Goal: Task Accomplishment & Management: Use online tool/utility

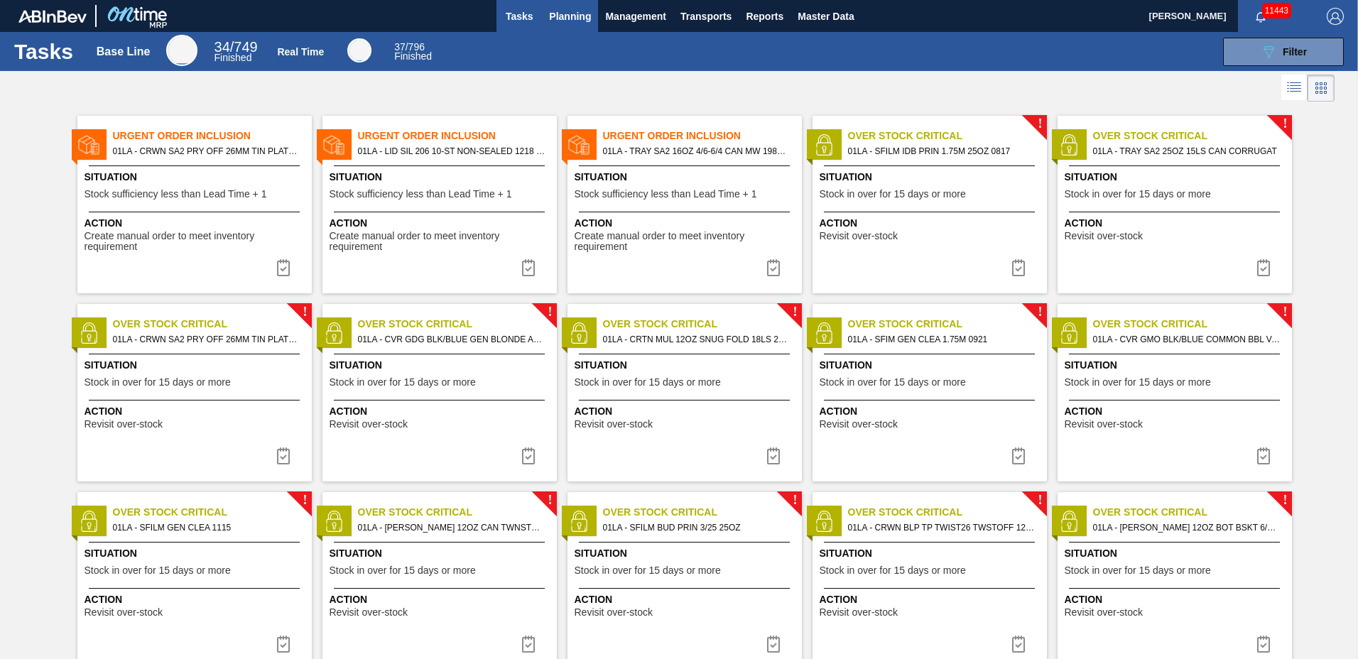
click at [570, 17] on span "Planning" at bounding box center [570, 16] width 42 height 17
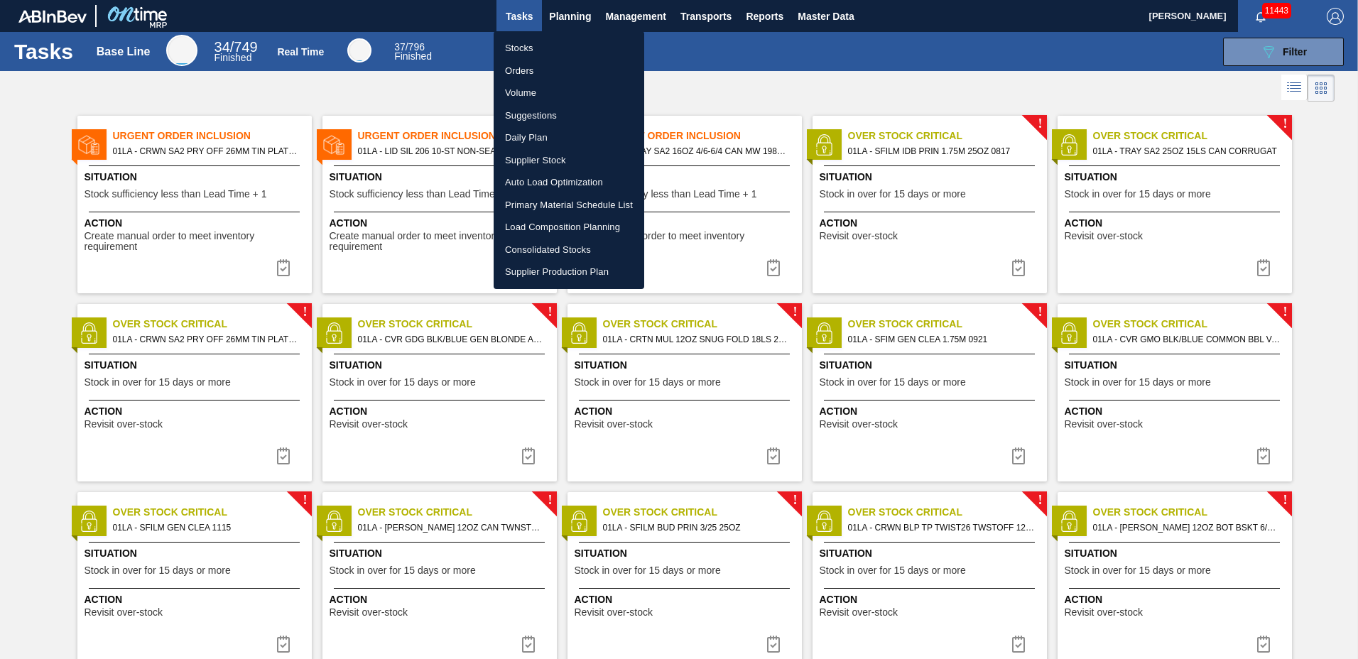
click at [548, 118] on li "Suggestions" at bounding box center [569, 115] width 151 height 23
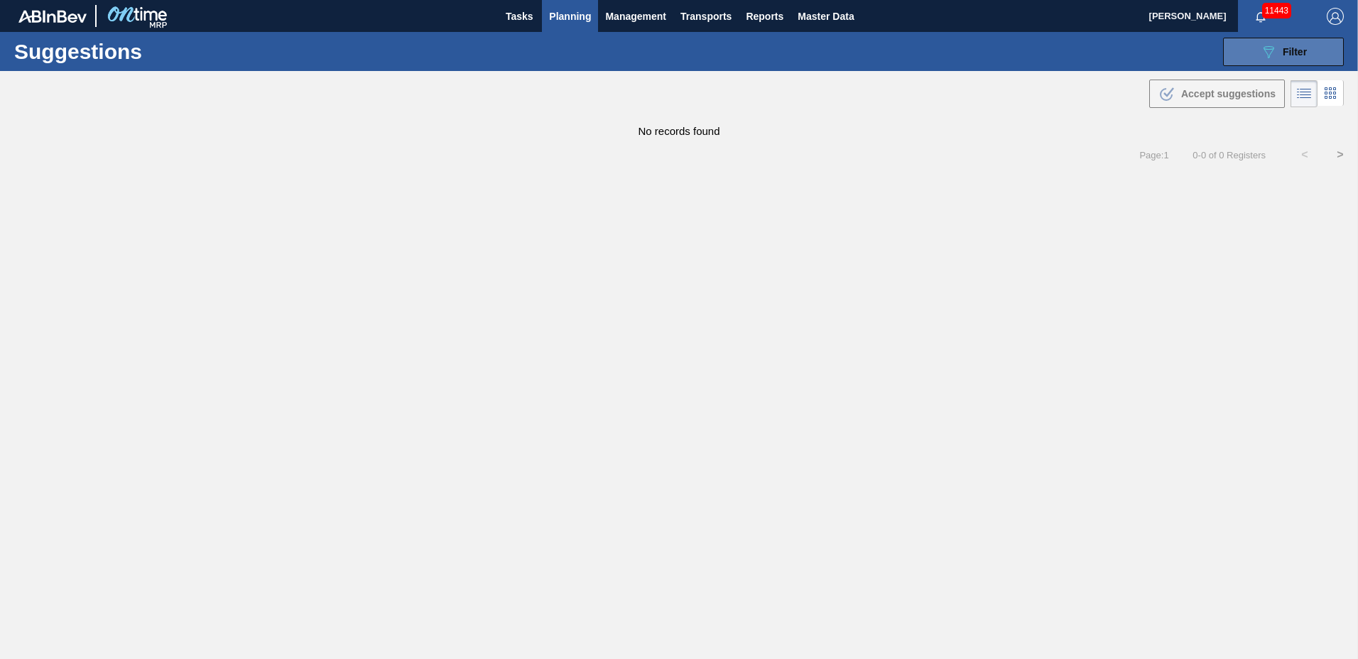
type to "[DATE]"
click at [1270, 53] on icon "089F7B8B-B2A5-4AFE-B5C0-19BA573D28AC" at bounding box center [1268, 51] width 17 height 17
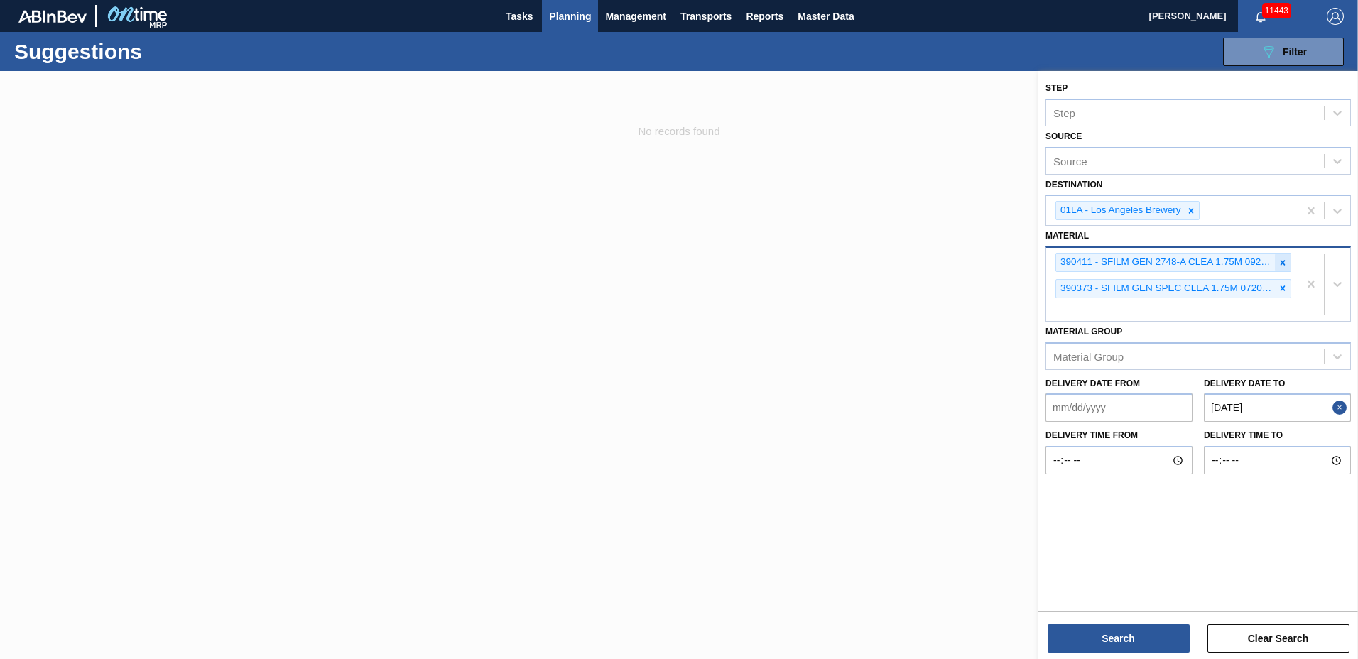
click at [1282, 263] on icon at bounding box center [1283, 262] width 5 height 5
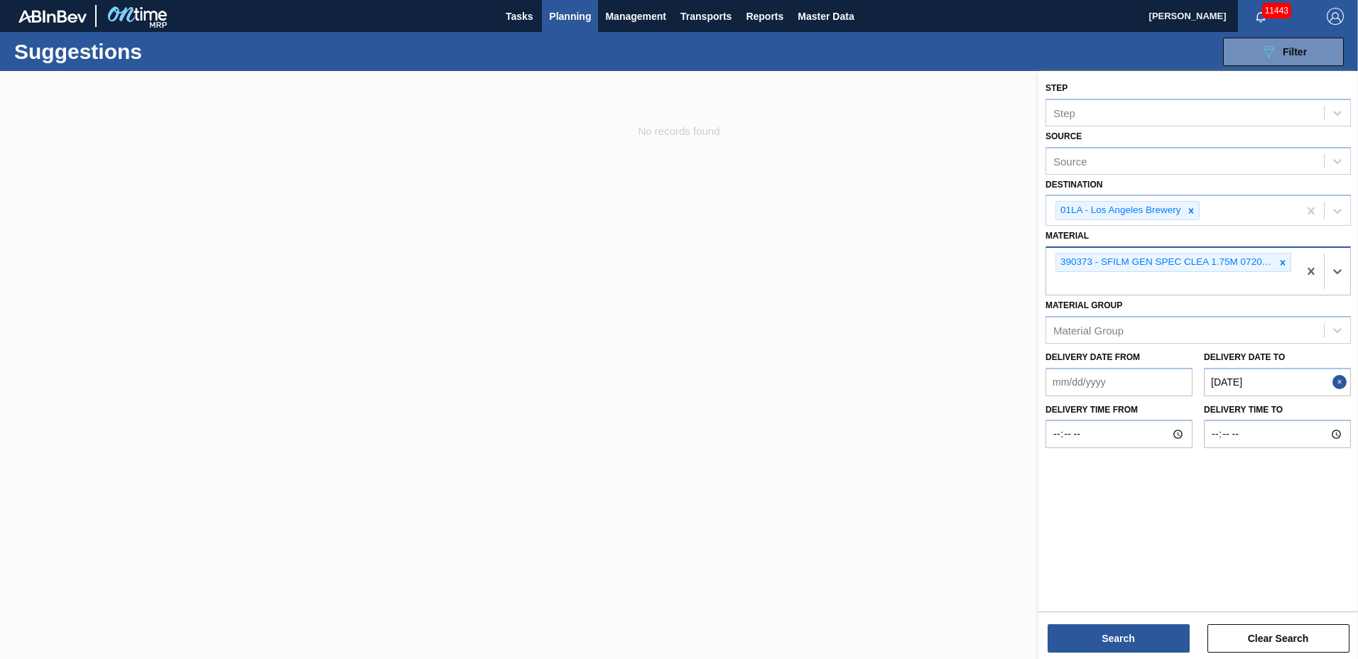
click at [1282, 263] on icon at bounding box center [1283, 262] width 5 height 5
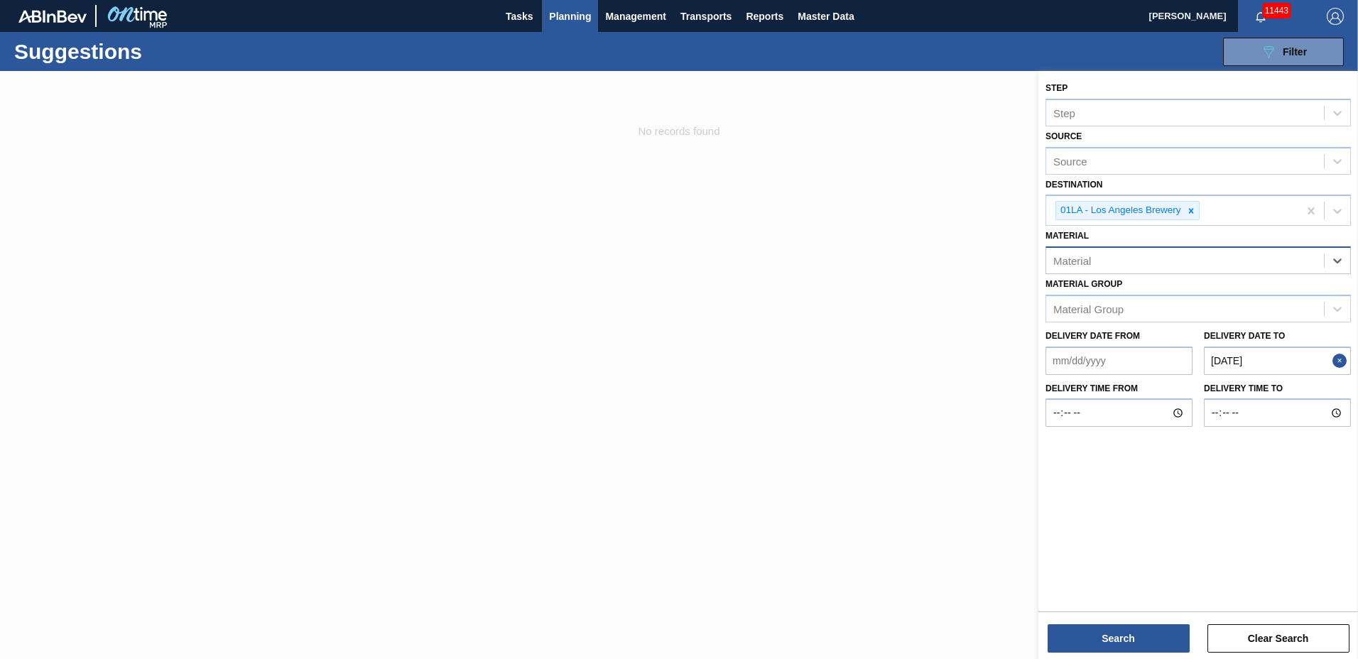
click at [1282, 263] on div "Material" at bounding box center [1185, 261] width 278 height 21
type input "676987"
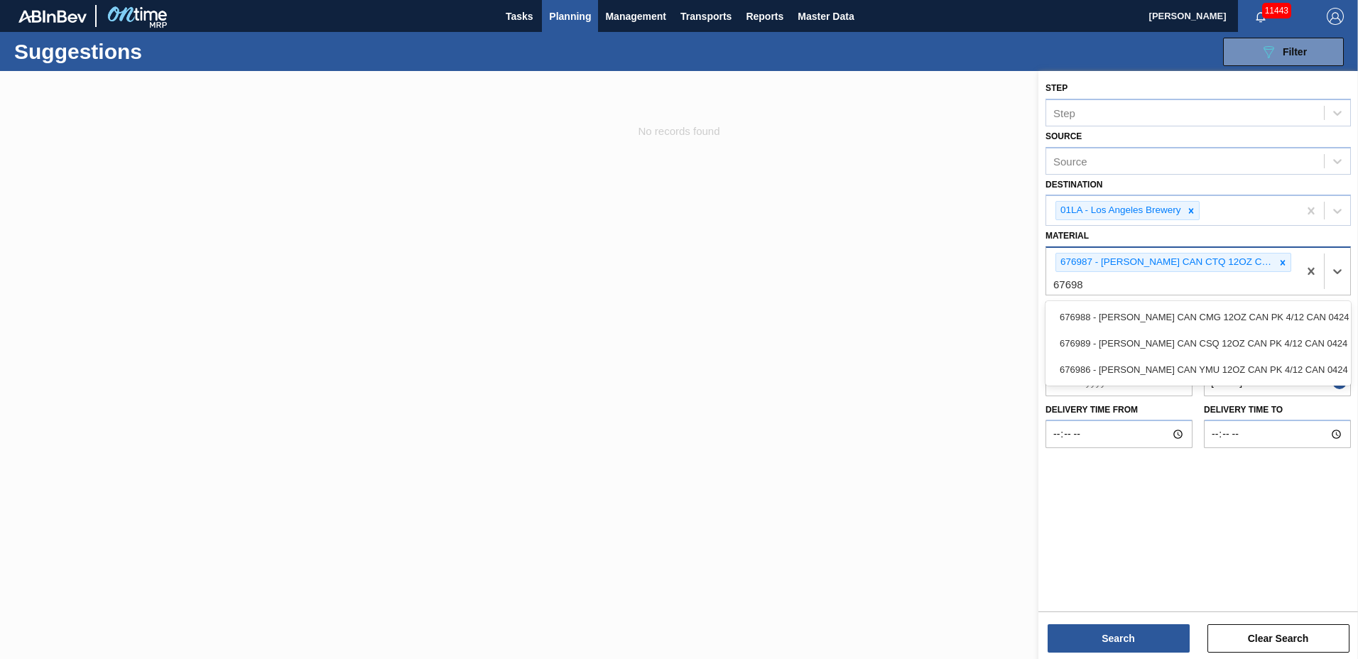
type input "676988"
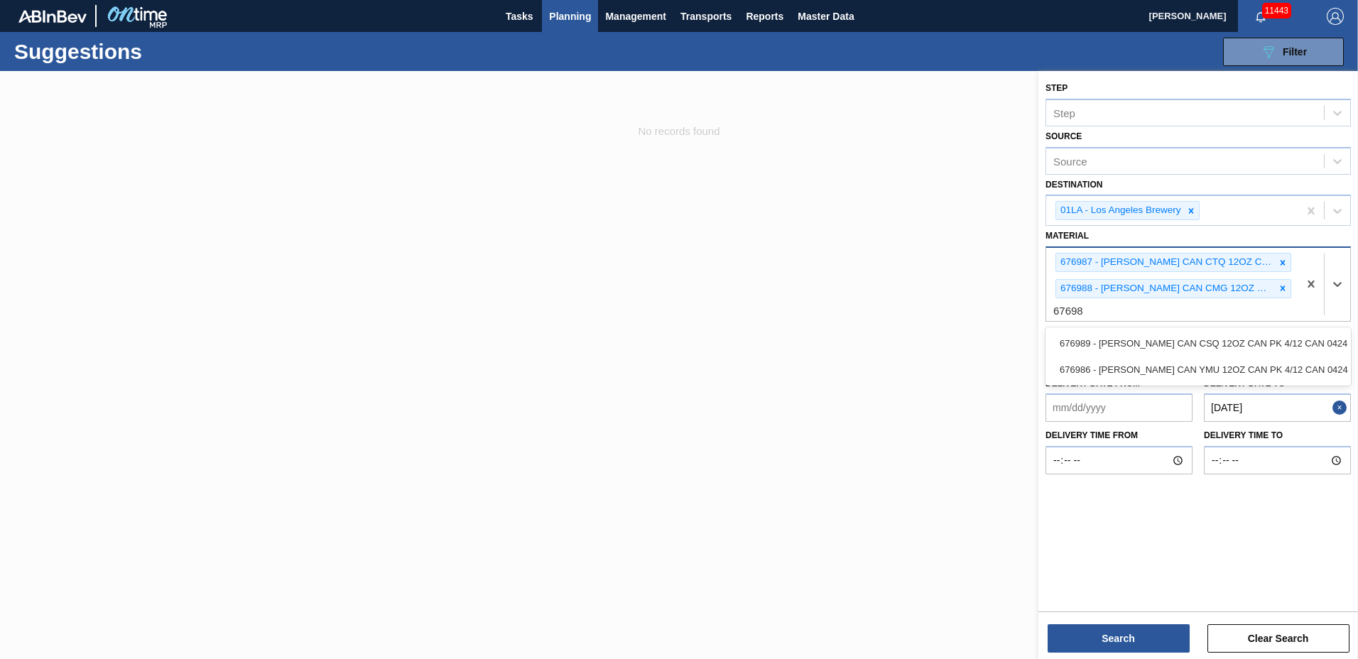
type input "676989"
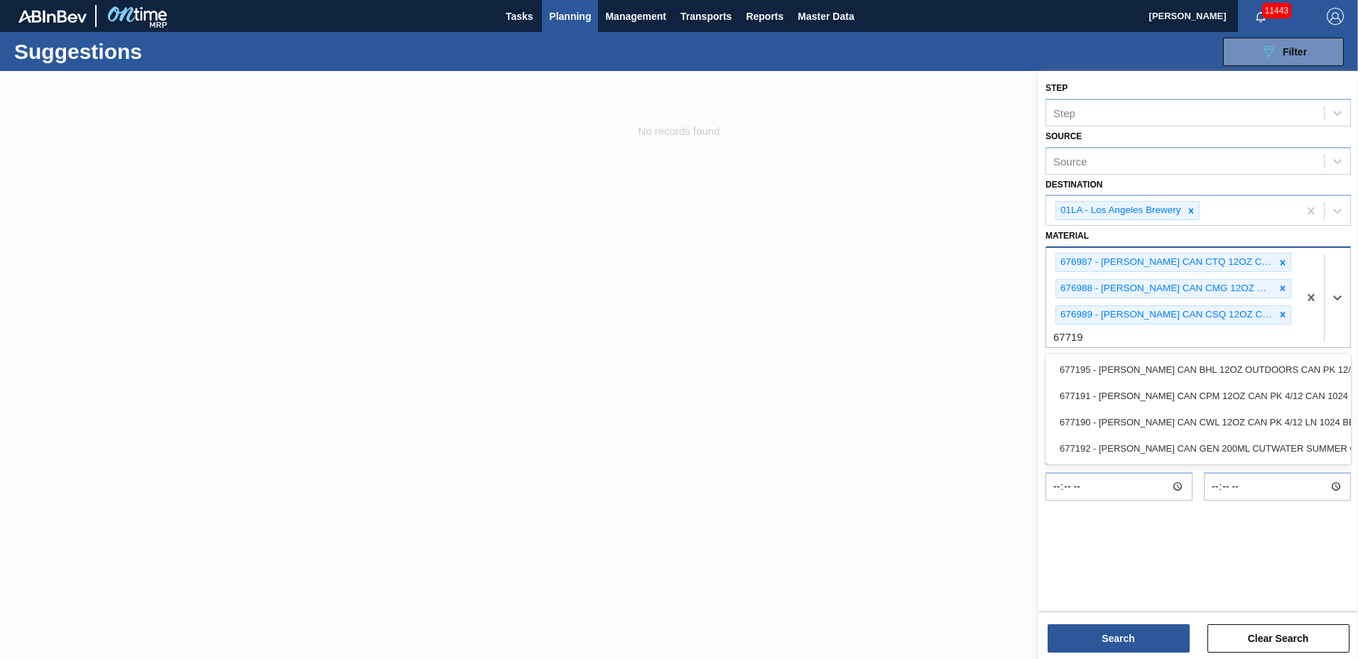
type input "677190"
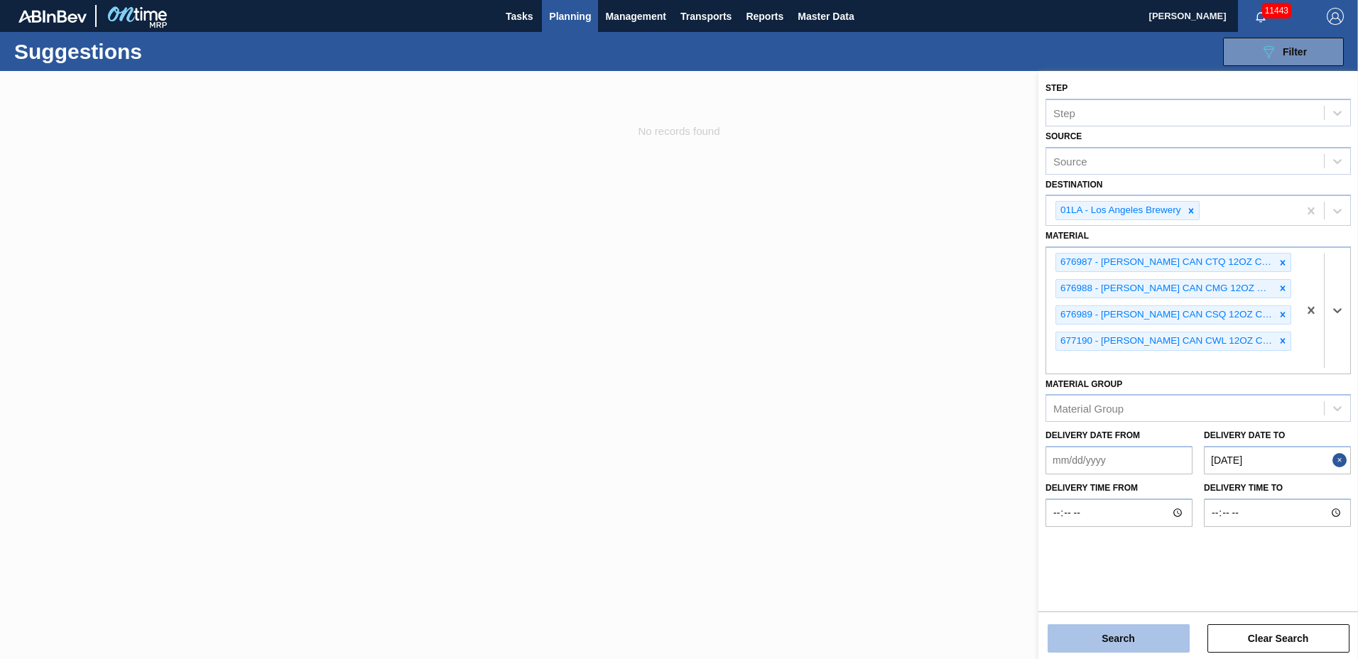
click at [1073, 647] on button "Search" at bounding box center [1119, 638] width 142 height 28
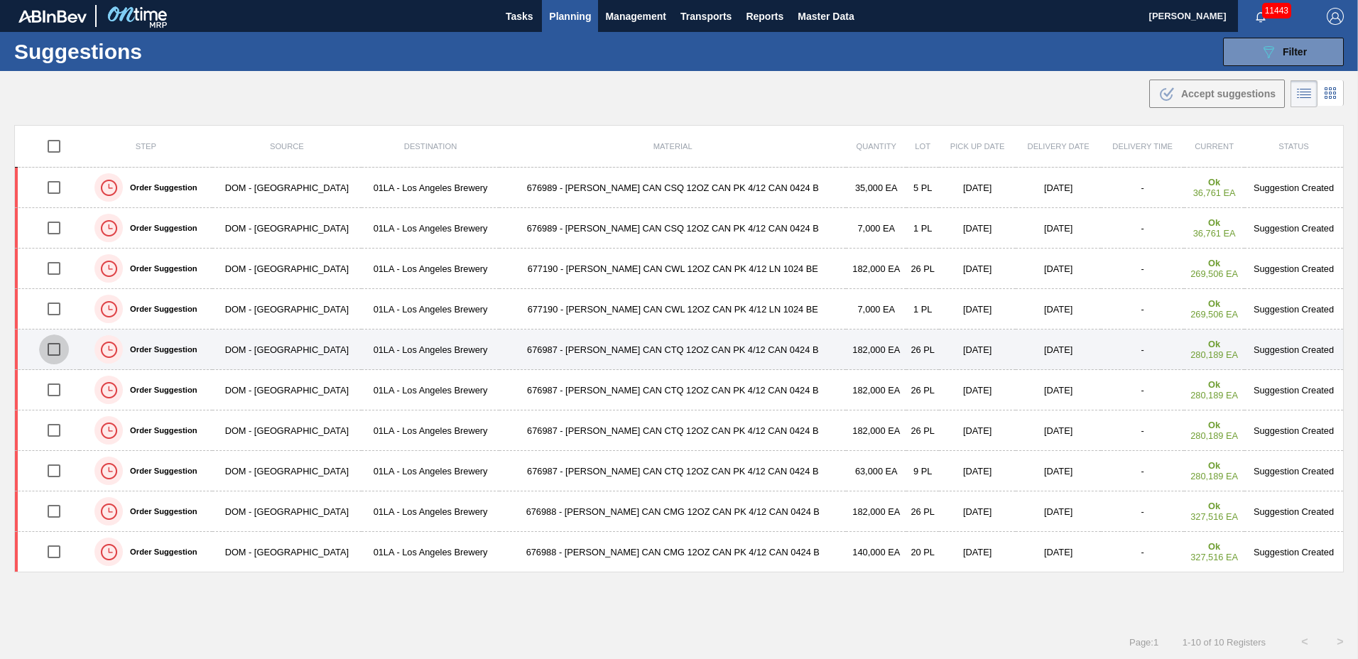
click at [59, 347] on input "checkbox" at bounding box center [54, 350] width 30 height 30
checkbox input "true"
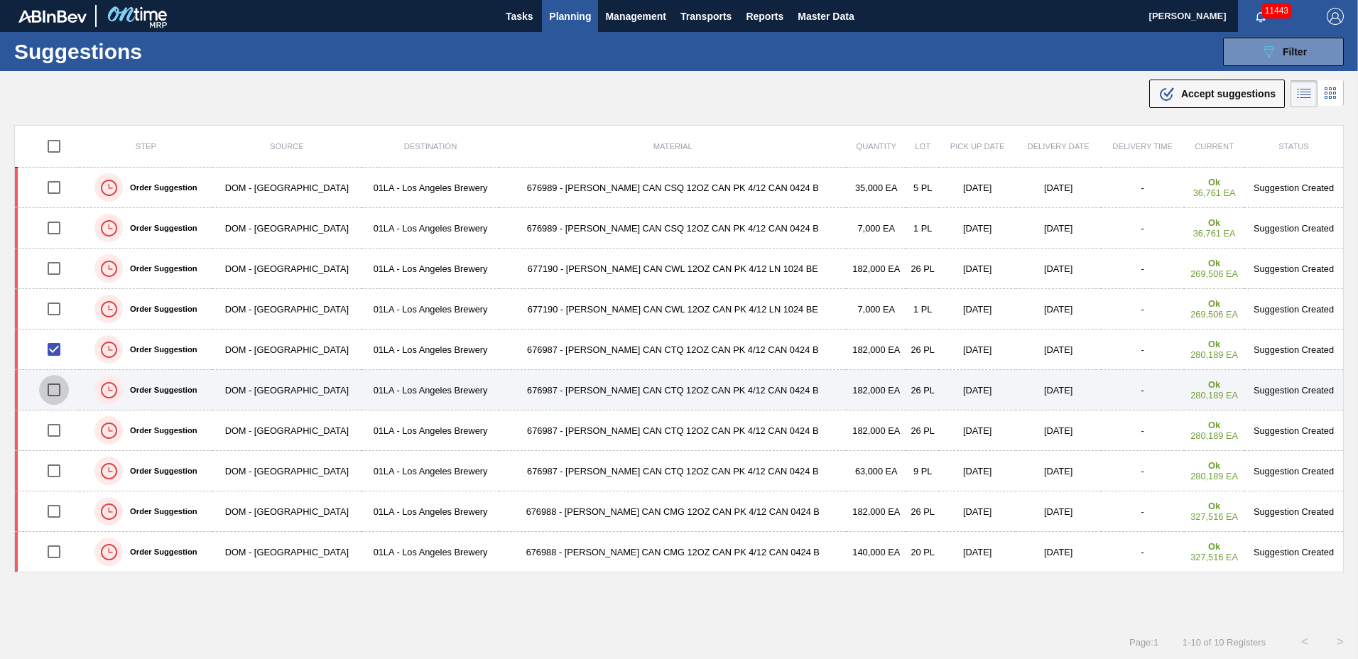
click at [62, 395] on input "checkbox" at bounding box center [54, 390] width 30 height 30
checkbox input "true"
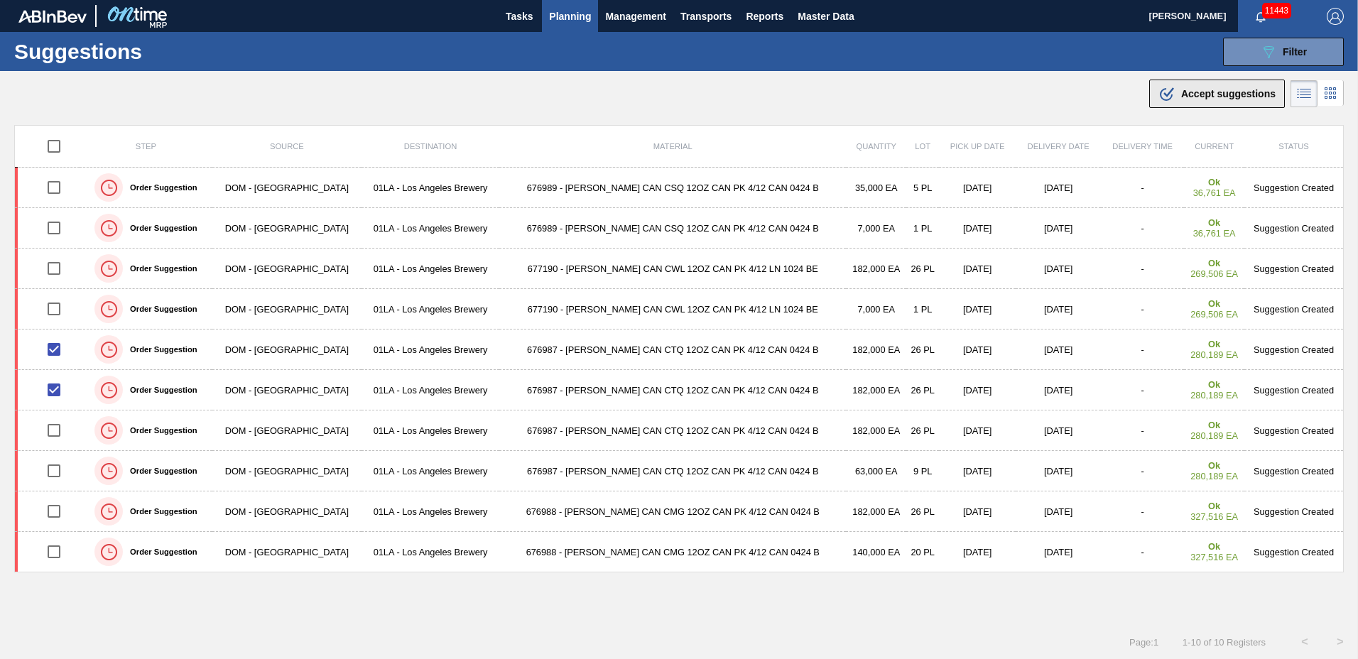
click at [1193, 95] on span "Accept suggestions" at bounding box center [1228, 93] width 94 height 11
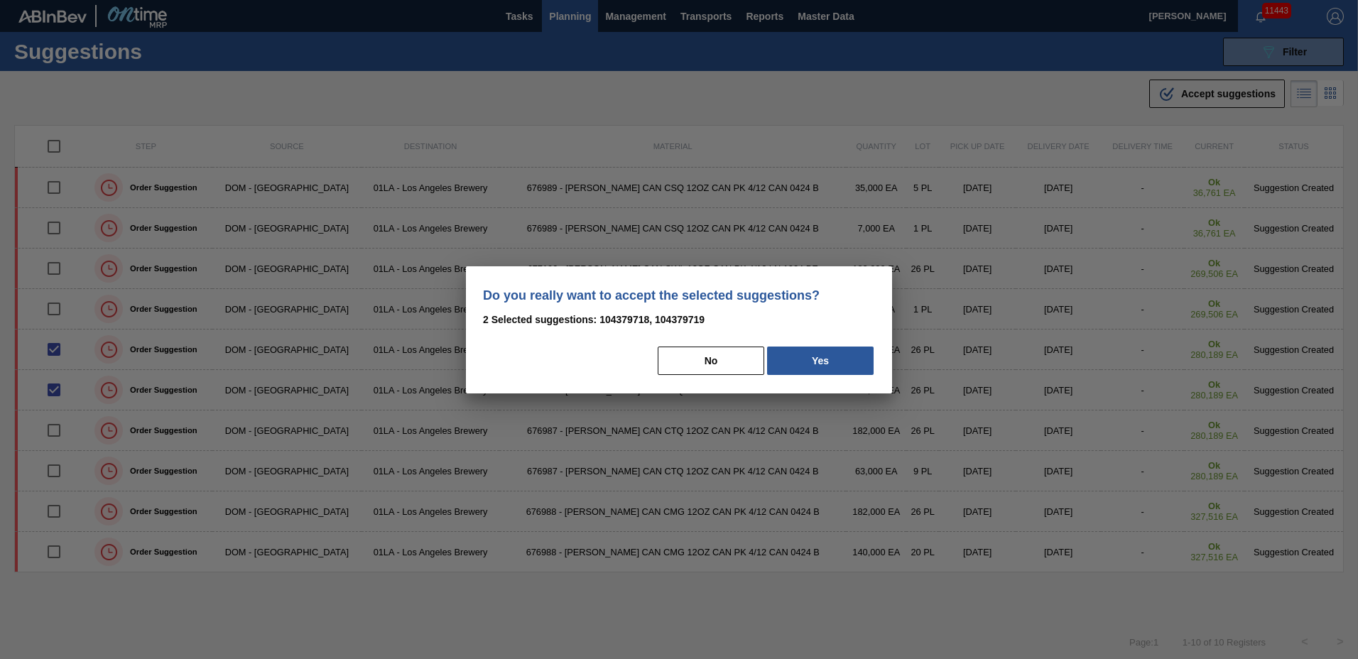
click at [808, 364] on button "Yes" at bounding box center [820, 361] width 107 height 28
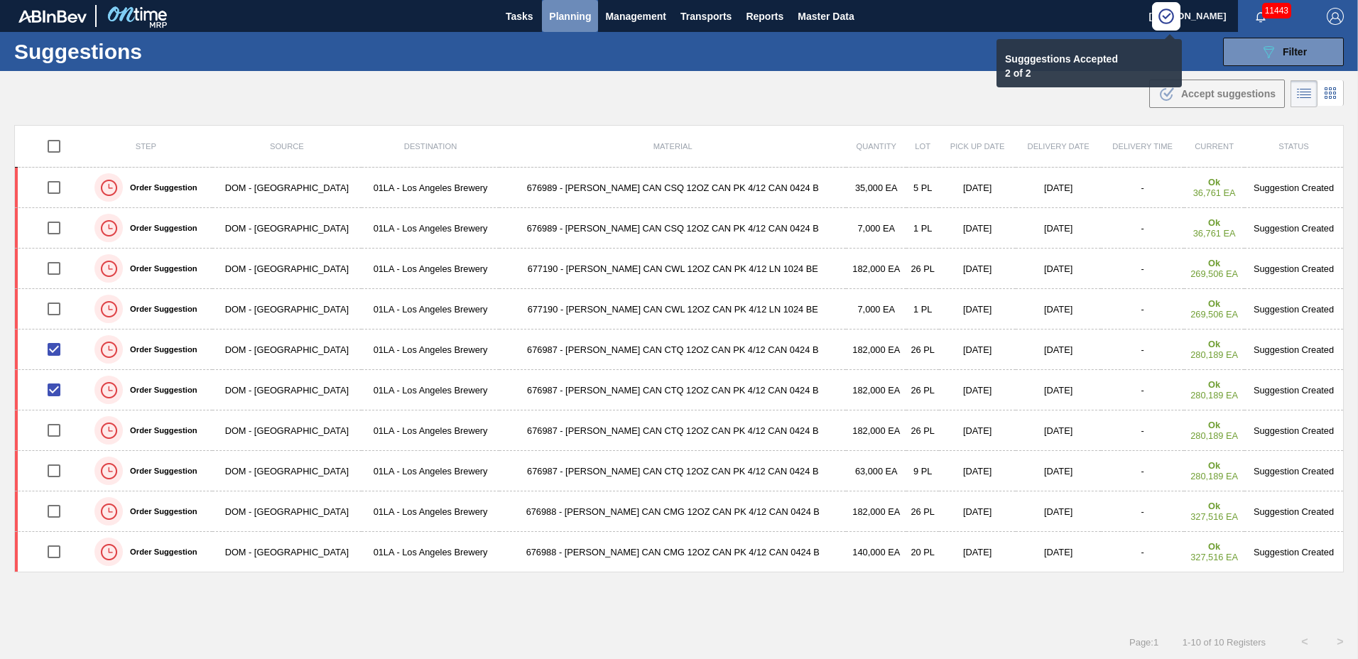
click at [563, 13] on span "Planning" at bounding box center [570, 16] width 42 height 17
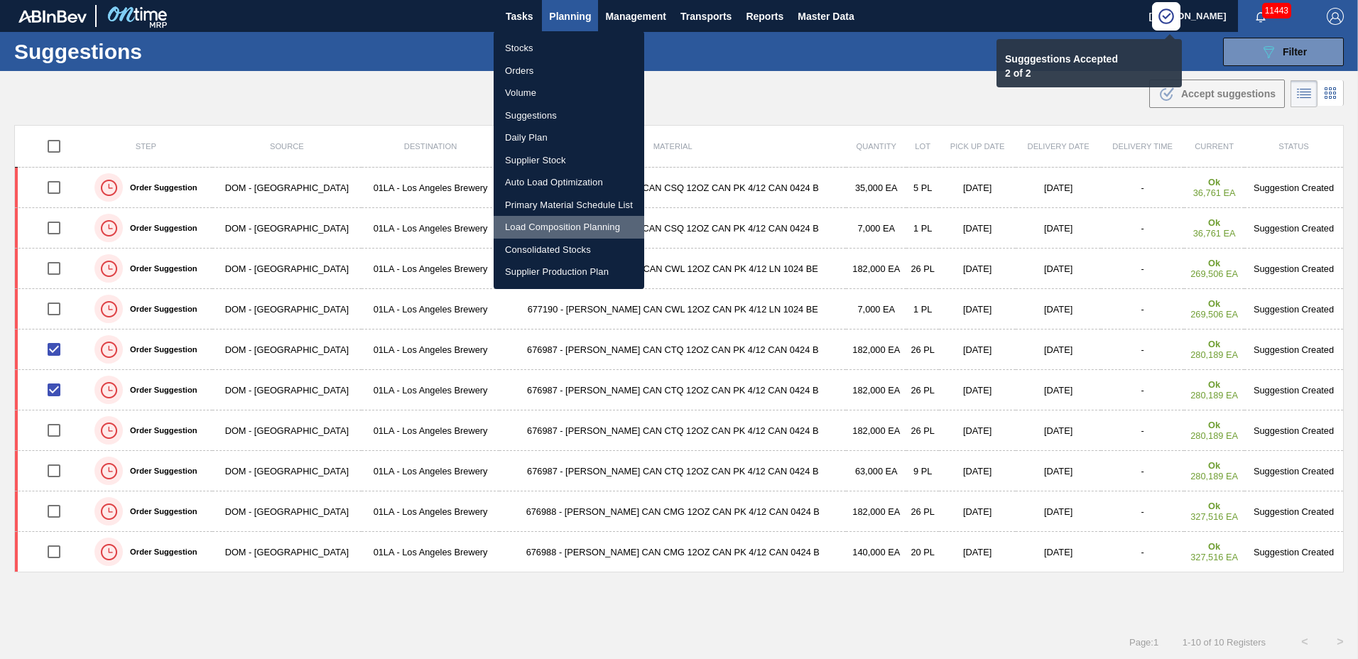
click at [538, 225] on li "Load Composition Planning" at bounding box center [569, 227] width 151 height 23
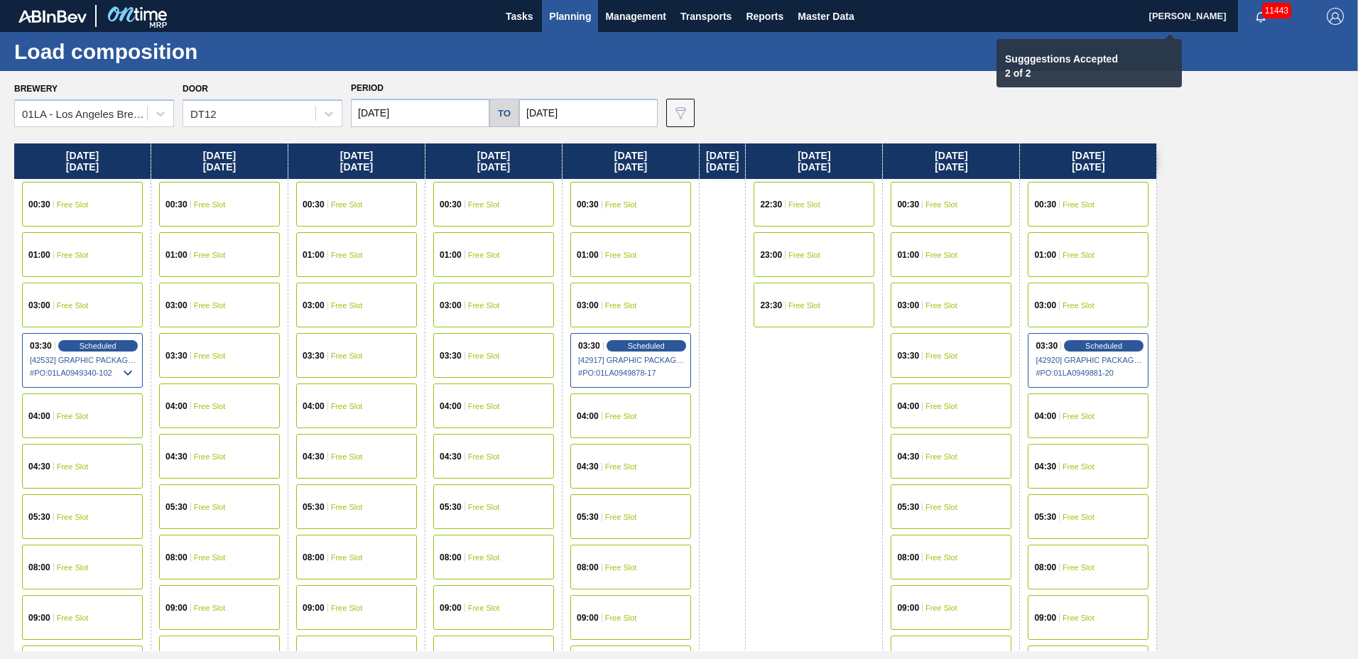
click at [564, 116] on input "[DATE]" at bounding box center [588, 113] width 138 height 28
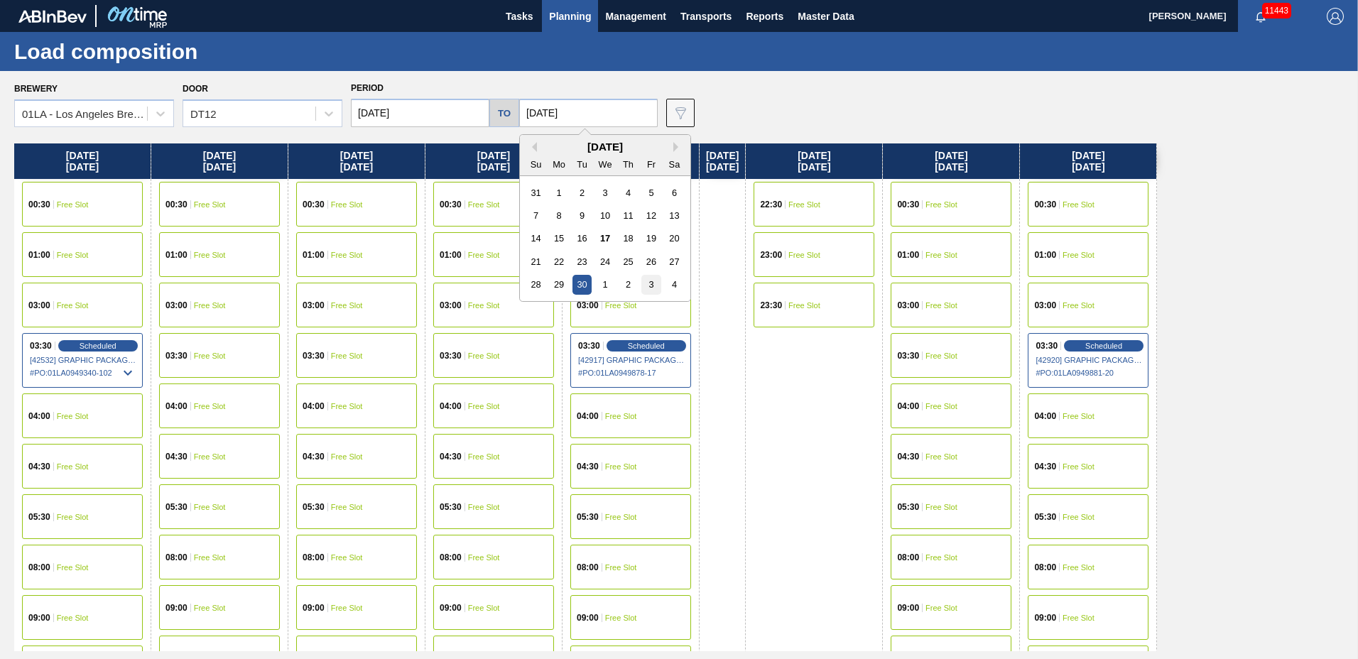
click at [643, 283] on div "3" at bounding box center [650, 284] width 19 height 19
type input "[DATE]"
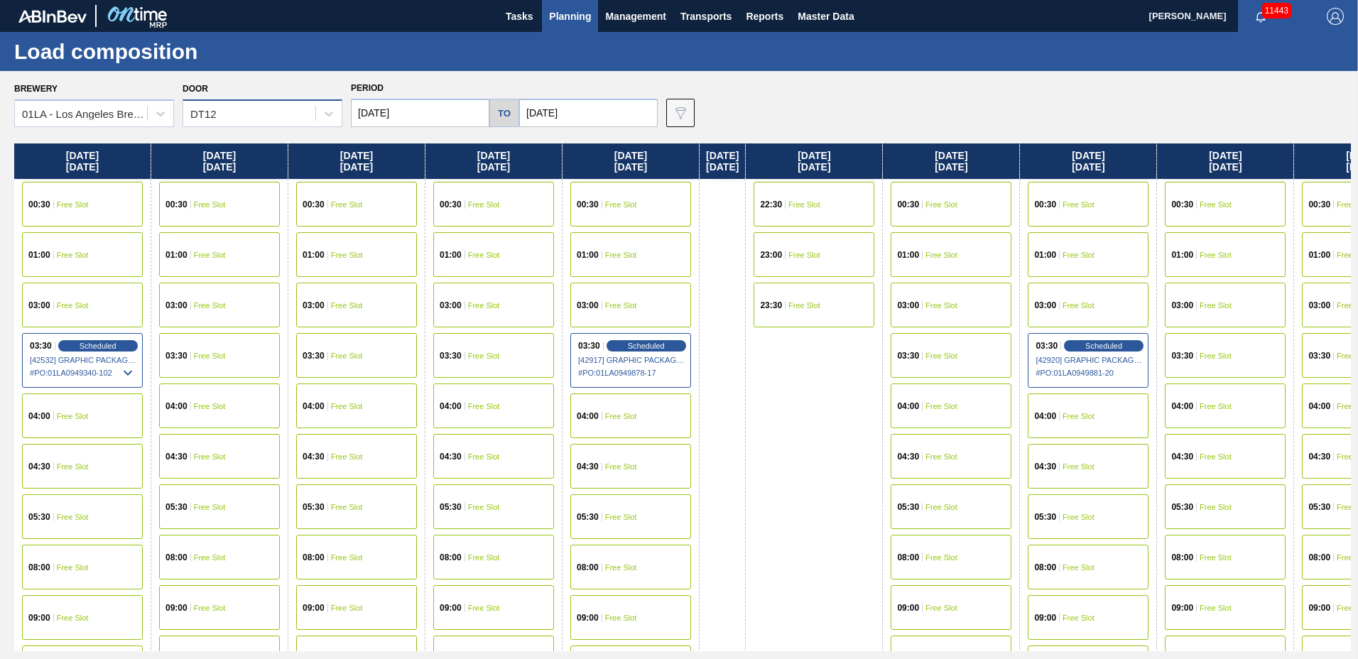
click at [251, 109] on div "DT12" at bounding box center [249, 114] width 132 height 21
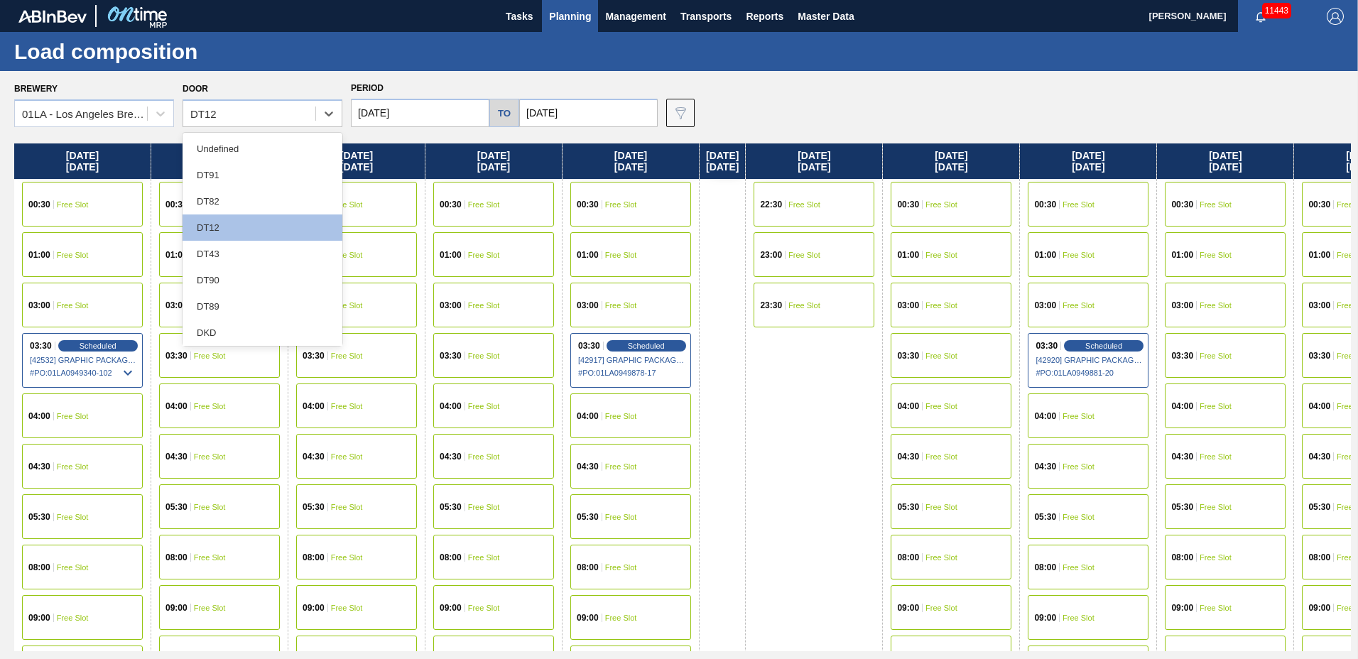
click at [215, 247] on div "DT43" at bounding box center [263, 254] width 160 height 26
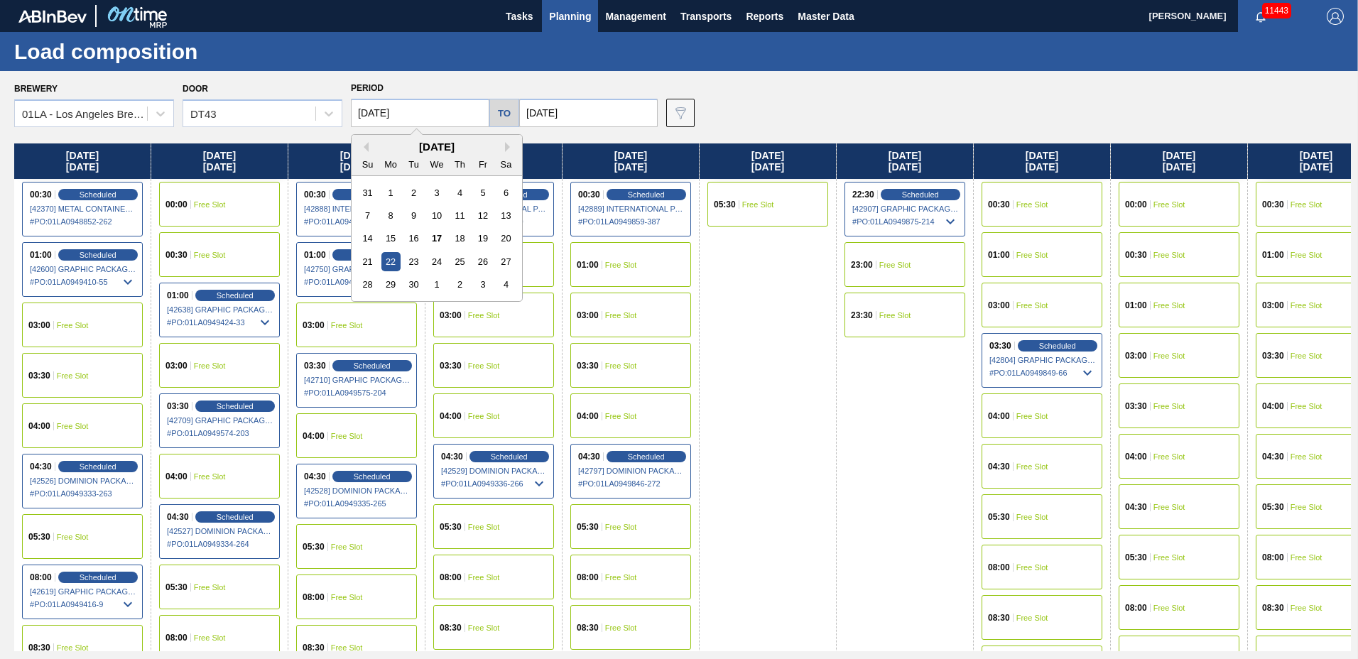
click at [390, 102] on input "[DATE]" at bounding box center [420, 113] width 138 height 28
click at [438, 260] on div "24" at bounding box center [436, 261] width 19 height 19
type input "[DATE]"
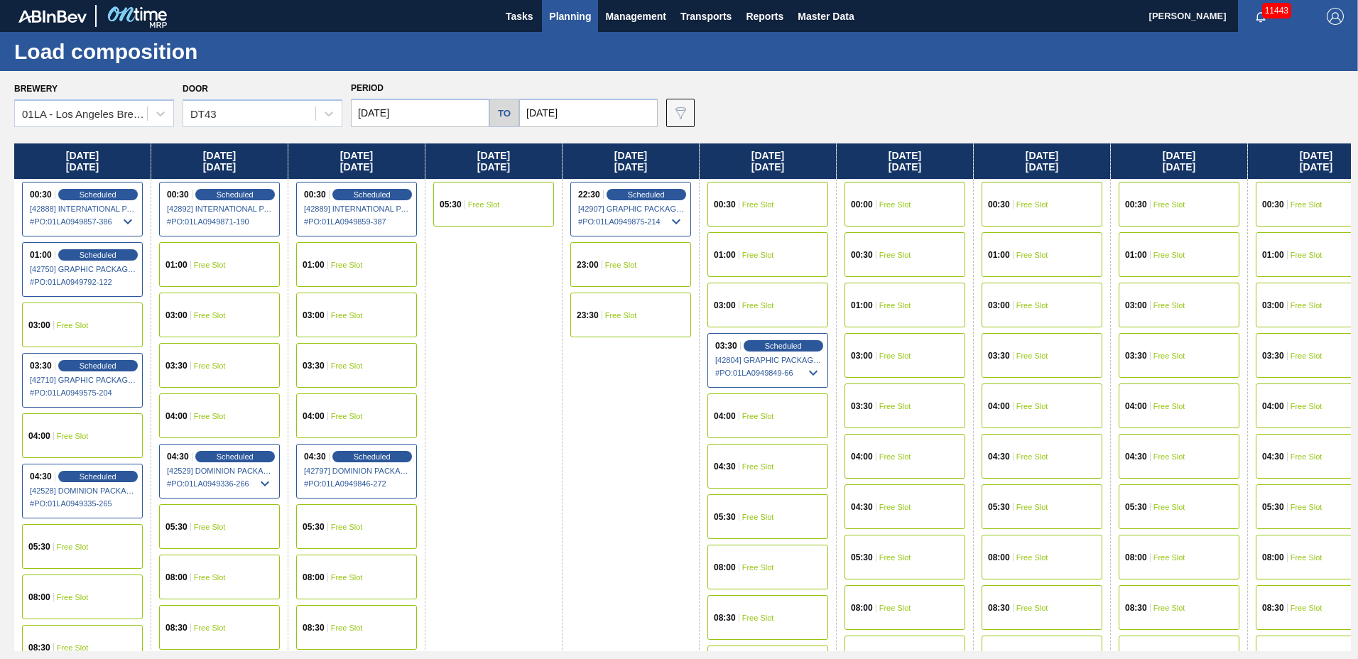
click at [771, 511] on div "05:30 Free Slot" at bounding box center [767, 516] width 121 height 45
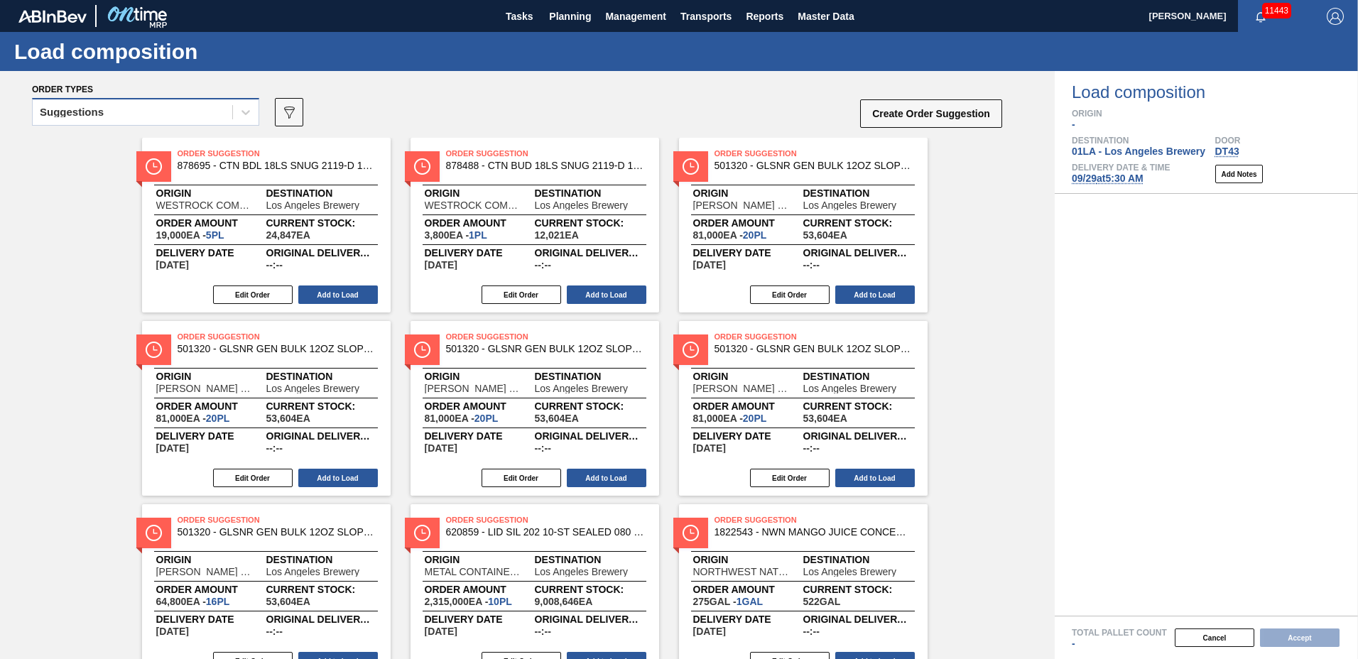
click at [123, 114] on div "Suggestions" at bounding box center [133, 112] width 200 height 21
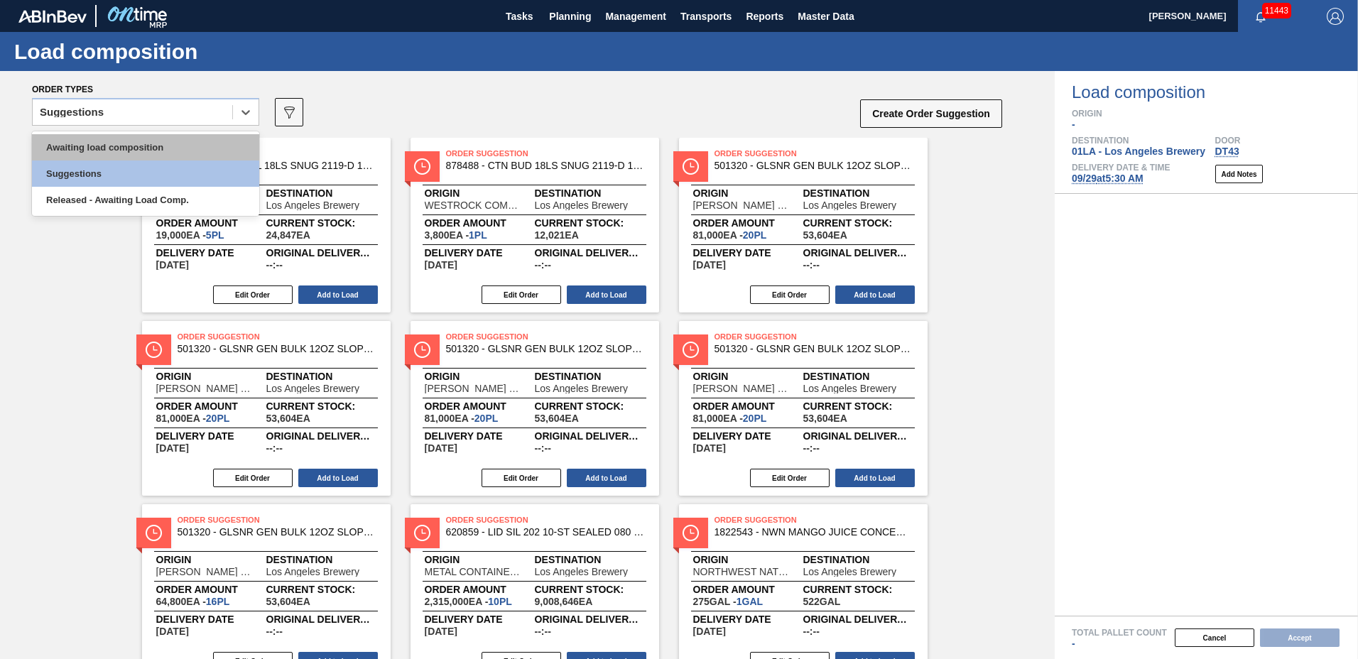
click at [126, 149] on div "Awaiting load composition" at bounding box center [145, 147] width 227 height 26
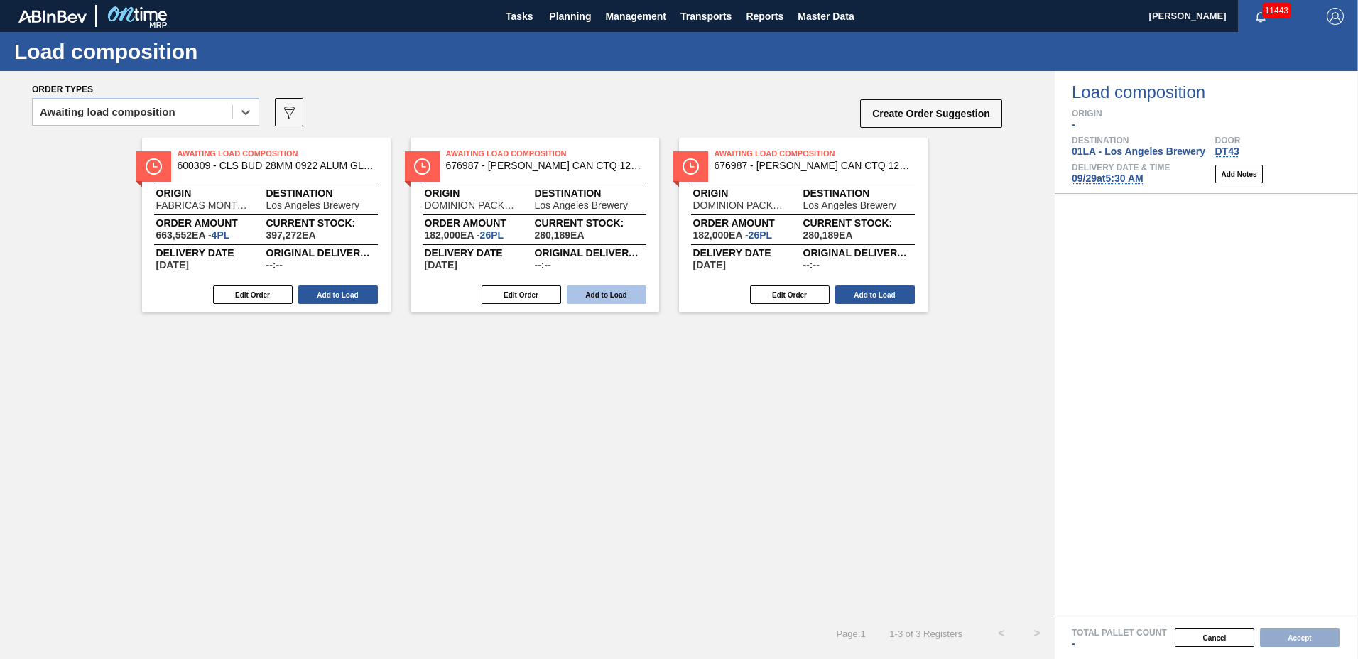
click at [606, 300] on button "Add to Load" at bounding box center [607, 295] width 80 height 18
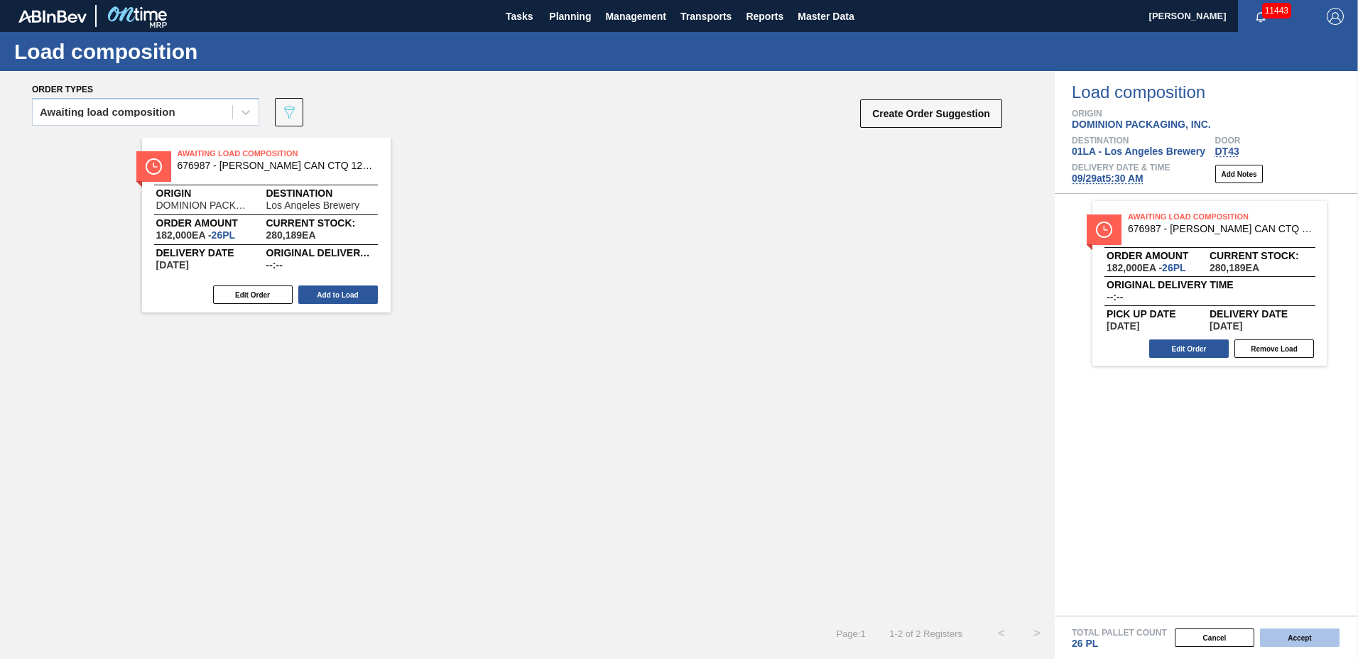
click at [1305, 640] on button "Accept" at bounding box center [1300, 638] width 80 height 18
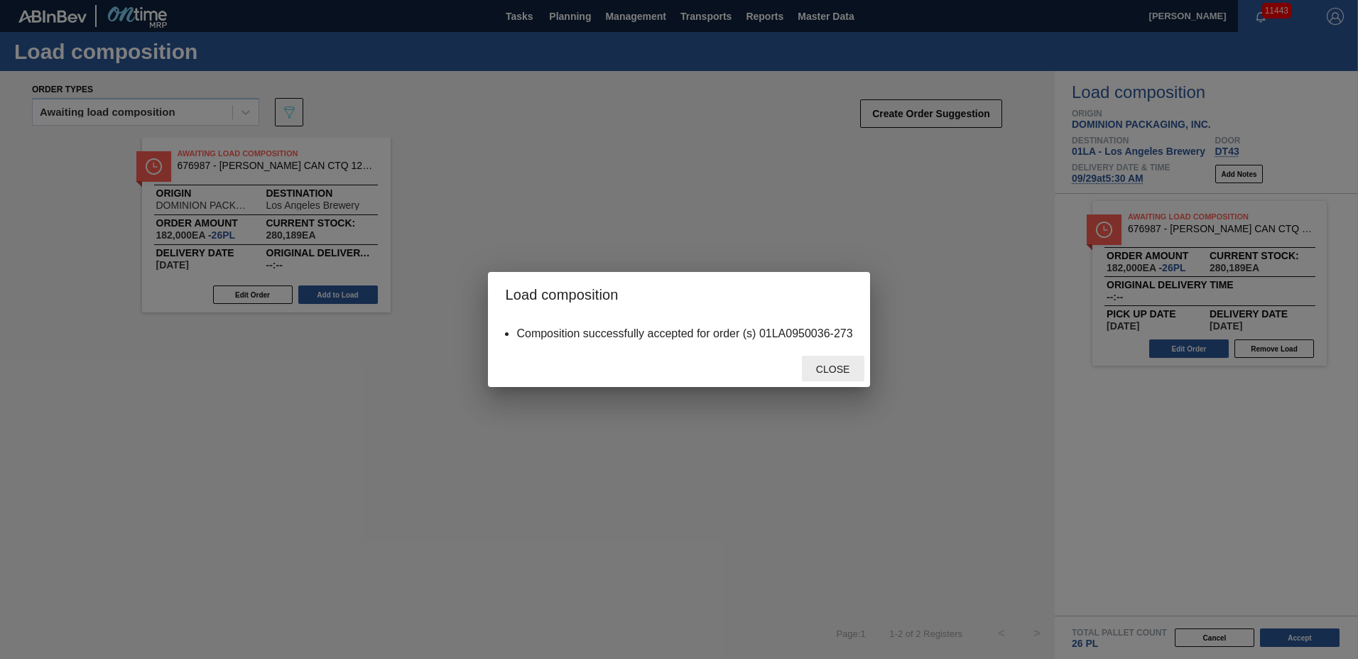
click at [839, 363] on div "Close" at bounding box center [833, 369] width 63 height 26
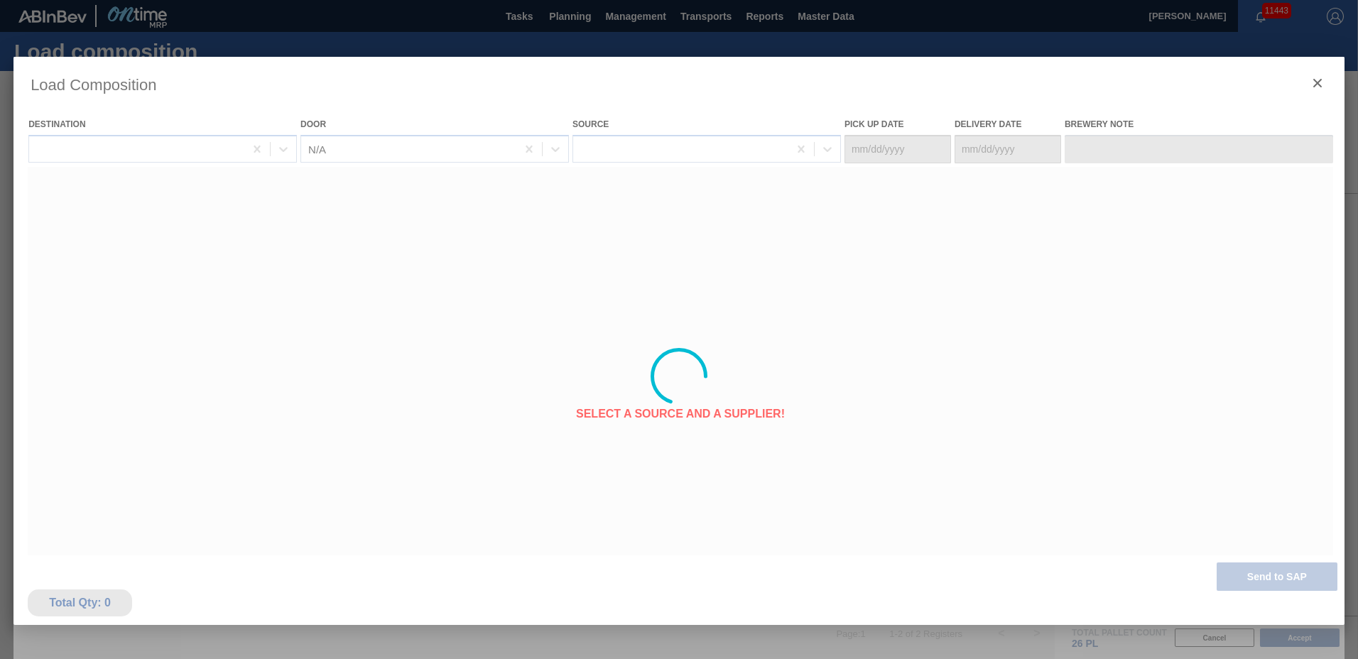
type Date "[DATE]"
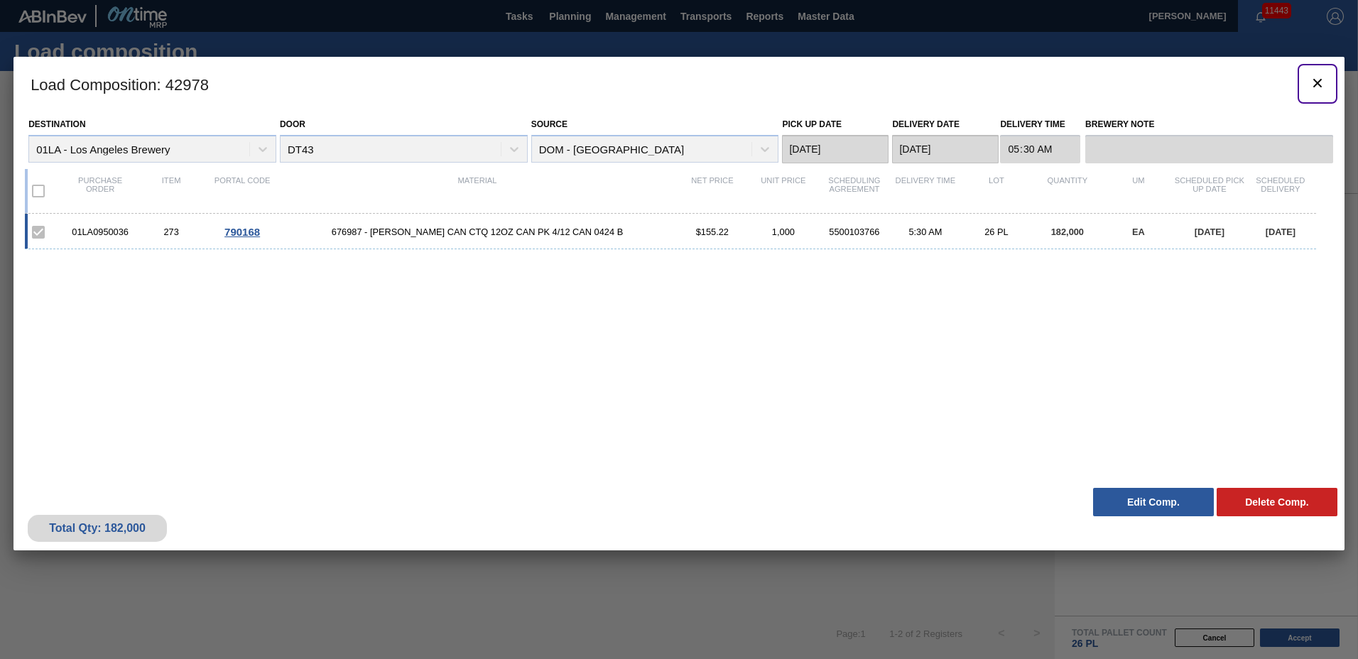
click at [1320, 80] on icon "botão de ícone" at bounding box center [1317, 83] width 9 height 9
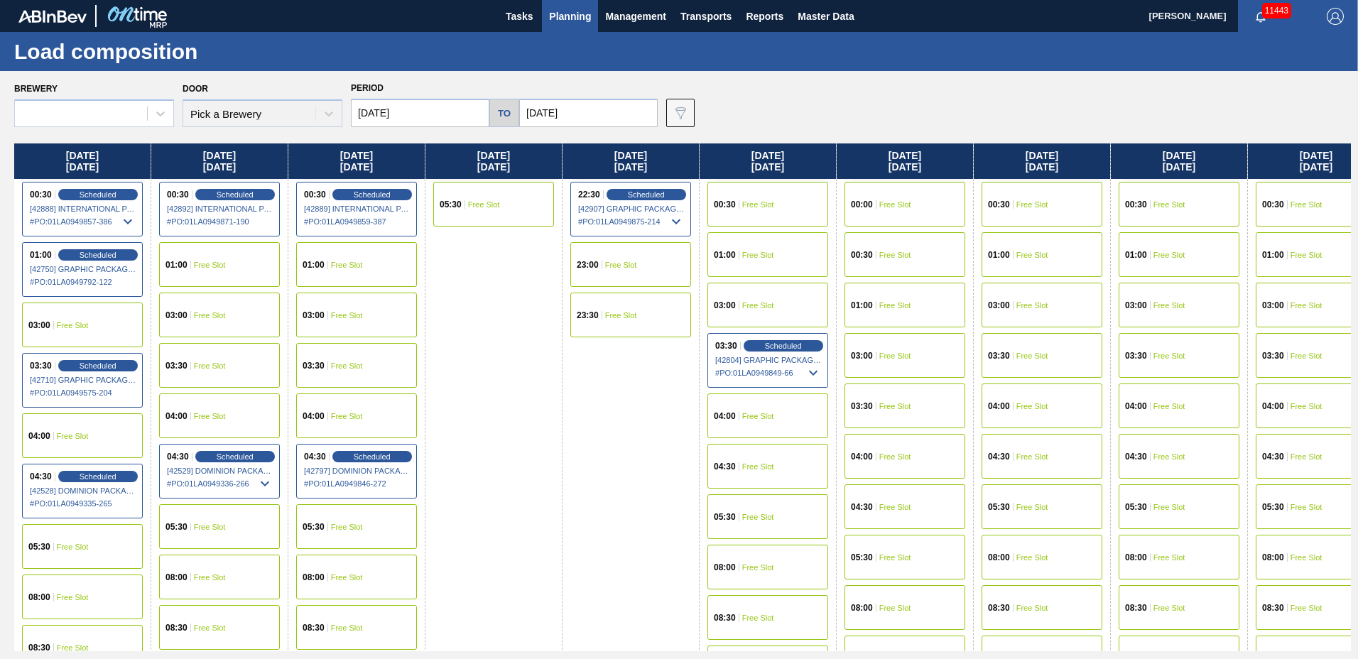
type input "[DATE]"
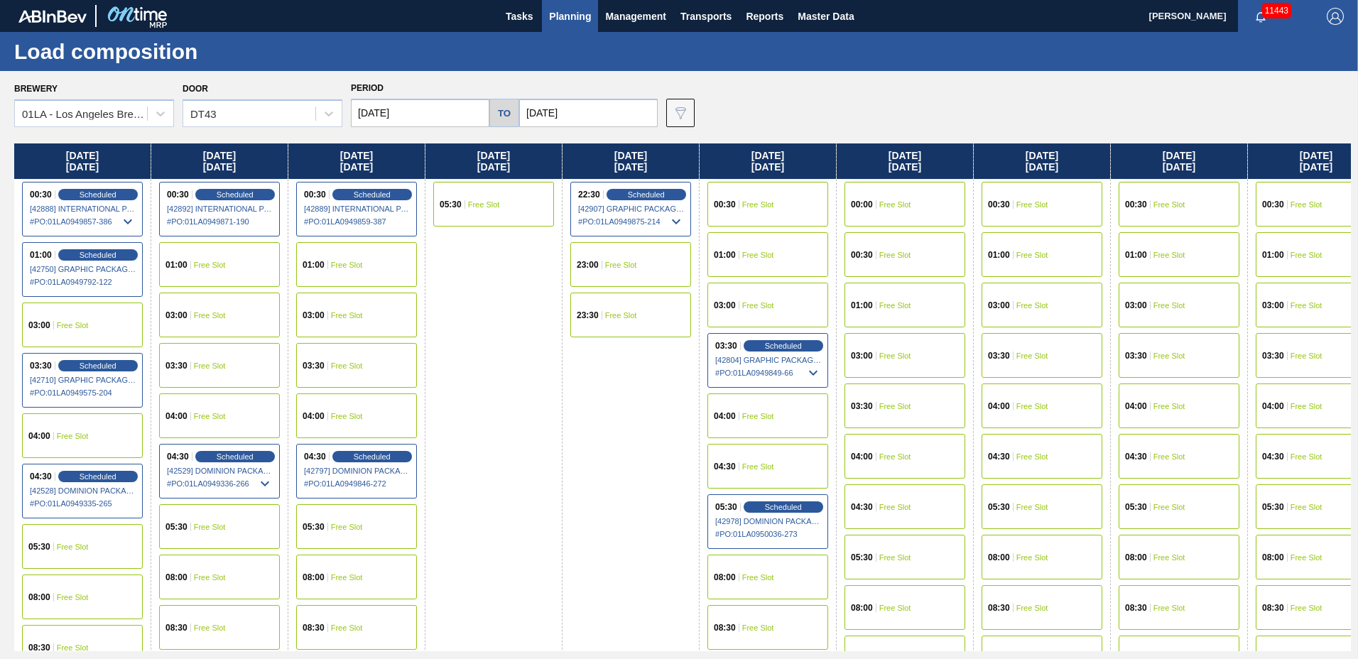
click at [1041, 511] on span "Free Slot" at bounding box center [1032, 507] width 32 height 9
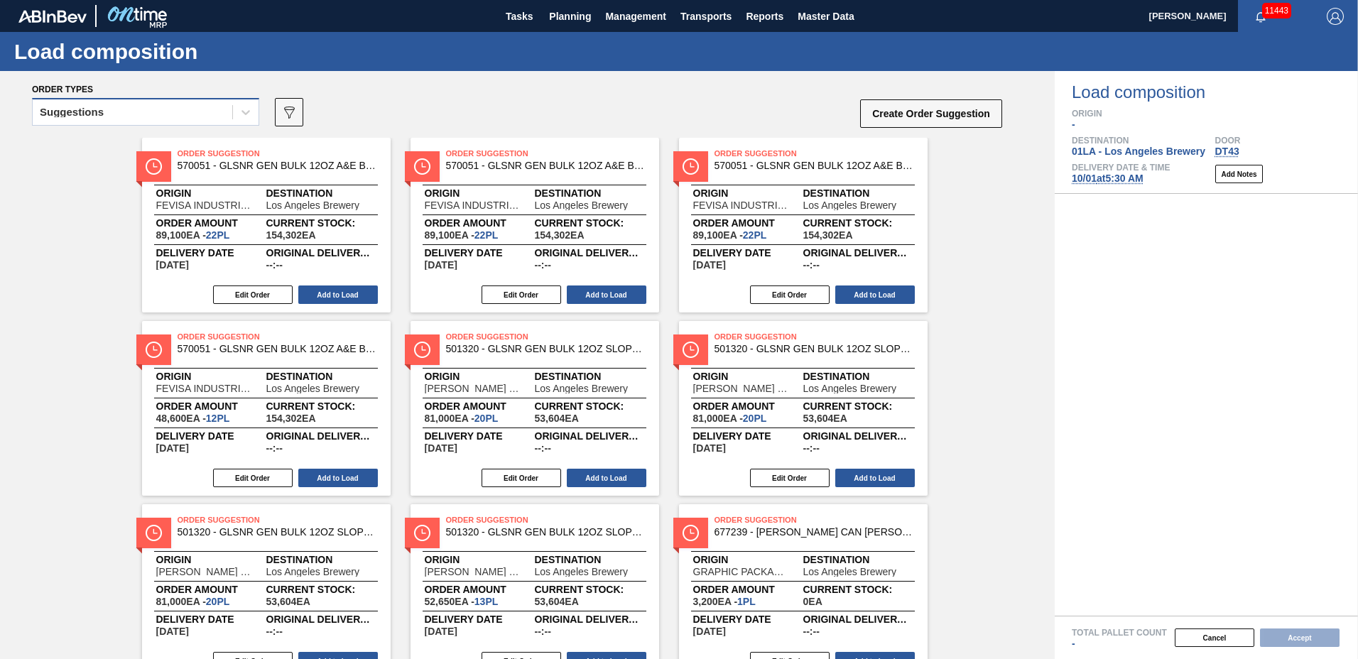
click at [116, 114] on div "Suggestions" at bounding box center [133, 112] width 200 height 21
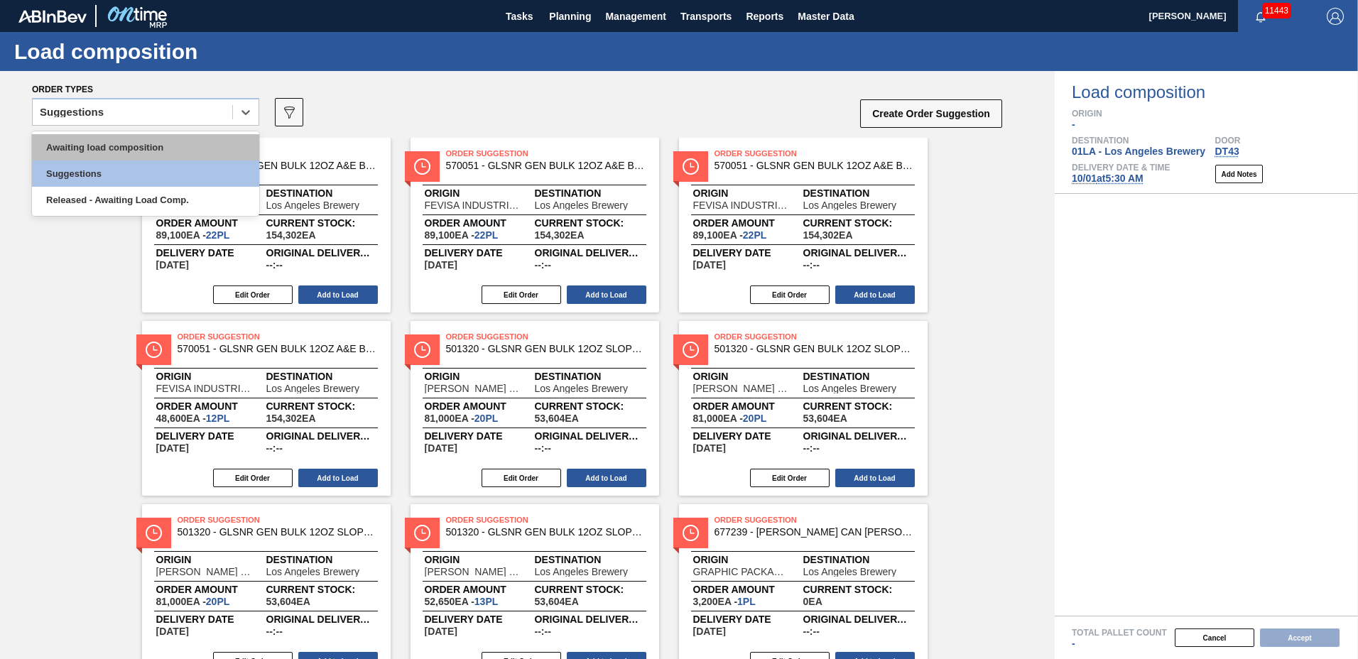
click at [119, 145] on div "Awaiting load composition" at bounding box center [145, 147] width 227 height 26
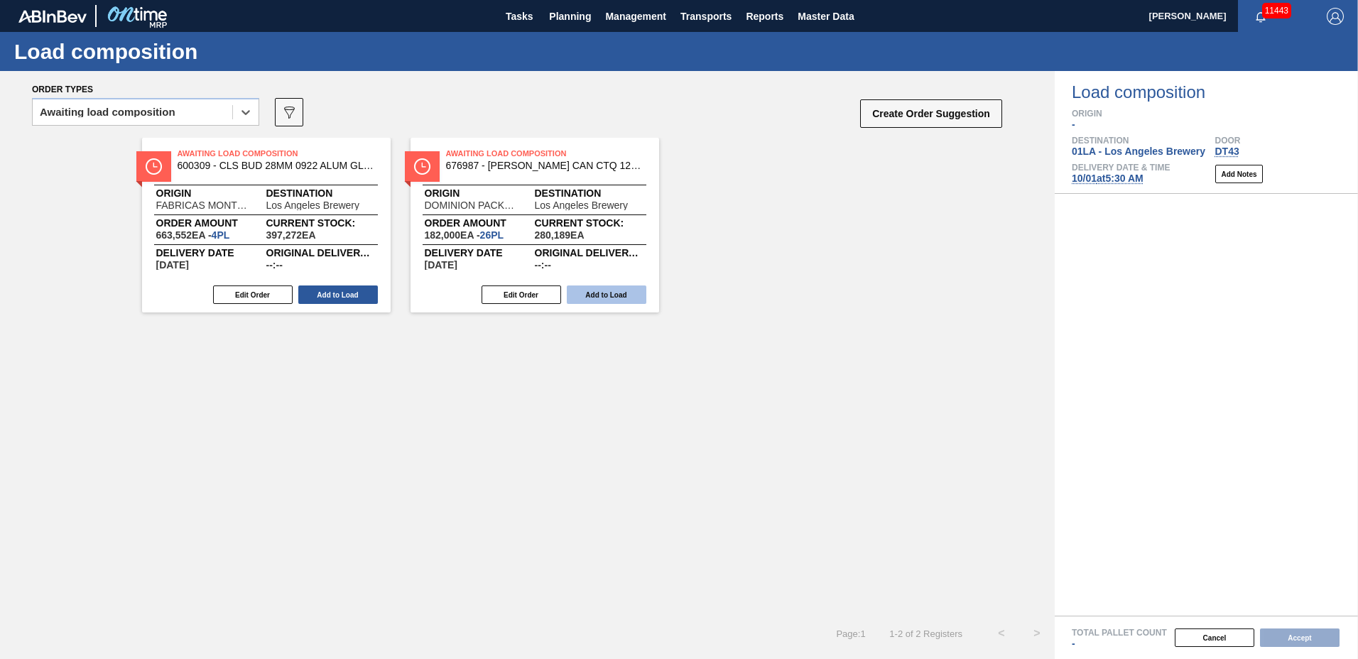
click at [586, 299] on button "Add to Load" at bounding box center [607, 295] width 80 height 18
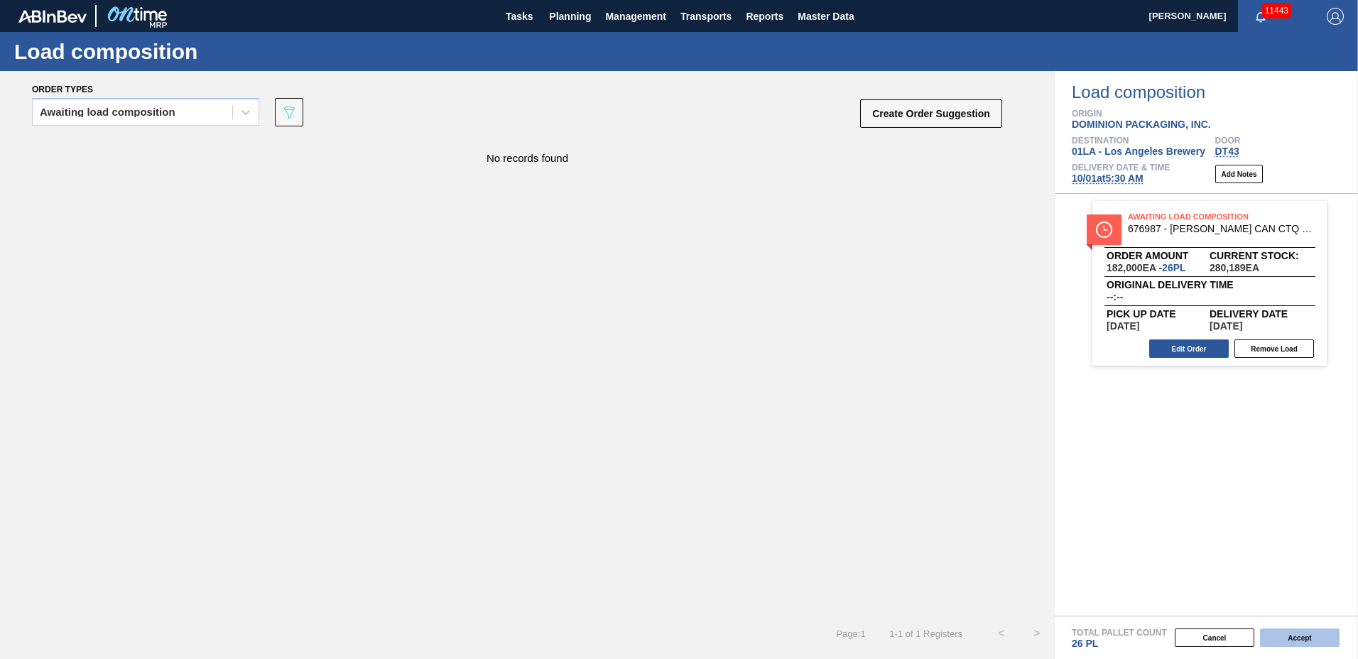
click at [1288, 631] on button "Accept" at bounding box center [1300, 638] width 80 height 18
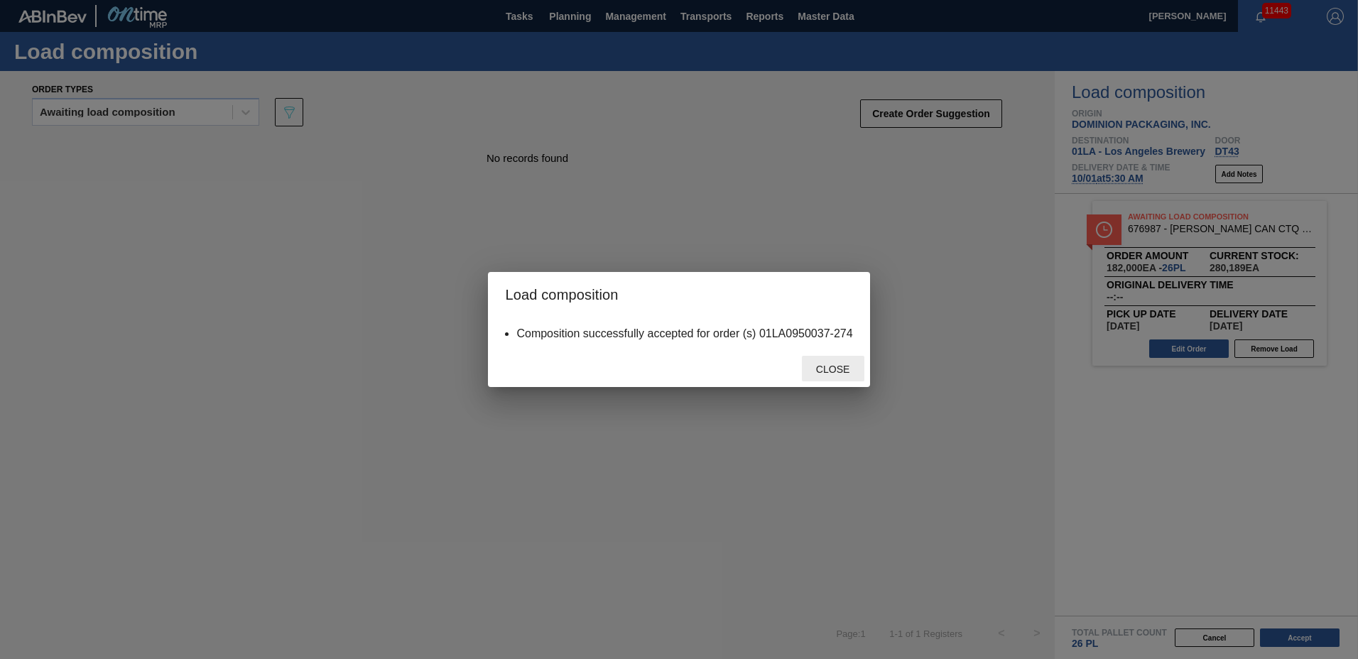
click at [847, 371] on span "Close" at bounding box center [833, 369] width 56 height 11
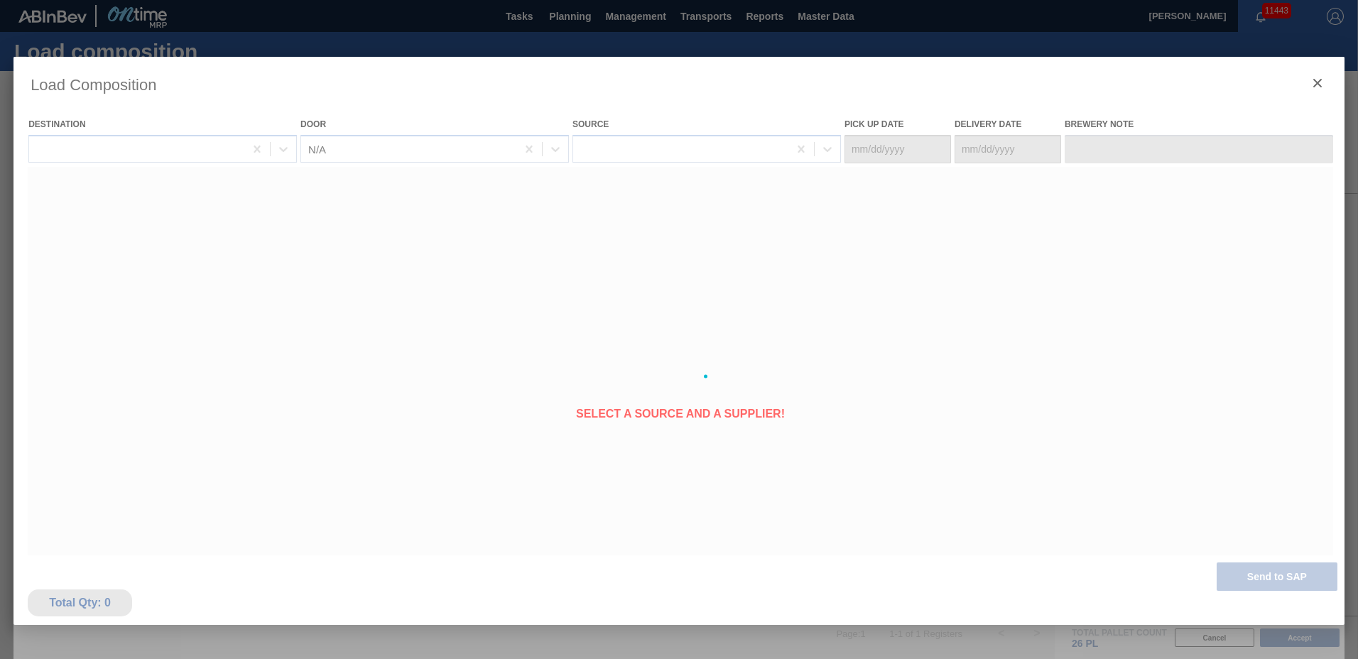
type Date "[DATE]"
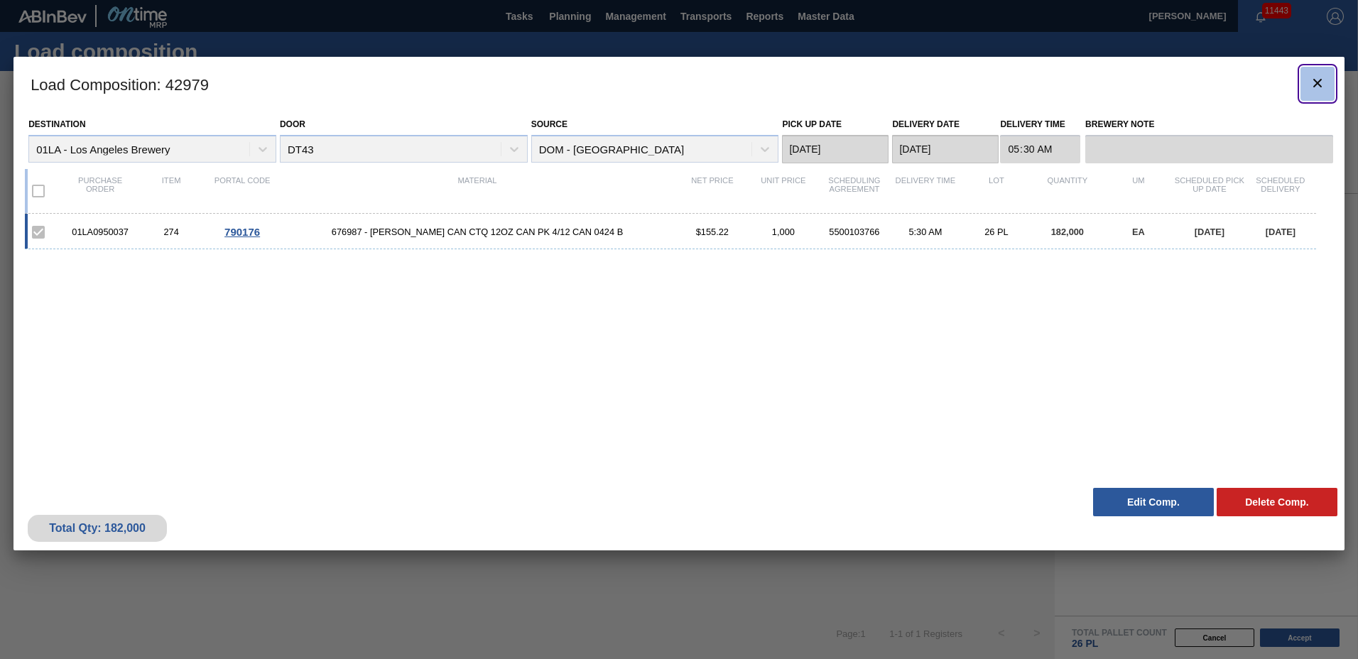
click at [1323, 83] on icon "botão de ícone" at bounding box center [1317, 83] width 17 height 17
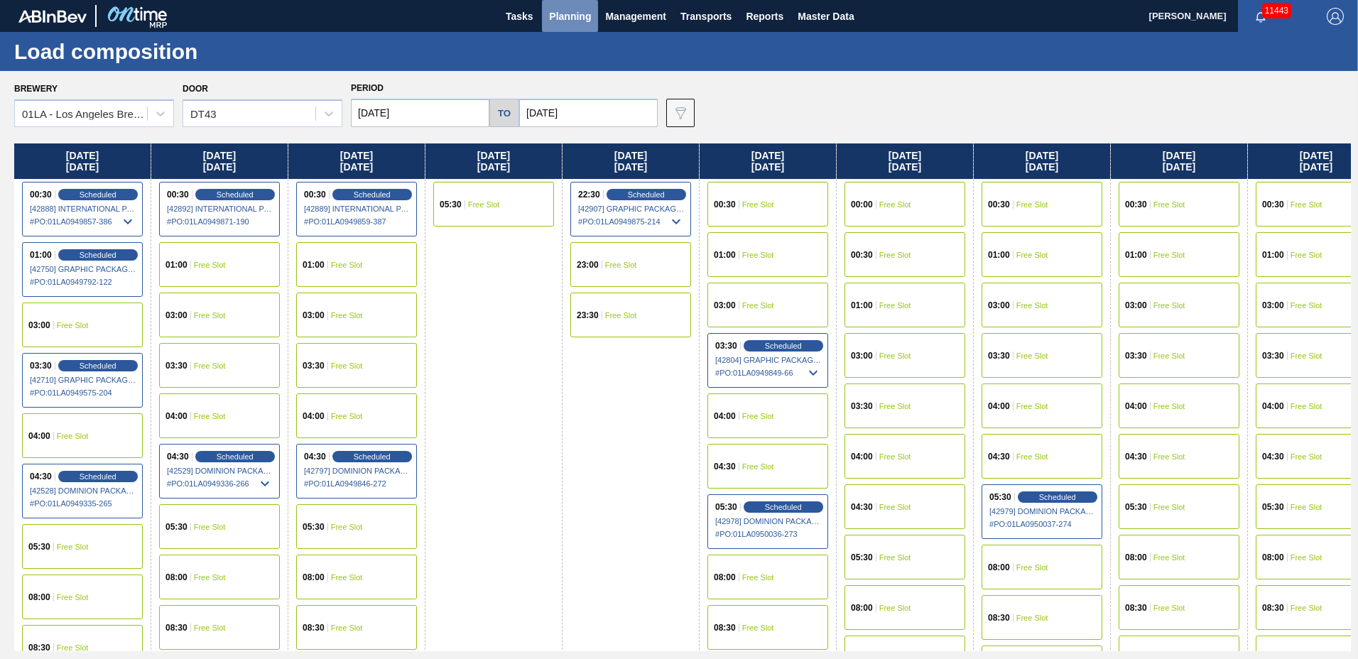
click at [563, 15] on span "Planning" at bounding box center [570, 16] width 42 height 17
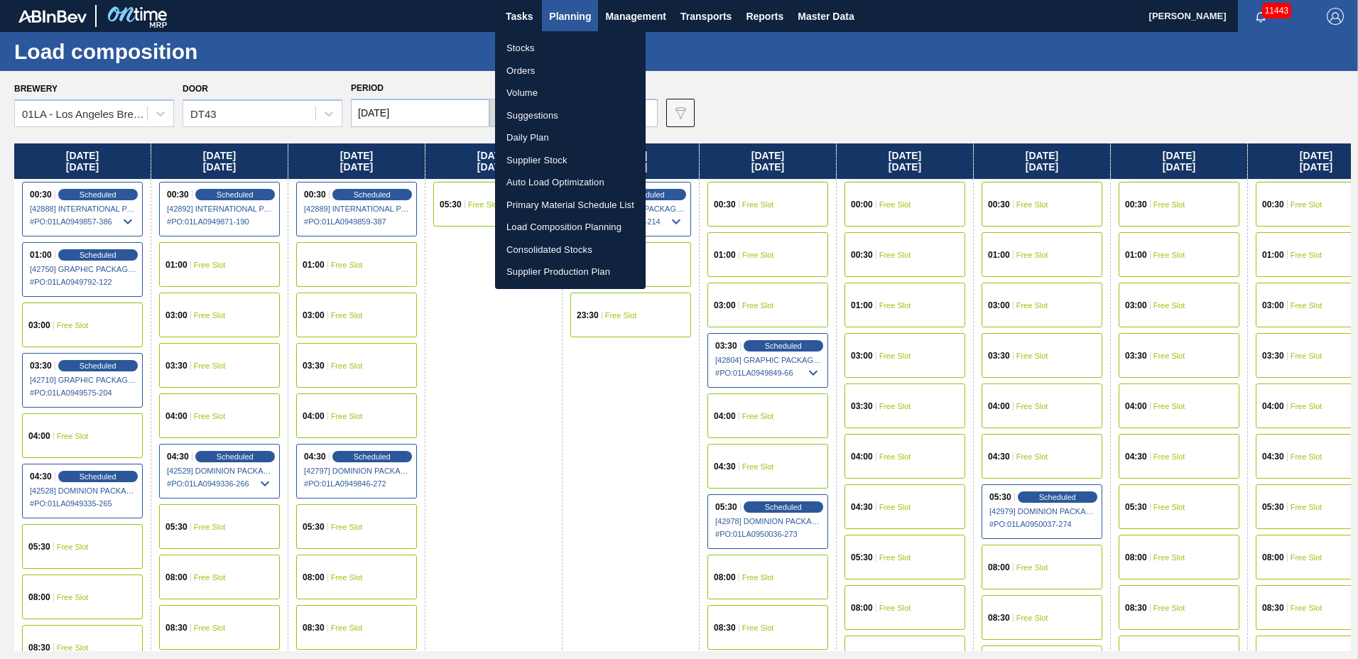
click at [544, 111] on li "Suggestions" at bounding box center [570, 115] width 151 height 23
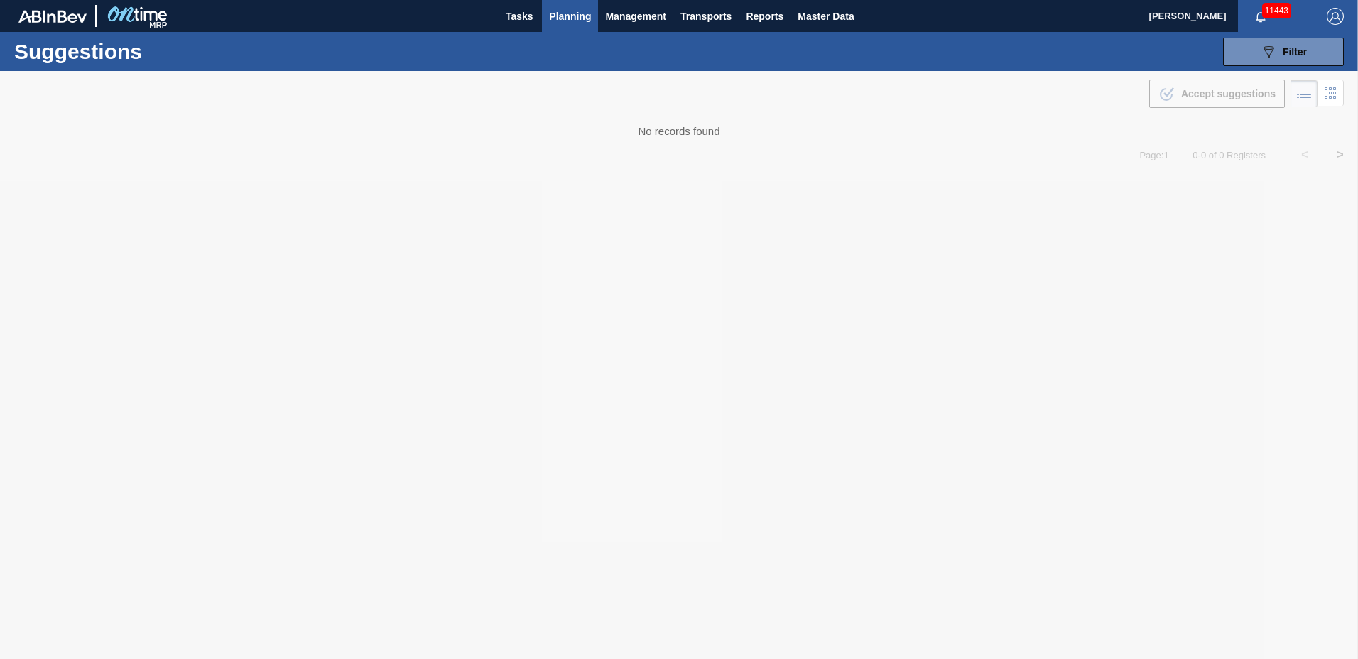
type to "[DATE]"
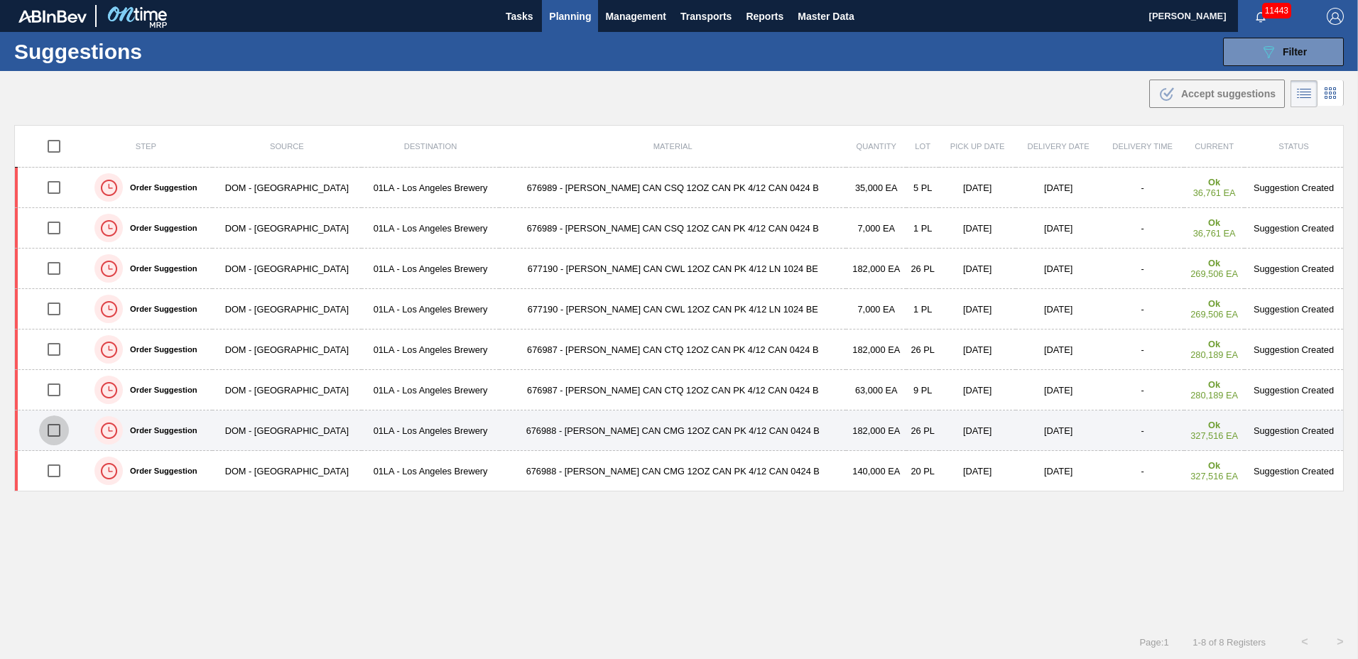
click at [53, 431] on input "checkbox" at bounding box center [54, 430] width 30 height 30
checkbox input "true"
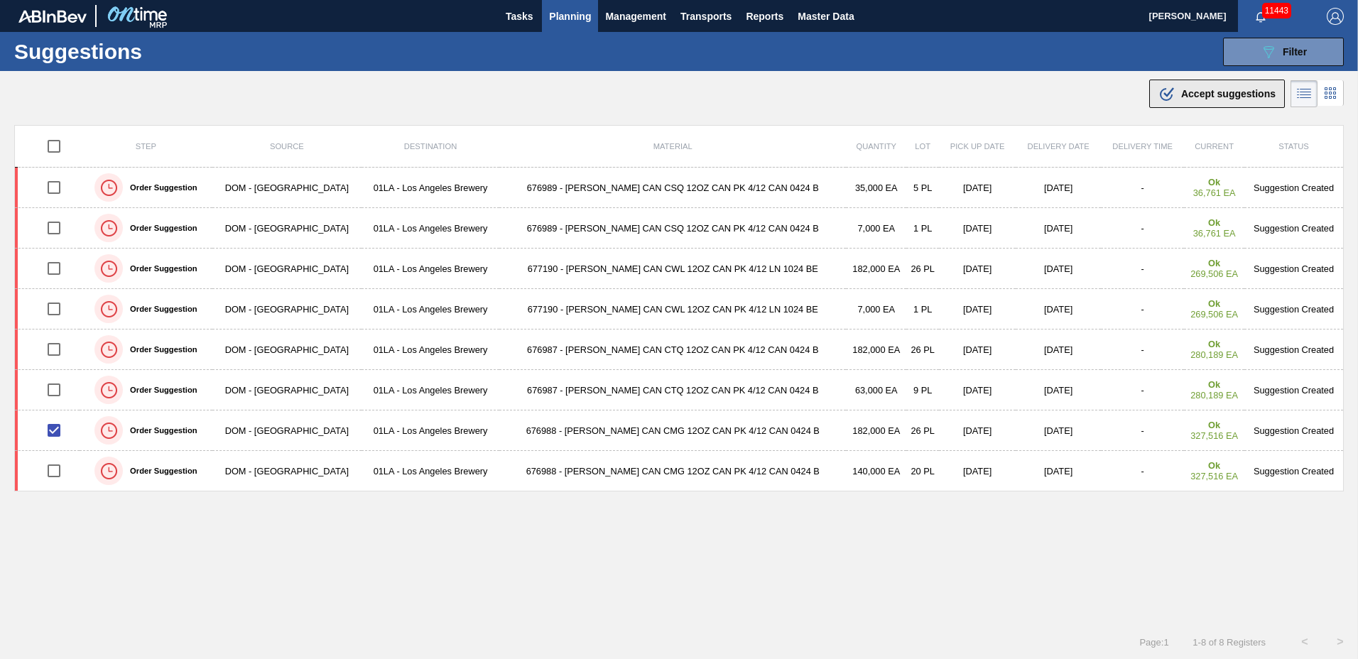
click at [1185, 96] on span "Accept suggestions" at bounding box center [1228, 93] width 94 height 11
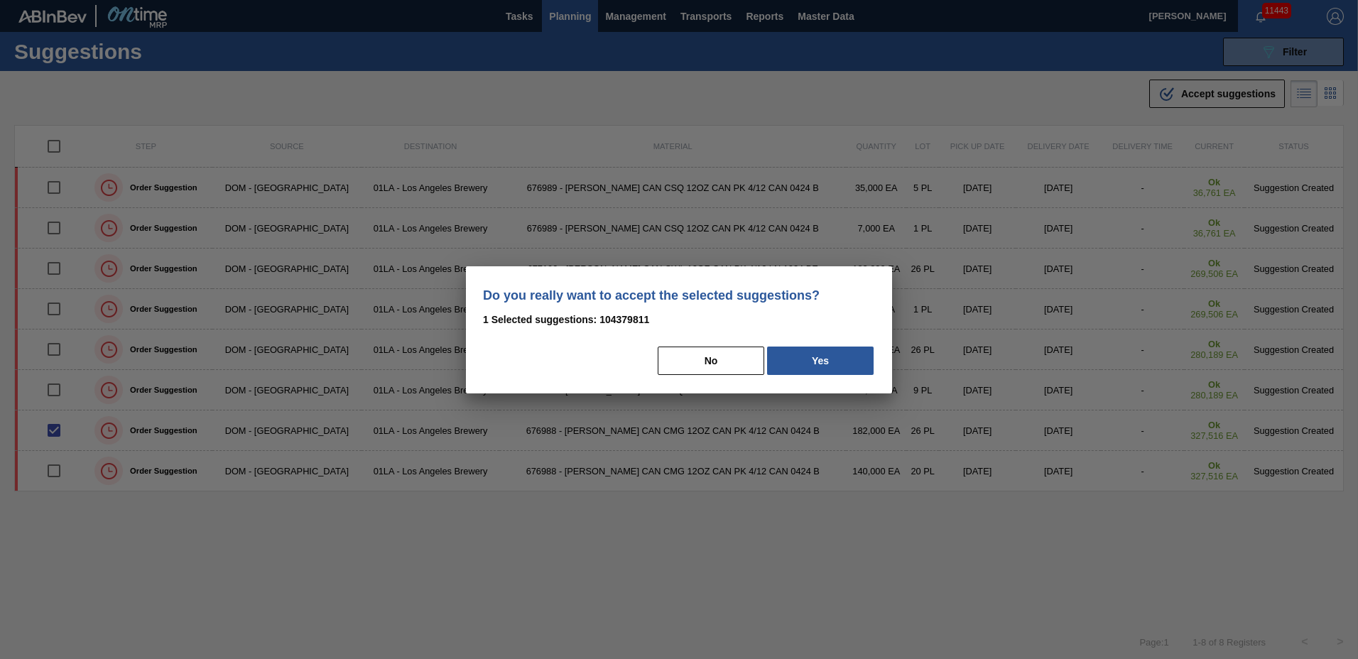
drag, startPoint x: 832, startPoint y: 363, endPoint x: 749, endPoint y: 370, distance: 82.7
click at [832, 365] on button "Yes" at bounding box center [820, 361] width 107 height 28
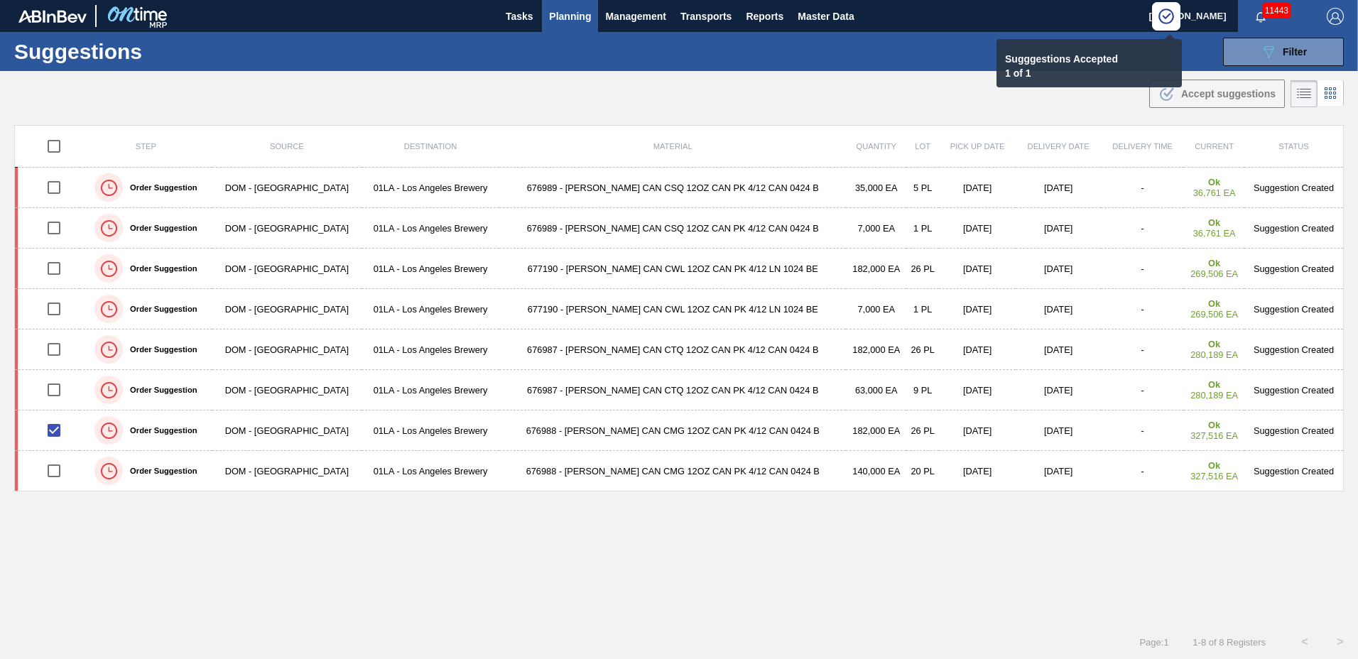
click at [571, 10] on span "Planning" at bounding box center [570, 16] width 42 height 17
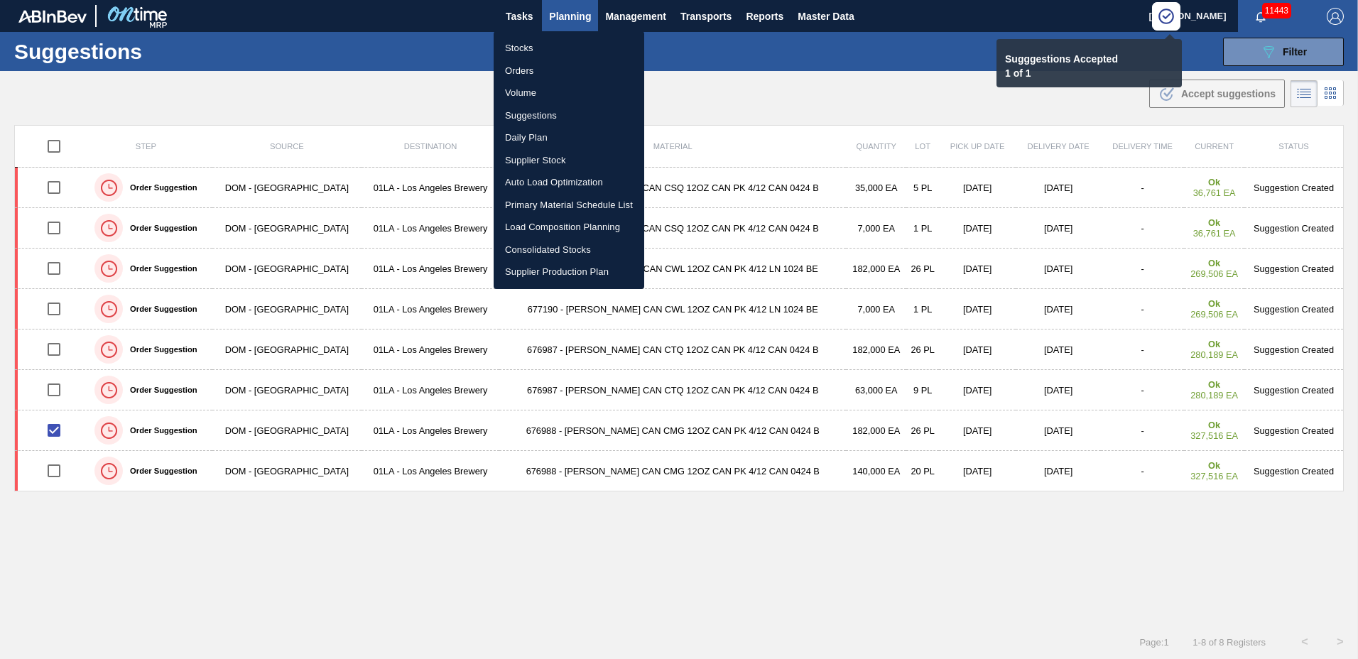
click at [558, 223] on li "Load Composition Planning" at bounding box center [569, 227] width 151 height 23
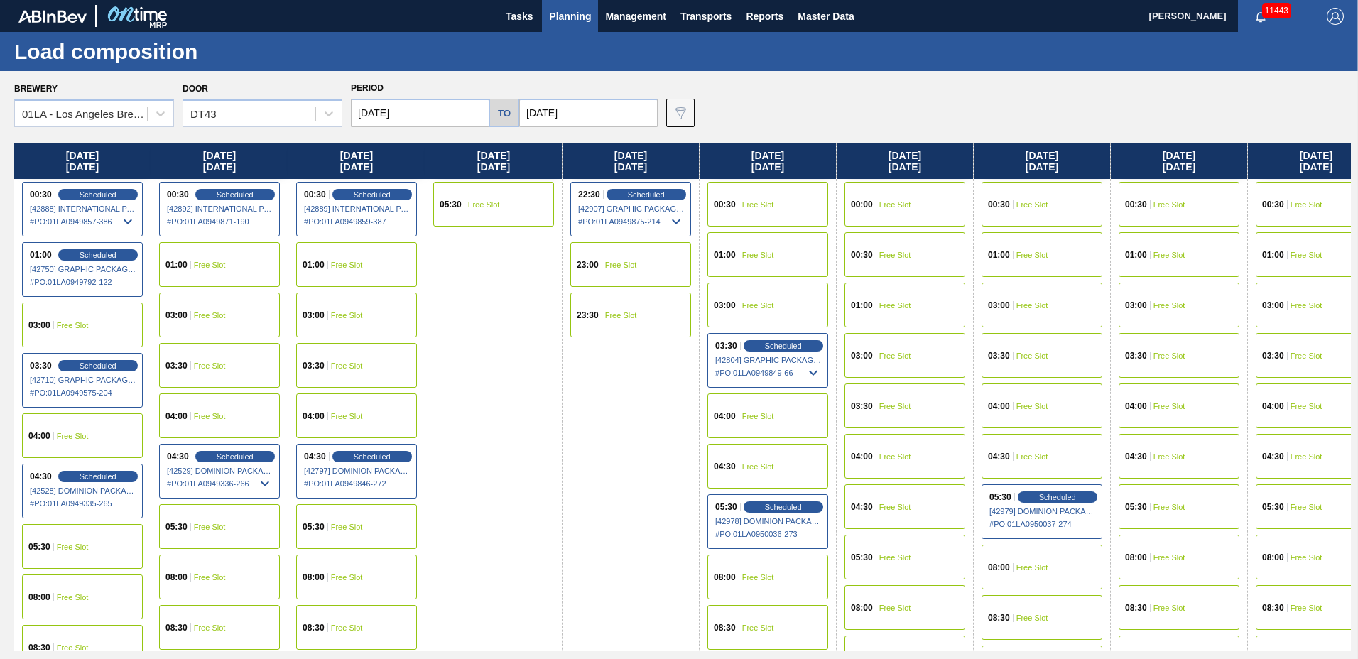
click at [1166, 352] on span "Free Slot" at bounding box center [1169, 356] width 32 height 9
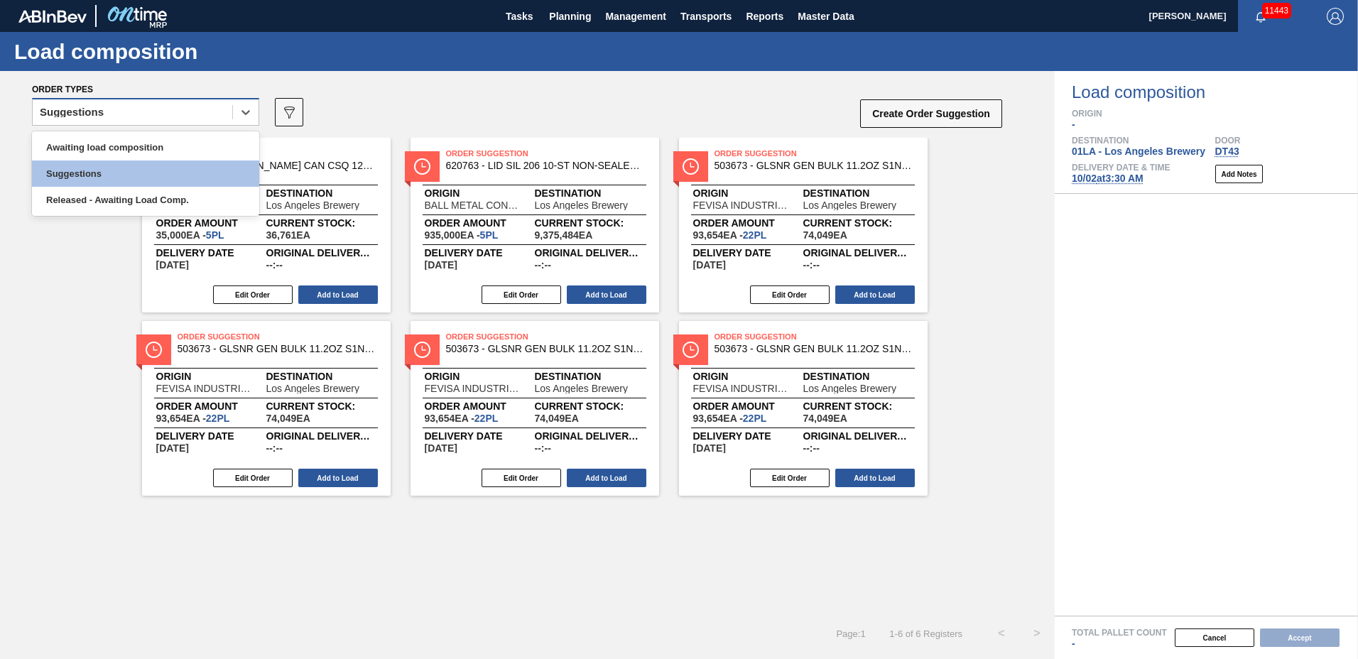
click at [132, 114] on div "Suggestions" at bounding box center [133, 112] width 200 height 21
click at [101, 150] on div "Awaiting load composition" at bounding box center [145, 147] width 227 height 26
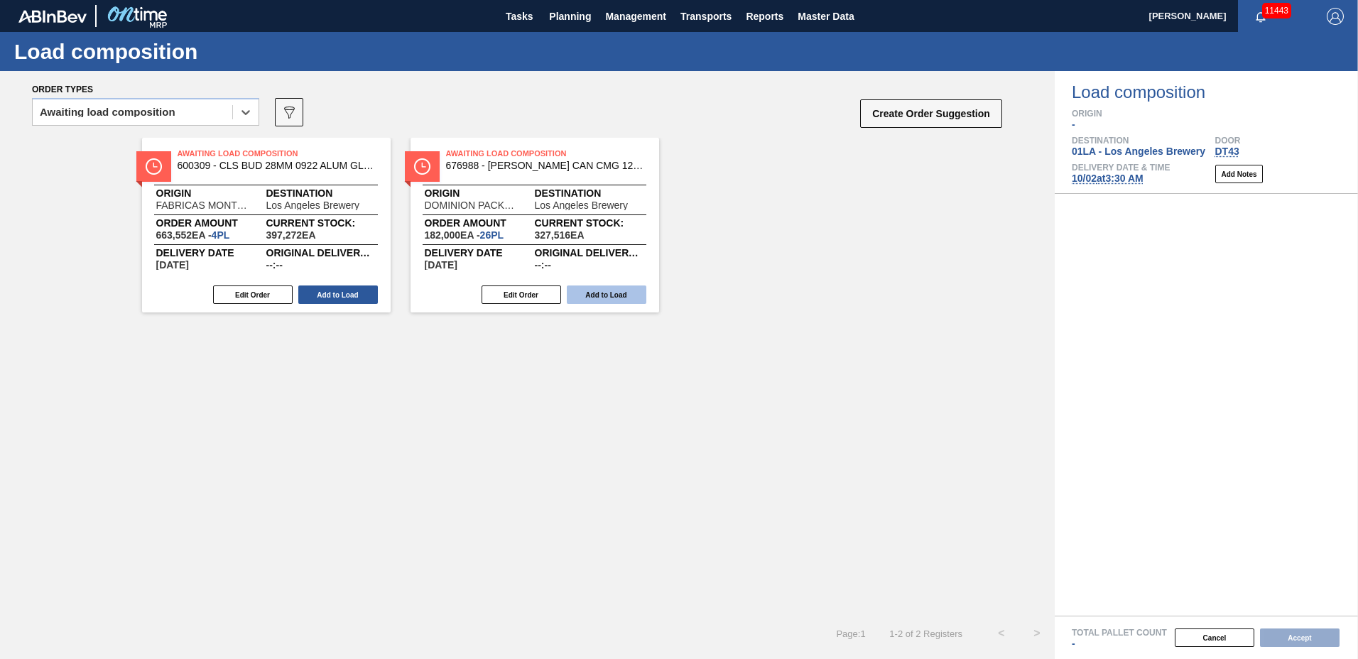
click at [597, 292] on button "Add to Load" at bounding box center [607, 295] width 80 height 18
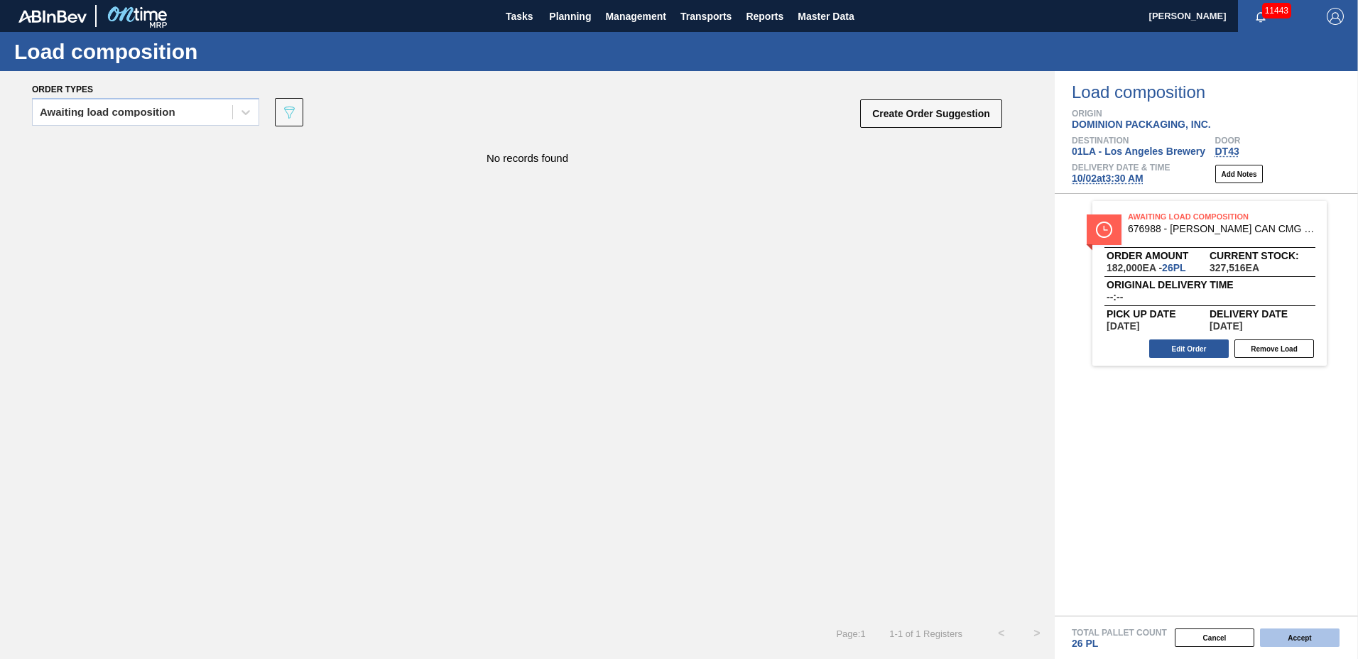
click at [1311, 636] on button "Accept" at bounding box center [1300, 638] width 80 height 18
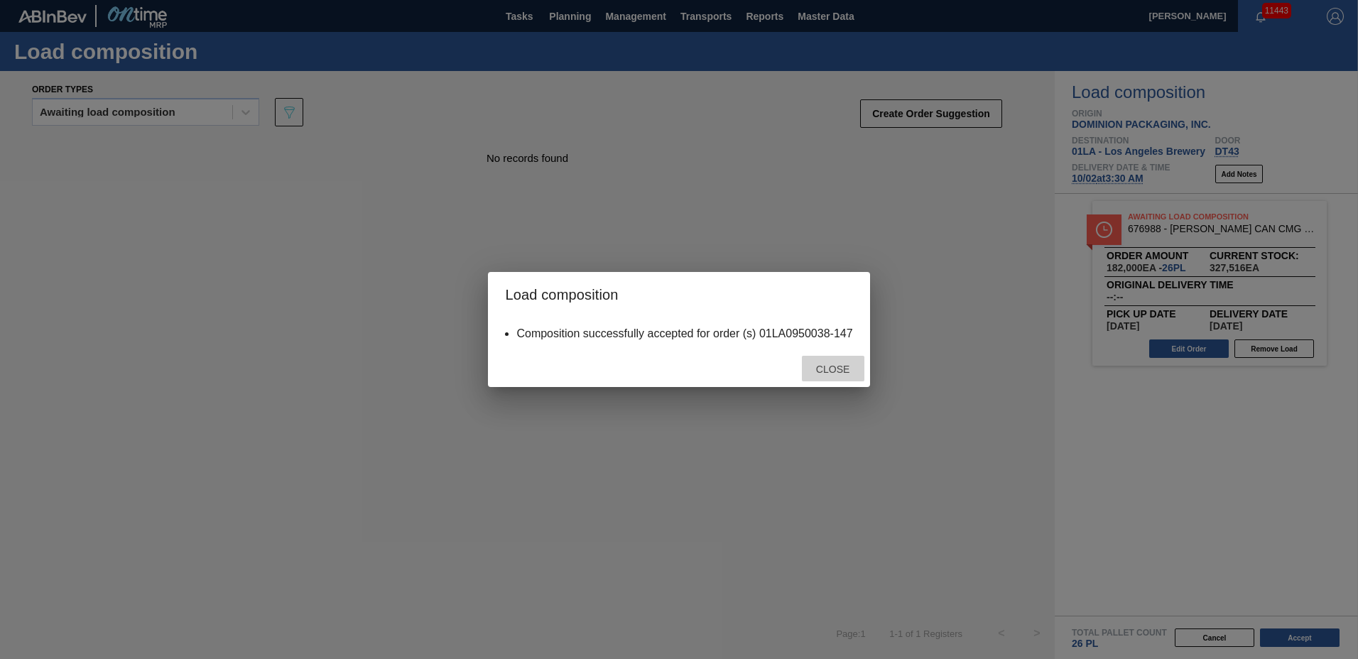
click at [826, 369] on span "Close" at bounding box center [833, 369] width 56 height 11
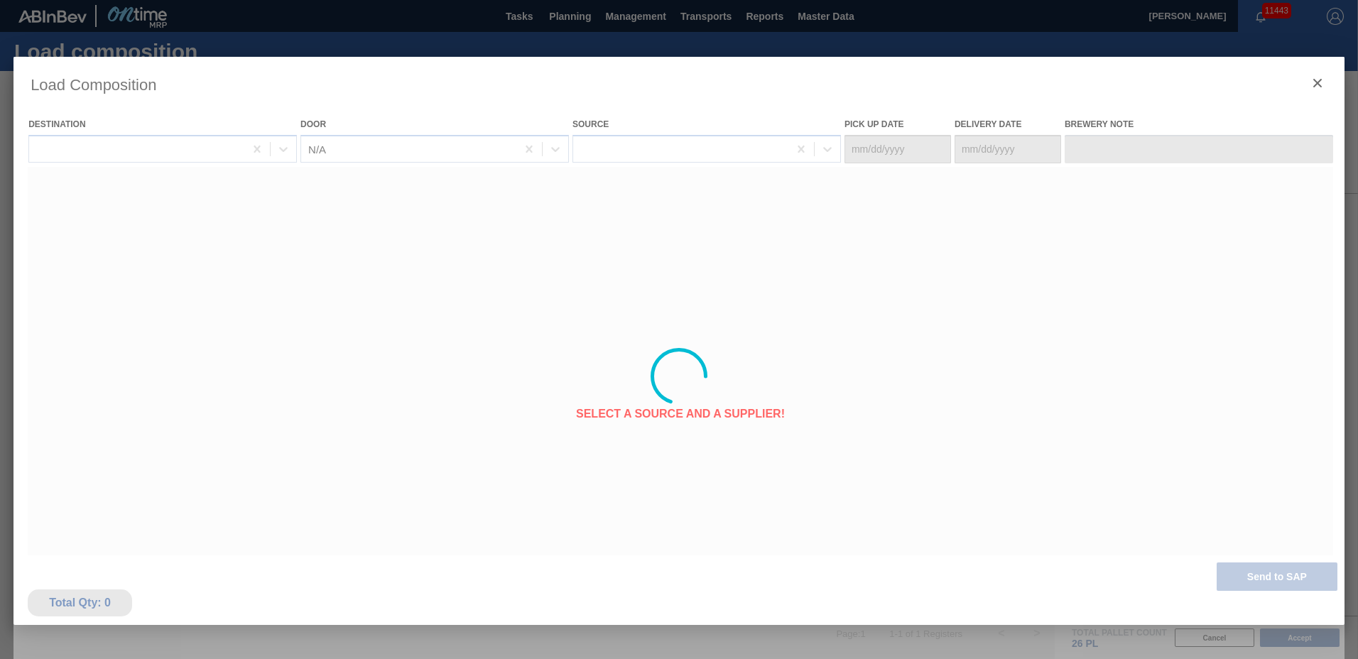
type Date "[DATE]"
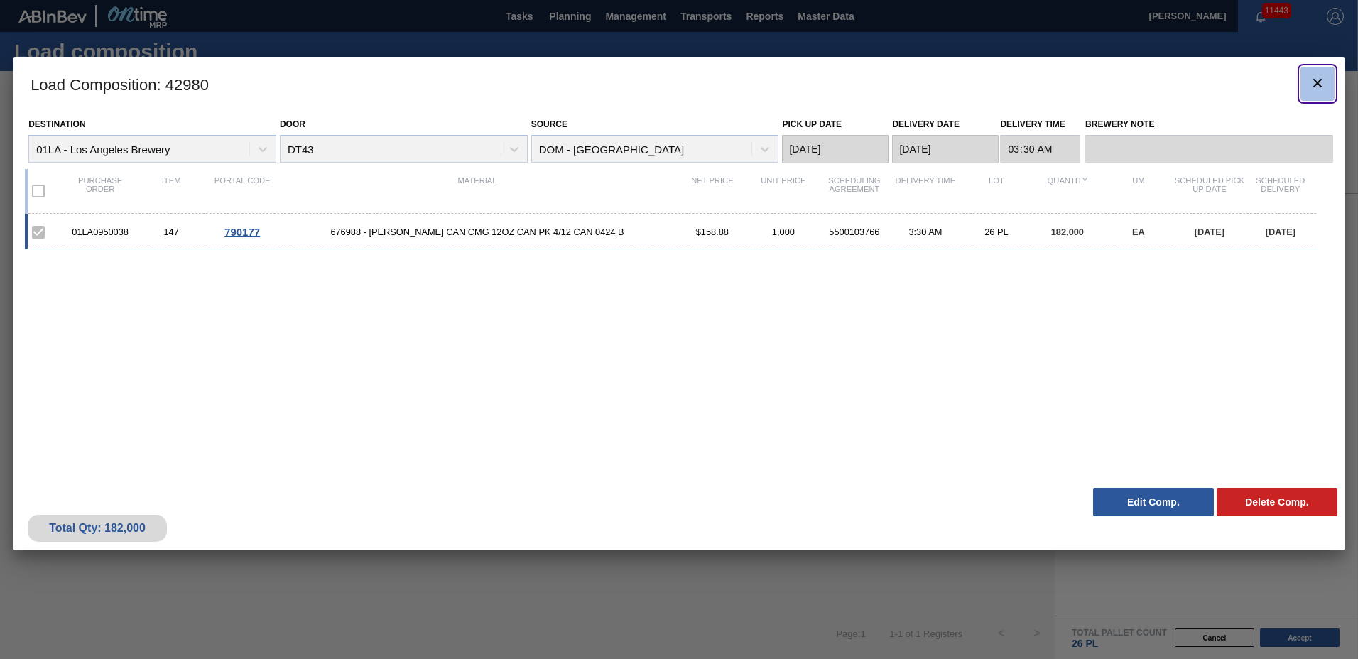
click at [1320, 80] on icon "botão de ícone" at bounding box center [1317, 83] width 9 height 9
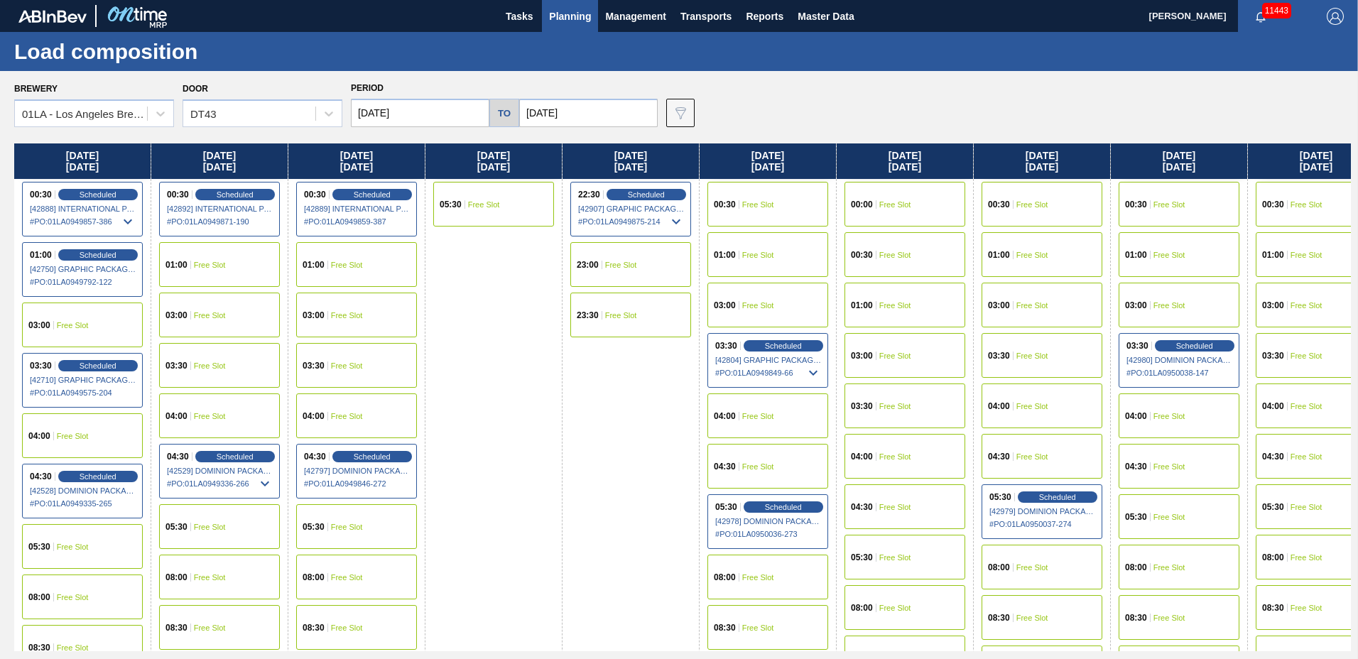
click at [567, 18] on span "Planning" at bounding box center [570, 16] width 42 height 17
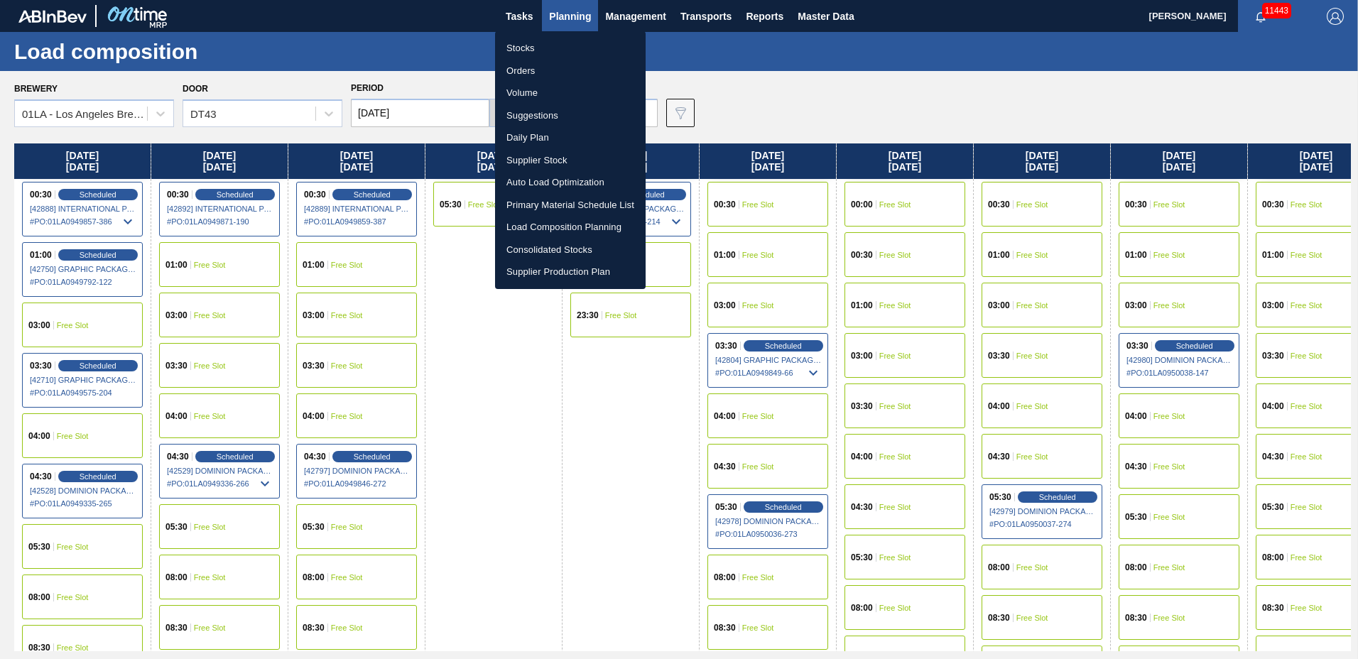
click at [549, 115] on li "Suggestions" at bounding box center [570, 115] width 151 height 23
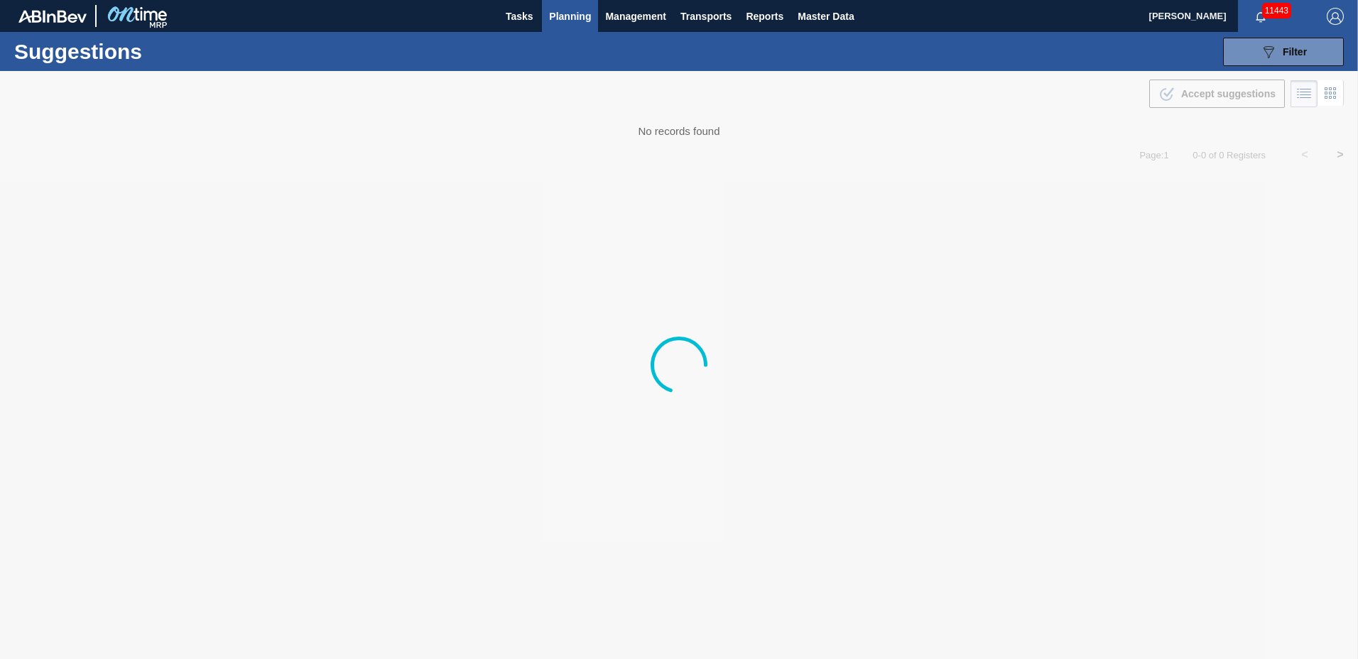
type to "[DATE]"
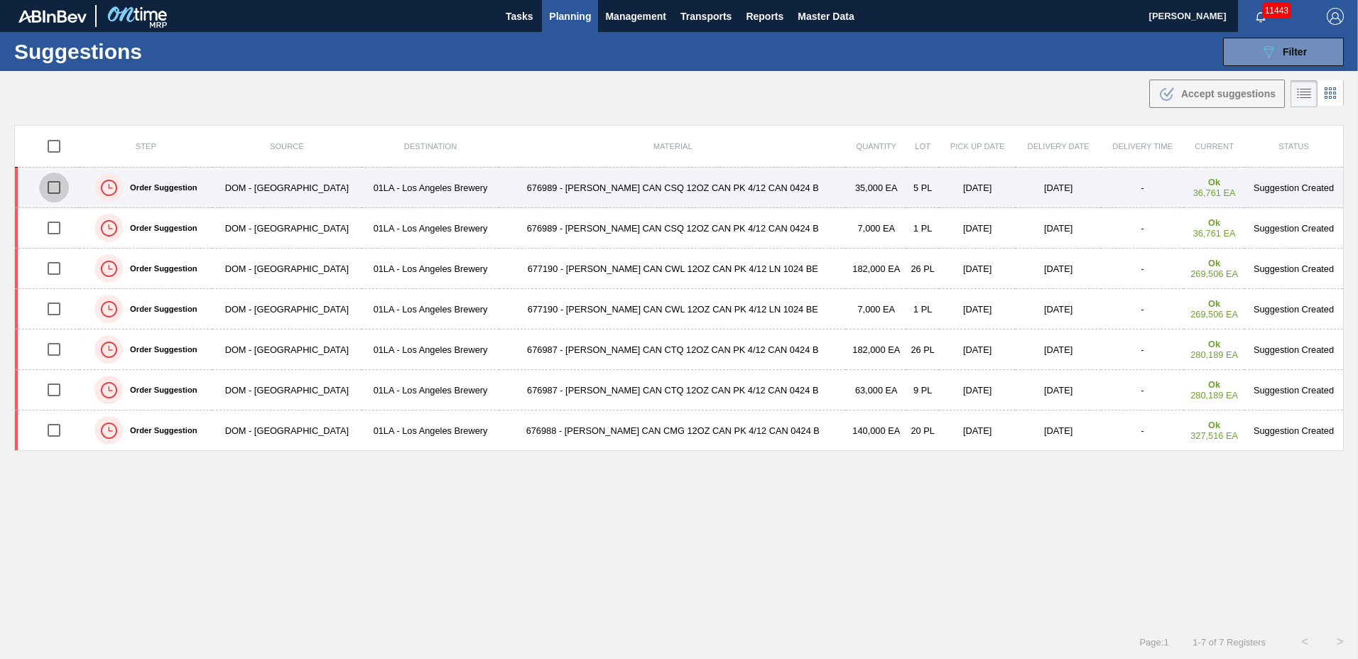
click at [58, 186] on input "checkbox" at bounding box center [54, 188] width 30 height 30
checkbox input "true"
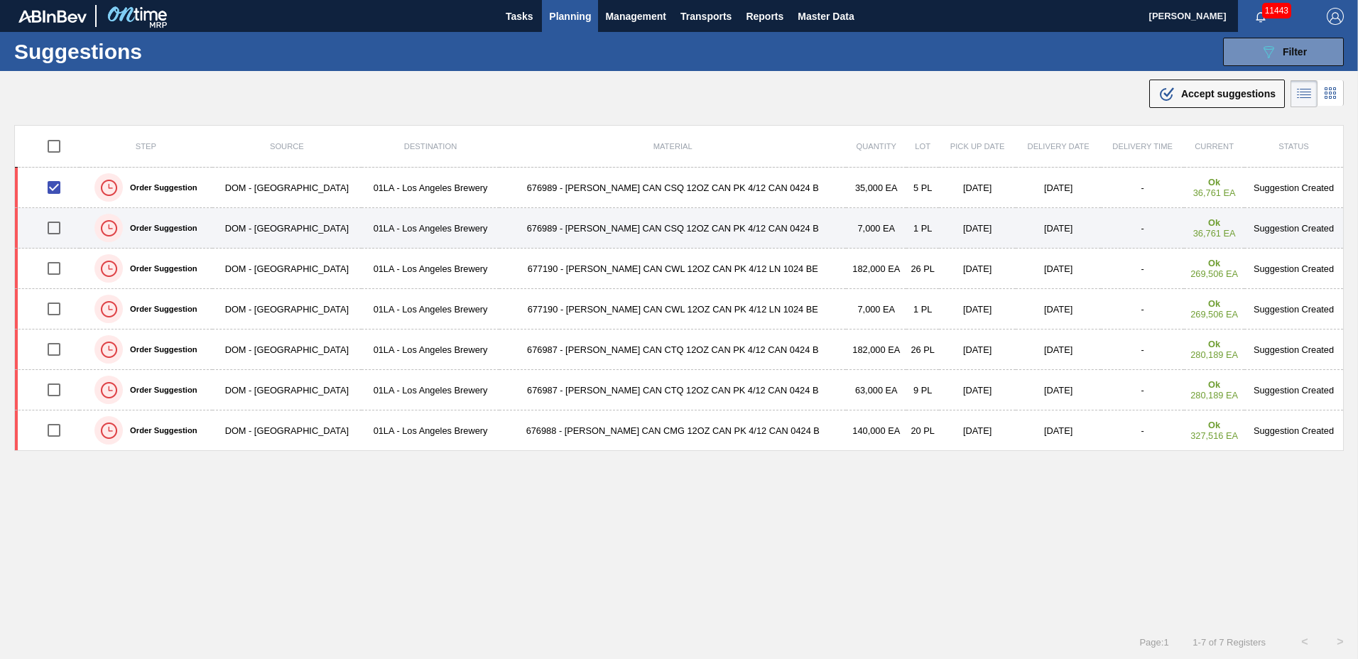
click at [58, 224] on input "checkbox" at bounding box center [54, 228] width 30 height 30
checkbox input "true"
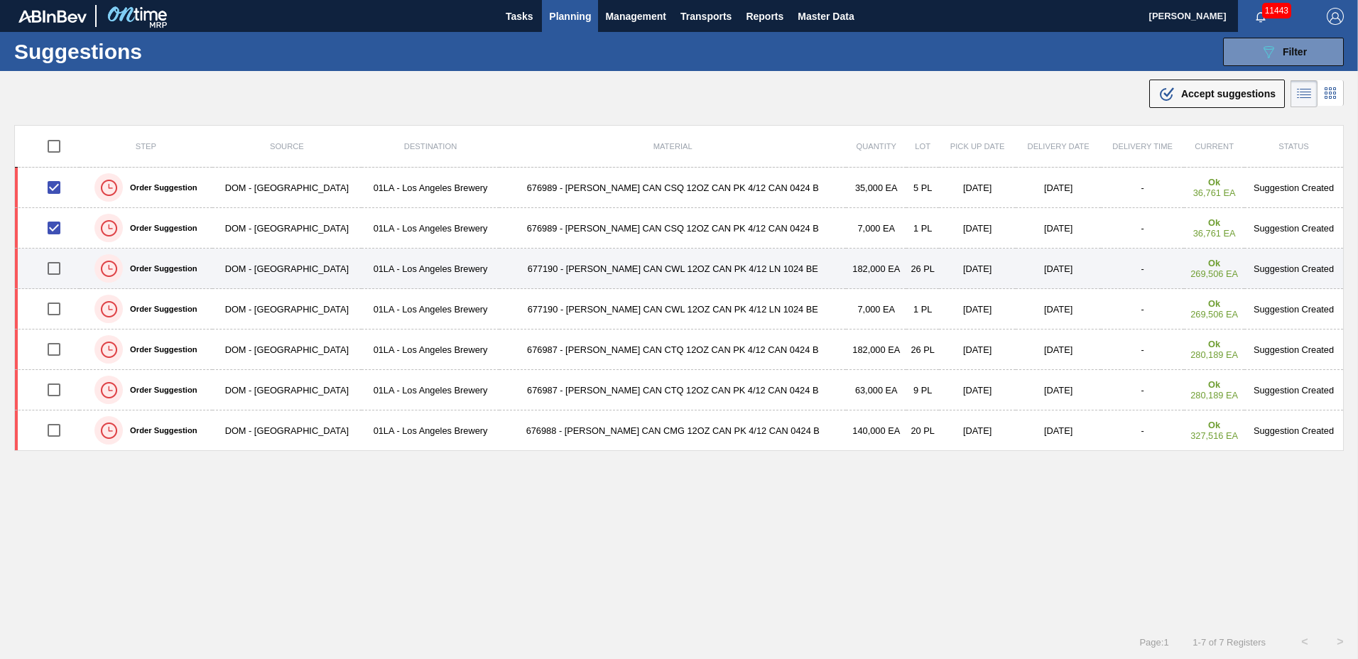
click at [65, 268] on input "checkbox" at bounding box center [54, 269] width 30 height 30
checkbox input "true"
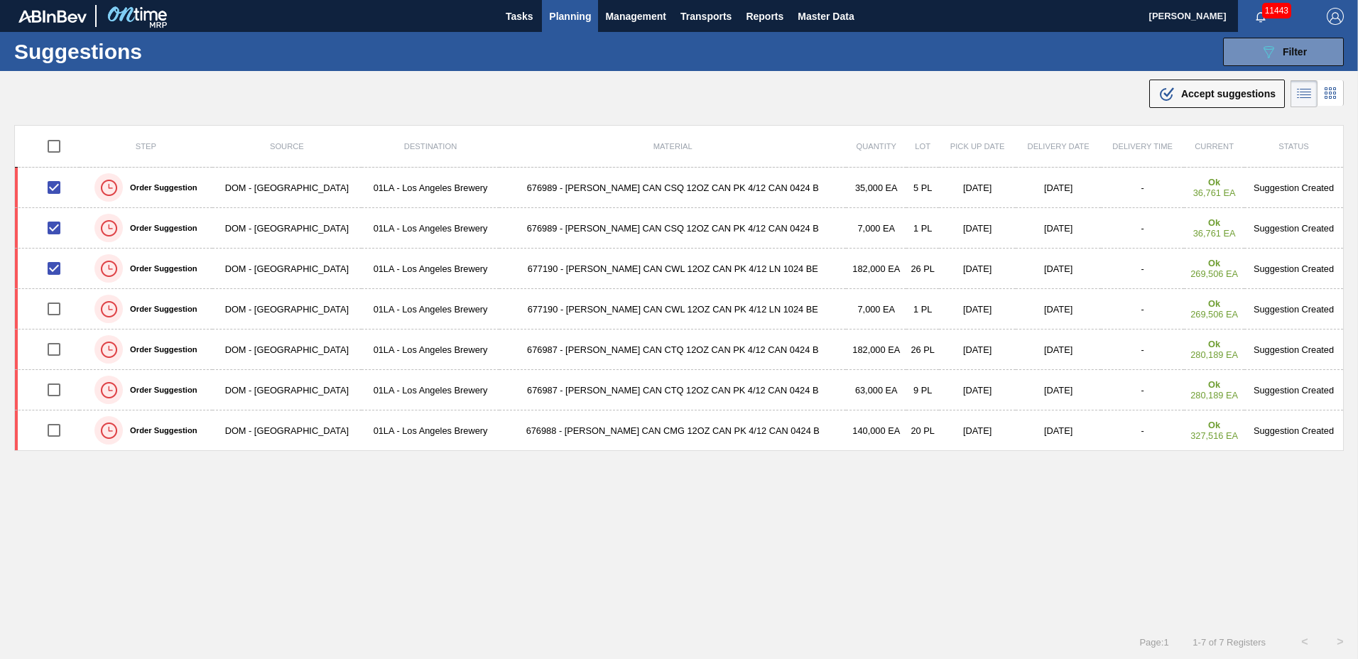
click at [1169, 87] on icon ".b{fill:var(--color-action-default)}" at bounding box center [1166, 93] width 17 height 17
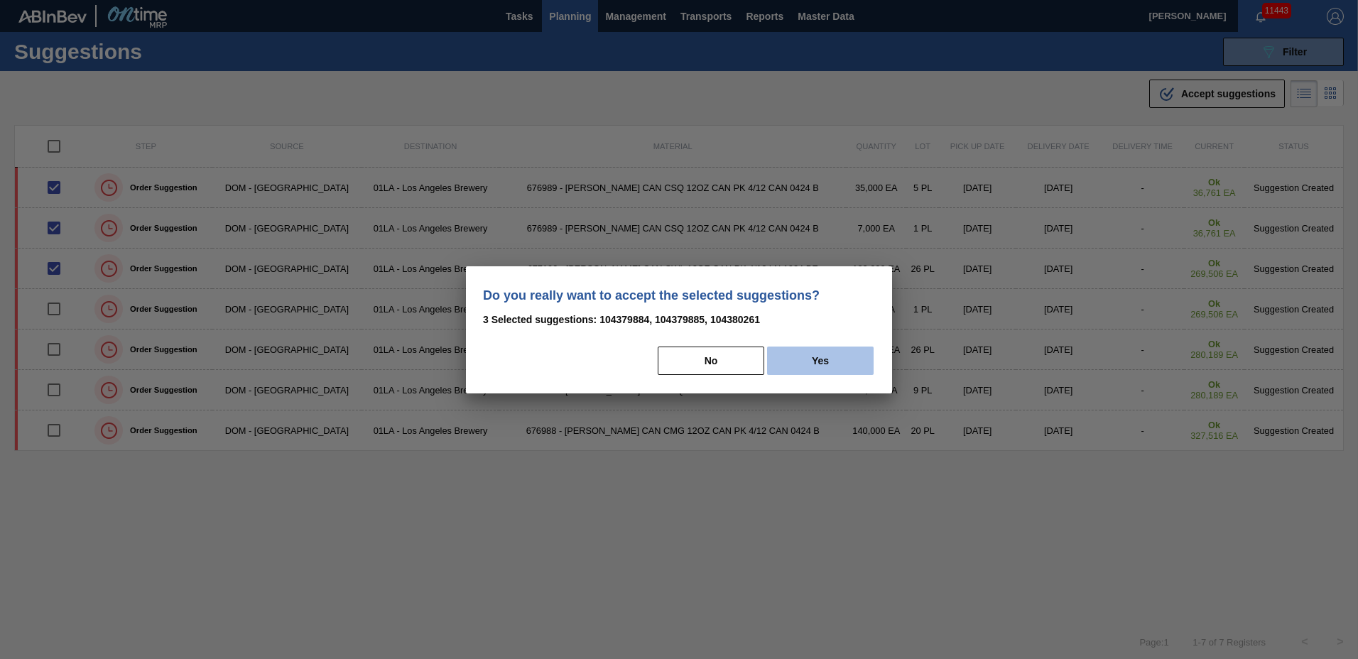
click at [825, 369] on button "Yes" at bounding box center [820, 361] width 107 height 28
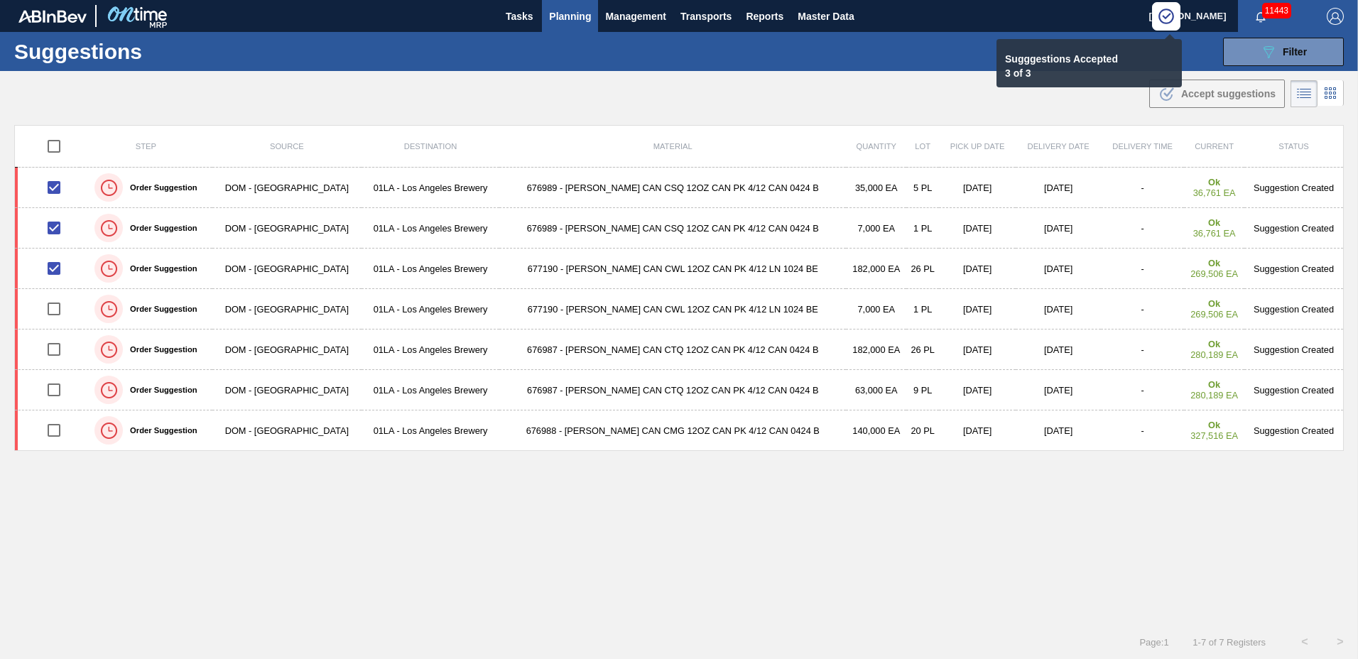
click at [574, 16] on span "Planning" at bounding box center [570, 16] width 42 height 17
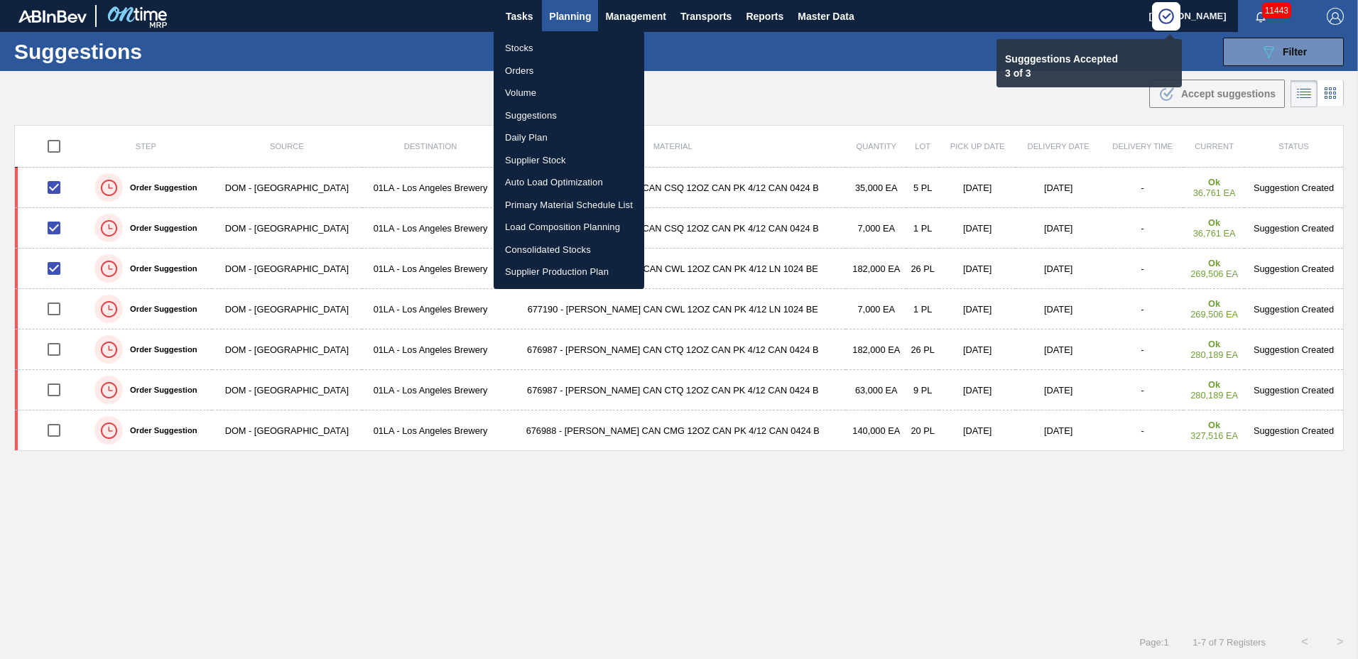
click at [555, 228] on li "Load Composition Planning" at bounding box center [569, 227] width 151 height 23
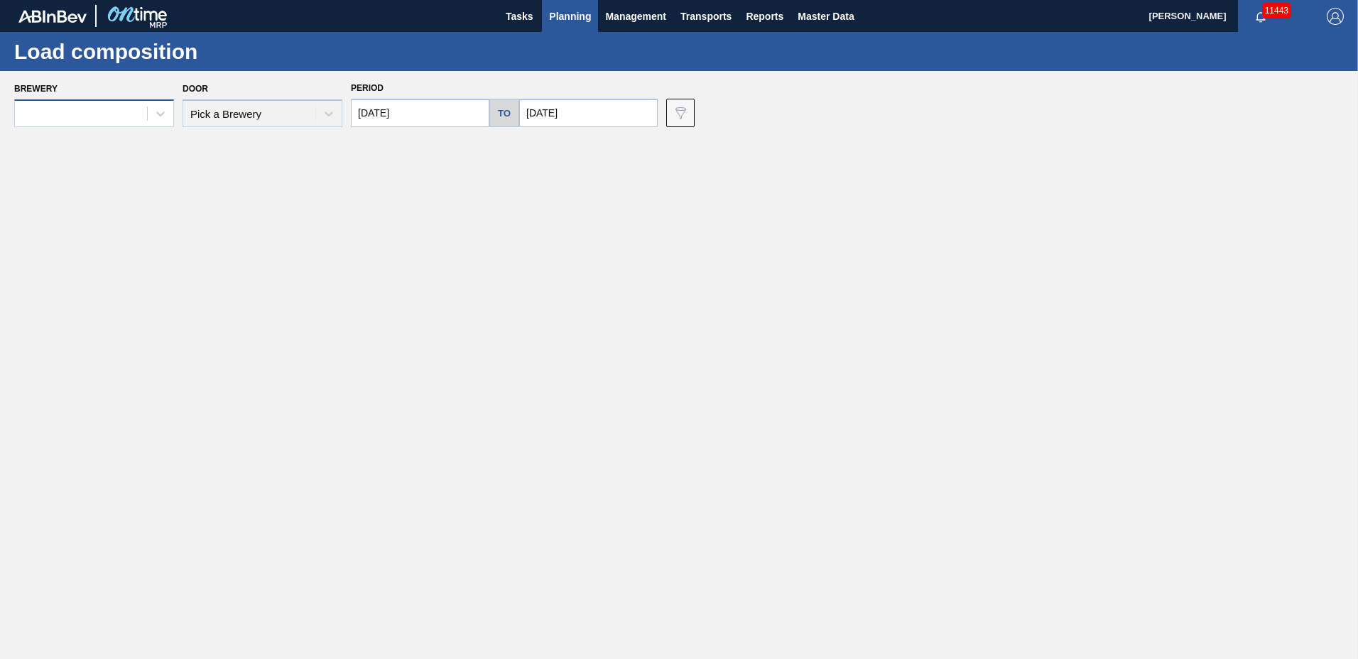
click at [102, 115] on div at bounding box center [81, 114] width 132 height 21
click at [98, 109] on div at bounding box center [81, 114] width 132 height 21
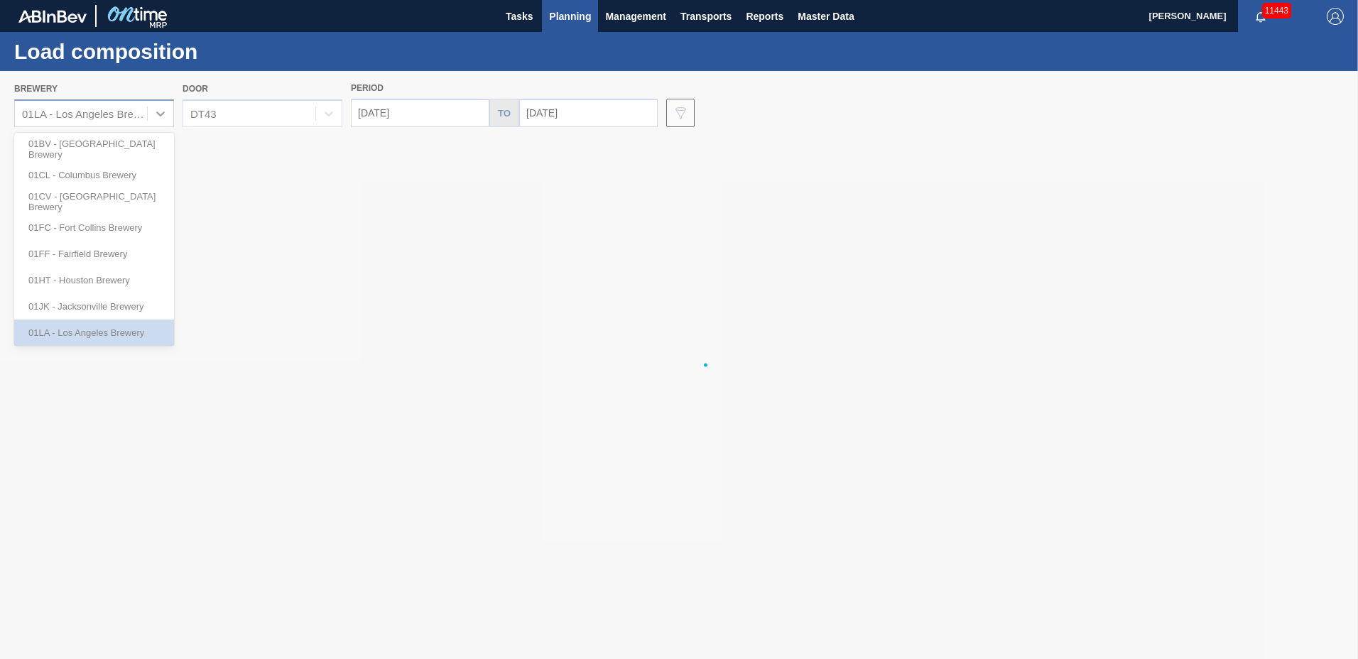
click at [98, 109] on div "Brewery option 01BV - [GEOGRAPHIC_DATA] Brewery focused, 1 of 12. 12 results av…" at bounding box center [679, 102] width 1358 height 63
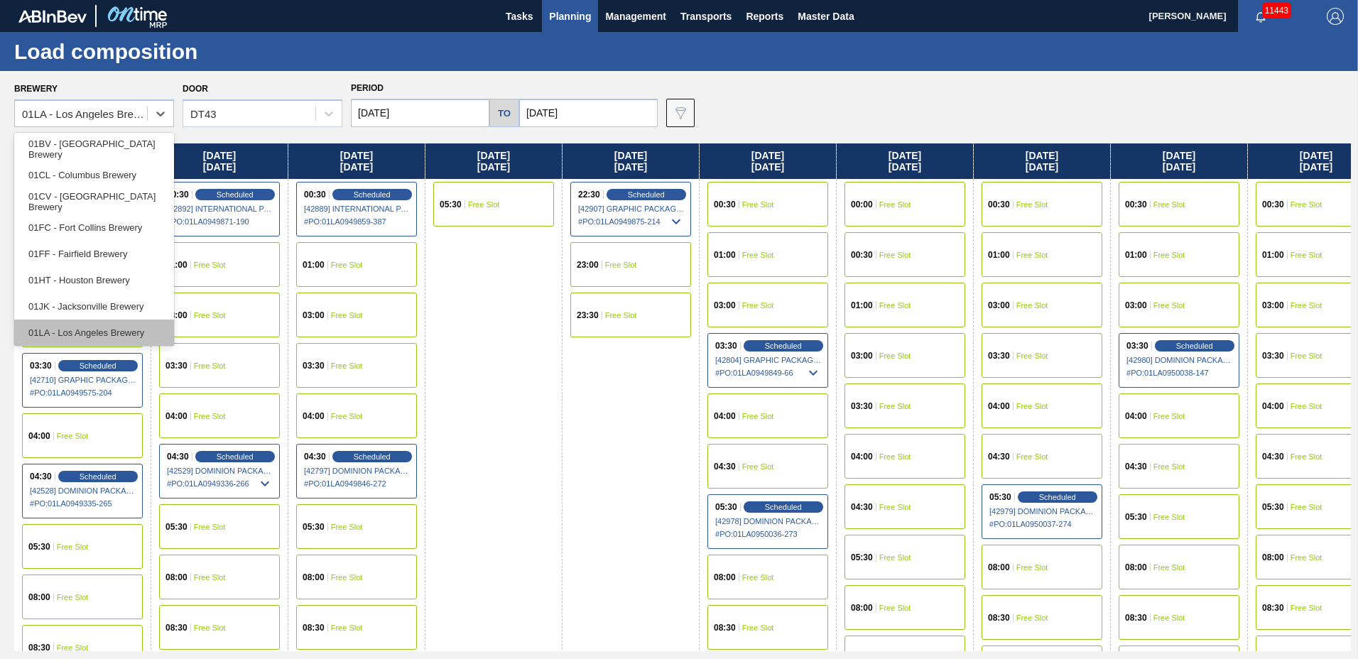
click at [88, 341] on div "01LA - Los Angeles Brewery" at bounding box center [94, 333] width 160 height 26
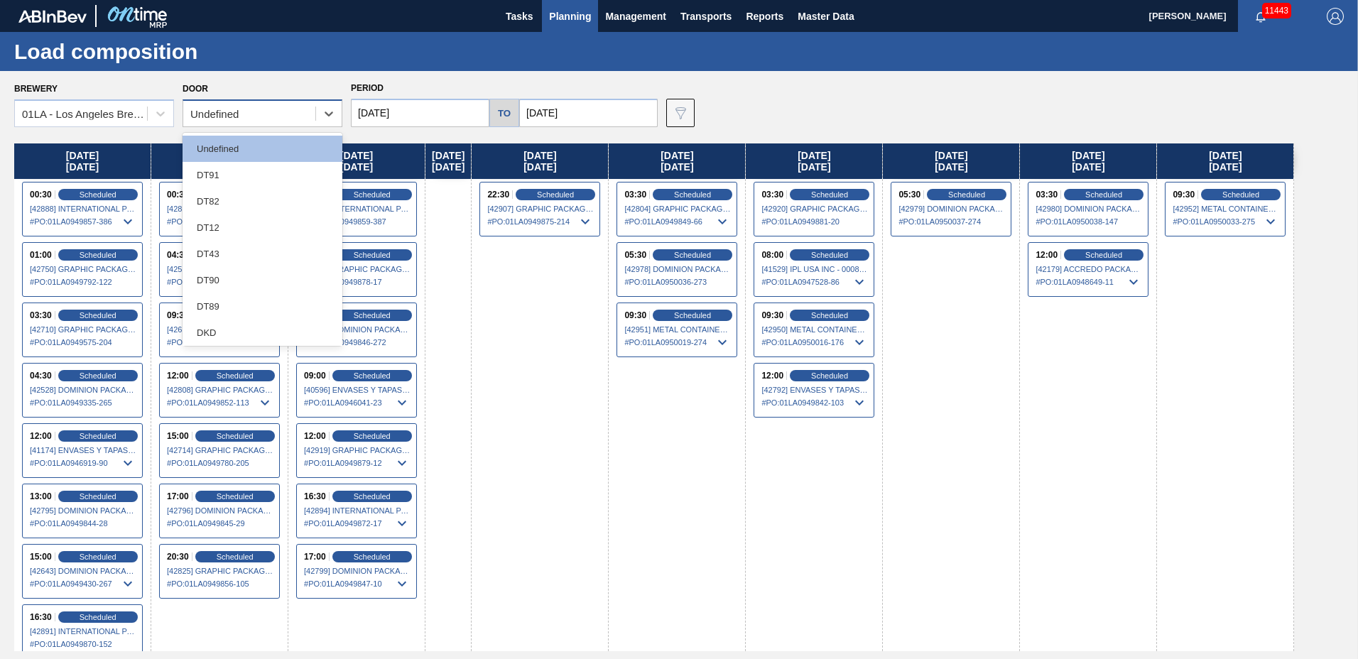
click at [229, 114] on div "Undefined" at bounding box center [214, 114] width 48 height 12
click at [231, 248] on div "DT43" at bounding box center [263, 254] width 160 height 26
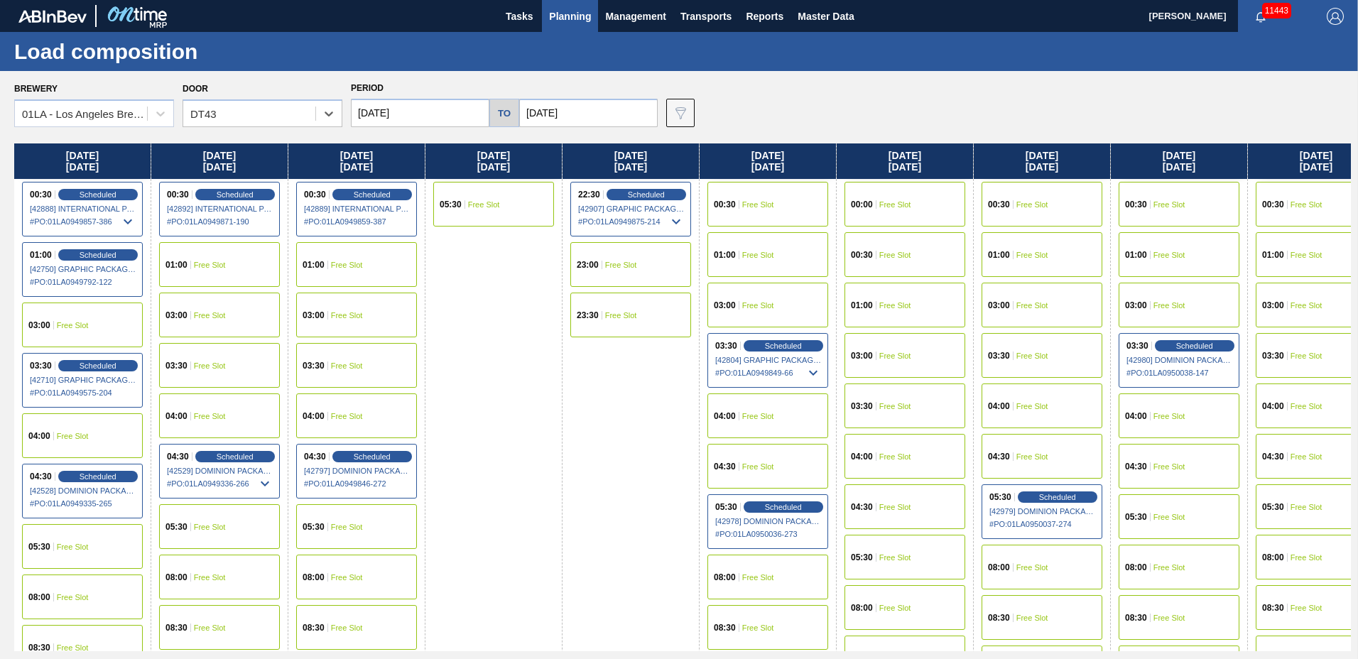
scroll to position [545, 0]
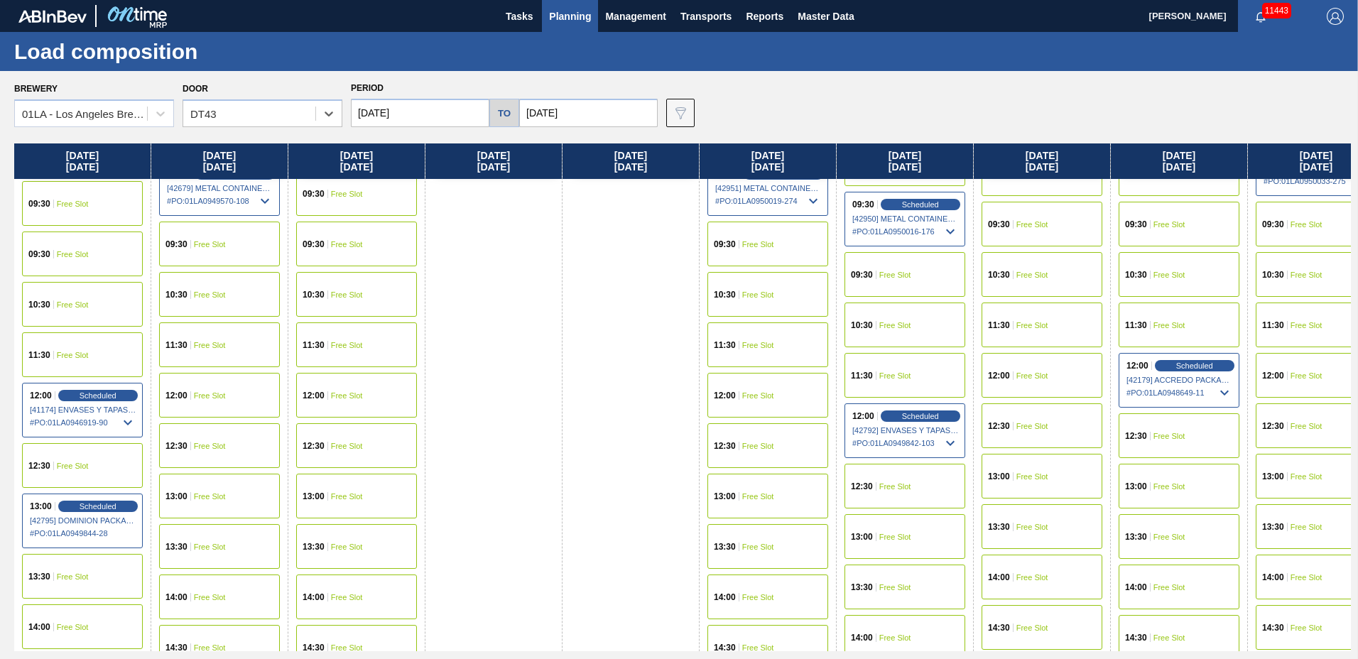
click at [1268, 366] on div "12:00 Free Slot" at bounding box center [1316, 375] width 121 height 45
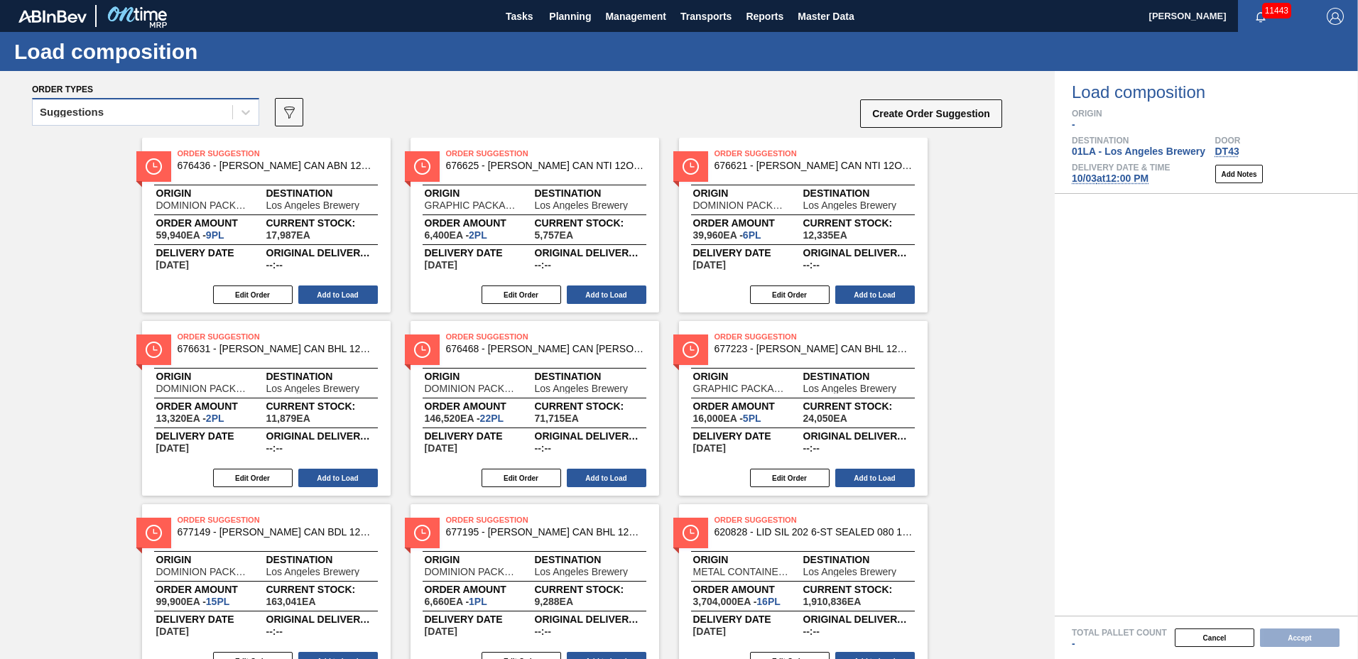
click at [174, 118] on div "Suggestions" at bounding box center [133, 112] width 200 height 21
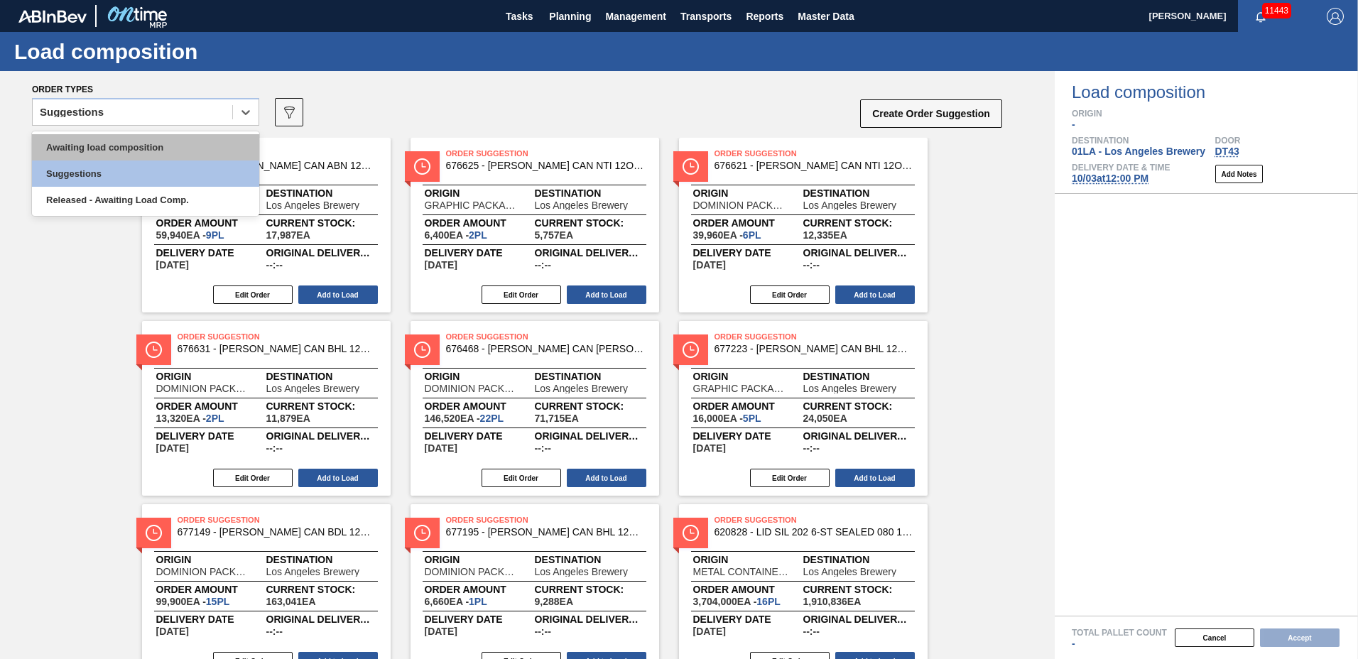
click at [166, 143] on div "Awaiting load composition" at bounding box center [145, 147] width 227 height 26
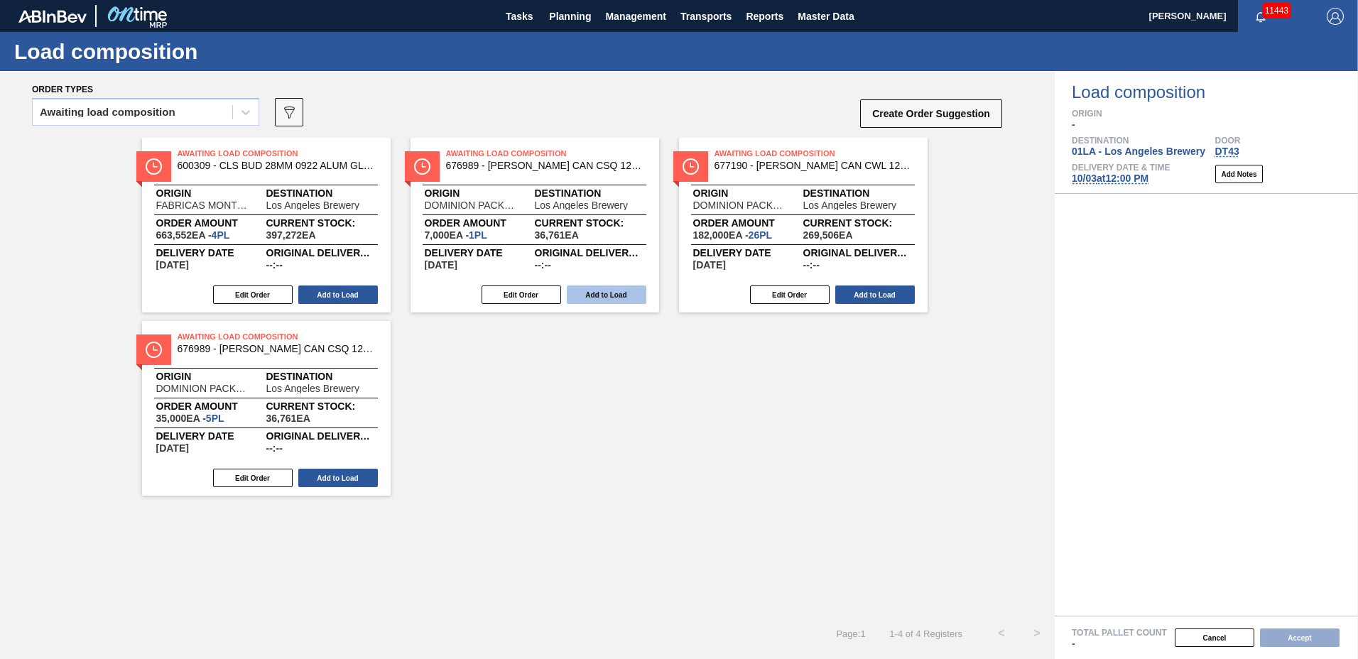
click at [591, 288] on button "Add to Load" at bounding box center [607, 295] width 80 height 18
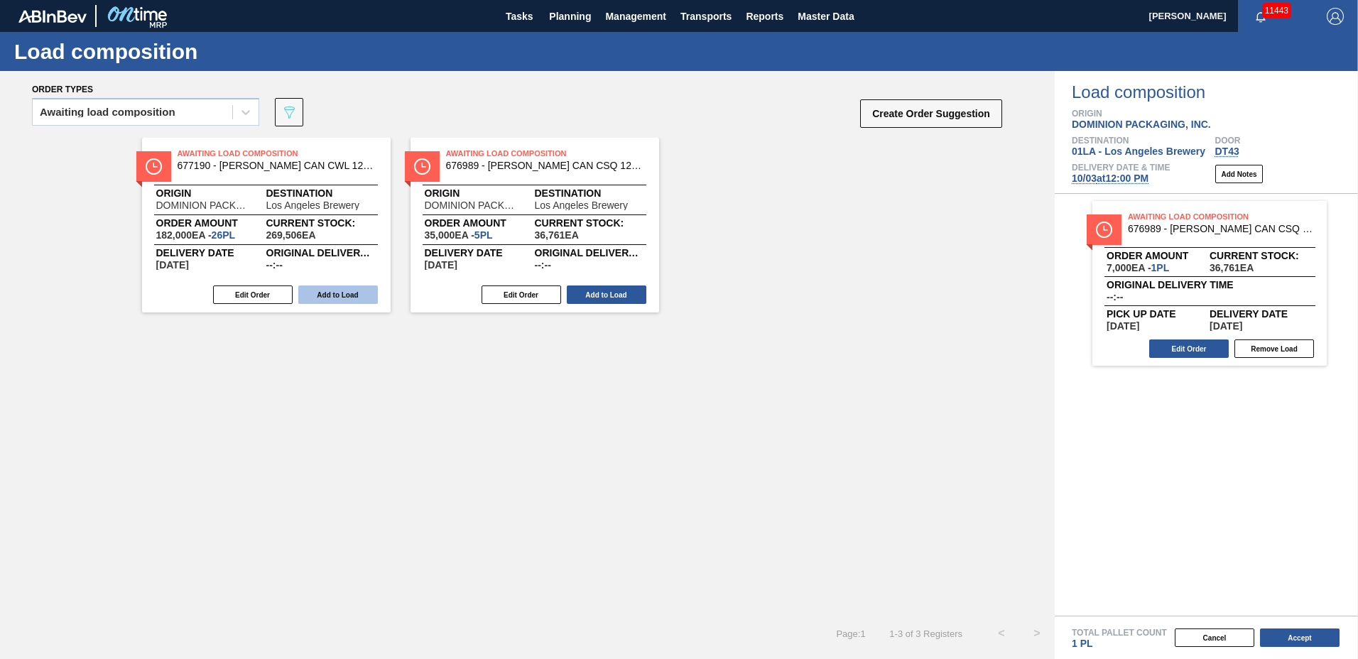
click at [348, 295] on button "Add to Load" at bounding box center [338, 295] width 80 height 18
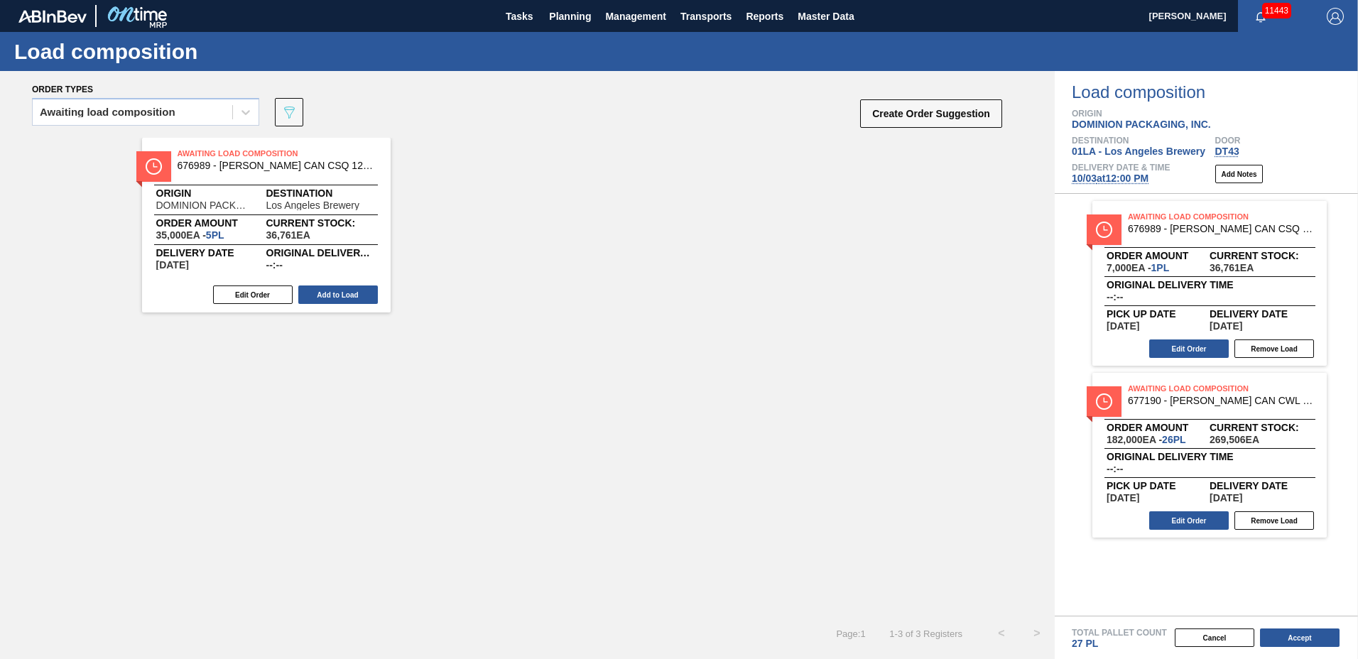
click at [348, 295] on button "Add to Load" at bounding box center [338, 295] width 80 height 18
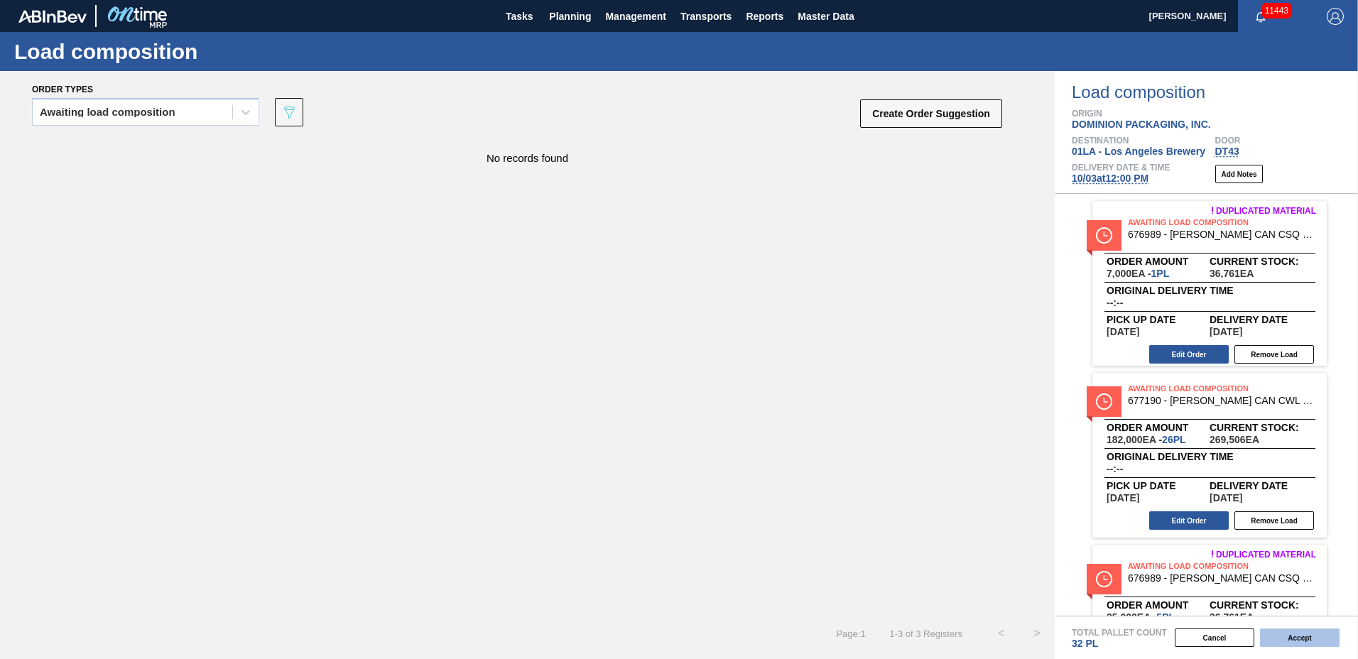
click at [1307, 635] on button "Accept" at bounding box center [1300, 638] width 80 height 18
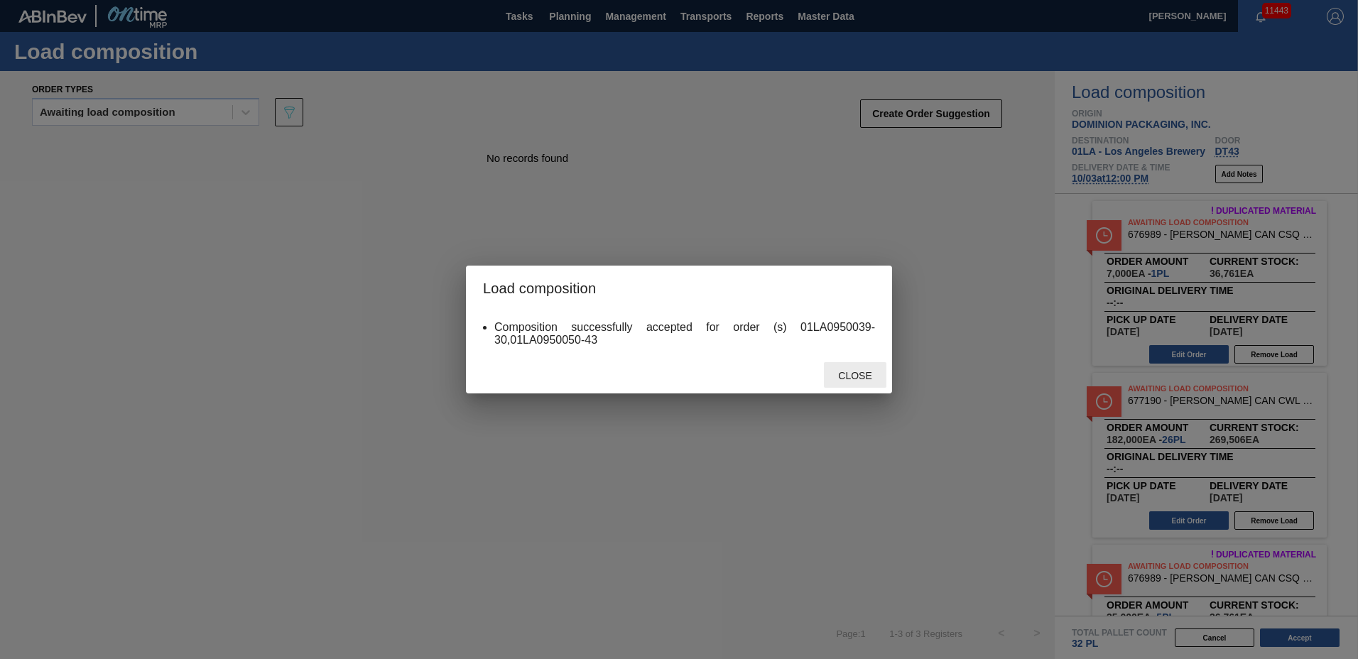
click at [836, 380] on span "Close" at bounding box center [855, 375] width 56 height 11
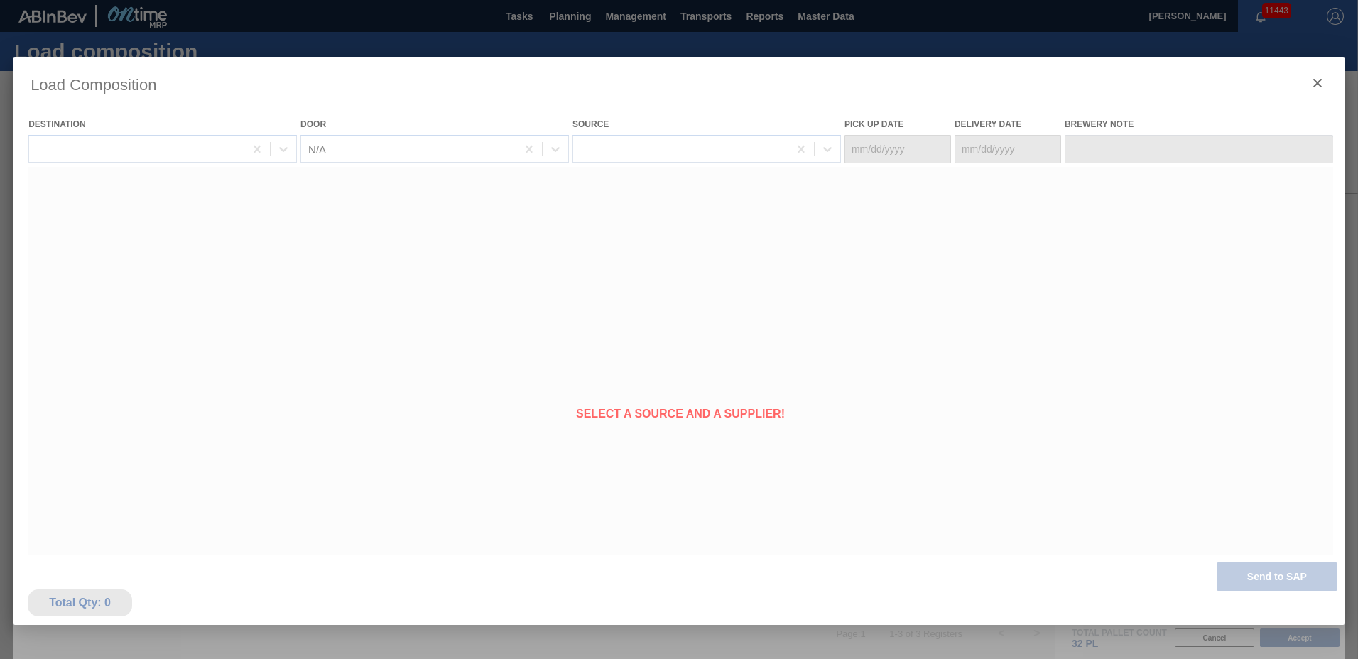
type Date "[DATE]"
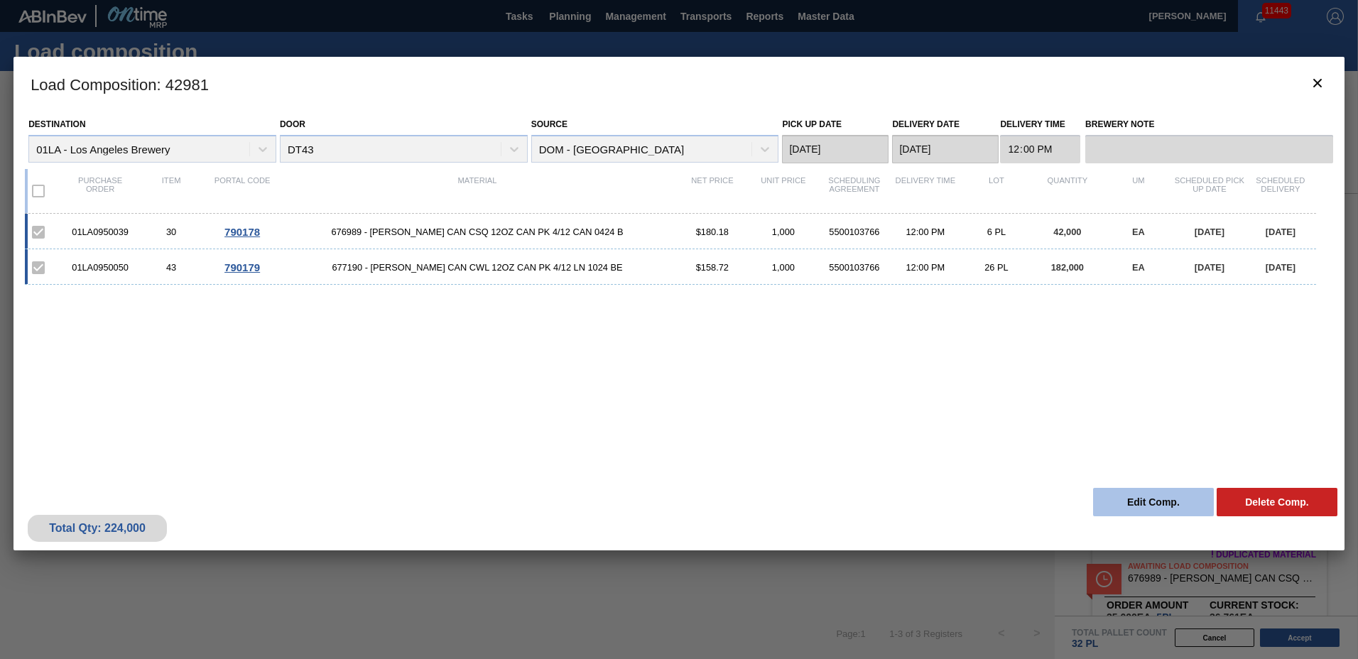
click at [1174, 502] on button "Edit Comp." at bounding box center [1153, 502] width 121 height 28
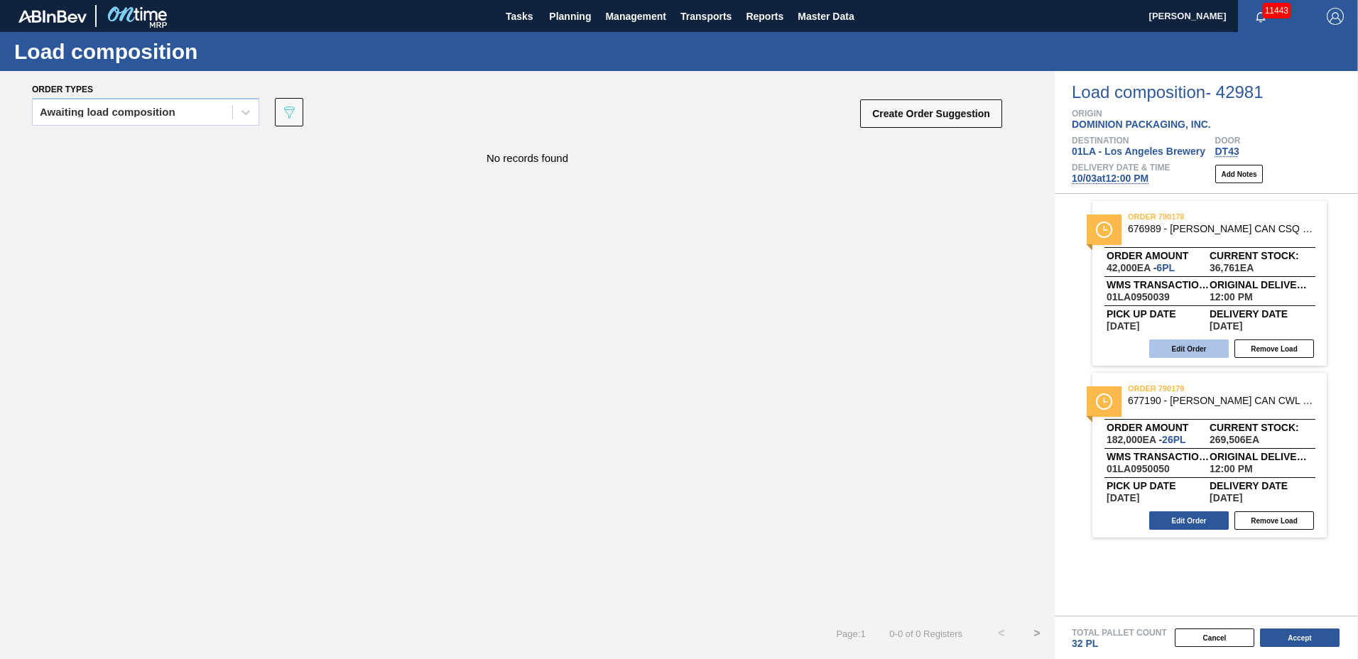
click at [1178, 339] on button "Edit Order" at bounding box center [1189, 348] width 80 height 18
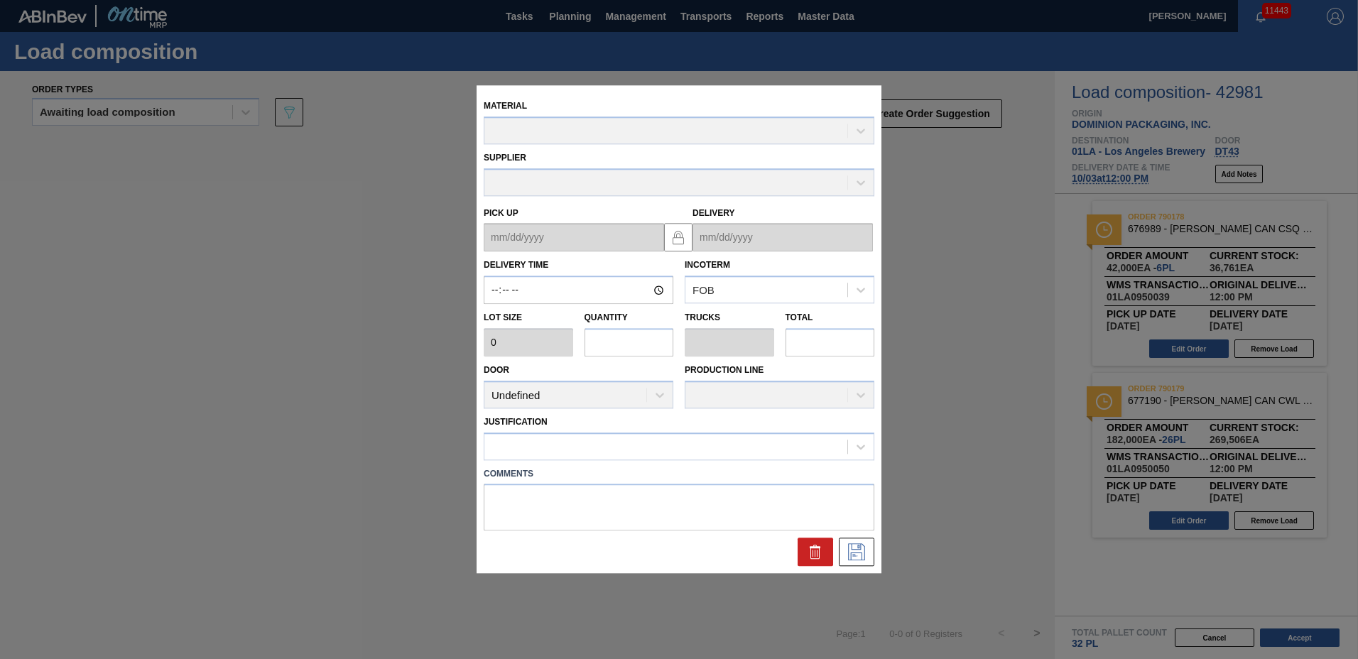
type input "12:00:00"
type input "7,000"
type input "6"
type input "0.231"
type input "42,000"
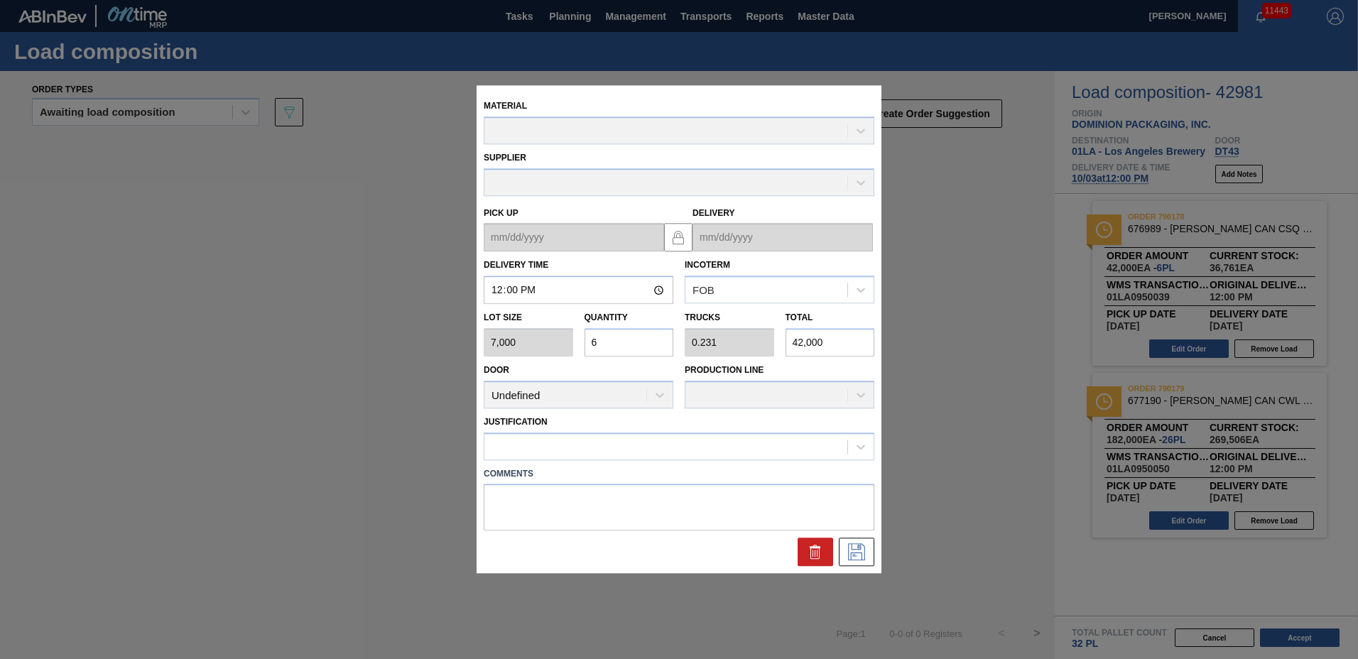
type up "[DATE]"
type input "[DATE]"
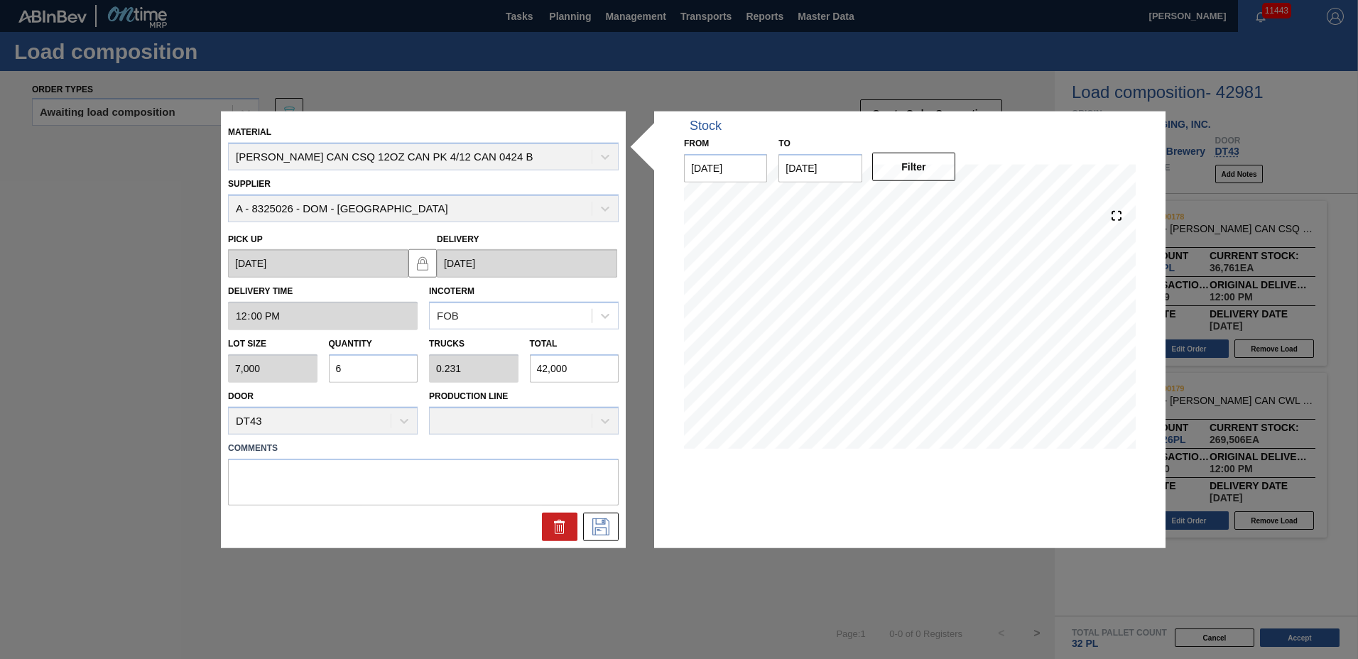
click at [398, 373] on input "6" at bounding box center [373, 368] width 89 height 28
type input "0"
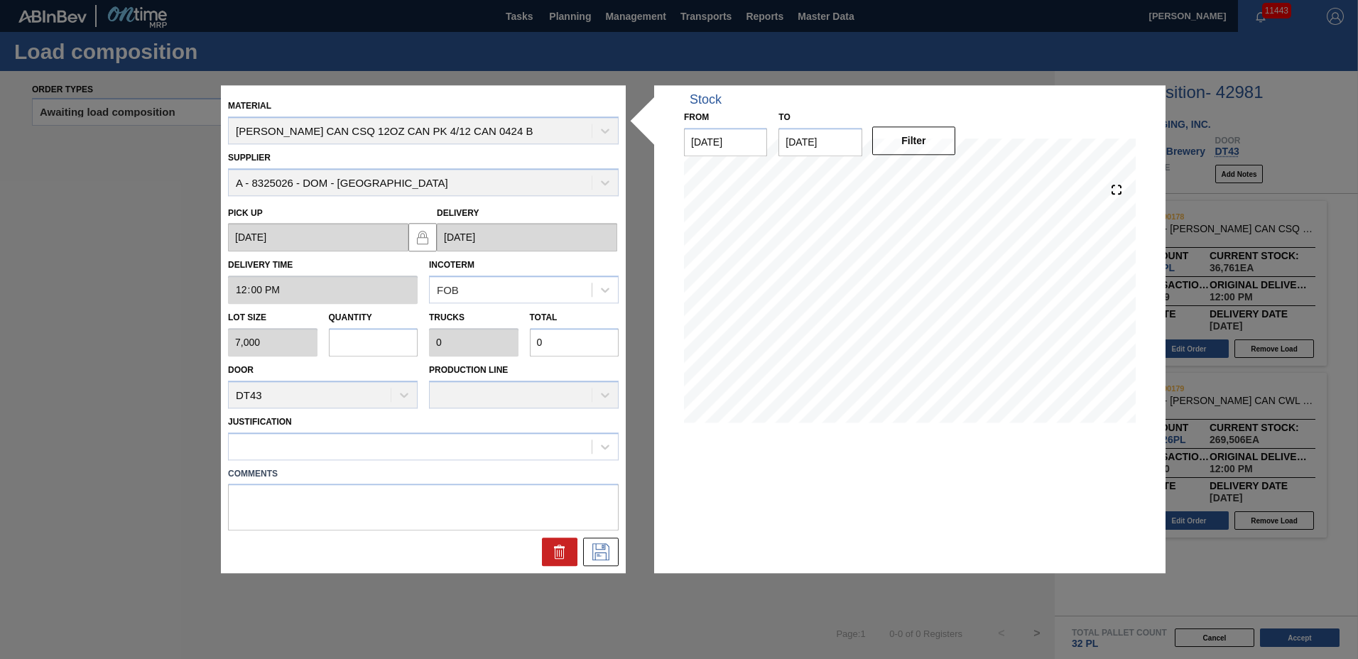
type input "1"
type input "0.038"
type input "7,000"
type input "10"
type input "0.385"
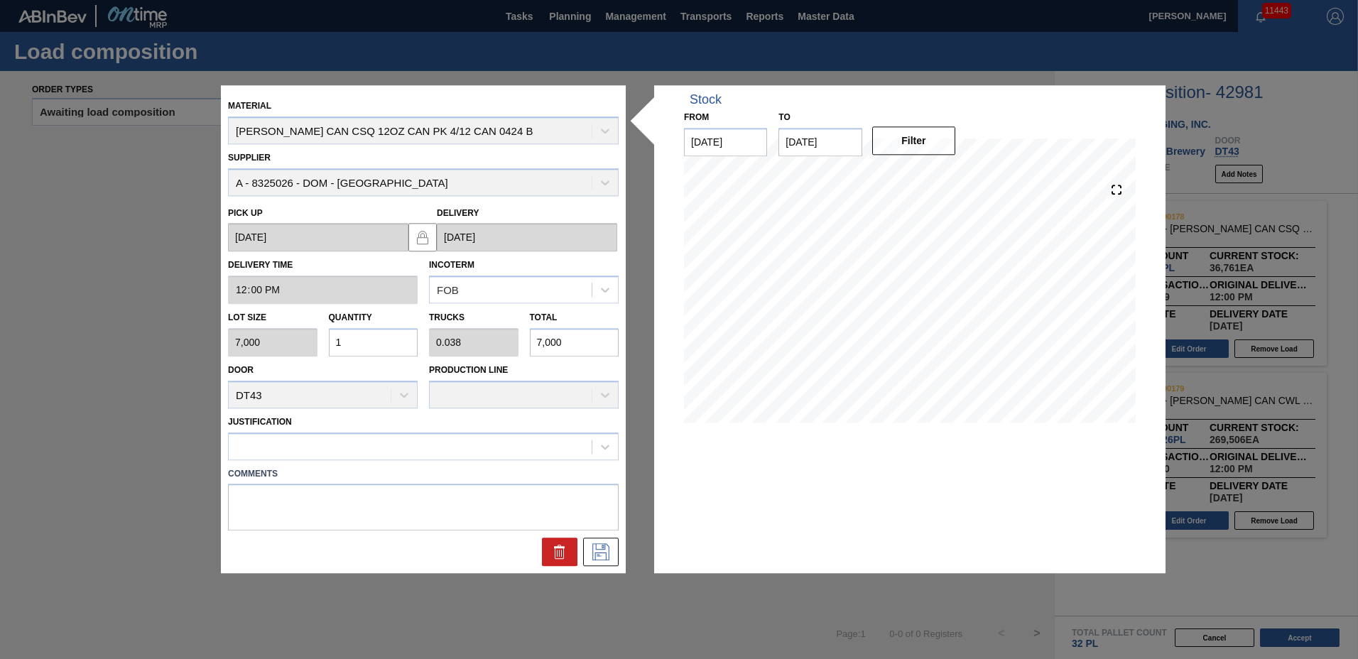
type input "70,000"
type input "10"
click at [356, 430] on div "Justification" at bounding box center [423, 436] width 391 height 48
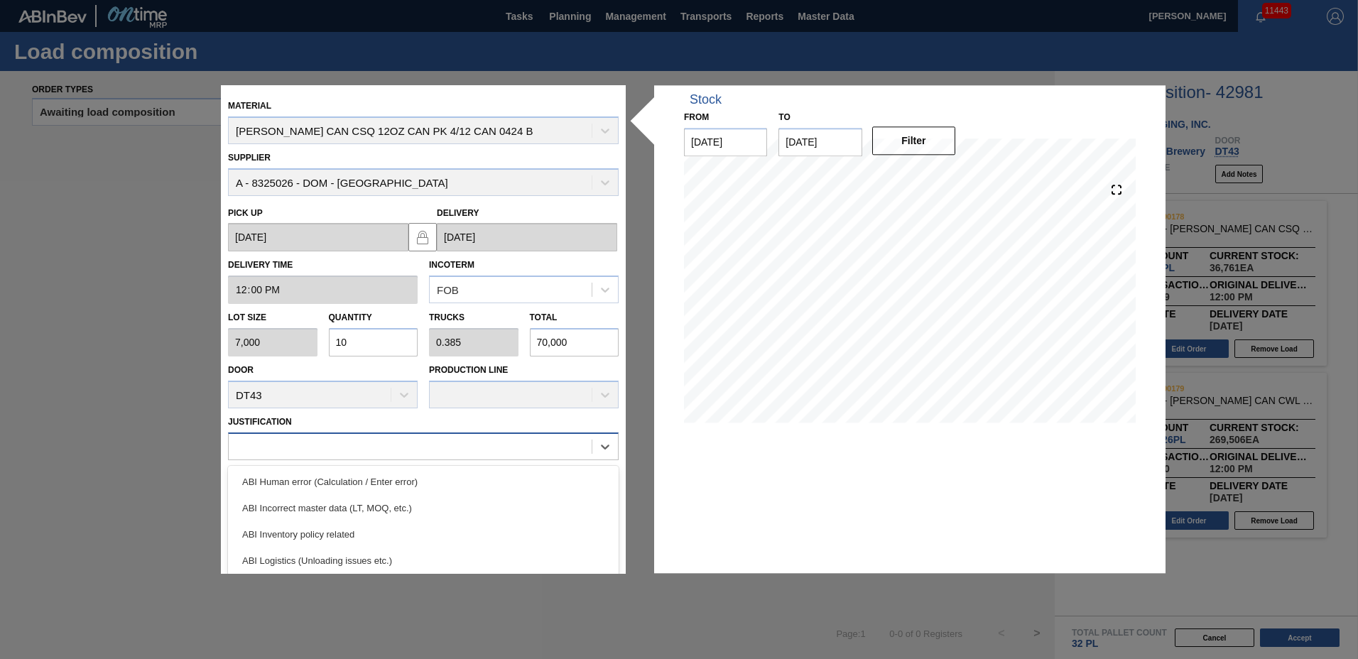
click at [359, 446] on div at bounding box center [410, 446] width 363 height 21
click at [362, 536] on div "ABI Inventory policy related" at bounding box center [423, 534] width 391 height 26
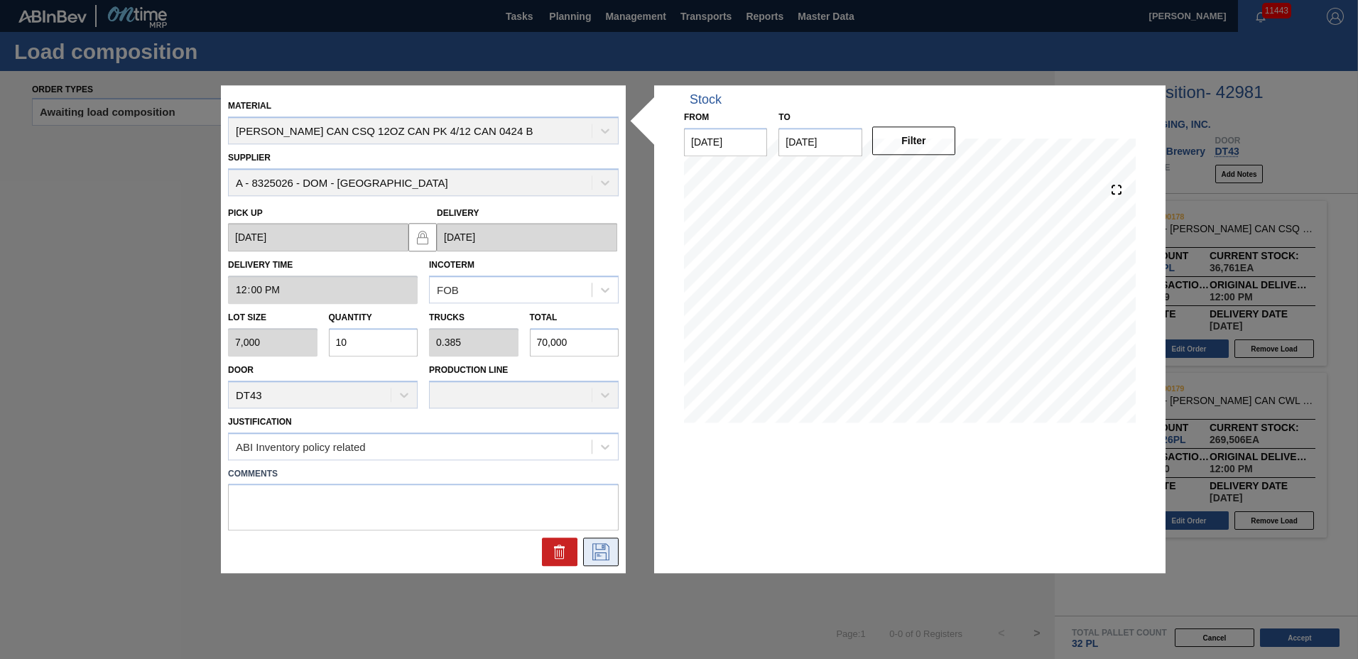
click at [594, 554] on icon at bounding box center [600, 552] width 23 height 17
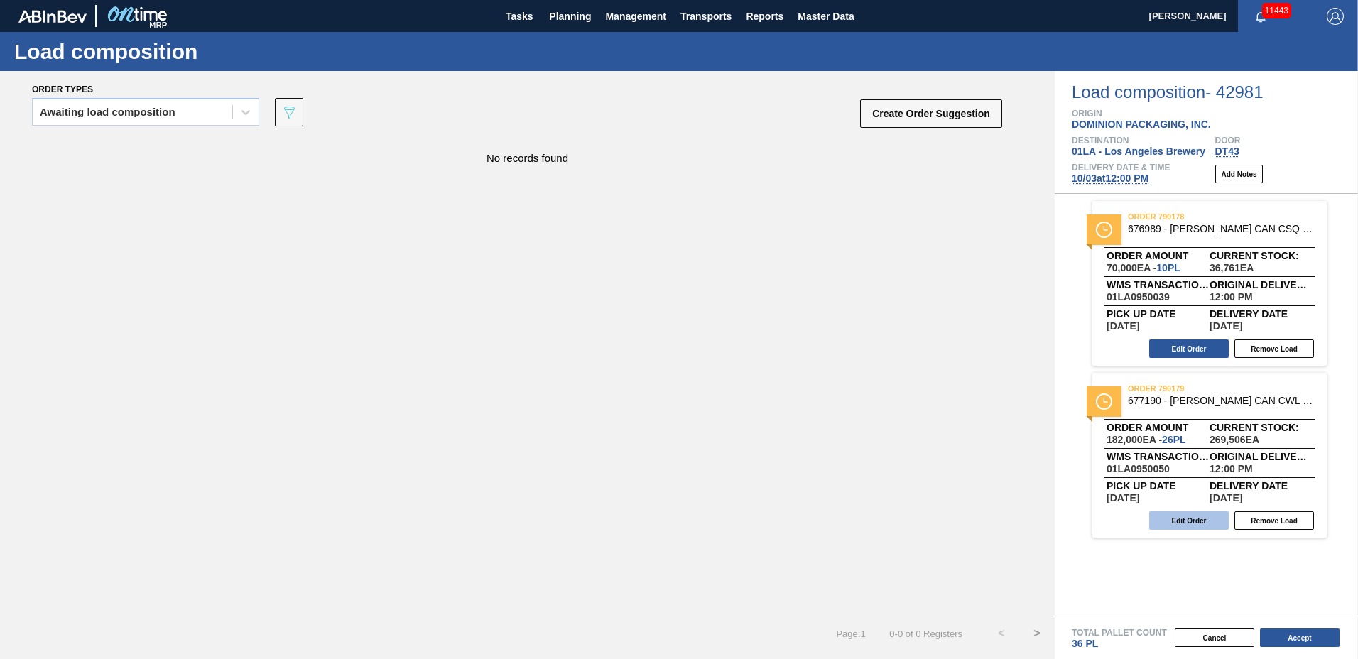
click at [1193, 518] on button "Edit Order" at bounding box center [1189, 520] width 80 height 18
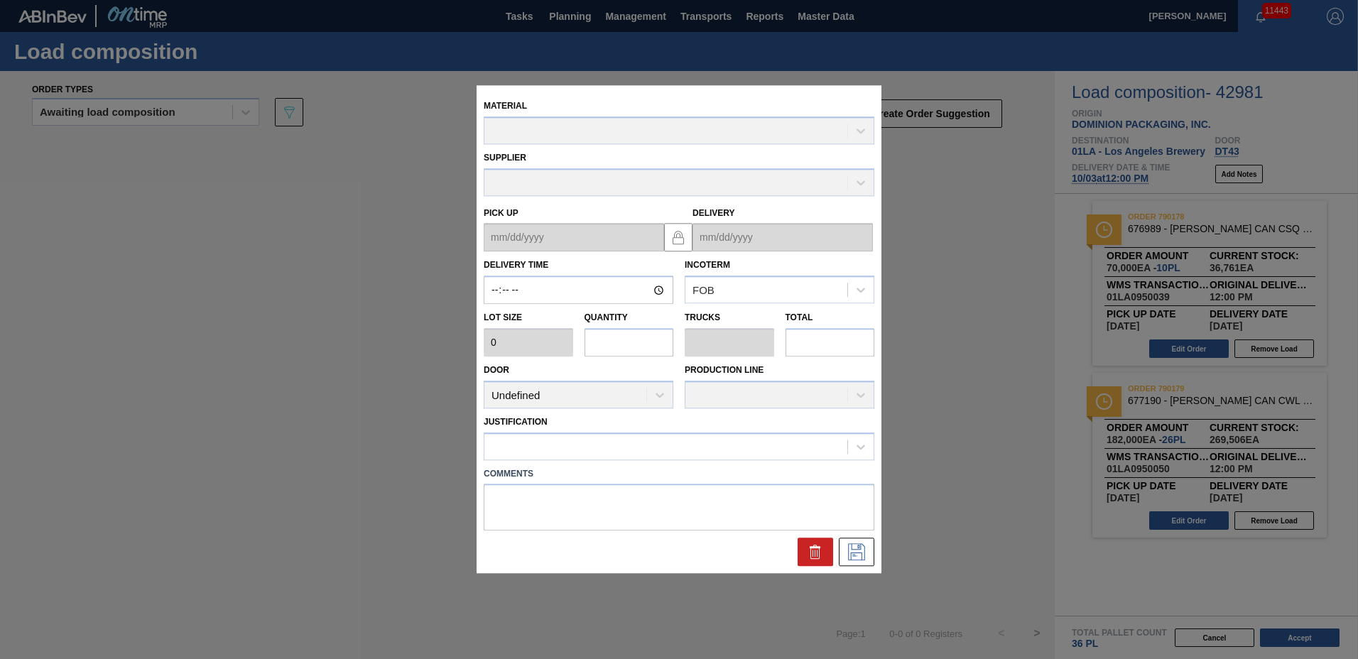
type input "12:00:00"
type input "7,000"
type input "26"
type input "1"
type input "182,000"
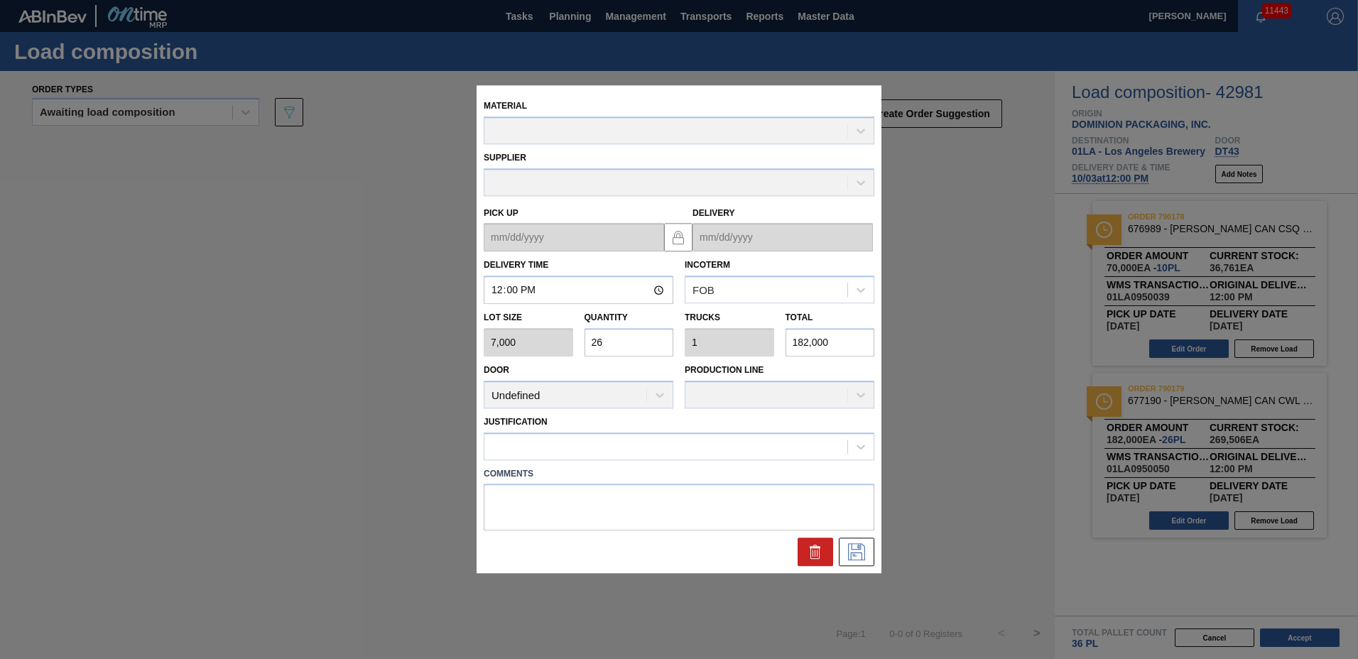
type up "[DATE]"
type input "[DATE]"
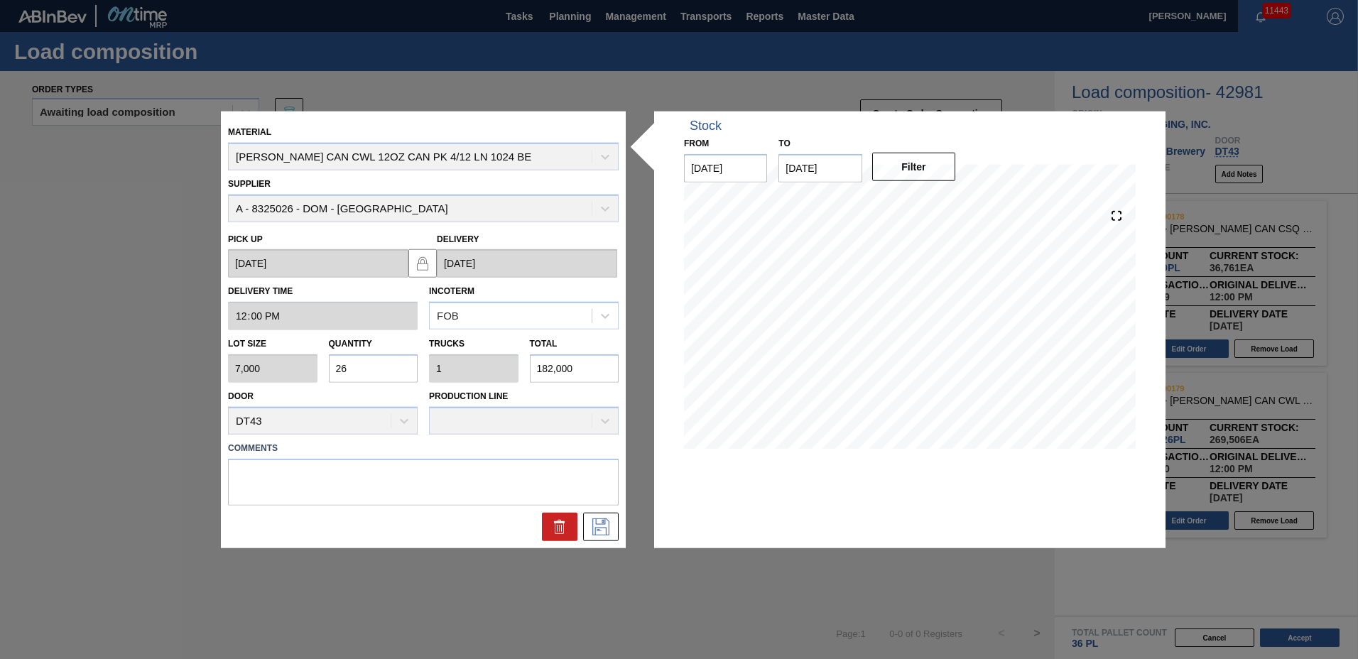
click at [380, 366] on input "26" at bounding box center [373, 368] width 89 height 28
type input "2"
type input "0.077"
type input "14,000"
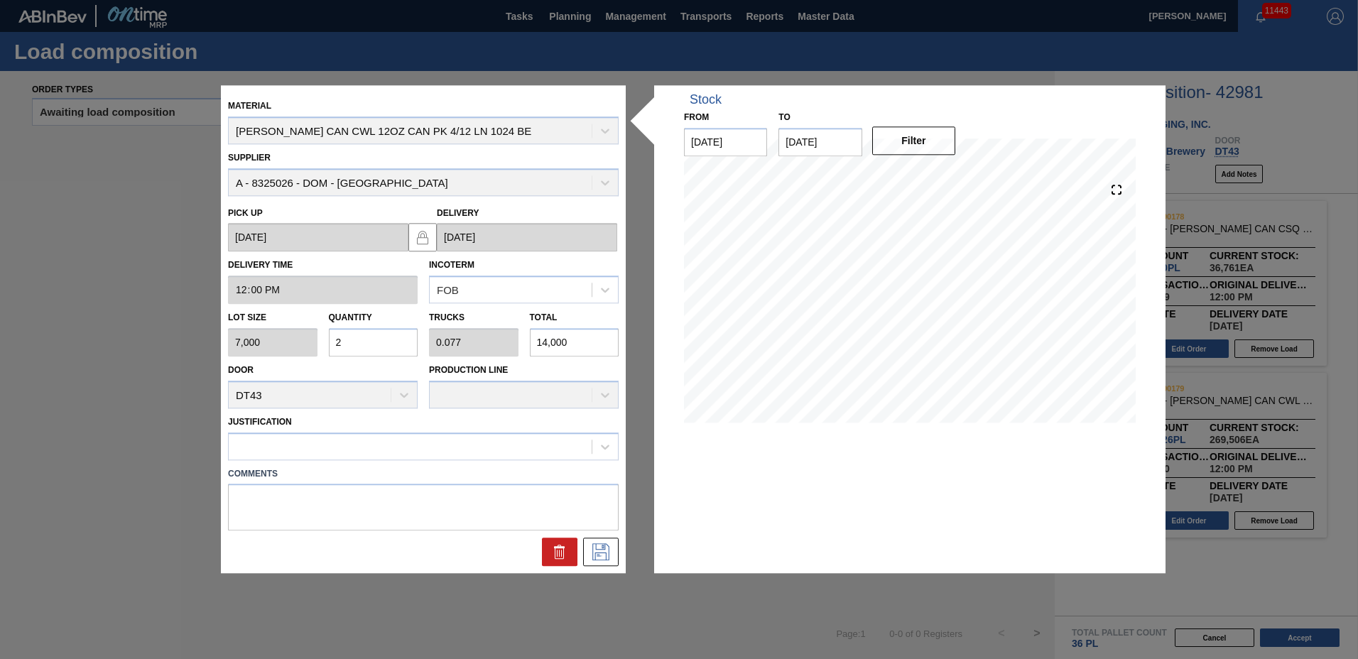
type input "0"
type input "1"
type input "0.038"
type input "7,000"
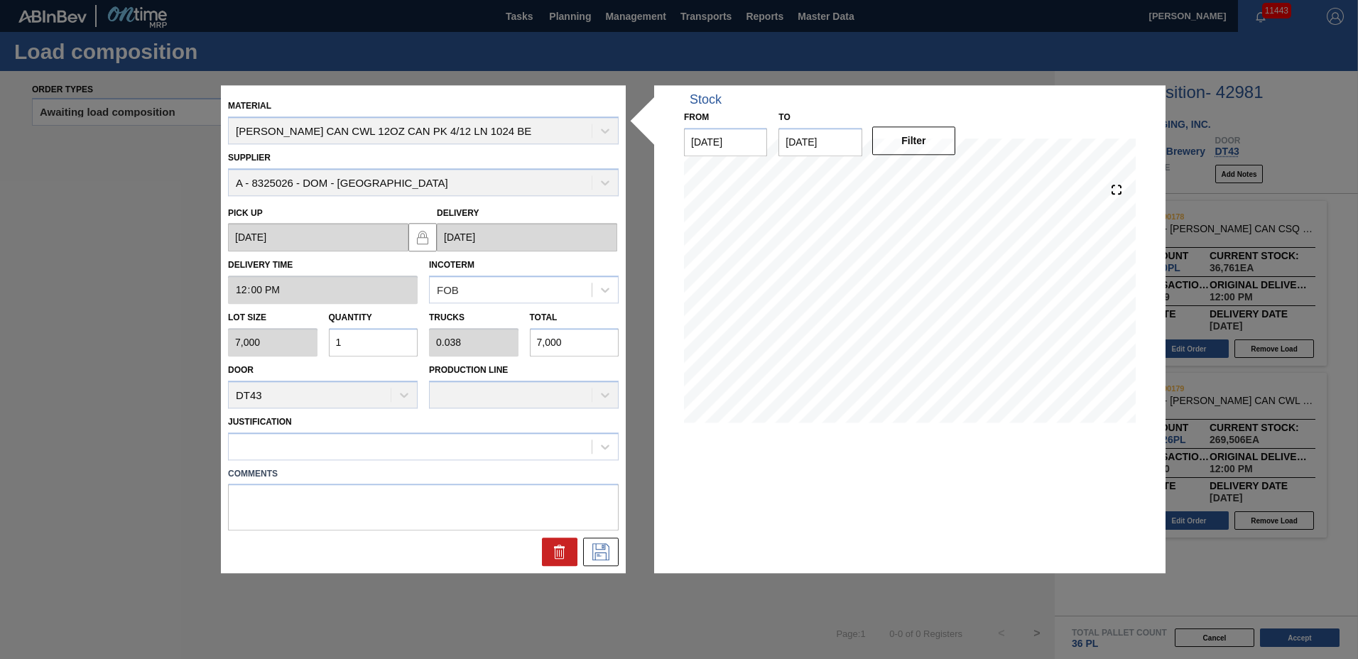
type input "16"
type input "0.615"
type input "112,000"
type input "16"
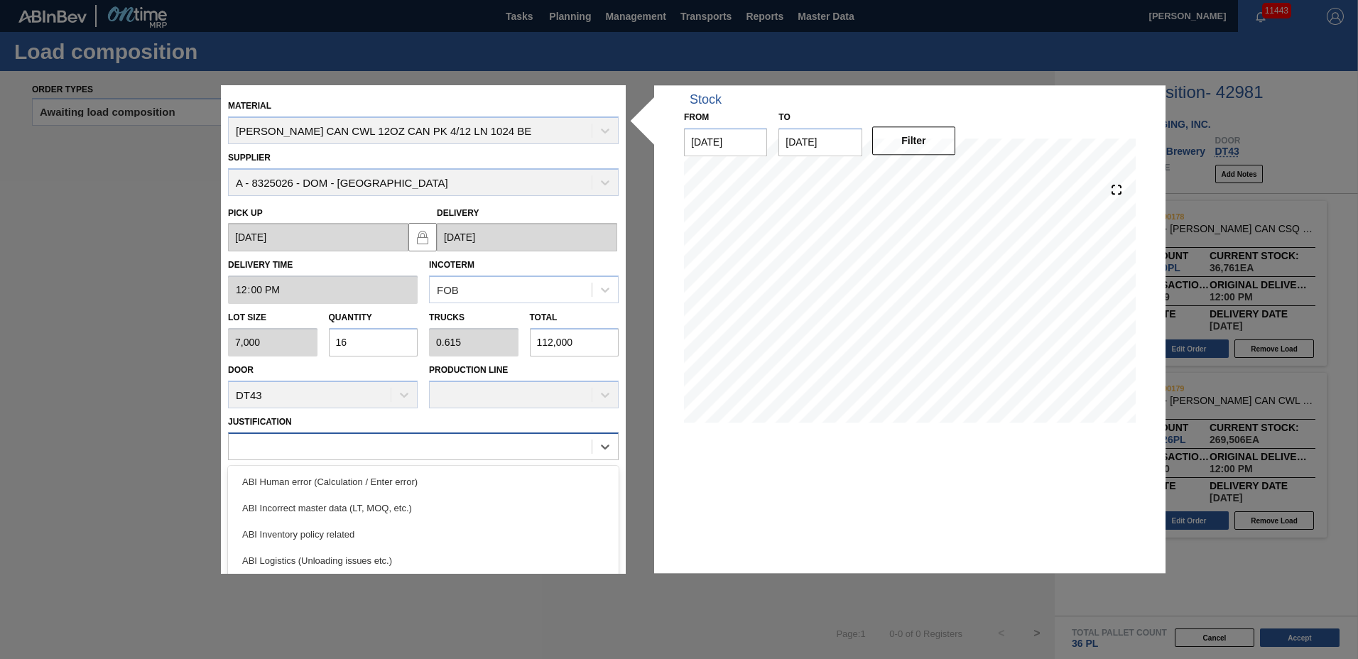
click at [352, 436] on div at bounding box center [410, 446] width 363 height 21
click at [337, 528] on div "ABI Inventory policy related" at bounding box center [423, 534] width 391 height 26
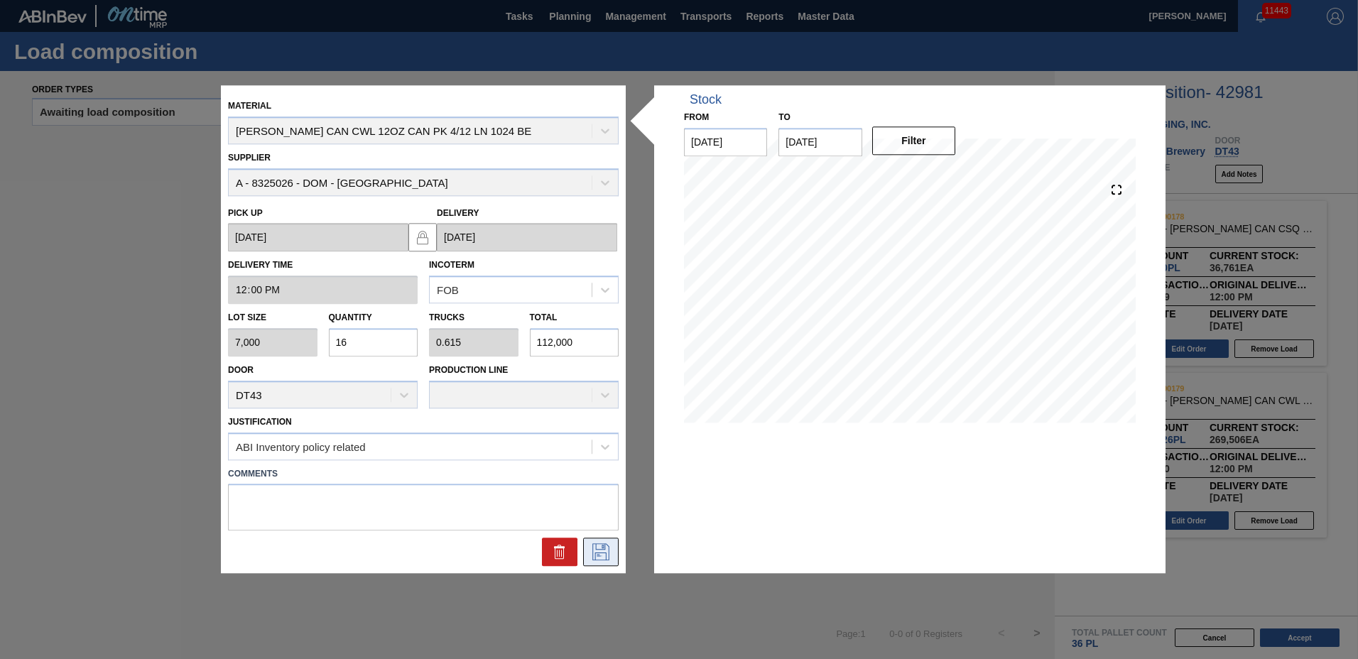
click at [612, 555] on icon at bounding box center [600, 552] width 23 height 17
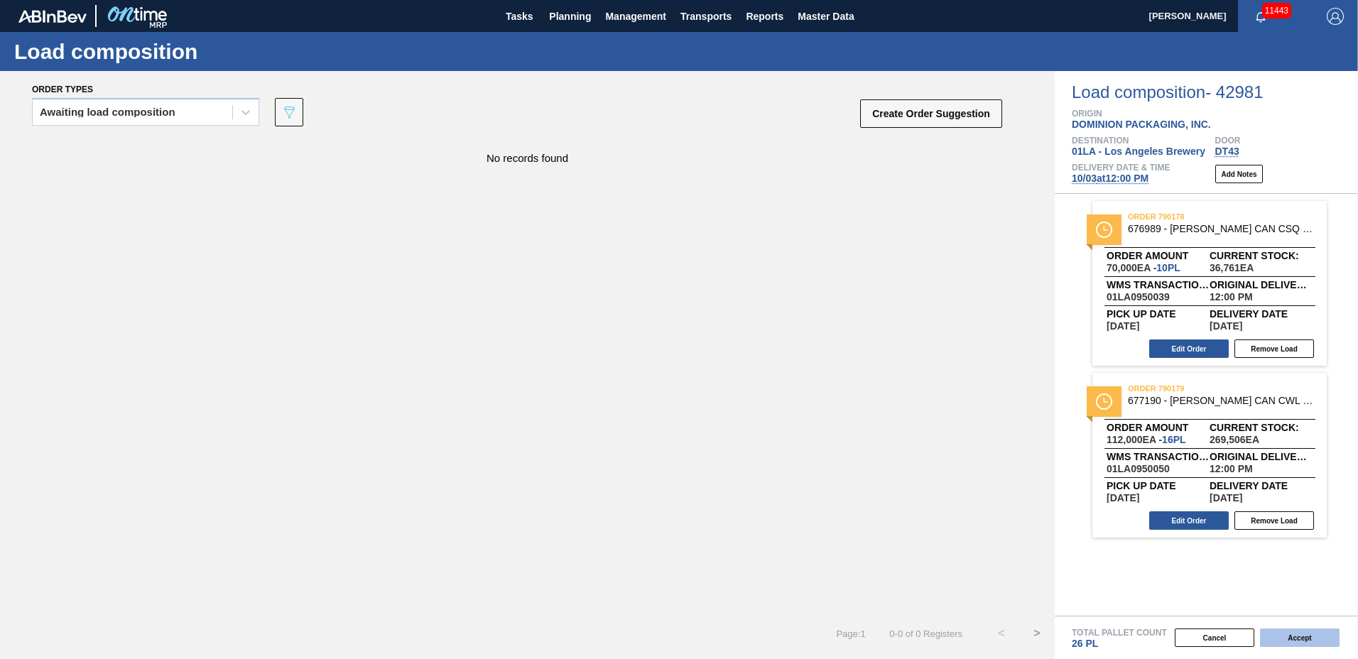
click at [1301, 634] on button "Accept" at bounding box center [1300, 638] width 80 height 18
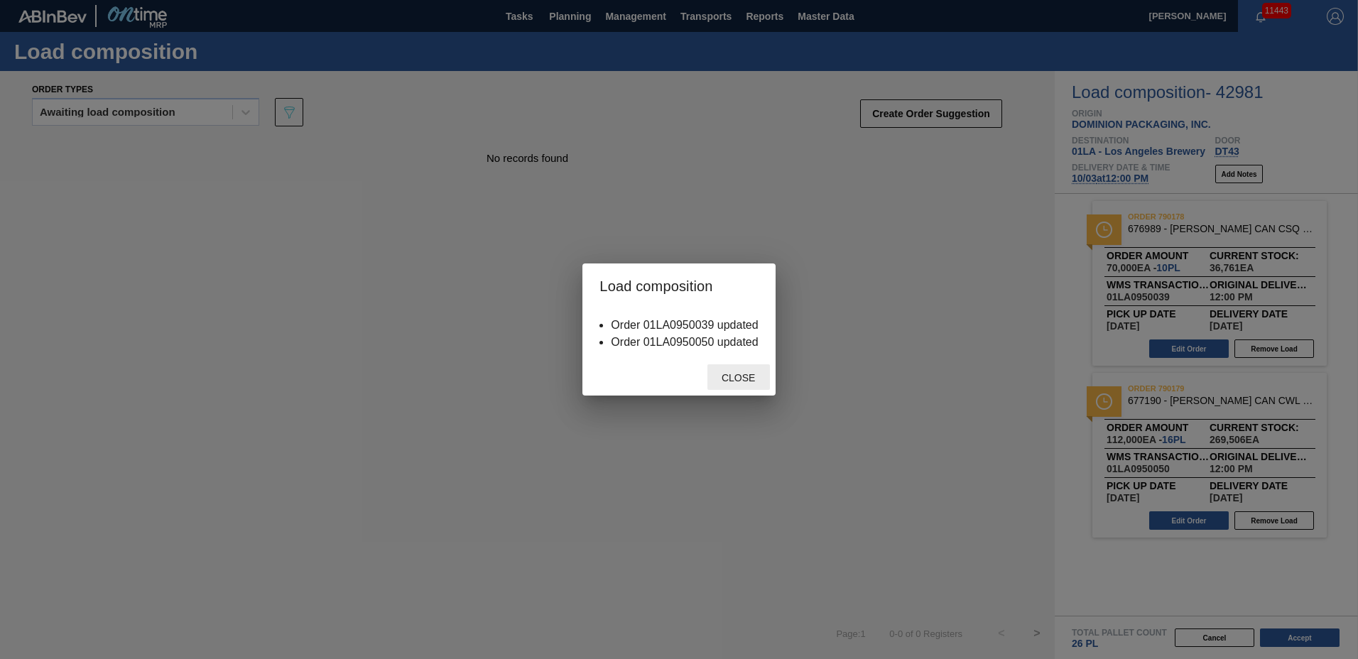
click at [742, 379] on span "Close" at bounding box center [738, 377] width 56 height 11
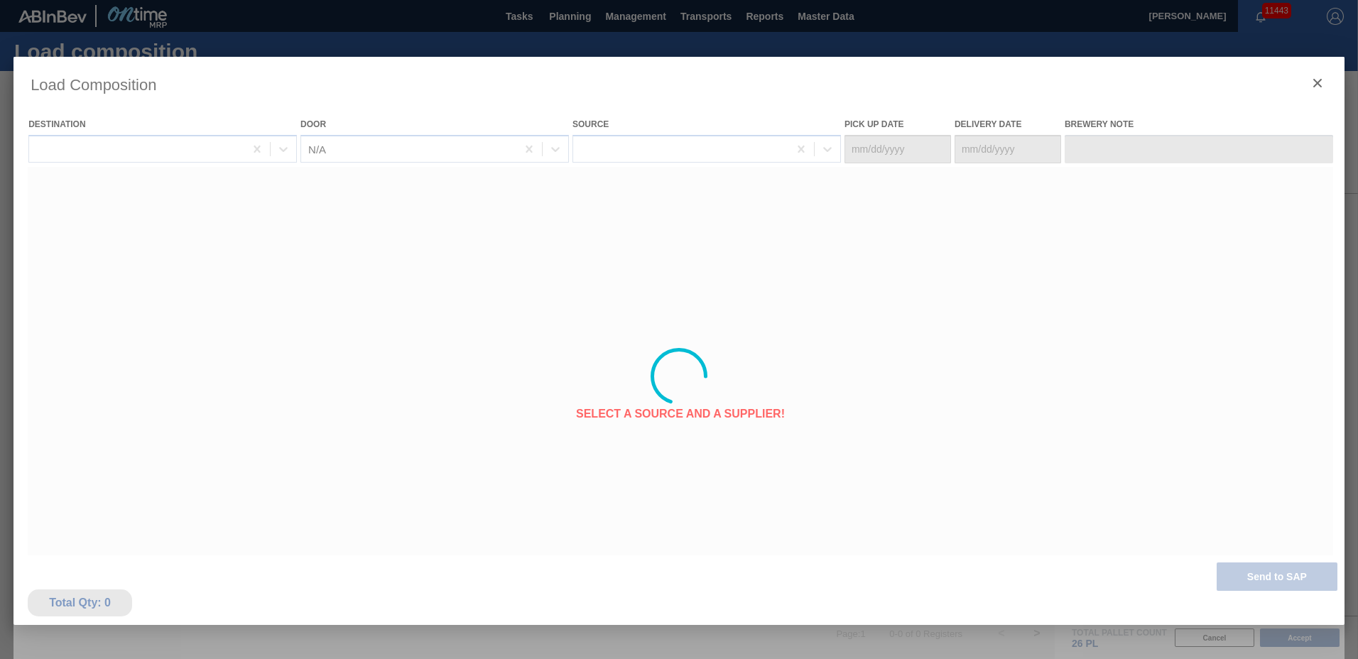
type Date "[DATE]"
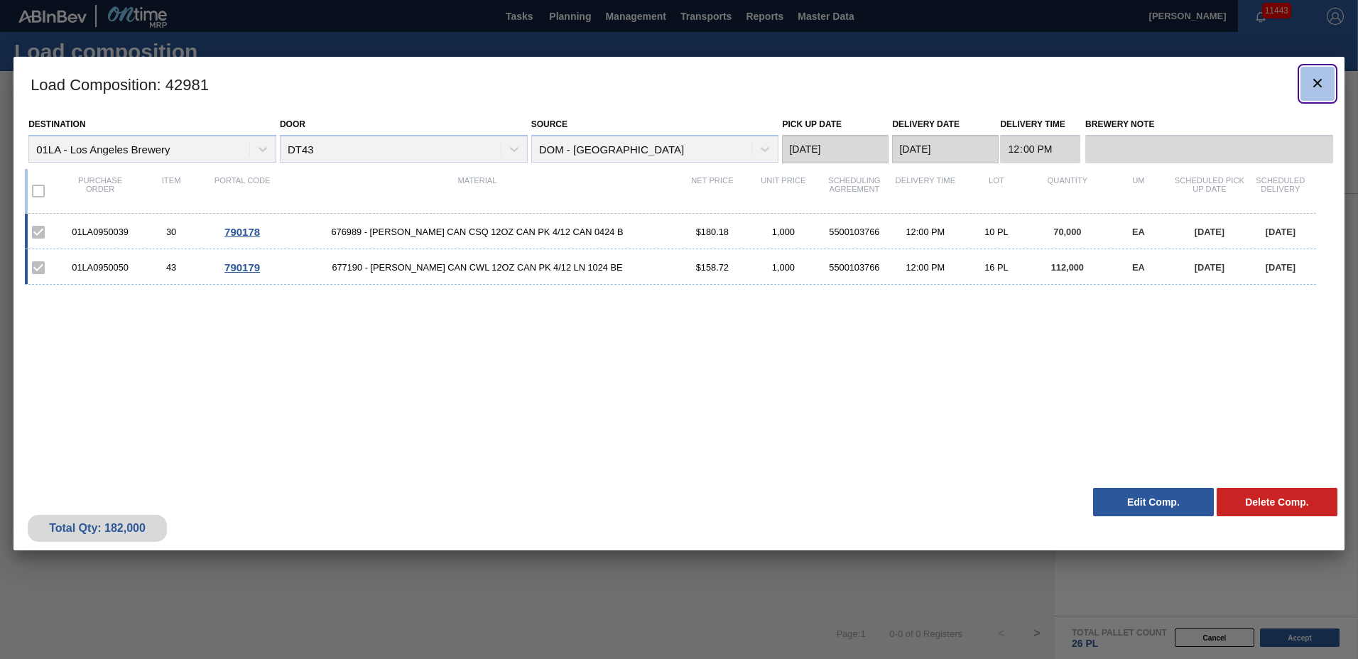
click at [1311, 75] on icon "botão de ícone" at bounding box center [1317, 83] width 17 height 17
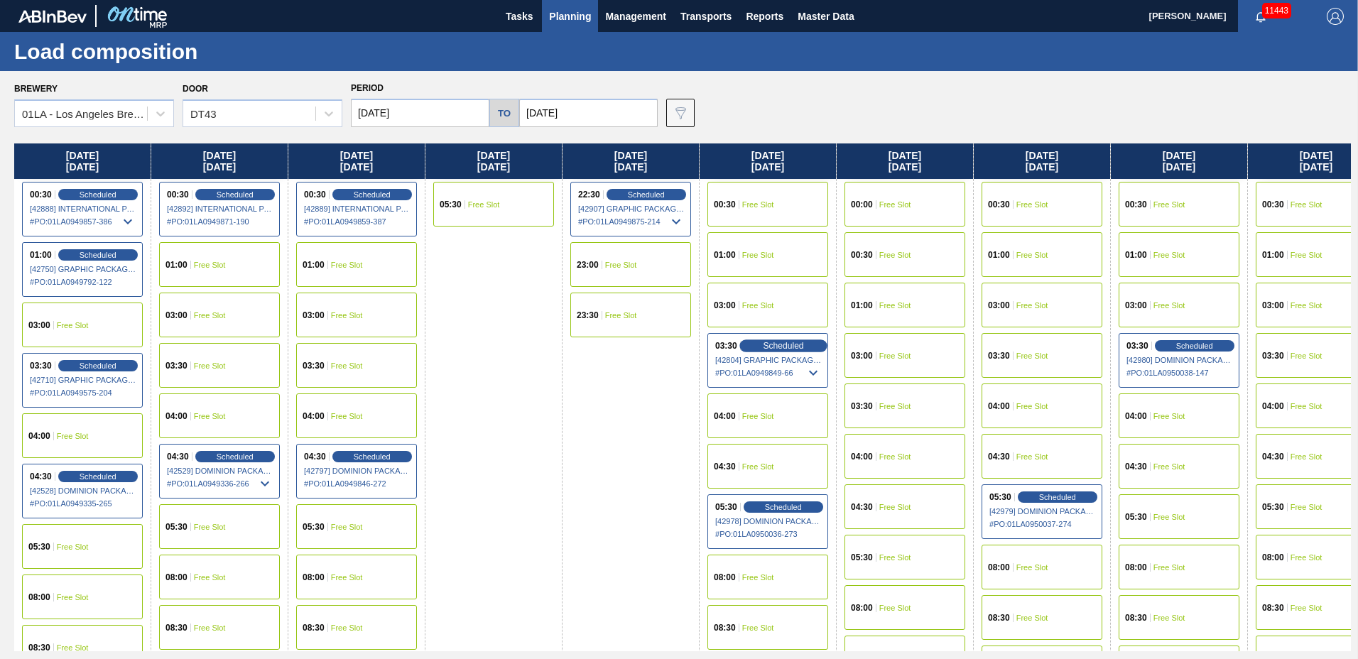
click at [791, 346] on span "Scheduled" at bounding box center [783, 345] width 40 height 9
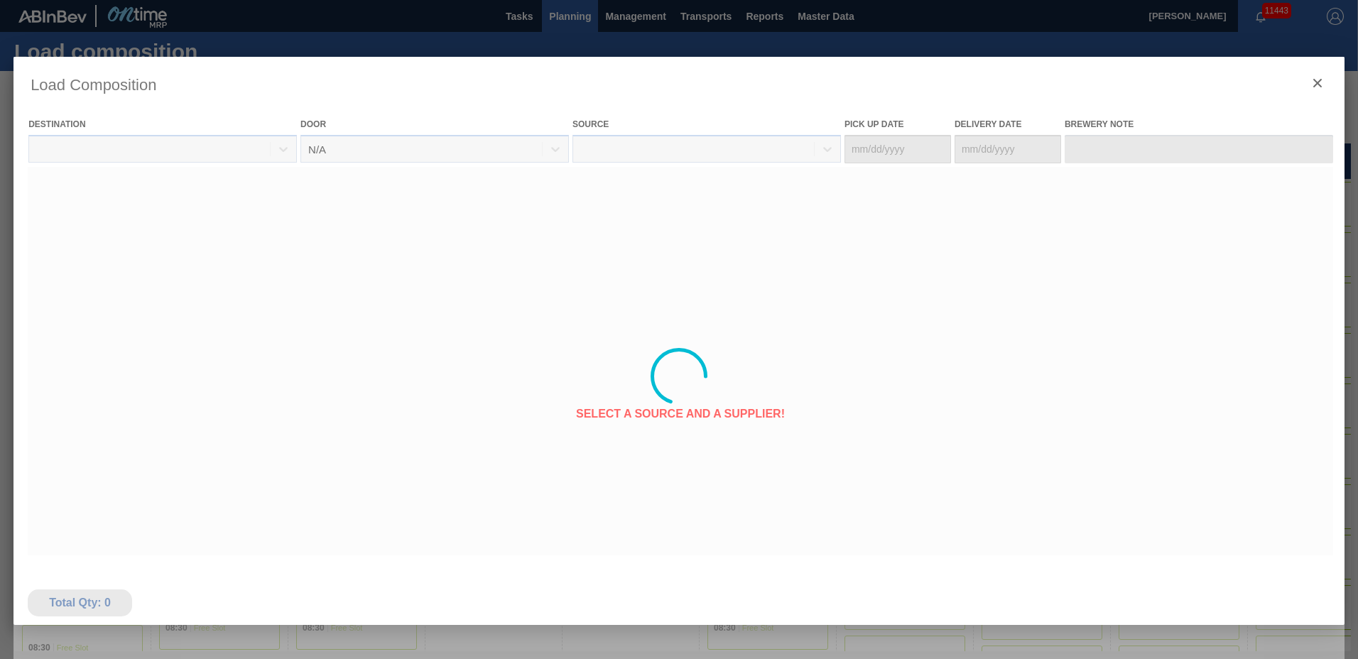
type Date "[DATE]"
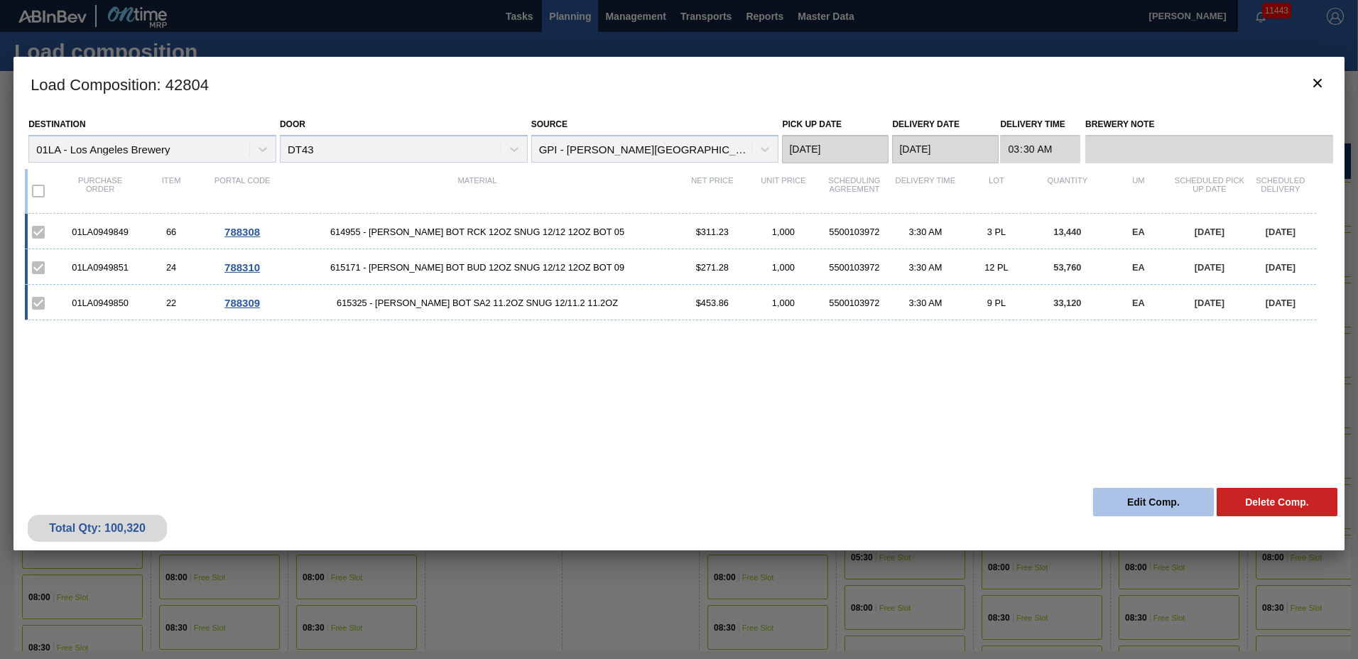
click at [1130, 504] on button "Edit Comp." at bounding box center [1153, 502] width 121 height 28
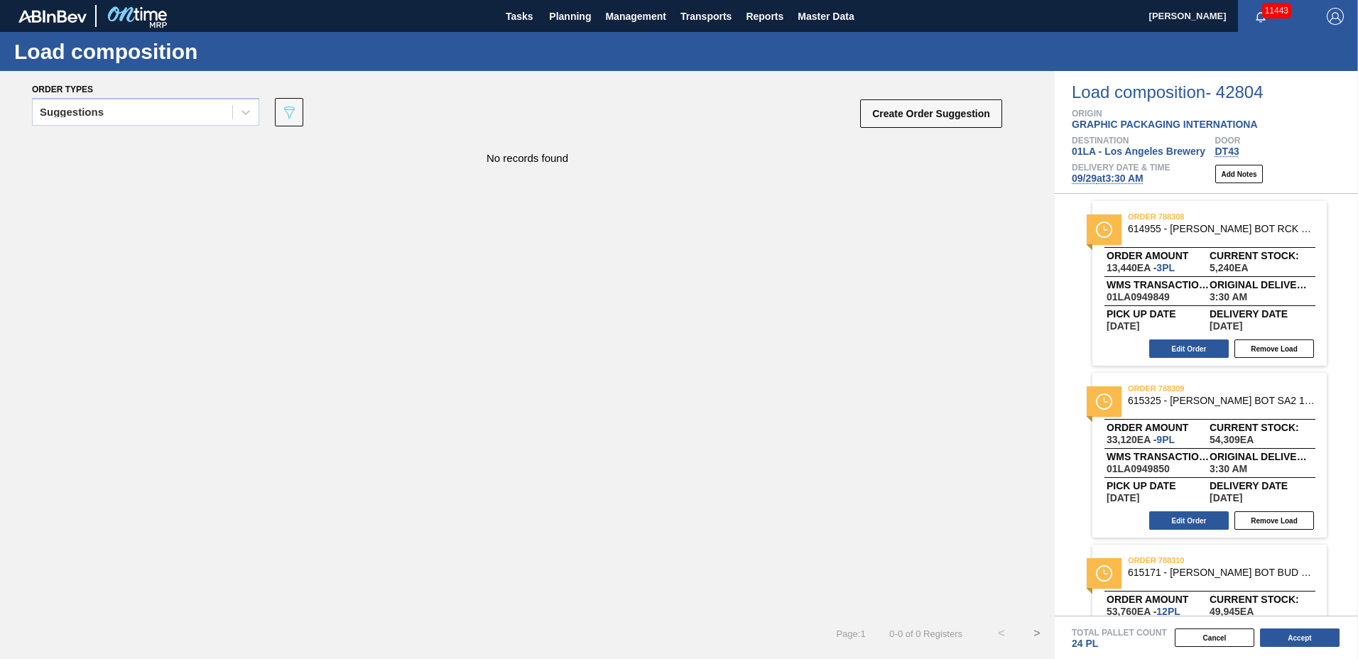
click at [1111, 180] on span "[DATE] 3:30 AM" at bounding box center [1108, 178] width 72 height 11
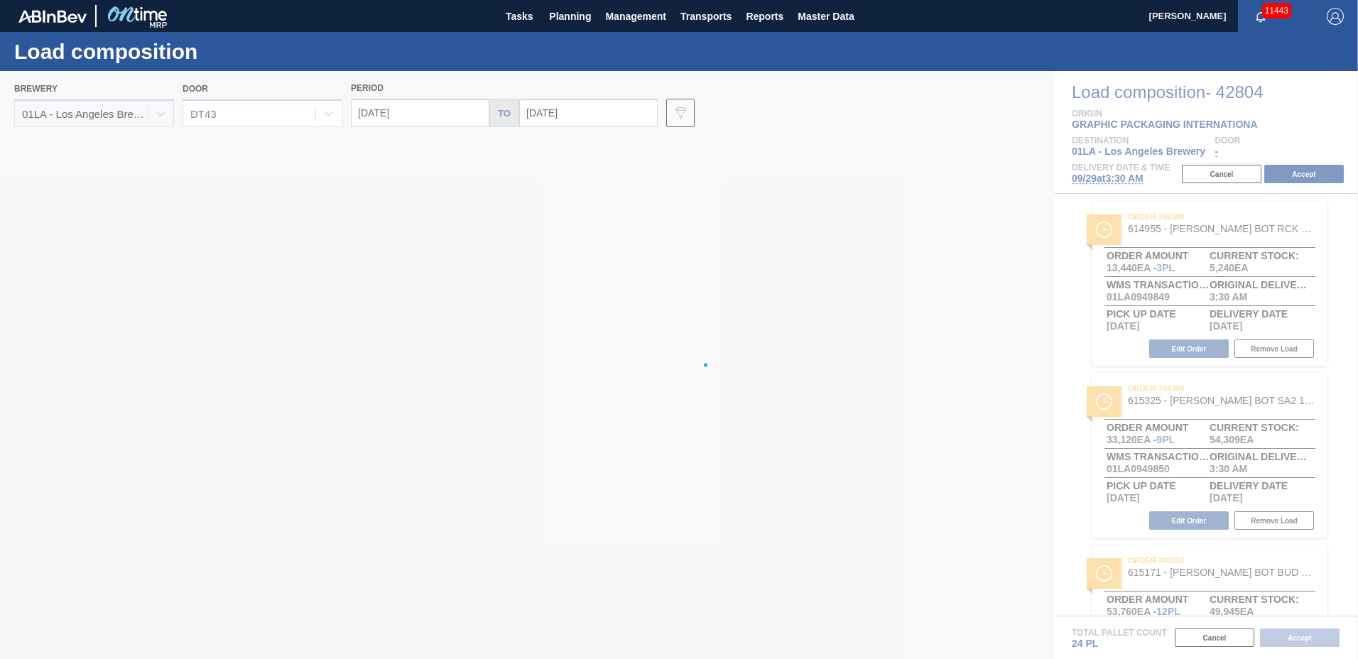
type input "[DATE]"
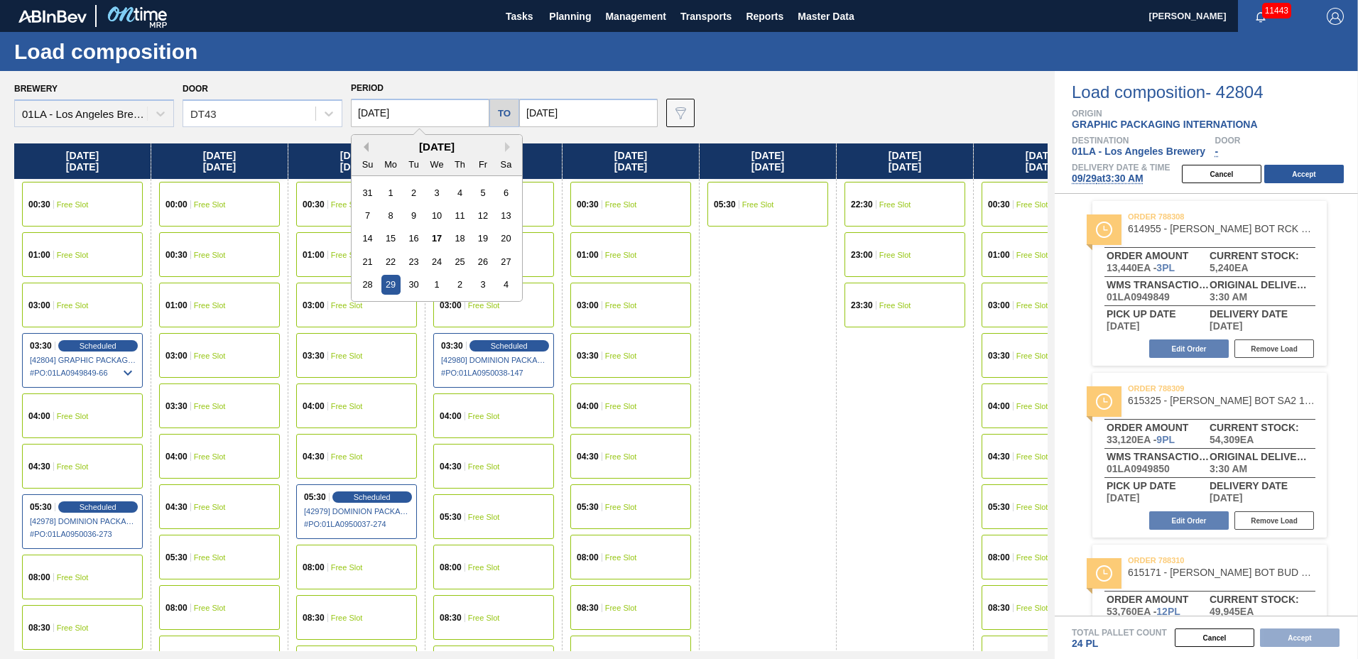
drag, startPoint x: 363, startPoint y: 114, endPoint x: 362, endPoint y: 142, distance: 28.4
click at [367, 127] on div "[DATE] Previous Month Next Month [DATE] Su Mo Tu We Th Fr Sa 31 1 2 3 4 5 6 7 8…" at bounding box center [420, 113] width 138 height 28
click at [481, 261] on div "26" at bounding box center [482, 261] width 19 height 19
type input "[DATE]"
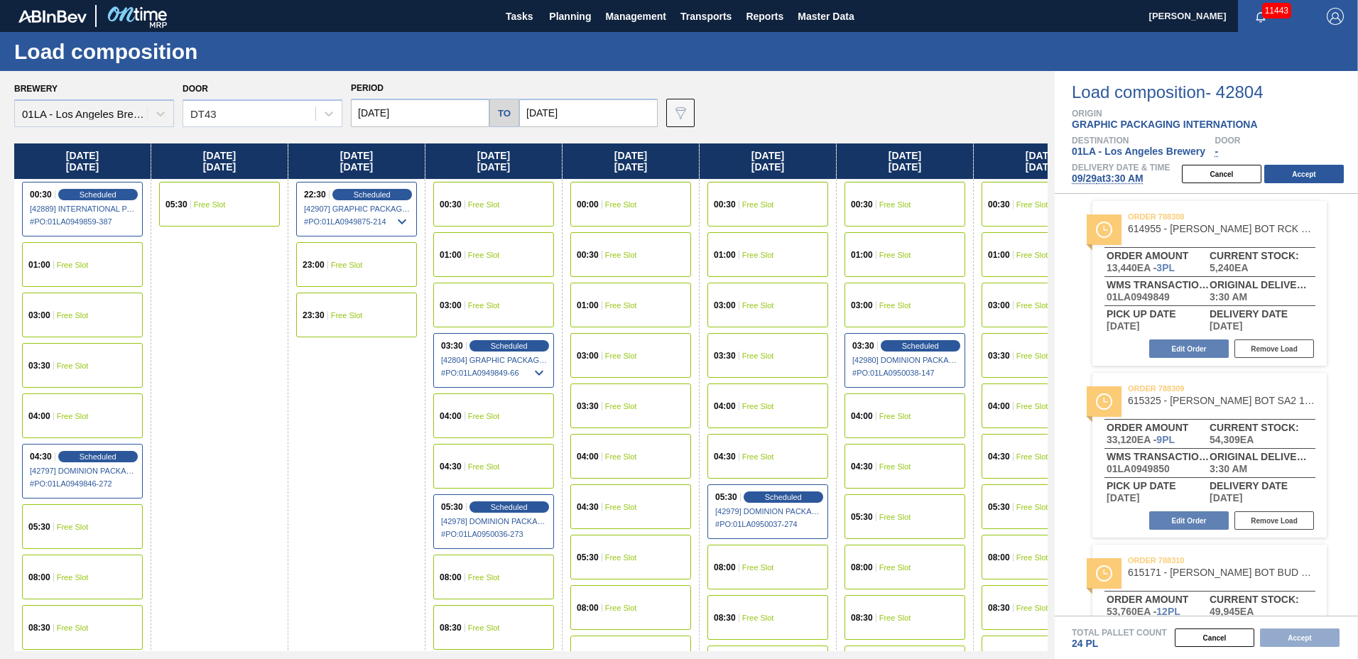
scroll to position [1089, 0]
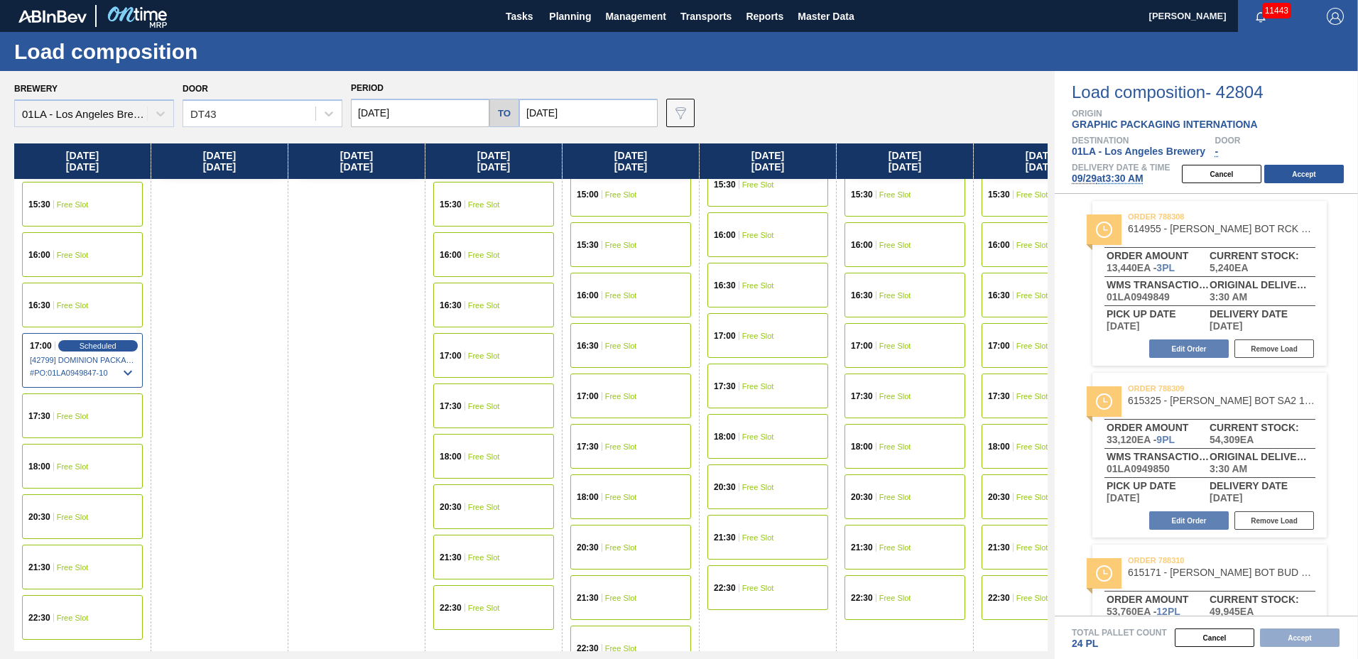
click at [86, 469] on span "Free Slot" at bounding box center [73, 466] width 32 height 9
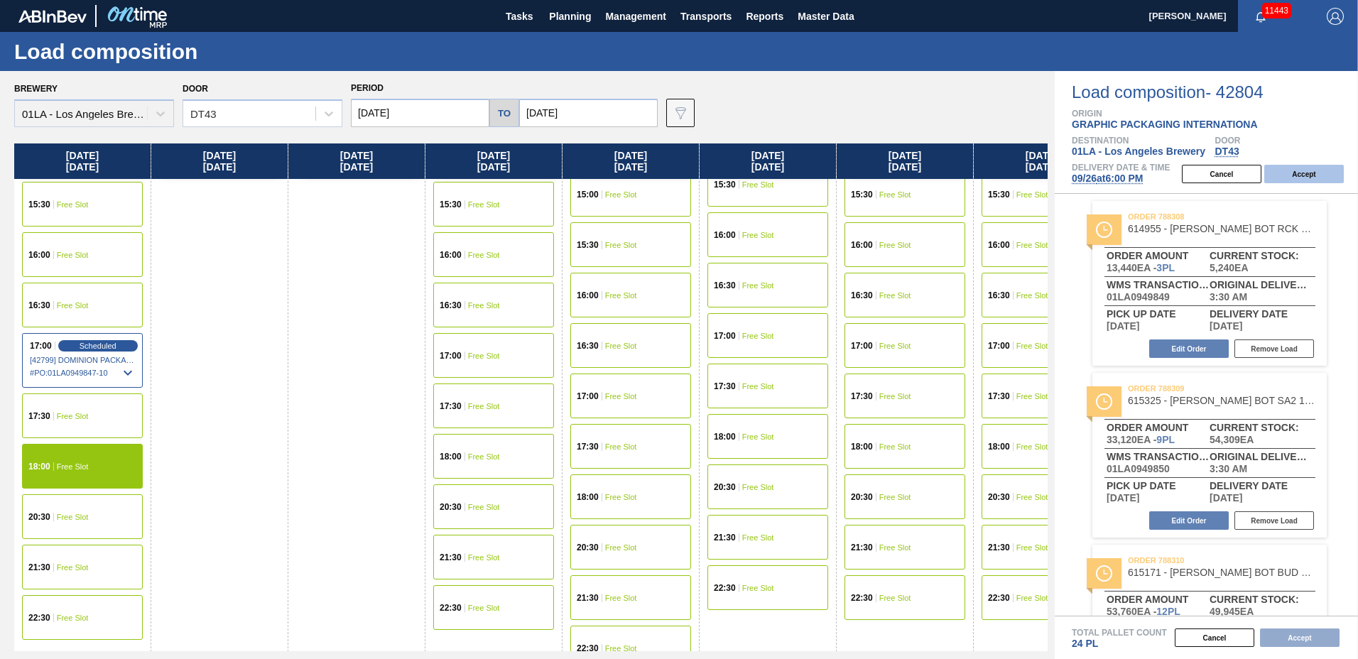
click at [1288, 171] on button "Accept" at bounding box center [1304, 174] width 80 height 18
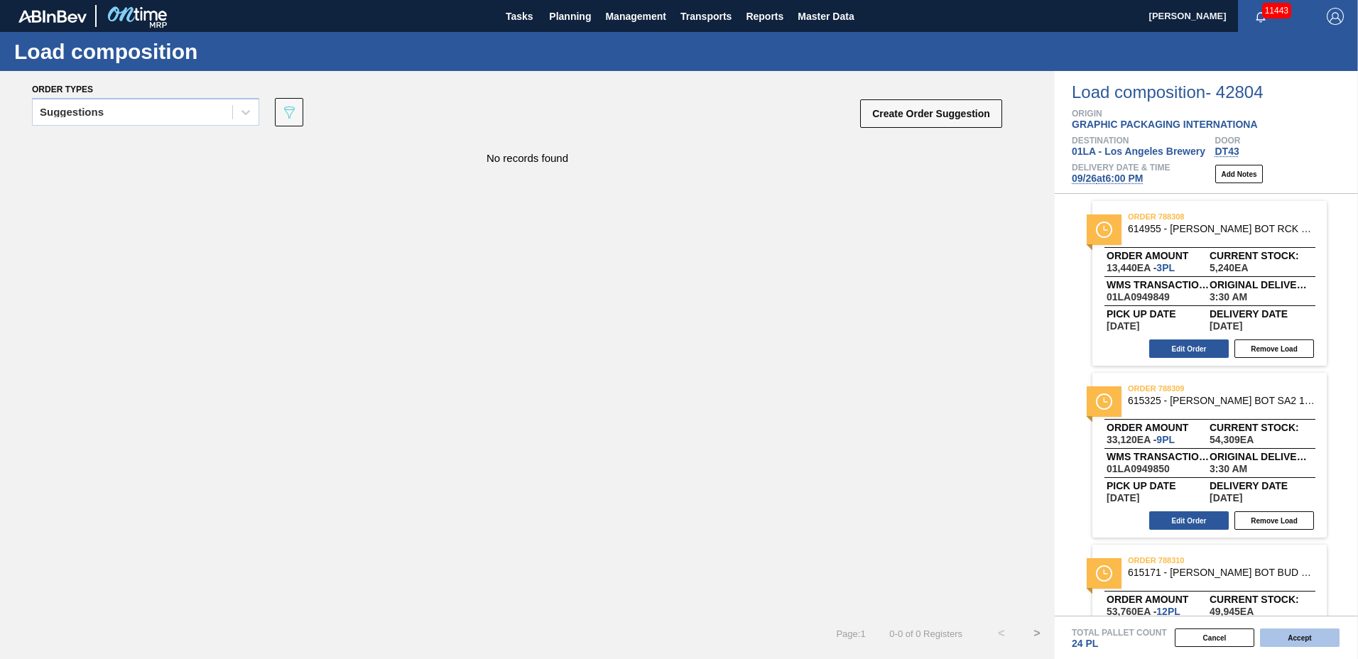
click at [1299, 636] on button "Accept" at bounding box center [1300, 638] width 80 height 18
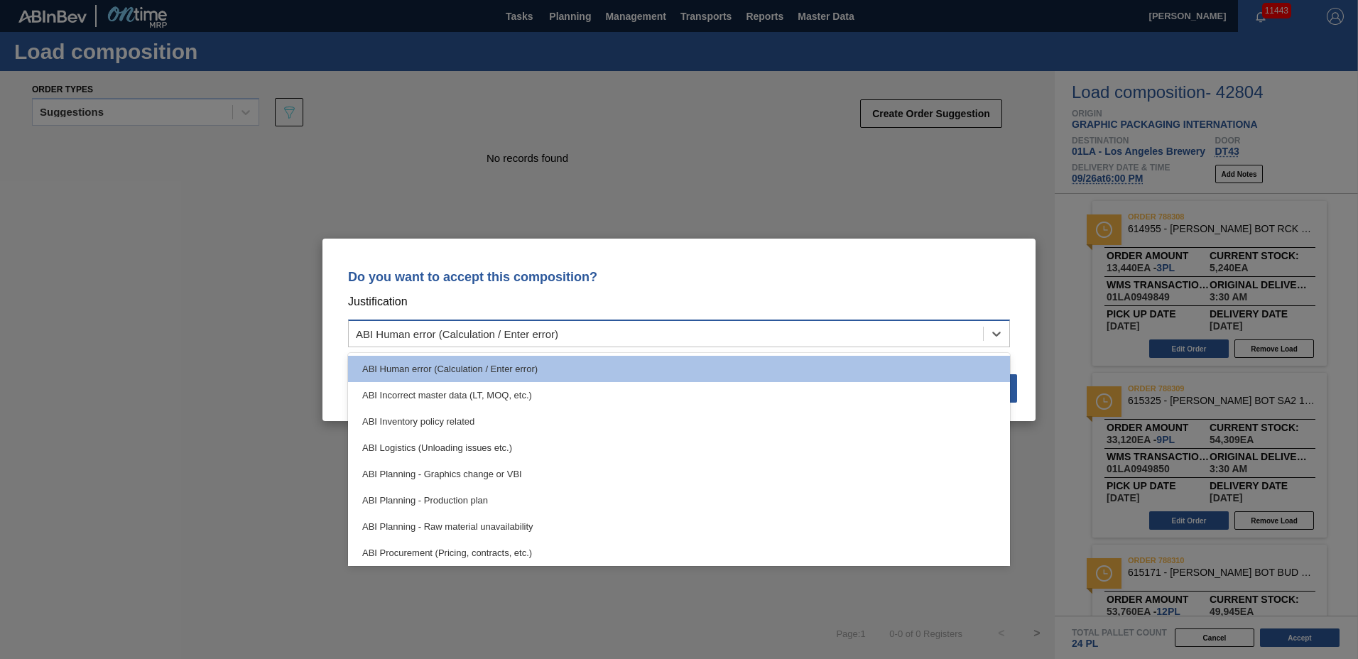
click at [534, 333] on div "ABI Human error (Calculation / Enter error)" at bounding box center [457, 333] width 202 height 12
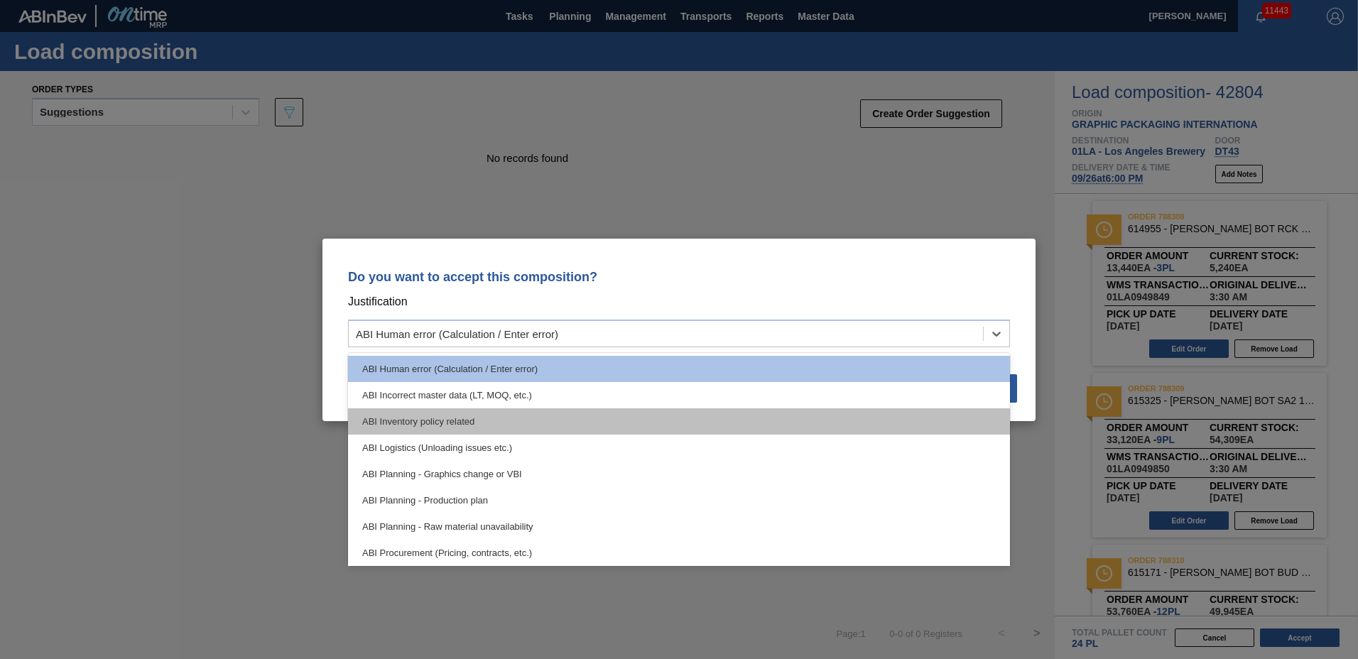
click at [539, 429] on div "ABI Inventory policy related" at bounding box center [679, 421] width 662 height 26
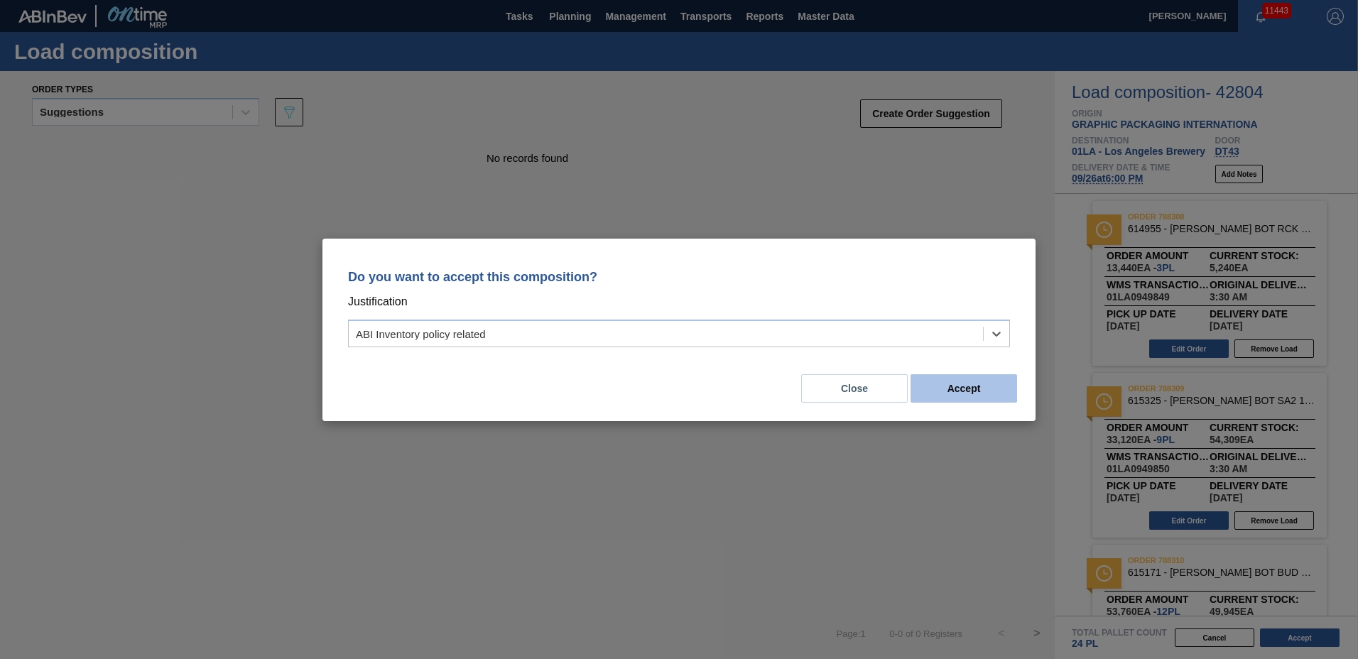
click at [962, 386] on button "Accept" at bounding box center [964, 388] width 107 height 28
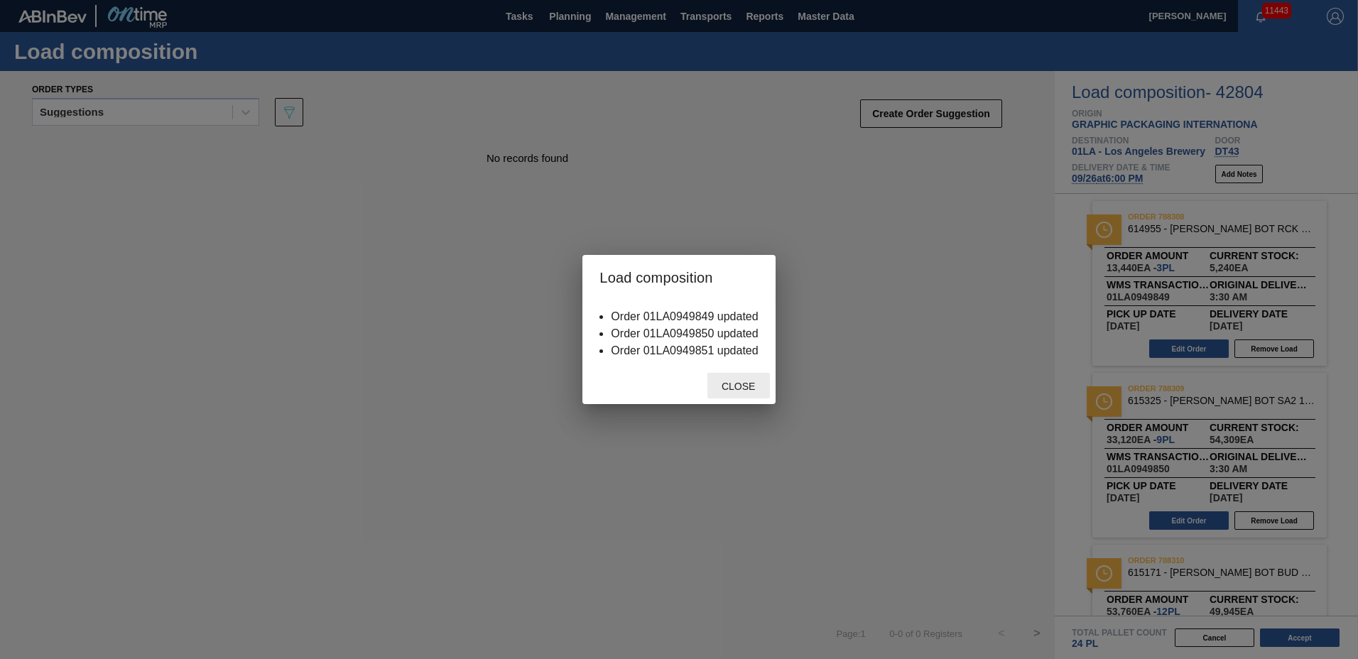
click at [738, 391] on span "Close" at bounding box center [738, 386] width 56 height 11
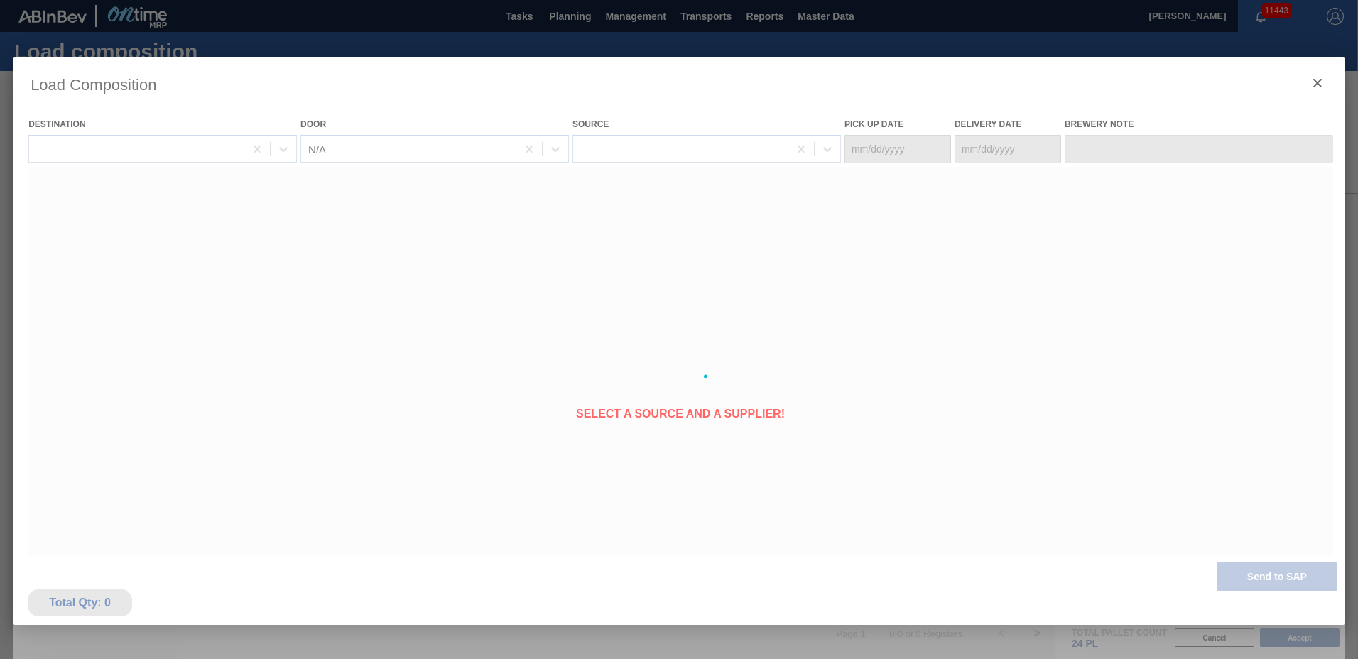
type Date "[DATE]"
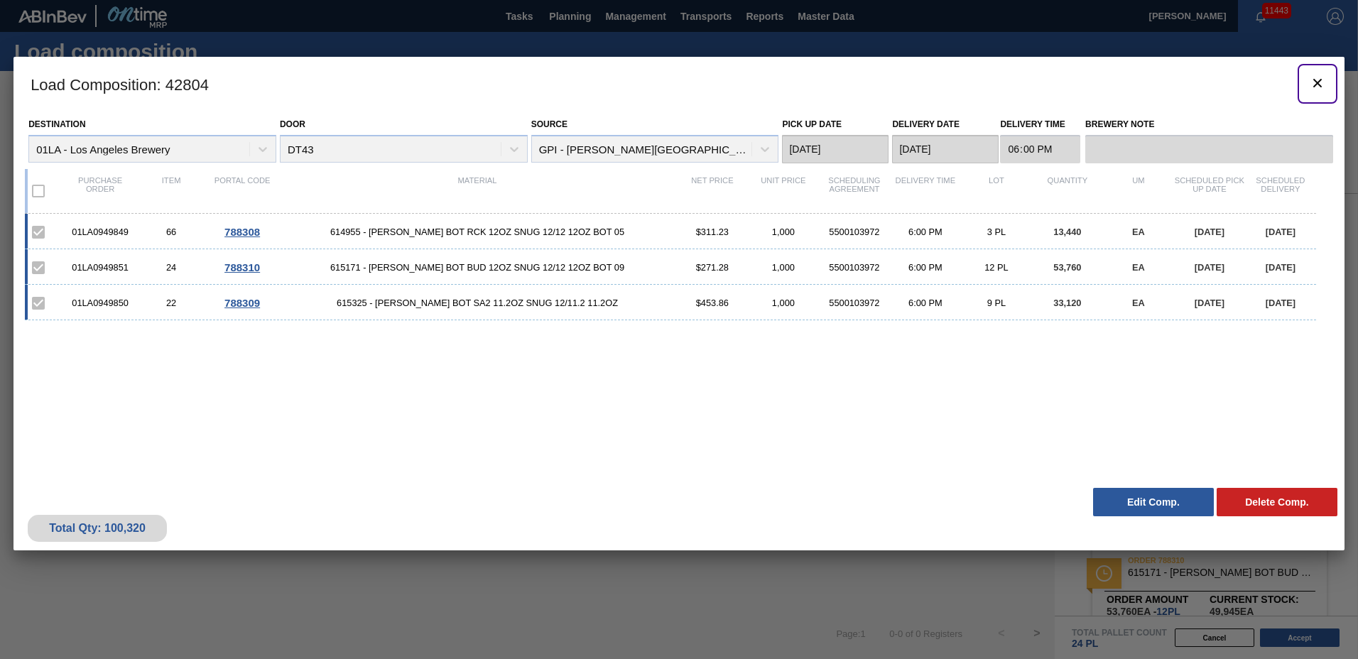
click at [1315, 80] on icon "botão de ícone" at bounding box center [1317, 83] width 9 height 9
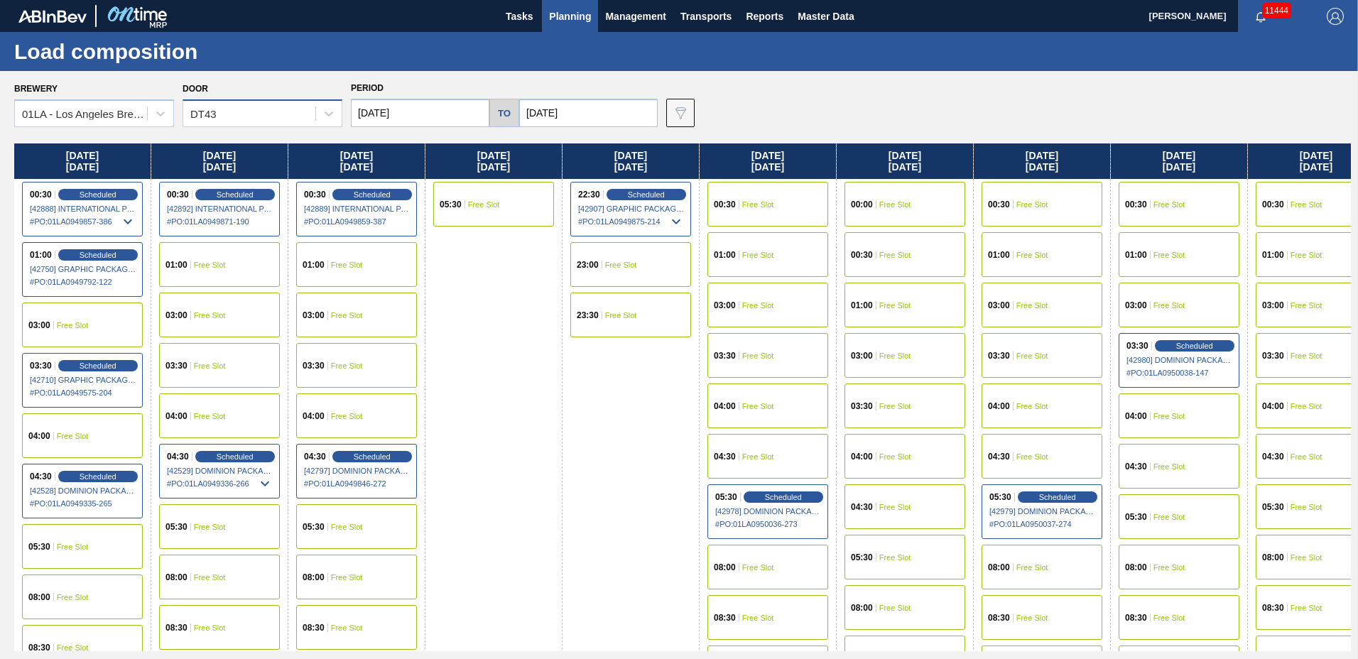
click at [251, 118] on div "DT43" at bounding box center [249, 114] width 132 height 21
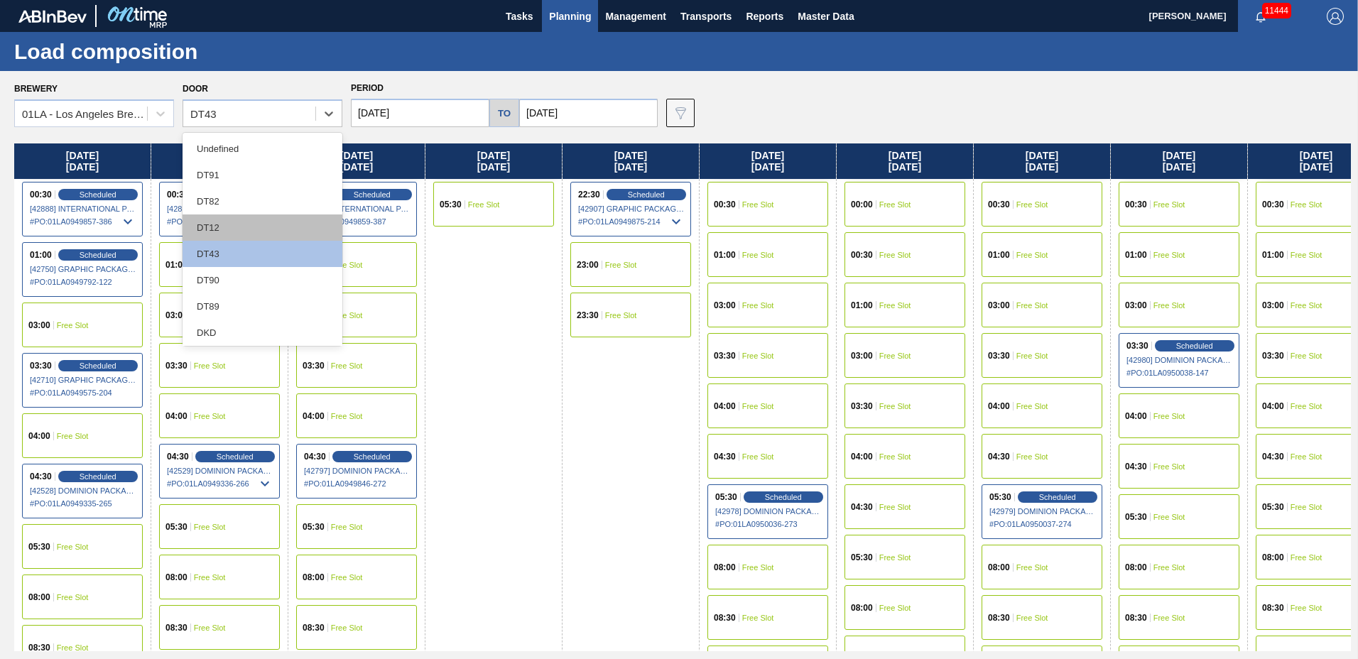
click at [249, 233] on div "DT12" at bounding box center [263, 227] width 160 height 26
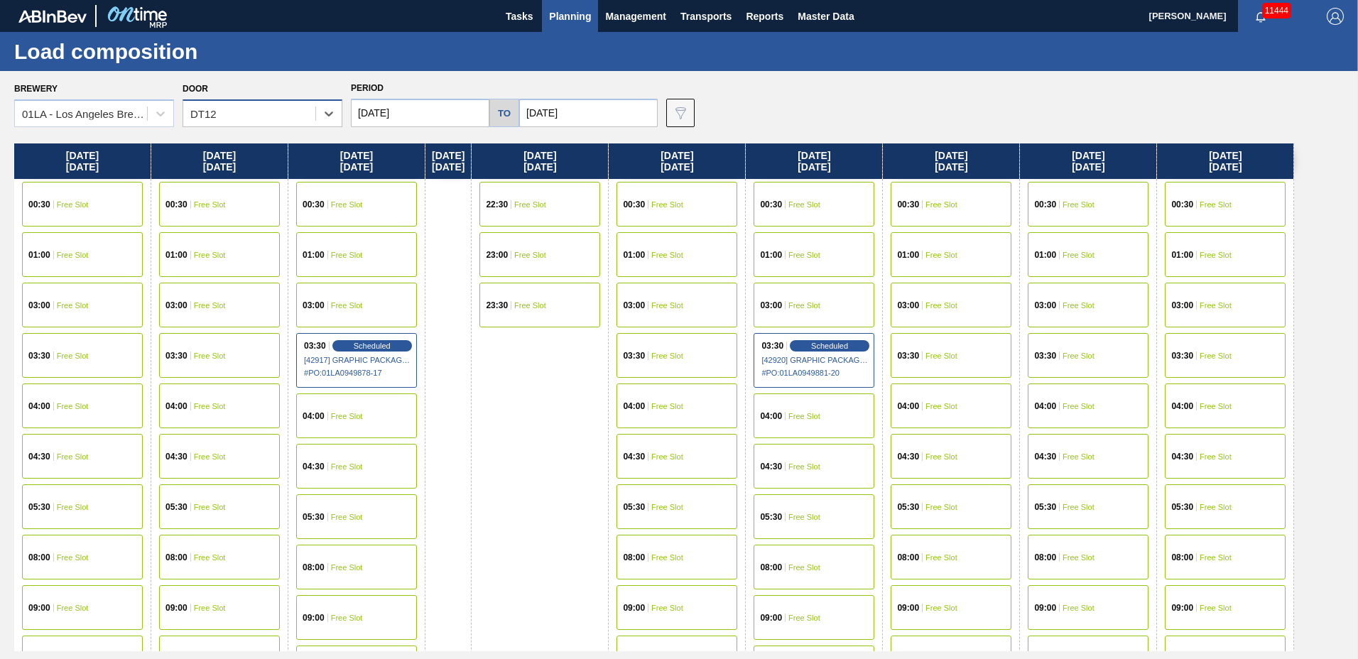
click at [217, 117] on div "DT12" at bounding box center [249, 114] width 132 height 21
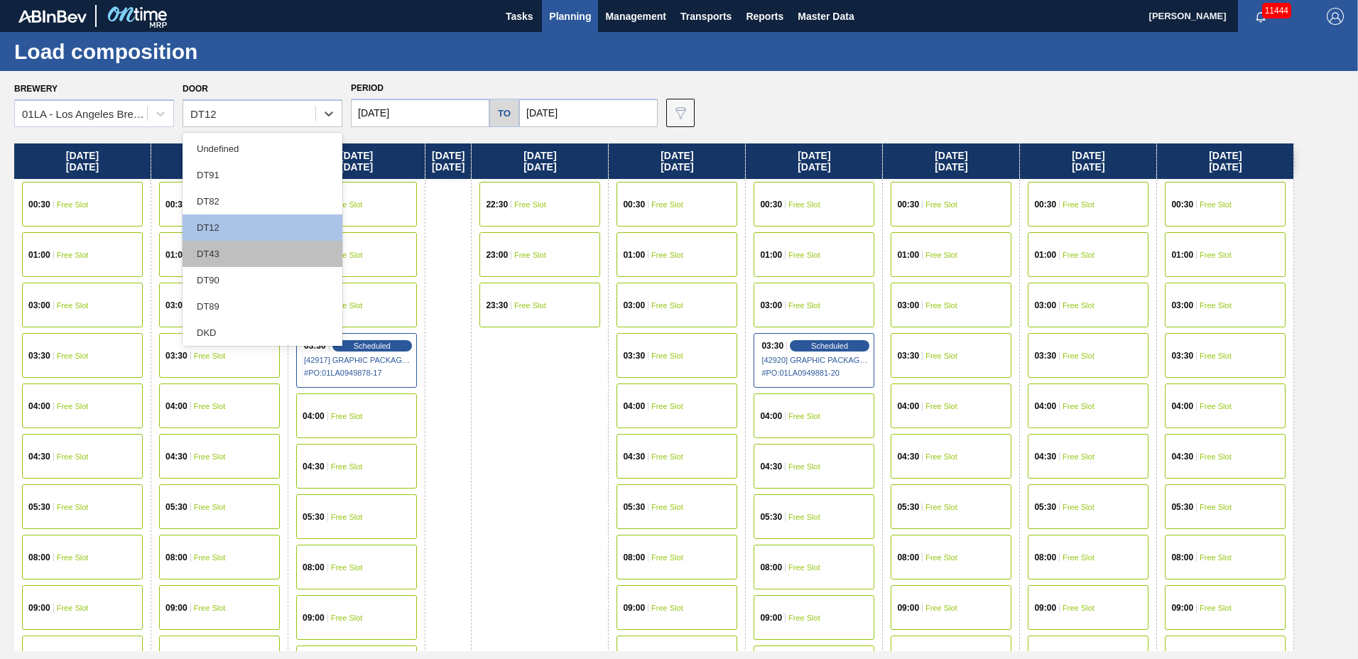
click at [207, 263] on div "DT43" at bounding box center [263, 254] width 160 height 26
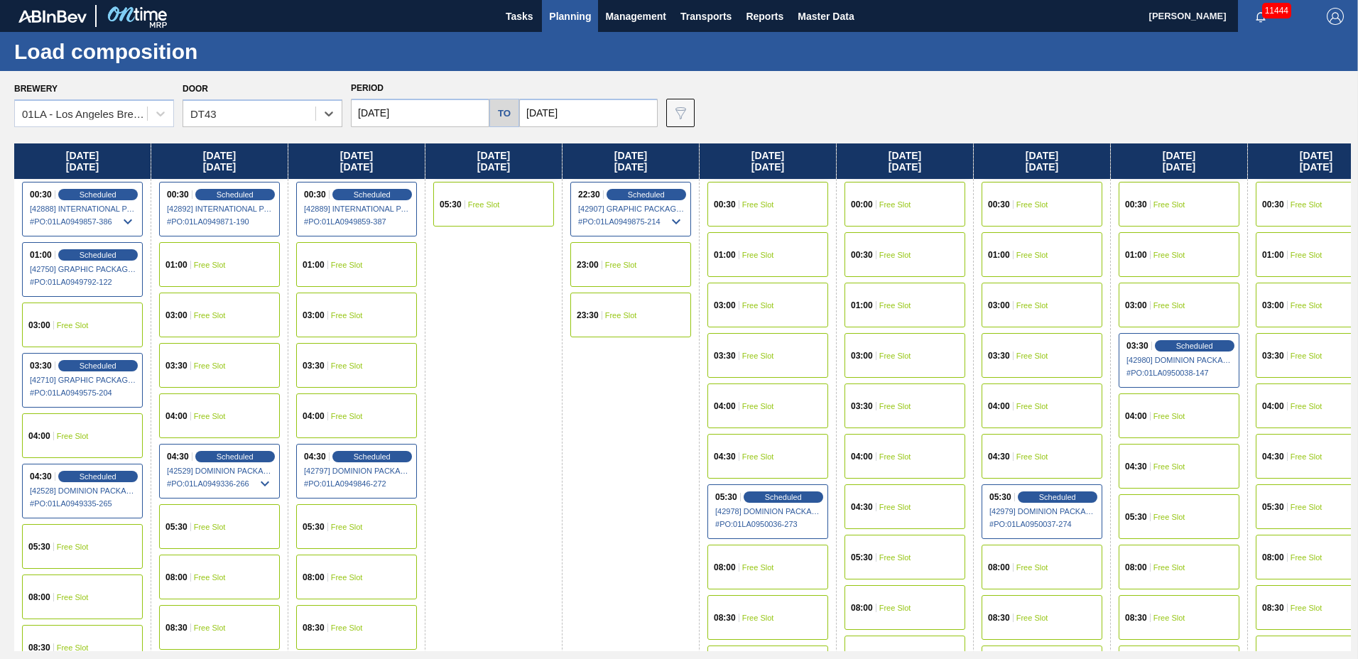
click at [560, 17] on span "Planning" at bounding box center [570, 16] width 42 height 17
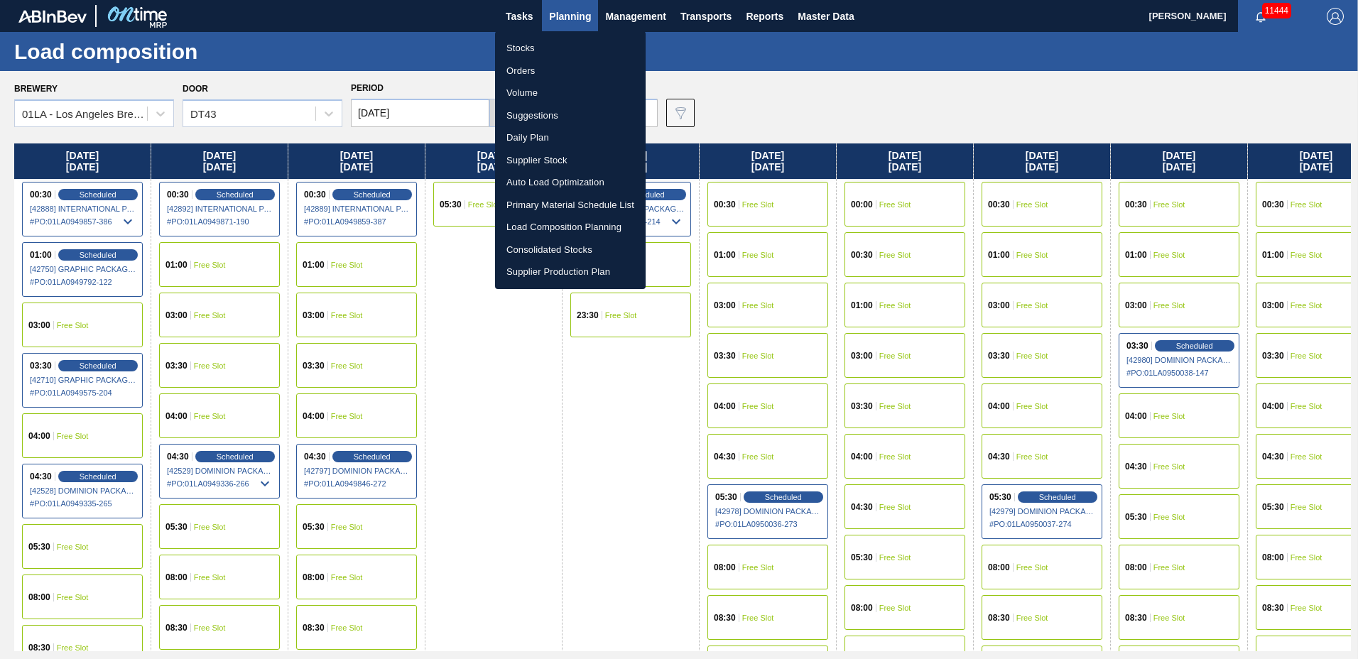
click at [522, 112] on li "Suggestions" at bounding box center [570, 115] width 151 height 23
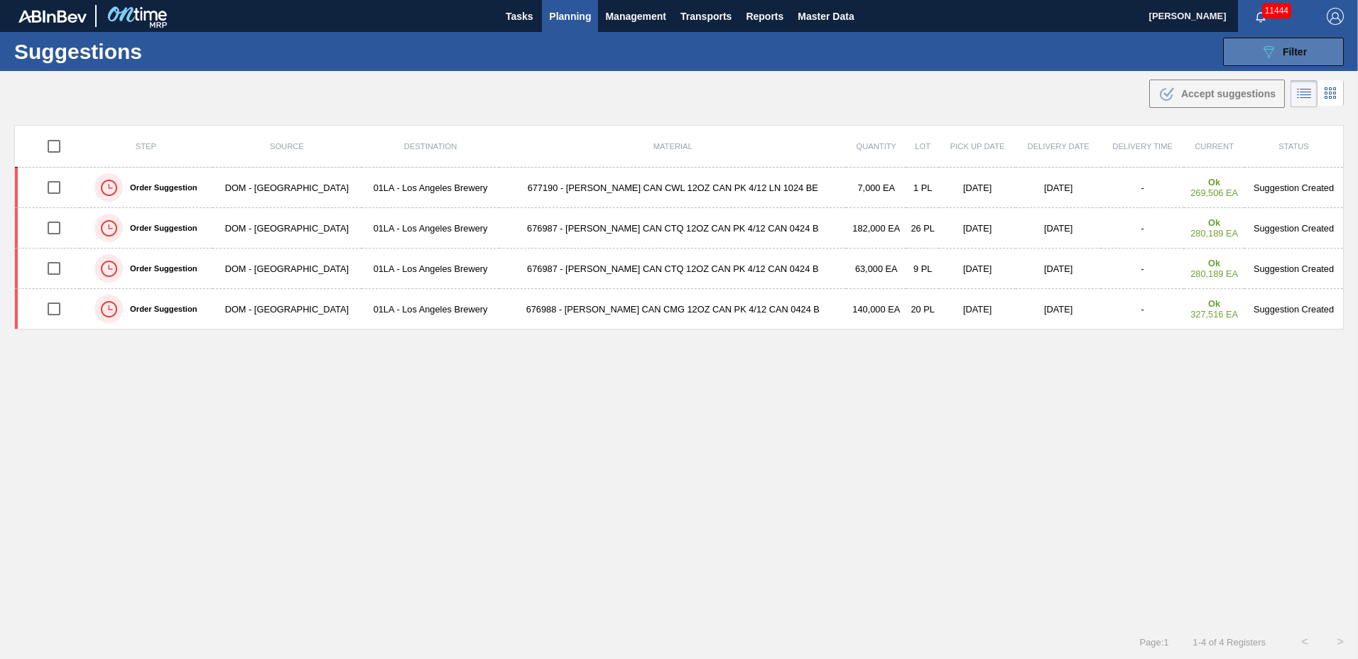
type to "[DATE]"
click at [1285, 51] on span "Filter" at bounding box center [1295, 51] width 24 height 11
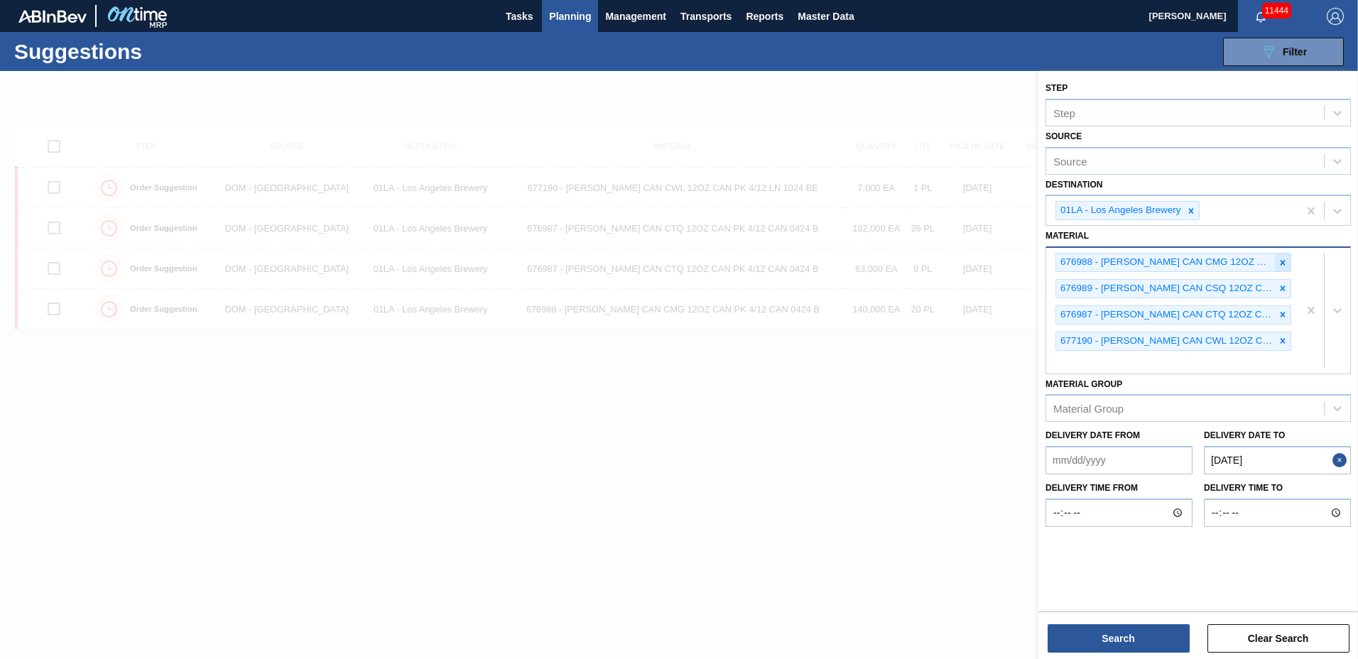
click at [1281, 265] on icon at bounding box center [1283, 262] width 5 height 5
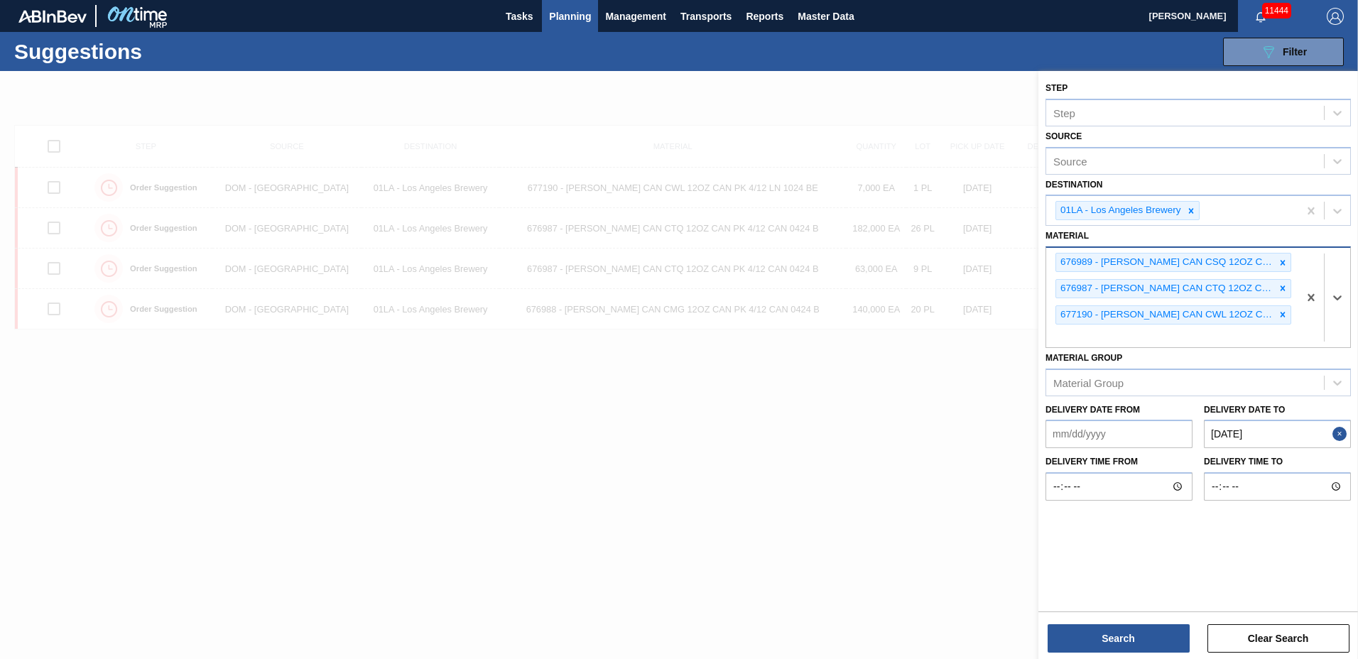
click at [1281, 265] on icon at bounding box center [1283, 262] width 5 height 5
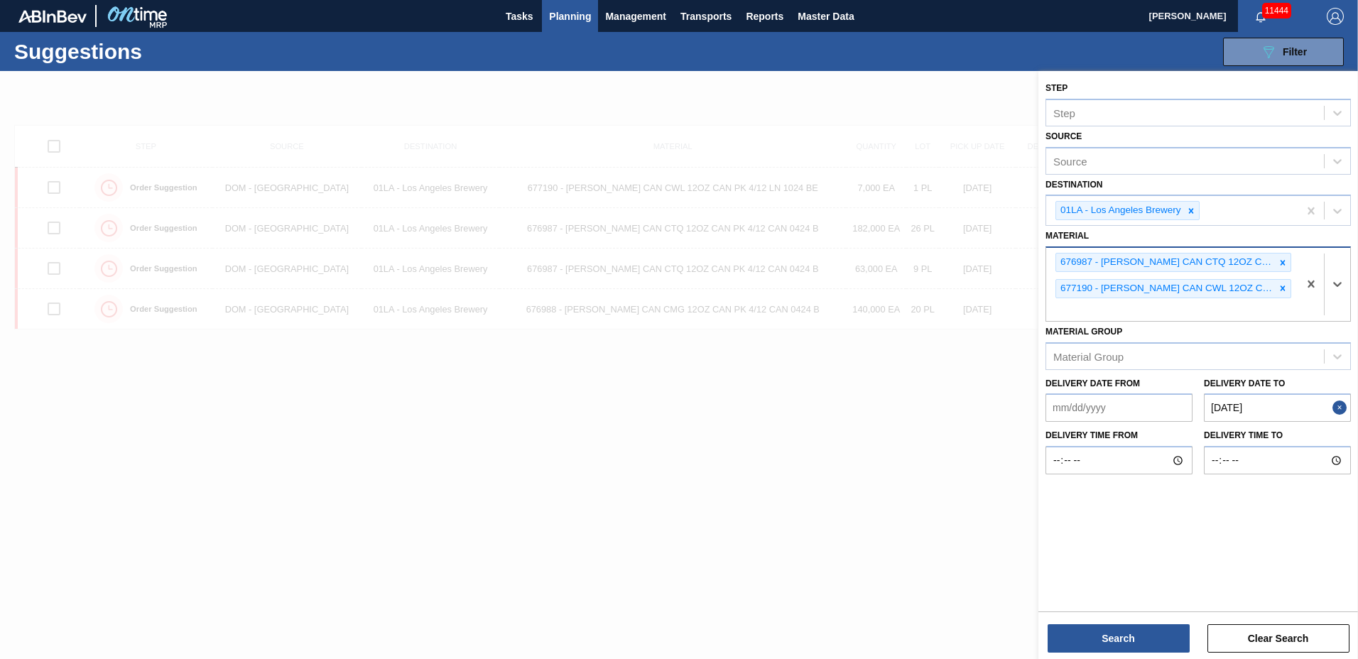
click at [1281, 265] on icon at bounding box center [1283, 262] width 5 height 5
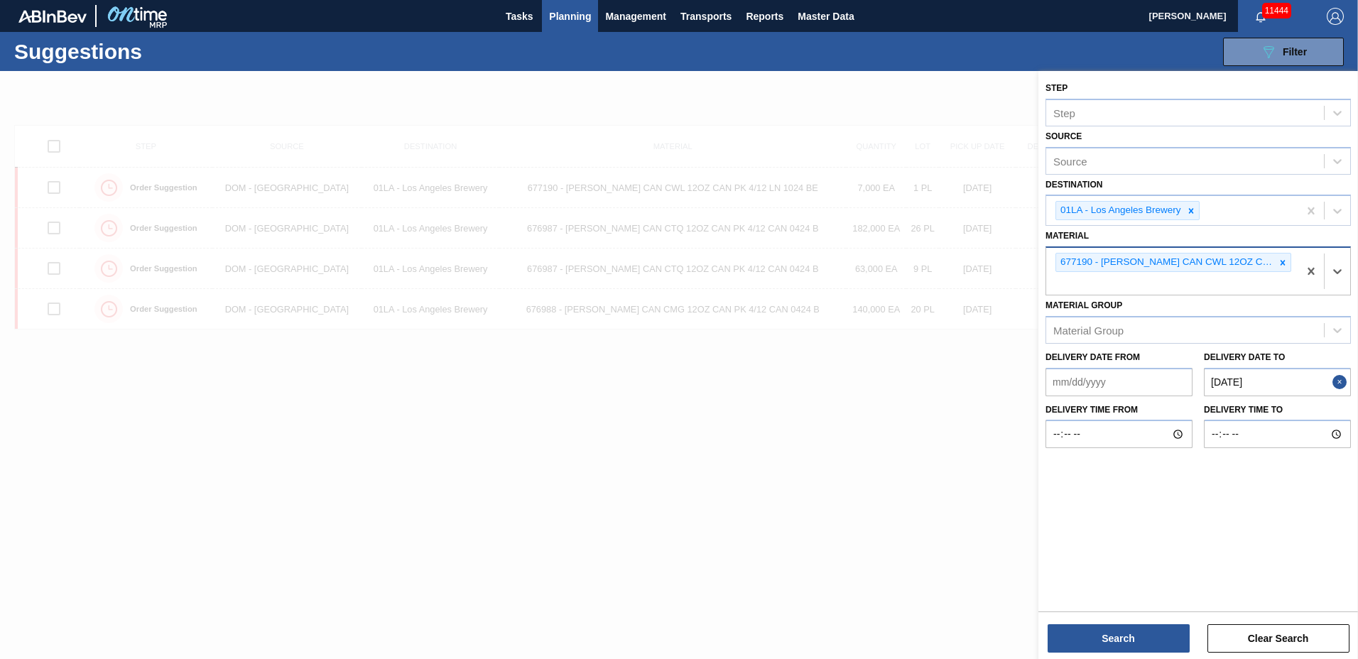
click at [1281, 265] on icon at bounding box center [1283, 262] width 5 height 5
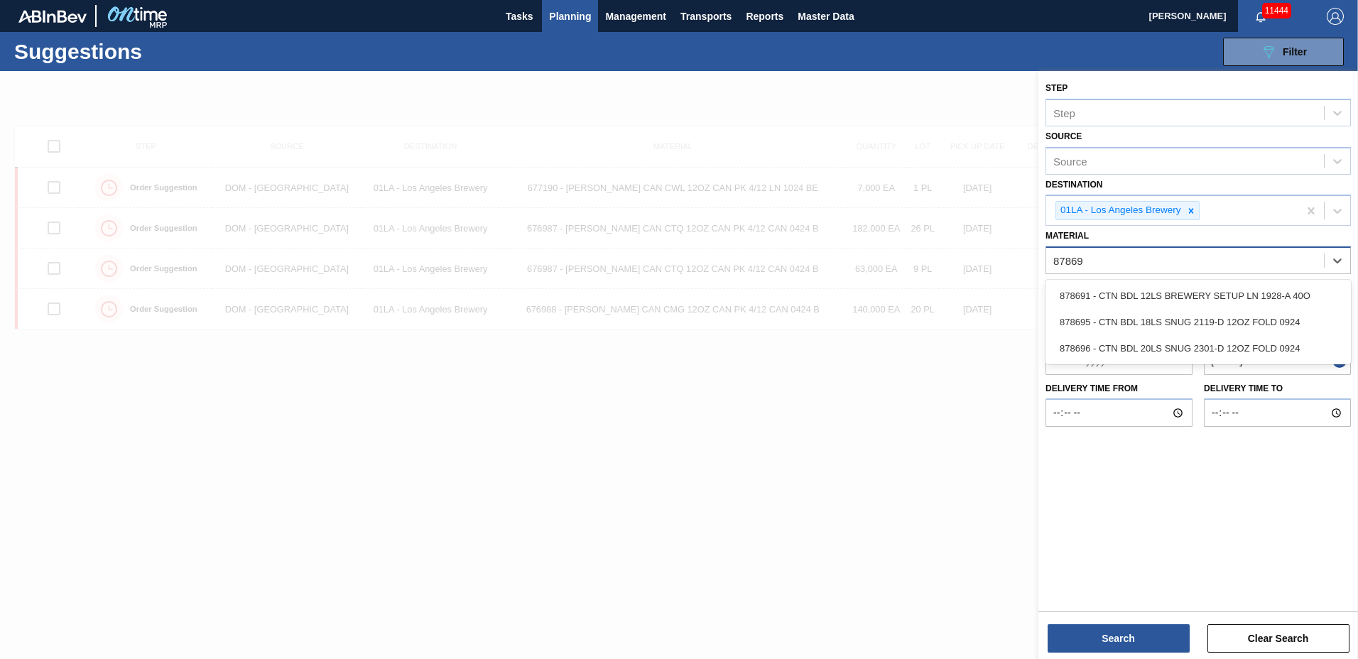
type input "878695"
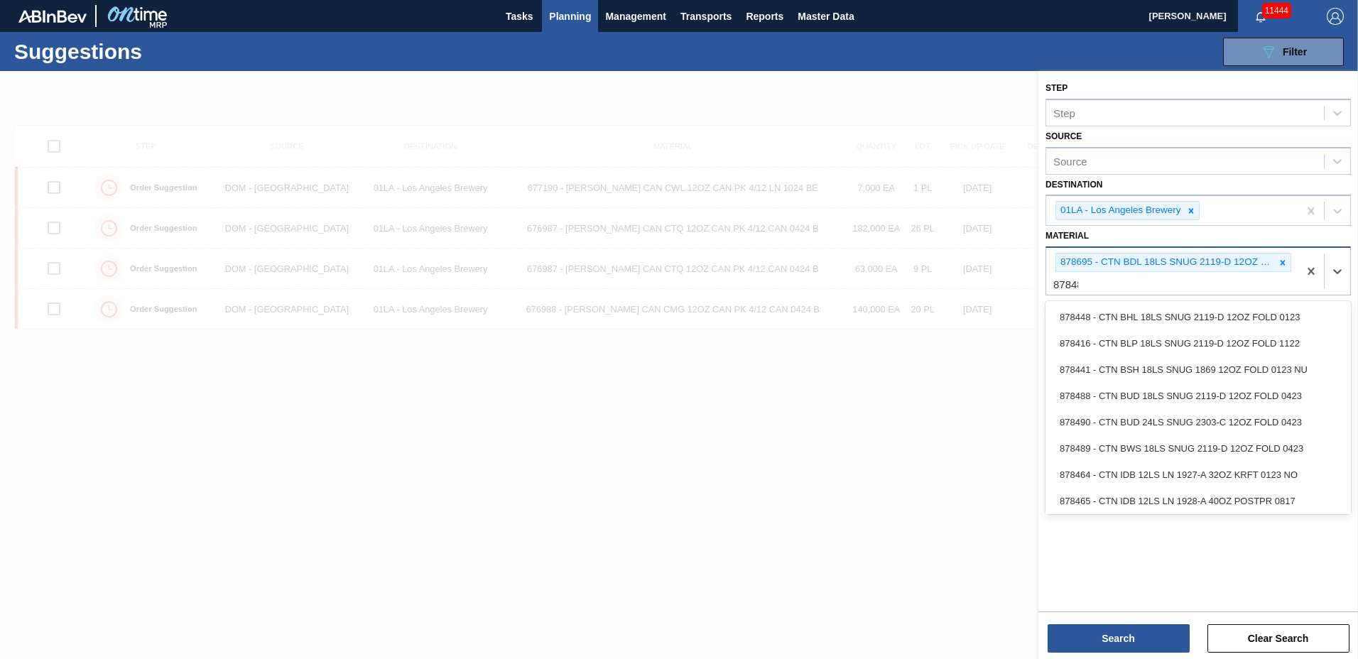
type input "878488"
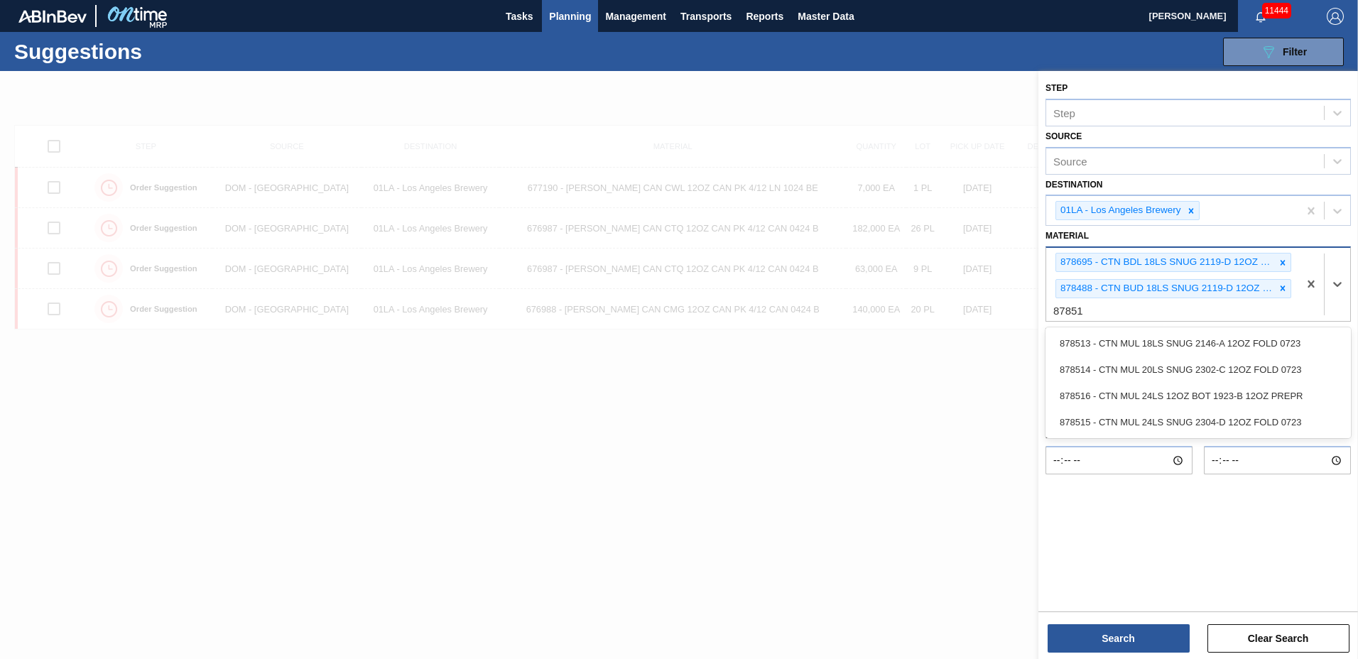
type input "878513"
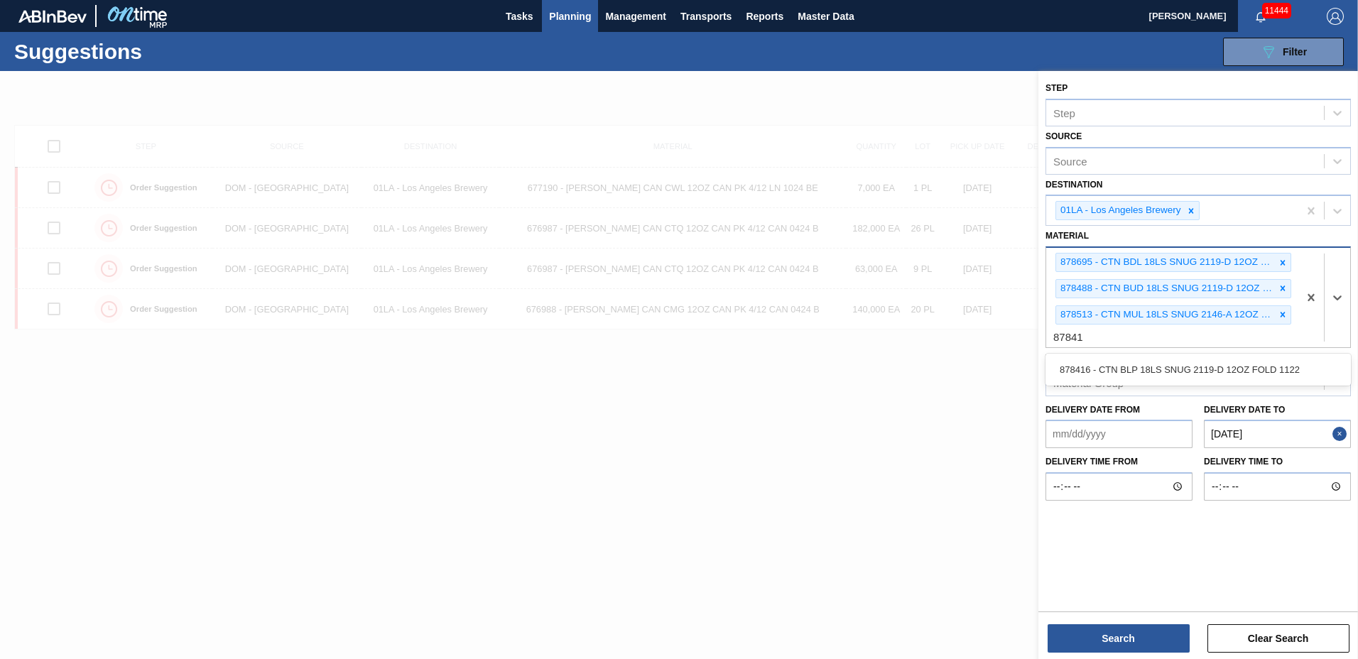
type input "878416"
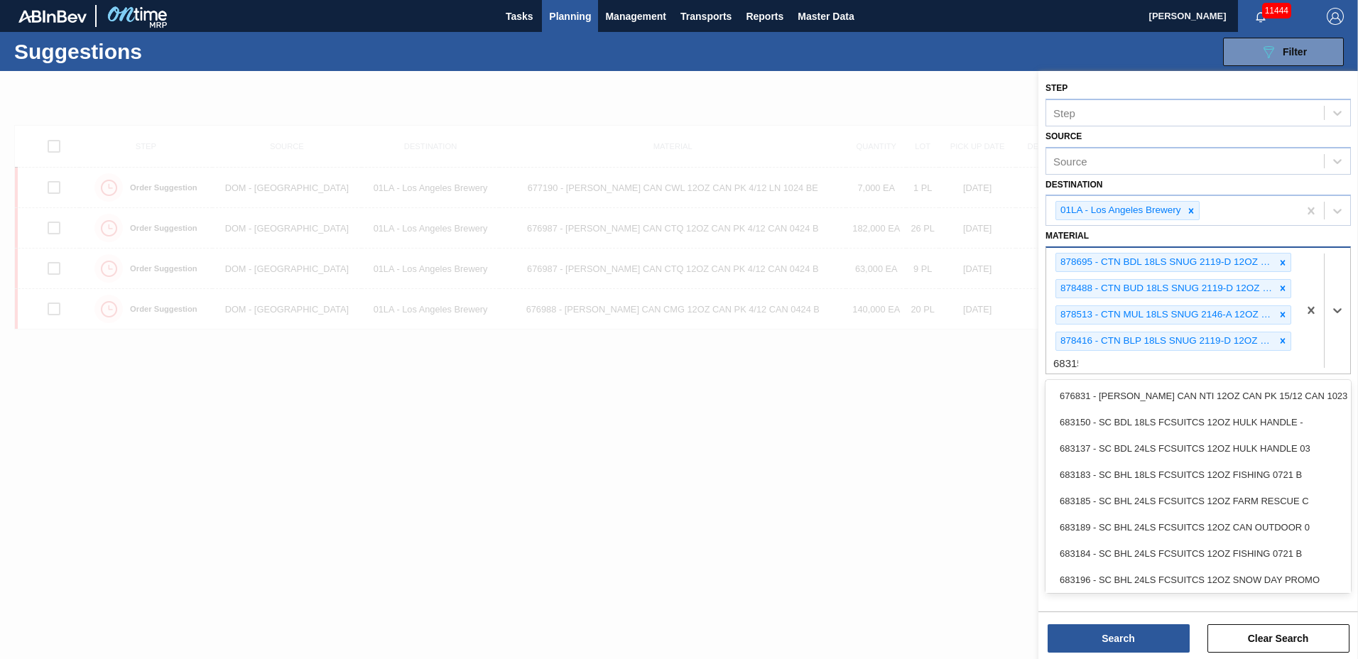
type input "683158"
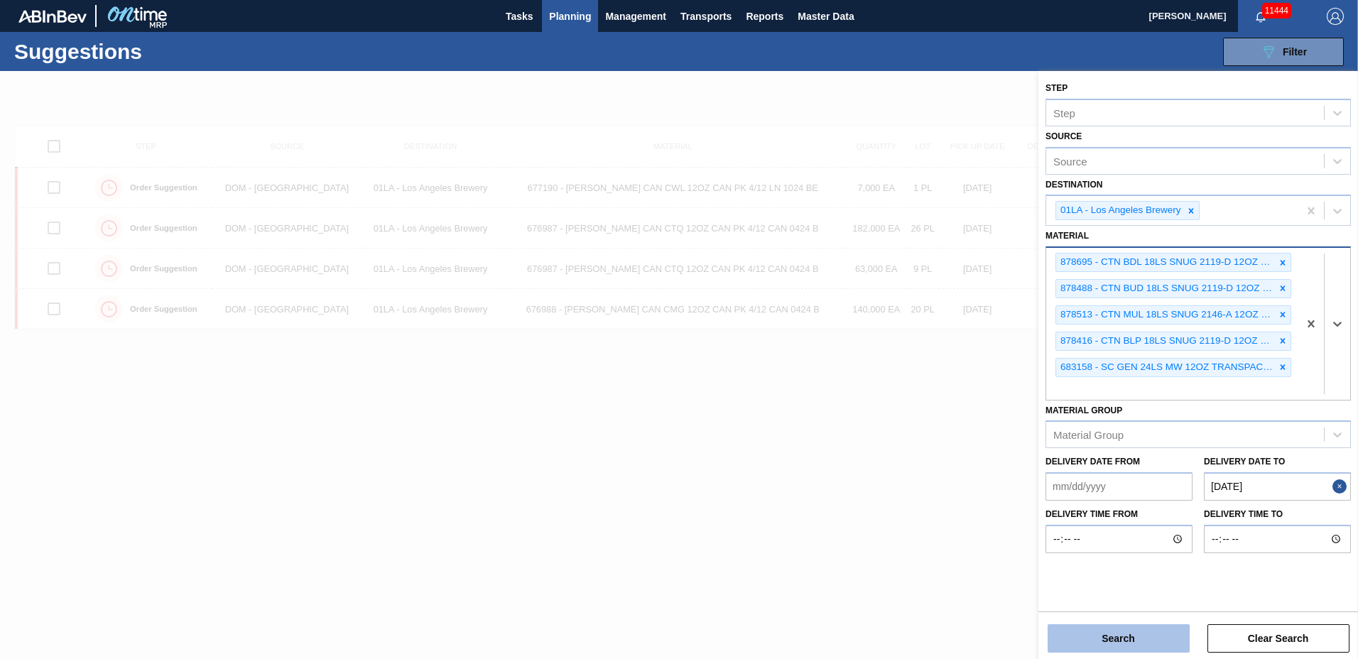
click at [1084, 628] on button "Search" at bounding box center [1119, 638] width 142 height 28
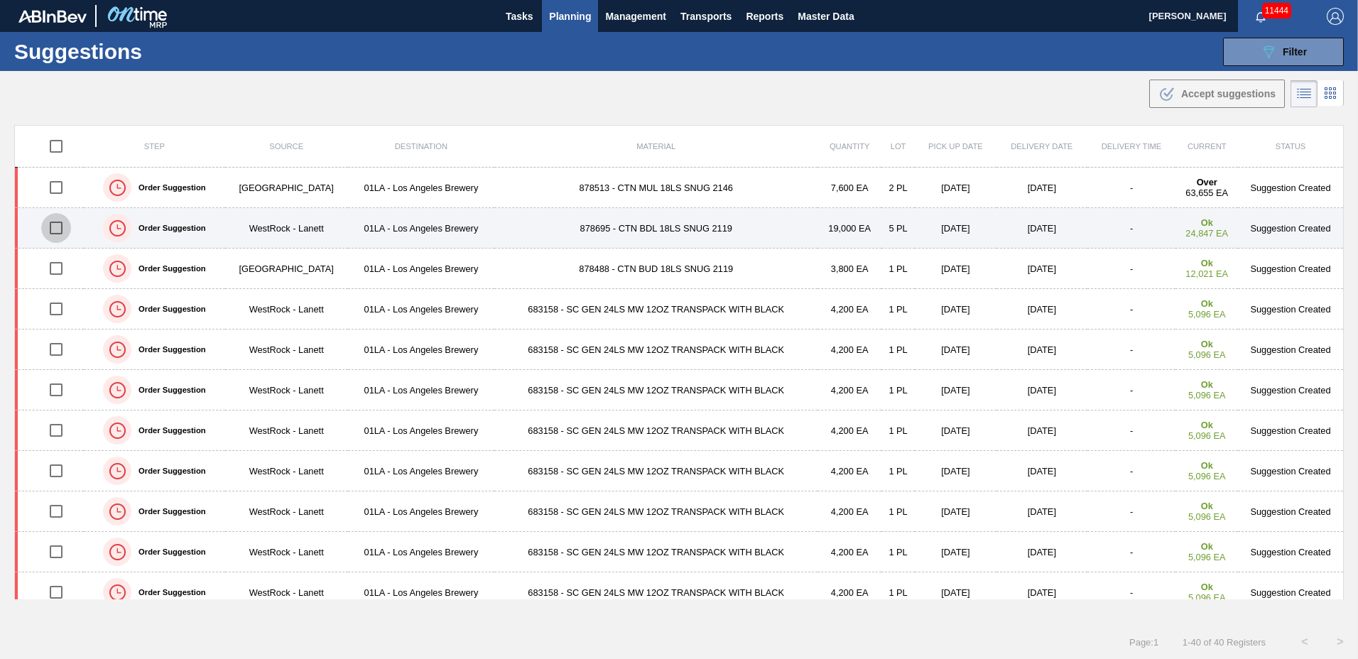
click at [52, 228] on input "checkbox" at bounding box center [56, 228] width 30 height 30
checkbox input "true"
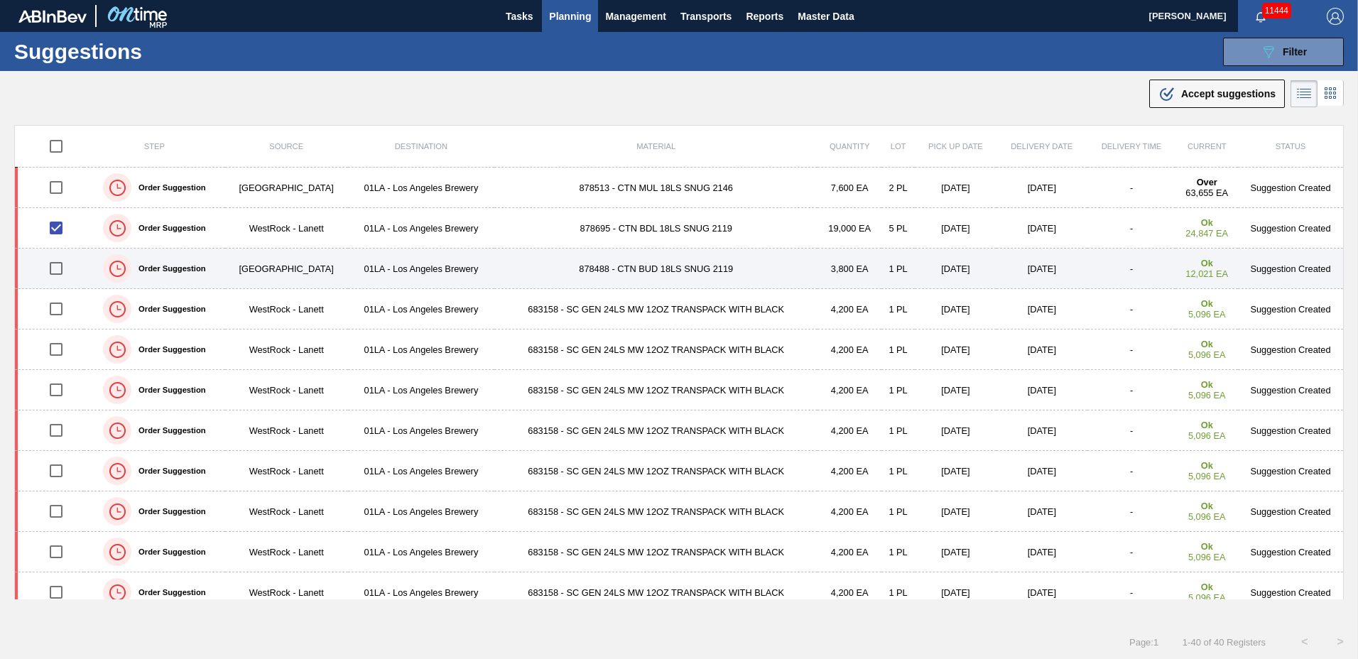
click at [55, 273] on input "checkbox" at bounding box center [56, 269] width 30 height 30
checkbox input "true"
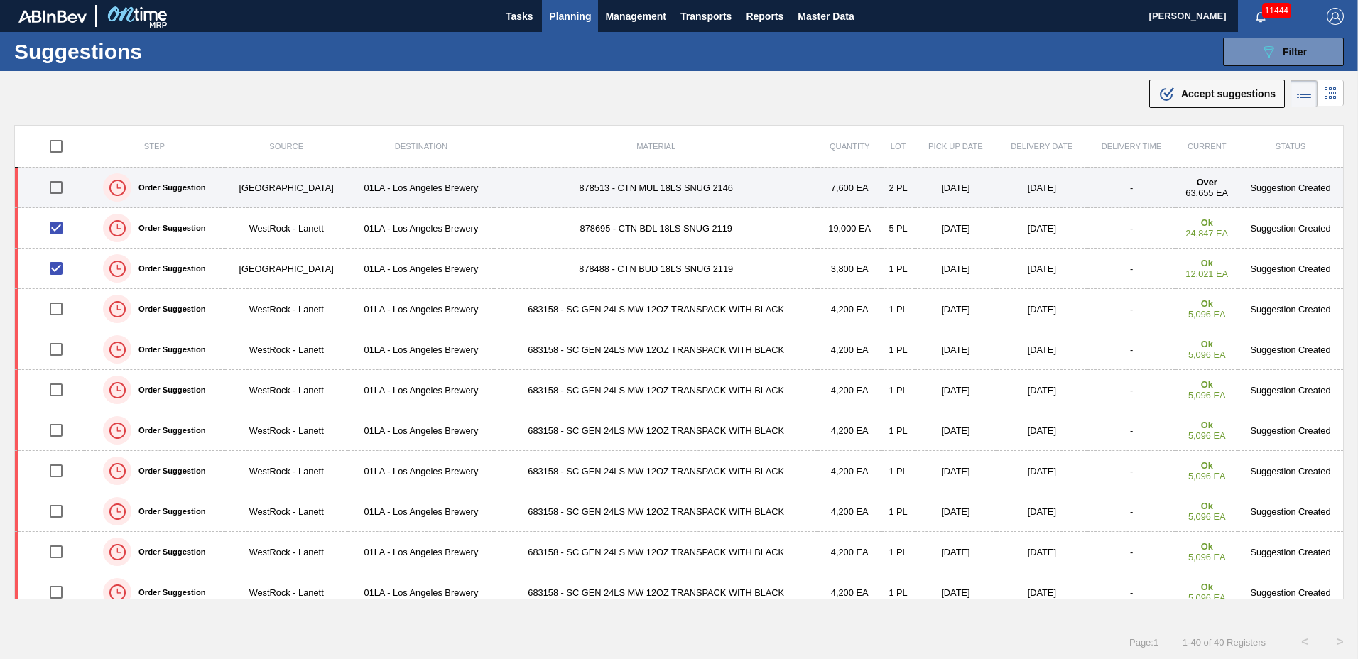
click at [53, 190] on input "checkbox" at bounding box center [56, 188] width 30 height 30
checkbox input "true"
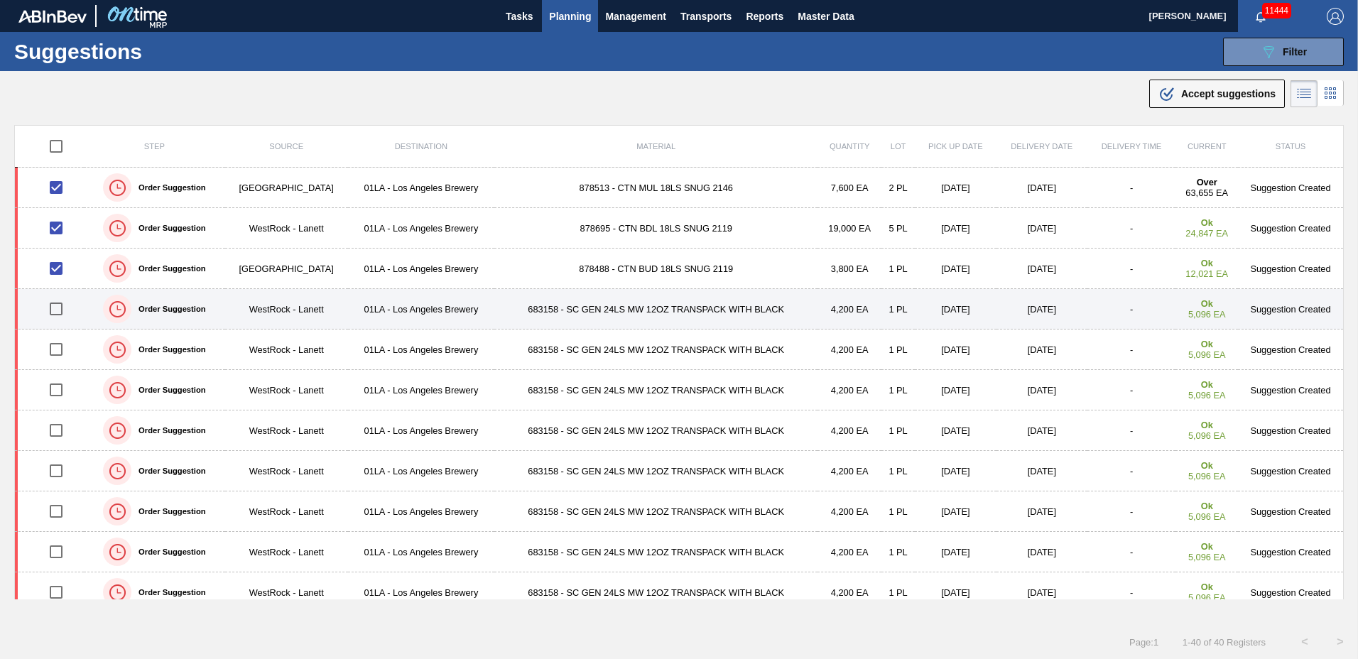
click at [58, 305] on input "checkbox" at bounding box center [56, 309] width 30 height 30
click at [58, 308] on input "checkbox" at bounding box center [56, 309] width 30 height 30
checkbox input "false"
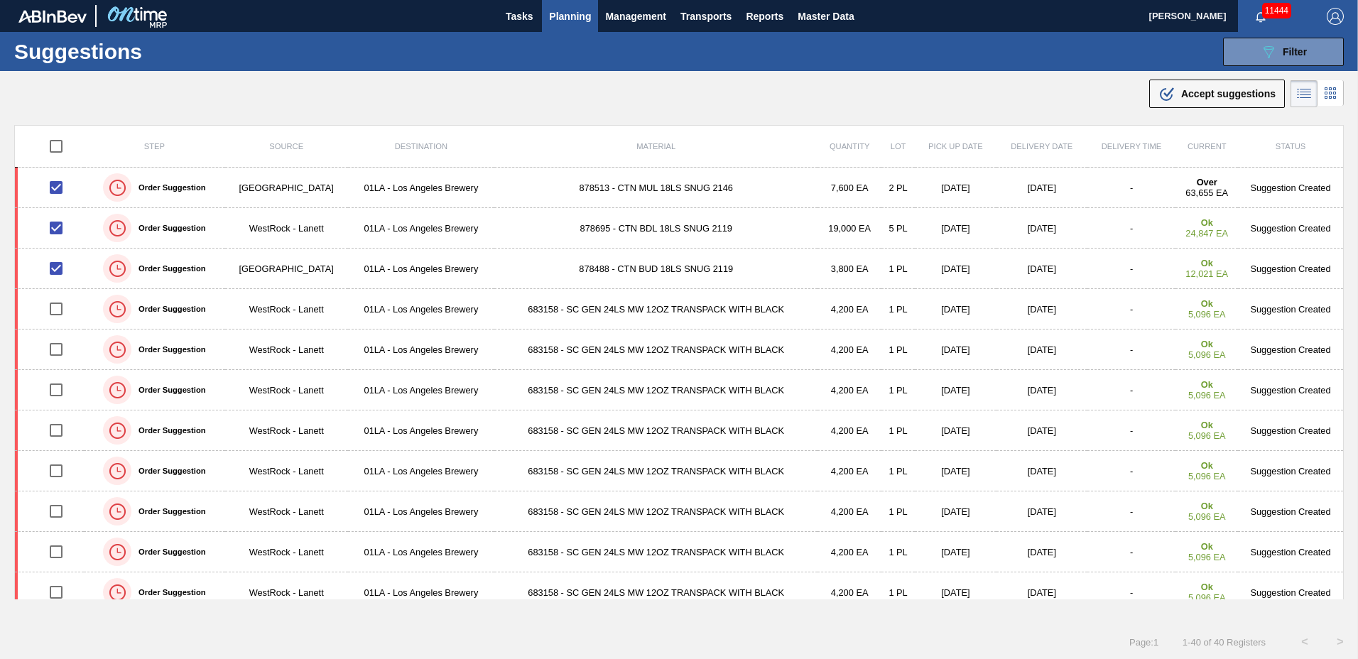
click at [553, 308] on td "683158 - SC GEN 24LS MW 12OZ TRANSPACK WITH BLACK" at bounding box center [655, 309] width 323 height 40
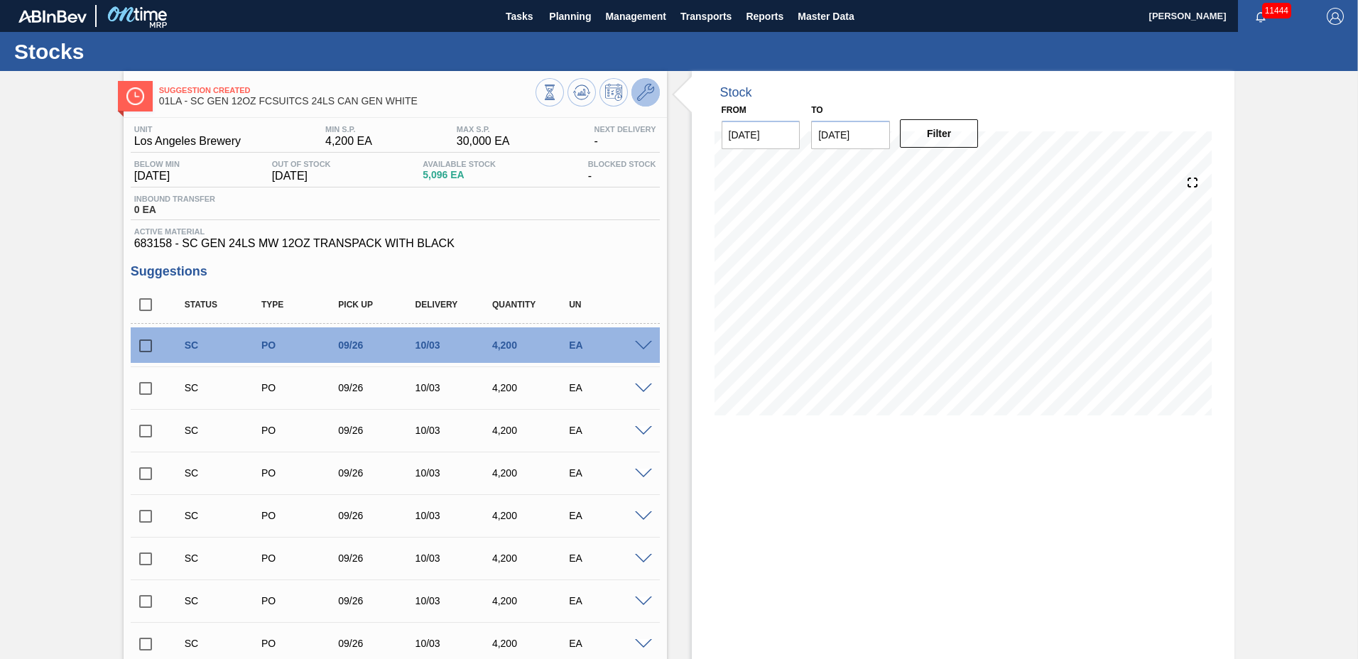
click at [649, 92] on icon at bounding box center [645, 92] width 17 height 17
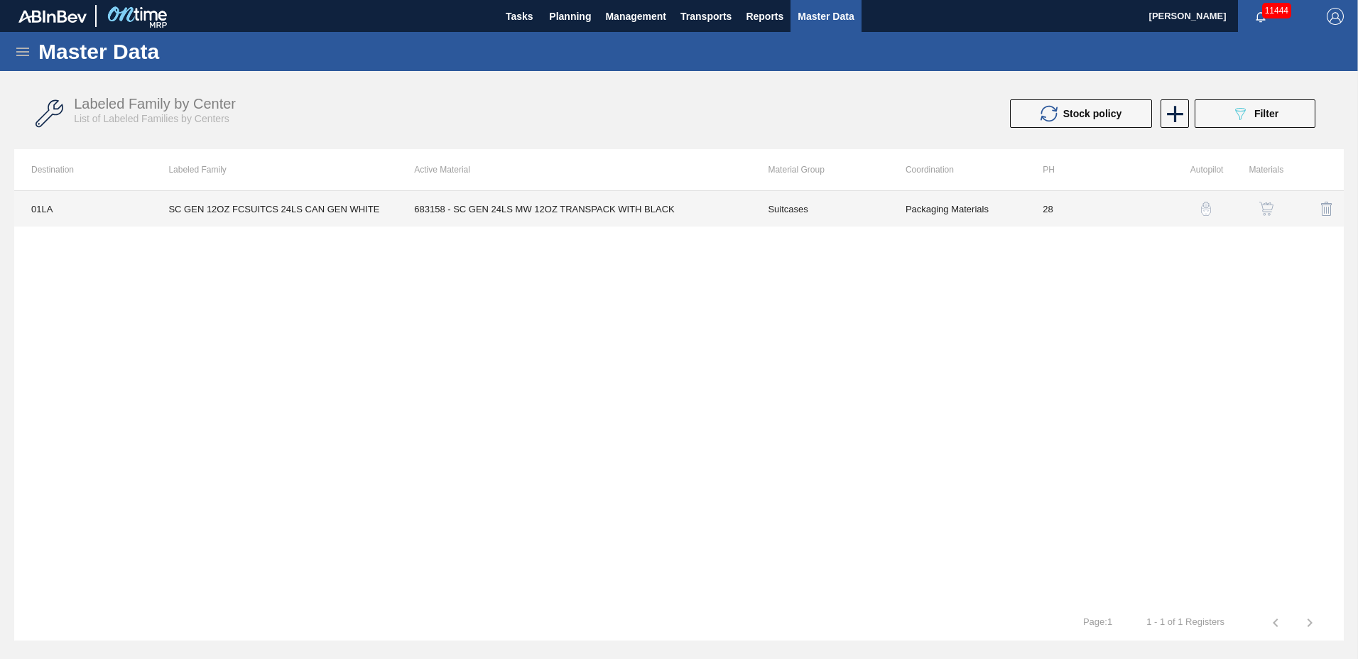
click at [532, 212] on td "683158 - SC GEN 24LS MW 12OZ TRANSPACK WITH BLACK" at bounding box center [574, 209] width 354 height 36
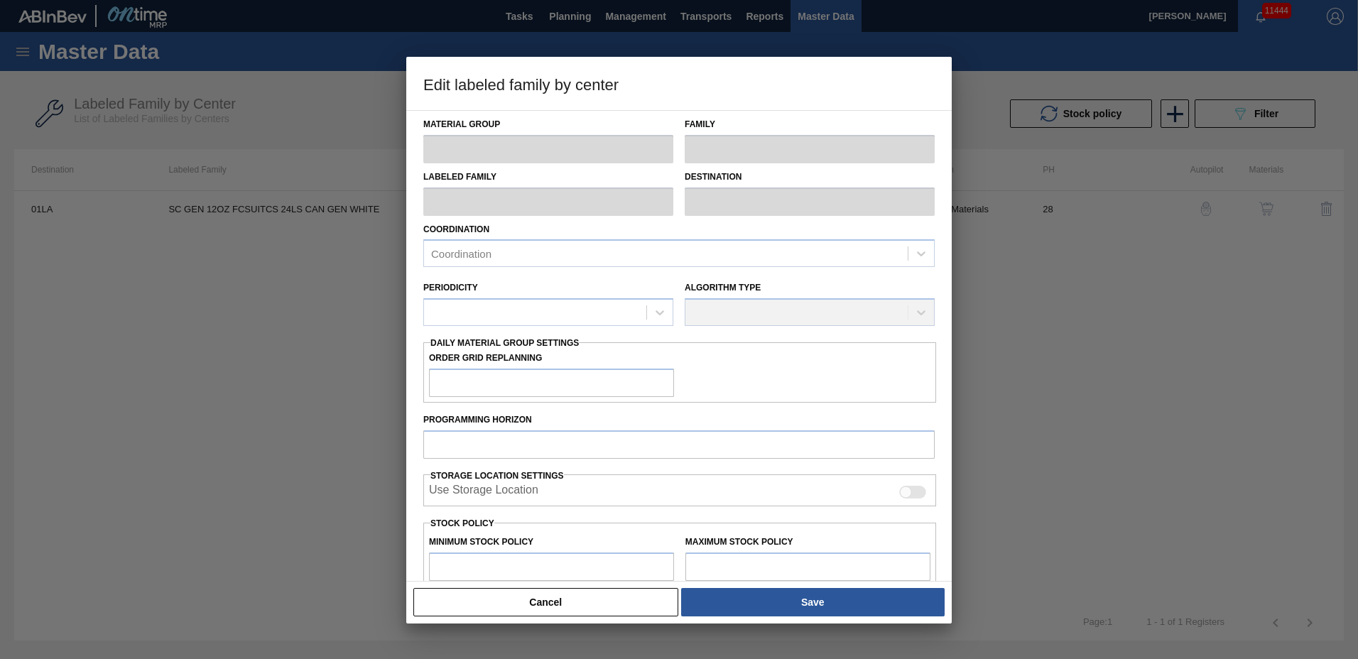
type input "Suitcases"
type input "SC GEN 12OZ FCSUITCS 24LS CAN GEN WHITE"
type input "01LA - Los Angeles Brewery"
type input "28"
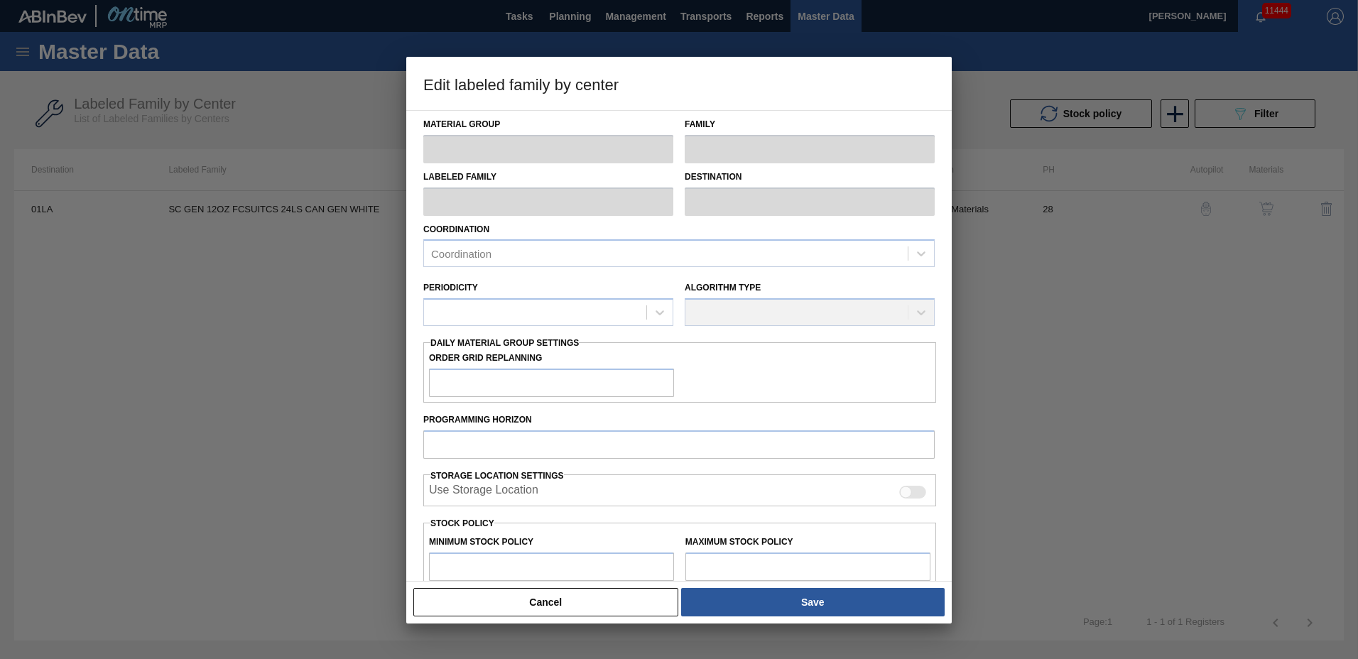
type input "4,200"
type input "30,000"
type input "0"
type input "4,200"
checkbox input "true"
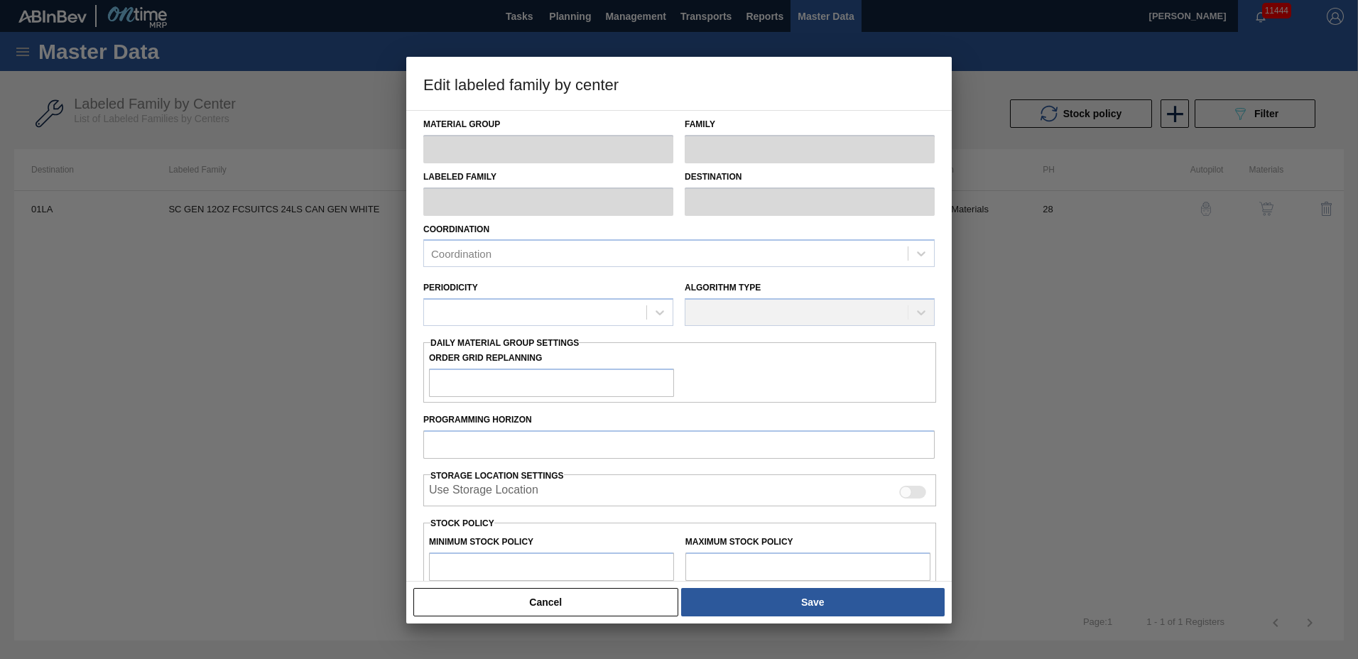
checkbox input "true"
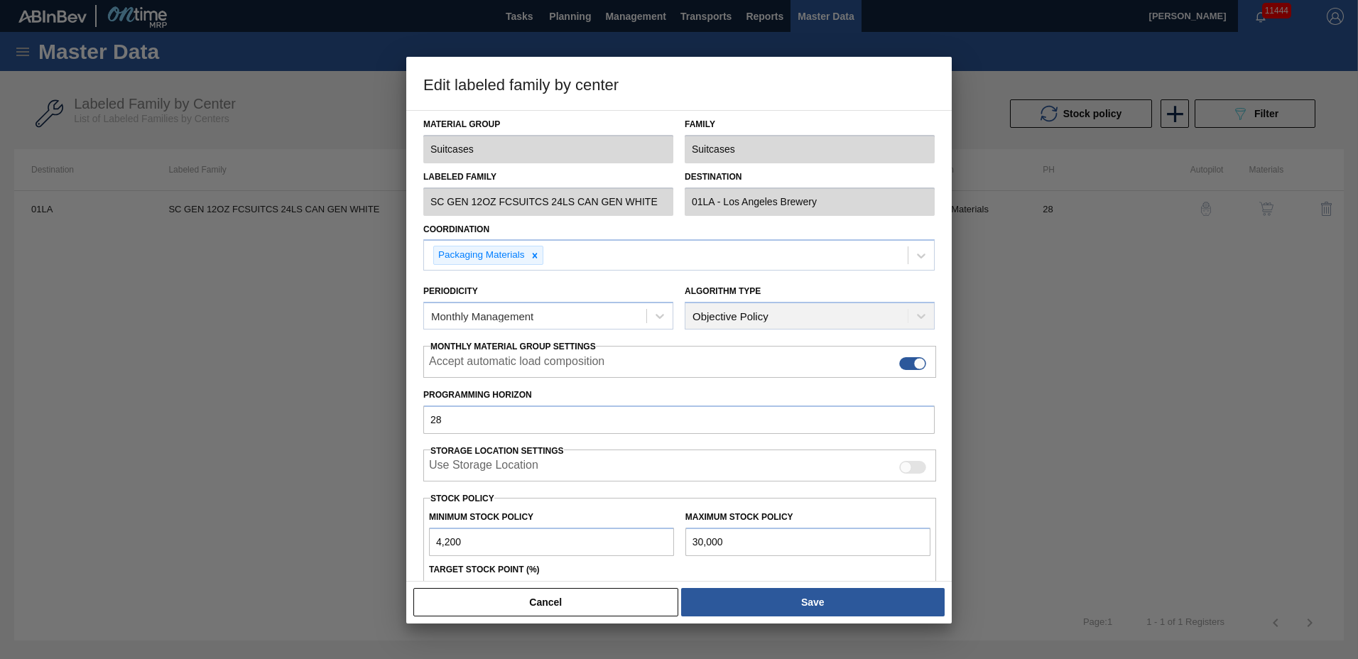
scroll to position [161, 0]
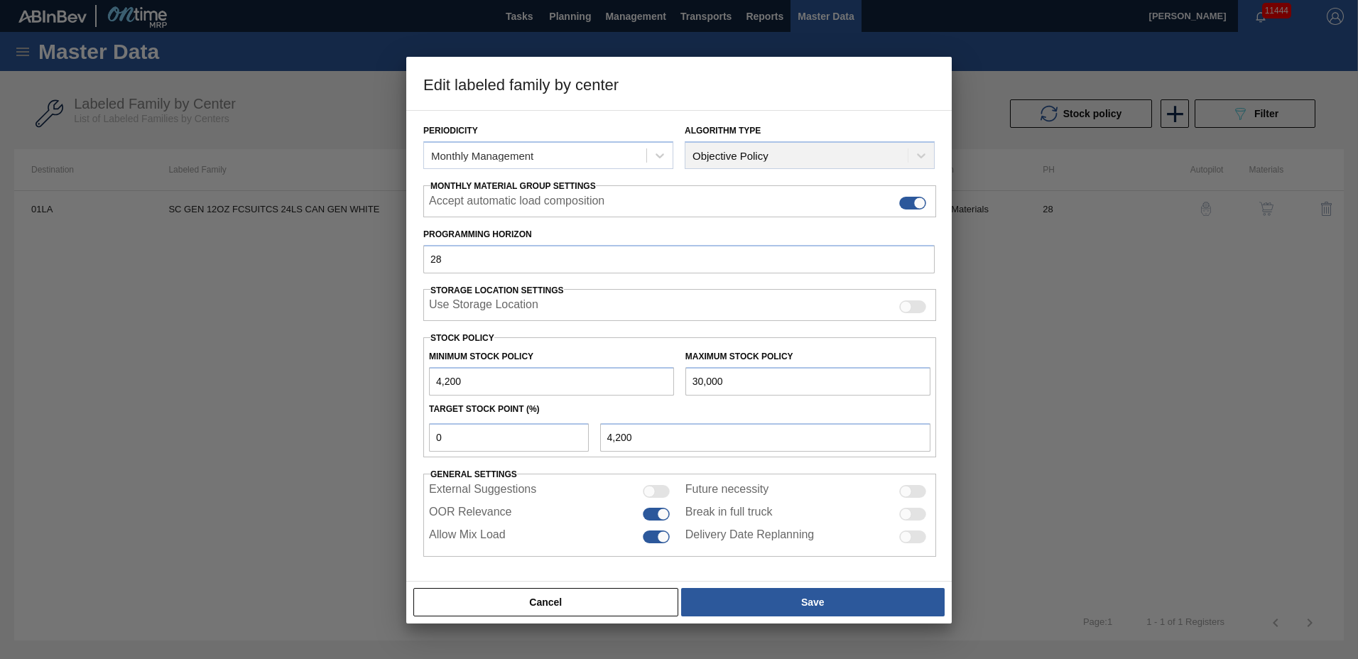
drag, startPoint x: 770, startPoint y: 381, endPoint x: 432, endPoint y: 373, distance: 338.2
click at [432, 373] on div "Minimum Stock Policy 4,200 Maximum Stock Policy 30,000" at bounding box center [679, 369] width 513 height 53
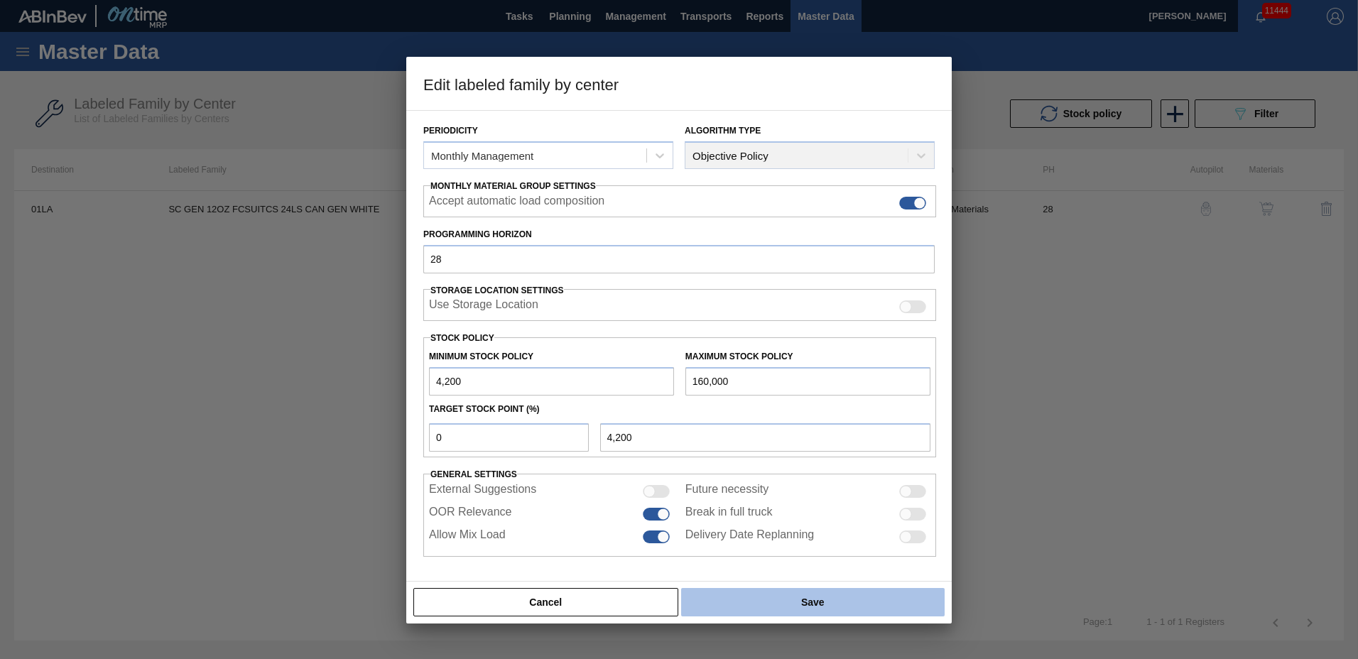
type input "160,000"
click at [783, 592] on button "Save" at bounding box center [812, 602] width 263 height 28
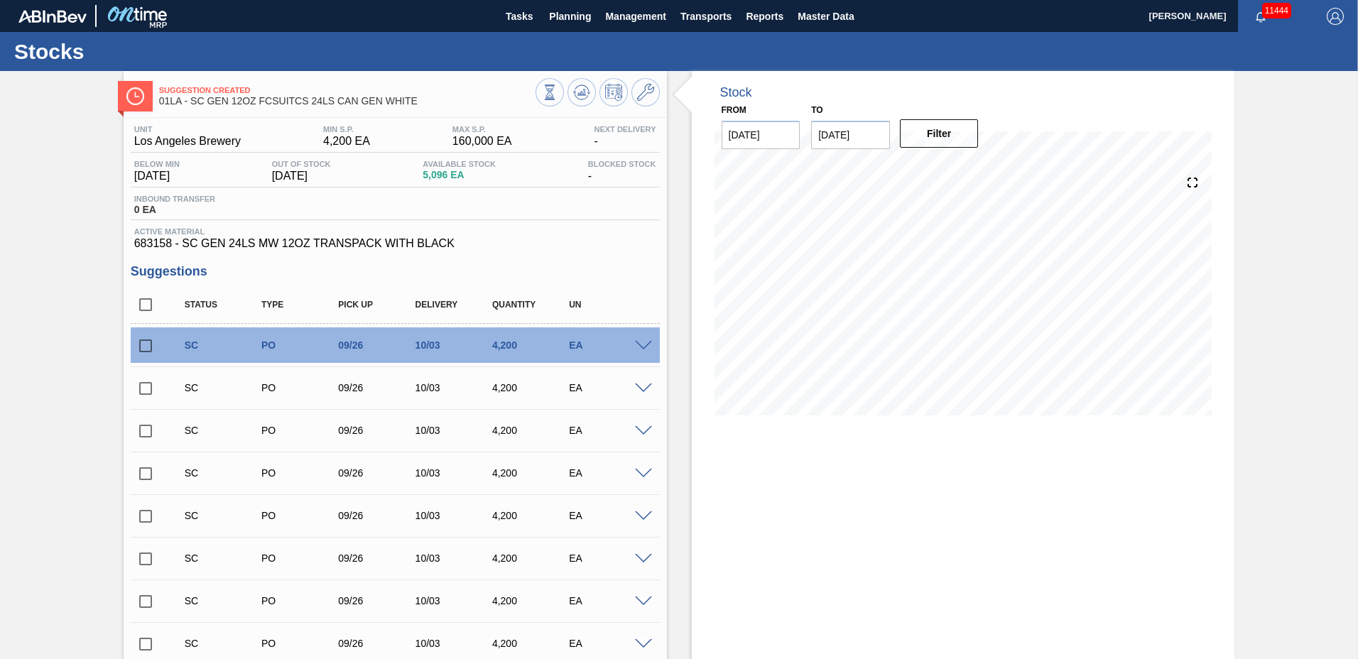
click at [580, 92] on icon at bounding box center [581, 92] width 9 height 6
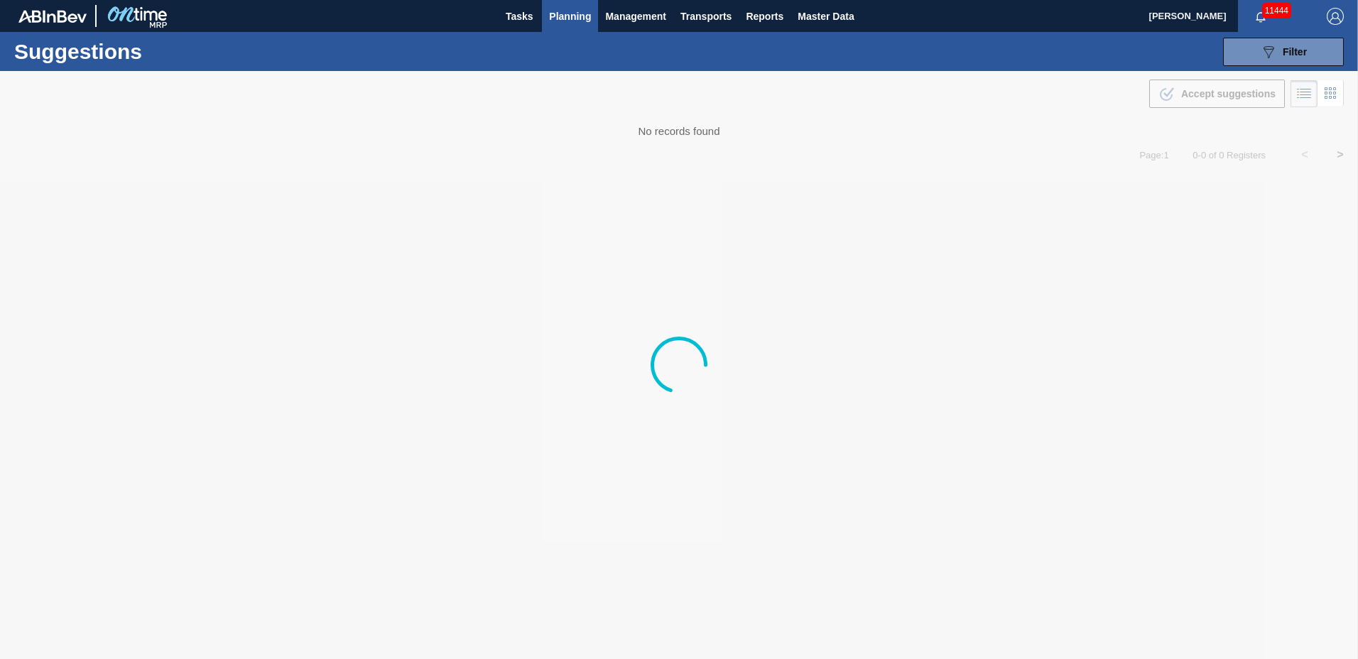
type to "[DATE]"
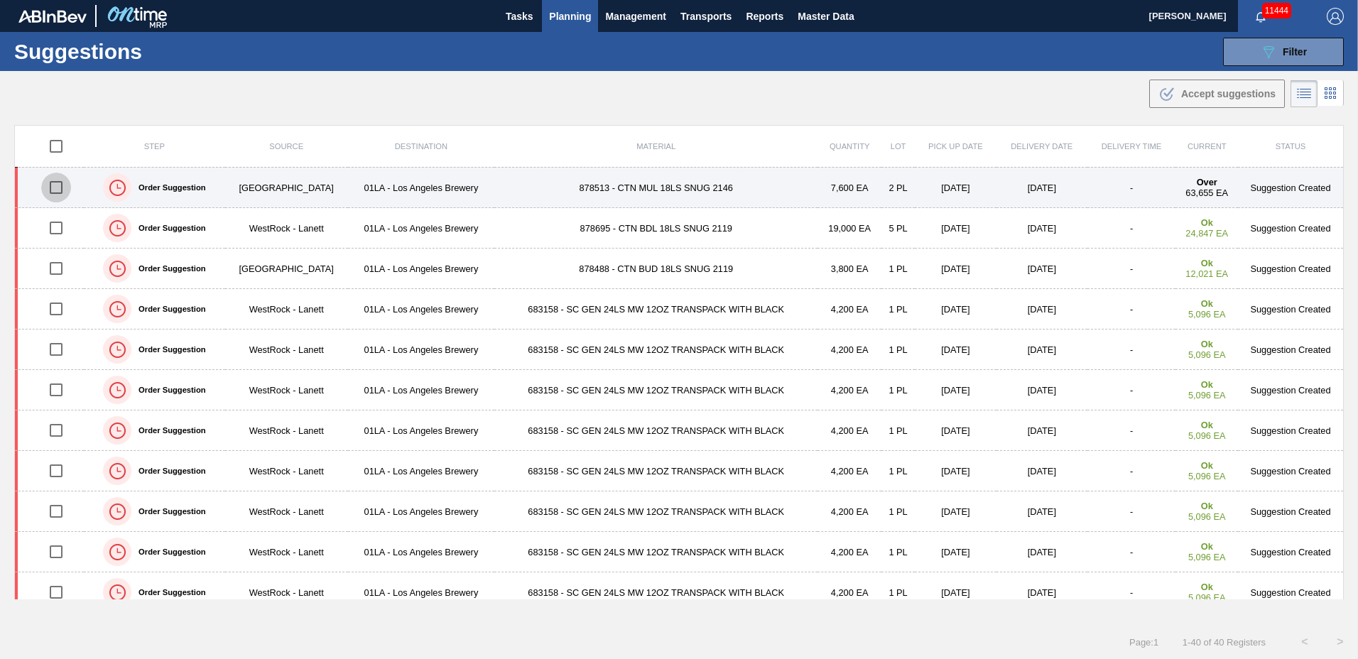
click at [58, 188] on input "checkbox" at bounding box center [56, 188] width 30 height 30
checkbox input "true"
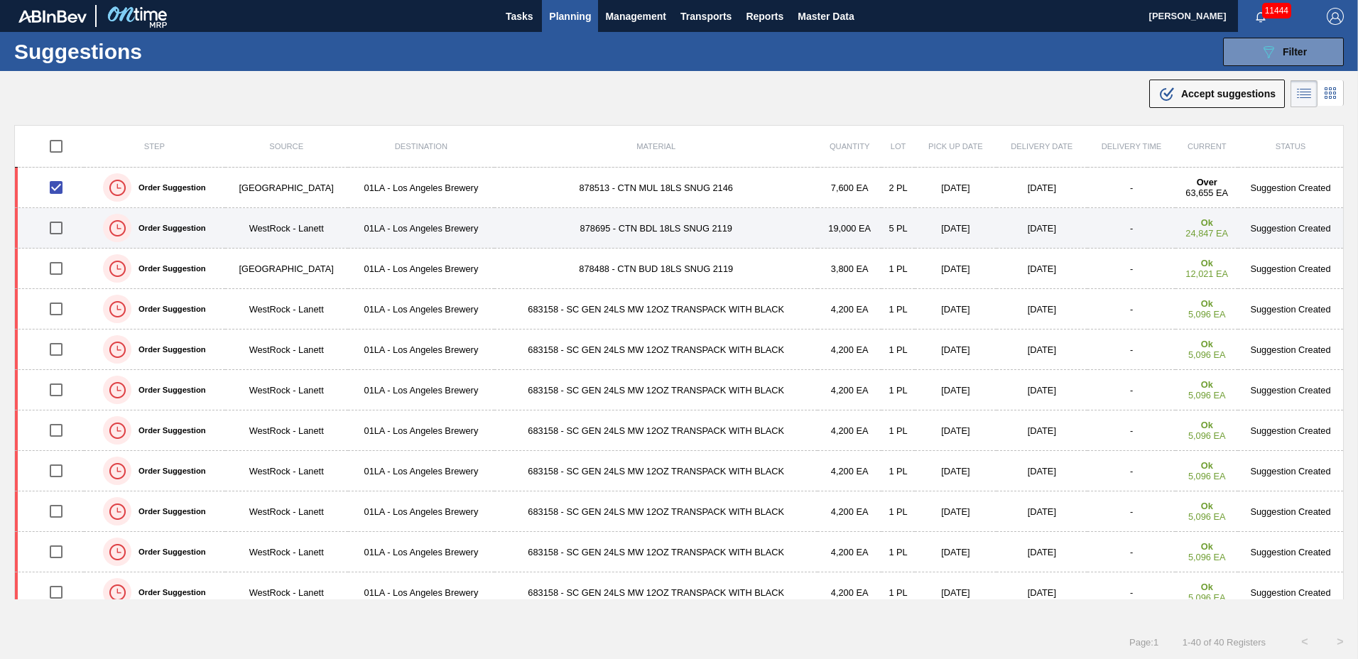
click at [58, 223] on input "checkbox" at bounding box center [56, 228] width 30 height 30
checkbox input "true"
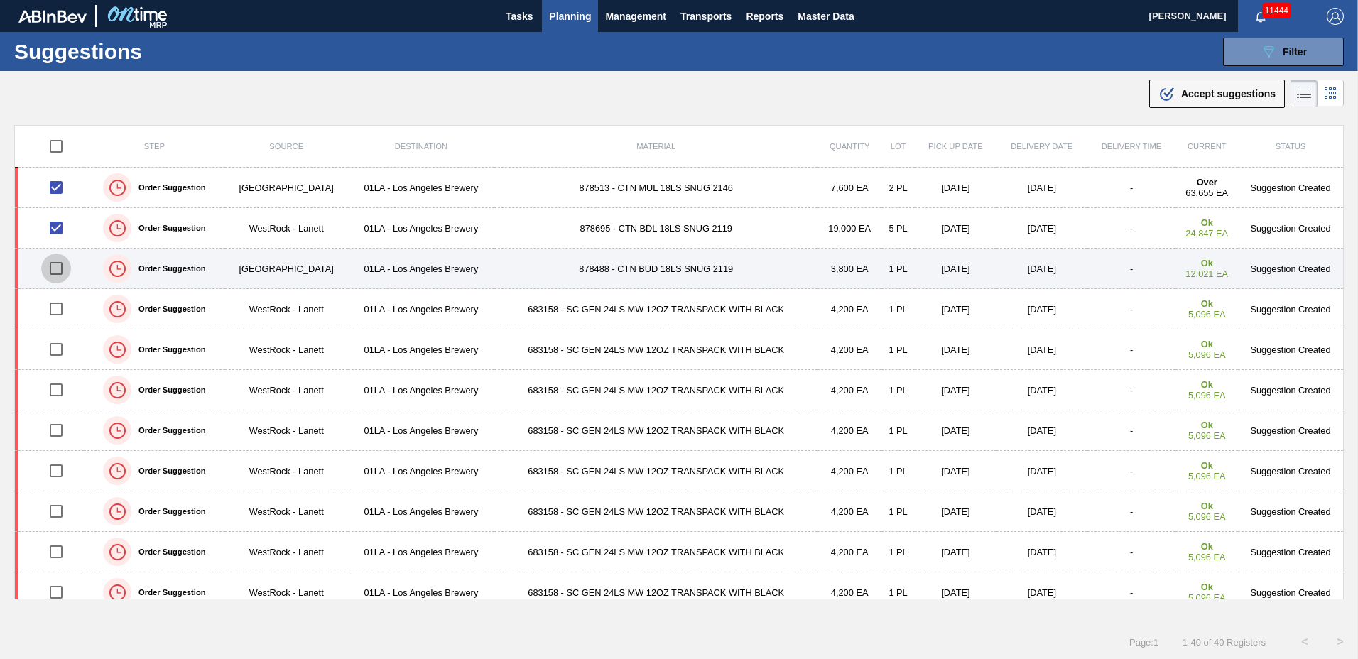
click at [57, 266] on input "checkbox" at bounding box center [56, 269] width 30 height 30
checkbox input "true"
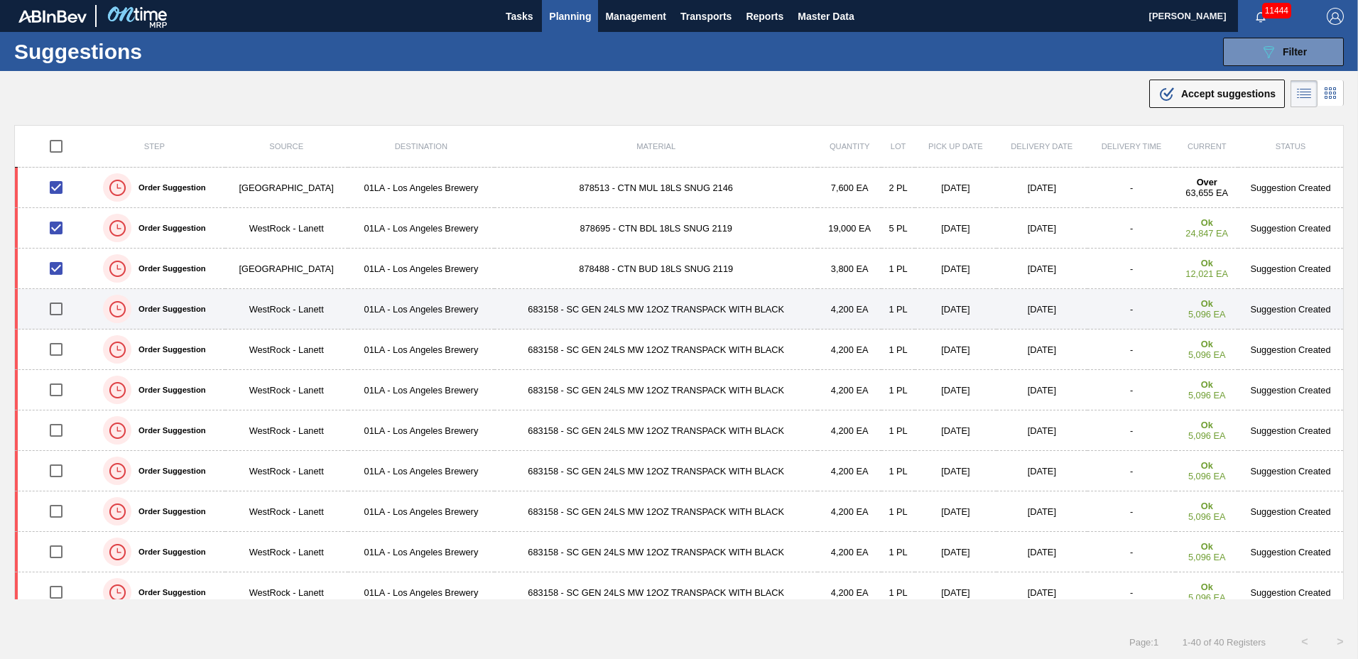
click at [59, 310] on input "checkbox" at bounding box center [56, 309] width 30 height 30
checkbox input "true"
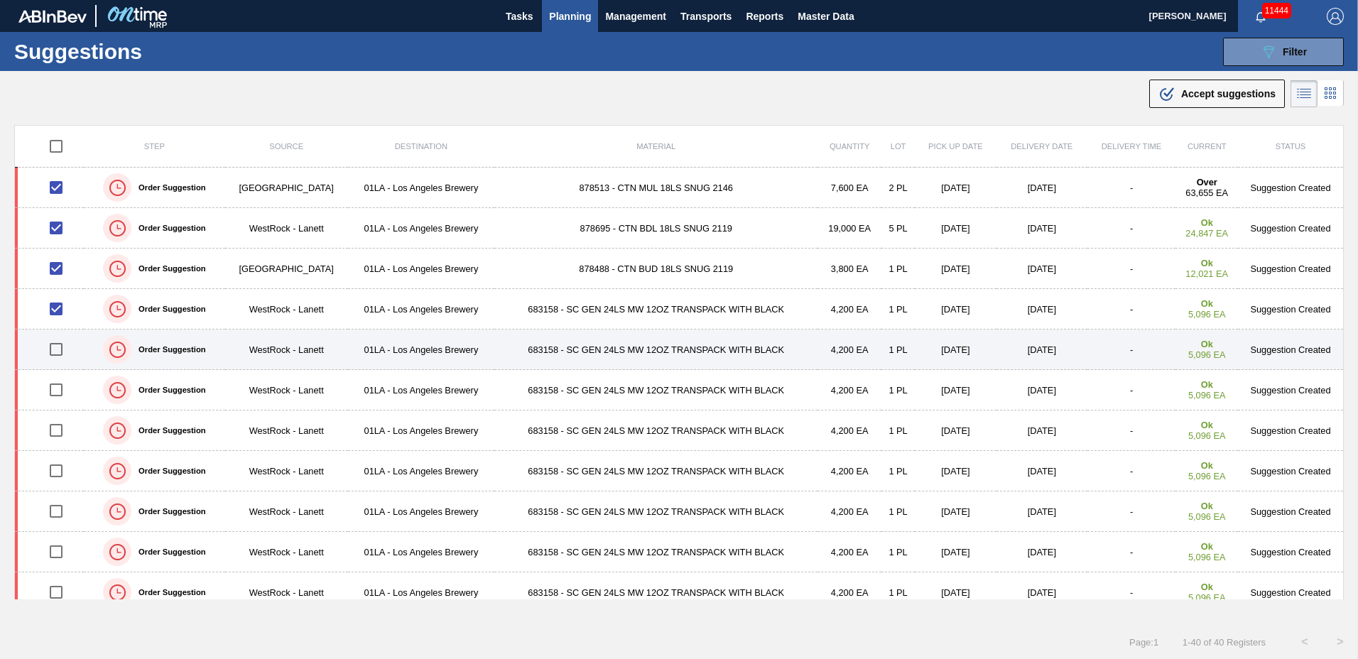
click at [53, 354] on input "checkbox" at bounding box center [56, 350] width 30 height 30
checkbox input "true"
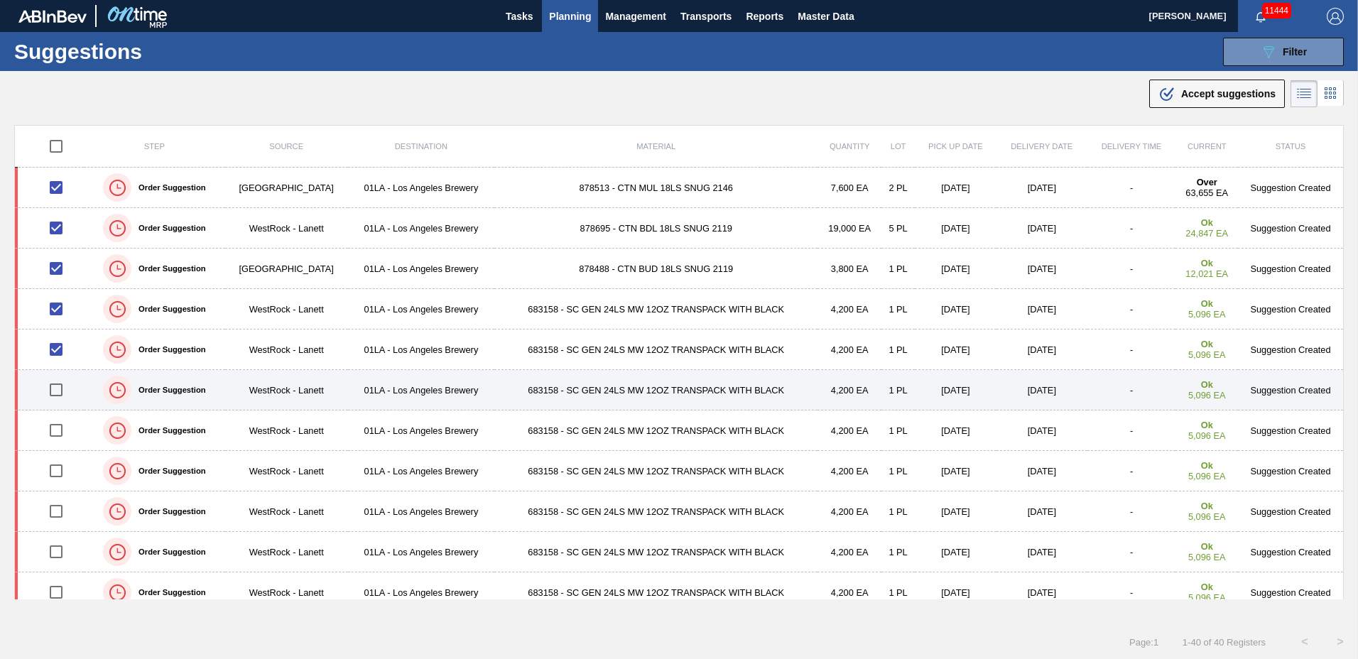
click at [51, 387] on input "checkbox" at bounding box center [56, 390] width 30 height 30
checkbox input "true"
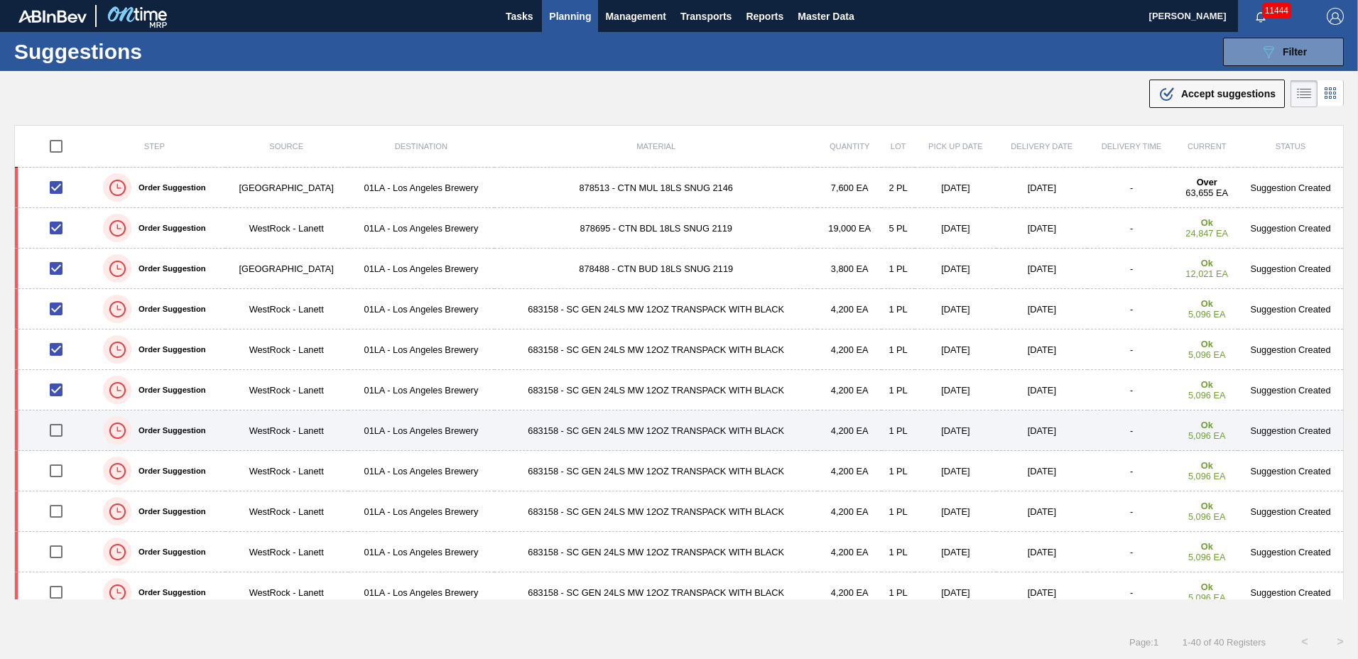
click at [55, 425] on input "checkbox" at bounding box center [56, 430] width 30 height 30
checkbox input "true"
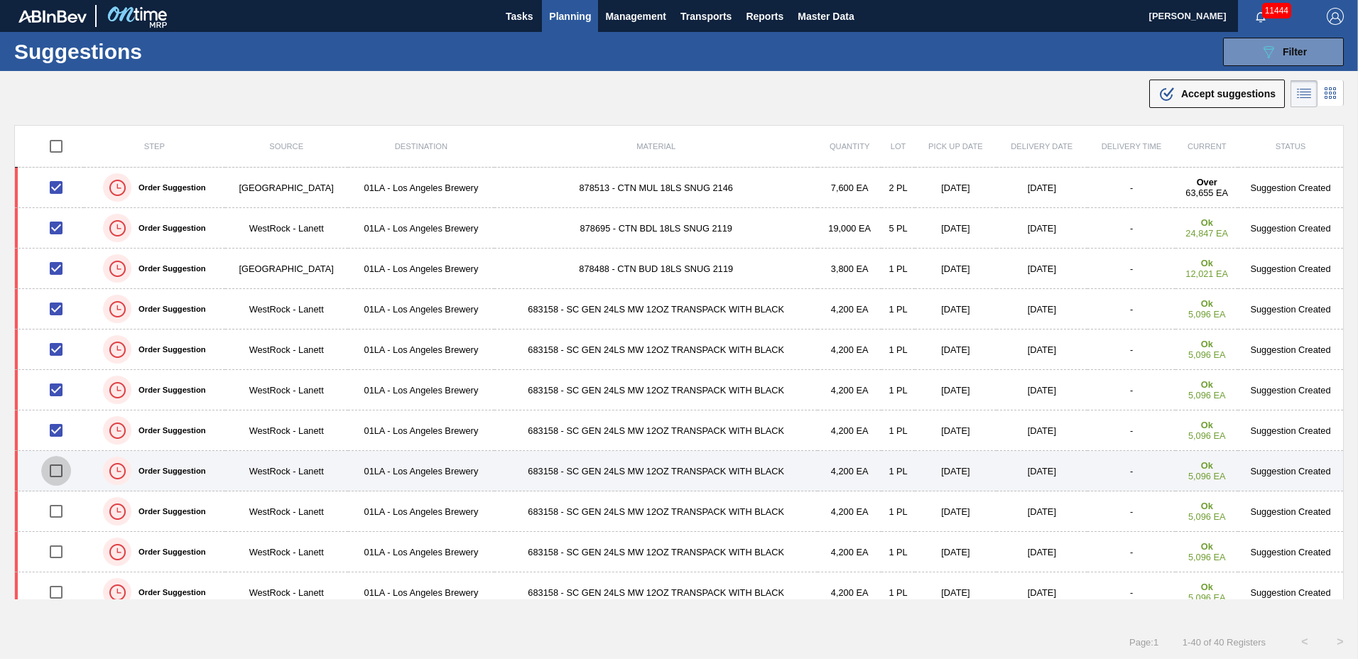
click at [55, 468] on input "checkbox" at bounding box center [56, 471] width 30 height 30
checkbox input "true"
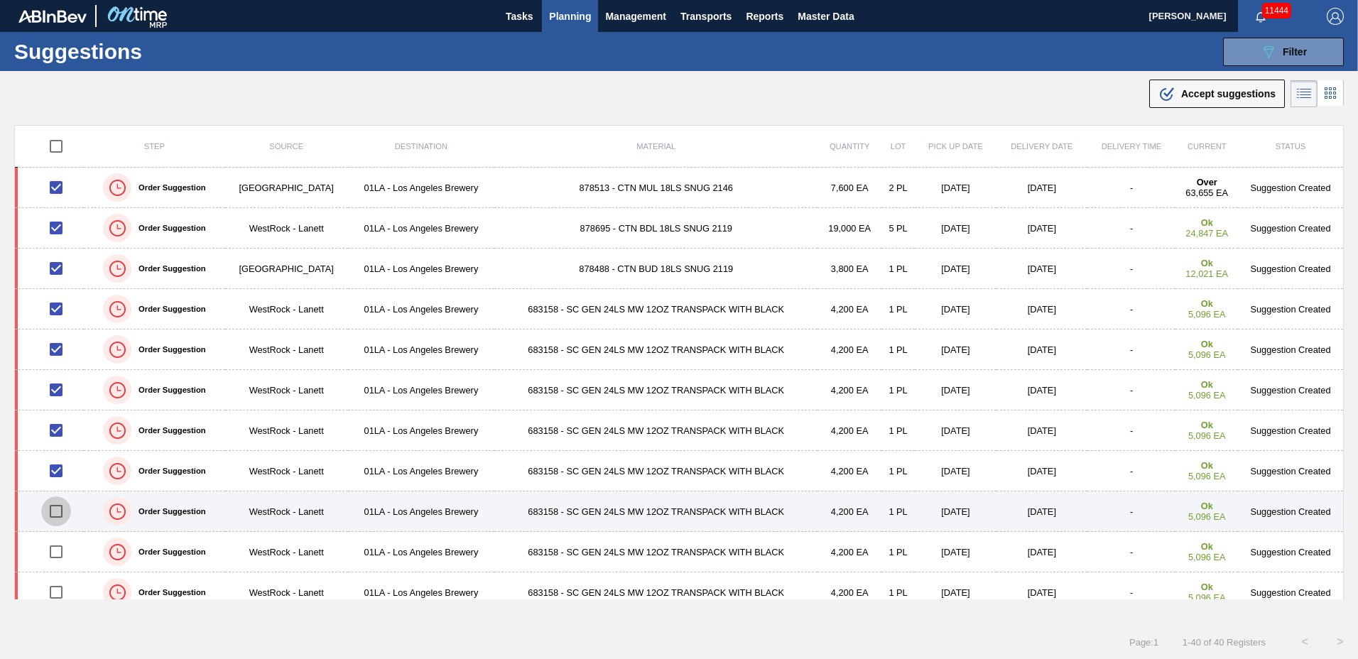
click at [57, 514] on input "checkbox" at bounding box center [56, 511] width 30 height 30
checkbox input "true"
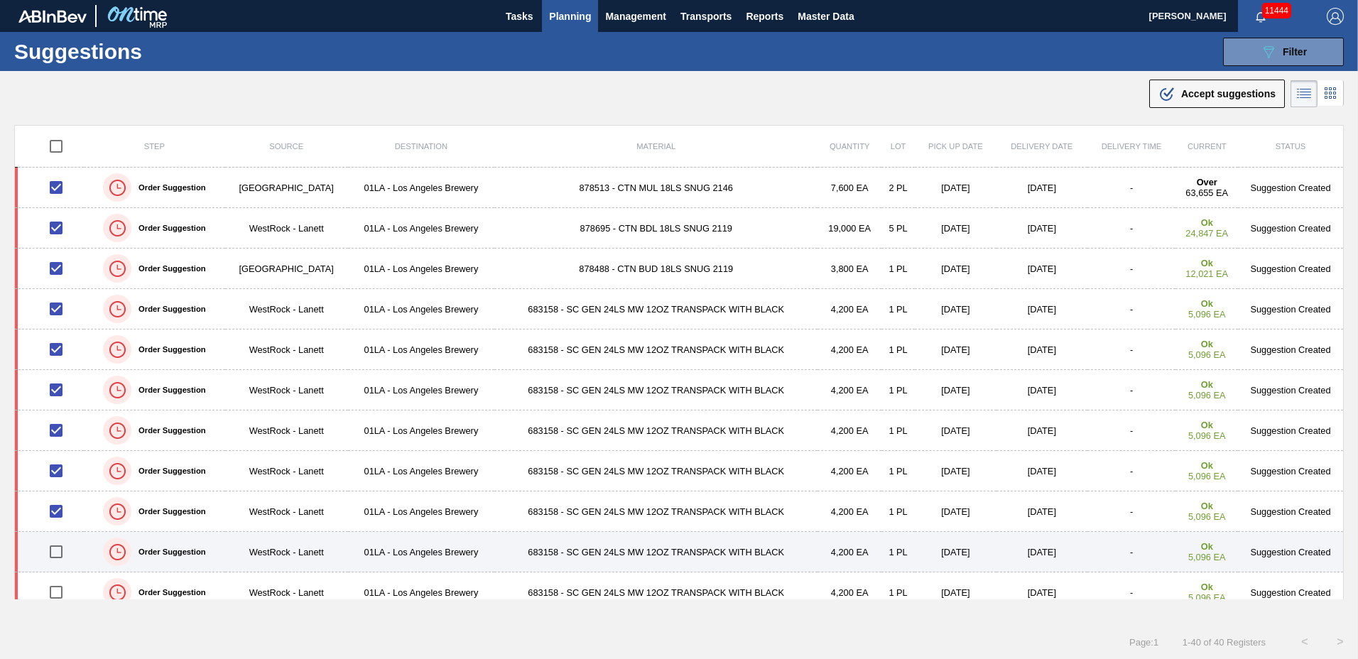
click at [56, 553] on input "checkbox" at bounding box center [56, 552] width 30 height 30
checkbox input "true"
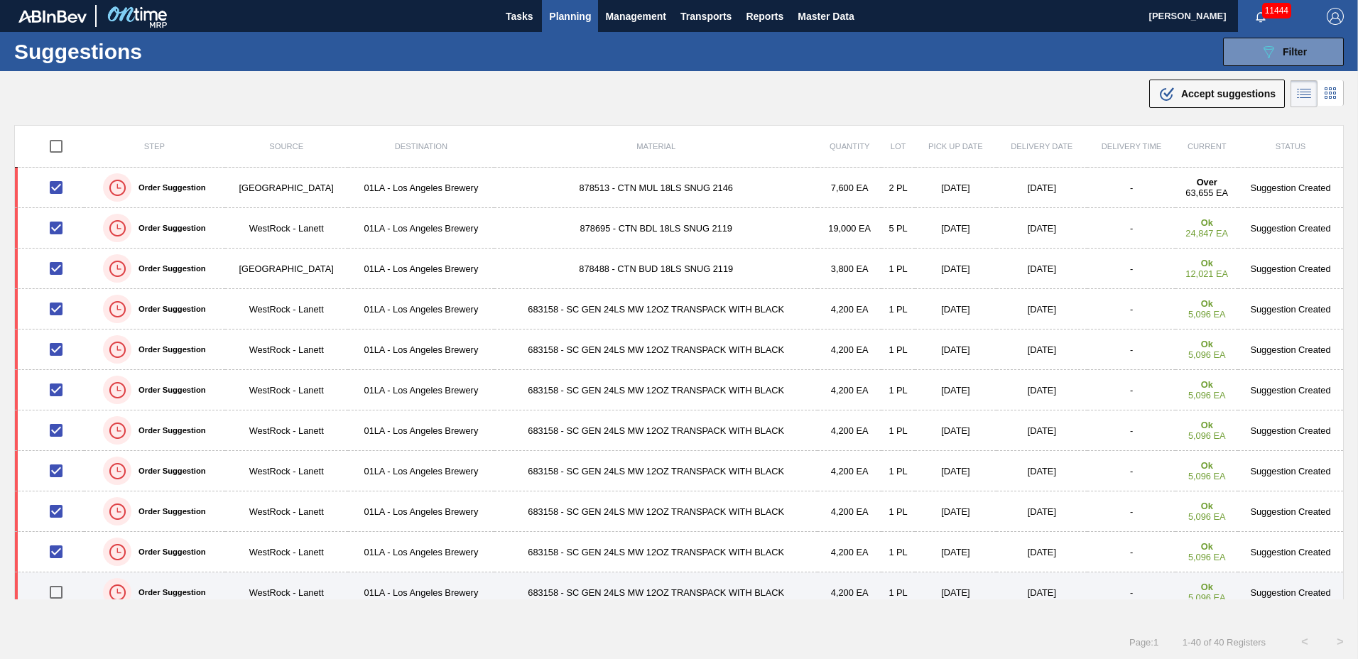
click at [57, 592] on input "checkbox" at bounding box center [56, 592] width 30 height 30
checkbox input "true"
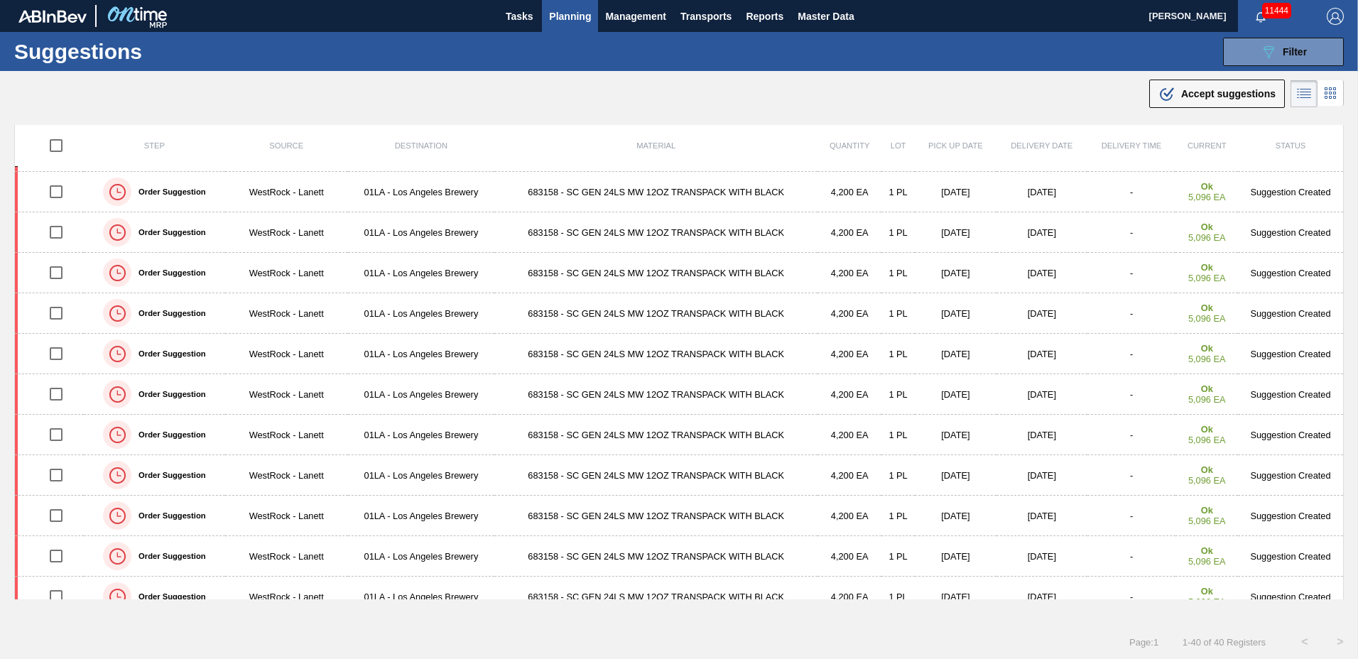
scroll to position [1188, 0]
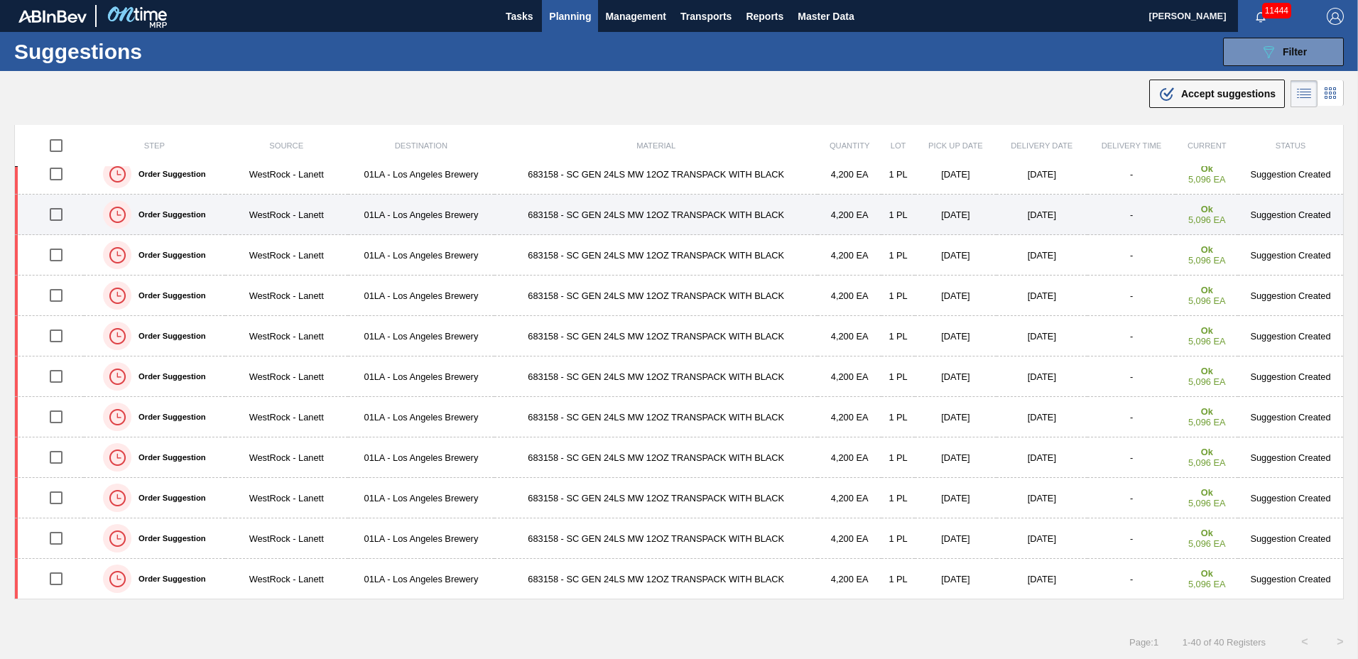
click at [55, 212] on input "checkbox" at bounding box center [56, 215] width 30 height 30
checkbox input "true"
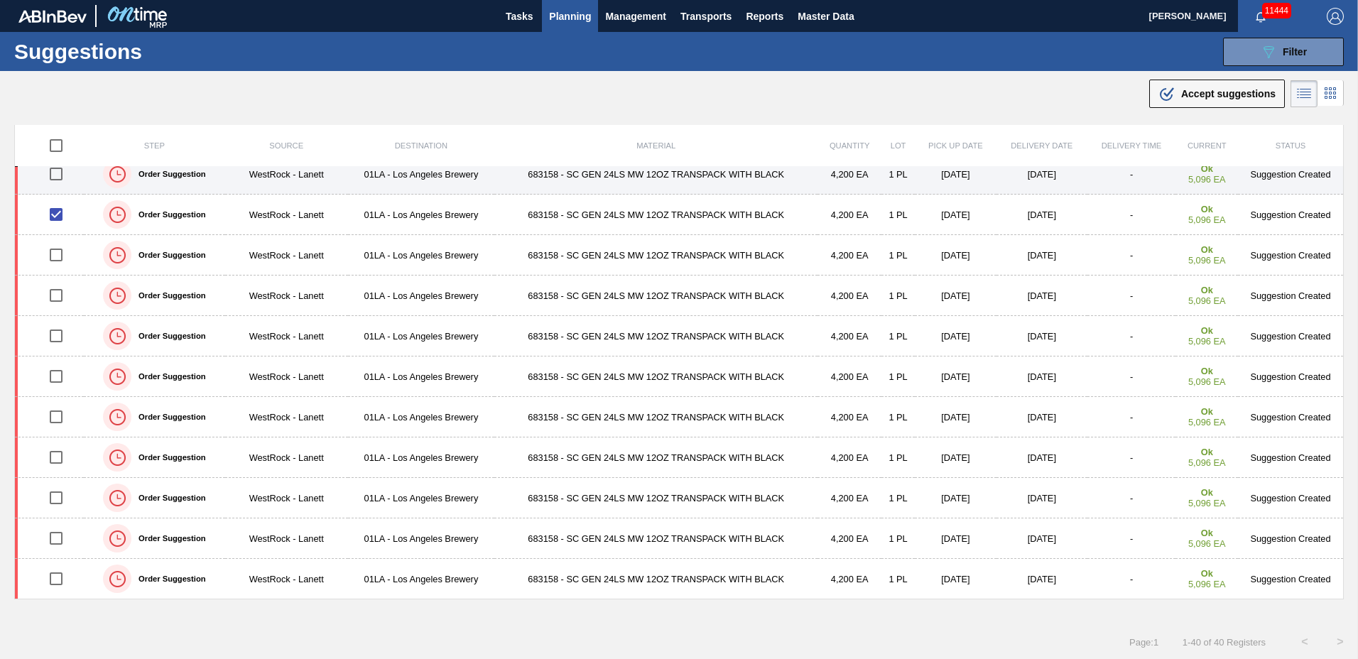
click at [52, 178] on input "checkbox" at bounding box center [56, 174] width 30 height 30
checkbox input "true"
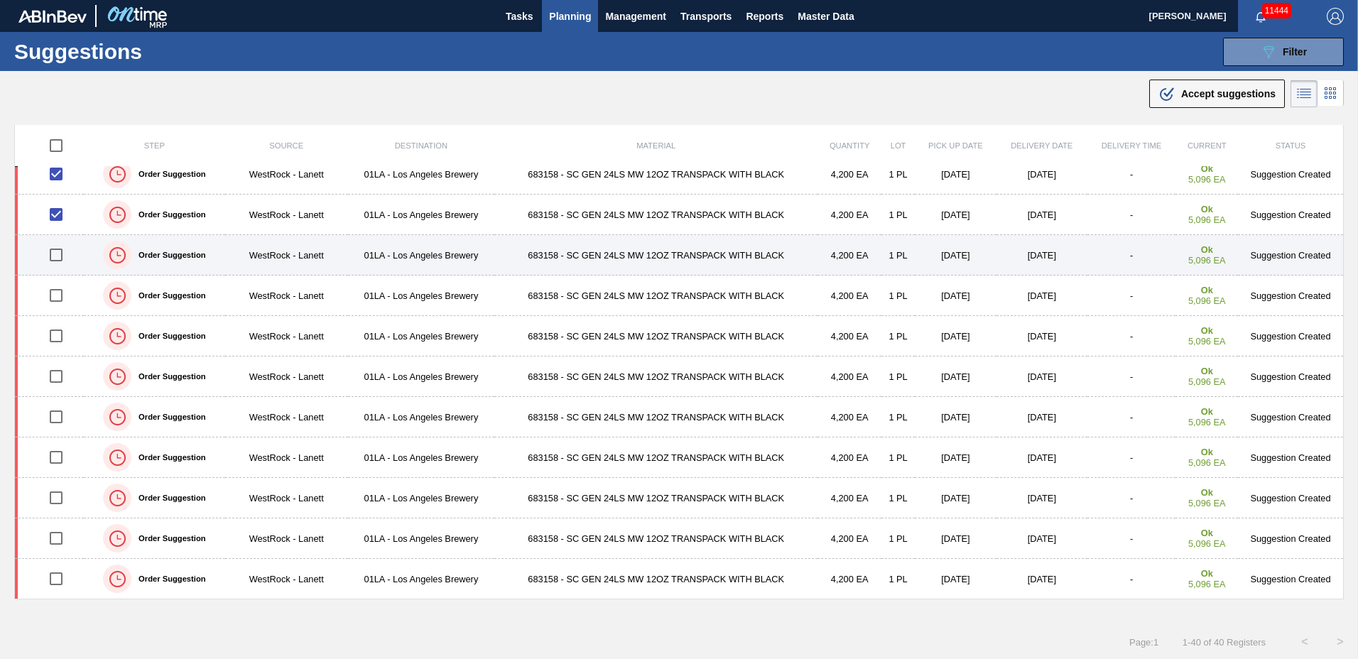
click at [56, 255] on input "checkbox" at bounding box center [56, 255] width 30 height 30
checkbox input "true"
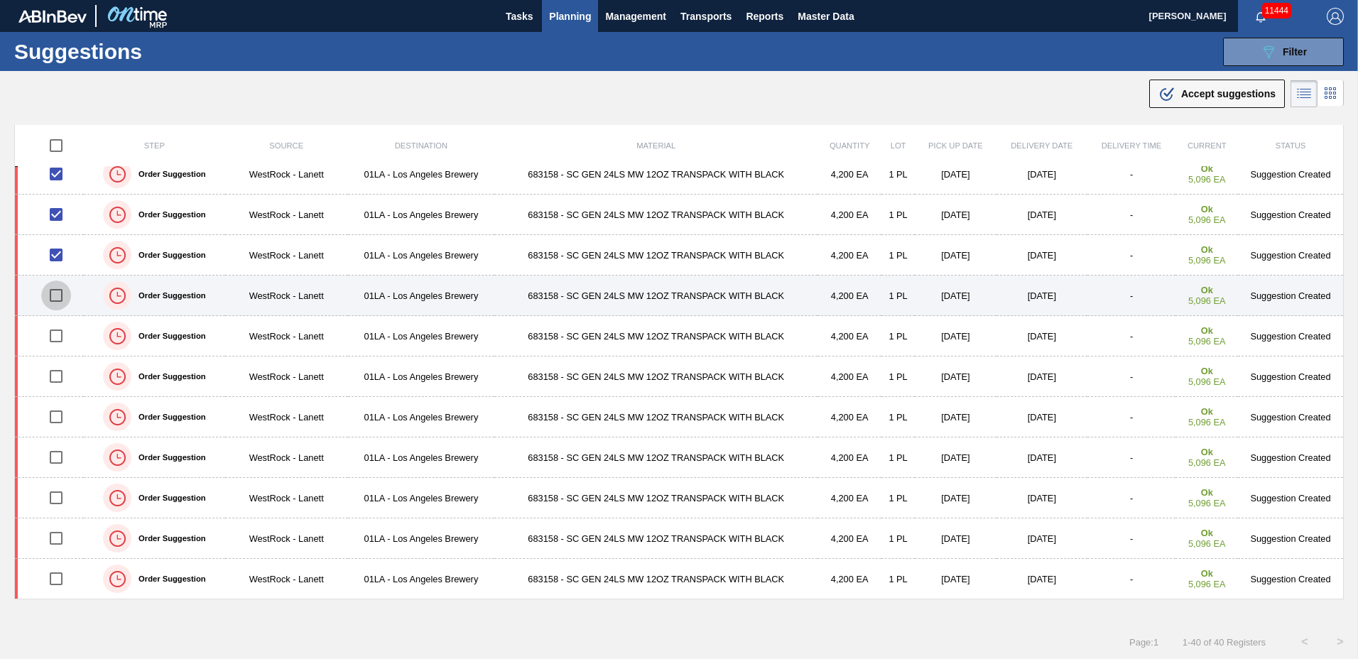
click at [53, 298] on input "checkbox" at bounding box center [56, 296] width 30 height 30
checkbox input "true"
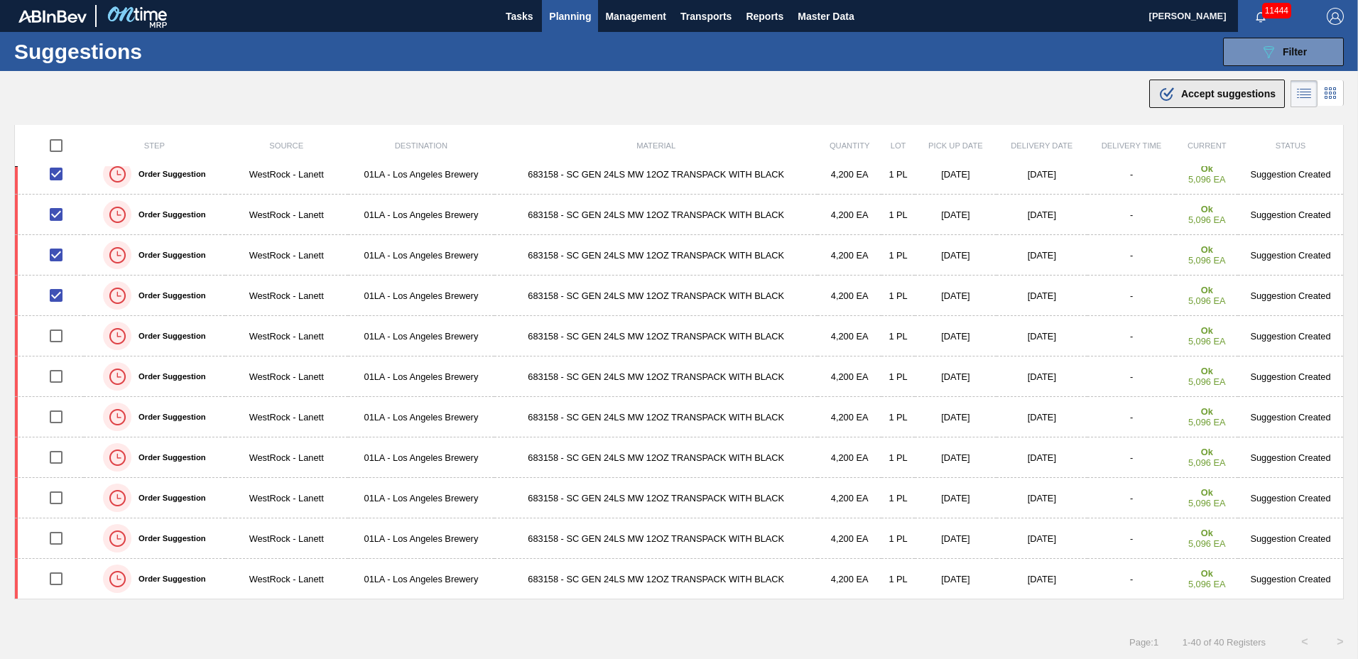
click at [1203, 86] on div ".b{fill:var(--color-action-default)} Accept suggestions" at bounding box center [1216, 93] width 117 height 17
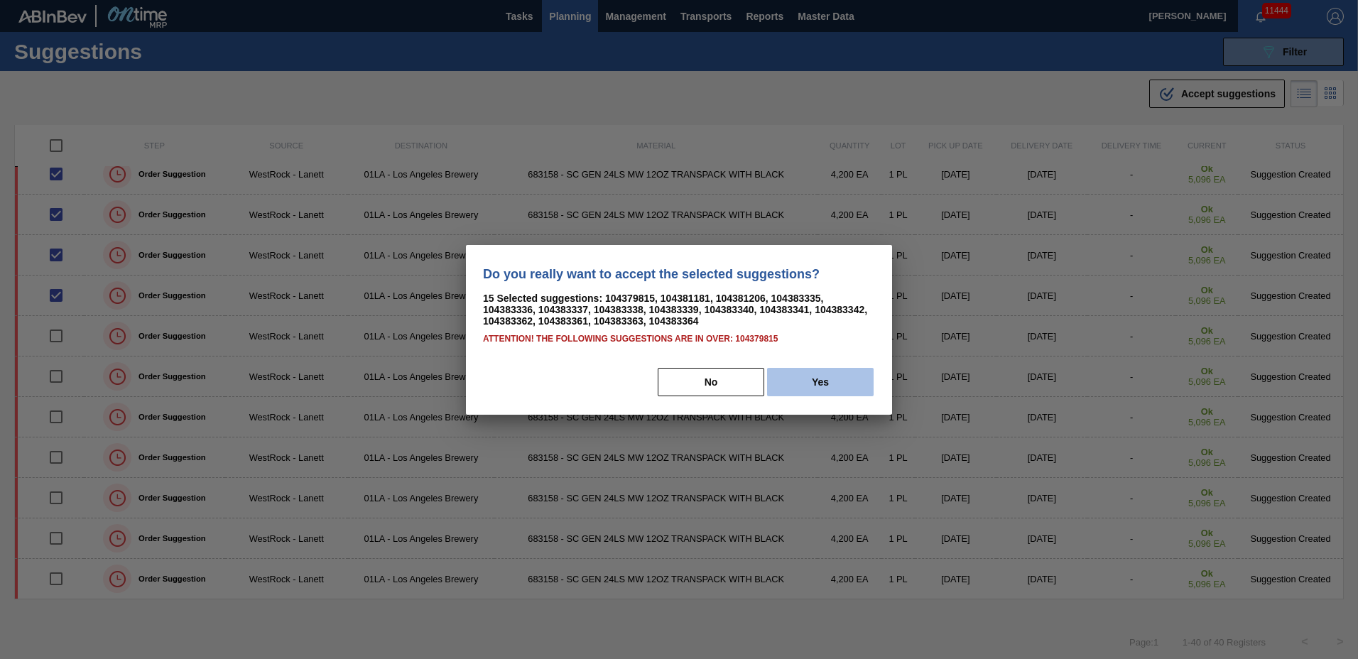
click at [855, 384] on button "Yes" at bounding box center [820, 382] width 107 height 28
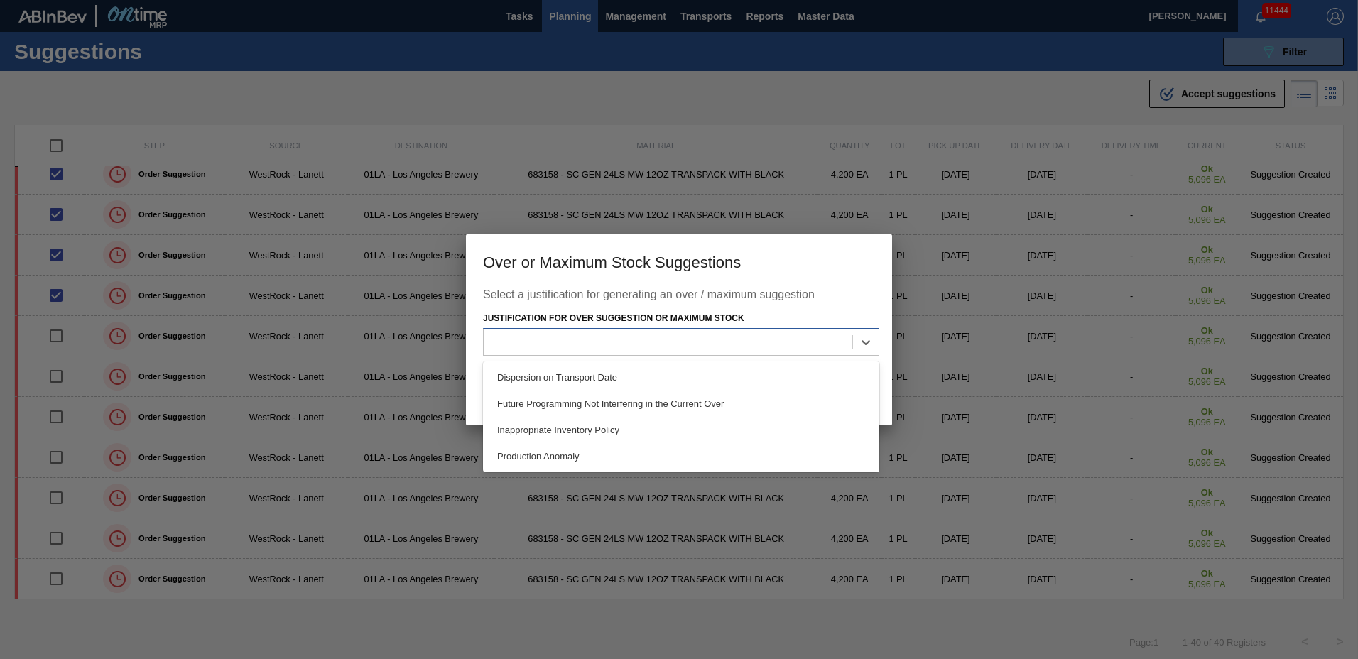
click at [605, 342] on div at bounding box center [668, 342] width 369 height 21
click at [552, 455] on div "Production Anomaly" at bounding box center [681, 456] width 396 height 26
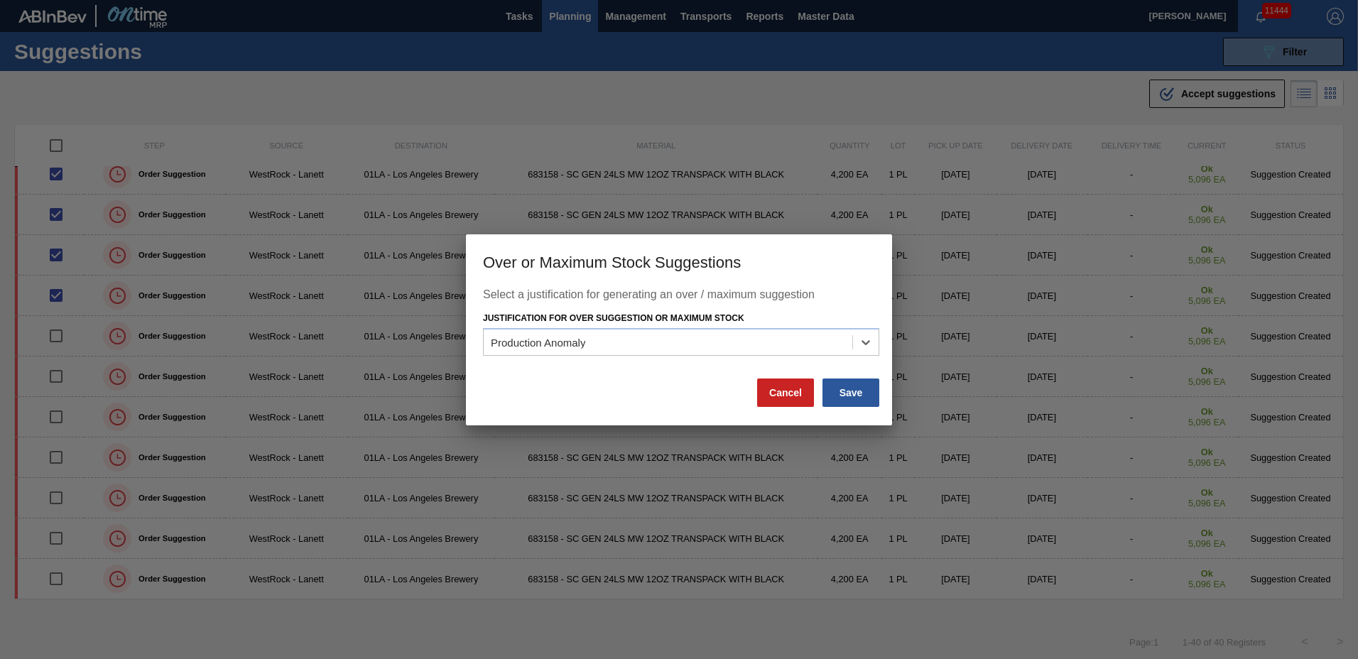
drag, startPoint x: 836, startPoint y: 393, endPoint x: 817, endPoint y: 405, distance: 21.7
click at [837, 393] on button "Save" at bounding box center [850, 393] width 57 height 28
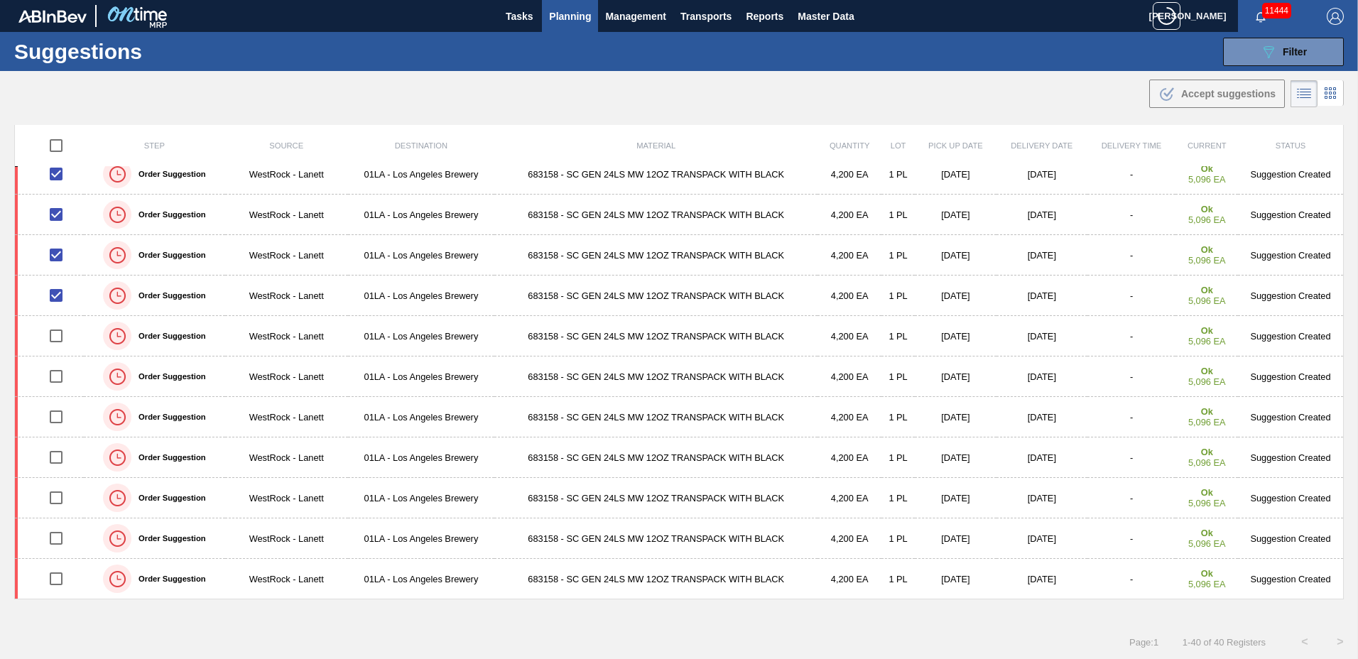
click at [565, 12] on span "Planning" at bounding box center [570, 16] width 42 height 17
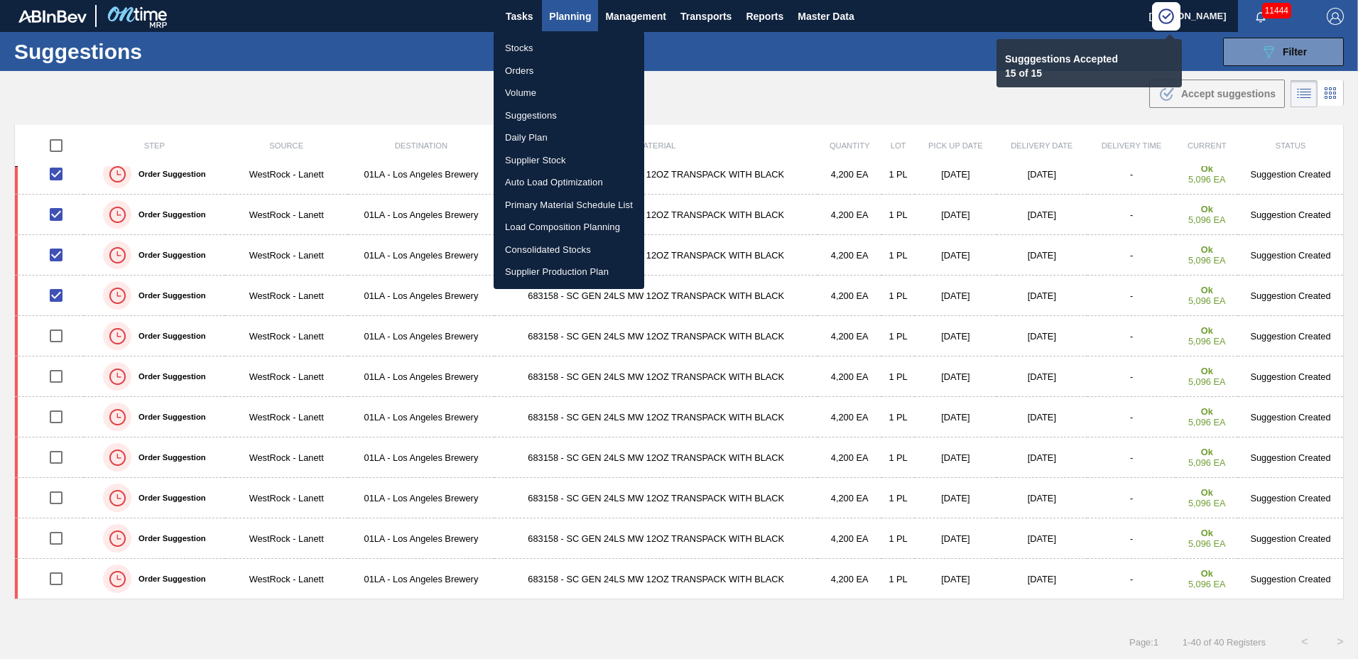
click at [576, 223] on li "Load Composition Planning" at bounding box center [569, 227] width 151 height 23
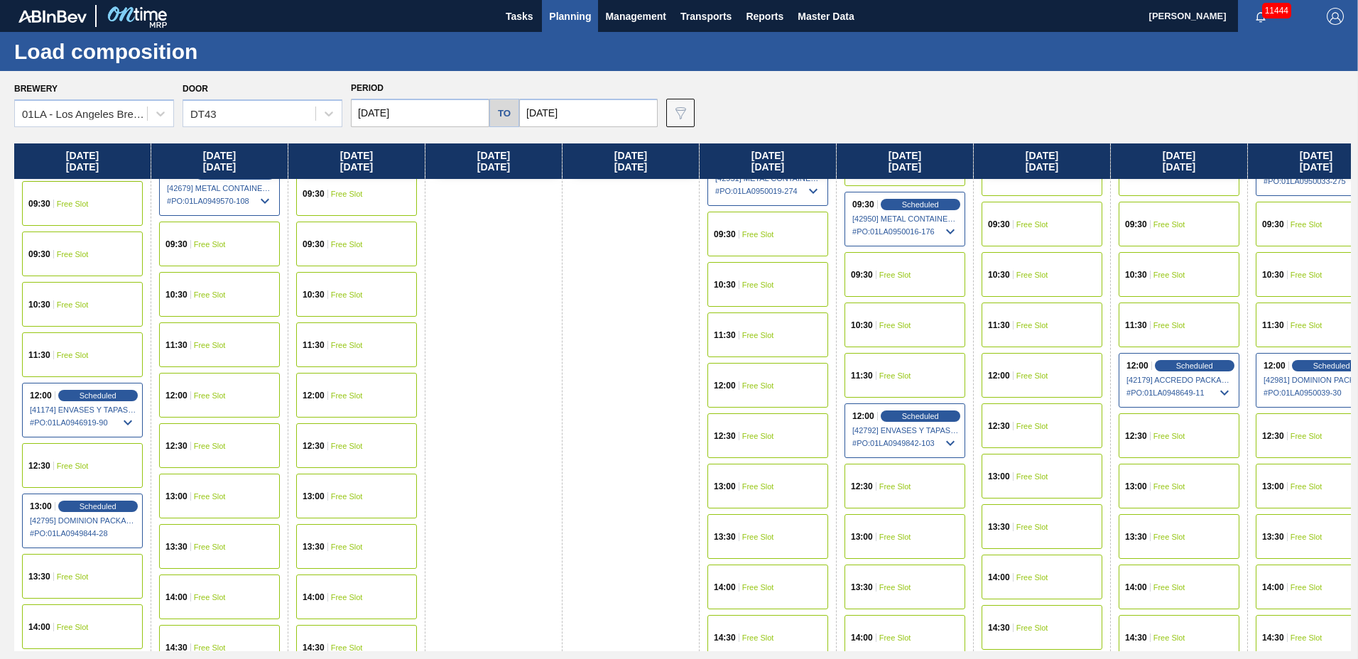
scroll to position [1089, 0]
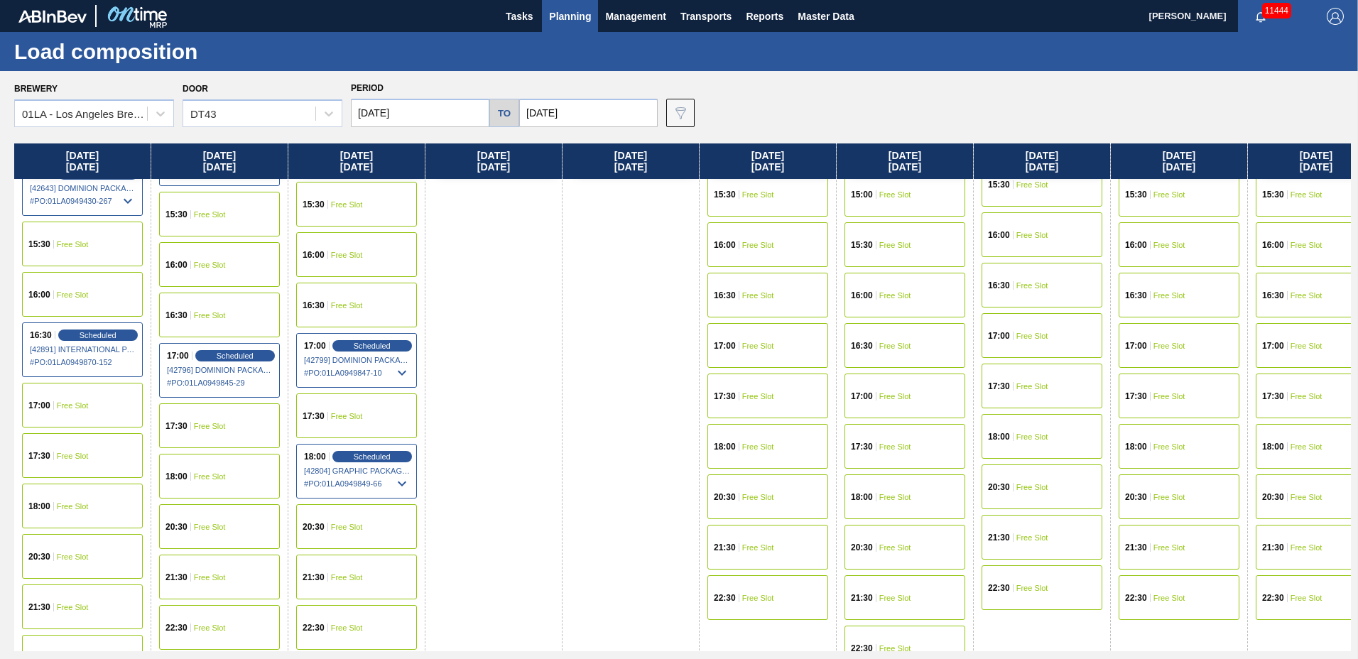
click at [750, 209] on div "15:30 Free Slot" at bounding box center [767, 194] width 121 height 45
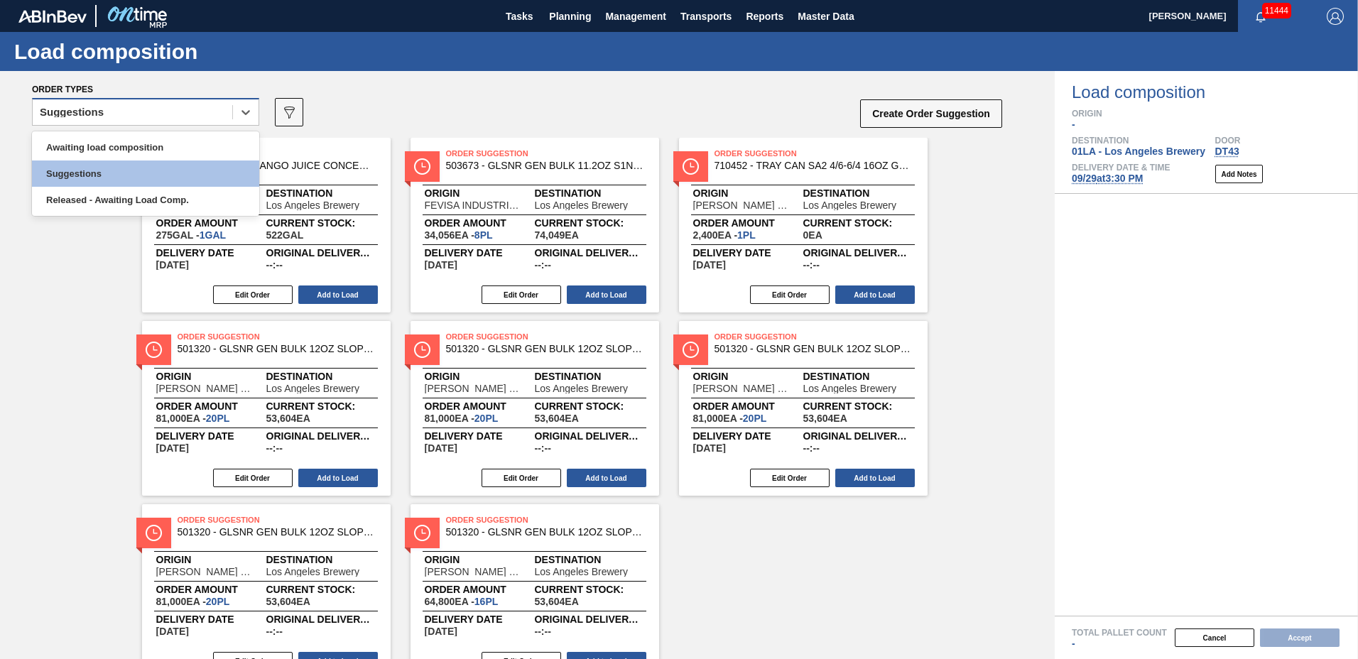
click at [161, 109] on div "Suggestions" at bounding box center [133, 112] width 200 height 21
click at [151, 140] on div "Awaiting load composition" at bounding box center [145, 147] width 227 height 26
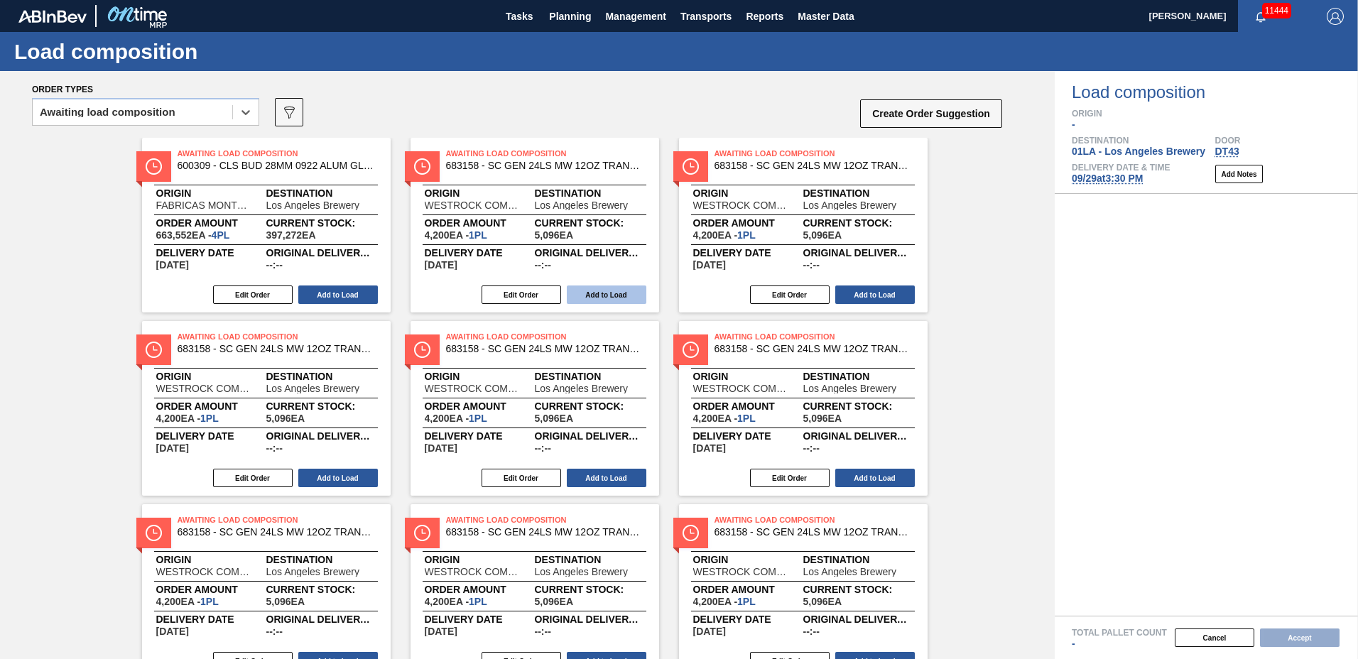
click at [599, 301] on button "Add to Load" at bounding box center [607, 295] width 80 height 18
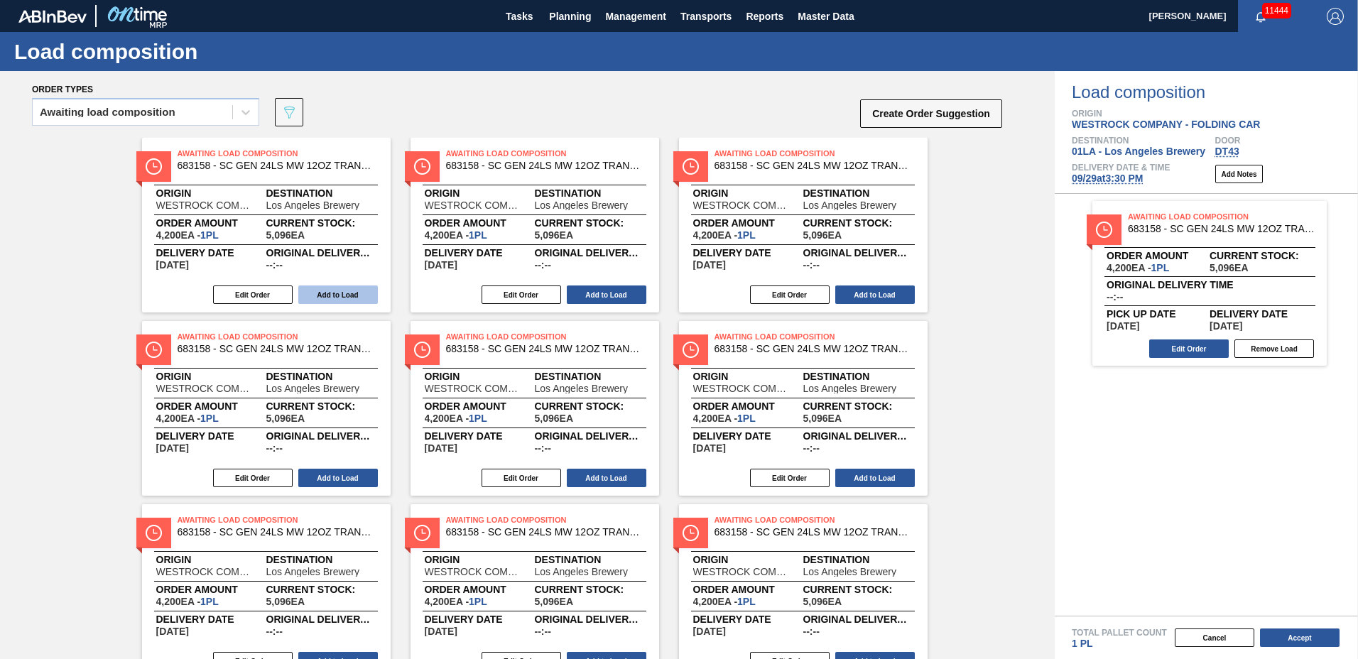
click at [353, 299] on button "Add to Load" at bounding box center [338, 295] width 80 height 18
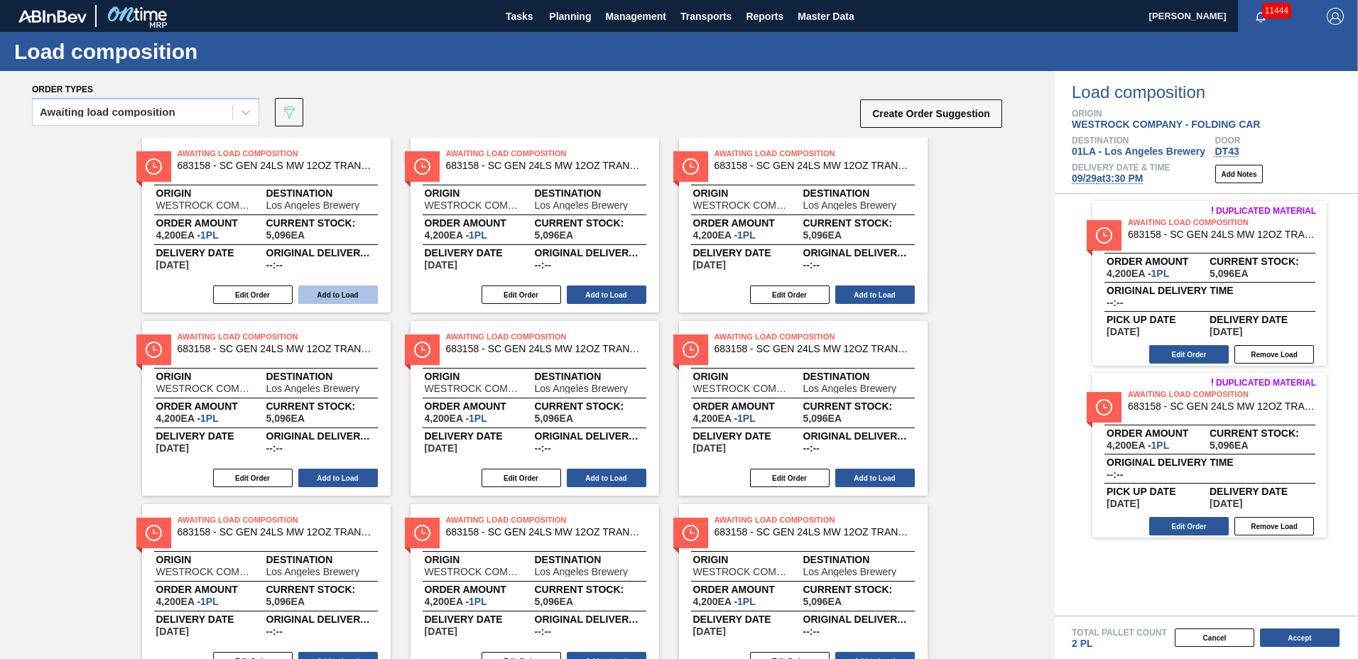
click at [353, 298] on button "Add to Load" at bounding box center [338, 295] width 80 height 18
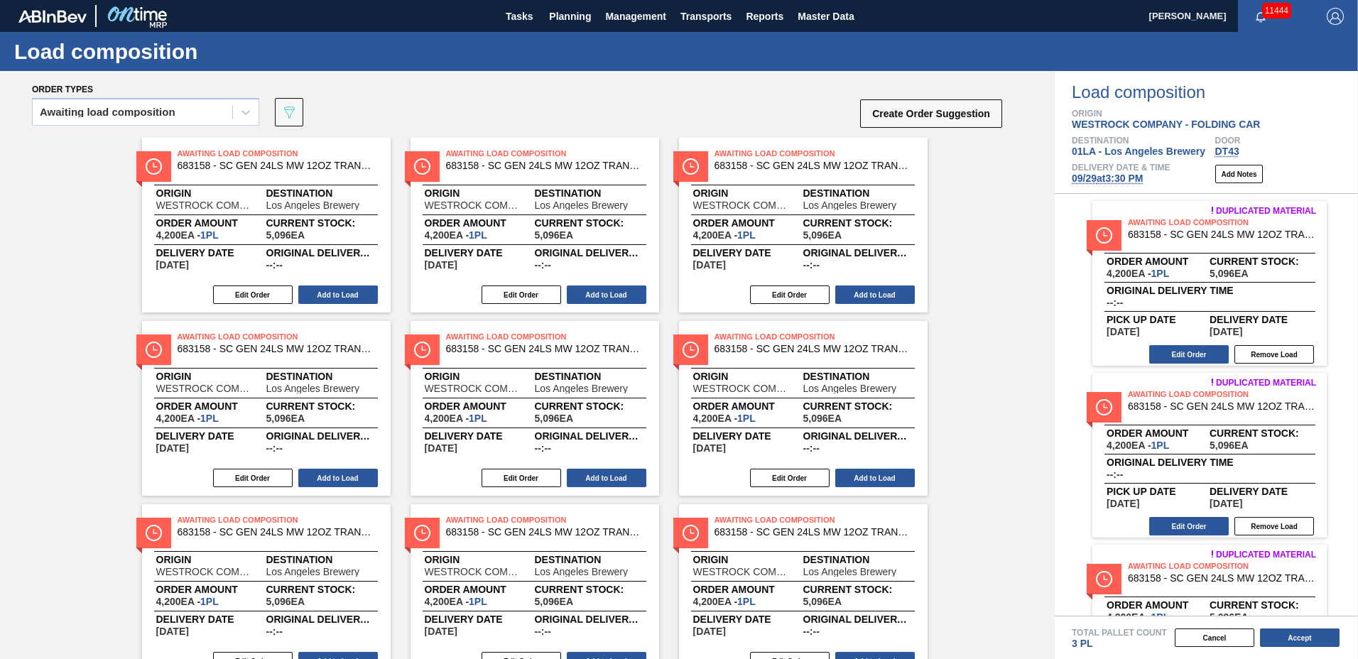
click at [353, 298] on button "Add to Load" at bounding box center [338, 295] width 80 height 18
click at [354, 298] on button "Add to Load" at bounding box center [338, 295] width 80 height 18
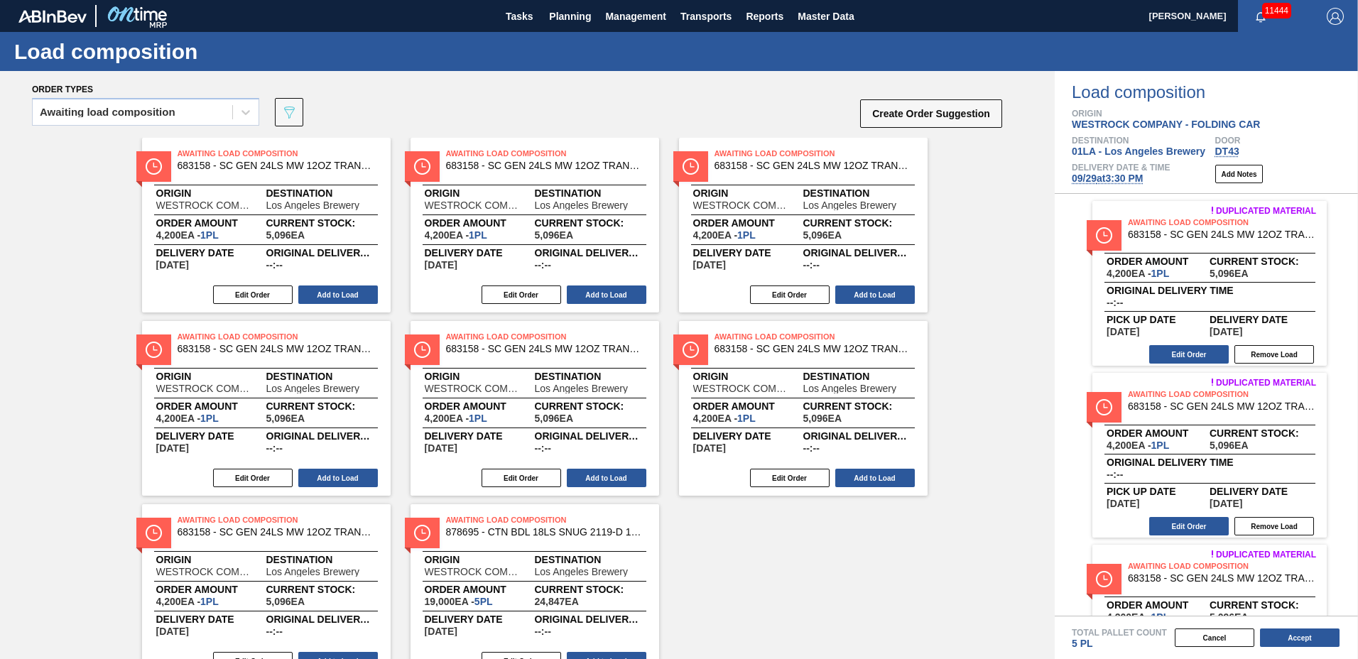
click at [354, 298] on button "Add to Load" at bounding box center [338, 295] width 80 height 18
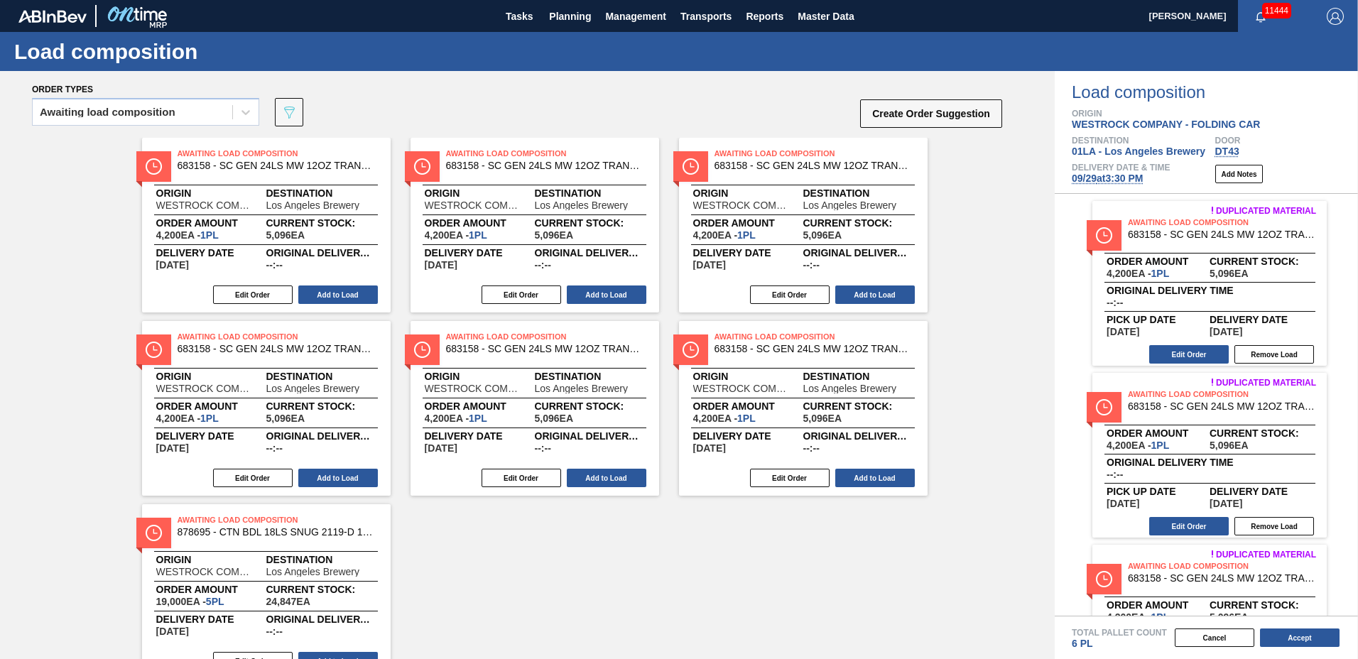
click at [354, 298] on button "Add to Load" at bounding box center [338, 295] width 80 height 18
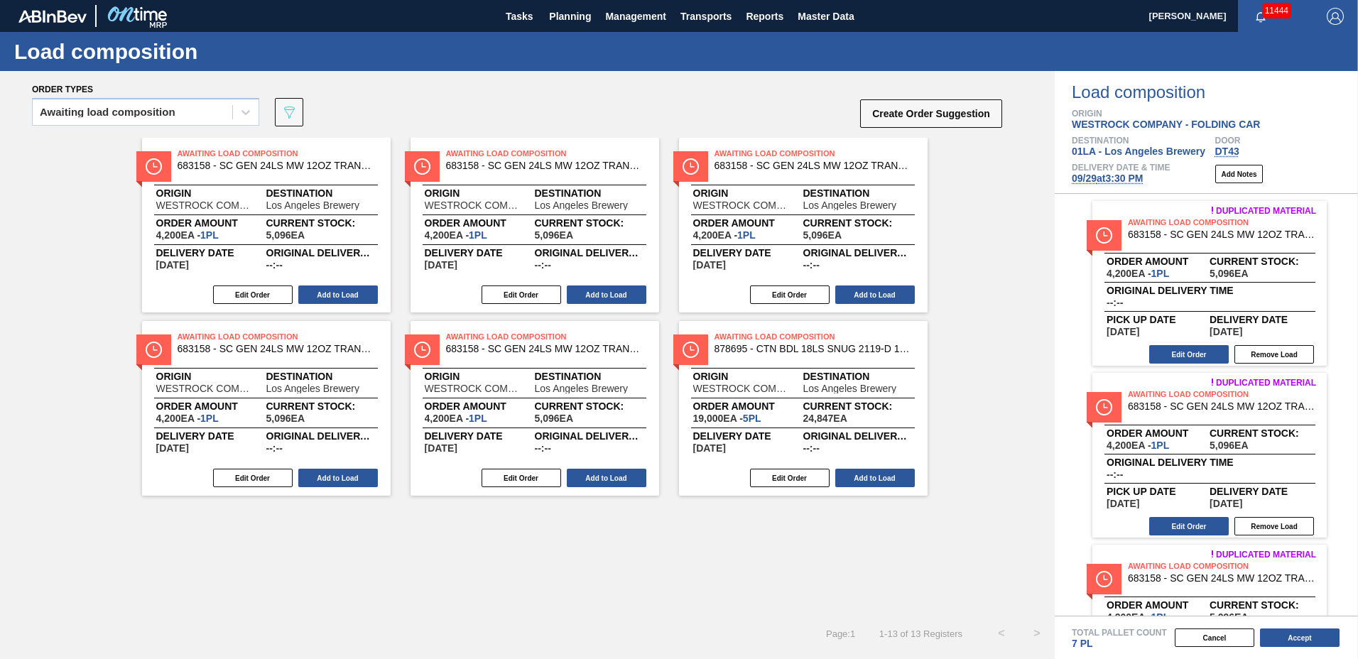
click at [354, 298] on button "Add to Load" at bounding box center [338, 295] width 80 height 18
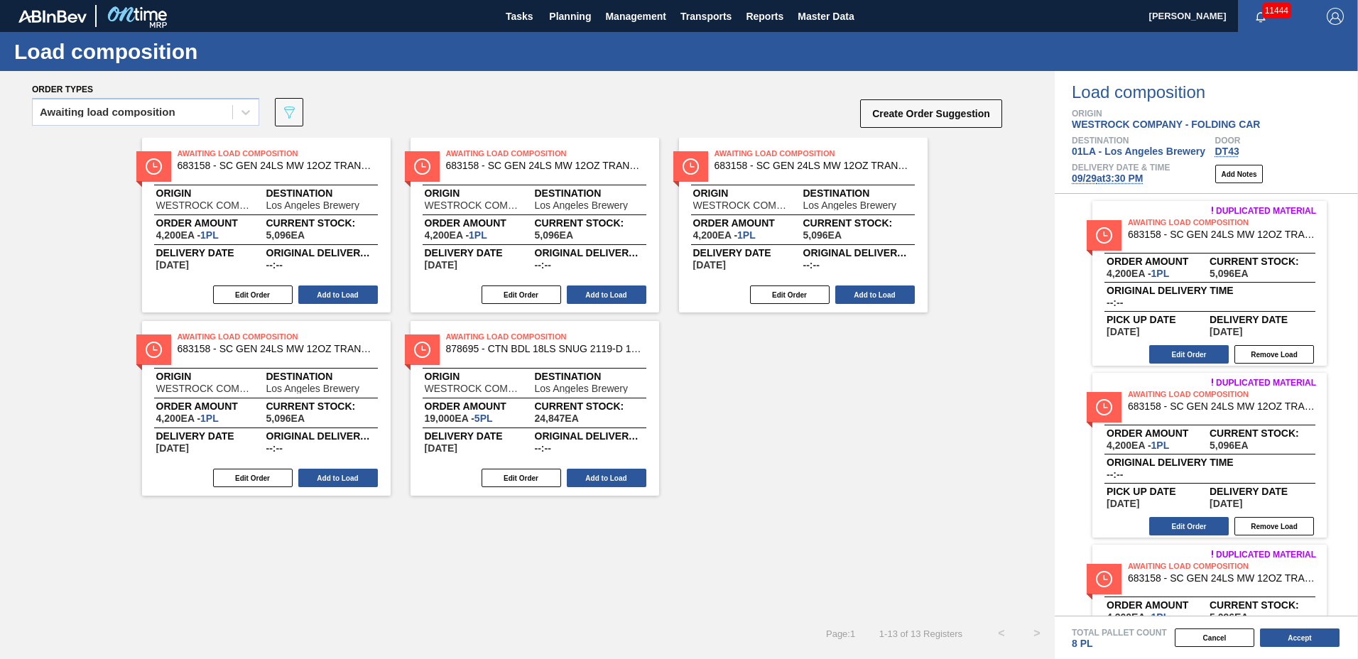
click at [354, 298] on button "Add to Load" at bounding box center [338, 295] width 80 height 18
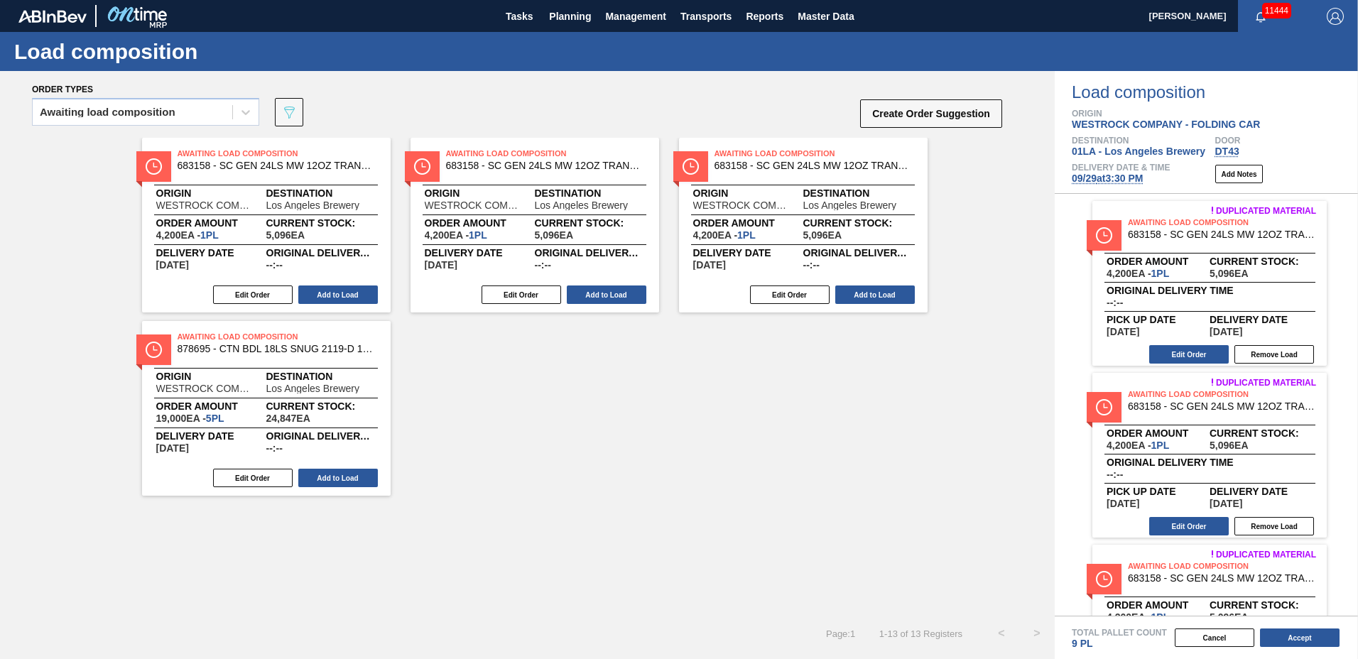
click at [354, 298] on button "Add to Load" at bounding box center [338, 295] width 80 height 18
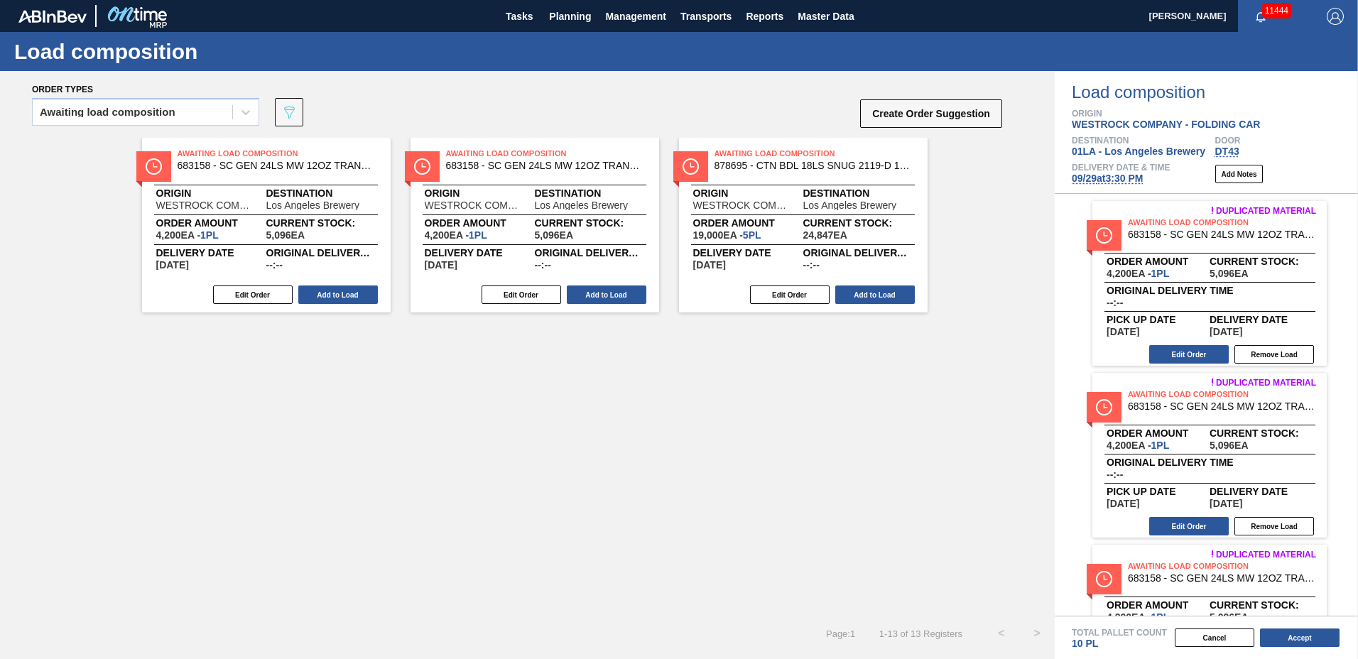
click at [354, 298] on button "Add to Load" at bounding box center [338, 295] width 80 height 18
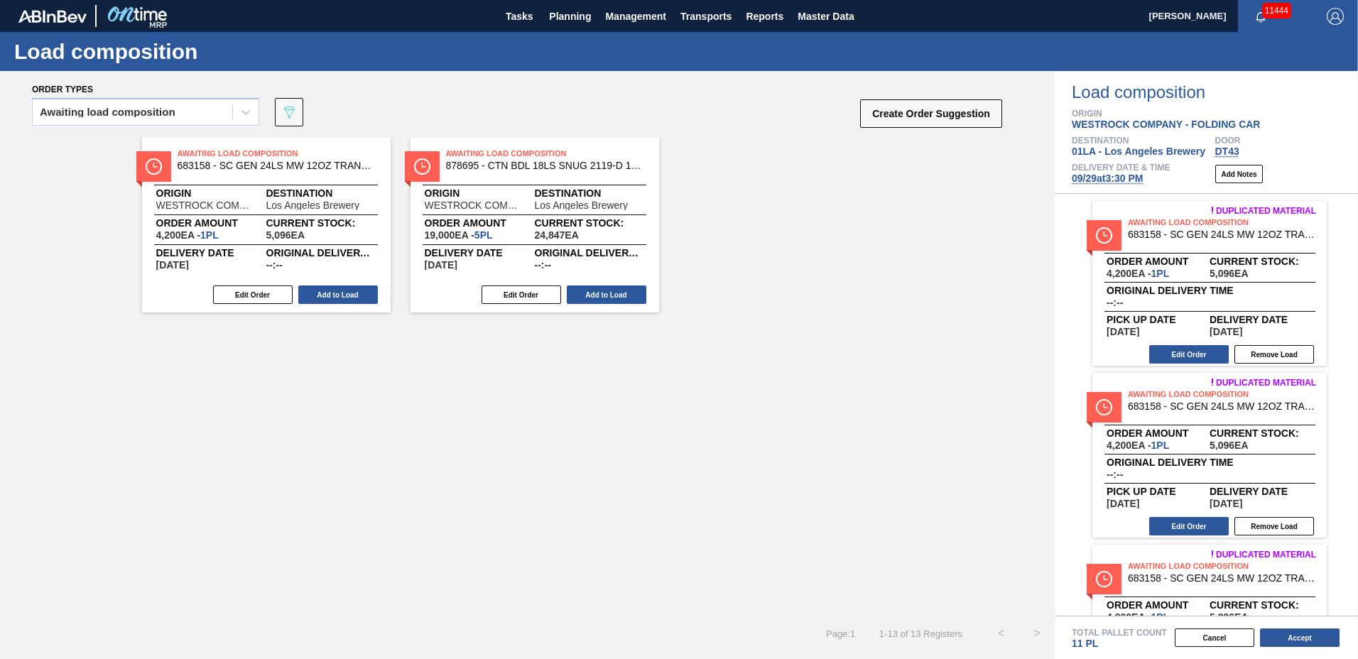
click at [354, 298] on button "Add to Load" at bounding box center [338, 295] width 80 height 18
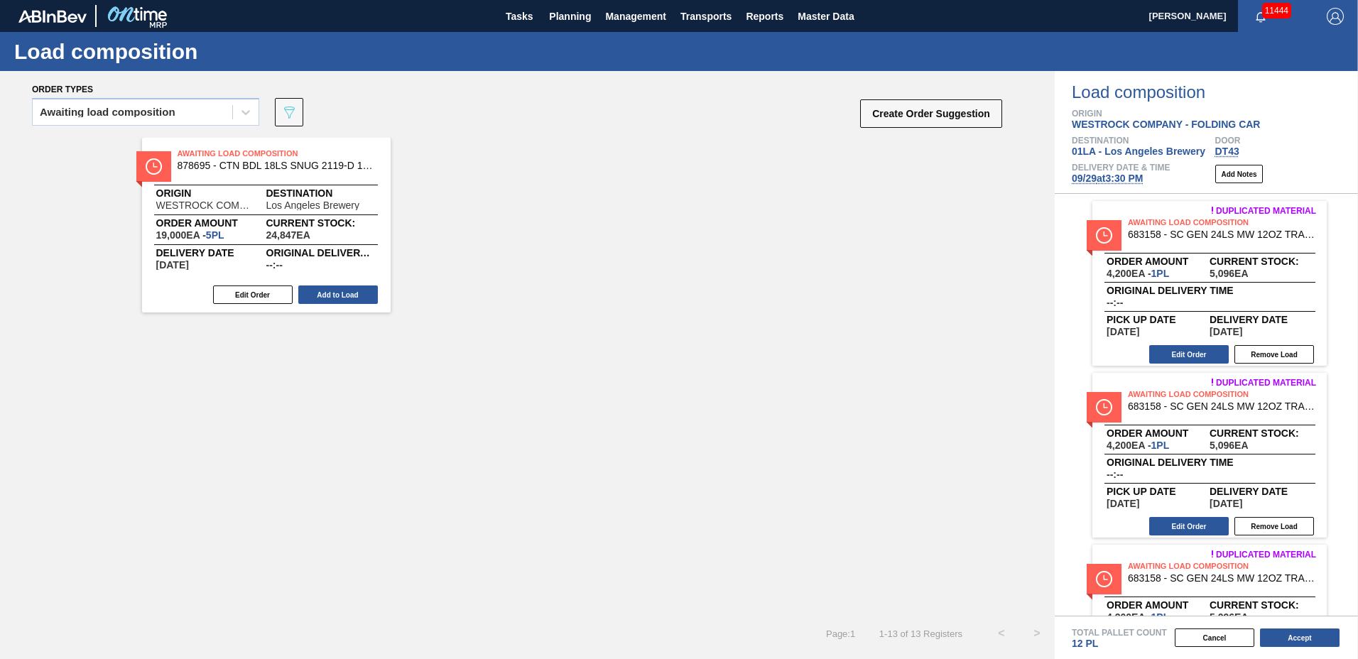
click at [354, 298] on button "Add to Load" at bounding box center [338, 295] width 80 height 18
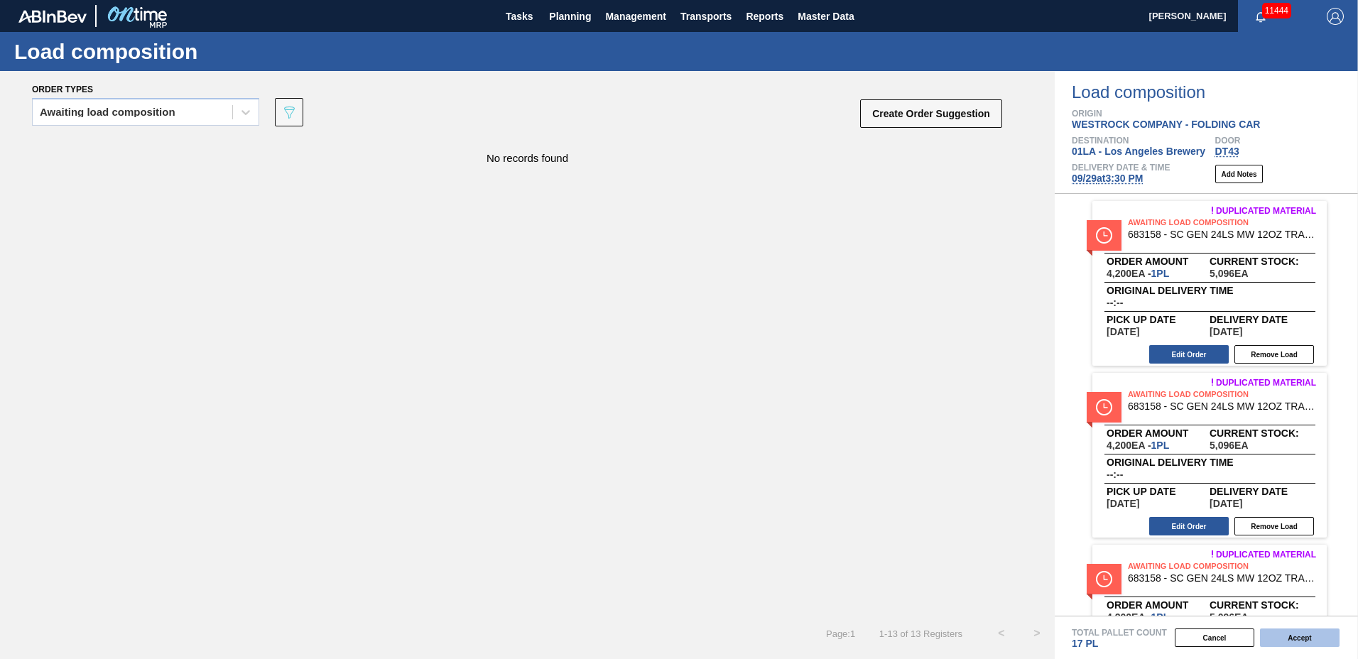
click at [1271, 629] on button "Accept" at bounding box center [1300, 638] width 80 height 18
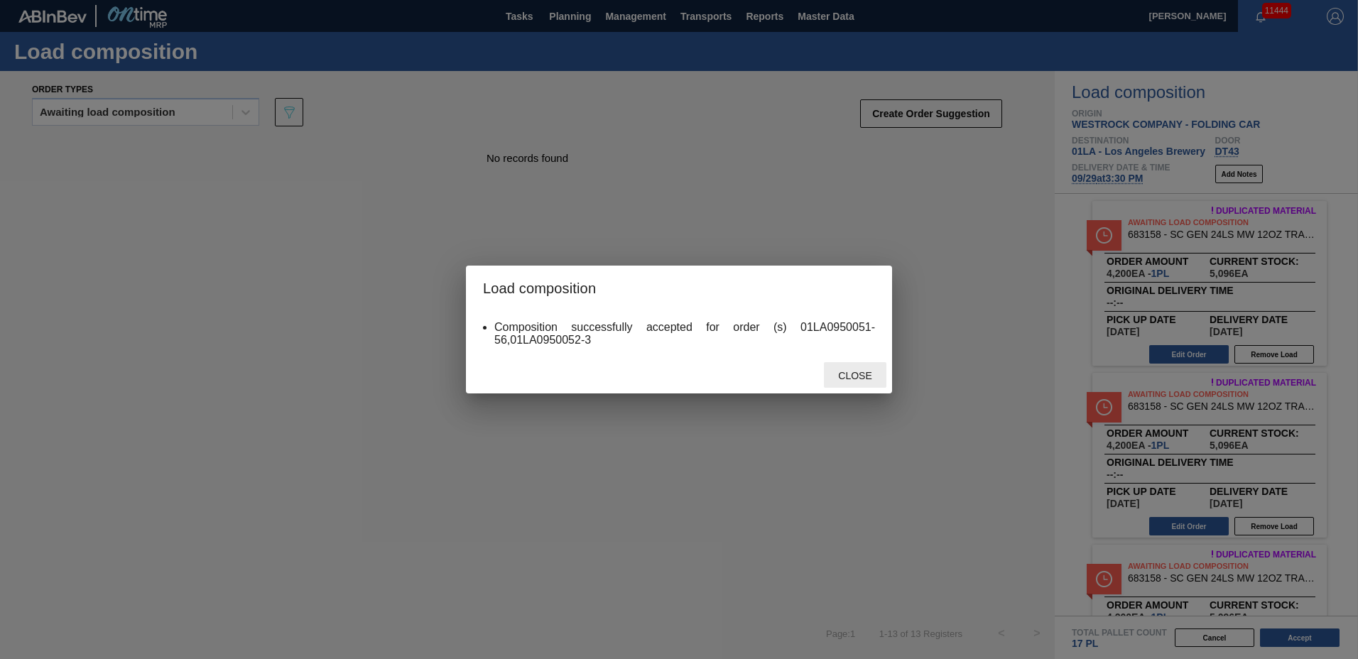
click at [861, 380] on span "Close" at bounding box center [855, 375] width 56 height 11
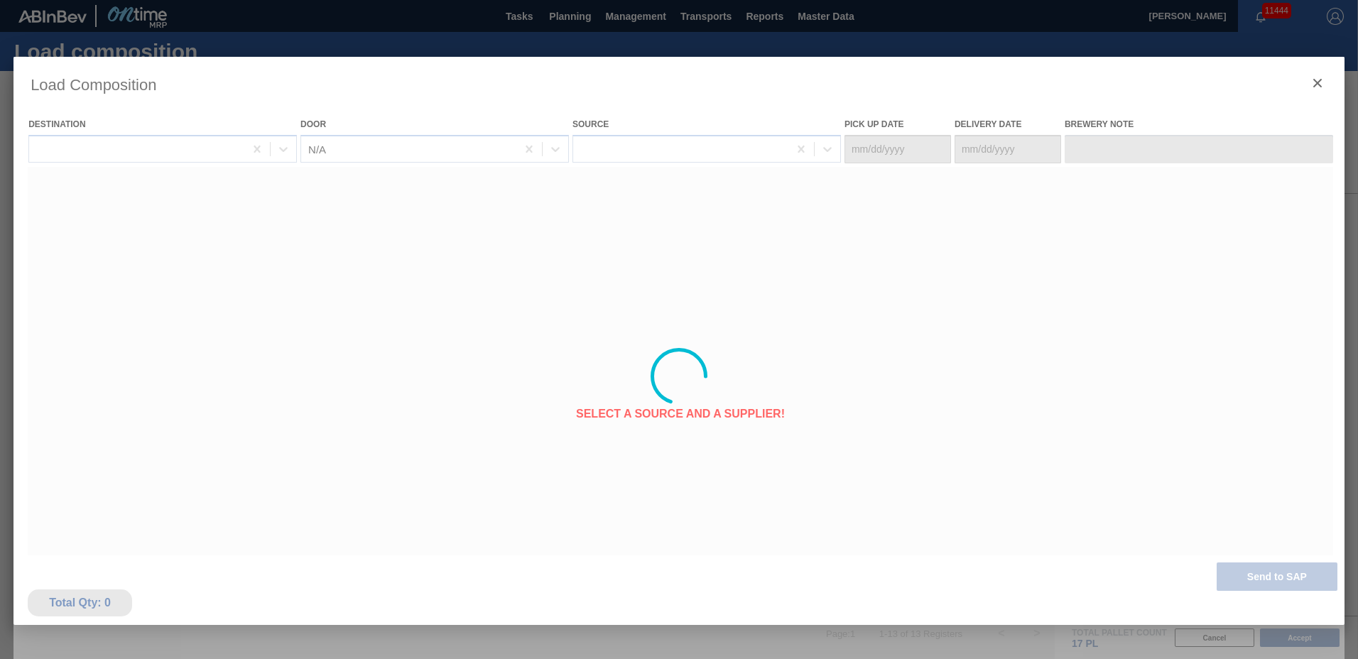
type Date "[DATE]"
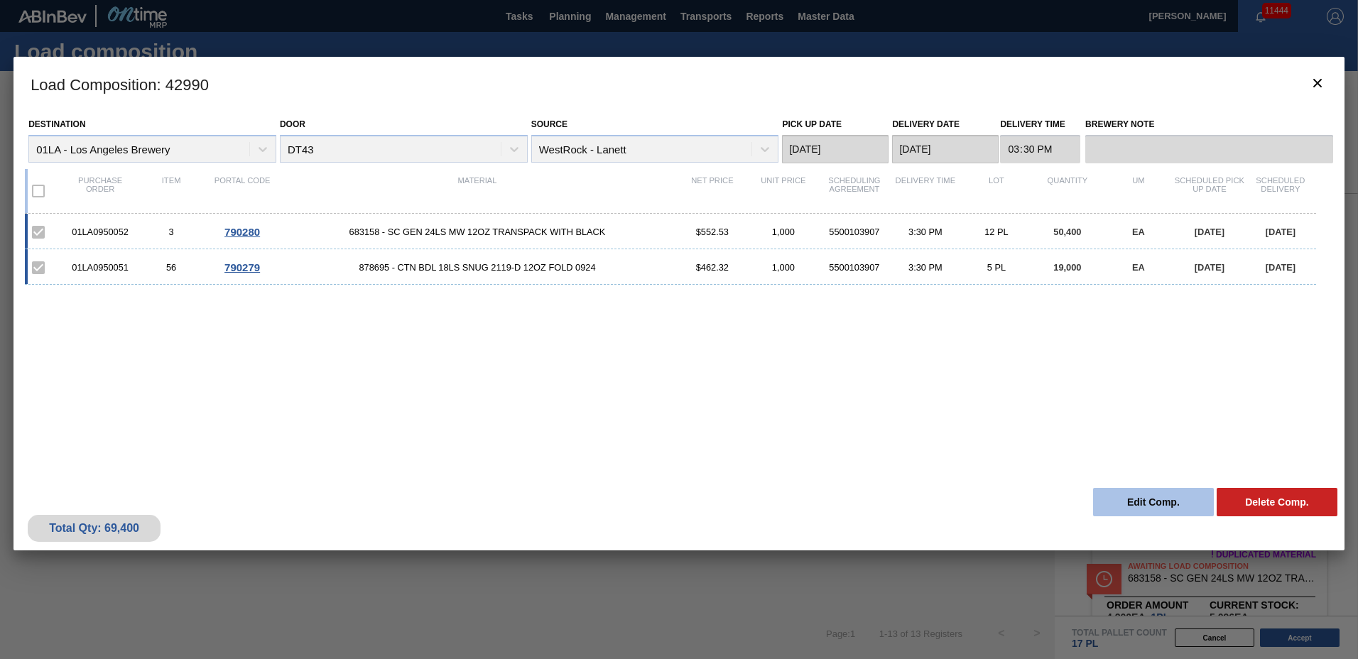
click at [1123, 503] on button "Edit Comp." at bounding box center [1153, 502] width 121 height 28
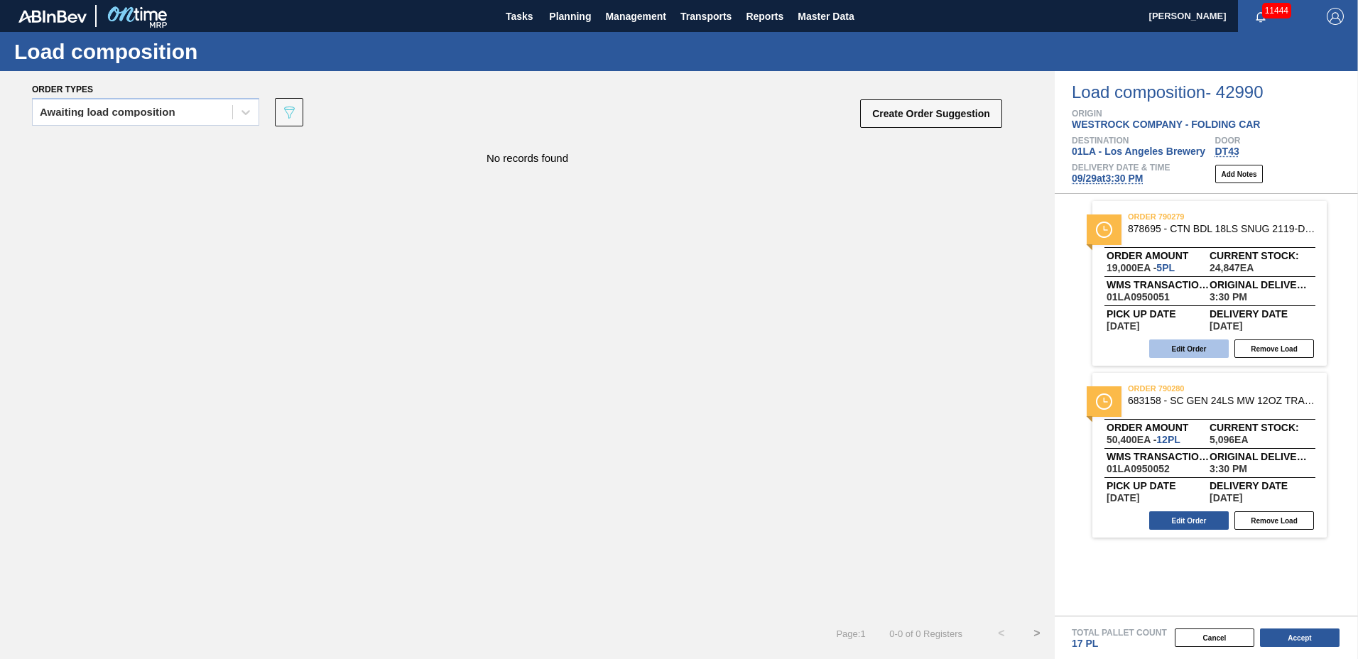
click at [1176, 345] on button "Edit Order" at bounding box center [1189, 348] width 80 height 18
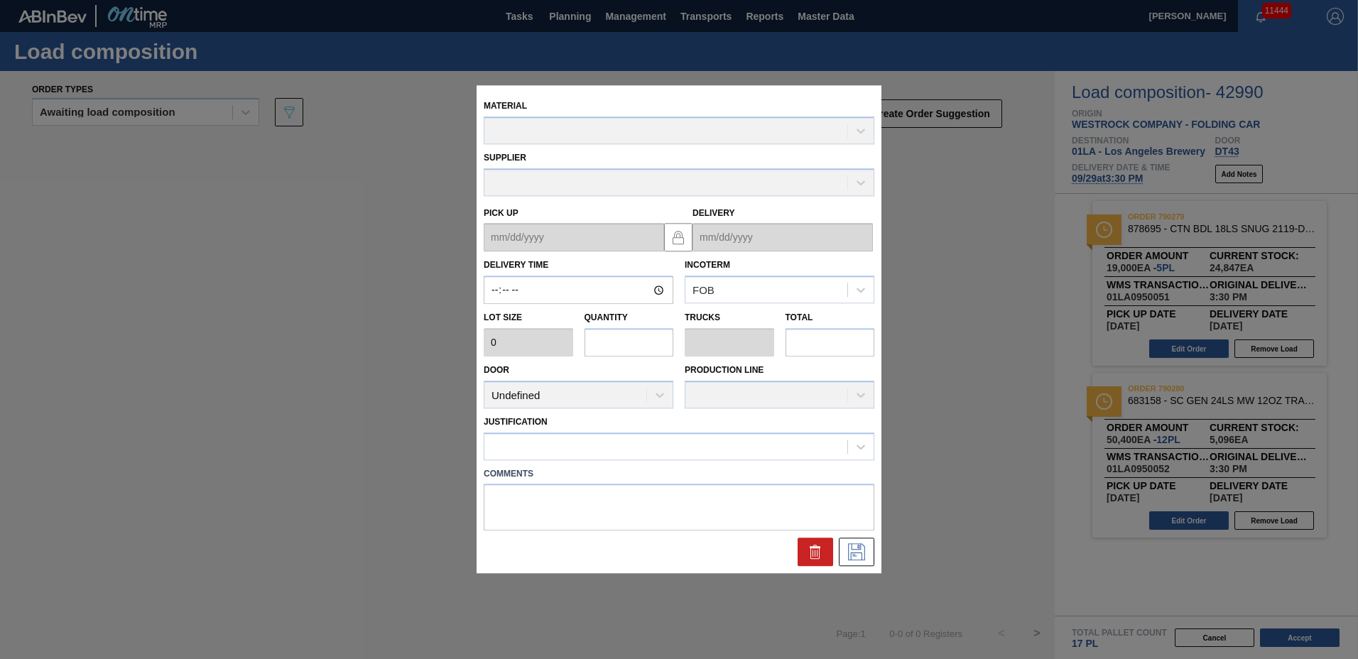
type input "15:30:00"
type input "3,800"
type input "5"
type input "0.25"
type input "19,000"
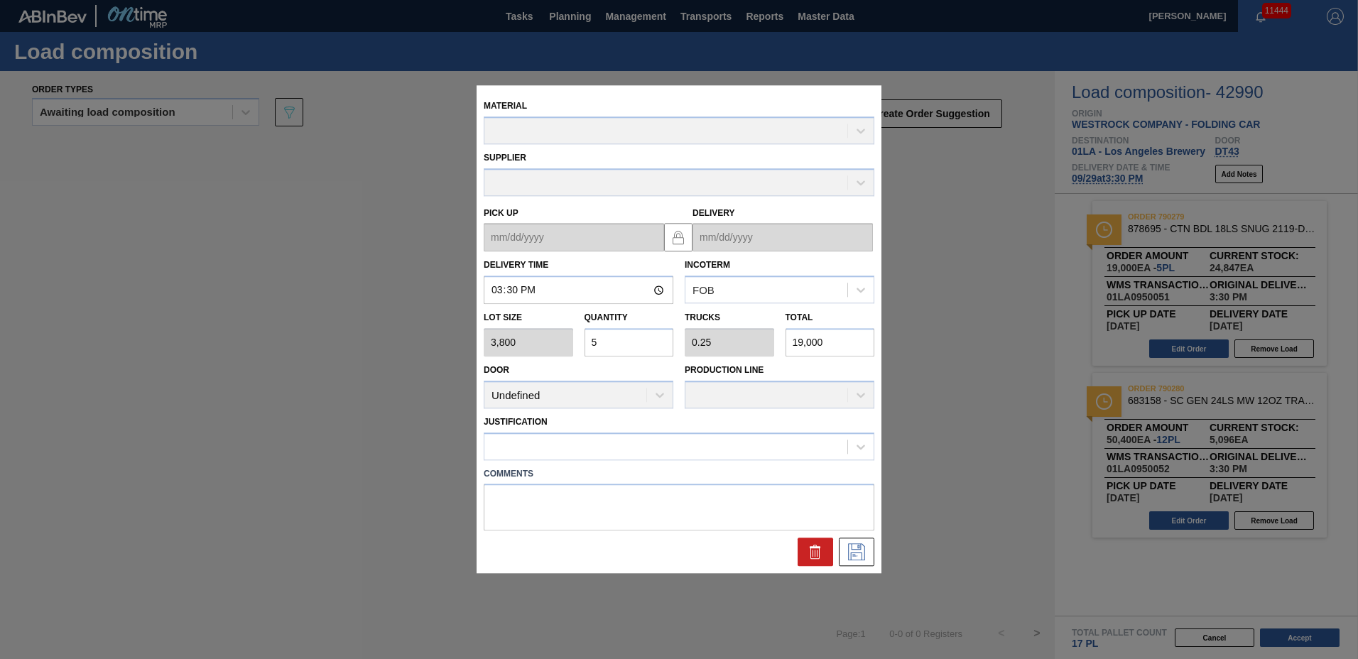
type up "[DATE]"
type input "[DATE]"
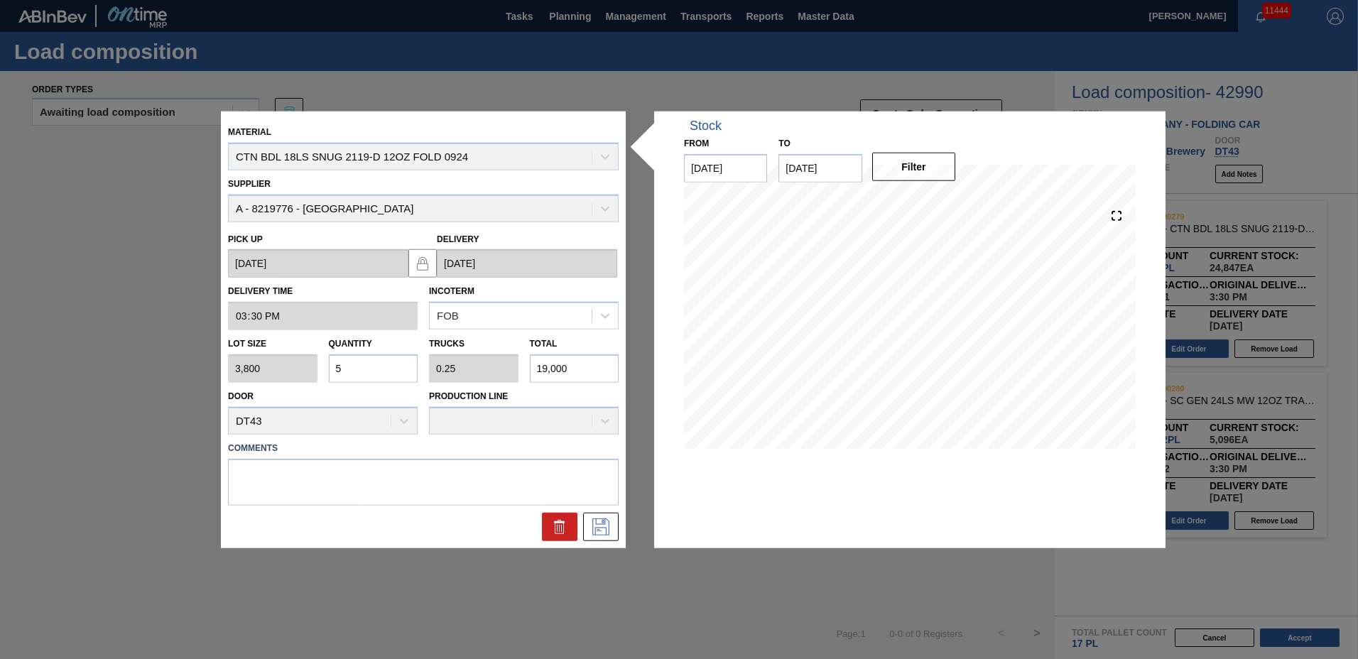
click at [358, 364] on input "5" at bounding box center [373, 368] width 89 height 28
type input "0"
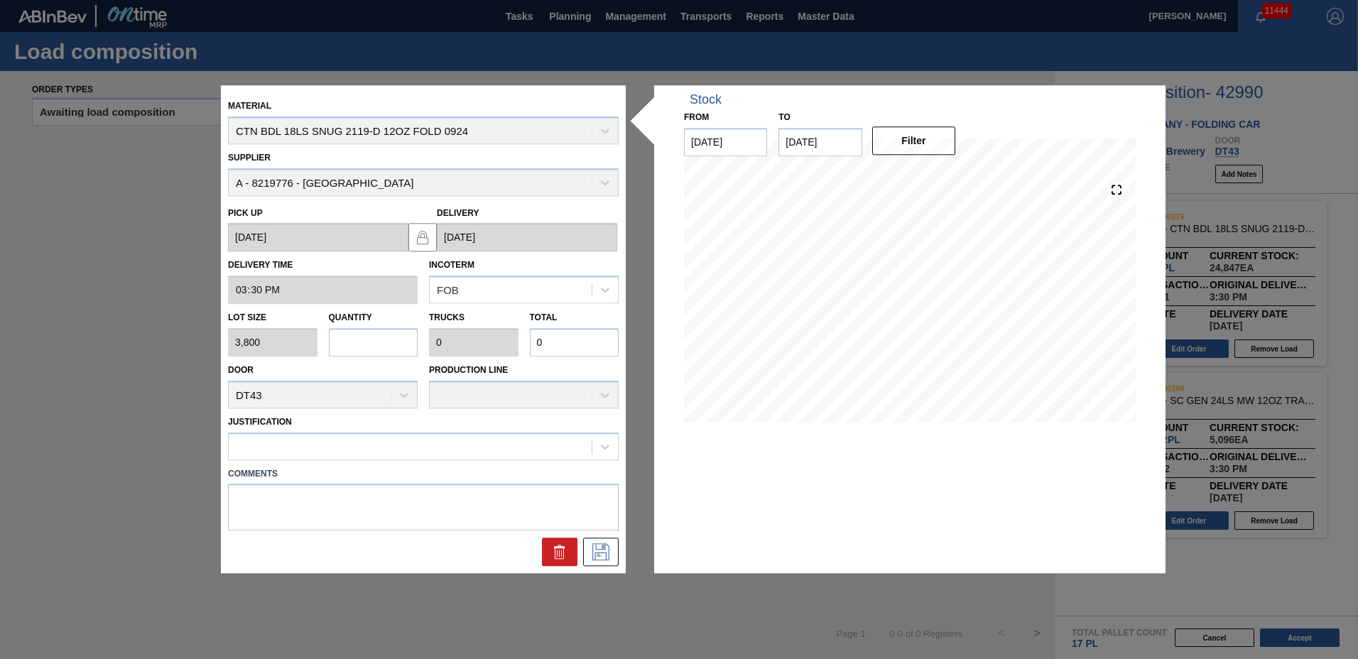
type input "4"
type input "0.2"
type input "15,200"
type input "4"
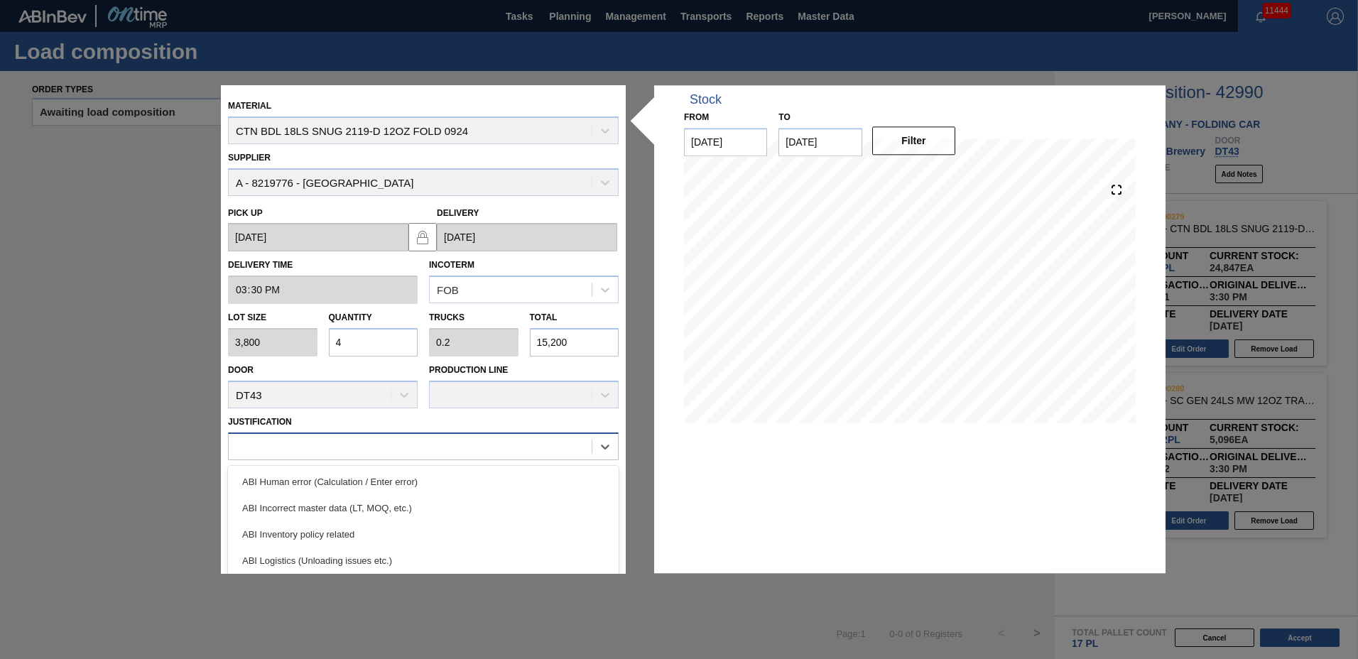
click at [352, 445] on div at bounding box center [410, 446] width 363 height 21
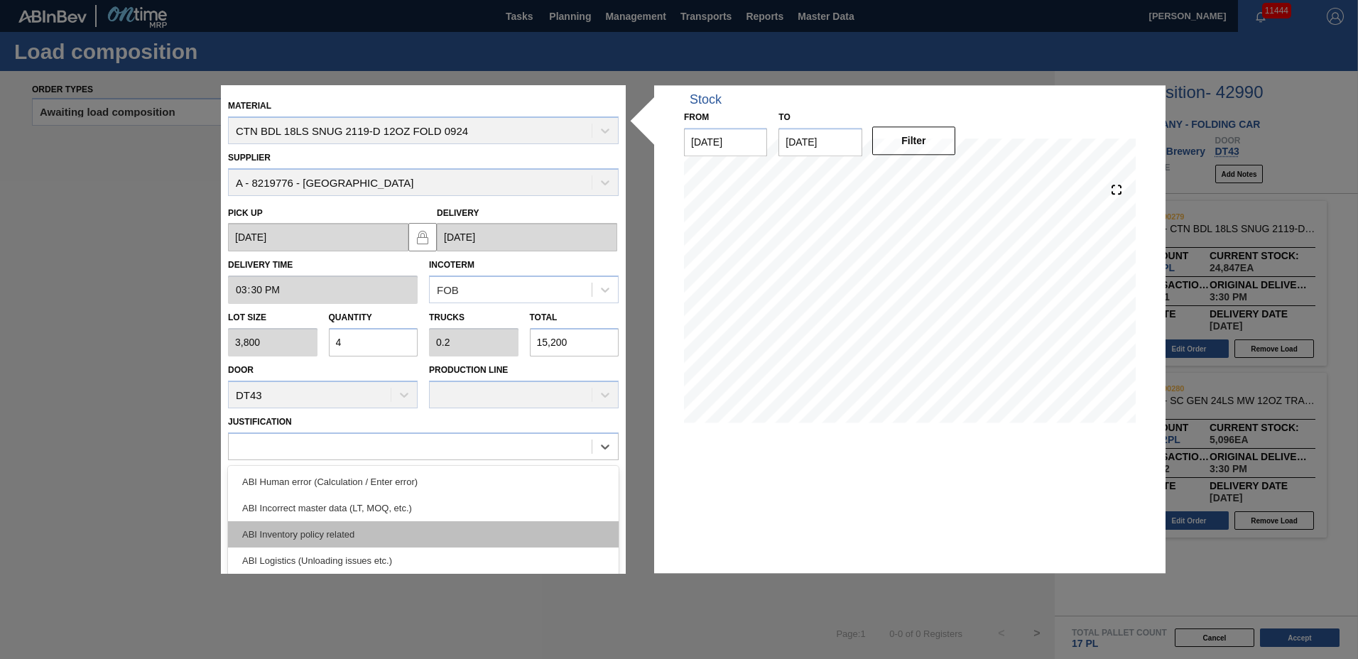
click at [326, 538] on div "ABI Inventory policy related" at bounding box center [423, 534] width 391 height 26
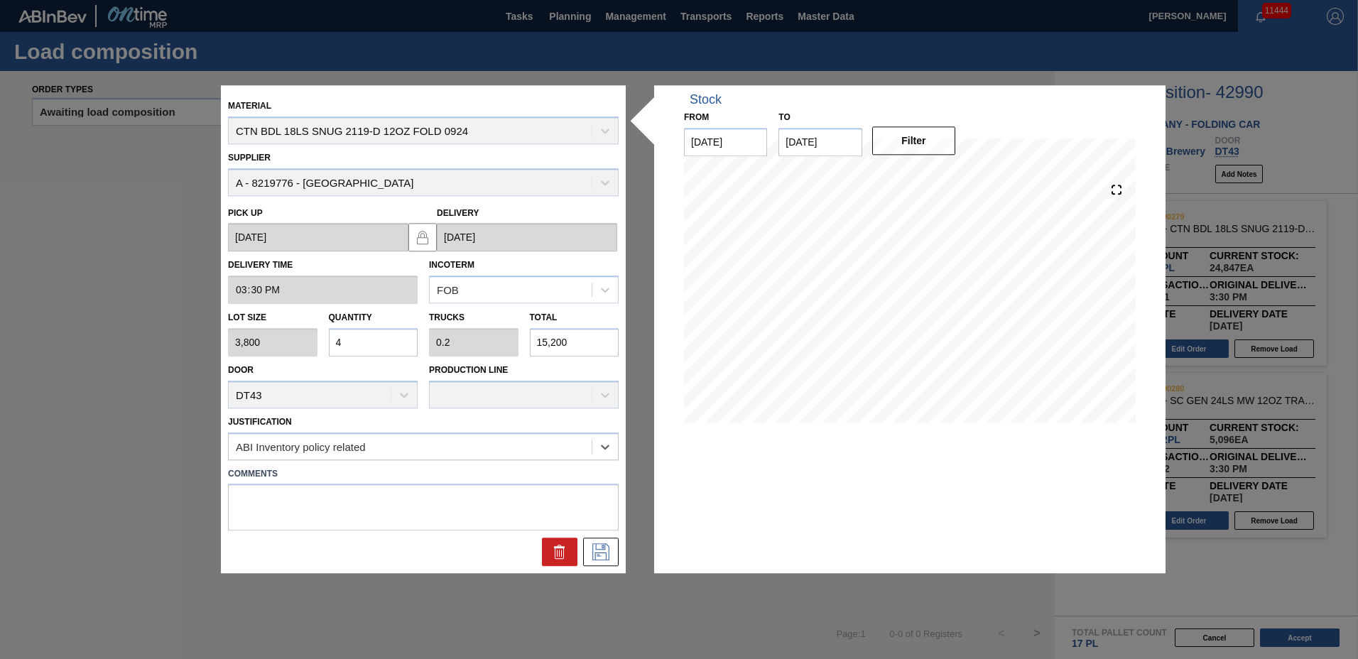
click at [621, 549] on div at bounding box center [423, 552] width 402 height 28
click at [603, 549] on icon at bounding box center [600, 552] width 23 height 17
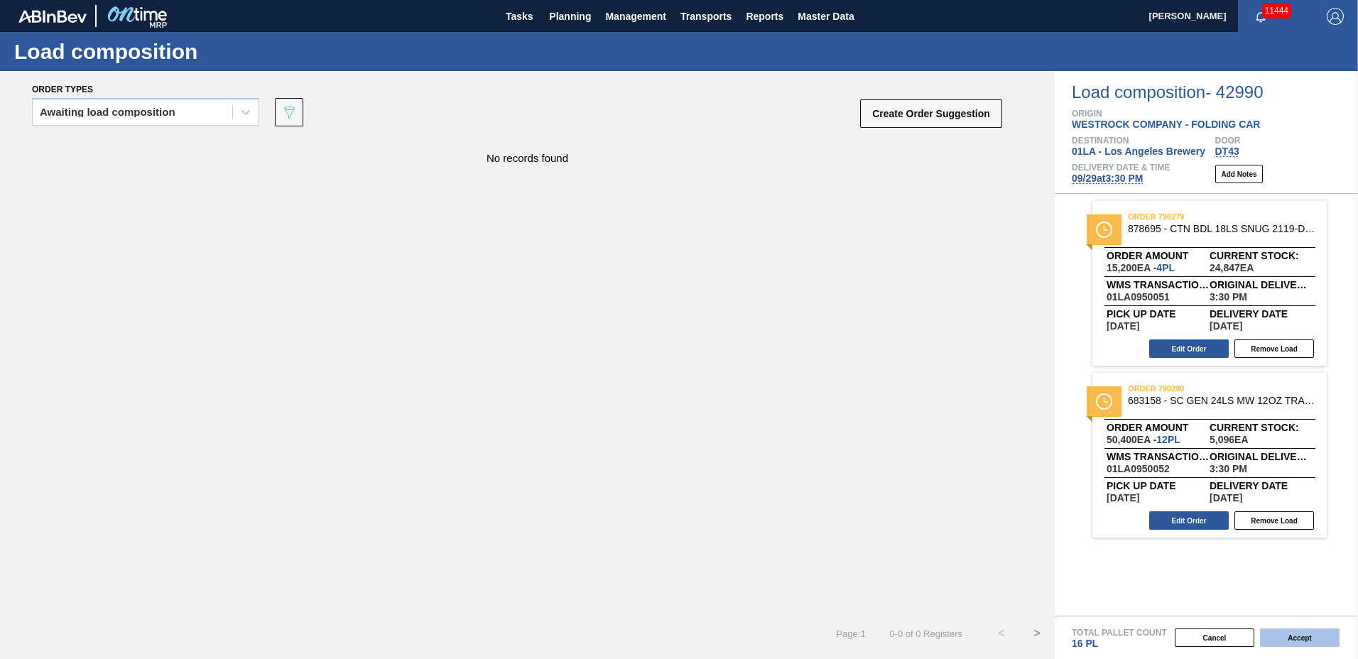
click at [1295, 636] on button "Accept" at bounding box center [1300, 638] width 80 height 18
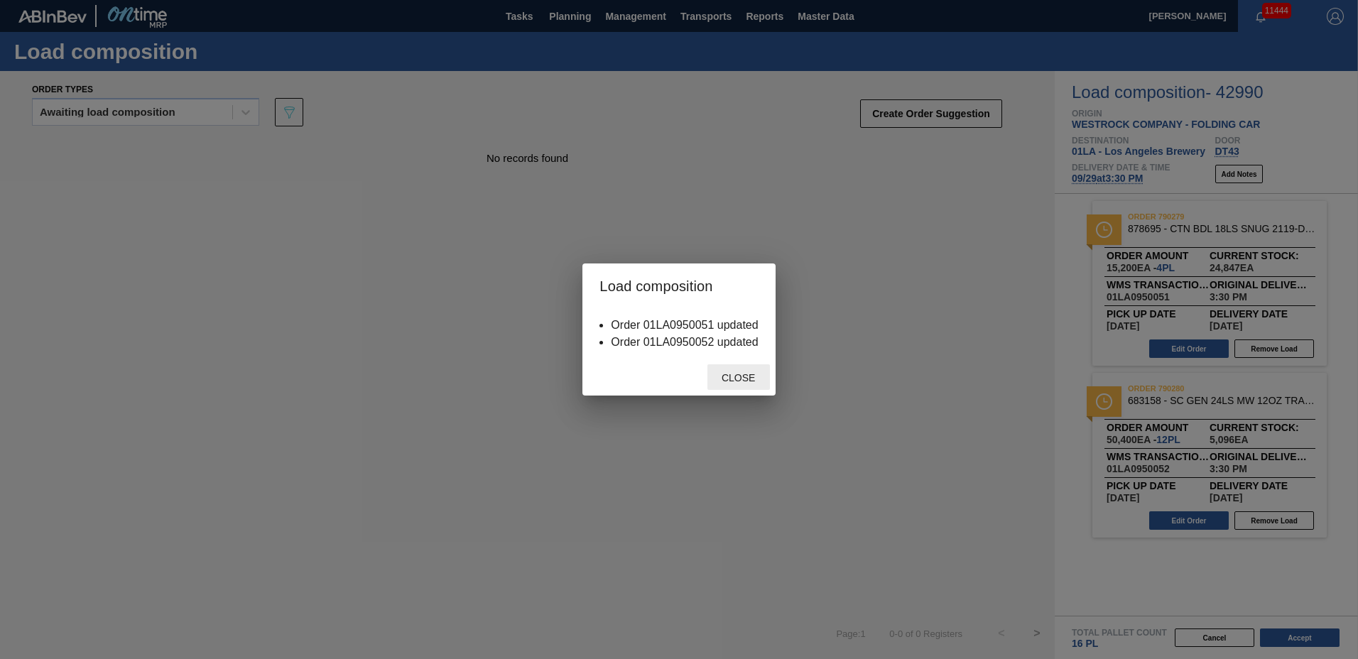
click at [759, 384] on div "Close" at bounding box center [738, 377] width 63 height 26
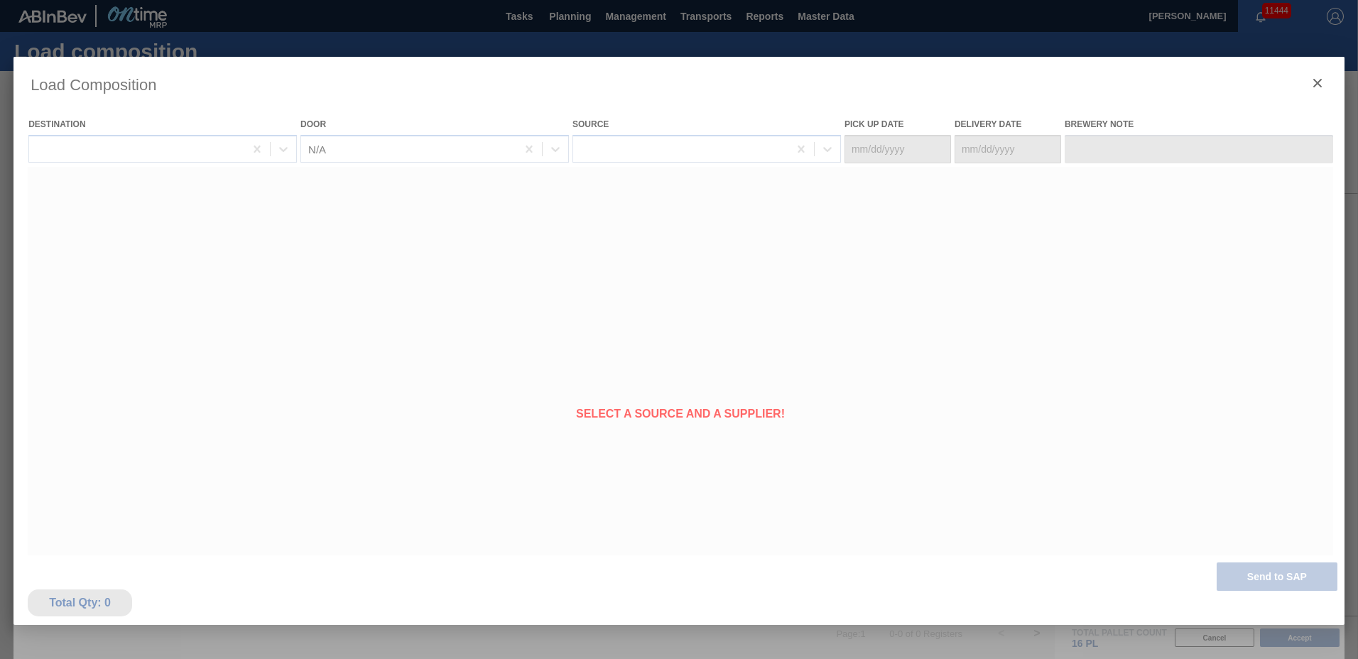
type Date "[DATE]"
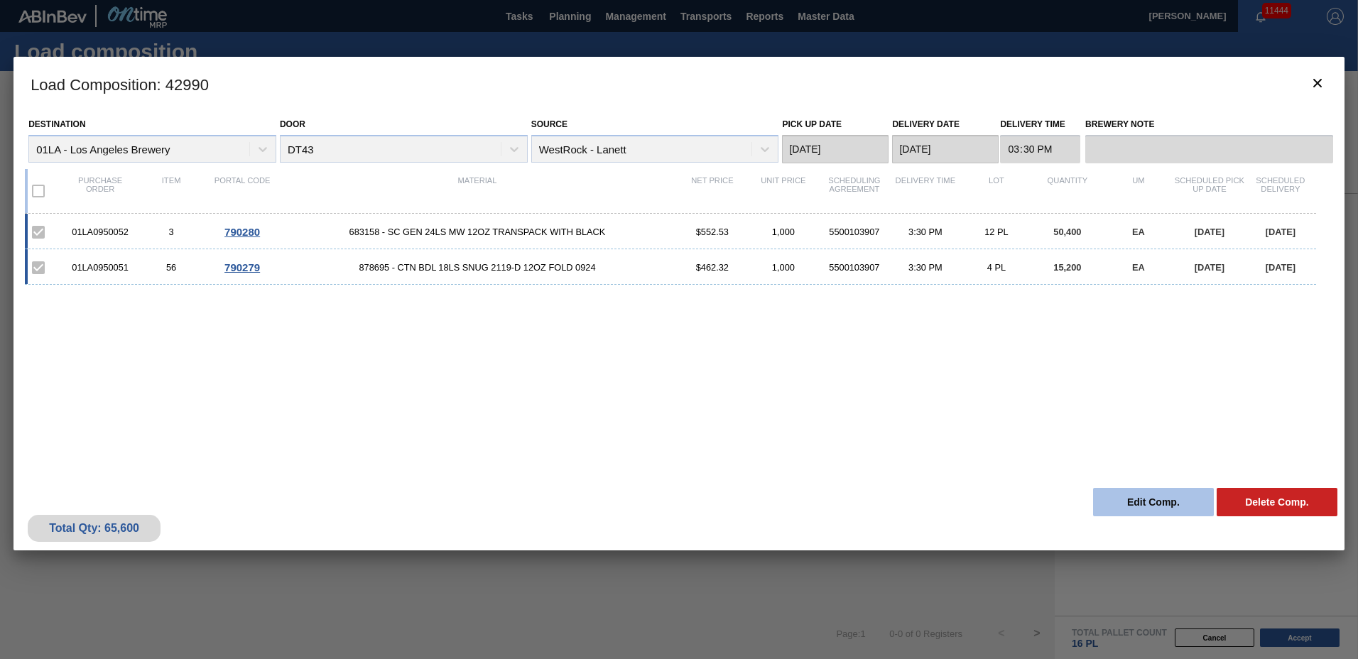
click at [1161, 501] on button "Edit Comp." at bounding box center [1153, 502] width 121 height 28
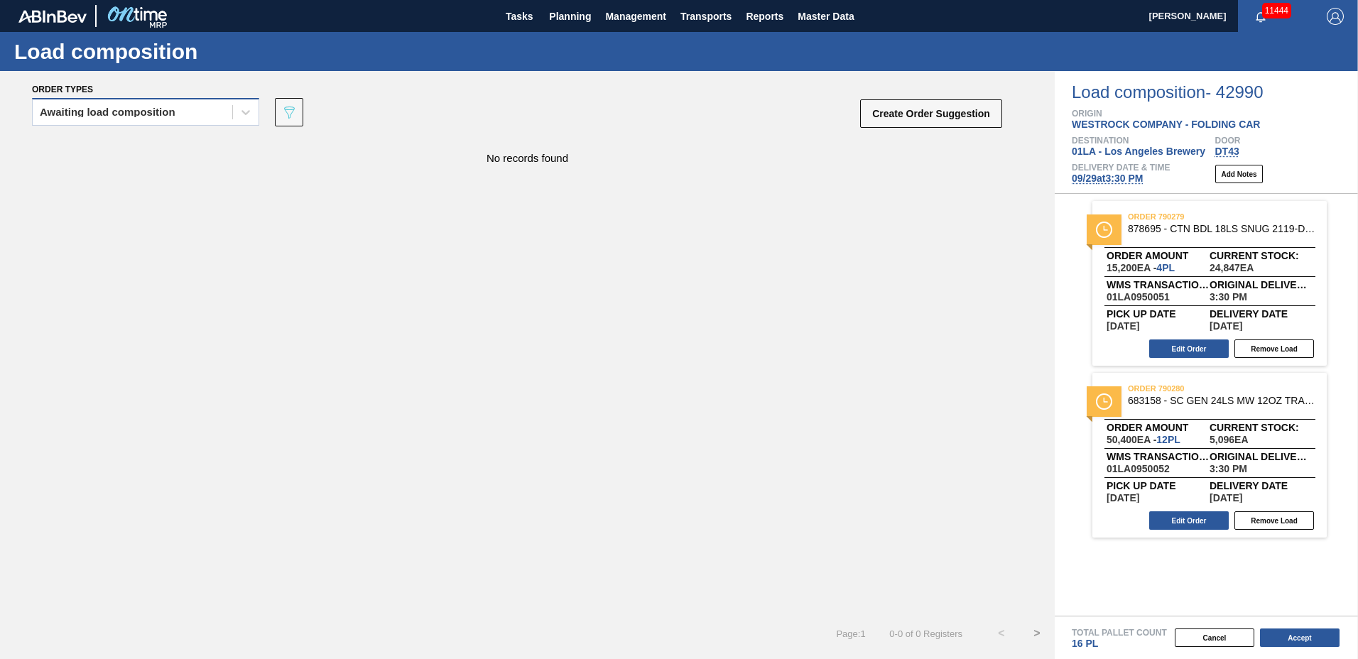
drag, startPoint x: 140, startPoint y: 114, endPoint x: 151, endPoint y: 126, distance: 16.1
click at [140, 114] on div "Awaiting load composition" at bounding box center [108, 112] width 136 height 10
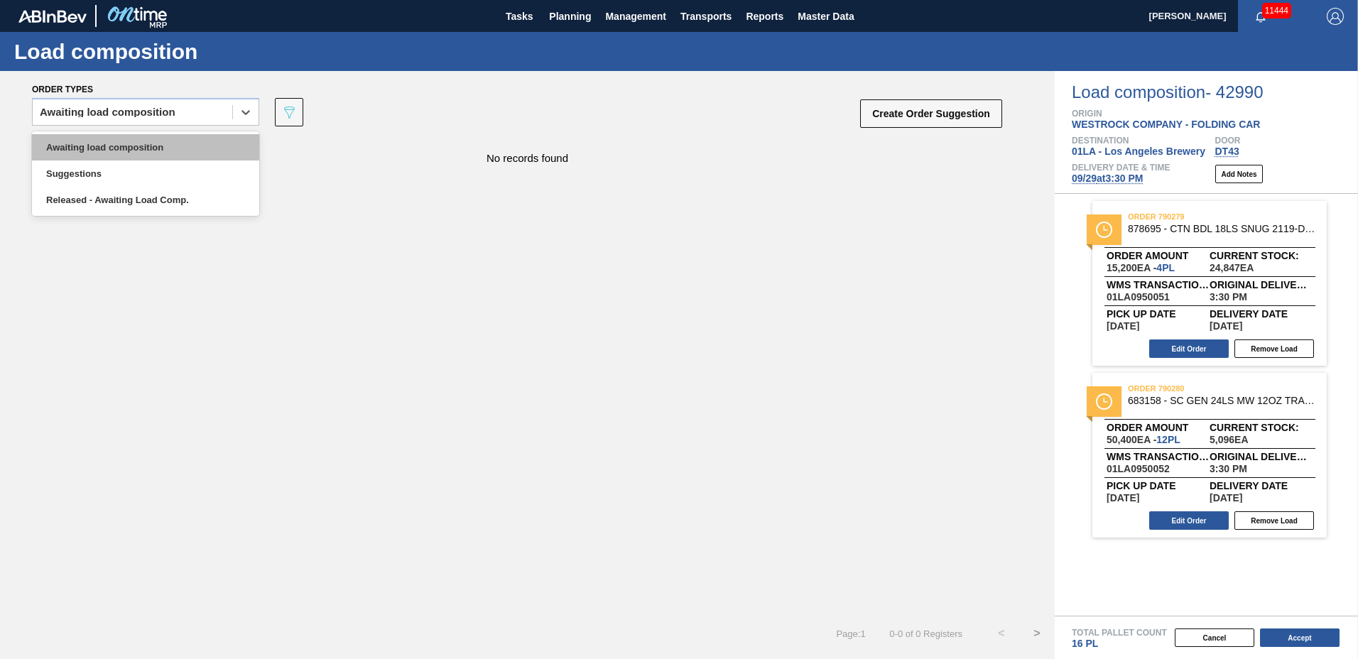
click at [171, 144] on div "Awaiting load composition" at bounding box center [145, 147] width 227 height 26
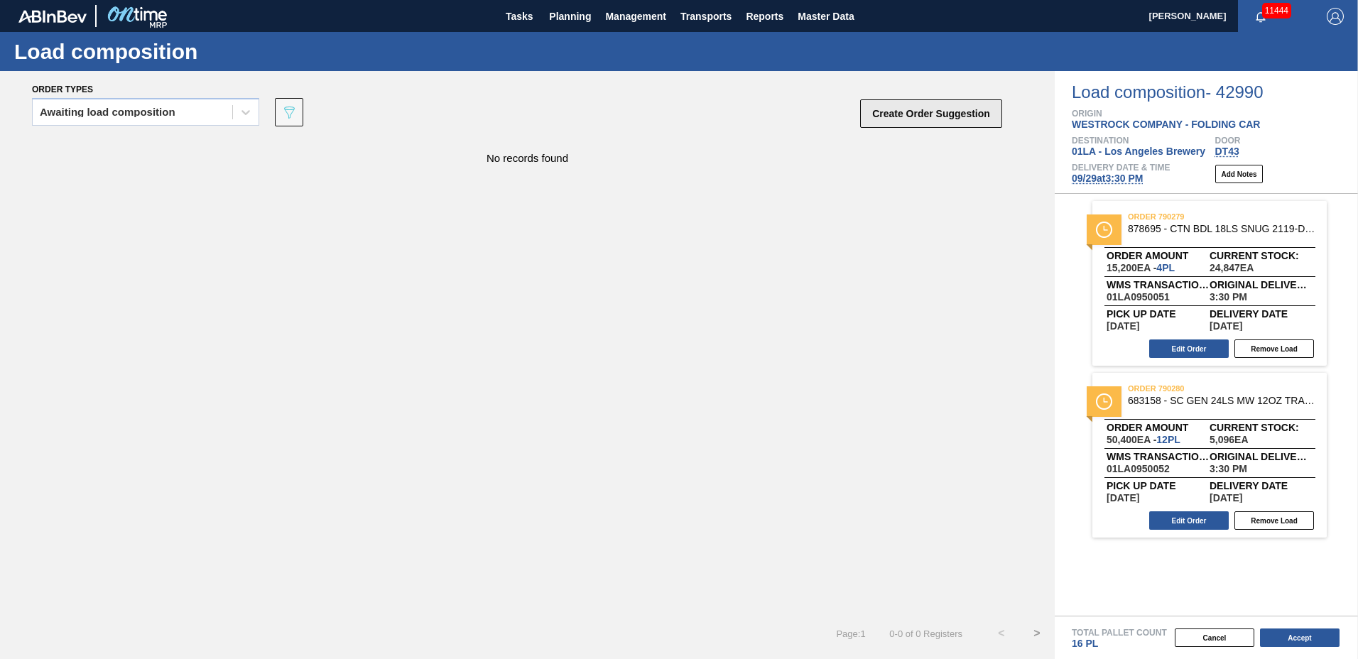
click at [972, 119] on button "Create Order Suggestion" at bounding box center [931, 113] width 142 height 28
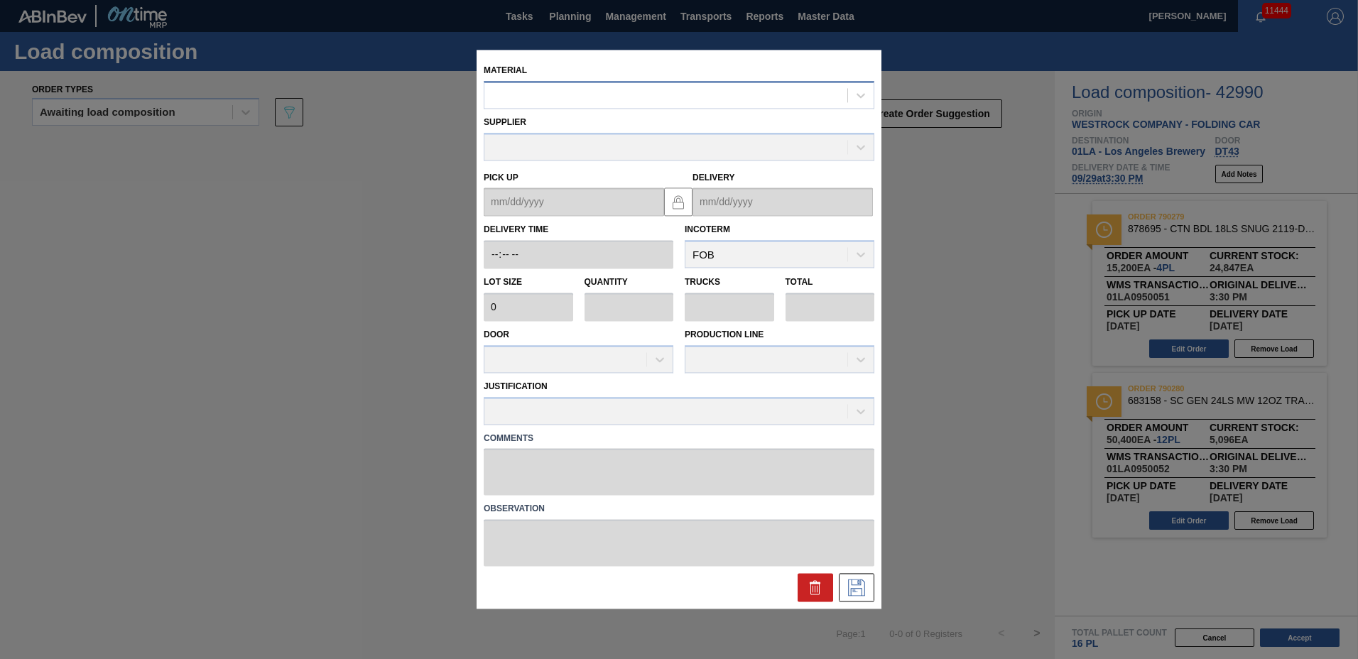
click at [744, 104] on div at bounding box center [665, 95] width 363 height 21
type input "8"
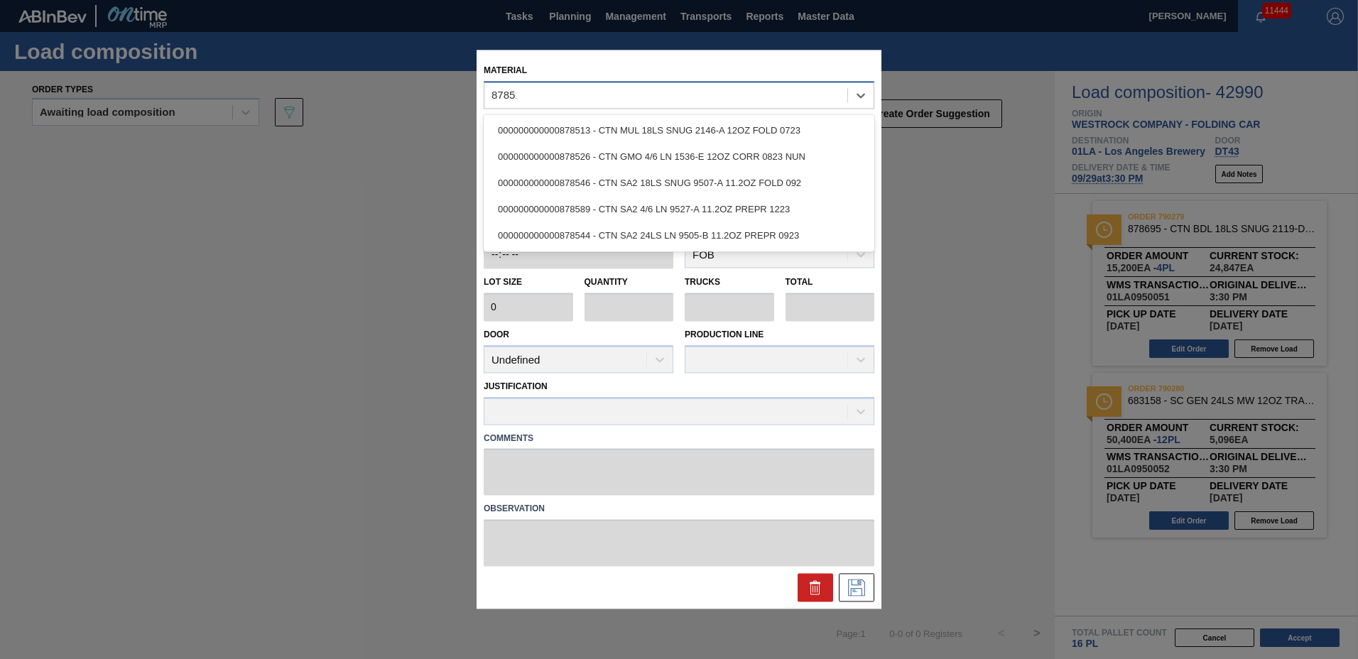
type input "878513"
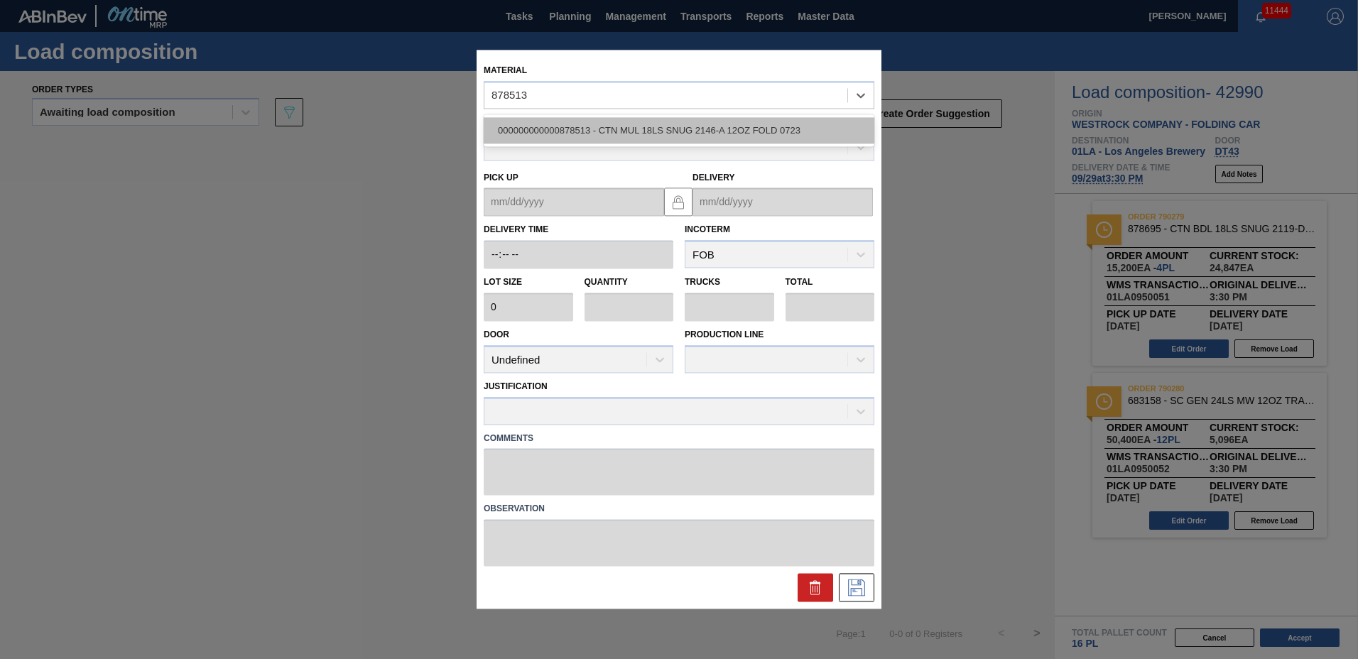
click at [646, 134] on div "000000000000878513 - CTN MUL 18LS SNUG 2146-A 12OZ FOLD 0723" at bounding box center [679, 130] width 391 height 26
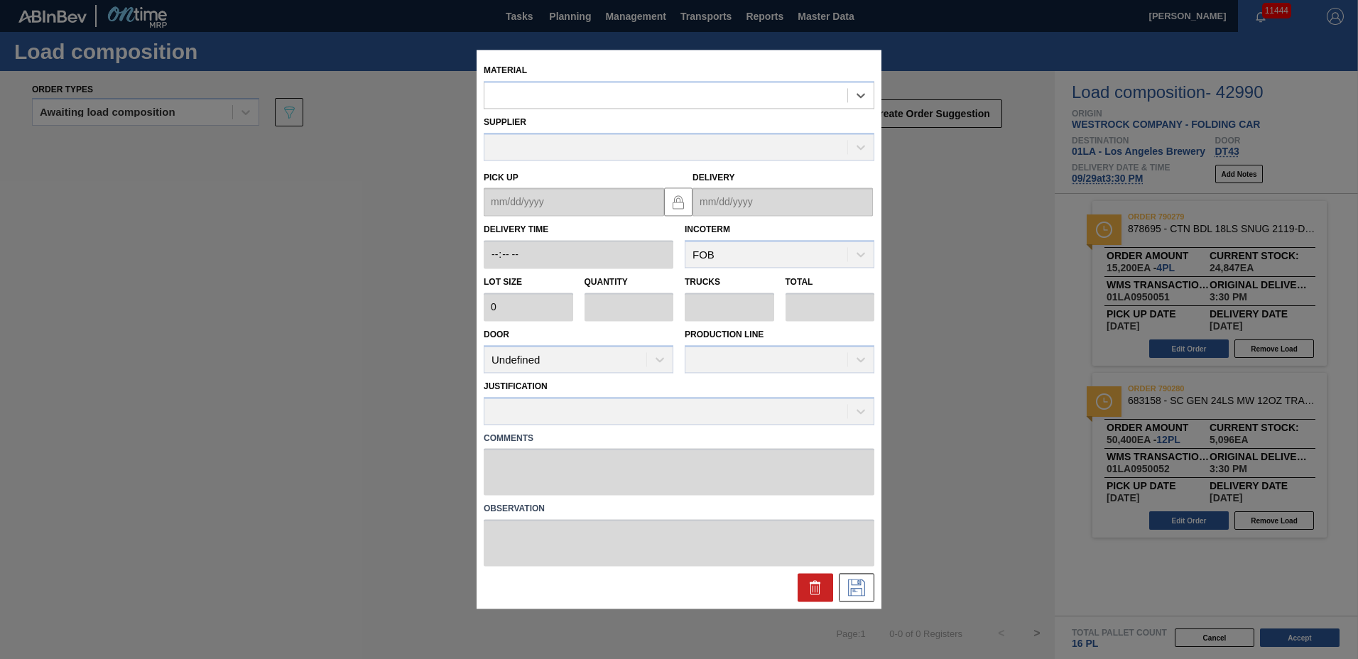
type input "3,800"
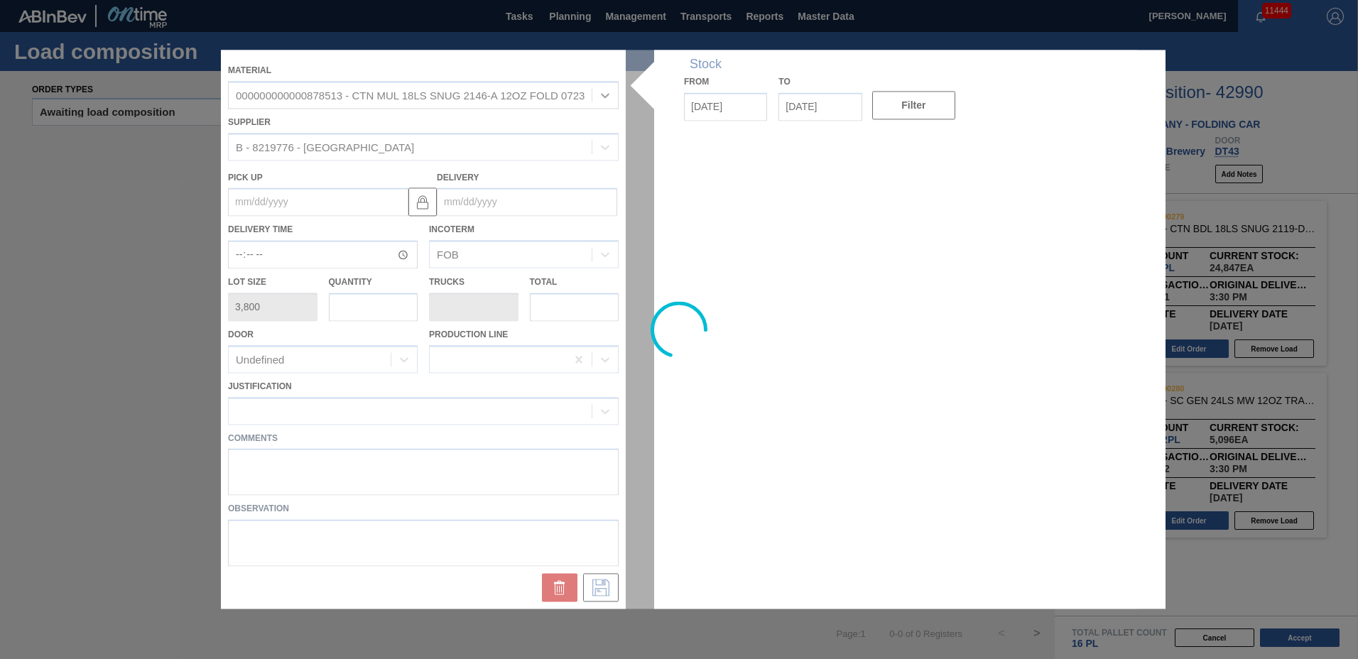
click at [506, 207] on div at bounding box center [679, 329] width 916 height 559
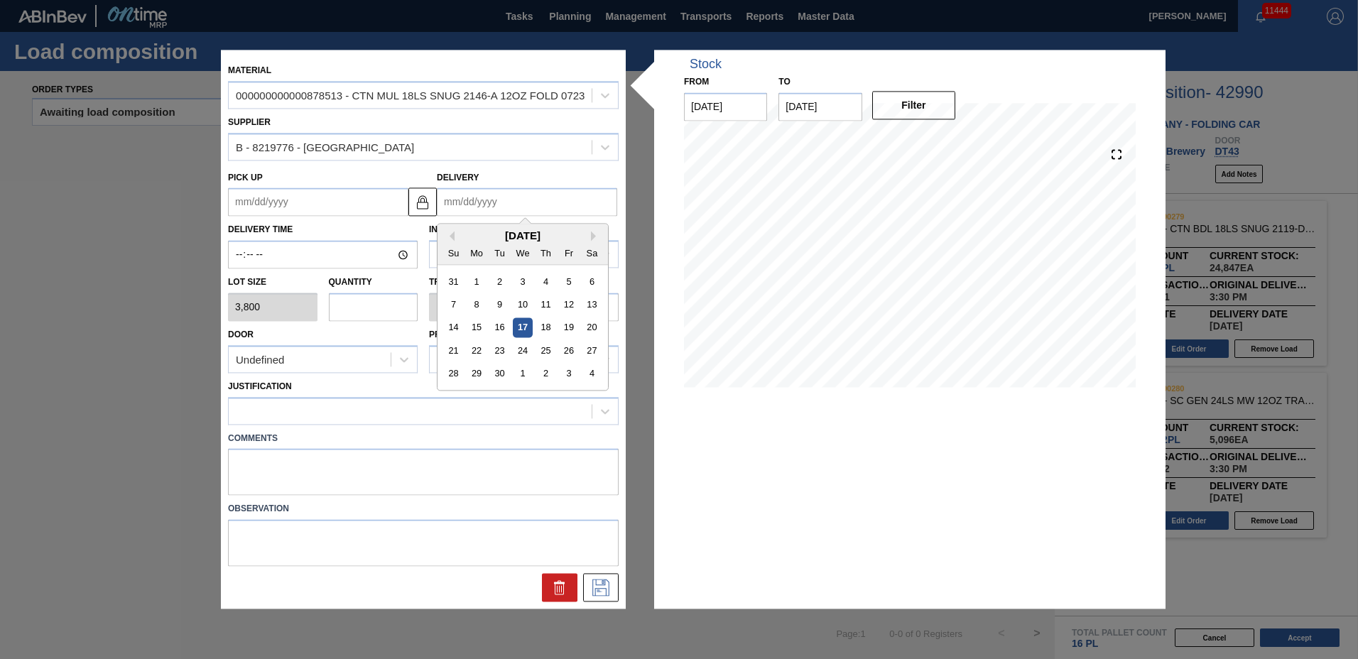
click at [506, 207] on input "Delivery" at bounding box center [527, 202] width 180 height 28
click at [483, 370] on div "29" at bounding box center [476, 373] width 19 height 19
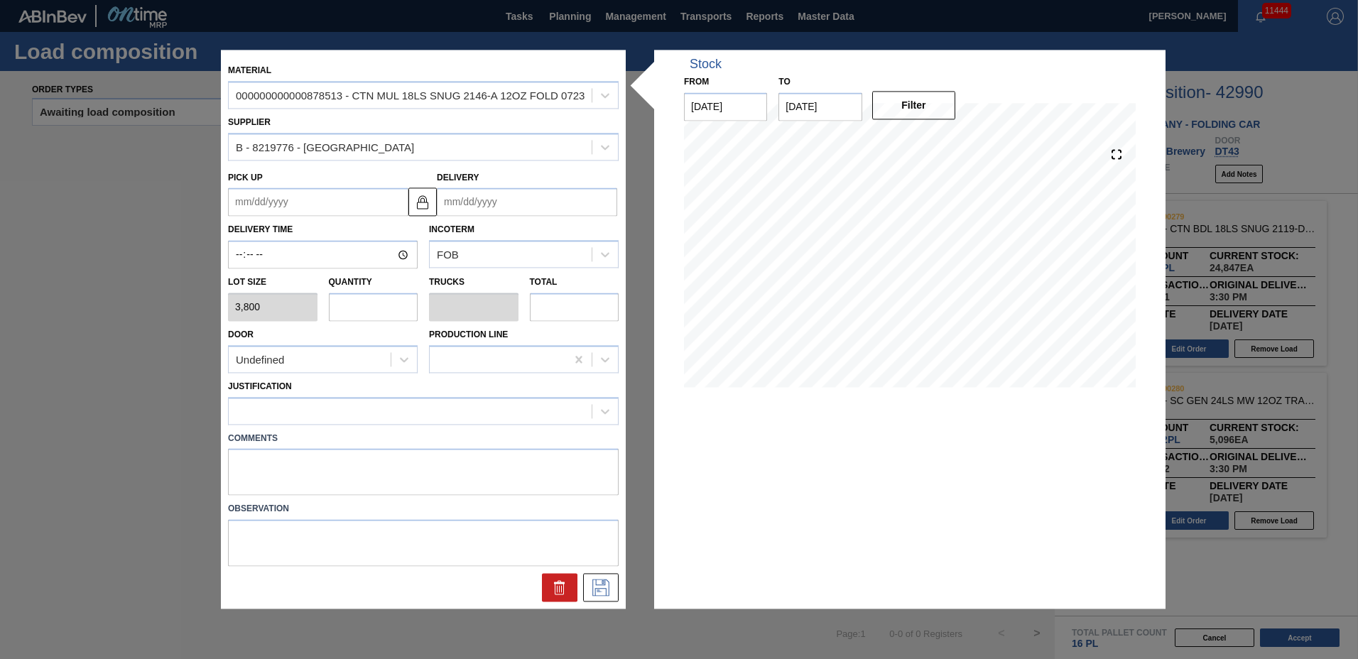
type up "[DATE]"
type input "[DATE]"
click at [349, 306] on input "text" at bounding box center [373, 307] width 89 height 28
type input "2"
type input "0.083"
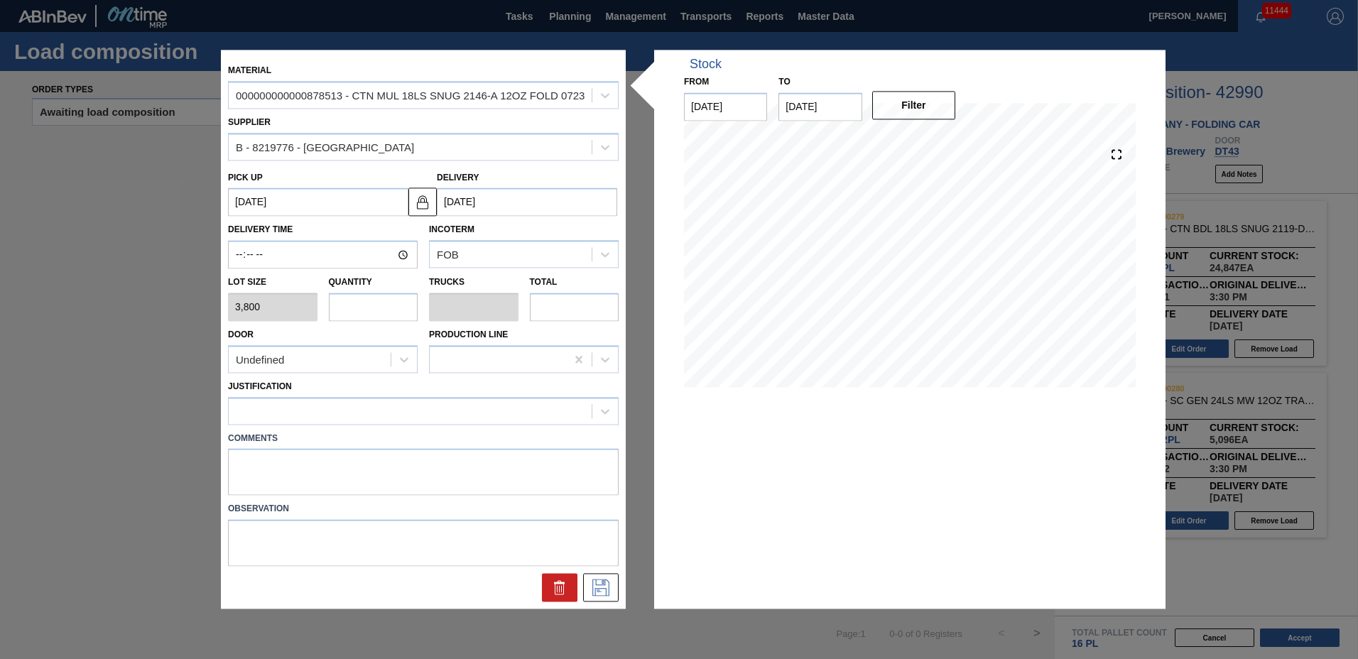
type input "7,600"
type input "2"
click at [313, 415] on div at bounding box center [410, 411] width 363 height 21
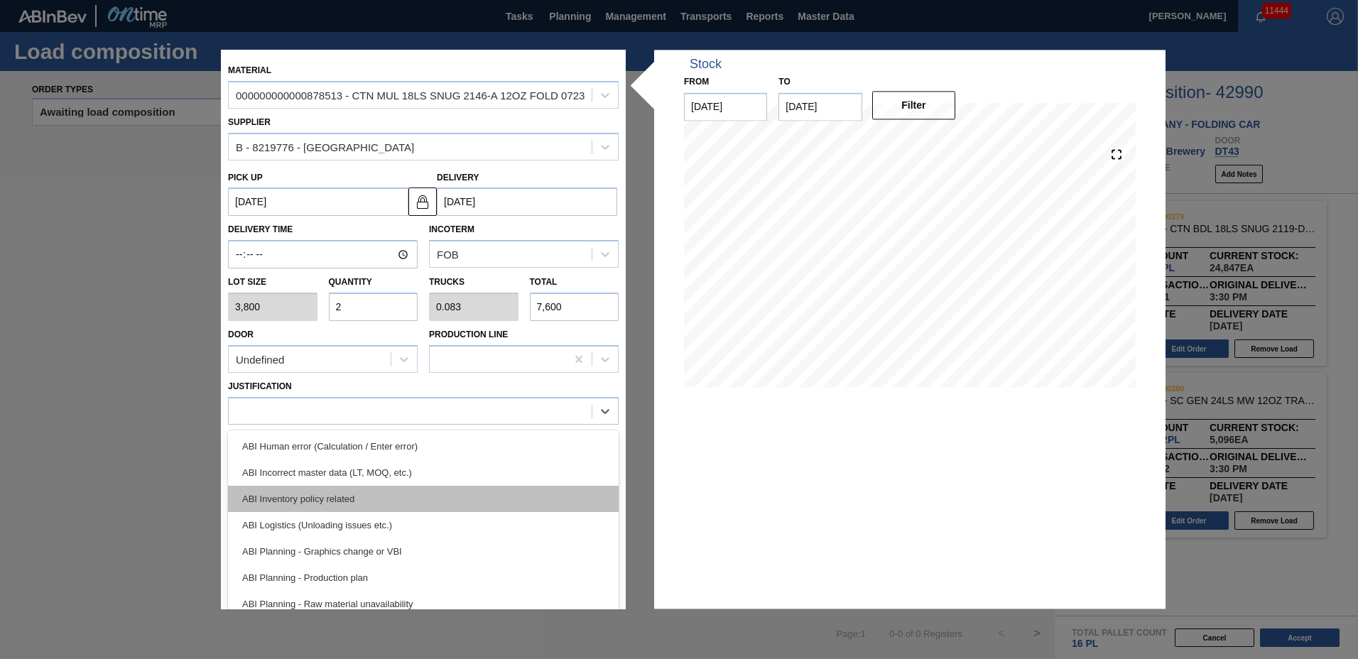
click at [323, 494] on div "ABI Inventory policy related" at bounding box center [423, 499] width 391 height 26
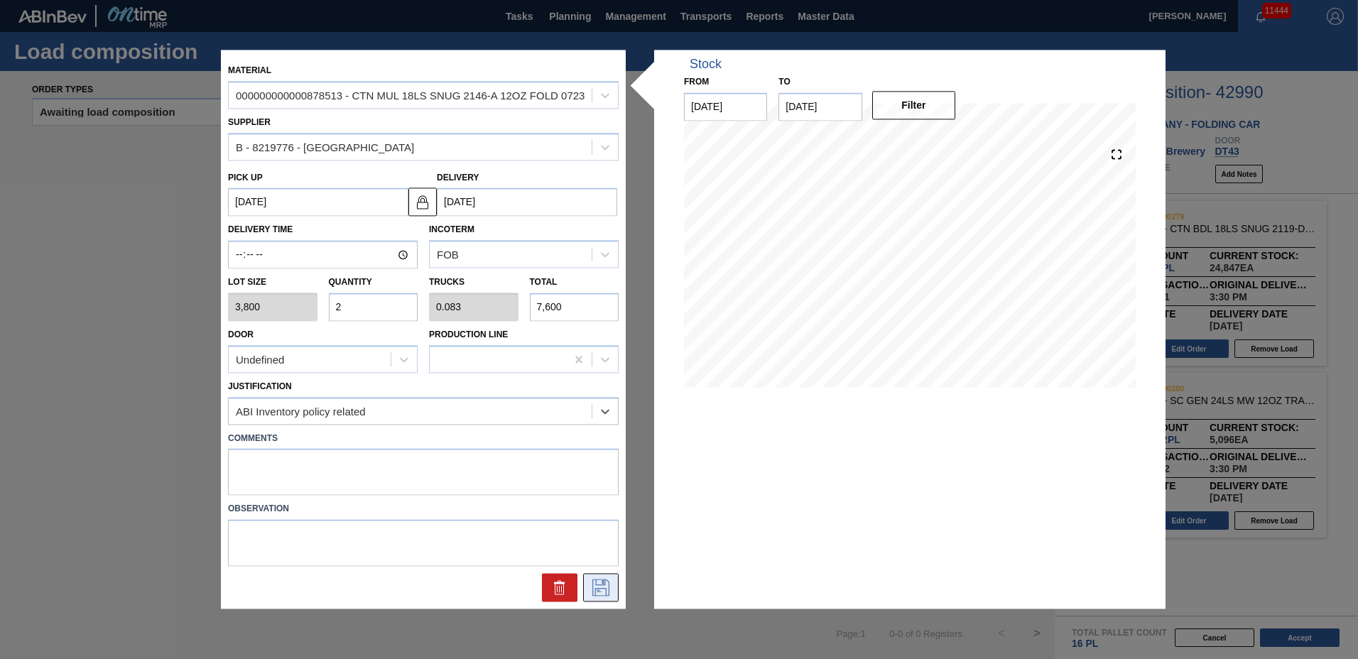
click at [606, 589] on icon at bounding box center [600, 588] width 17 height 17
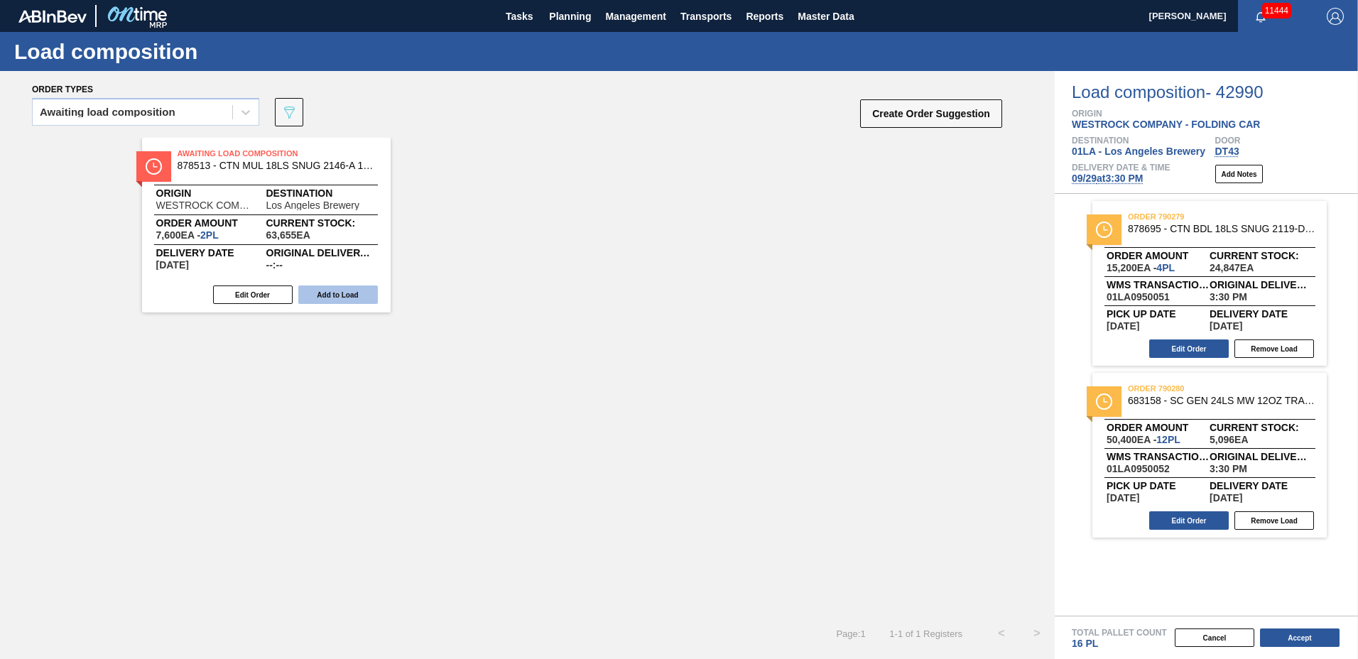
click at [343, 298] on button "Add to Load" at bounding box center [338, 295] width 80 height 18
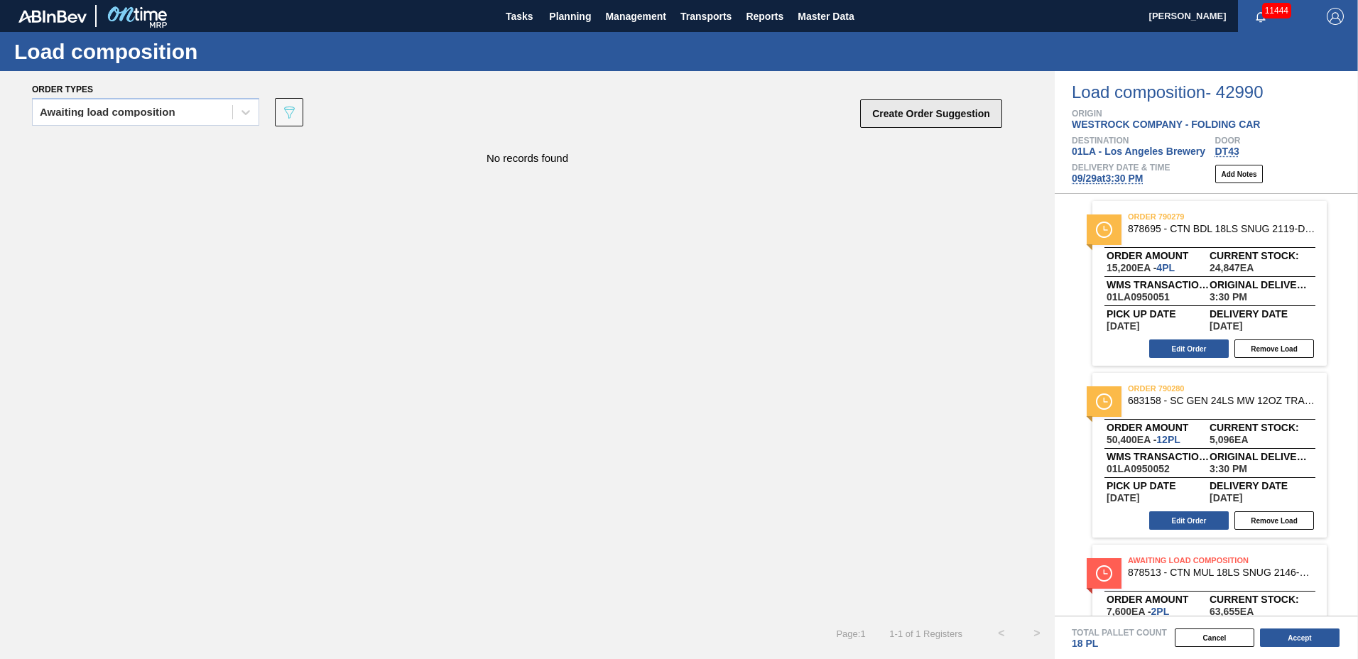
click at [906, 116] on button "Create Order Suggestion" at bounding box center [931, 113] width 142 height 28
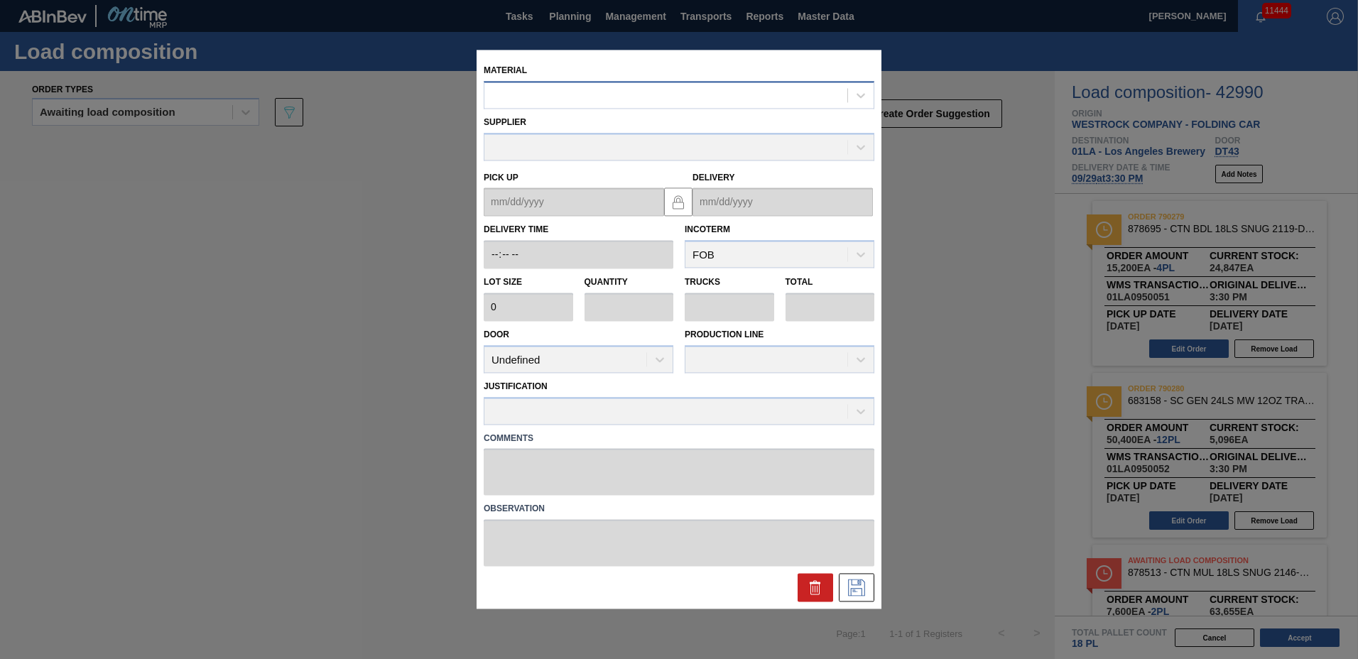
click at [540, 101] on div at bounding box center [665, 95] width 363 height 21
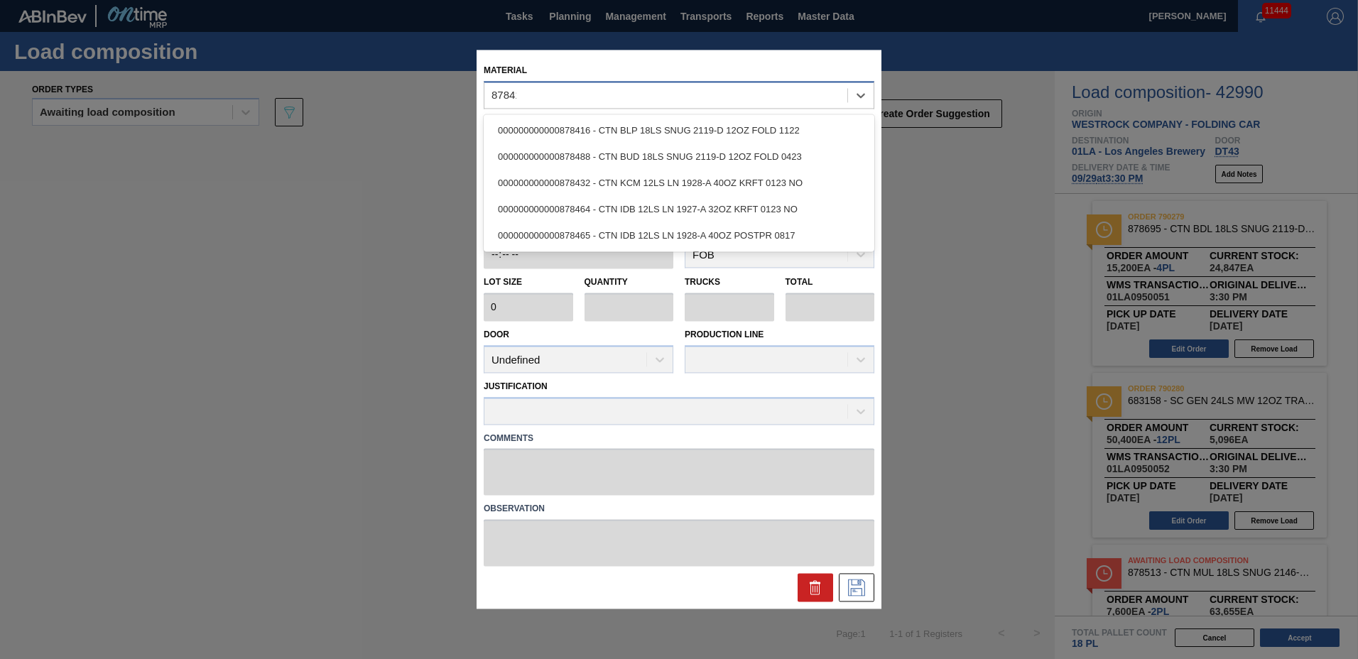
type input "878416"
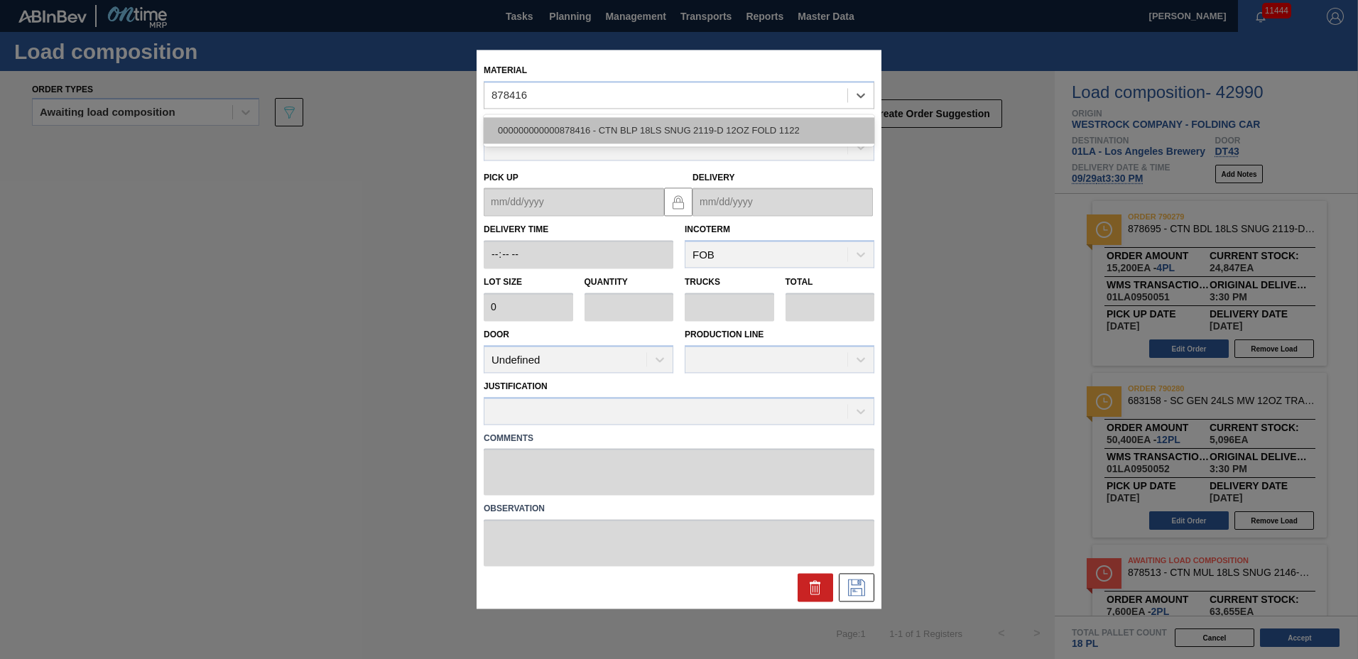
click at [537, 136] on div "000000000000878416 - CTN BLP 18LS SNUG 2119-D 12OZ FOLD 1122" at bounding box center [679, 130] width 391 height 26
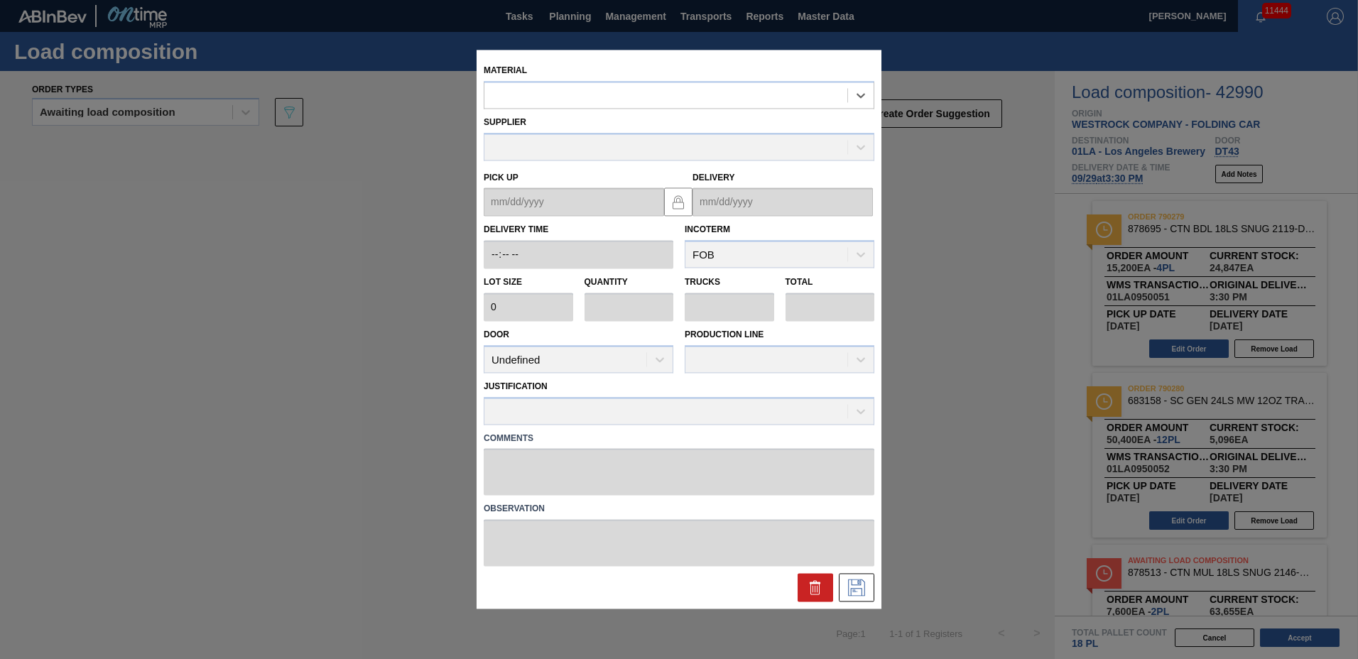
type input "3,800"
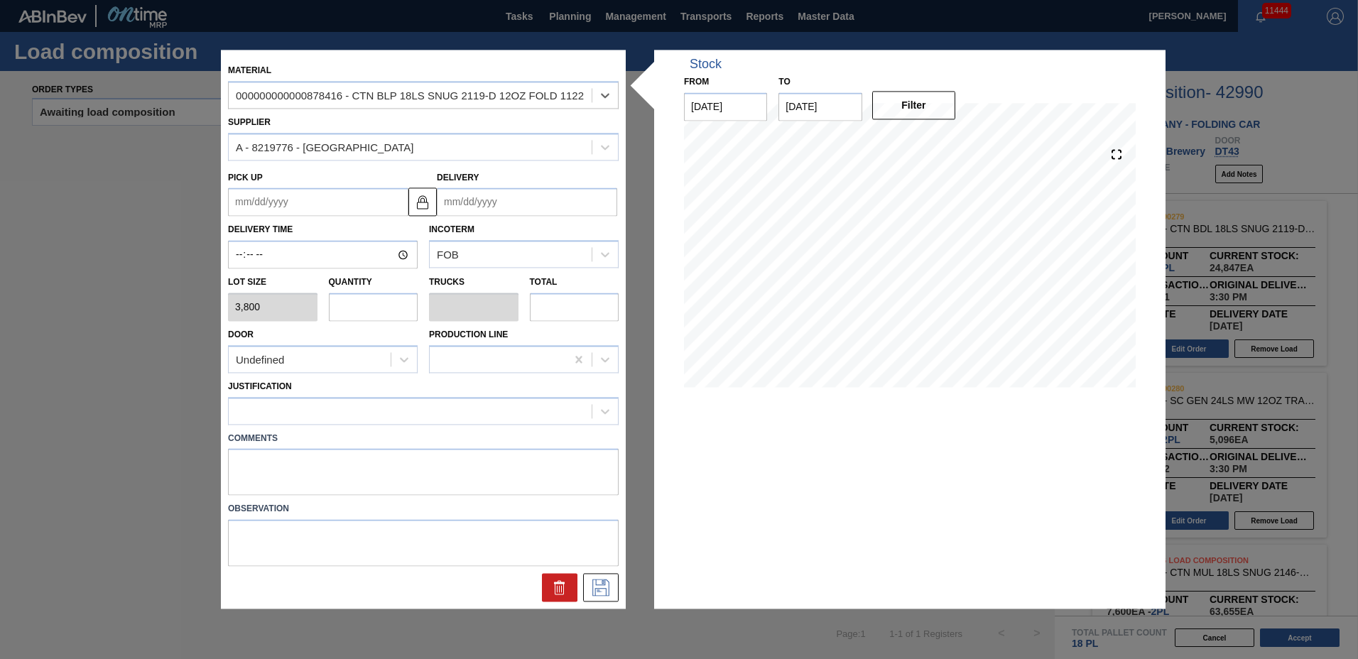
click at [494, 202] on input "Delivery" at bounding box center [527, 202] width 180 height 28
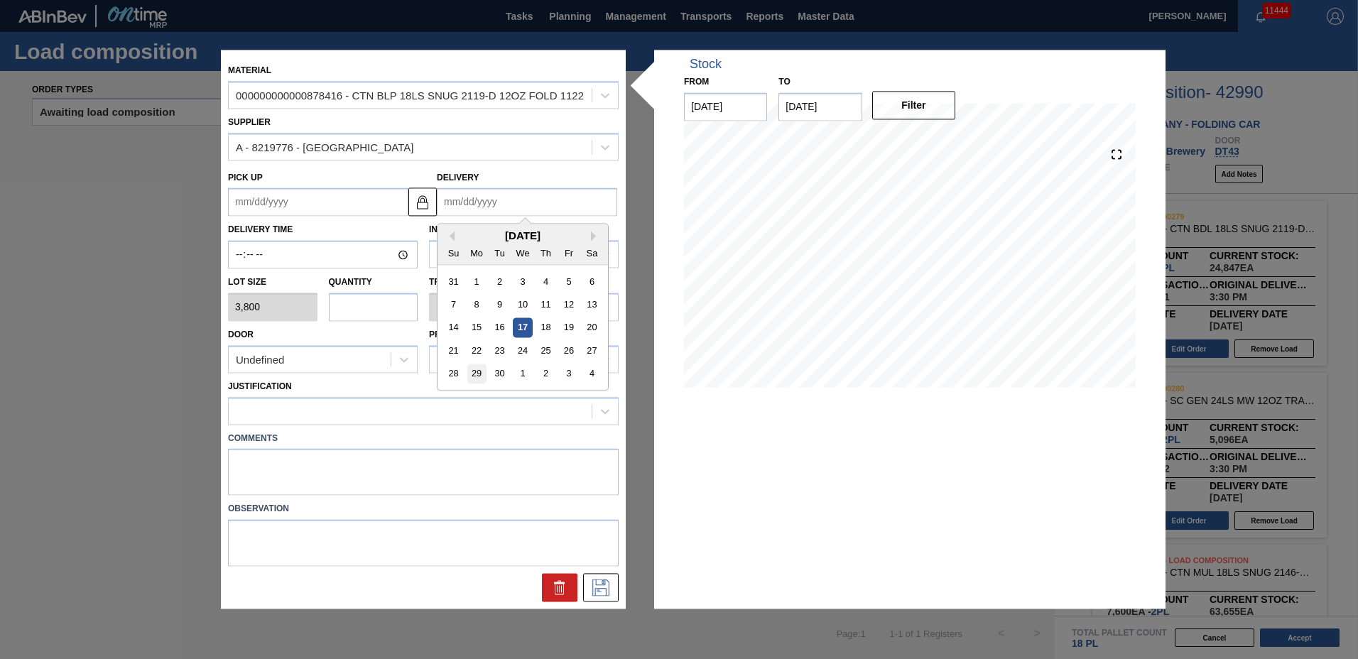
click at [483, 367] on div "29" at bounding box center [476, 373] width 19 height 19
type up "[DATE]"
type input "[DATE]"
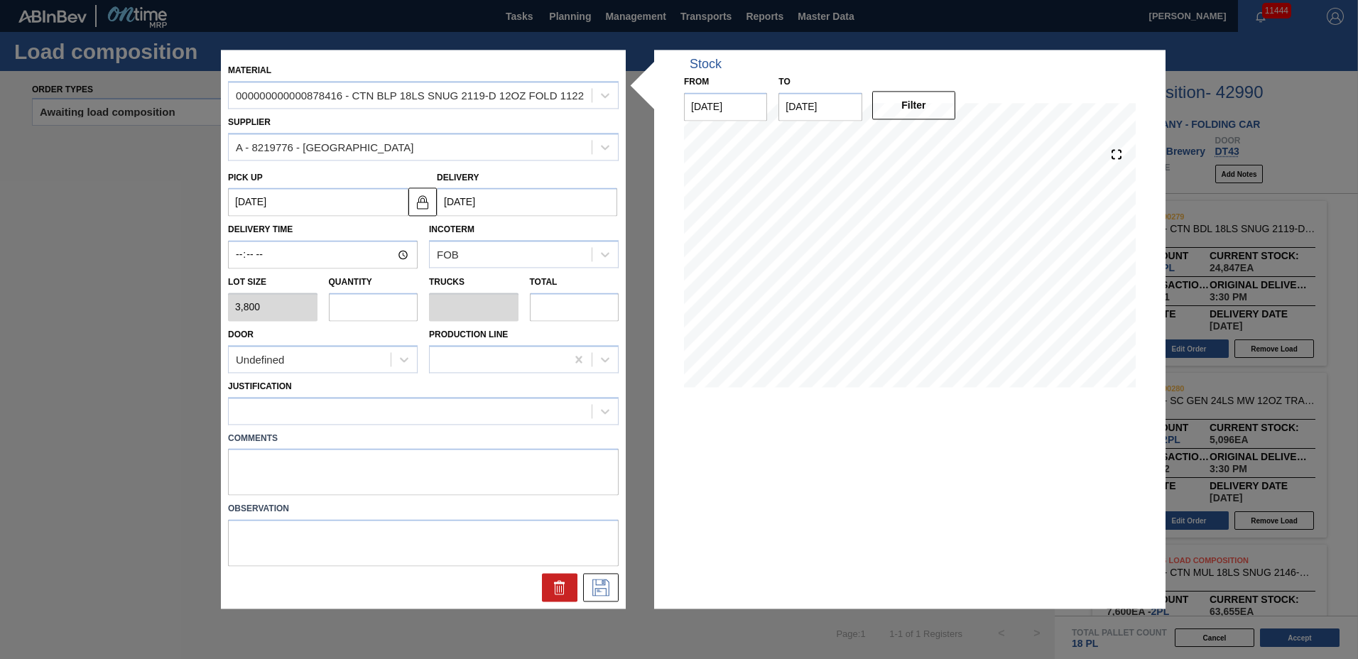
drag, startPoint x: 373, startPoint y: 311, endPoint x: 383, endPoint y: 310, distance: 10.0
click at [373, 309] on input "text" at bounding box center [373, 307] width 89 height 28
type input "2"
type input "0.083"
type input "7,600"
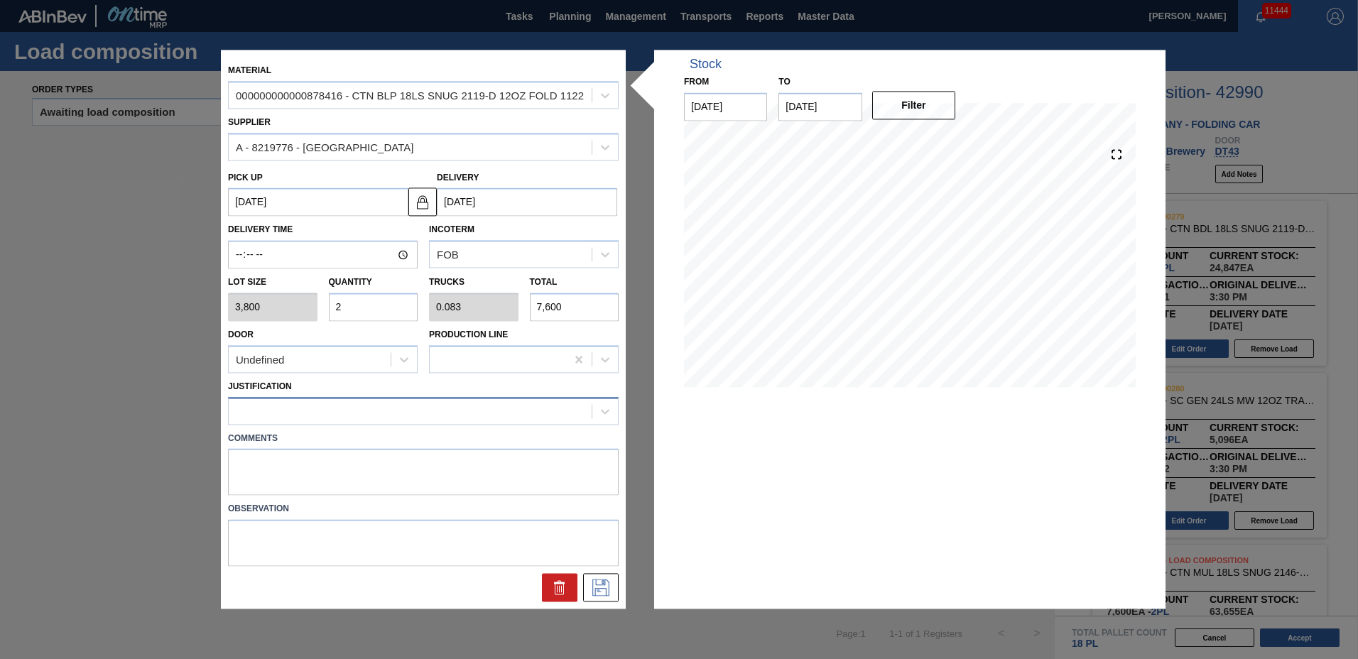
type input "2"
click at [296, 417] on div at bounding box center [410, 411] width 363 height 21
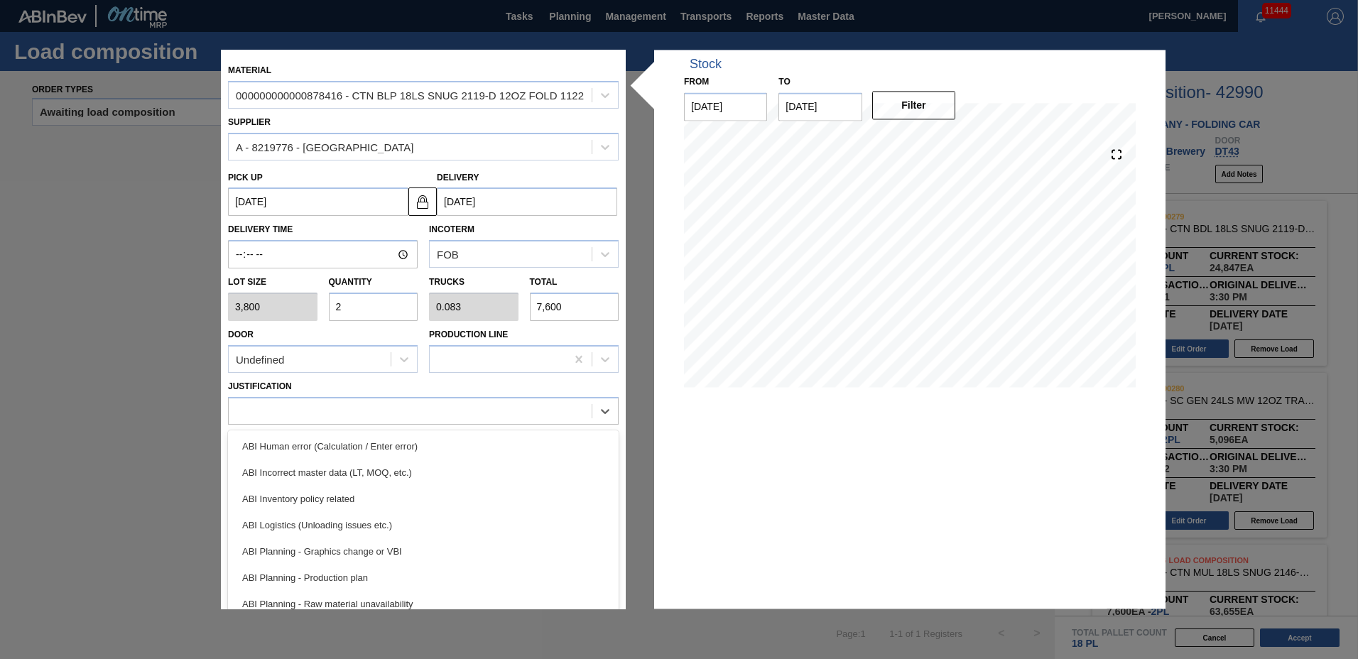
drag, startPoint x: 310, startPoint y: 498, endPoint x: 353, endPoint y: 495, distance: 43.4
click at [310, 497] on div "ABI Inventory policy related" at bounding box center [423, 499] width 391 height 26
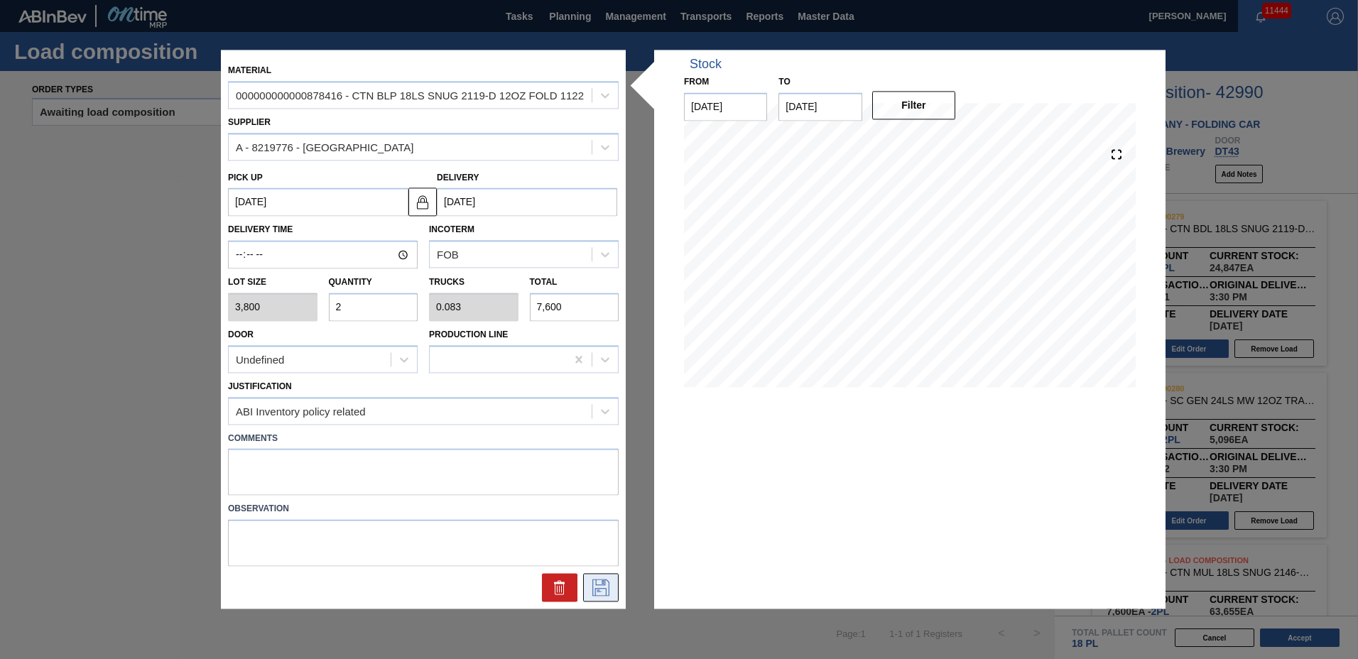
click at [595, 582] on icon at bounding box center [600, 588] width 23 height 17
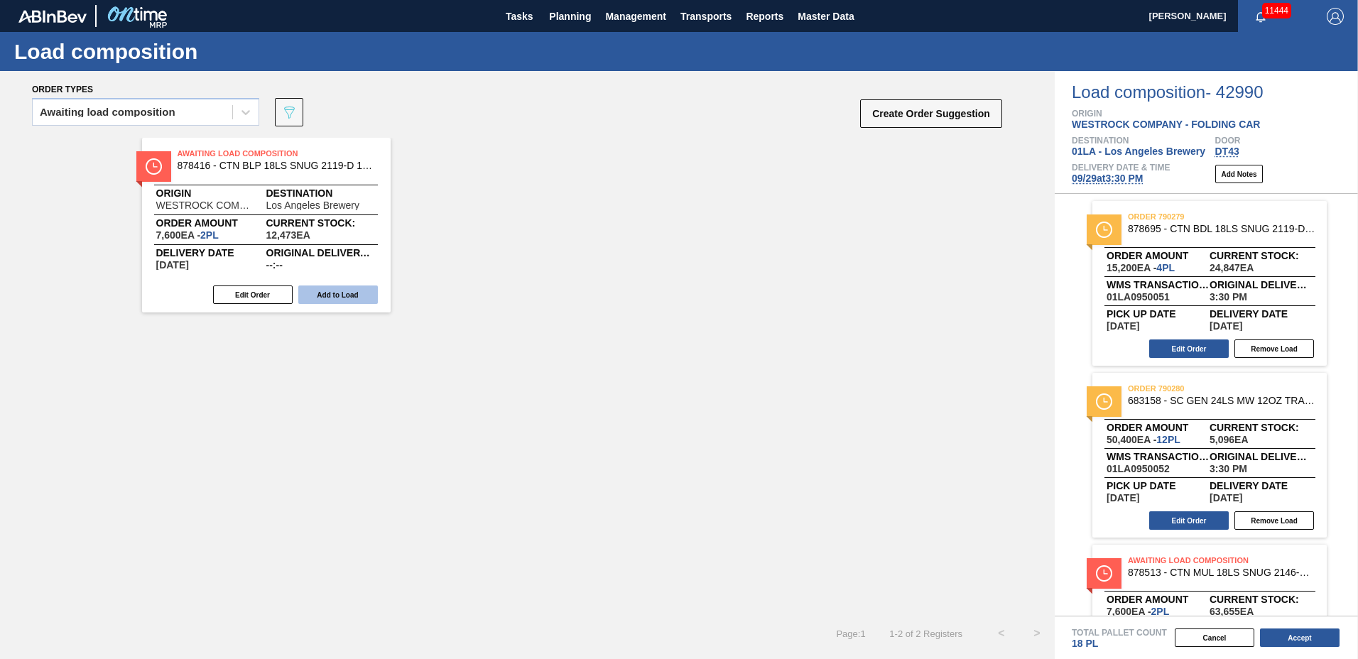
click at [376, 300] on button "Add to Load" at bounding box center [338, 295] width 80 height 18
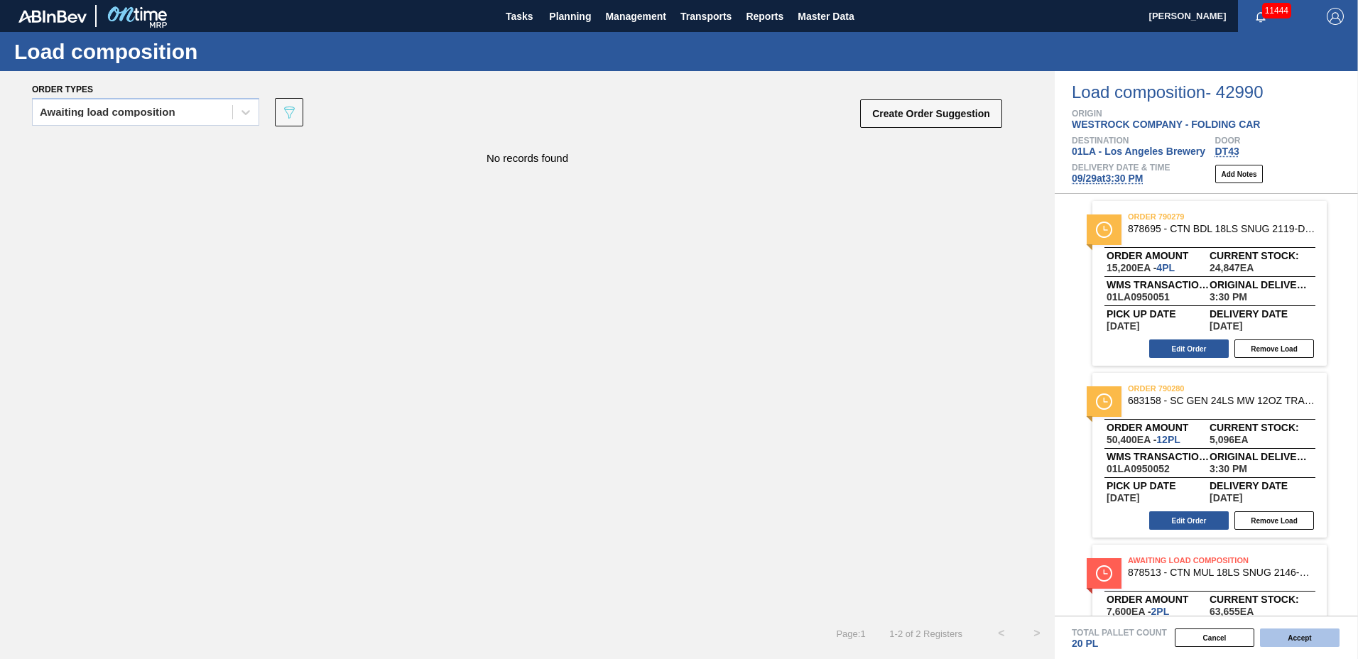
click at [1283, 633] on button "Accept" at bounding box center [1300, 638] width 80 height 18
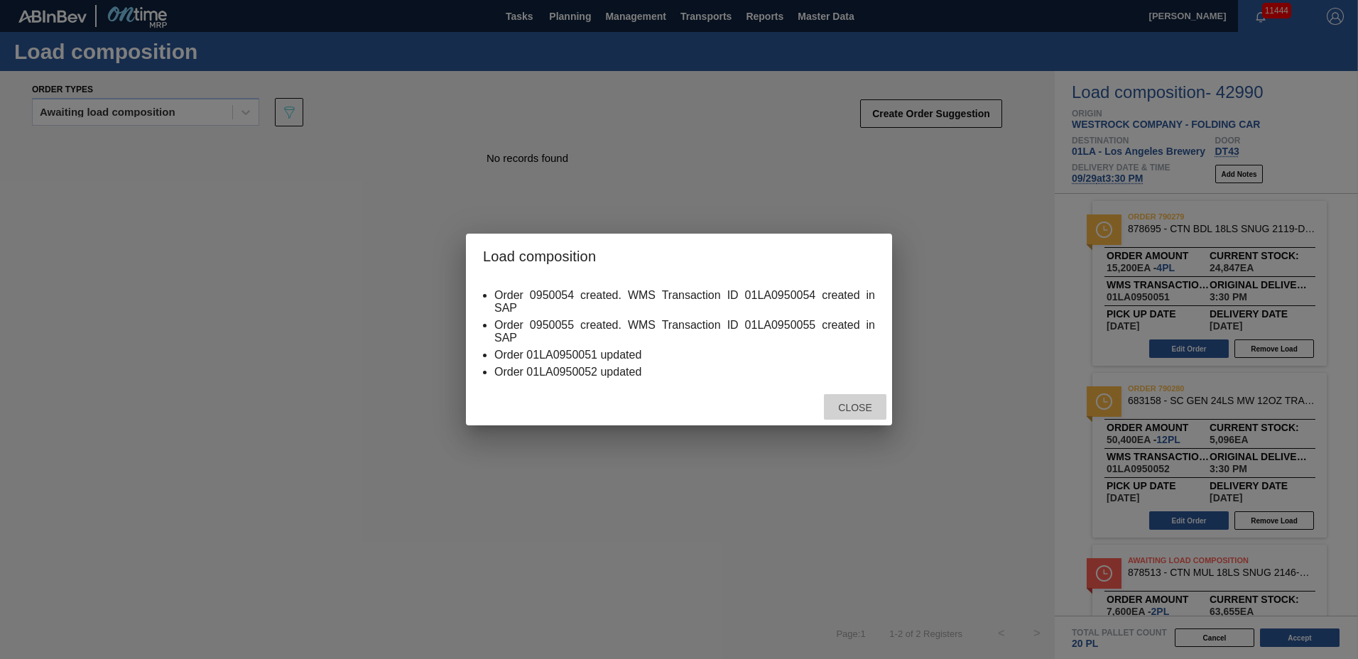
click at [871, 410] on span "Close" at bounding box center [855, 407] width 56 height 11
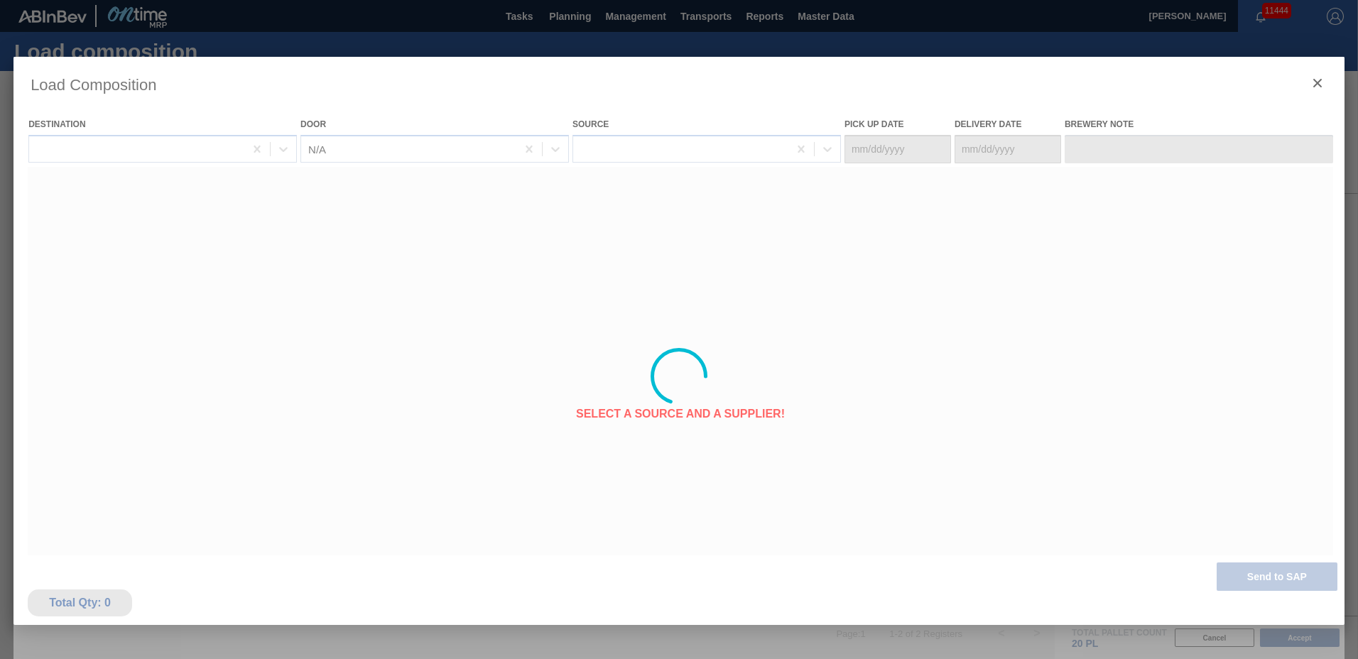
type Date "[DATE]"
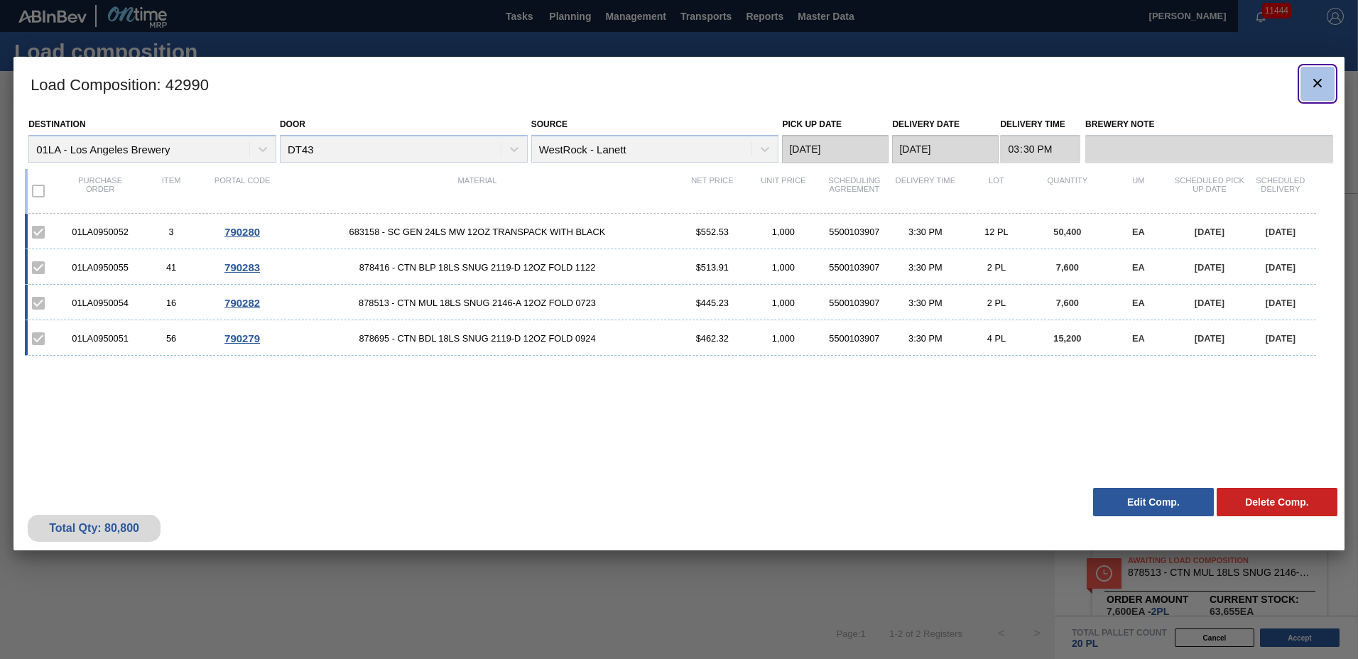
click at [1327, 86] on button "botão de ícone" at bounding box center [1317, 84] width 34 height 34
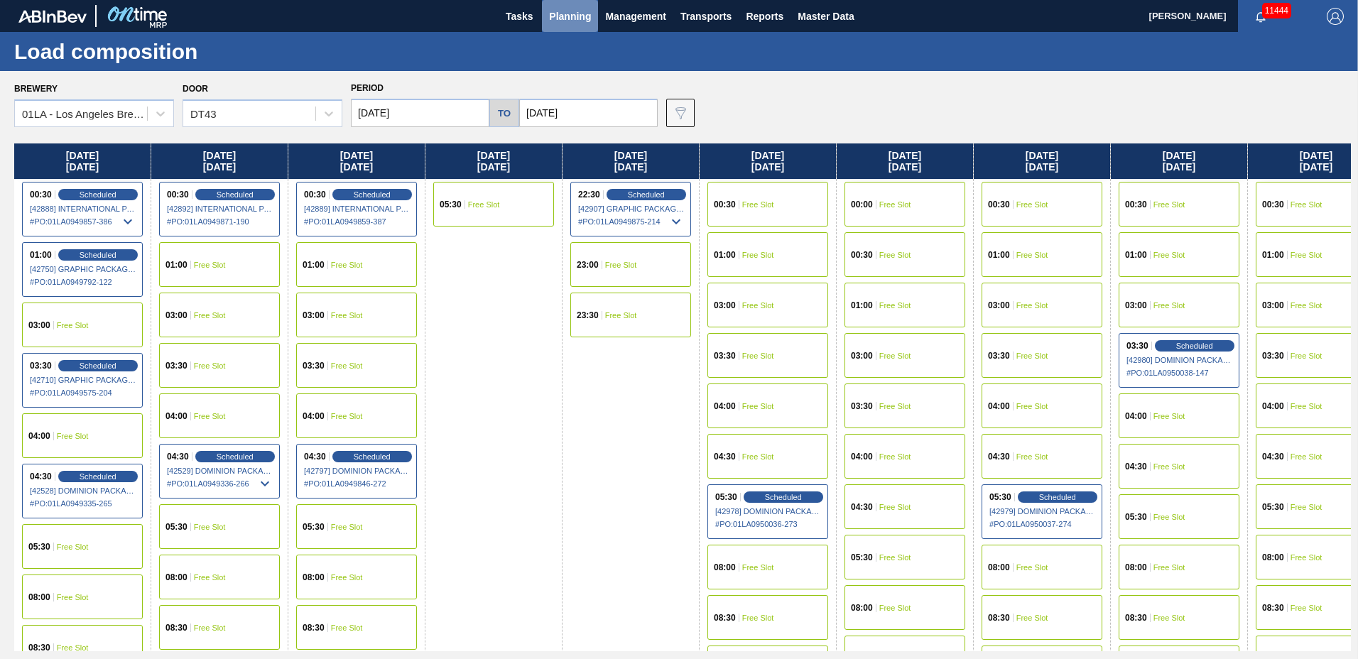
click at [569, 22] on span "Planning" at bounding box center [570, 16] width 42 height 17
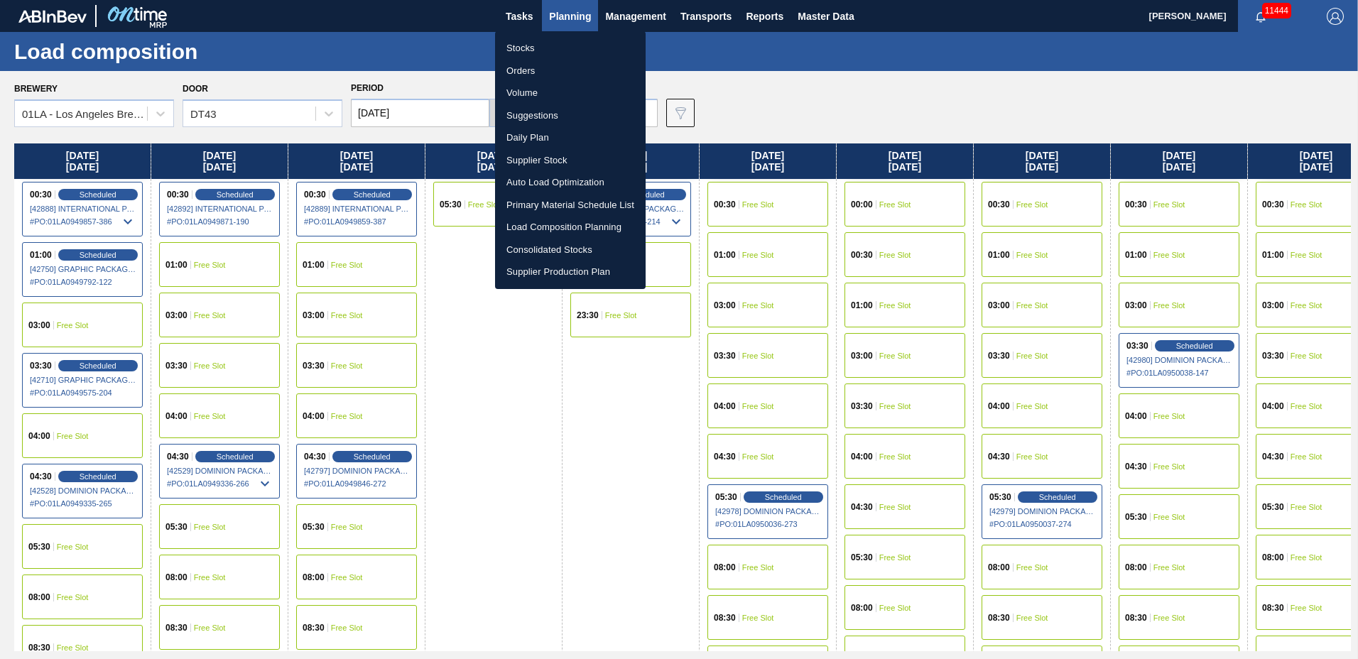
click at [558, 118] on li "Suggestions" at bounding box center [570, 115] width 151 height 23
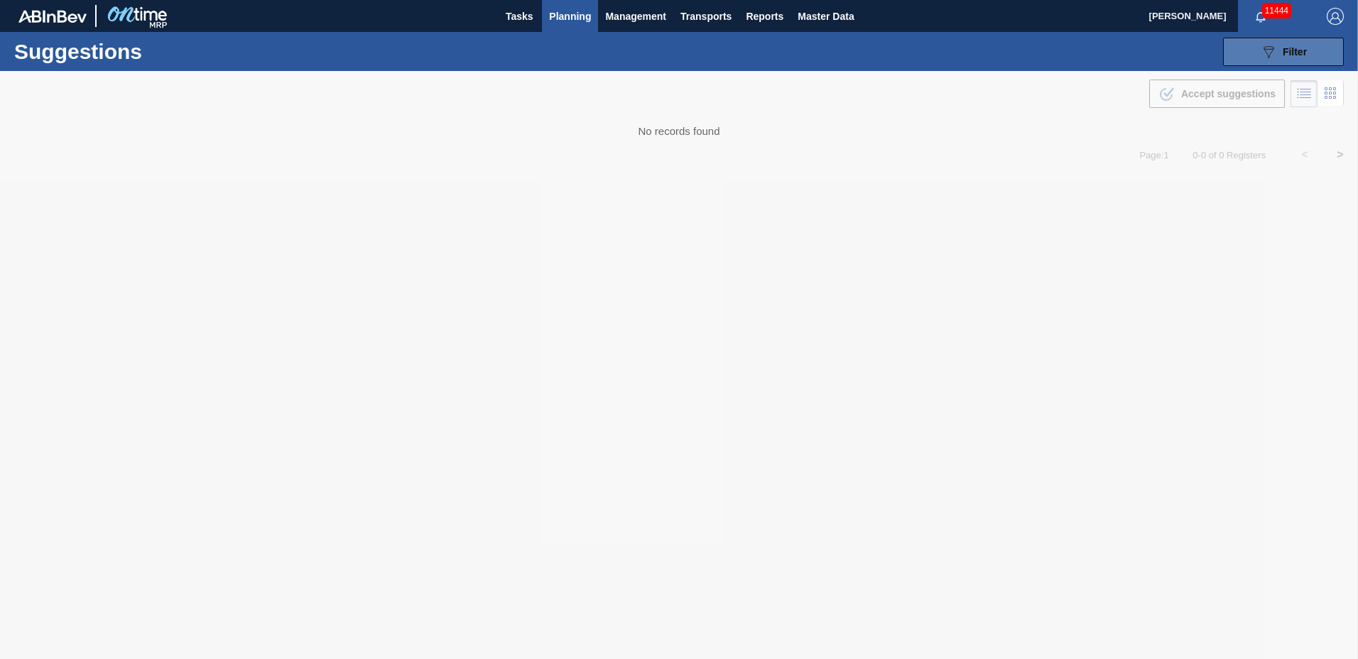
type to "[DATE]"
click at [1265, 50] on icon at bounding box center [1269, 52] width 11 height 12
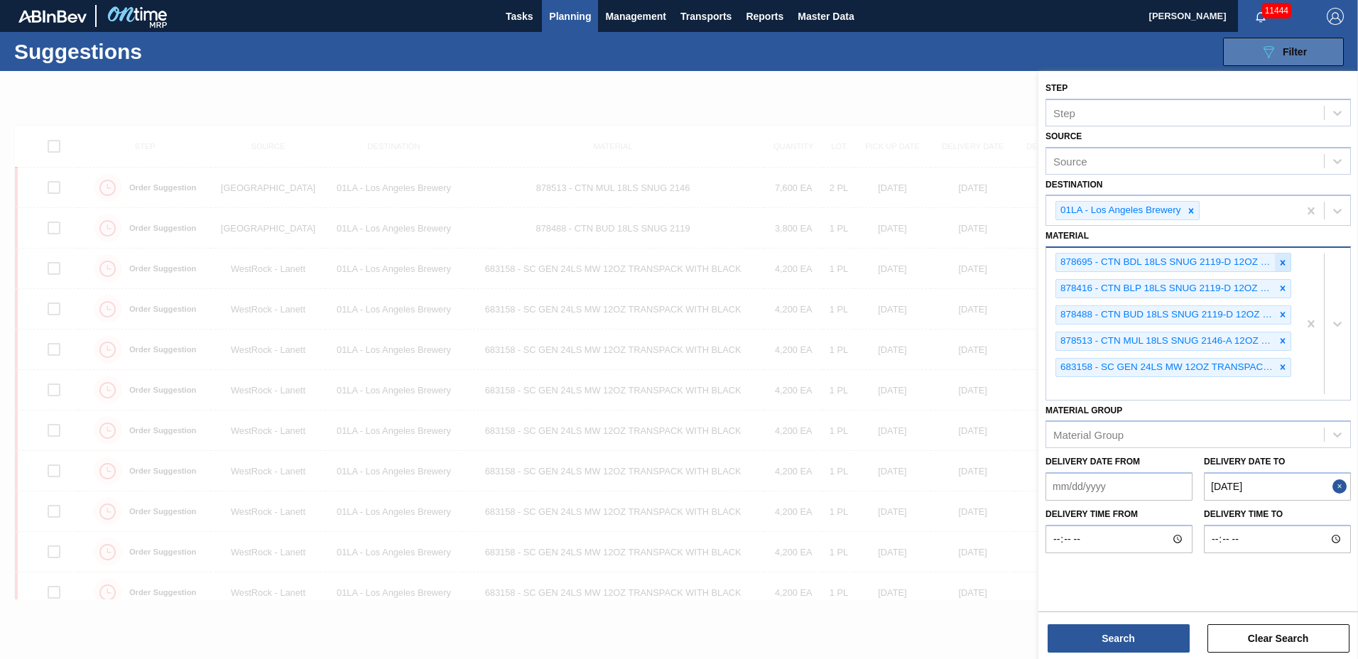
click at [1285, 263] on icon at bounding box center [1283, 263] width 10 height 10
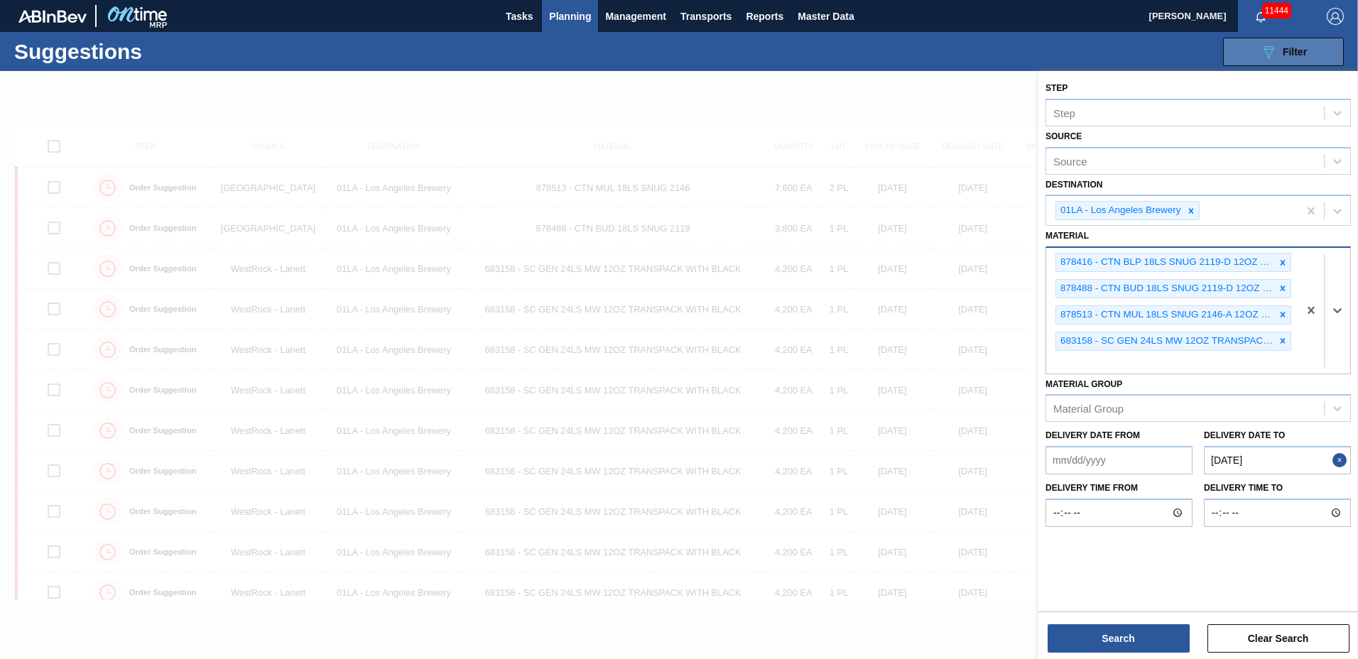
click at [1285, 263] on icon at bounding box center [1283, 263] width 10 height 10
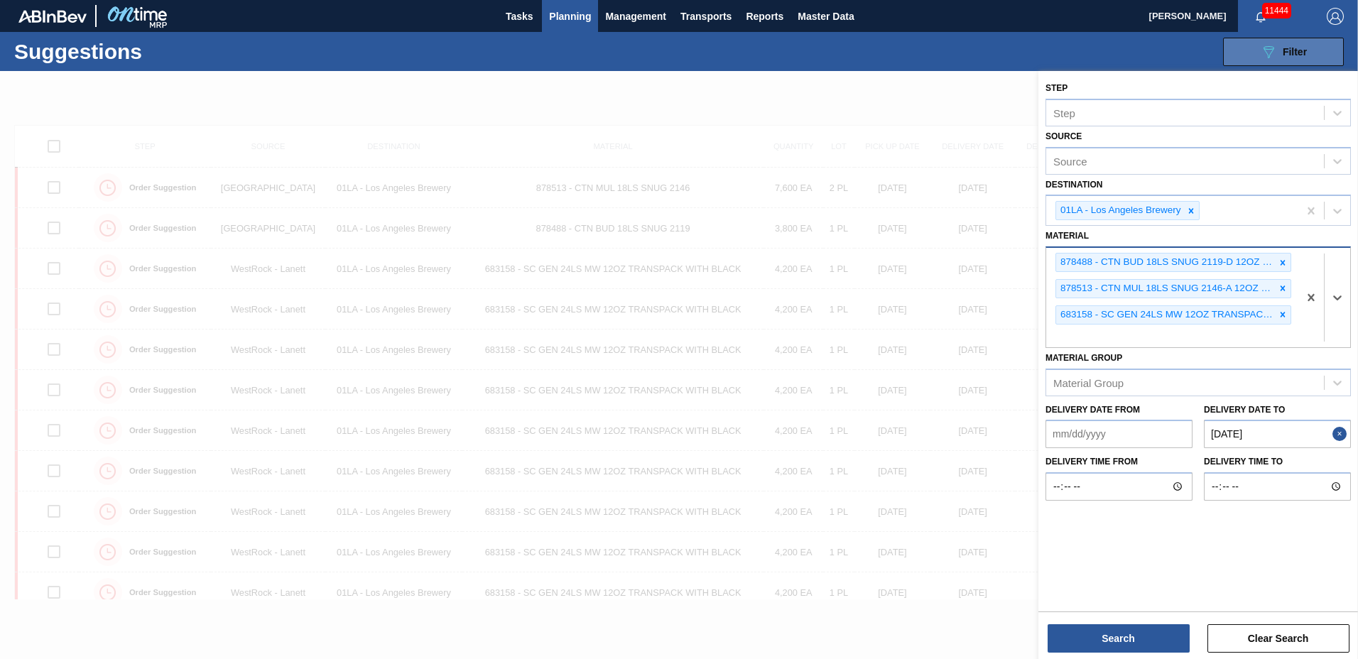
click at [1285, 263] on icon at bounding box center [1283, 263] width 10 height 10
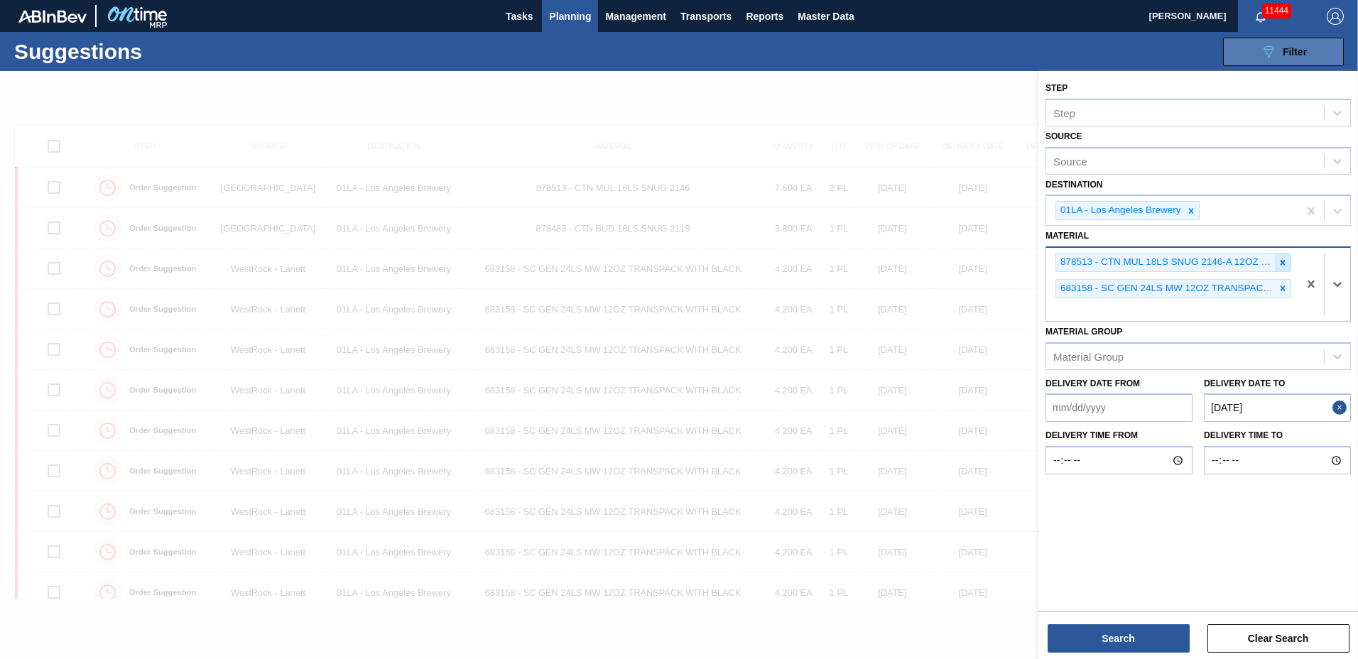
click at [1278, 261] on icon at bounding box center [1283, 263] width 10 height 10
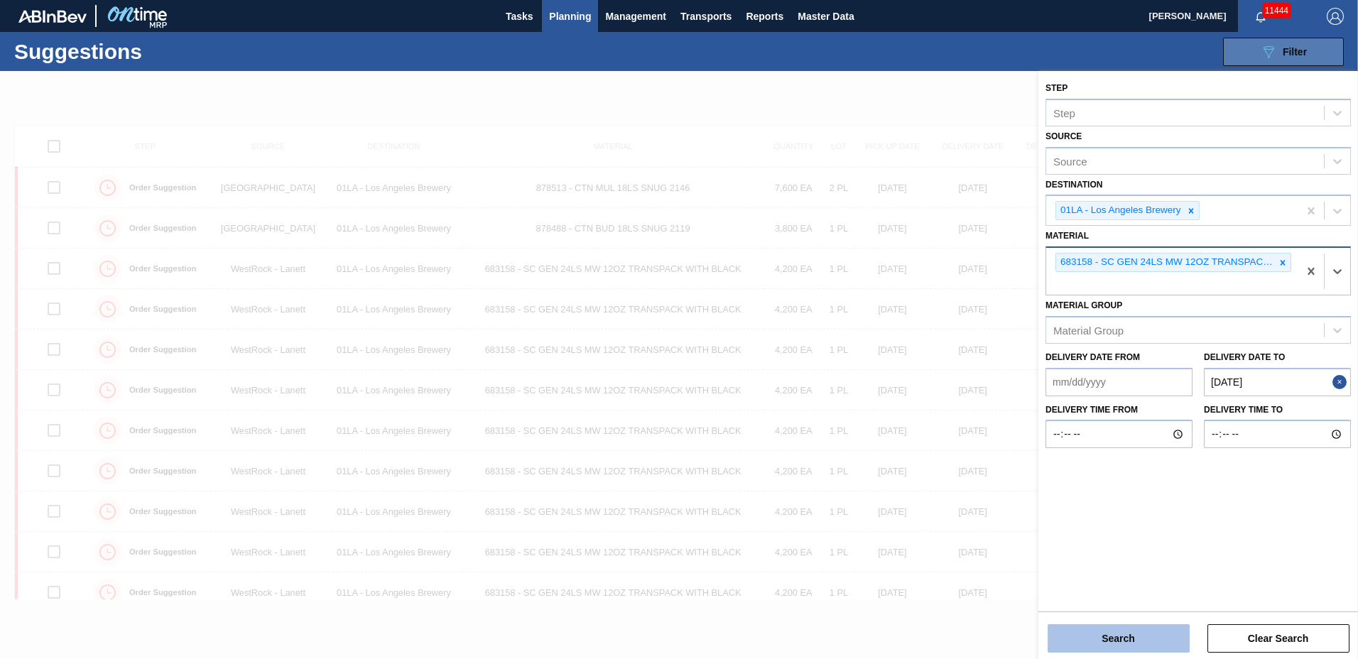
click at [1085, 646] on button "Search" at bounding box center [1119, 638] width 142 height 28
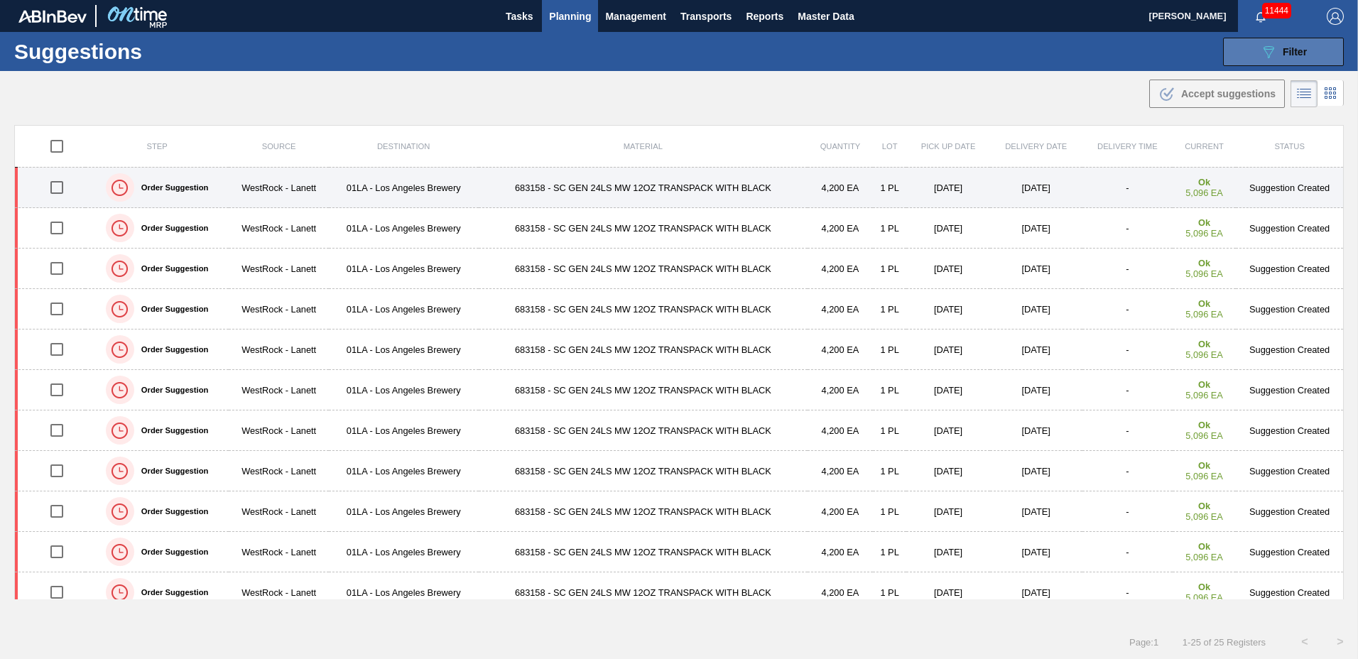
drag, startPoint x: 56, startPoint y: 185, endPoint x: 56, endPoint y: 195, distance: 9.9
click at [56, 185] on input "checkbox" at bounding box center [57, 188] width 30 height 30
checkbox input "true"
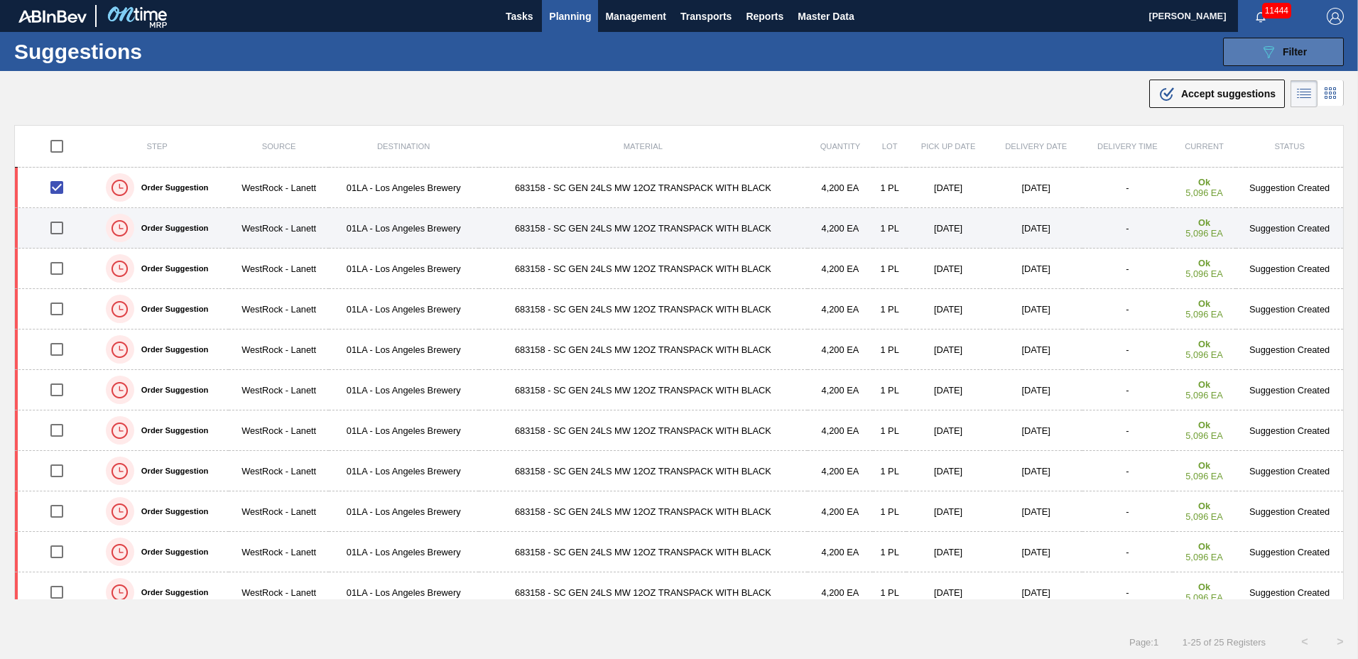
click at [58, 236] on input "checkbox" at bounding box center [57, 228] width 30 height 30
checkbox input "true"
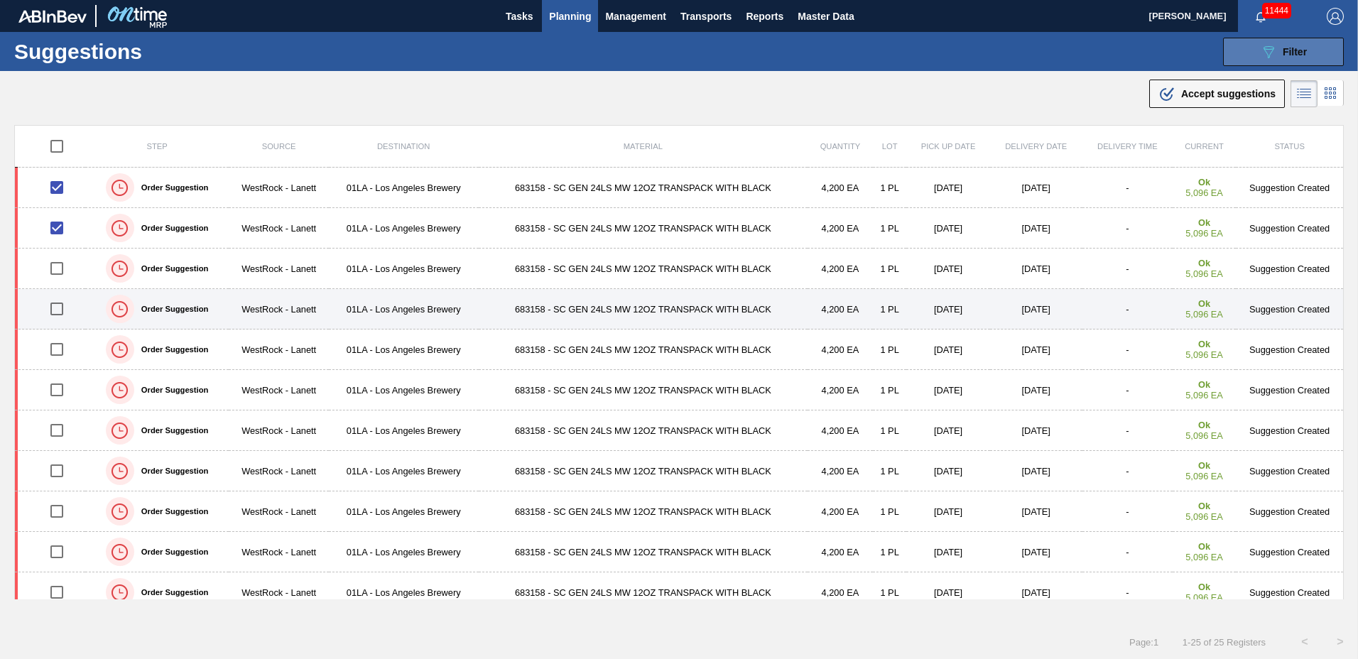
drag, startPoint x: 55, startPoint y: 263, endPoint x: 67, endPoint y: 315, distance: 53.2
click at [55, 264] on input "checkbox" at bounding box center [57, 269] width 30 height 30
checkbox input "true"
click at [48, 312] on input "checkbox" at bounding box center [57, 309] width 30 height 30
checkbox input "true"
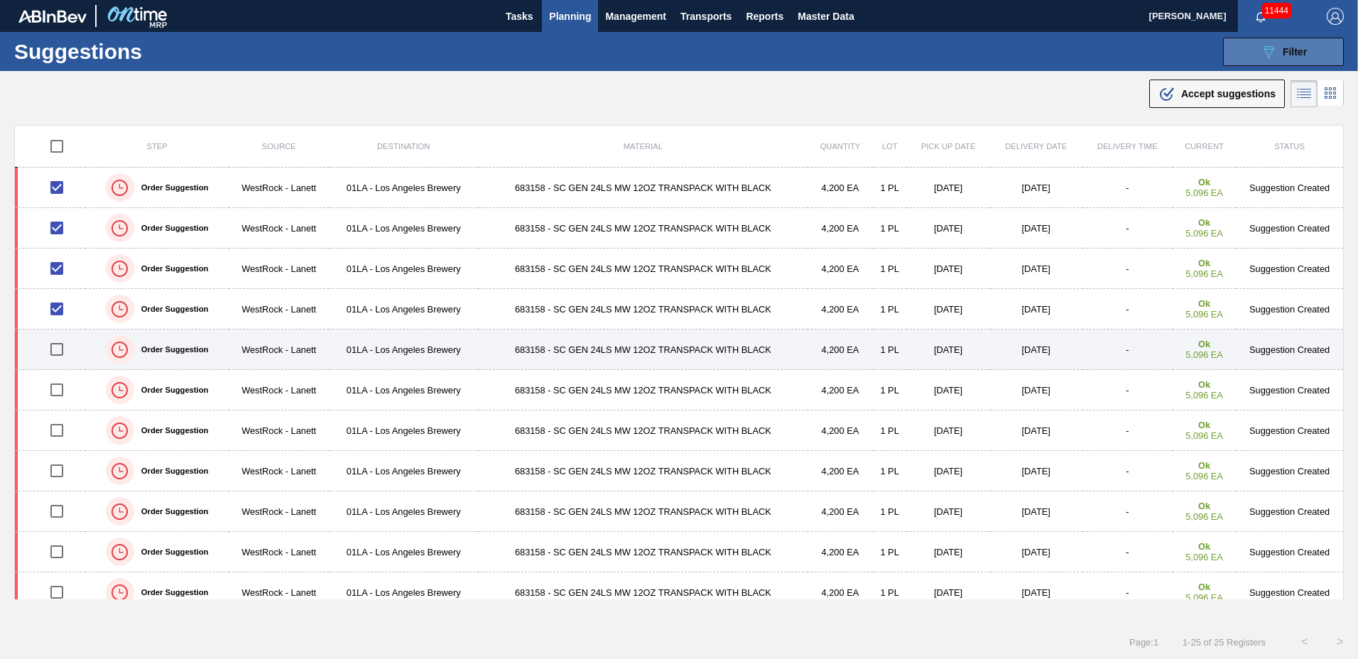
click at [54, 342] on input "checkbox" at bounding box center [57, 350] width 30 height 30
checkbox input "true"
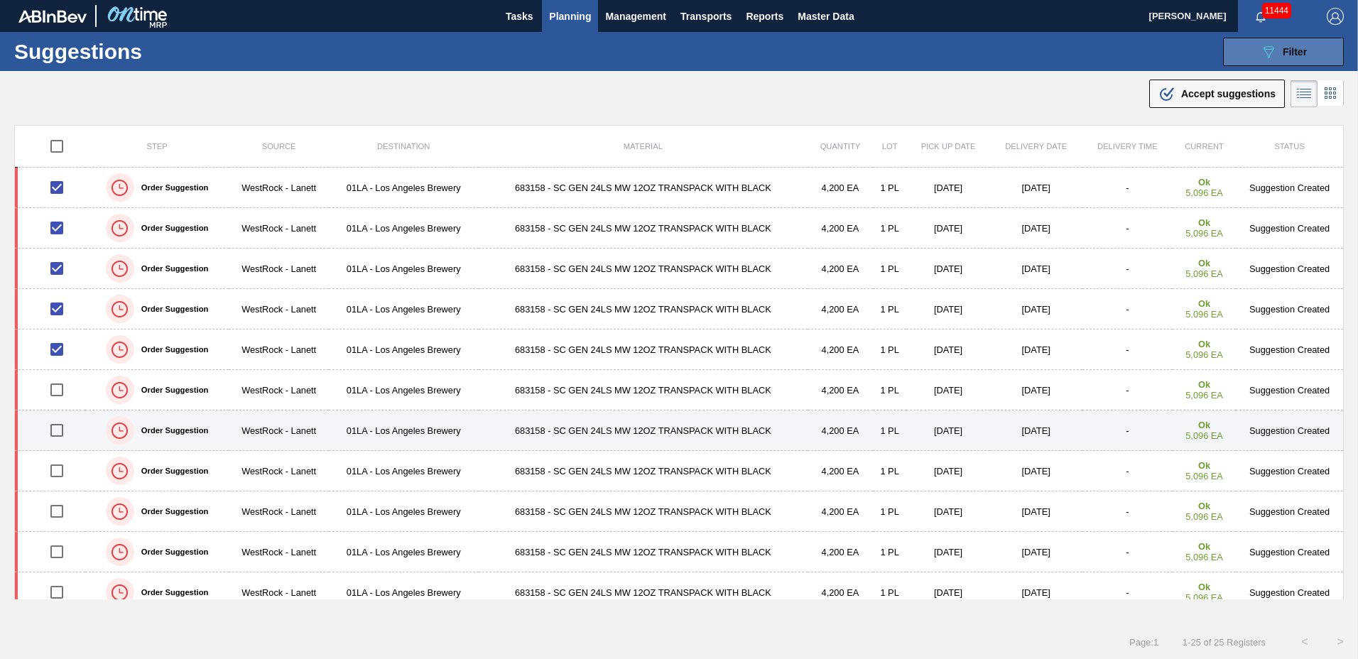
click at [53, 427] on input "checkbox" at bounding box center [57, 430] width 30 height 30
checkbox input "true"
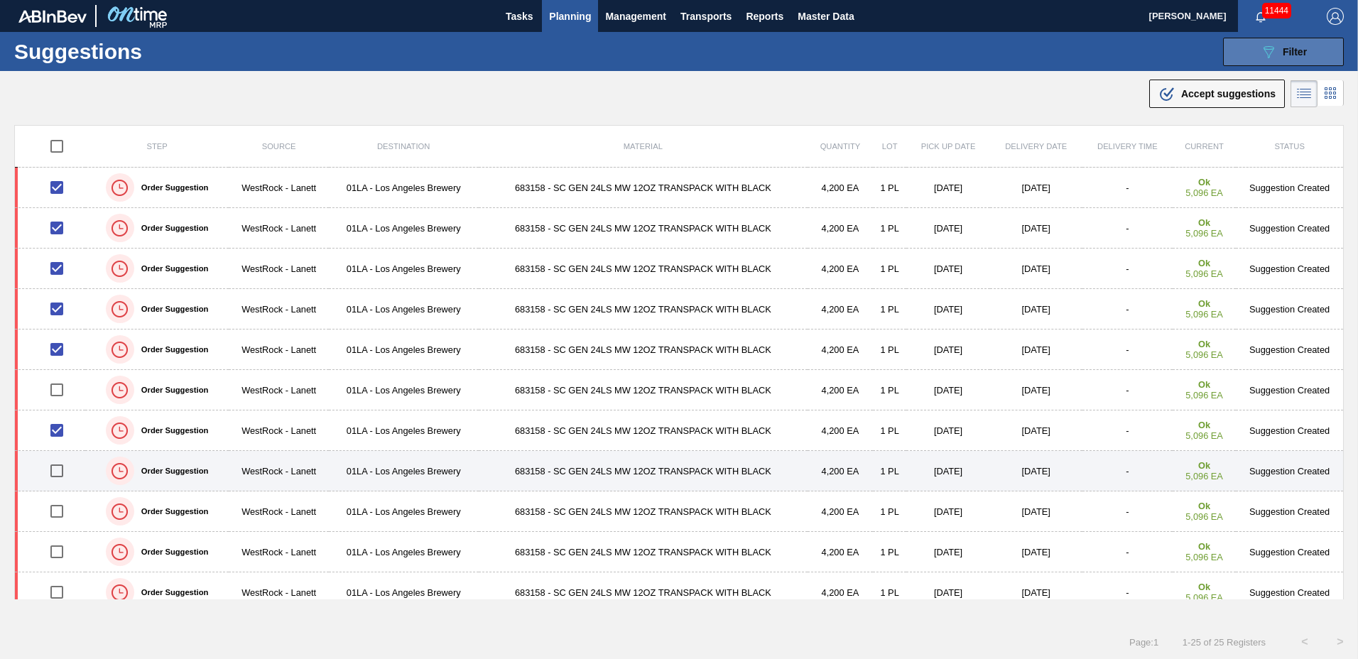
click at [58, 472] on input "checkbox" at bounding box center [57, 471] width 30 height 30
checkbox input "true"
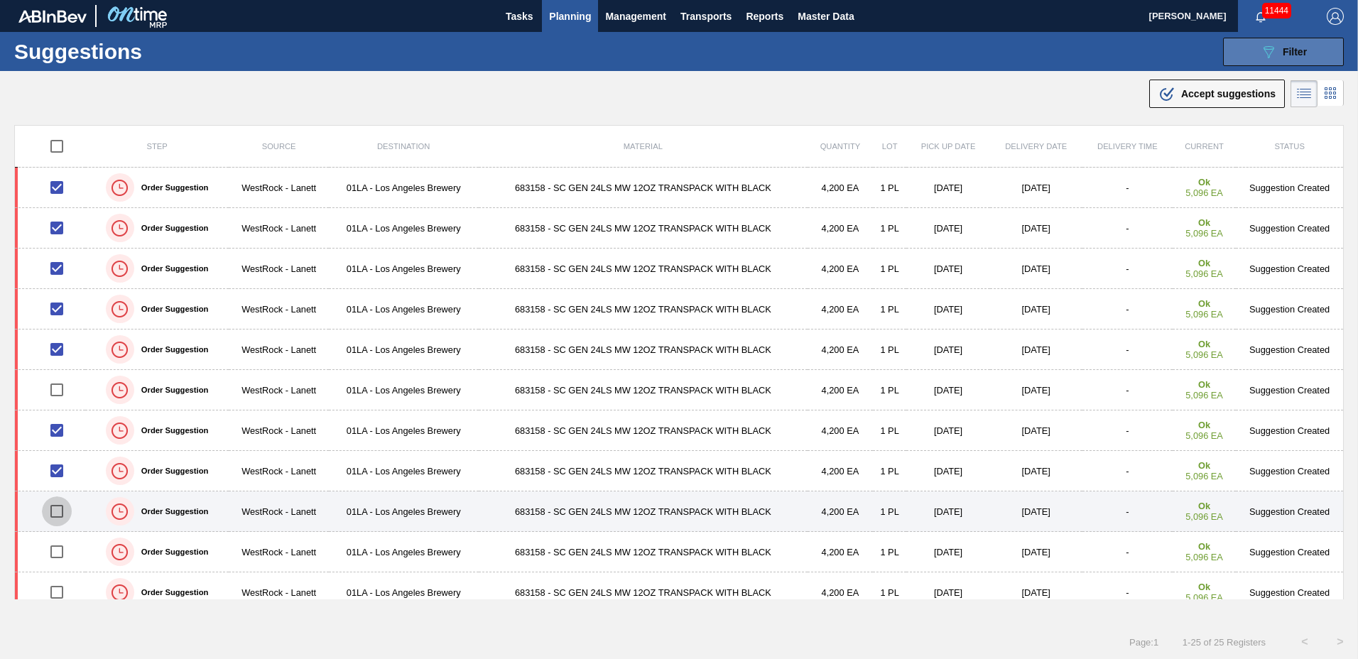
click at [58, 509] on input "checkbox" at bounding box center [57, 511] width 30 height 30
checkbox input "true"
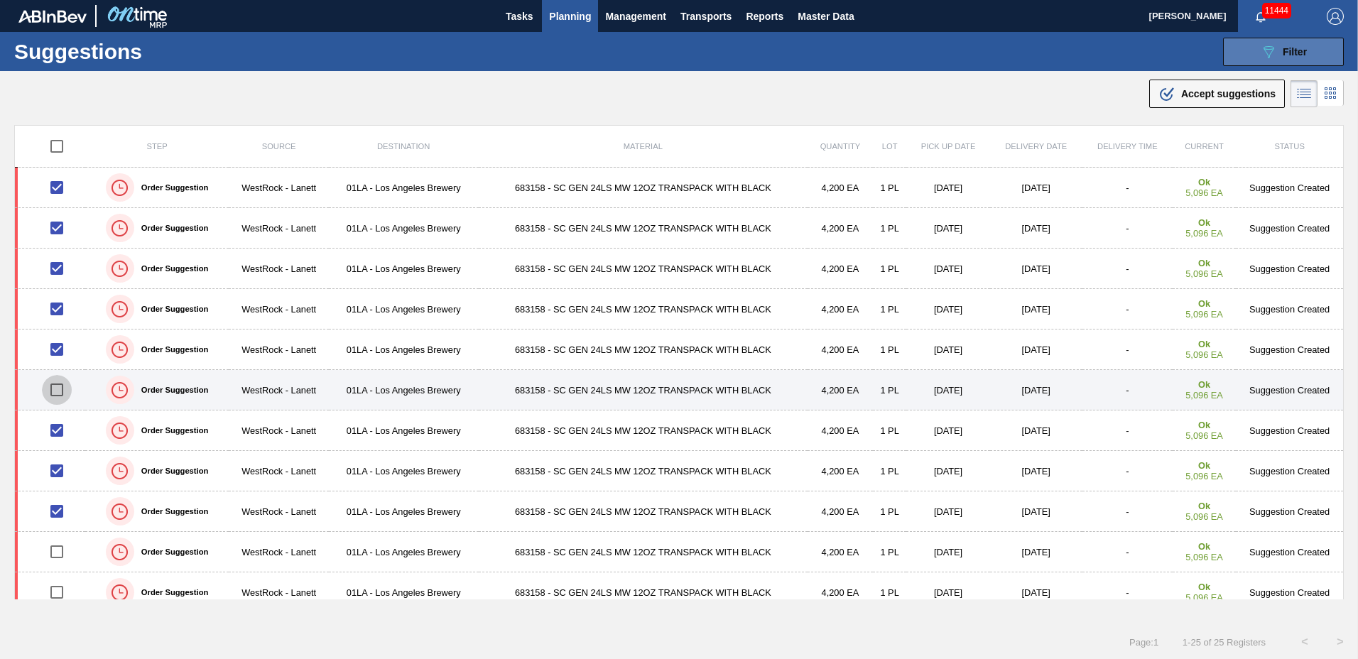
click at [53, 391] on input "checkbox" at bounding box center [57, 390] width 30 height 30
checkbox input "true"
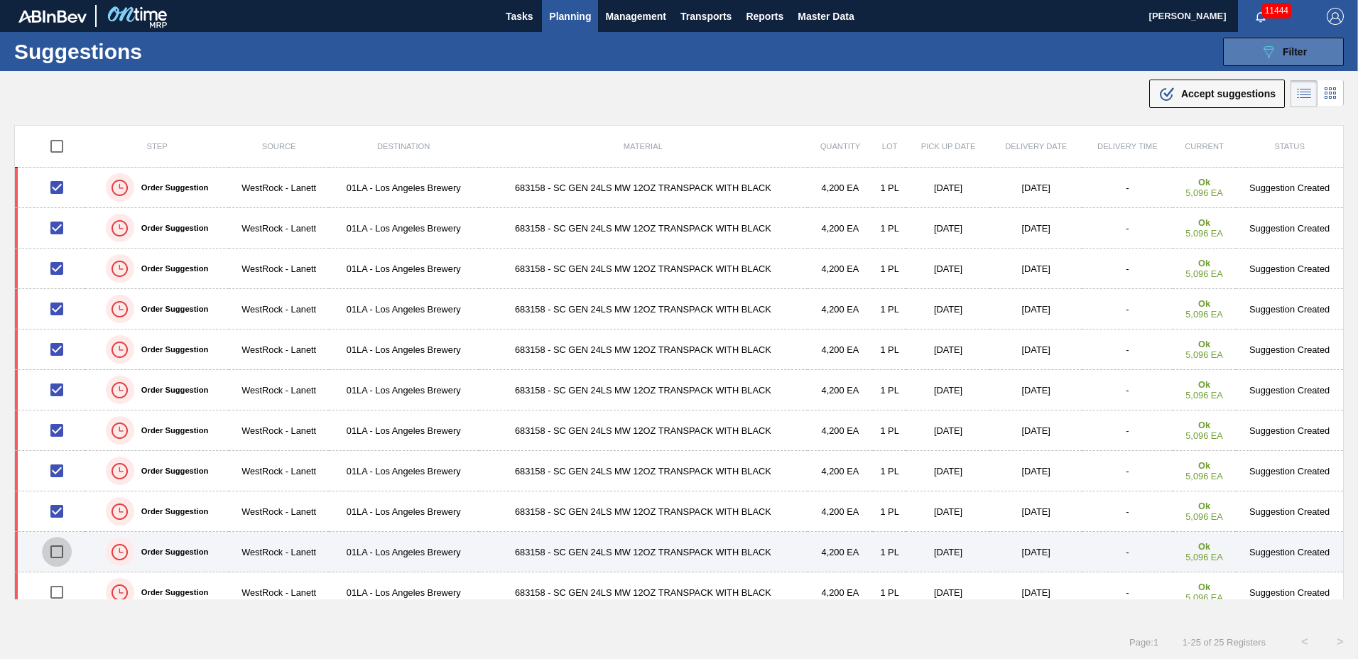
click at [52, 551] on input "checkbox" at bounding box center [57, 552] width 30 height 30
checkbox input "true"
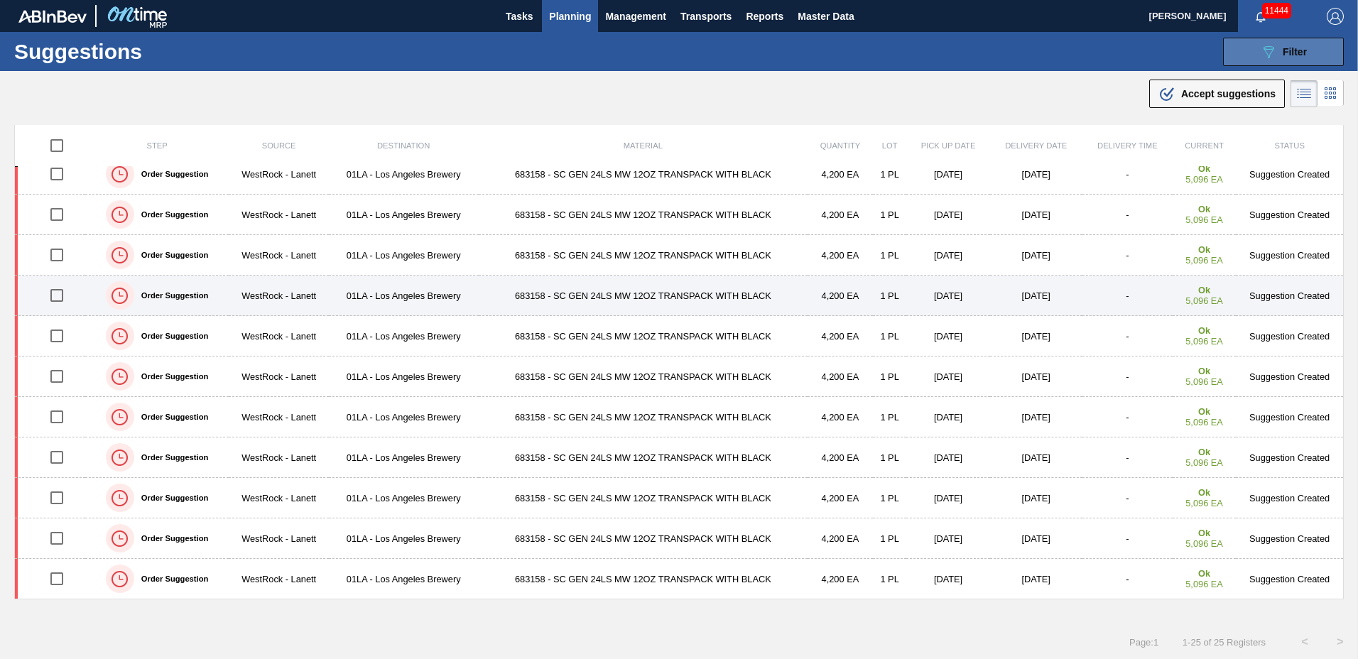
scroll to position [36, 0]
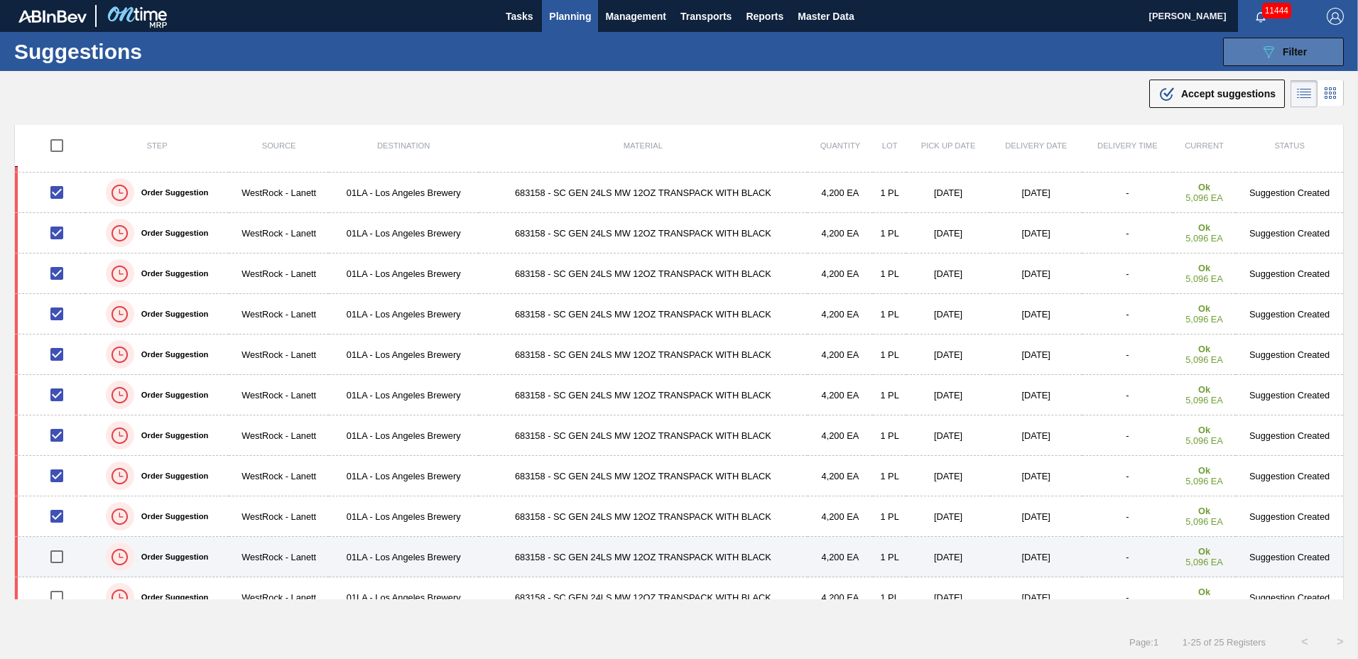
click at [53, 560] on input "checkbox" at bounding box center [57, 557] width 30 height 30
checkbox input "true"
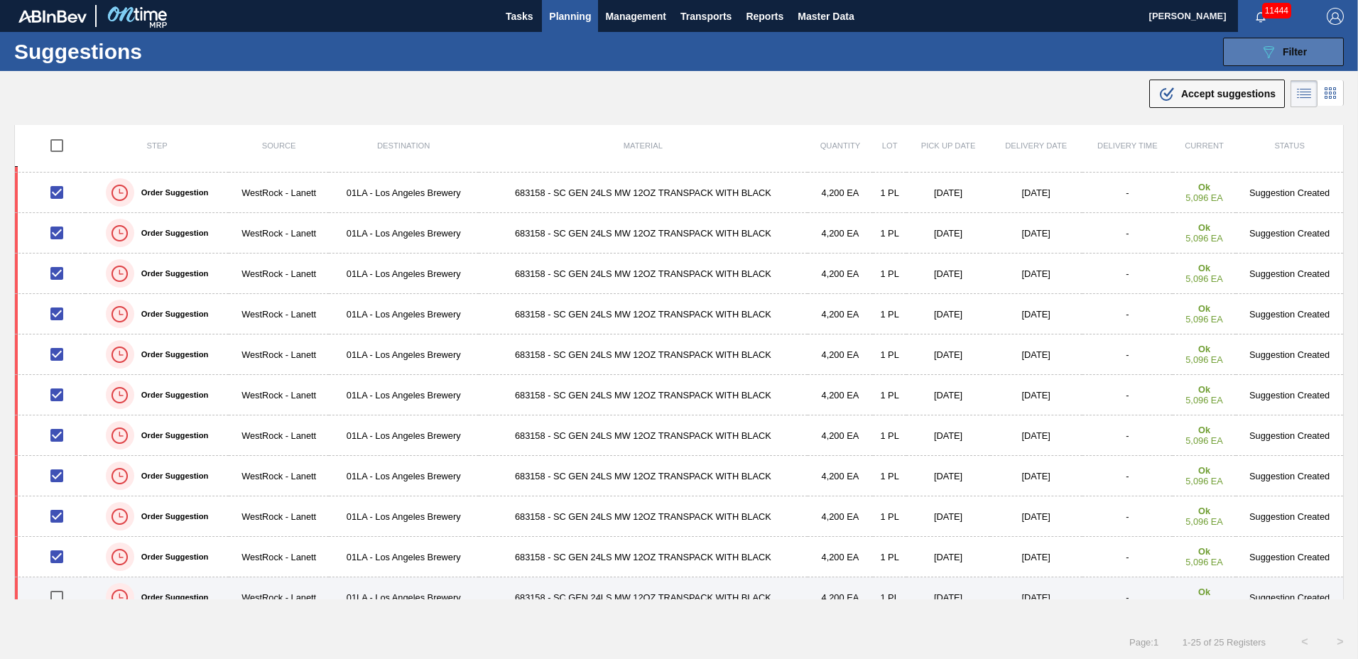
click at [60, 597] on input "checkbox" at bounding box center [57, 597] width 30 height 30
checkbox input "true"
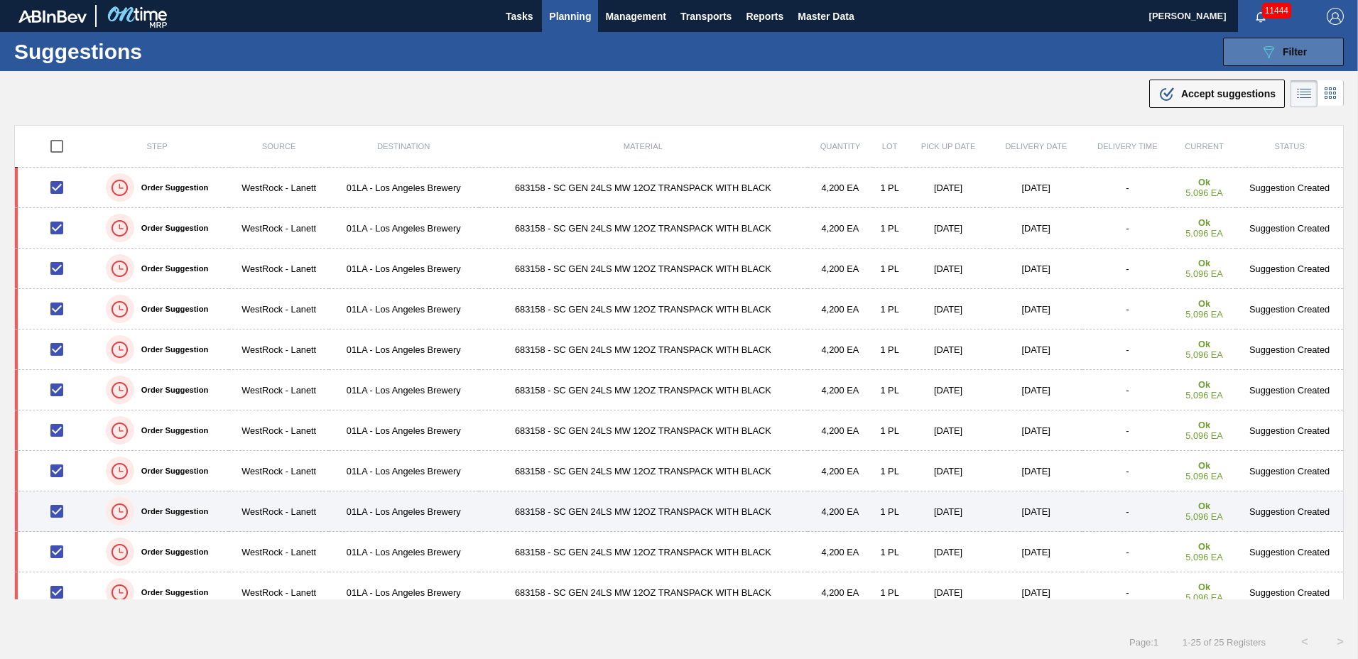
scroll to position [580, 0]
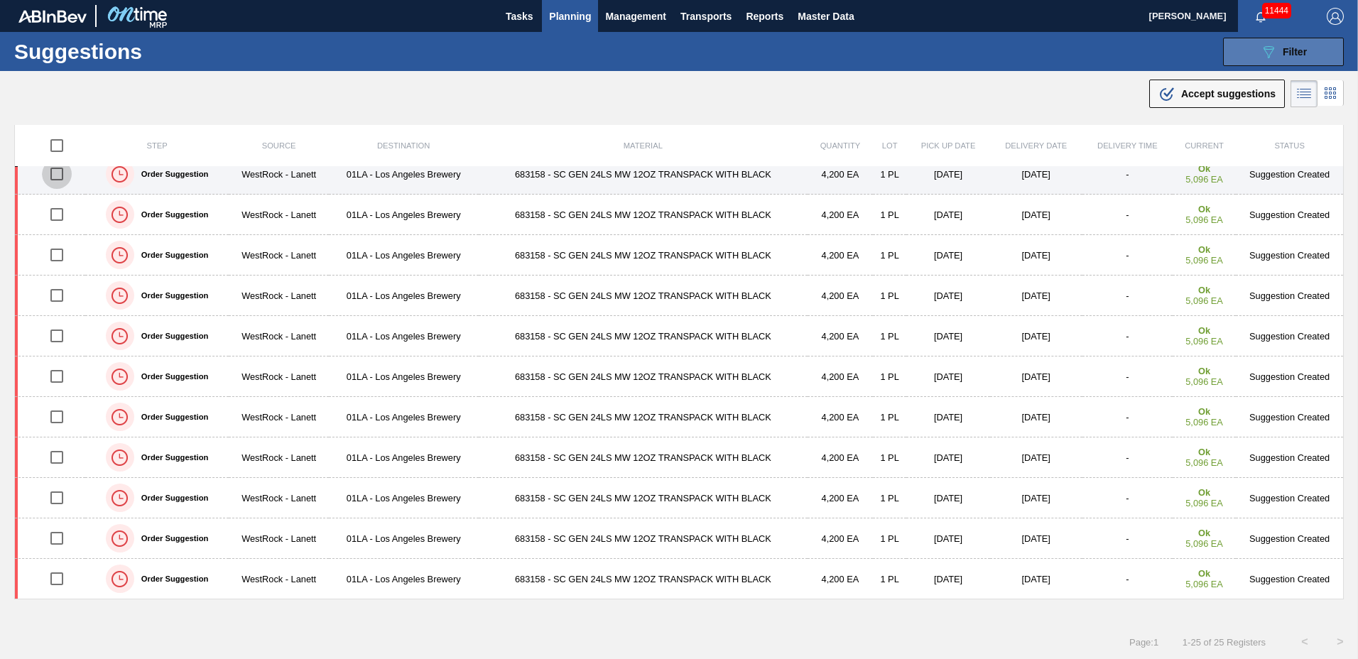
click at [62, 179] on input "checkbox" at bounding box center [57, 174] width 30 height 30
checkbox input "true"
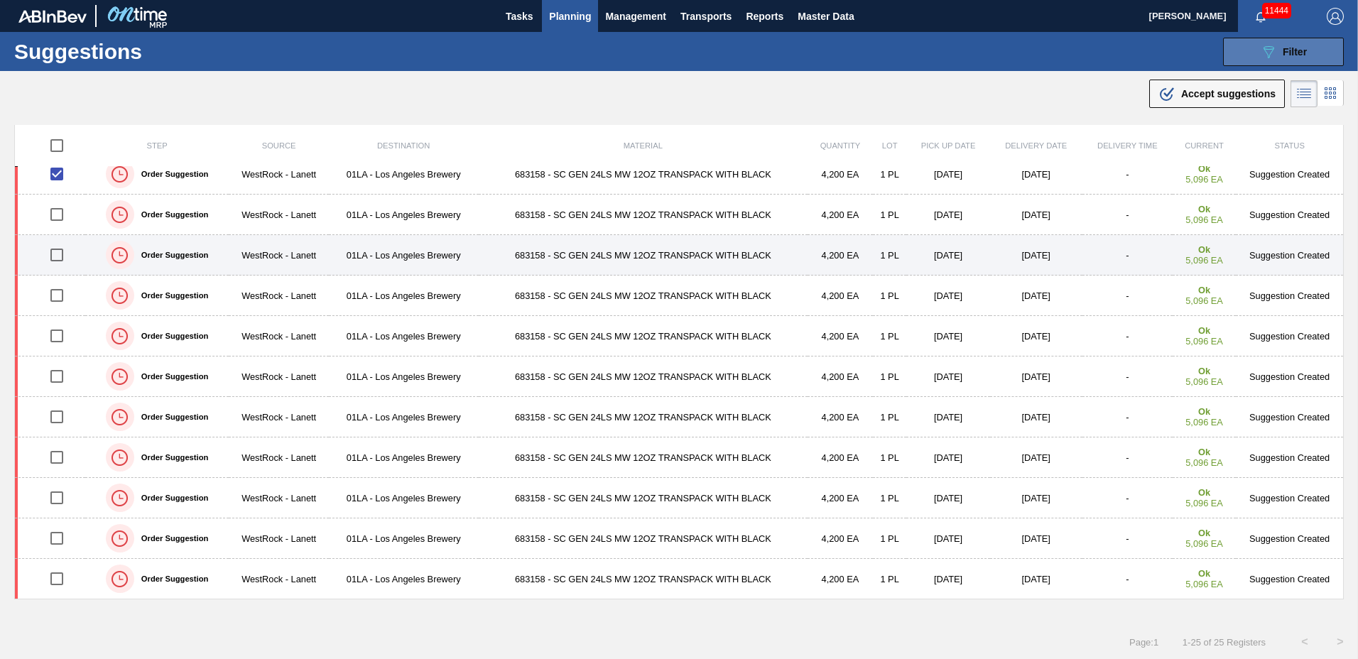
click at [61, 253] on input "checkbox" at bounding box center [57, 255] width 30 height 30
checkbox input "true"
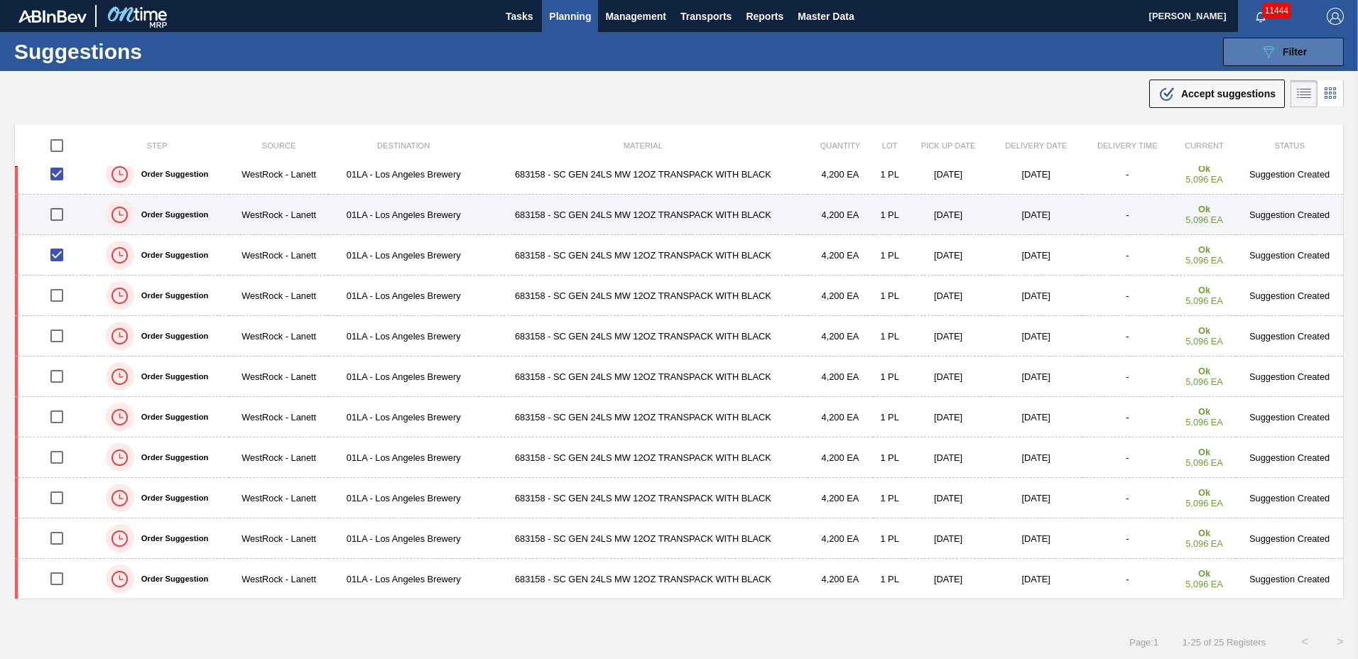
click at [58, 215] on input "checkbox" at bounding box center [57, 215] width 30 height 30
checkbox input "true"
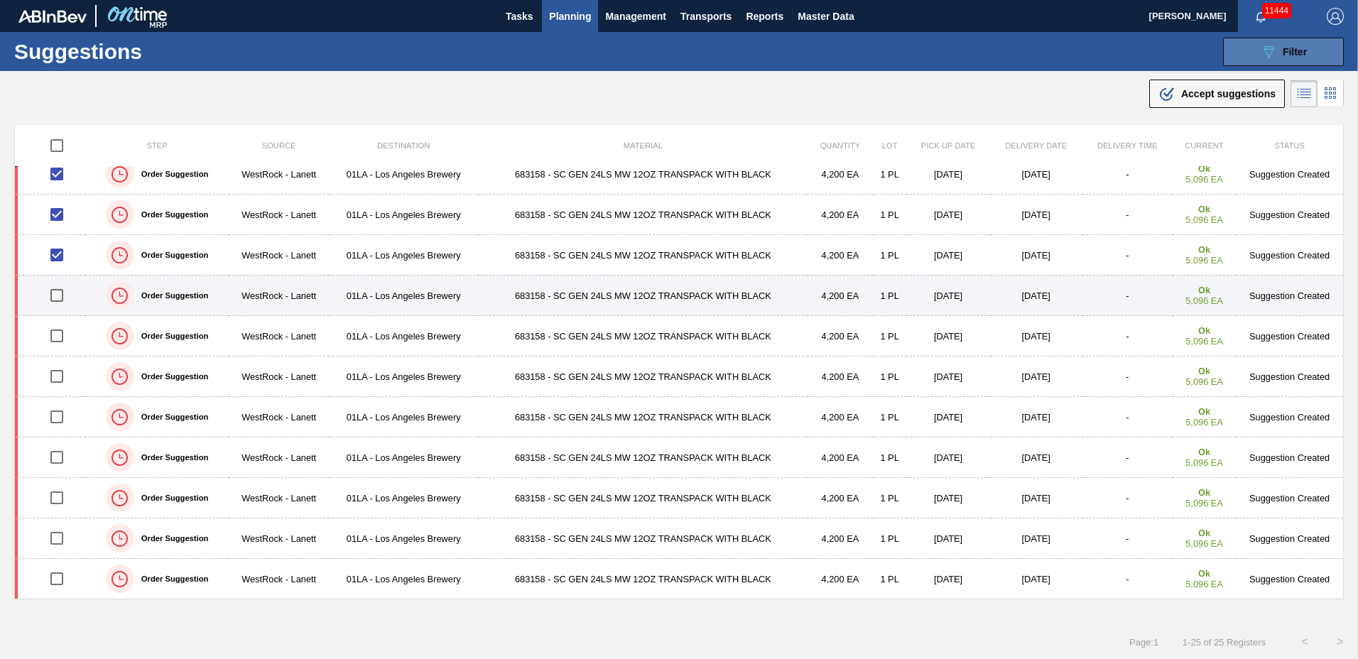
click at [55, 298] on input "checkbox" at bounding box center [57, 296] width 30 height 30
checkbox input "true"
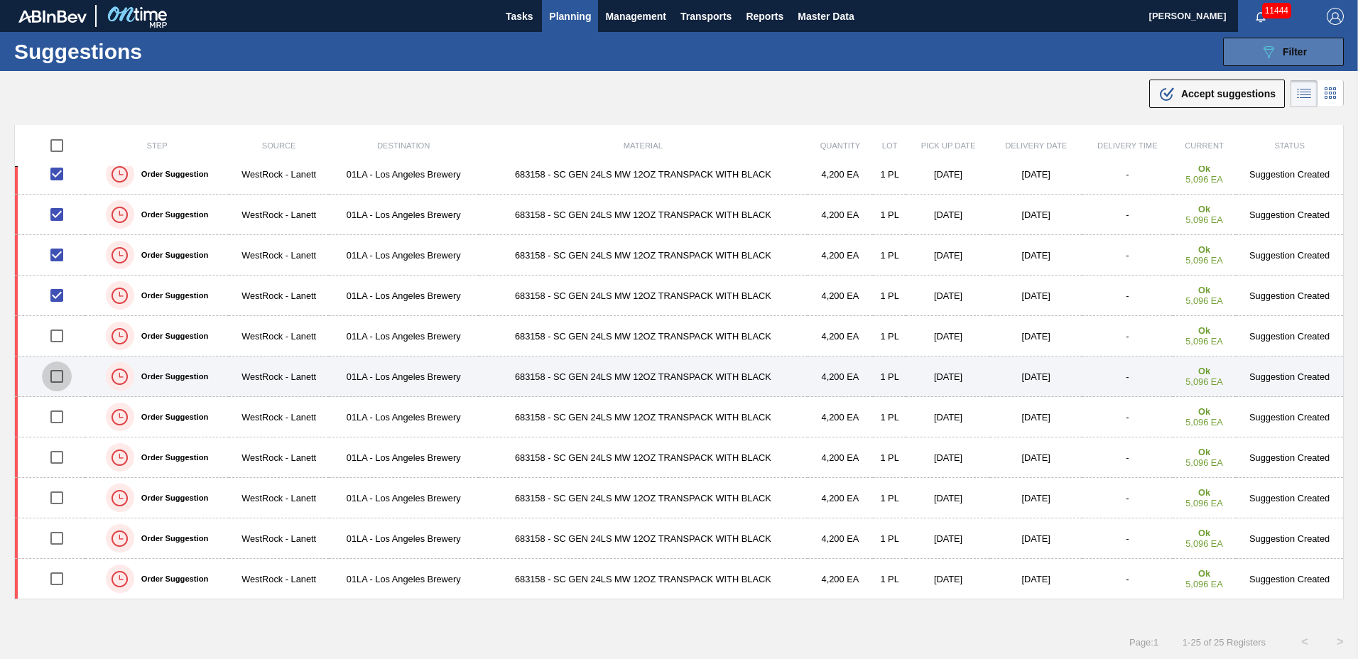
drag, startPoint x: 53, startPoint y: 374, endPoint x: 57, endPoint y: 364, distance: 11.2
click at [55, 374] on input "checkbox" at bounding box center [57, 377] width 30 height 30
checkbox input "true"
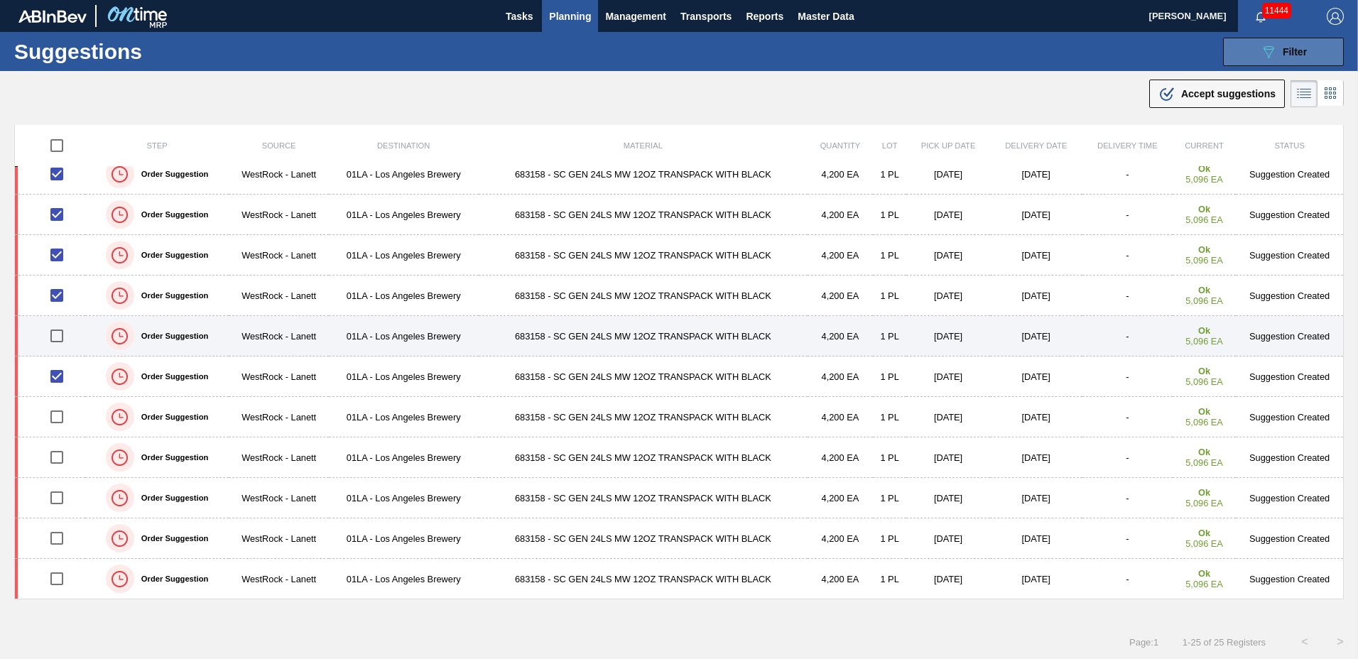
click at [58, 340] on input "checkbox" at bounding box center [57, 336] width 30 height 30
checkbox input "true"
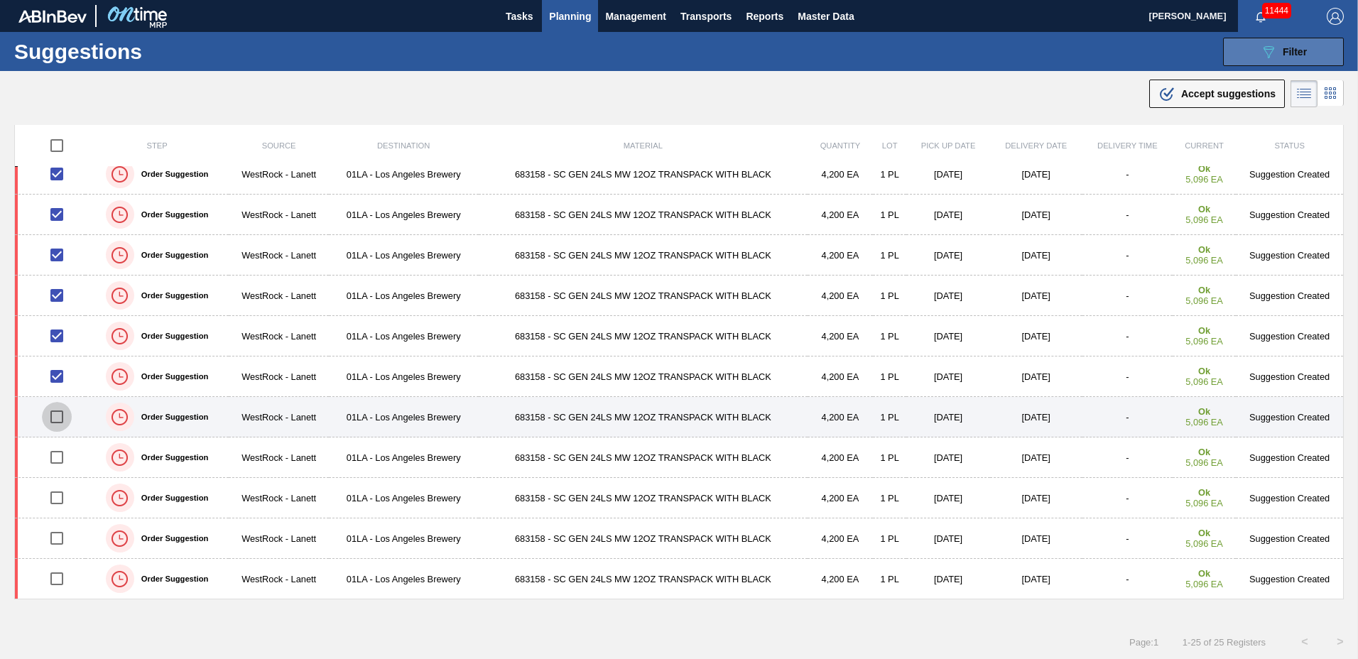
click at [53, 411] on input "checkbox" at bounding box center [57, 417] width 30 height 30
checkbox input "true"
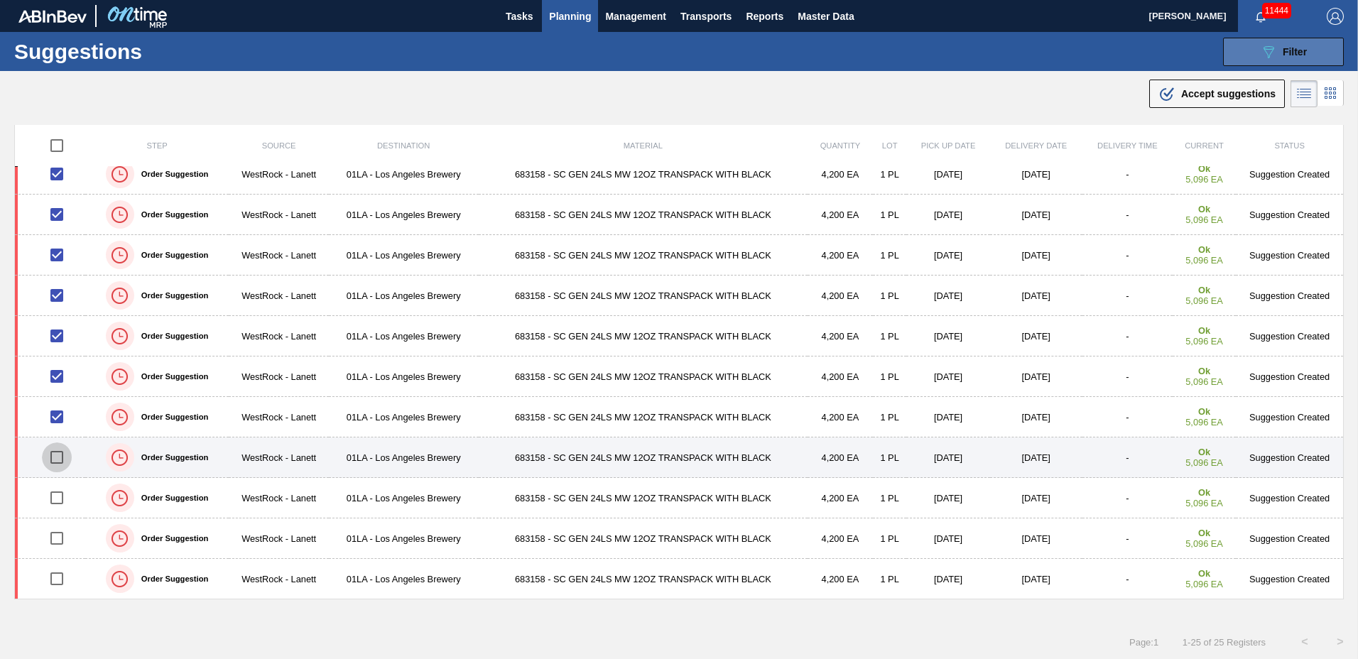
click at [56, 455] on input "checkbox" at bounding box center [57, 457] width 30 height 30
checkbox input "true"
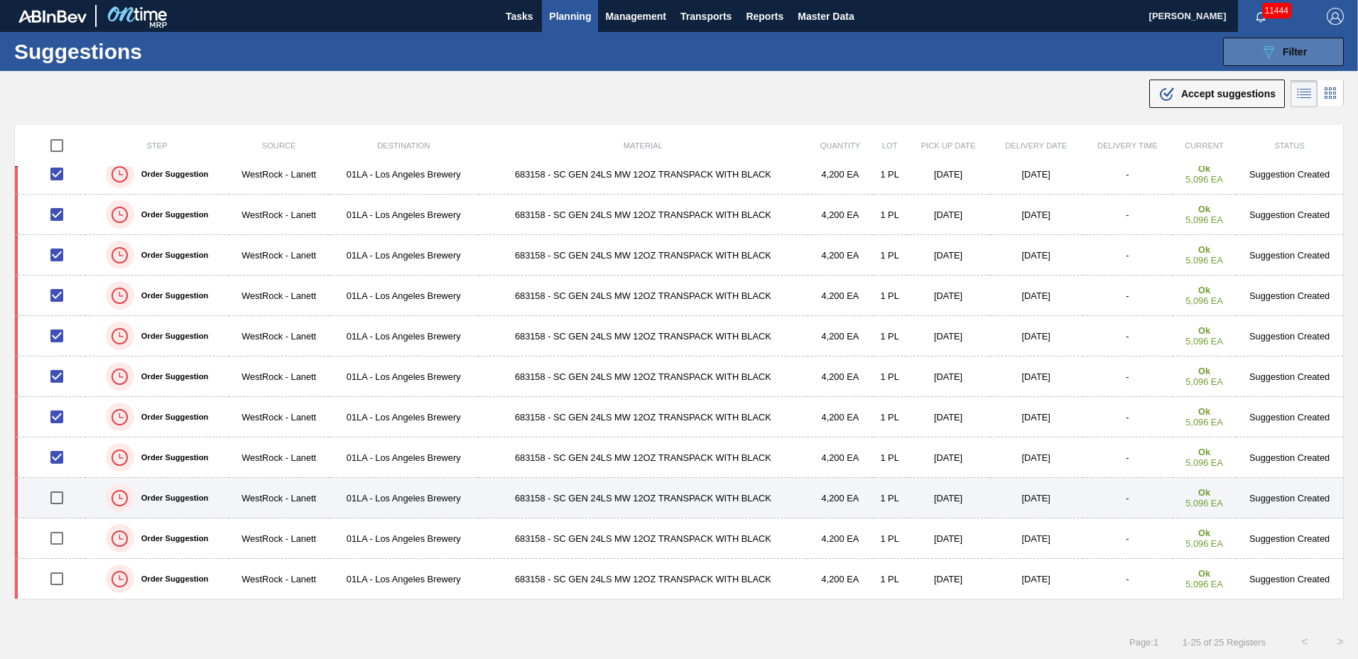
click at [55, 497] on input "checkbox" at bounding box center [57, 498] width 30 height 30
checkbox input "true"
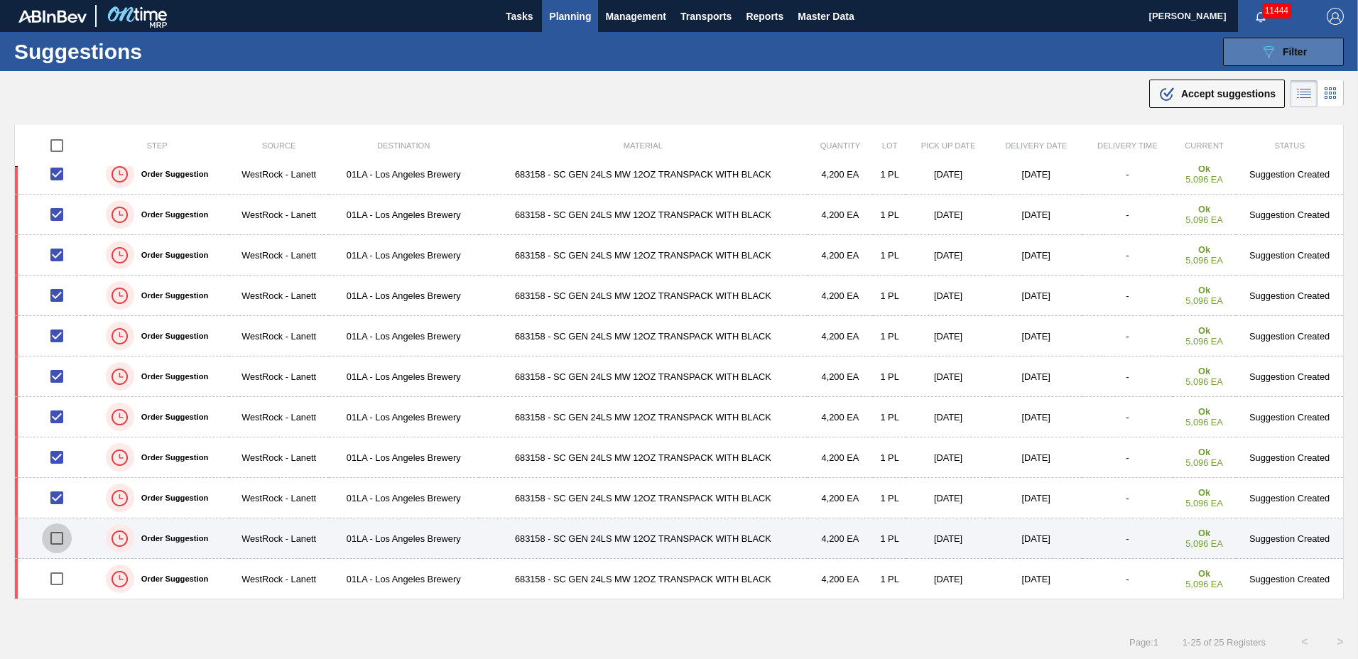
click at [53, 541] on input "checkbox" at bounding box center [57, 538] width 30 height 30
checkbox input "true"
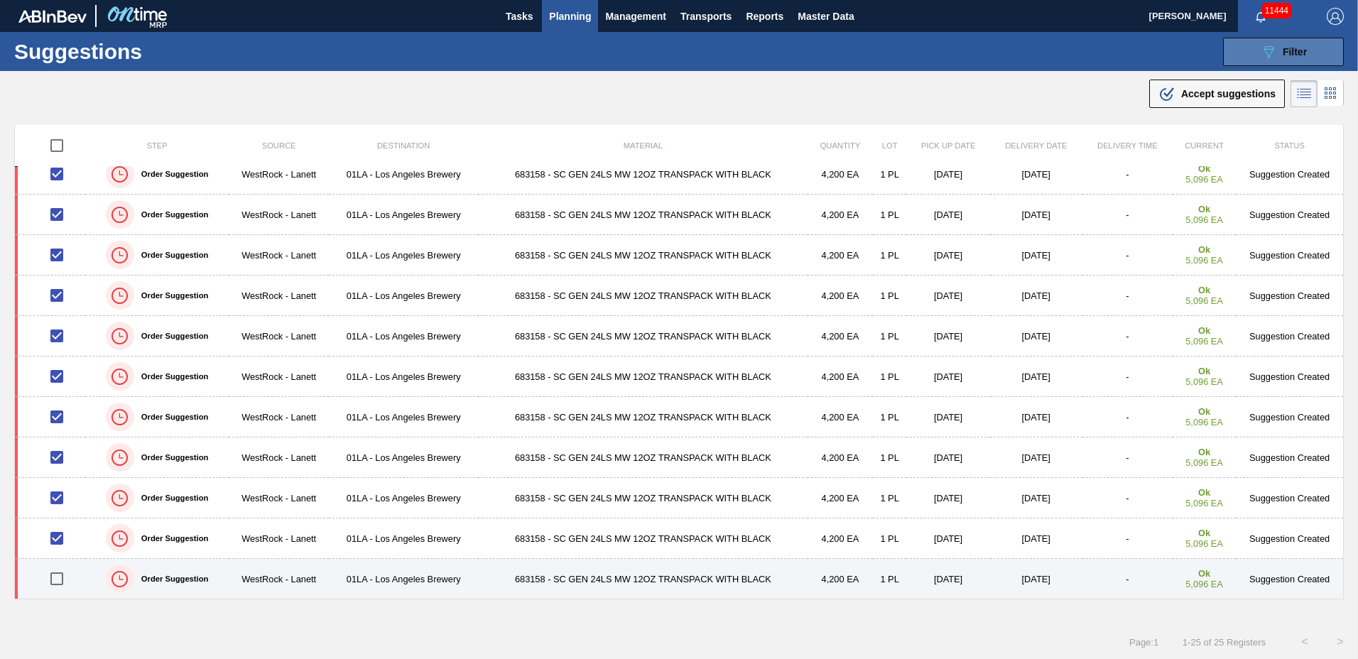
click at [55, 578] on input "checkbox" at bounding box center [57, 579] width 30 height 30
checkbox input "true"
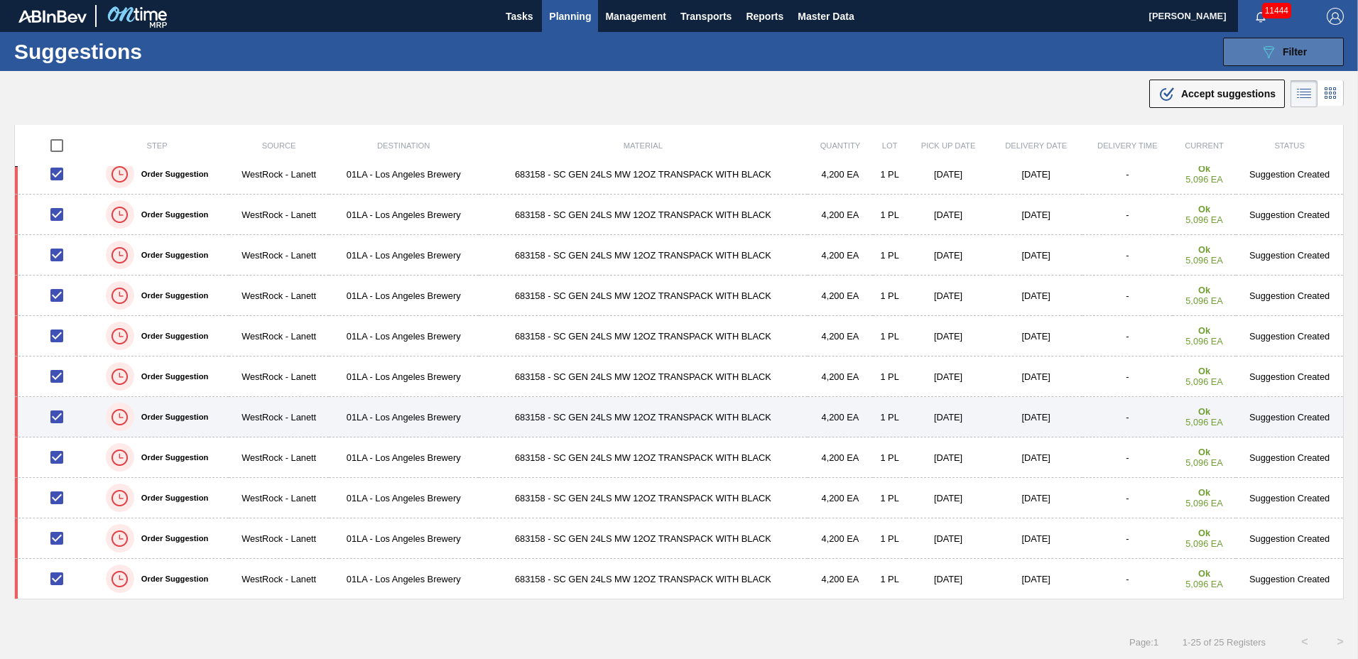
scroll to position [36, 0]
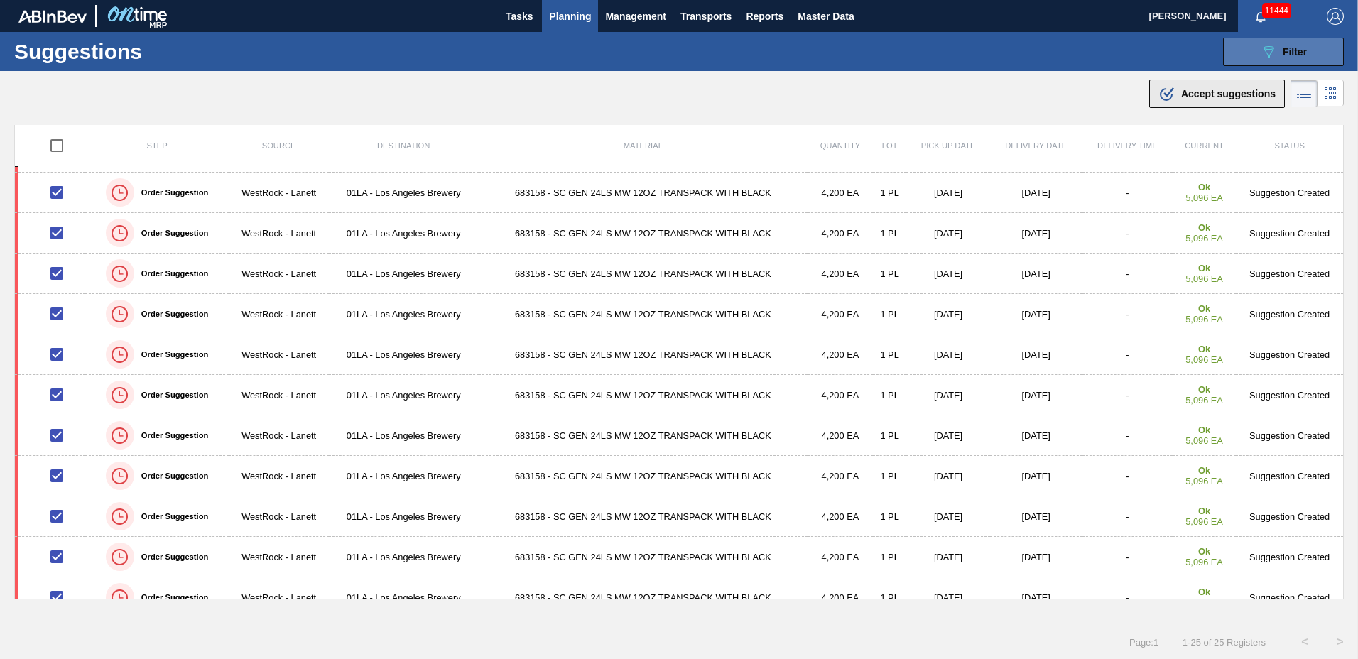
click at [1175, 97] on div ".b{fill:var(--color-action-default)} Accept suggestions" at bounding box center [1216, 93] width 117 height 17
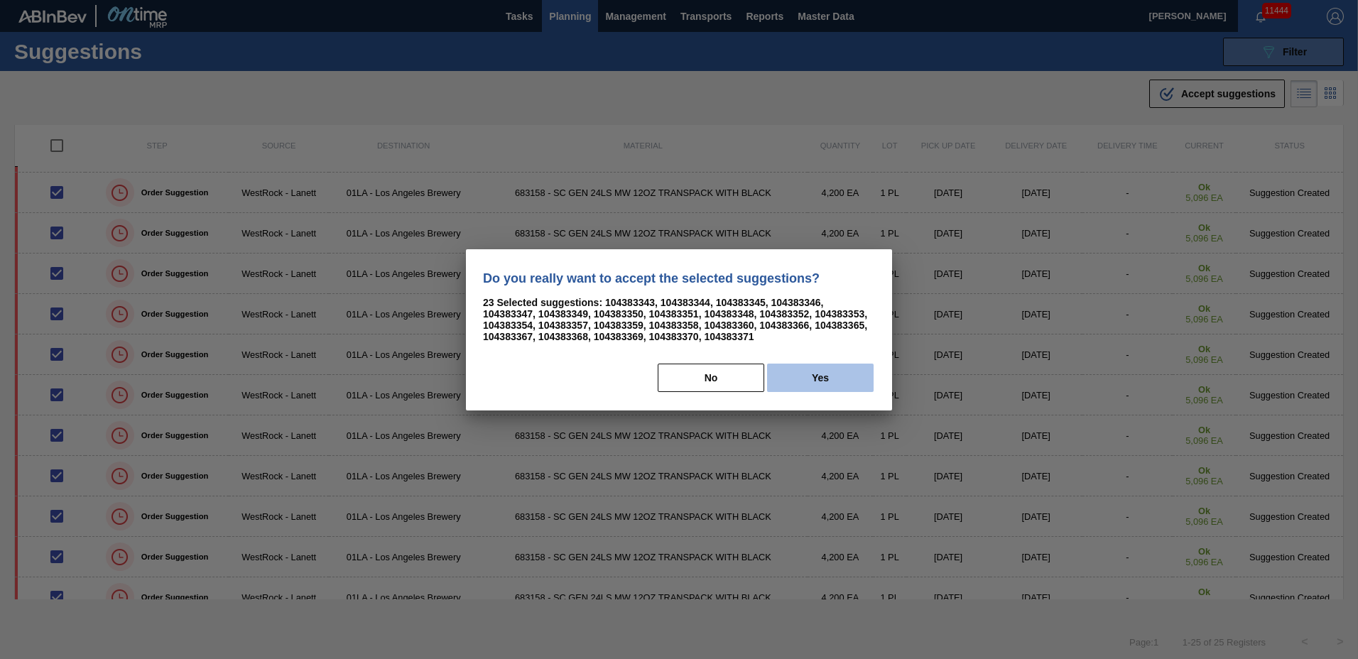
click at [859, 381] on button "Yes" at bounding box center [820, 378] width 107 height 28
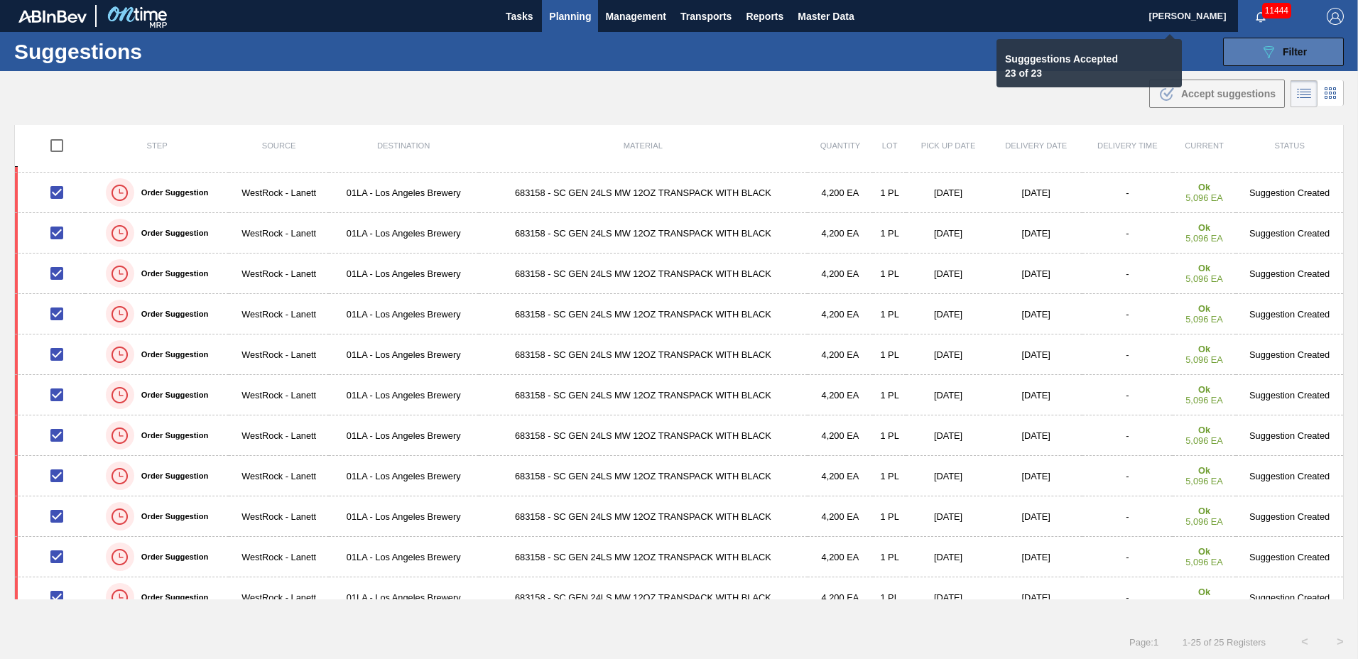
checkbox input "false"
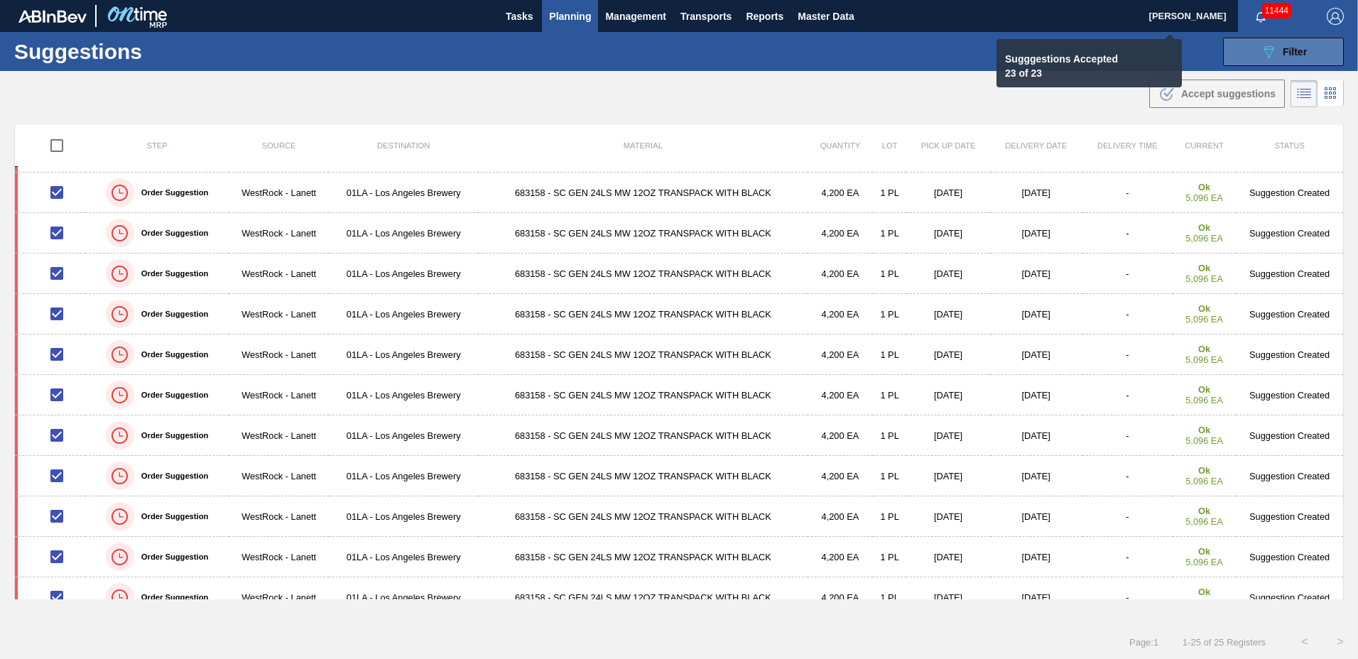
checkbox input "false"
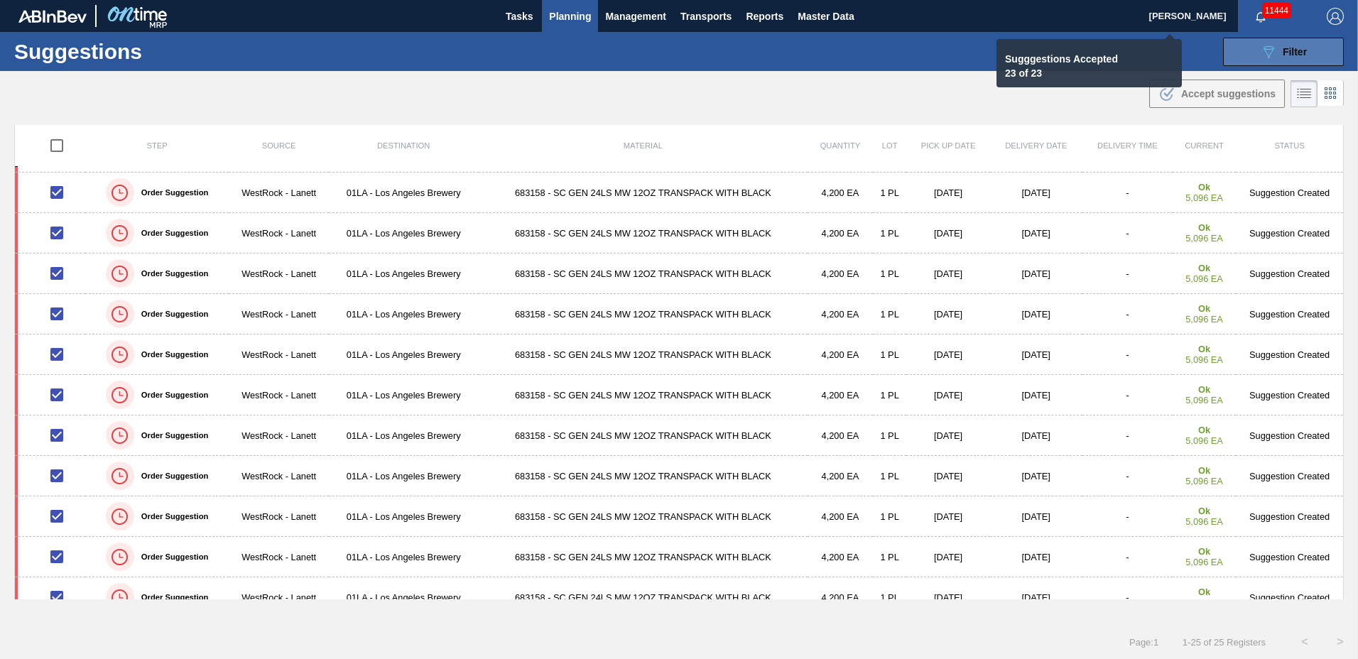
checkbox input "false"
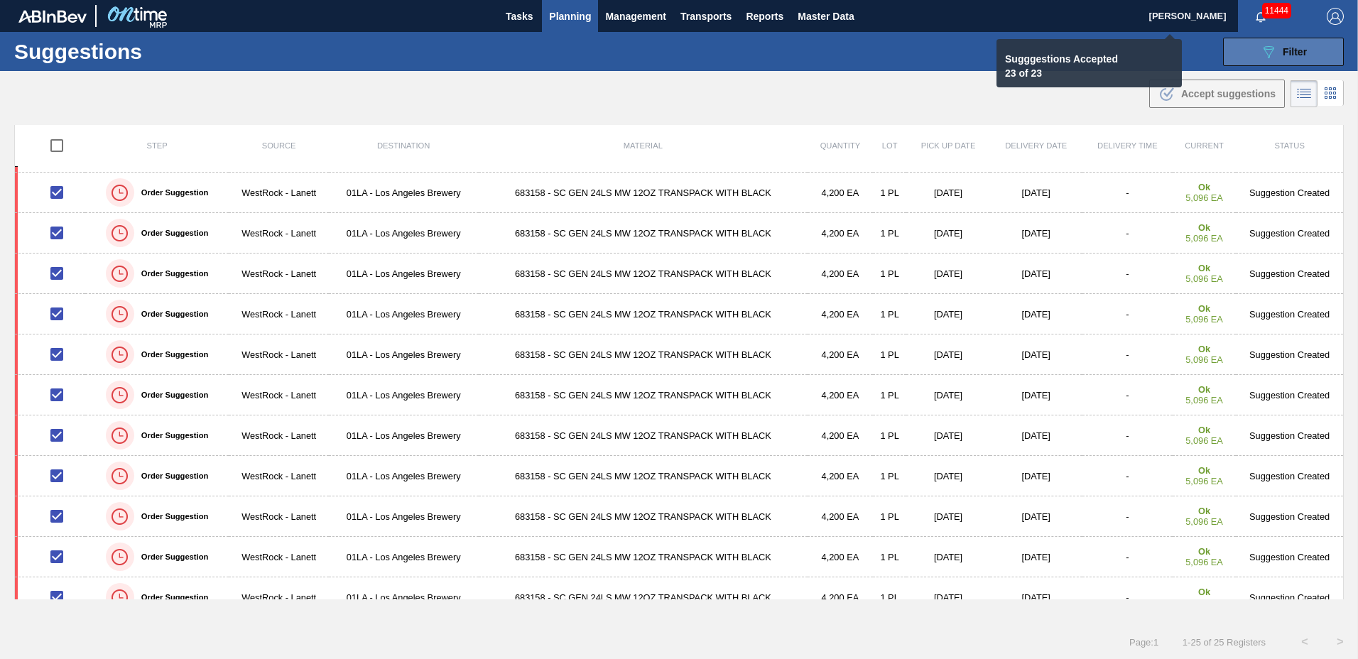
checkbox input "false"
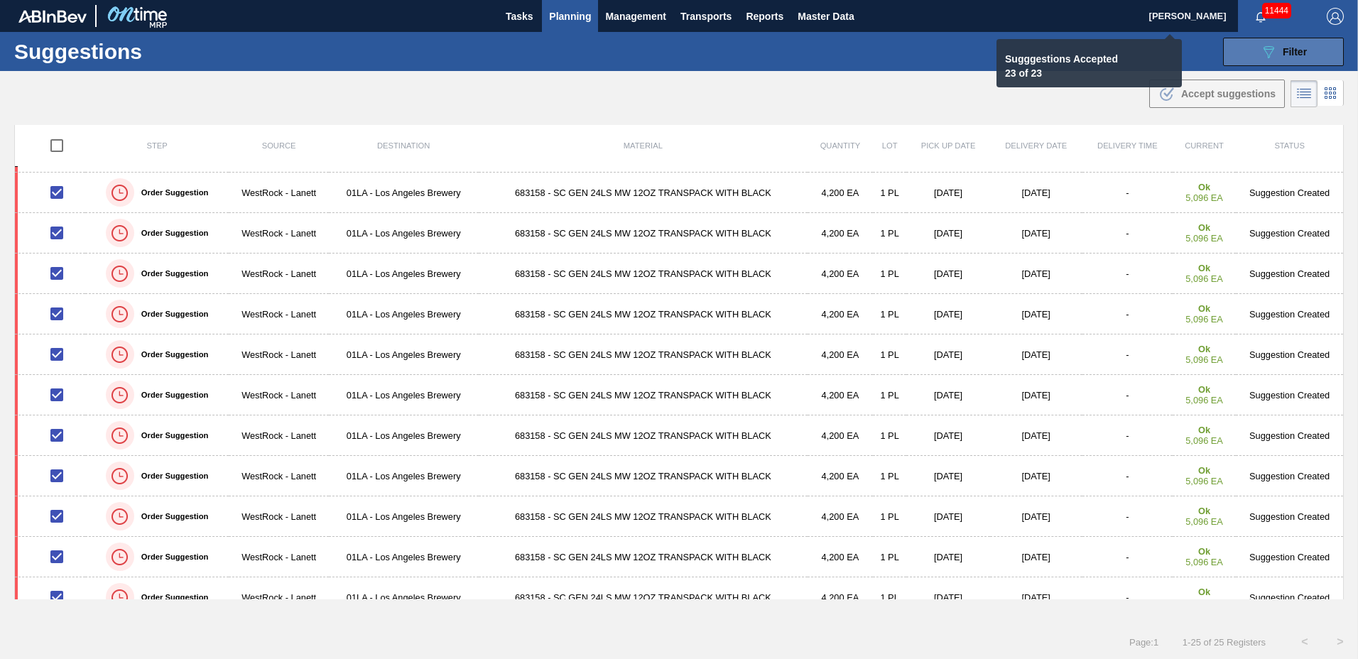
checkbox input "false"
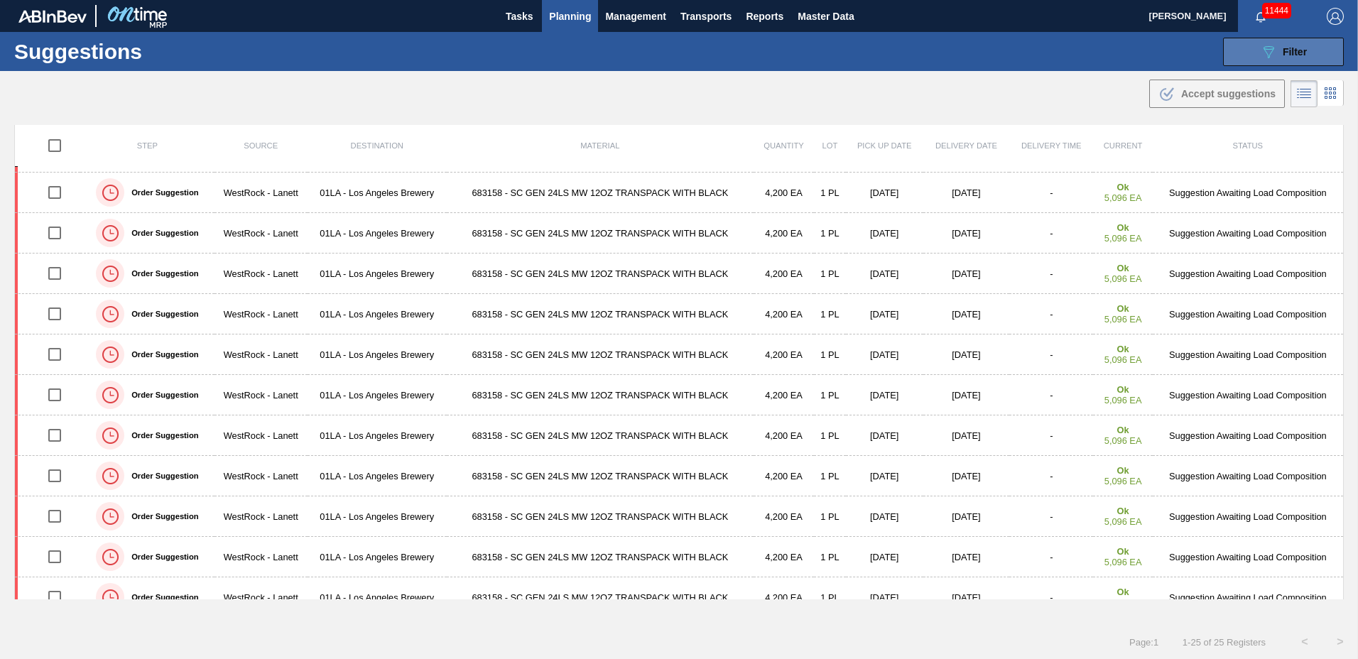
scroll to position [1, 0]
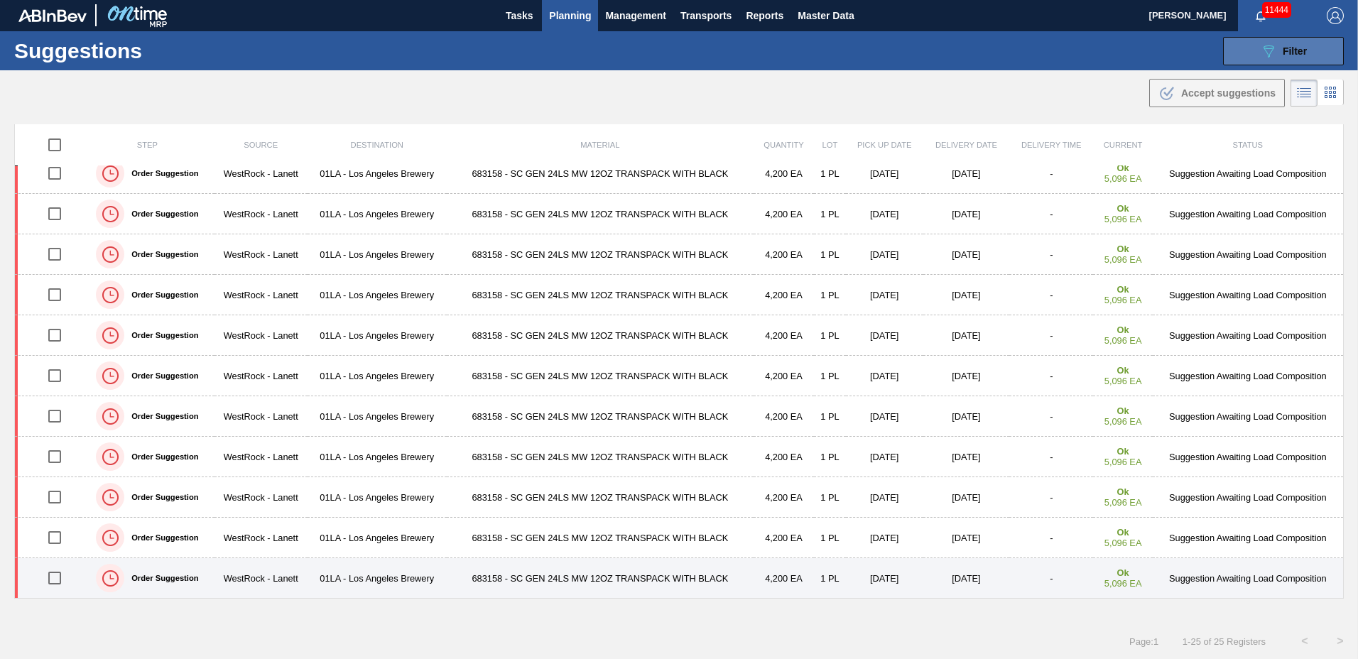
click at [60, 579] on input "checkbox" at bounding box center [55, 578] width 30 height 30
checkbox input "true"
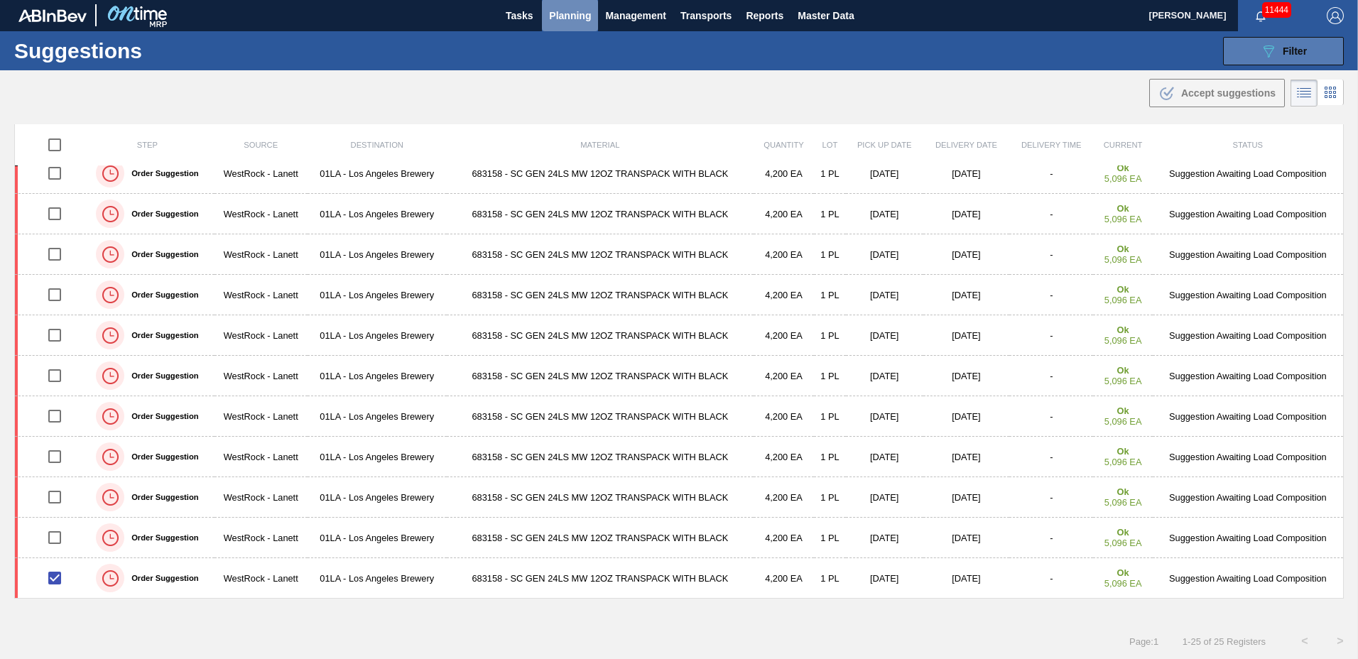
drag, startPoint x: 565, startPoint y: 8, endPoint x: 572, endPoint y: 42, distance: 34.7
click at [570, 11] on span "Planning" at bounding box center [570, 15] width 42 height 17
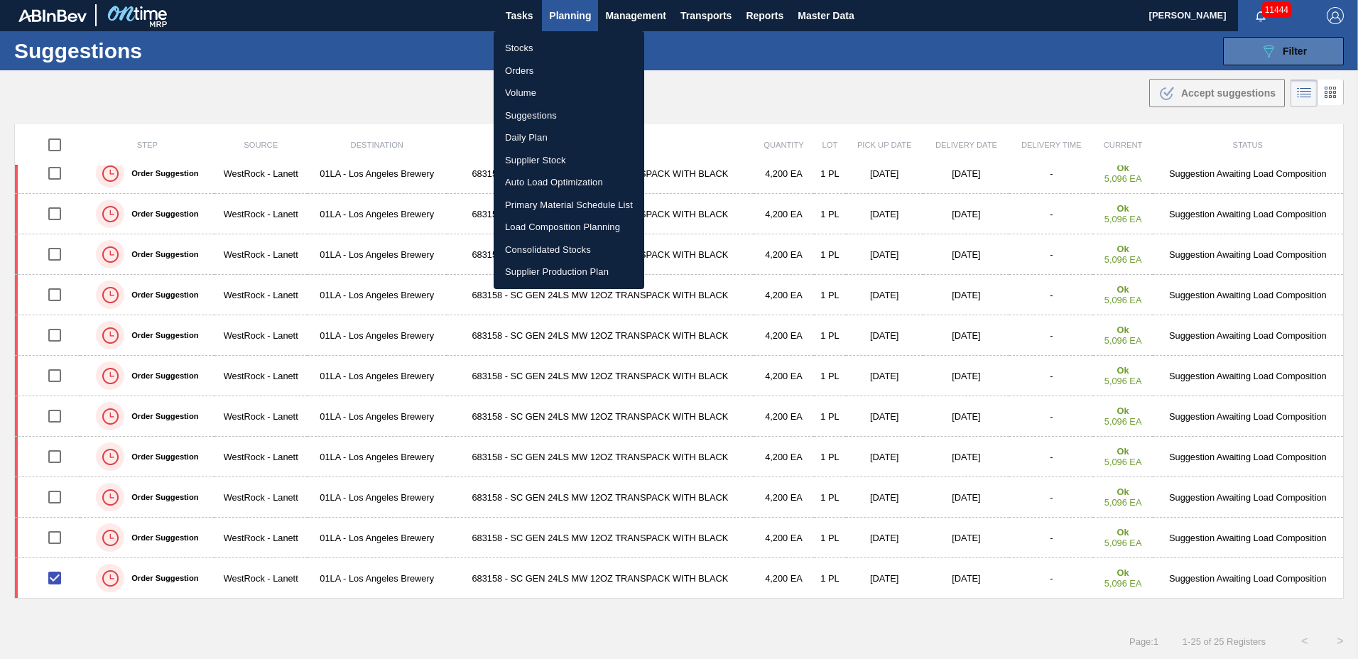
click at [536, 224] on li "Load Composition Planning" at bounding box center [569, 227] width 151 height 23
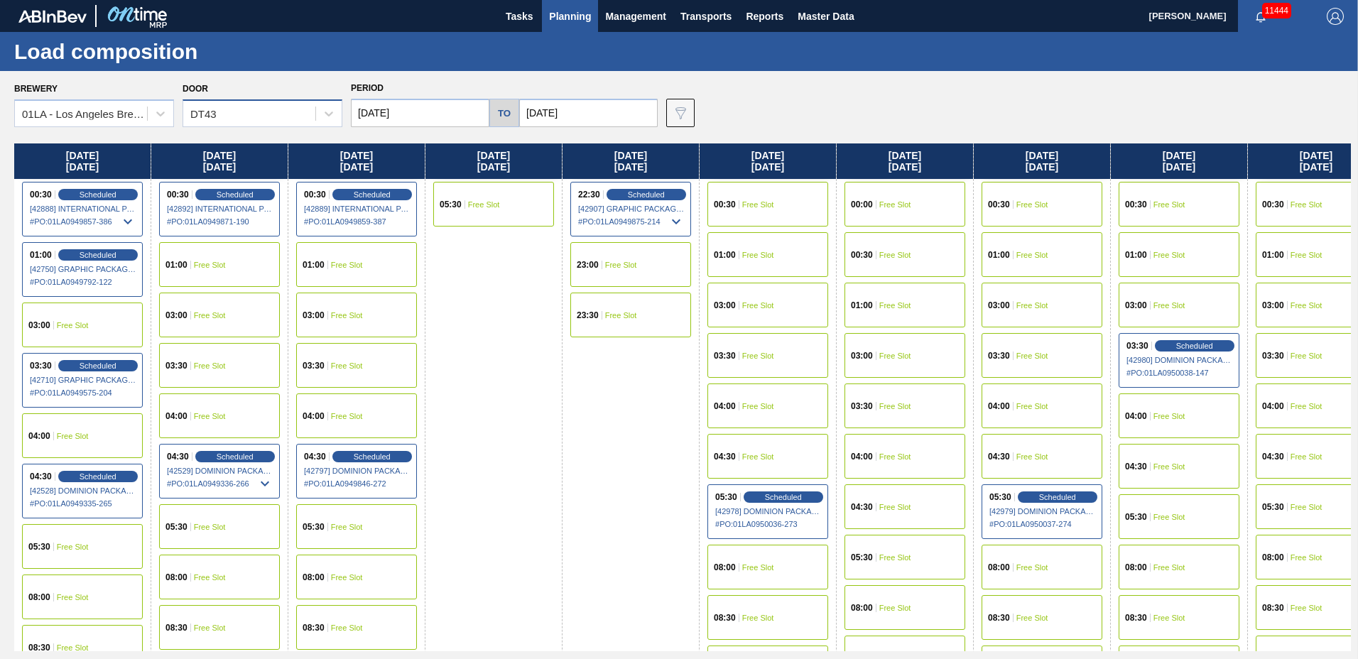
click at [249, 115] on div "DT43" at bounding box center [249, 114] width 132 height 21
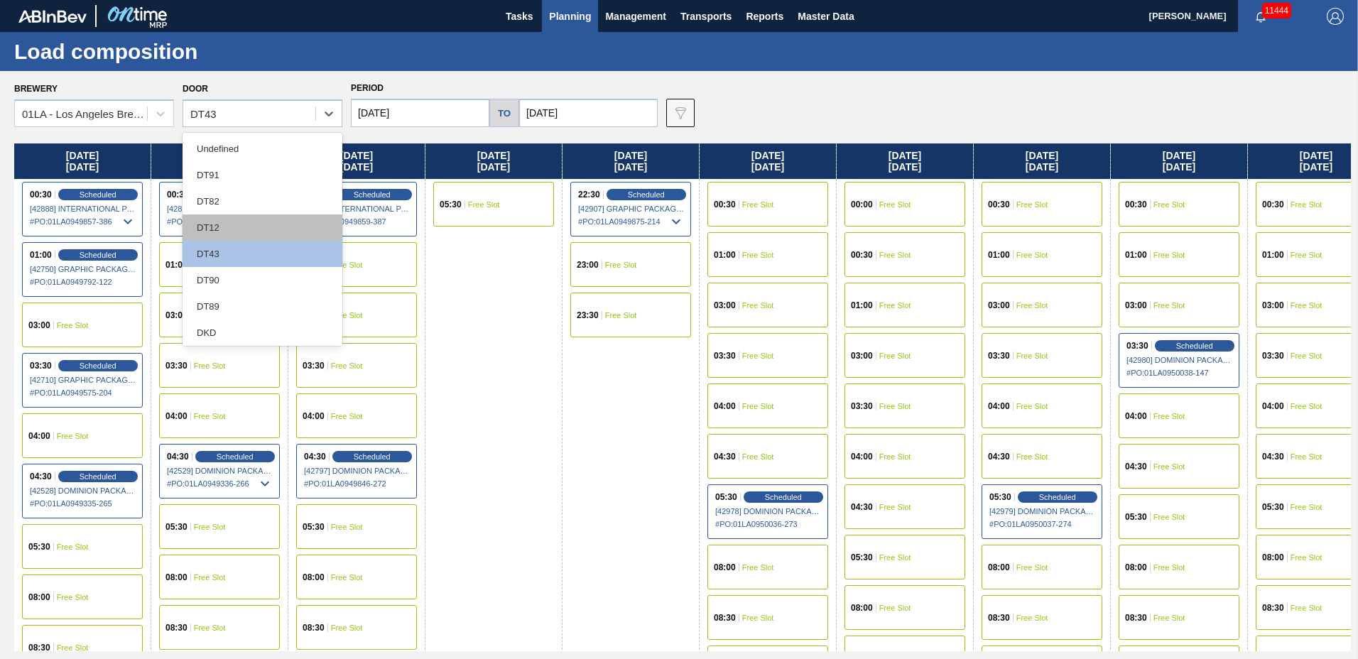
click at [243, 232] on div "DT12" at bounding box center [263, 227] width 160 height 26
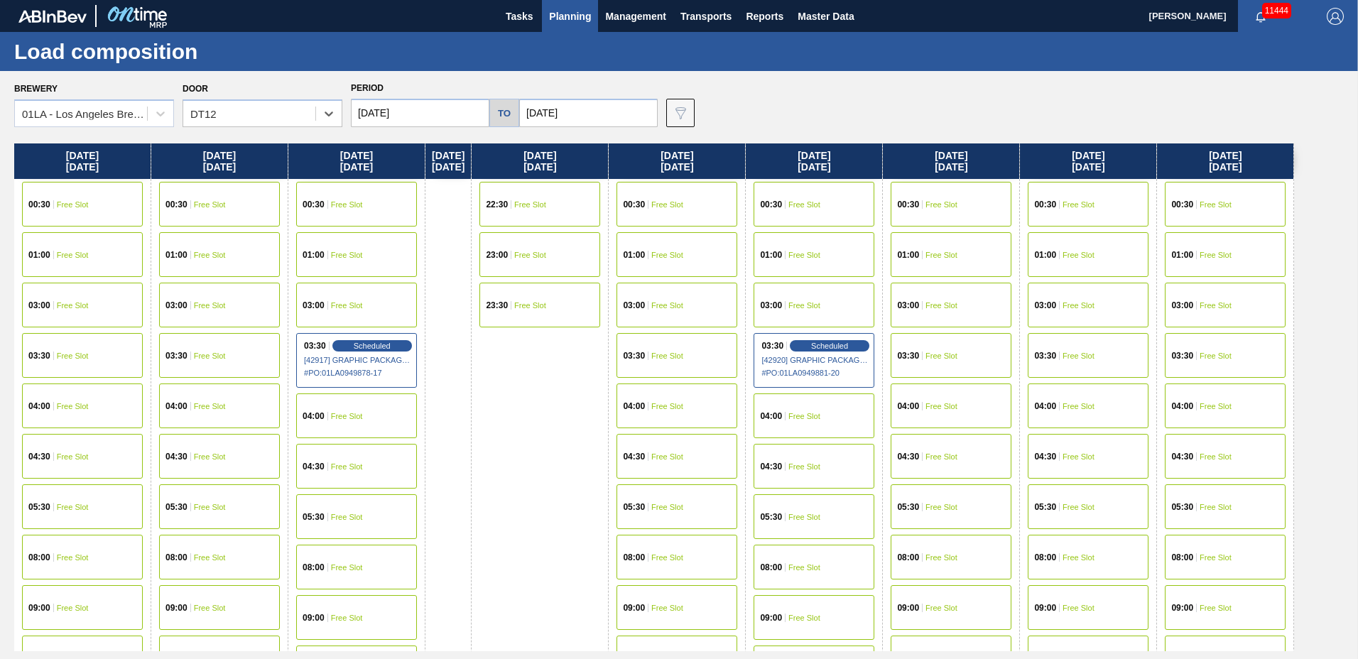
scroll to position [545, 0]
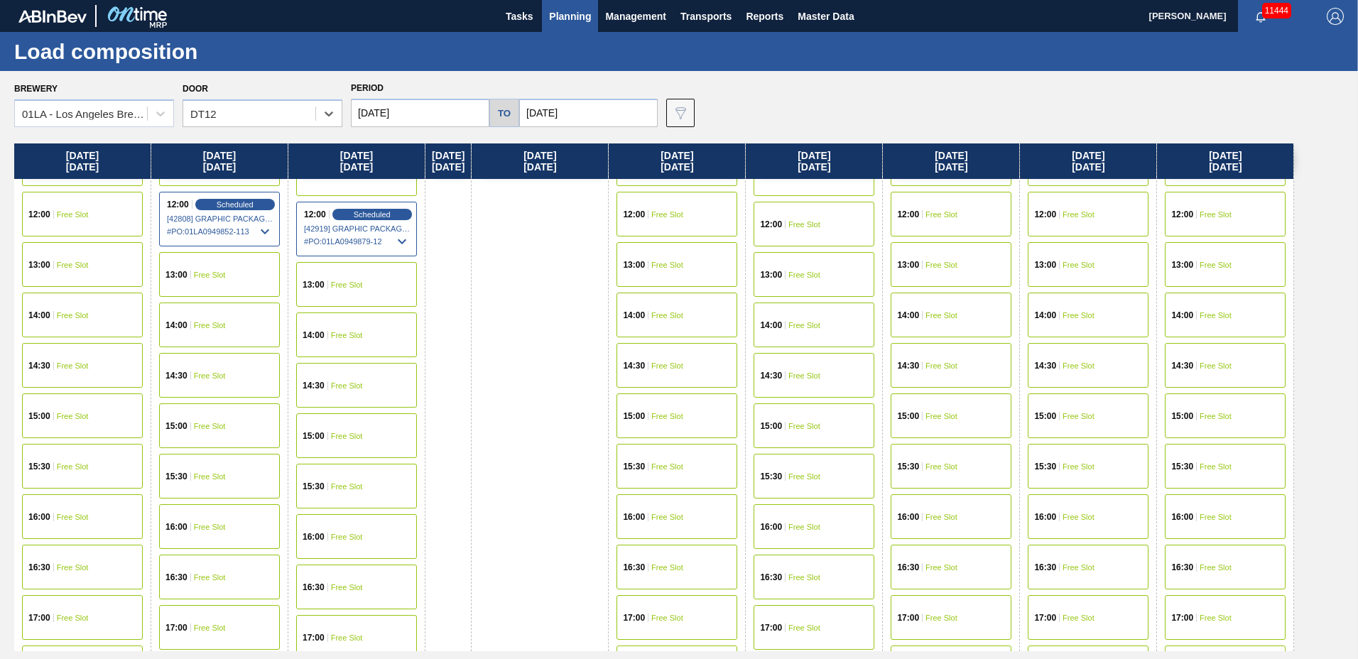
click at [1234, 259] on div "13:00 Free Slot" at bounding box center [1225, 264] width 121 height 45
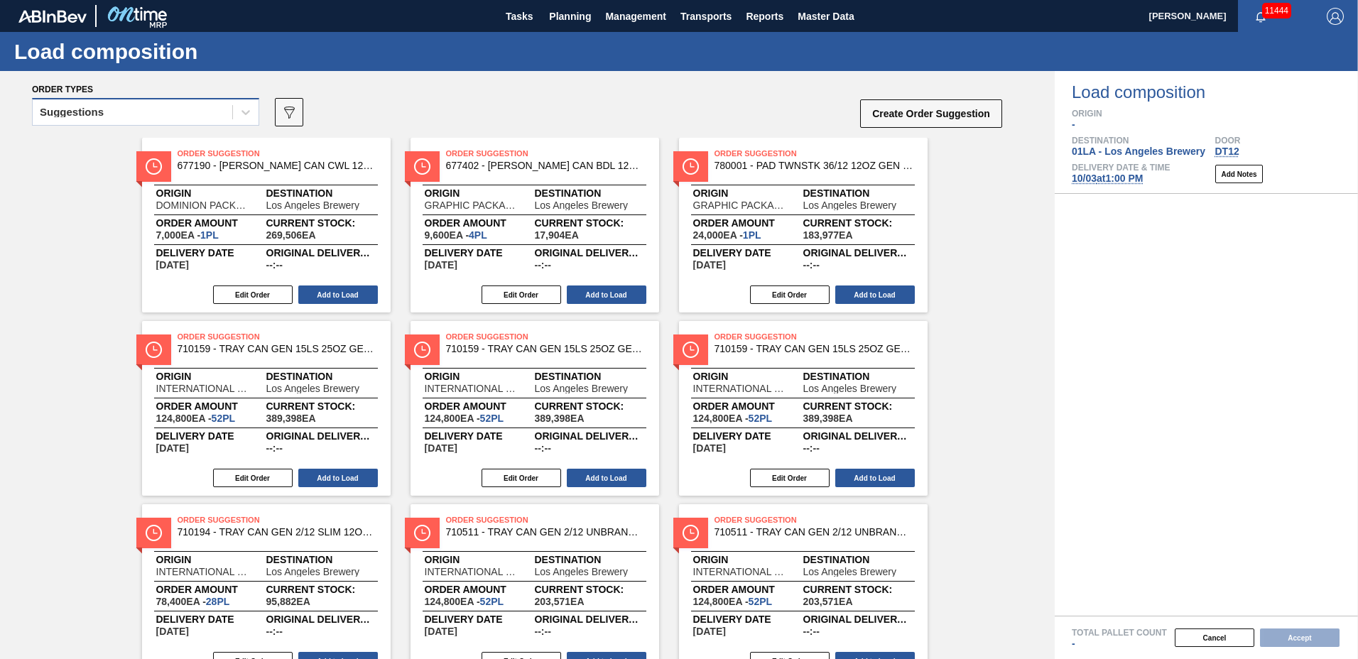
click at [130, 122] on div "Suggestions" at bounding box center [133, 112] width 200 height 21
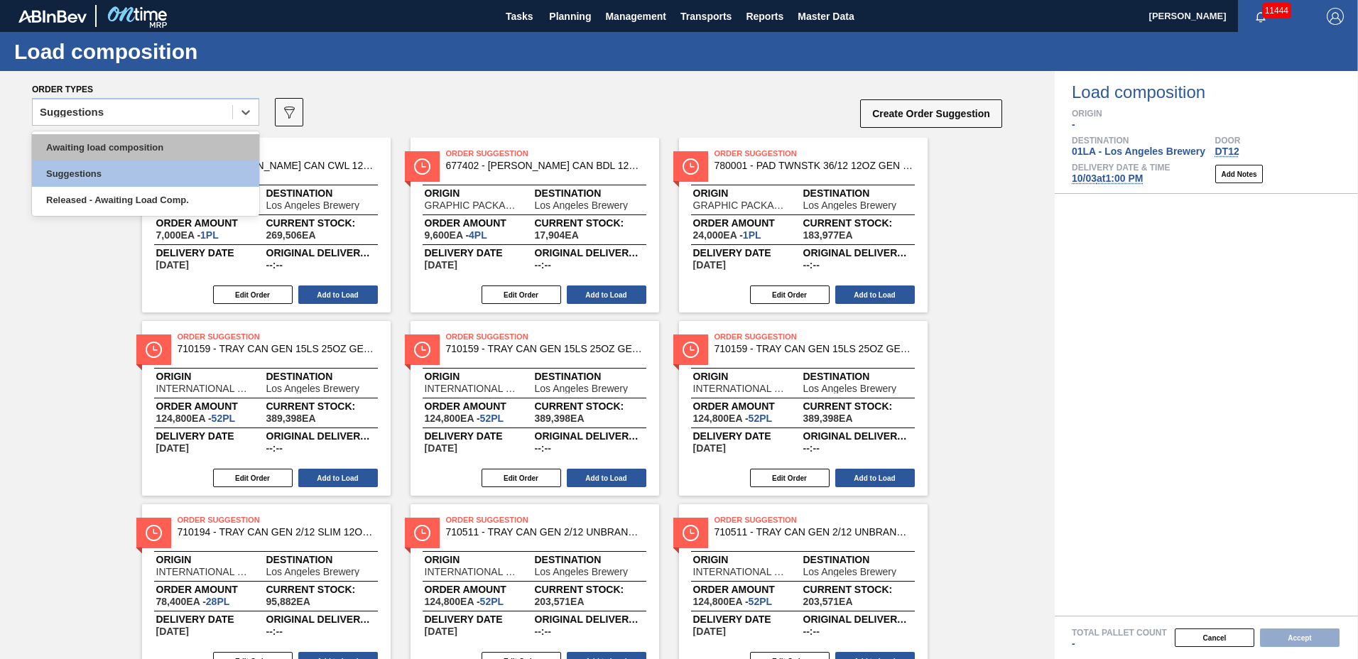
click at [124, 138] on div "Awaiting load composition" at bounding box center [145, 147] width 227 height 26
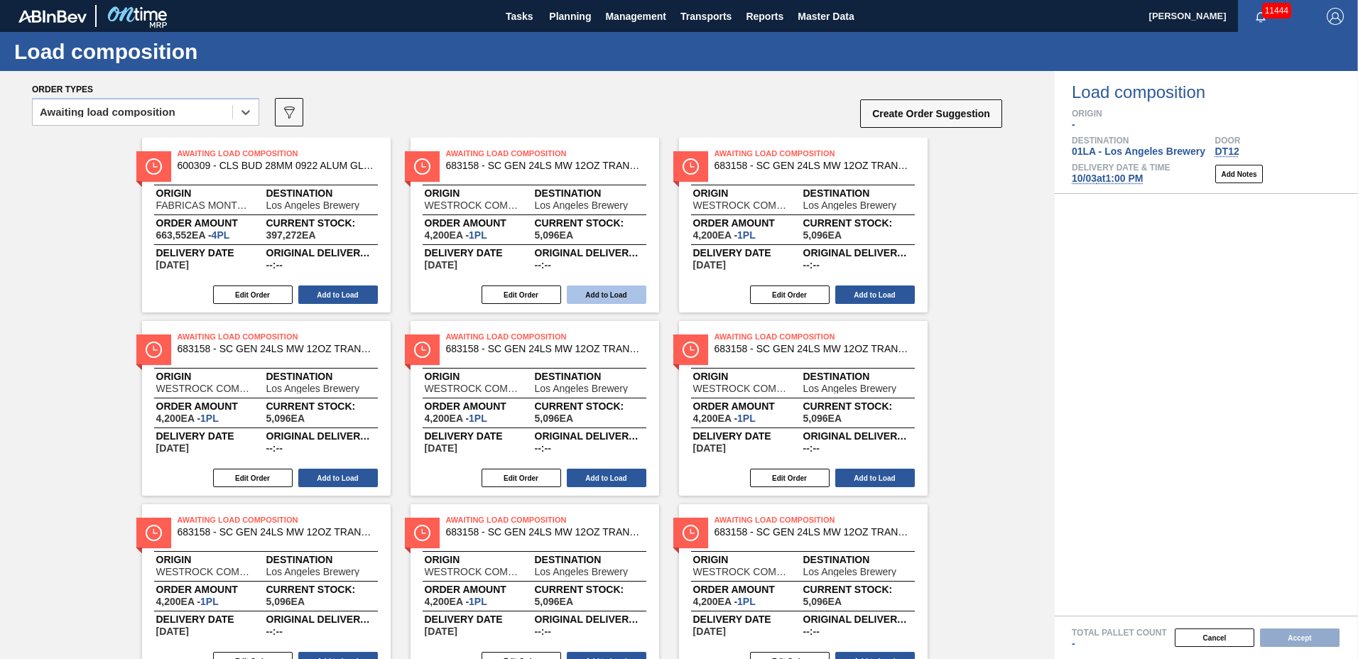
click at [605, 291] on button "Add to Load" at bounding box center [607, 295] width 80 height 18
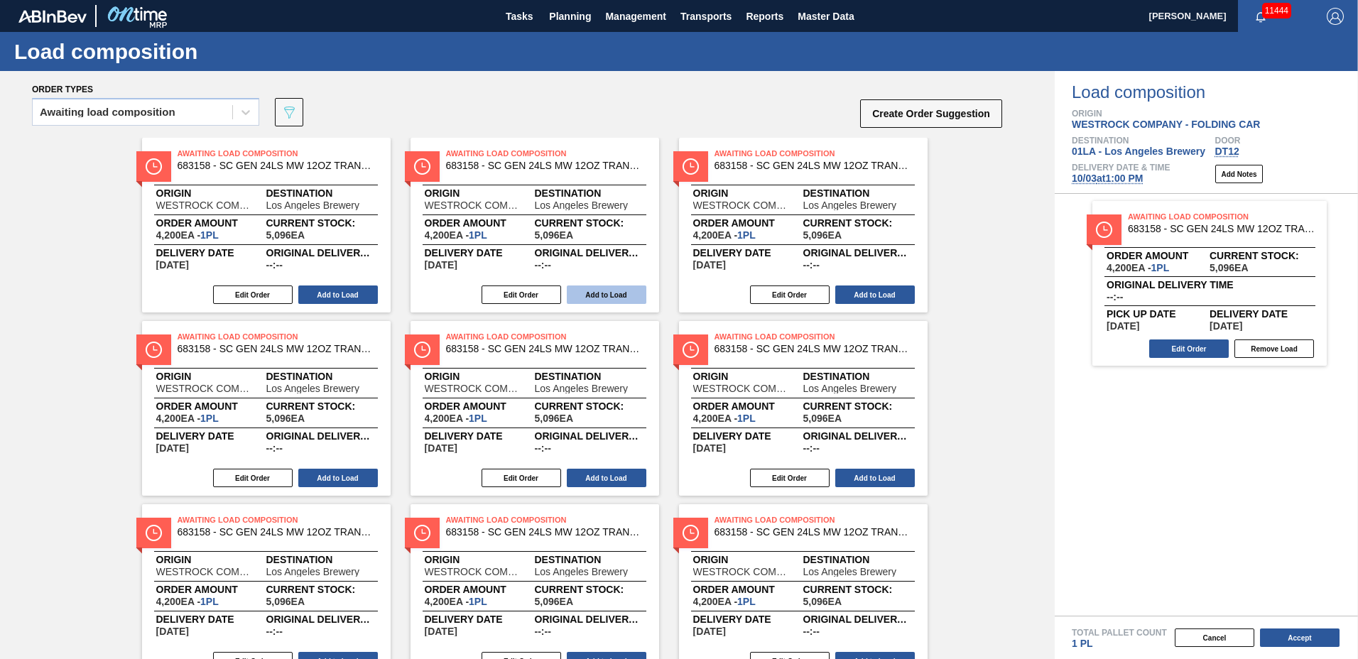
click at [587, 298] on button "Add to Load" at bounding box center [607, 295] width 80 height 18
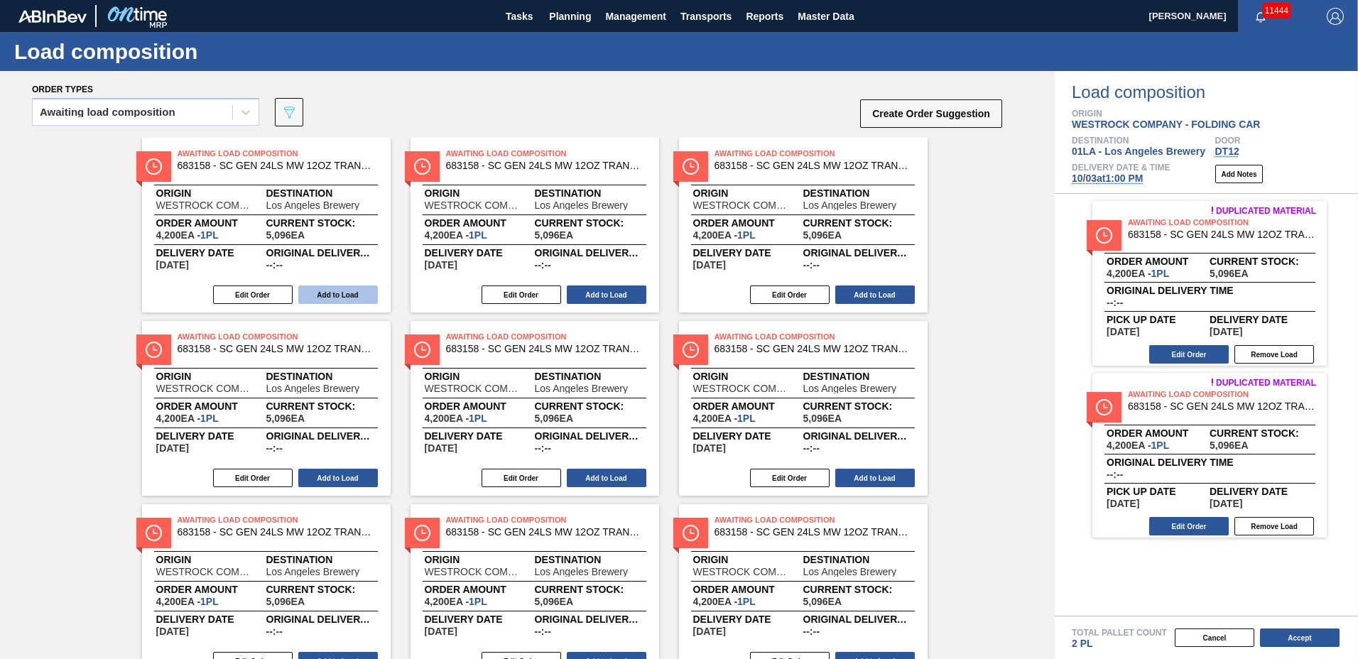
click at [362, 303] on button "Add to Load" at bounding box center [338, 295] width 80 height 18
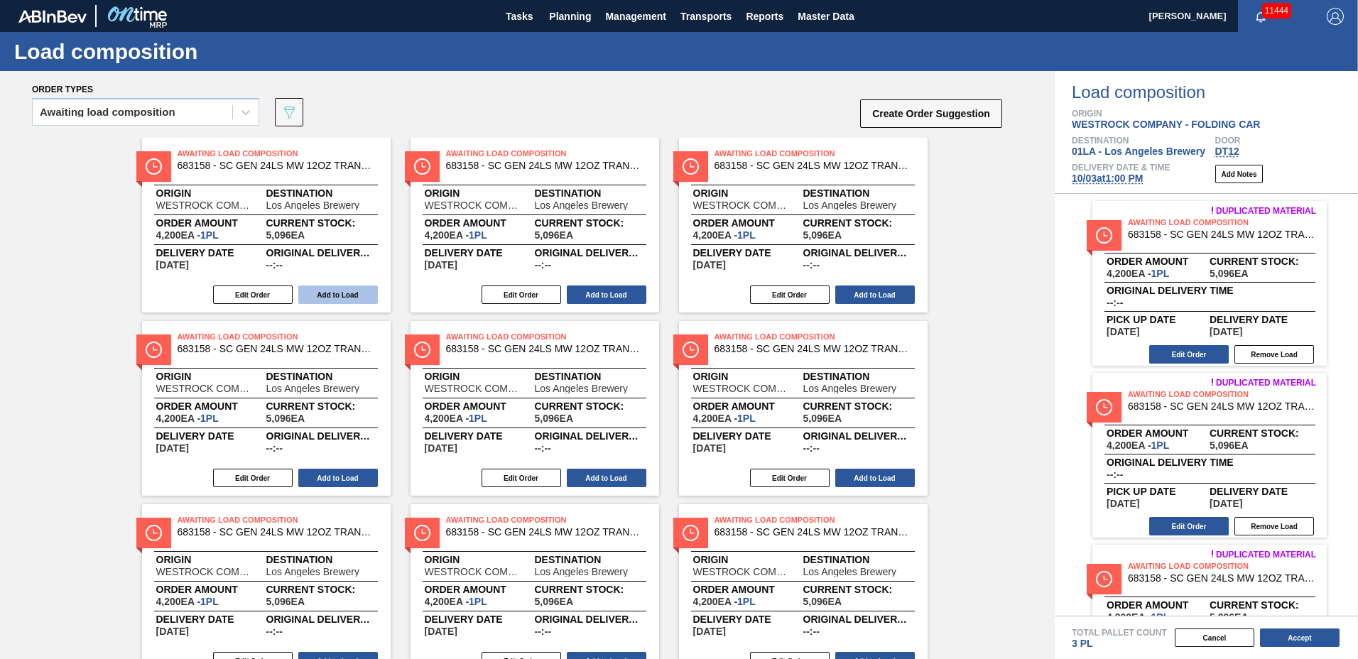
click at [361, 300] on button "Add to Load" at bounding box center [338, 295] width 80 height 18
click at [350, 288] on button "Add to Load" at bounding box center [338, 295] width 80 height 18
click at [349, 288] on button "Add to Load" at bounding box center [338, 295] width 80 height 18
click at [602, 295] on button "Add to Load" at bounding box center [607, 295] width 80 height 18
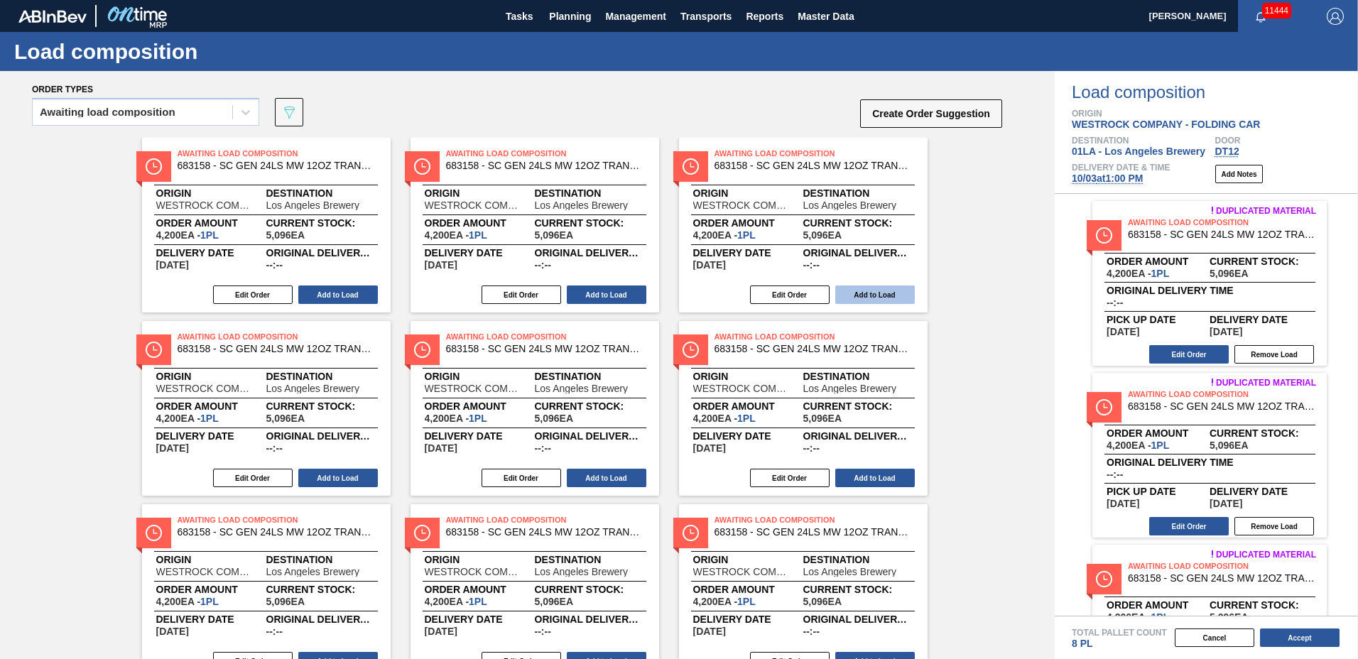
click at [848, 298] on button "Add to Load" at bounding box center [875, 295] width 80 height 18
click at [603, 299] on button "Add to Load" at bounding box center [607, 295] width 80 height 18
click at [348, 295] on button "Add to Load" at bounding box center [338, 295] width 80 height 18
click at [337, 476] on button "Add to Load" at bounding box center [338, 478] width 80 height 18
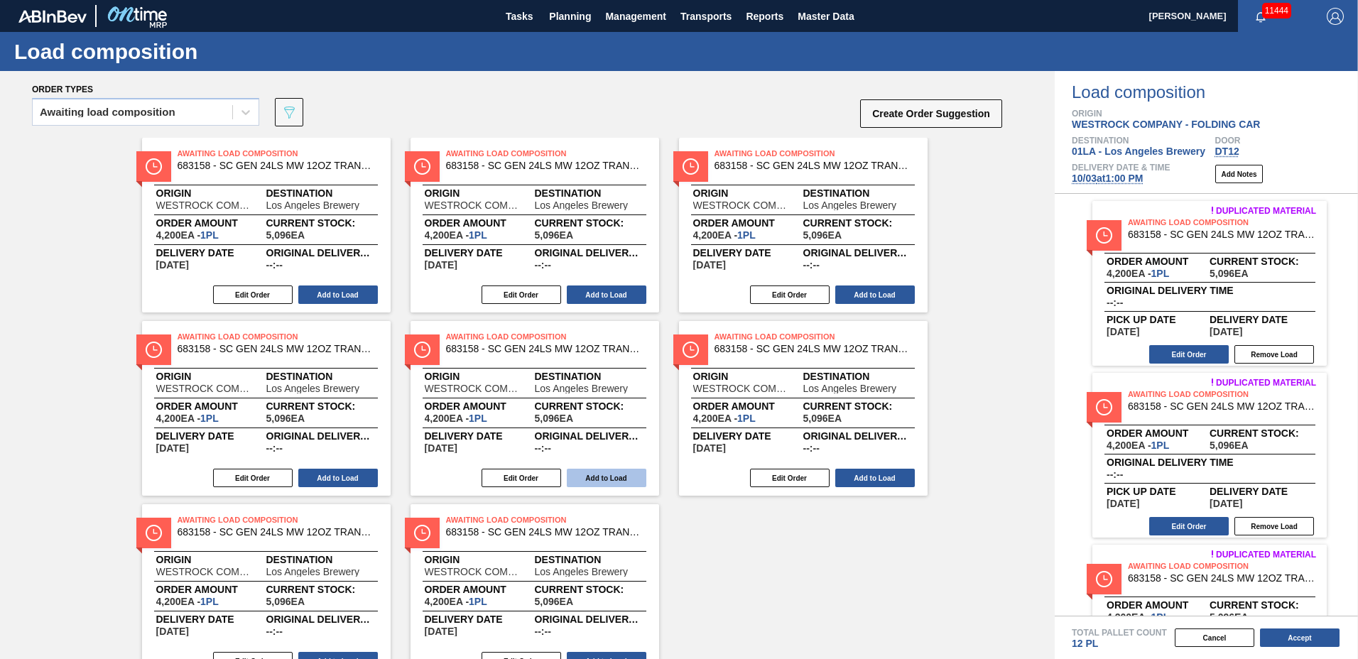
click at [597, 476] on button "Add to Load" at bounding box center [607, 478] width 80 height 18
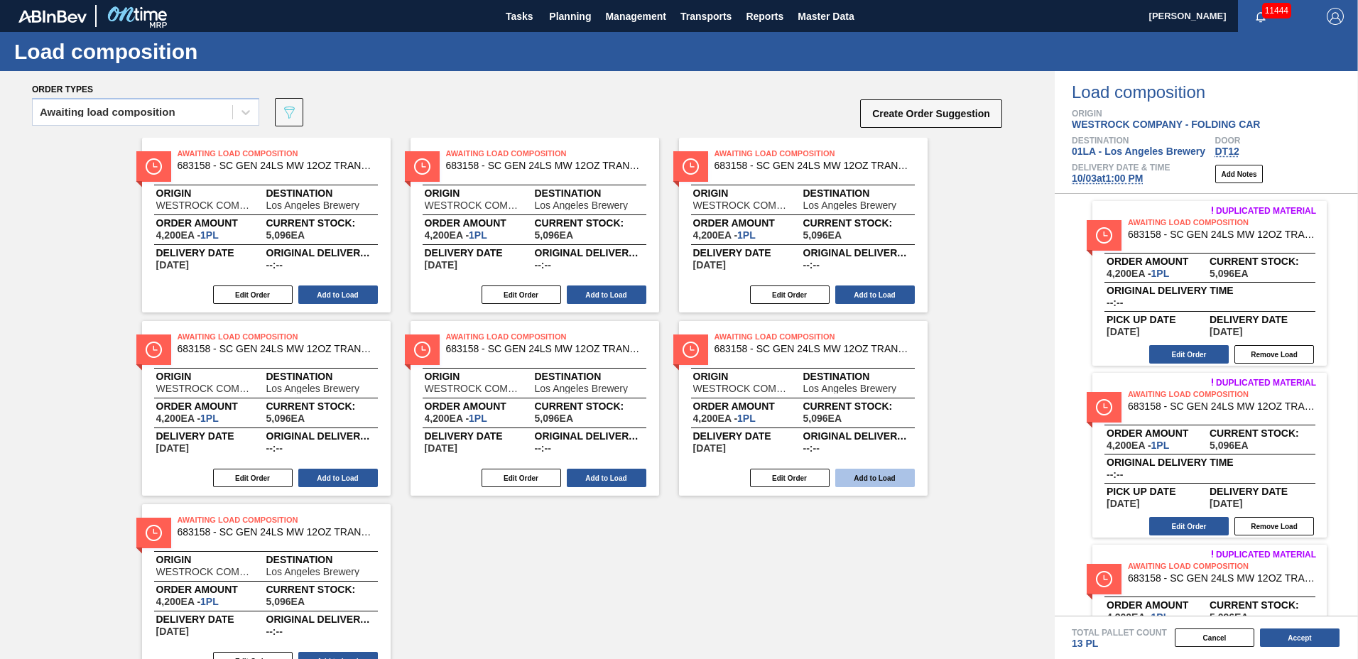
click at [859, 477] on button "Add to Load" at bounding box center [875, 478] width 80 height 18
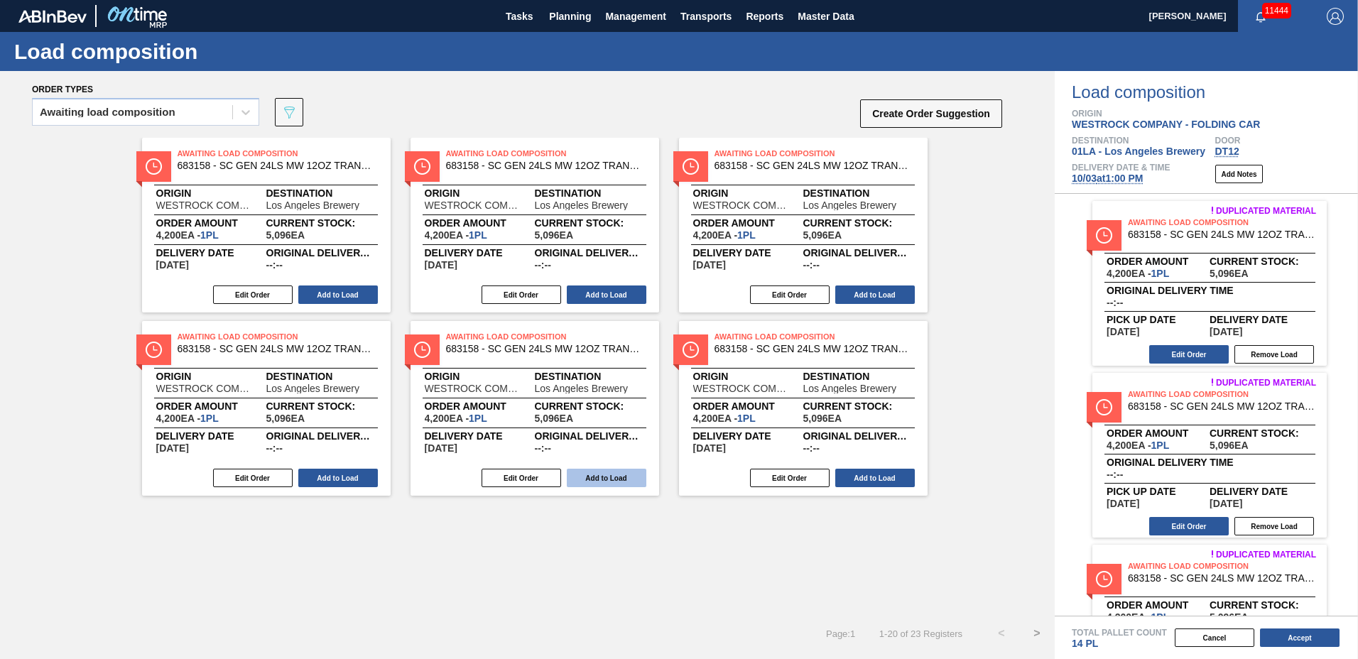
click at [619, 477] on button "Add to Load" at bounding box center [607, 478] width 80 height 18
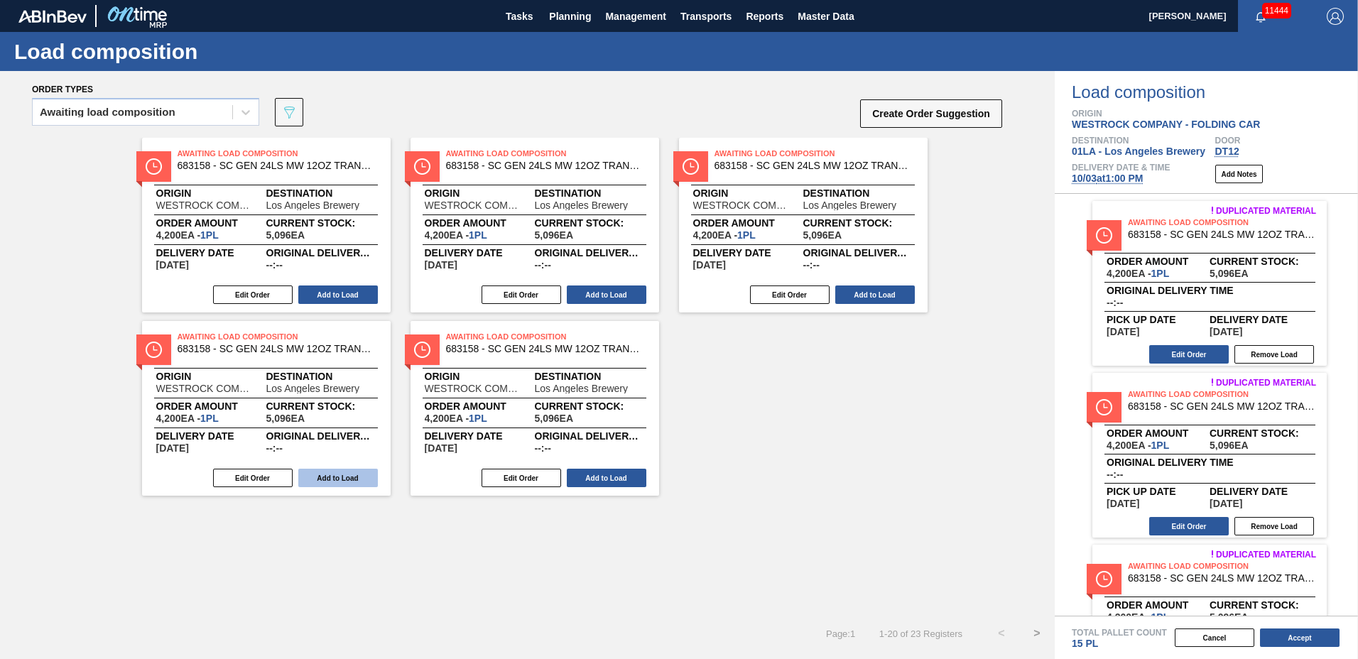
click at [323, 476] on button "Add to Load" at bounding box center [338, 478] width 80 height 18
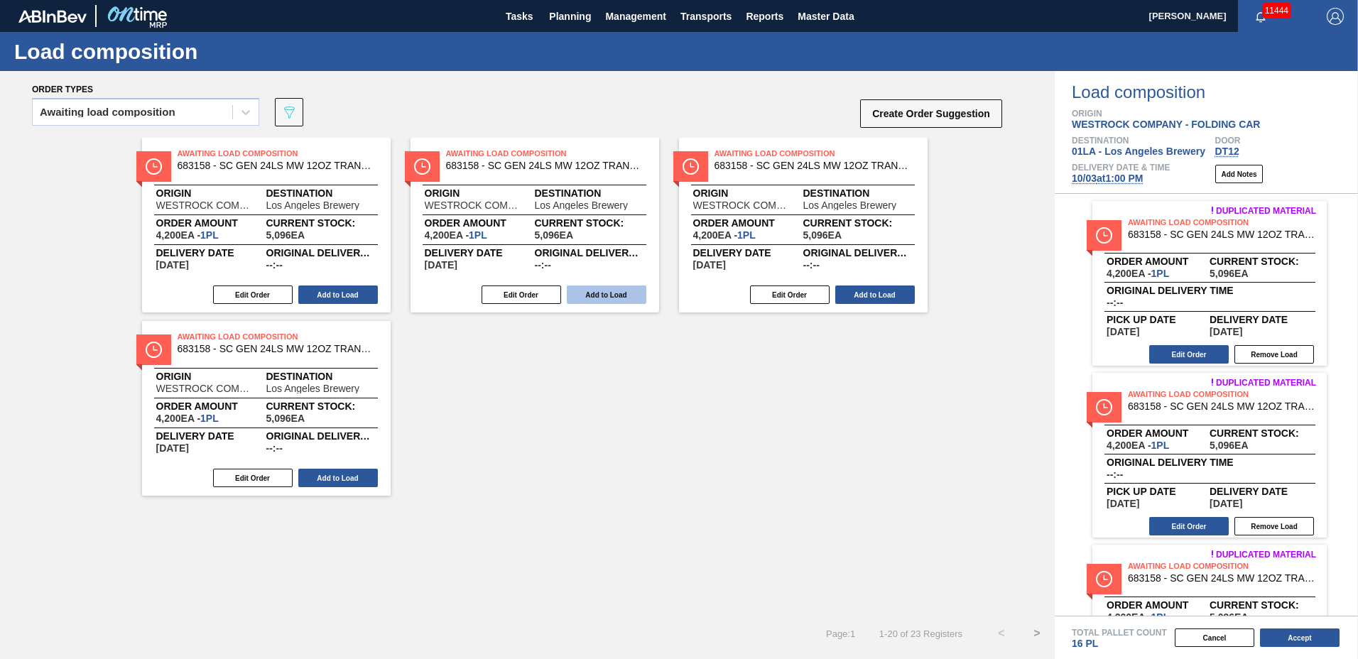
drag, startPoint x: 343, startPoint y: 289, endPoint x: 352, endPoint y: 292, distance: 9.0
click at [346, 290] on button "Add to Load" at bounding box center [338, 295] width 80 height 18
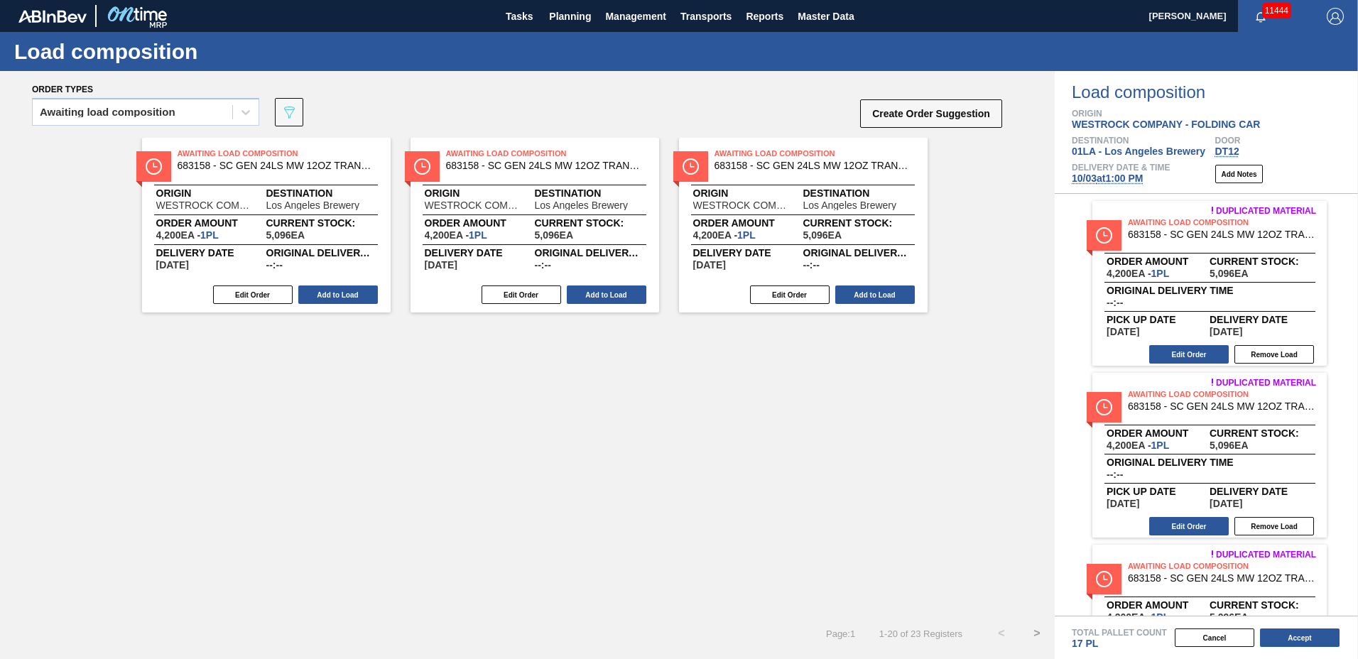
drag, startPoint x: 610, startPoint y: 299, endPoint x: 527, endPoint y: 313, distance: 84.2
click at [611, 300] on button "Add to Load" at bounding box center [607, 295] width 80 height 18
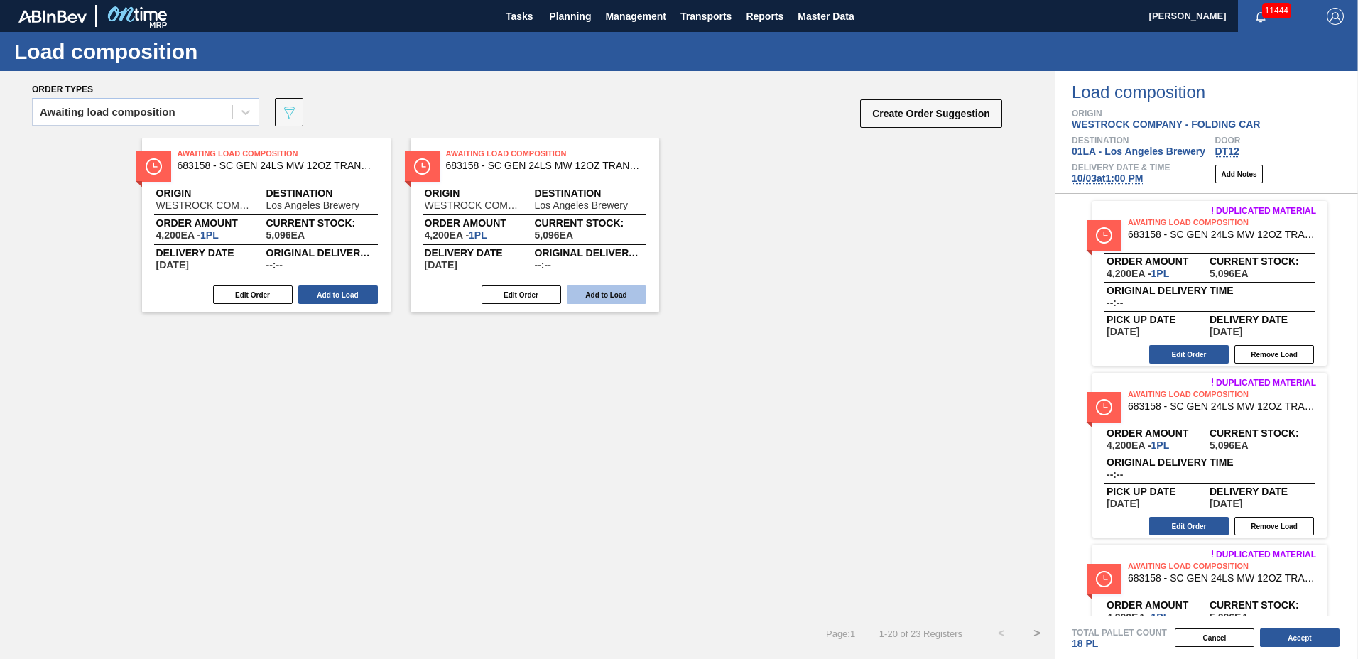
click at [356, 300] on button "Add to Load" at bounding box center [338, 295] width 80 height 18
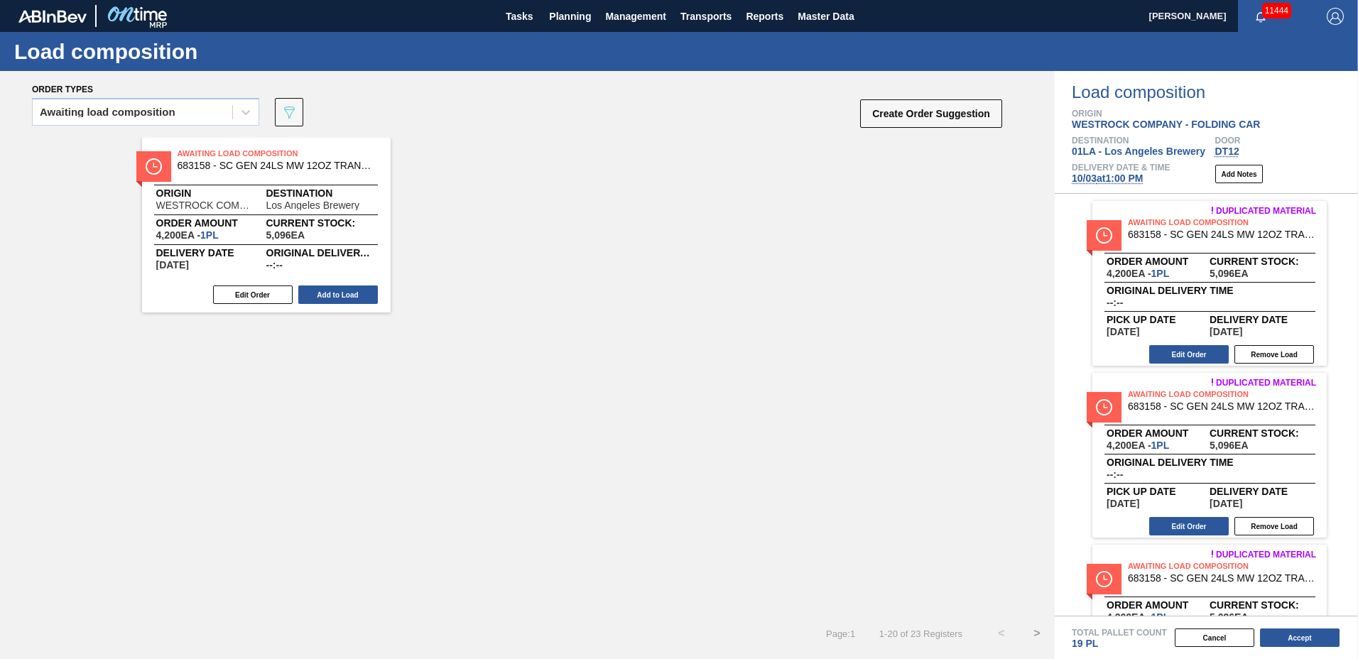
drag, startPoint x: 352, startPoint y: 296, endPoint x: 403, endPoint y: 313, distance: 53.9
click at [355, 297] on button "Add to Load" at bounding box center [338, 295] width 80 height 18
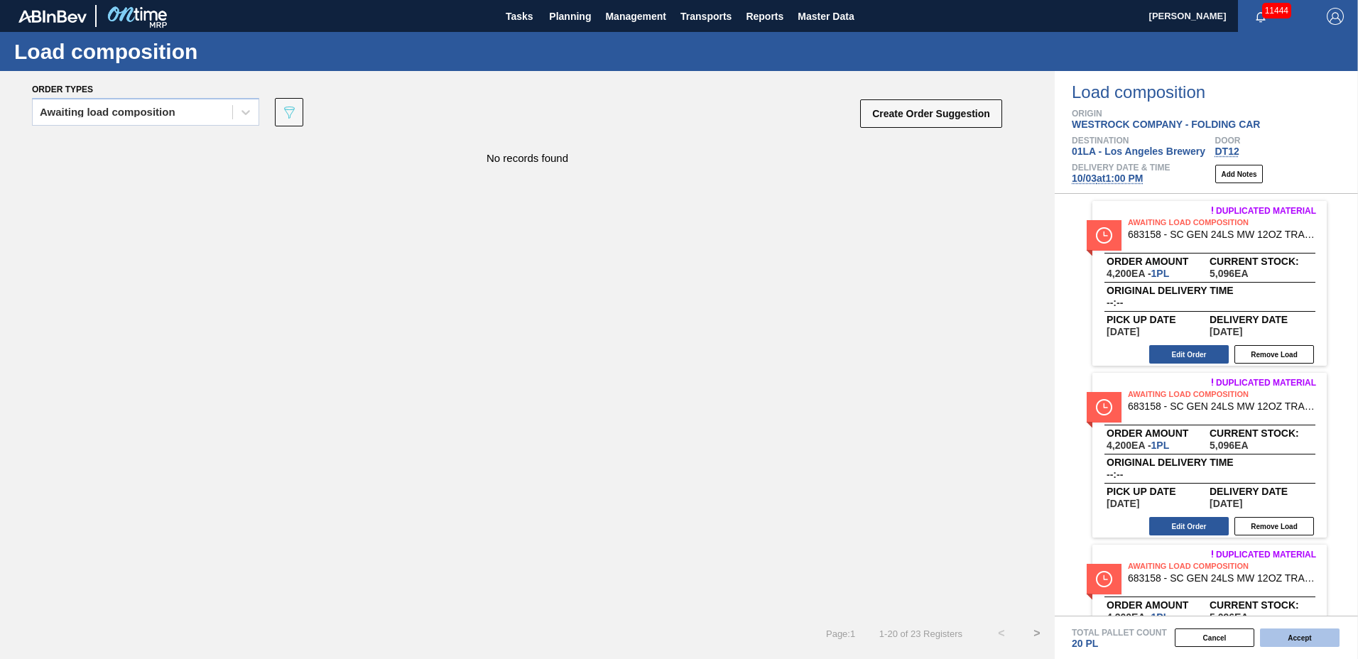
click at [1300, 640] on button "Accept" at bounding box center [1300, 638] width 80 height 18
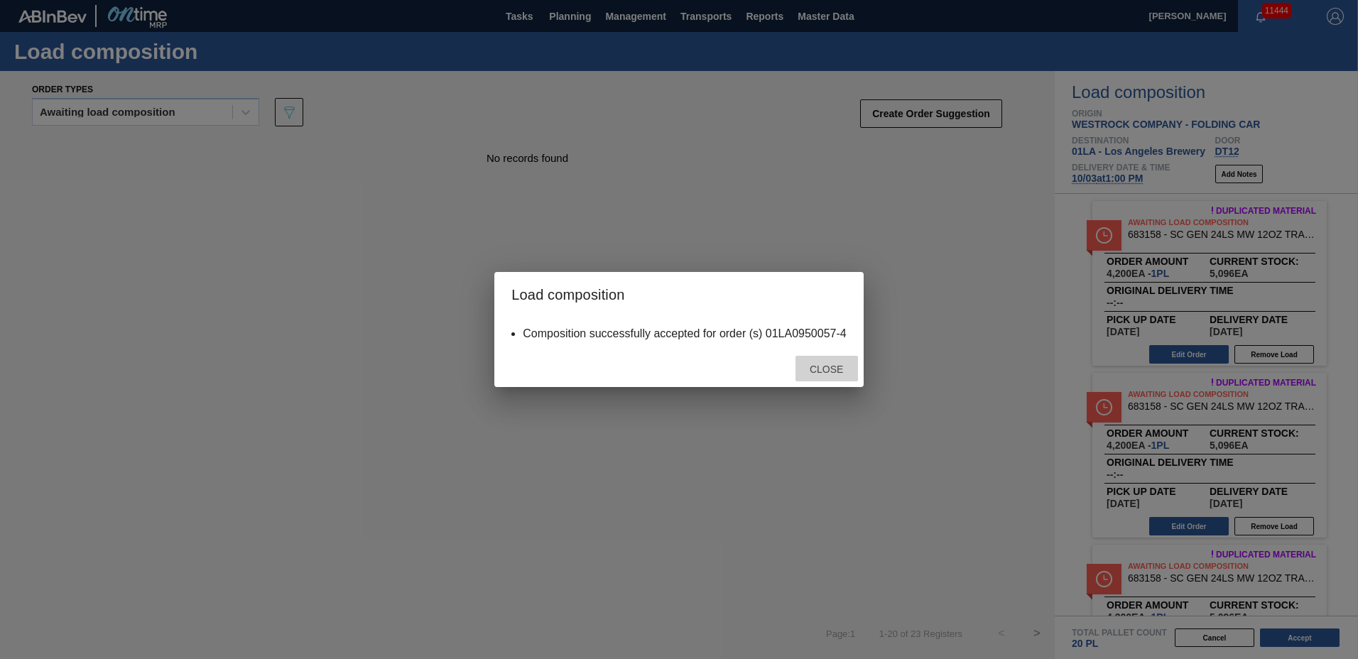
click at [830, 359] on div "Close" at bounding box center [826, 369] width 63 height 26
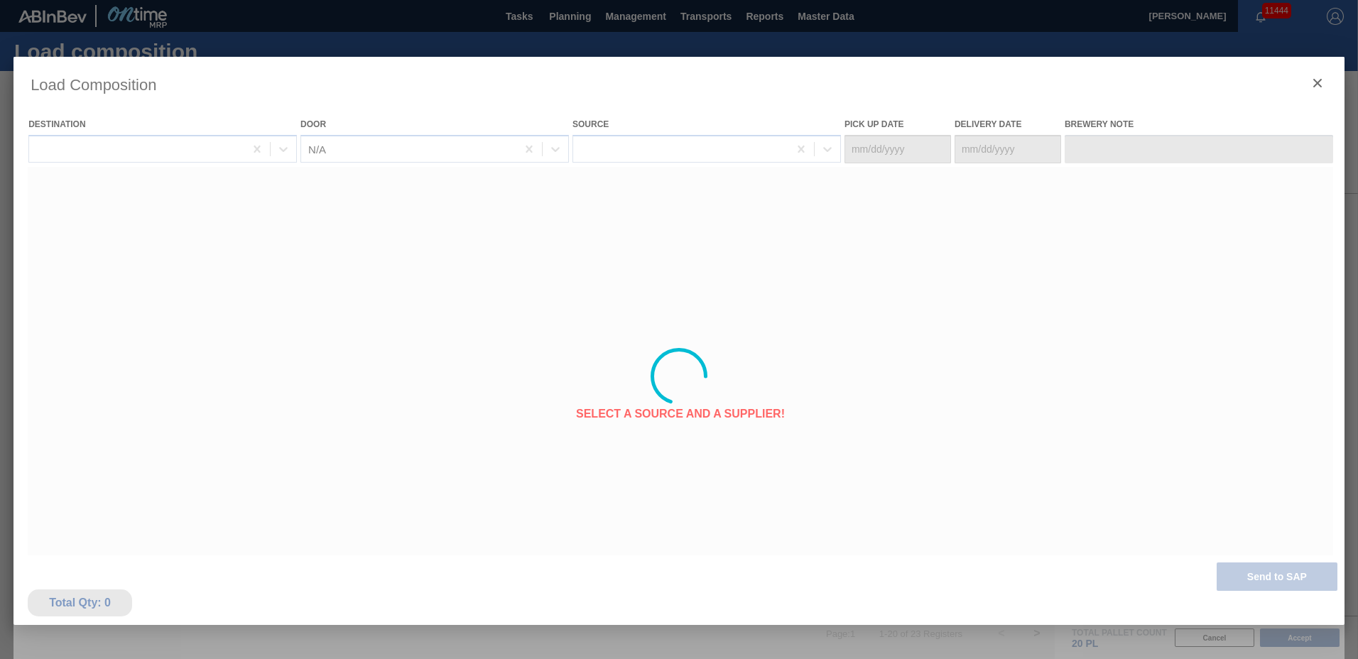
type Date "[DATE]"
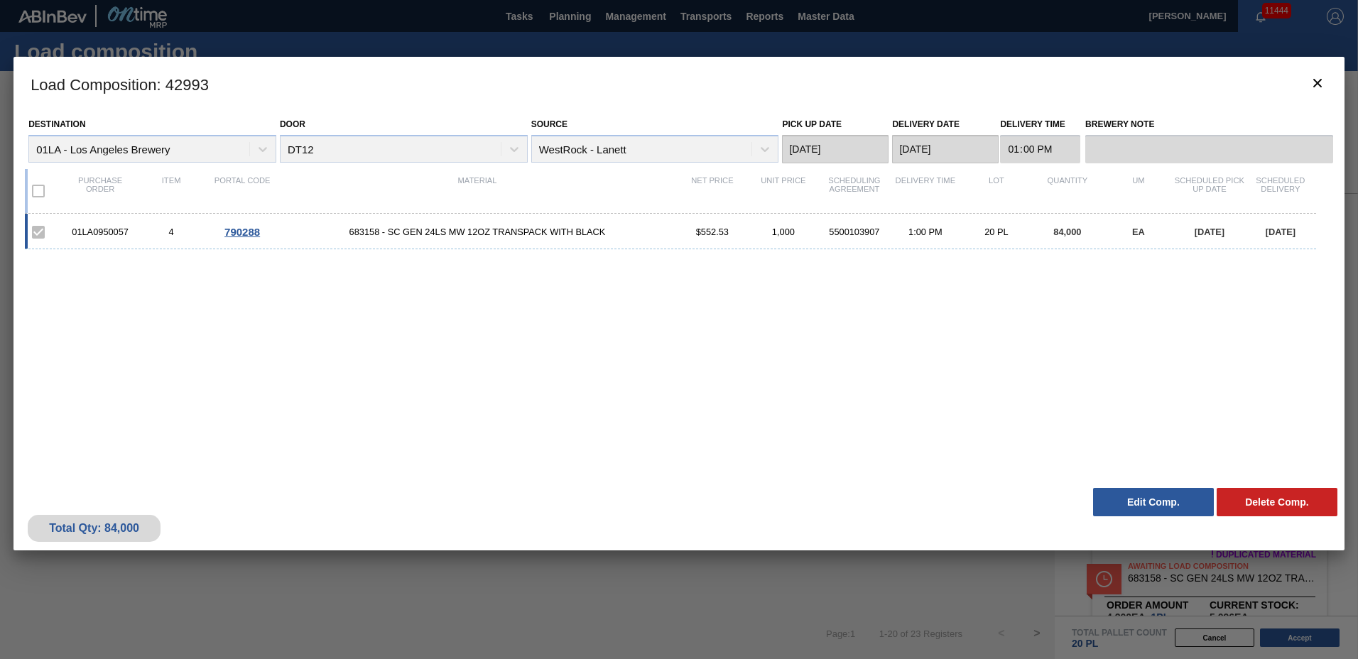
click at [1167, 499] on button "Edit Comp." at bounding box center [1153, 502] width 121 height 28
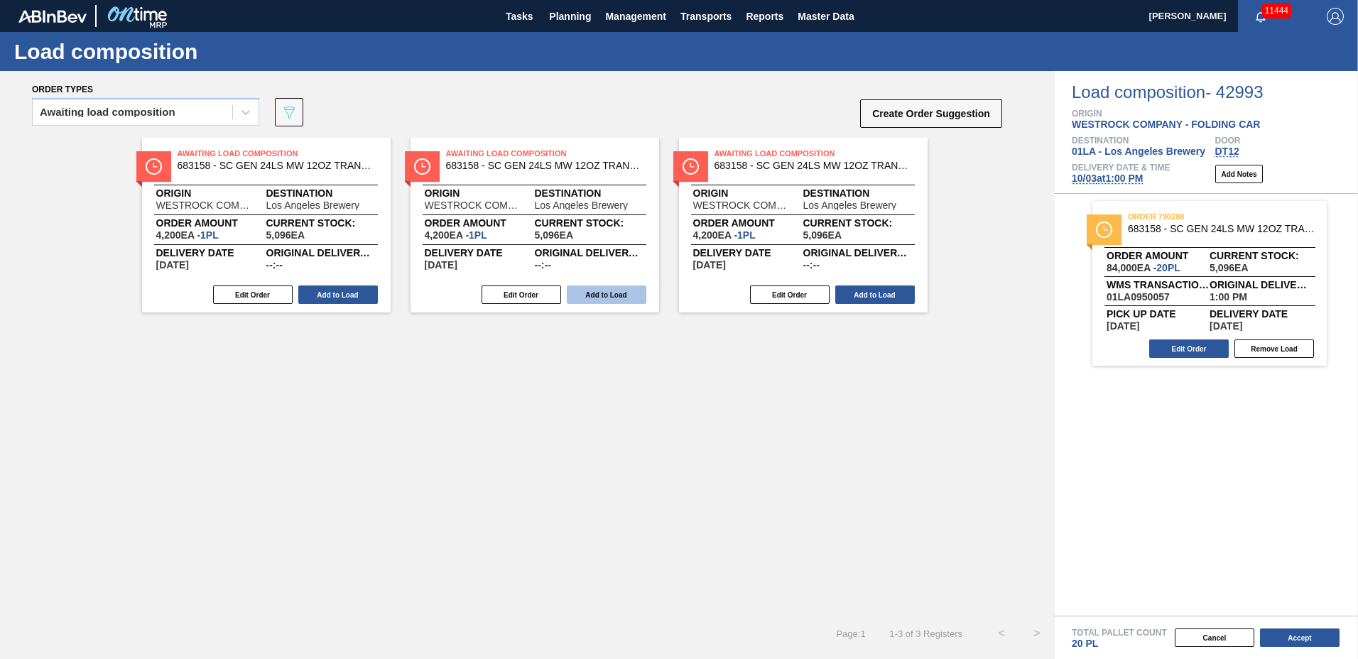
click at [366, 290] on button "Add to Load" at bounding box center [338, 295] width 80 height 18
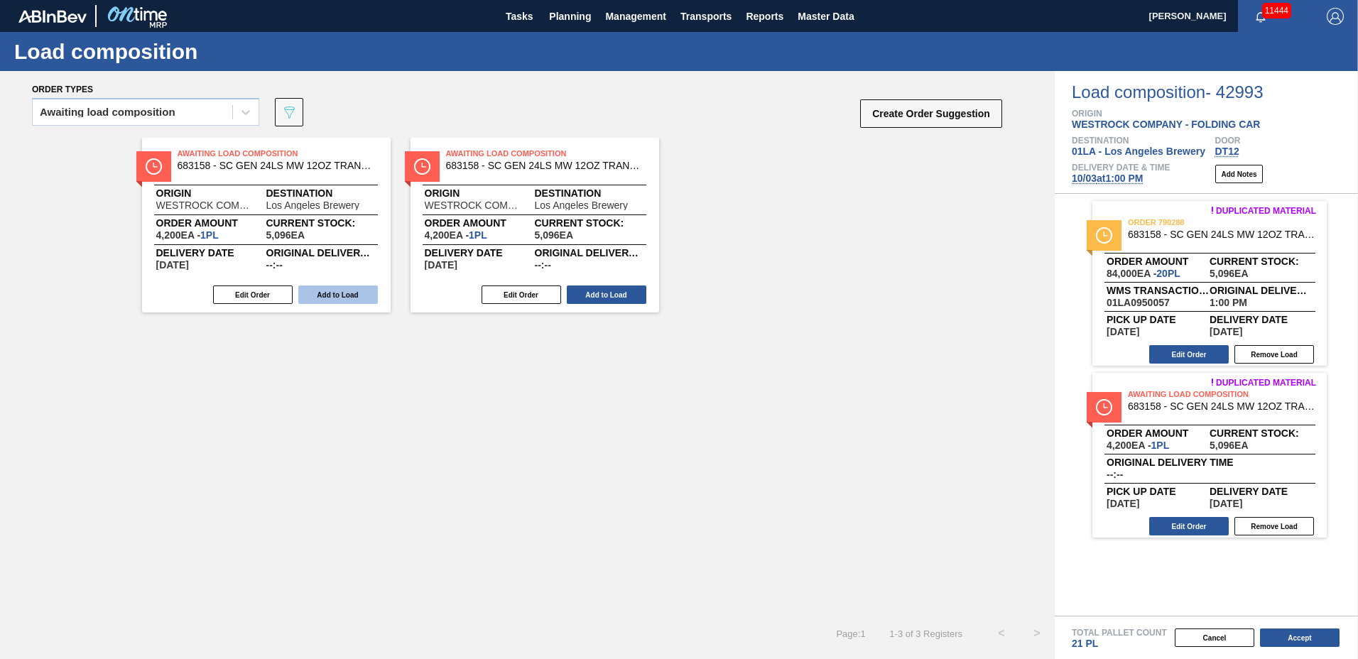
click at [366, 290] on button "Add to Load" at bounding box center [338, 295] width 80 height 18
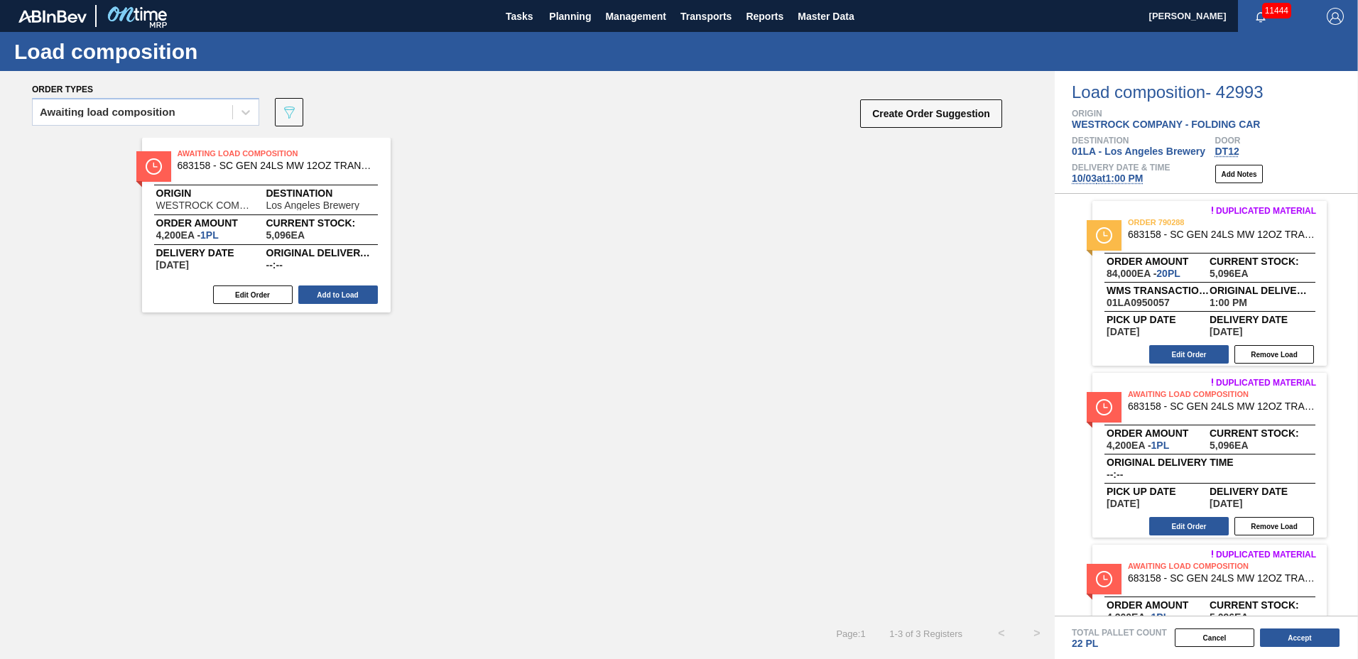
click at [366, 290] on button "Add to Load" at bounding box center [338, 295] width 80 height 18
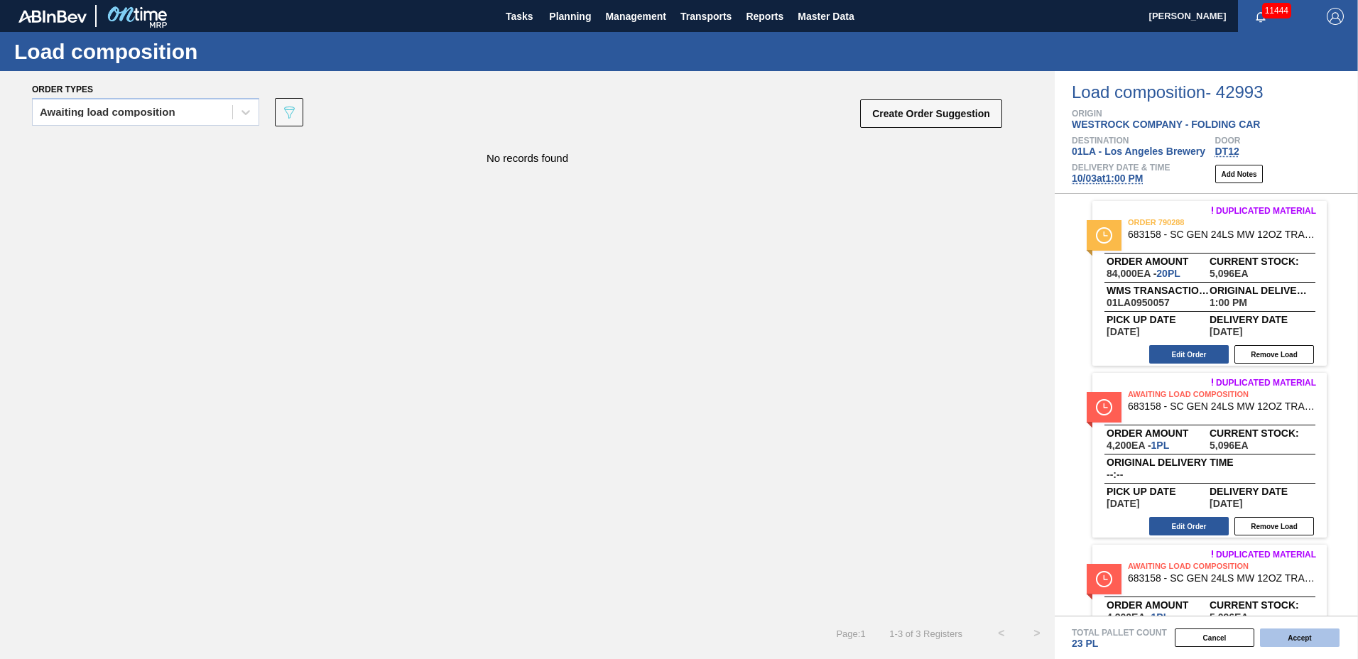
click at [1295, 634] on button "Accept" at bounding box center [1300, 638] width 80 height 18
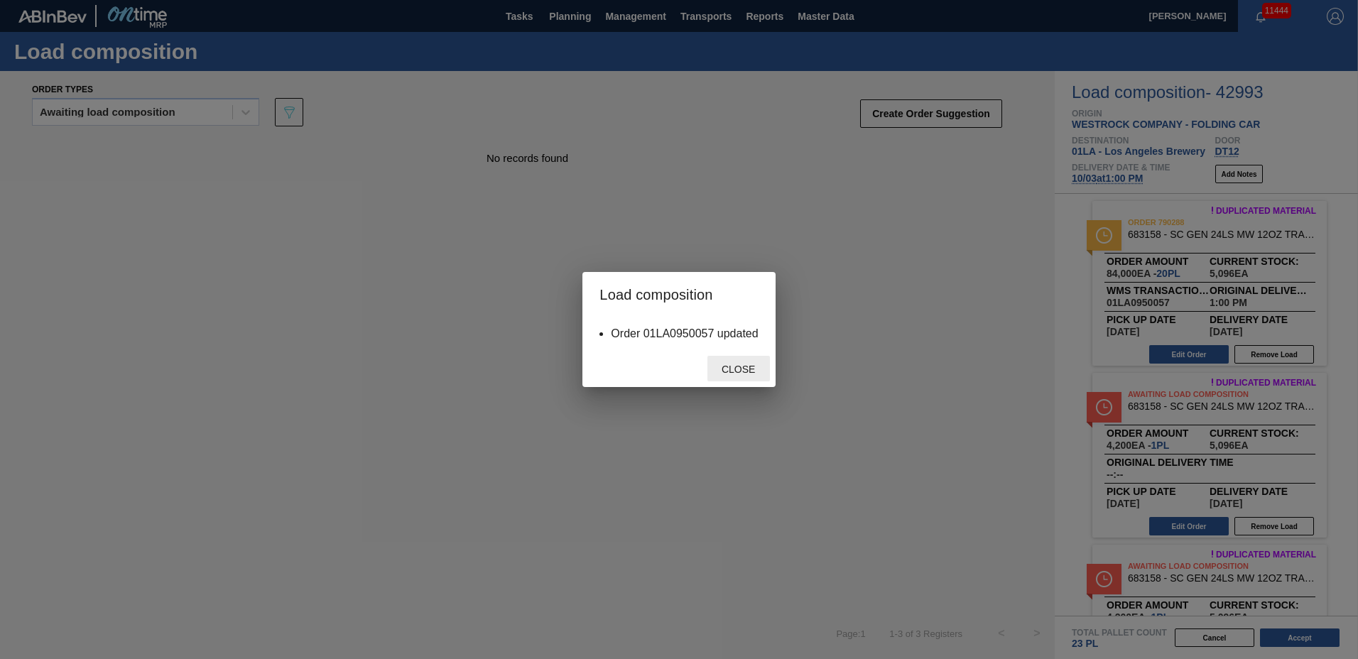
click at [734, 366] on span "Close" at bounding box center [738, 369] width 56 height 11
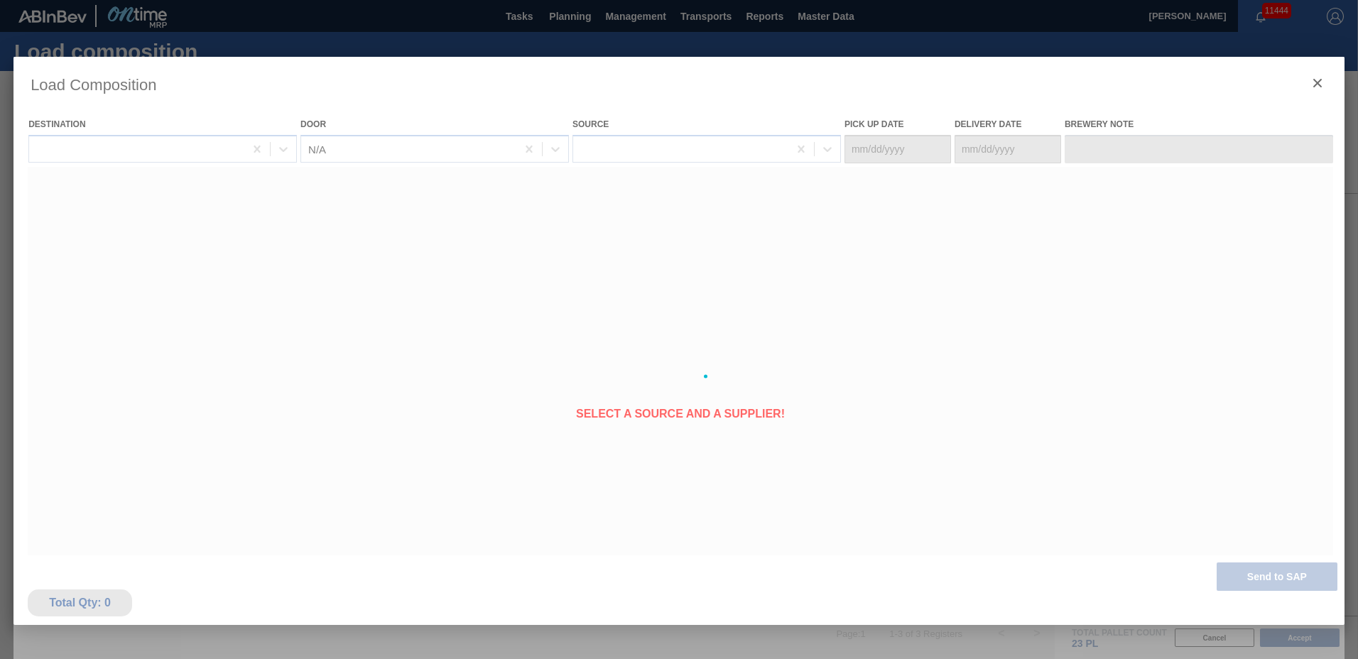
type Date "[DATE]"
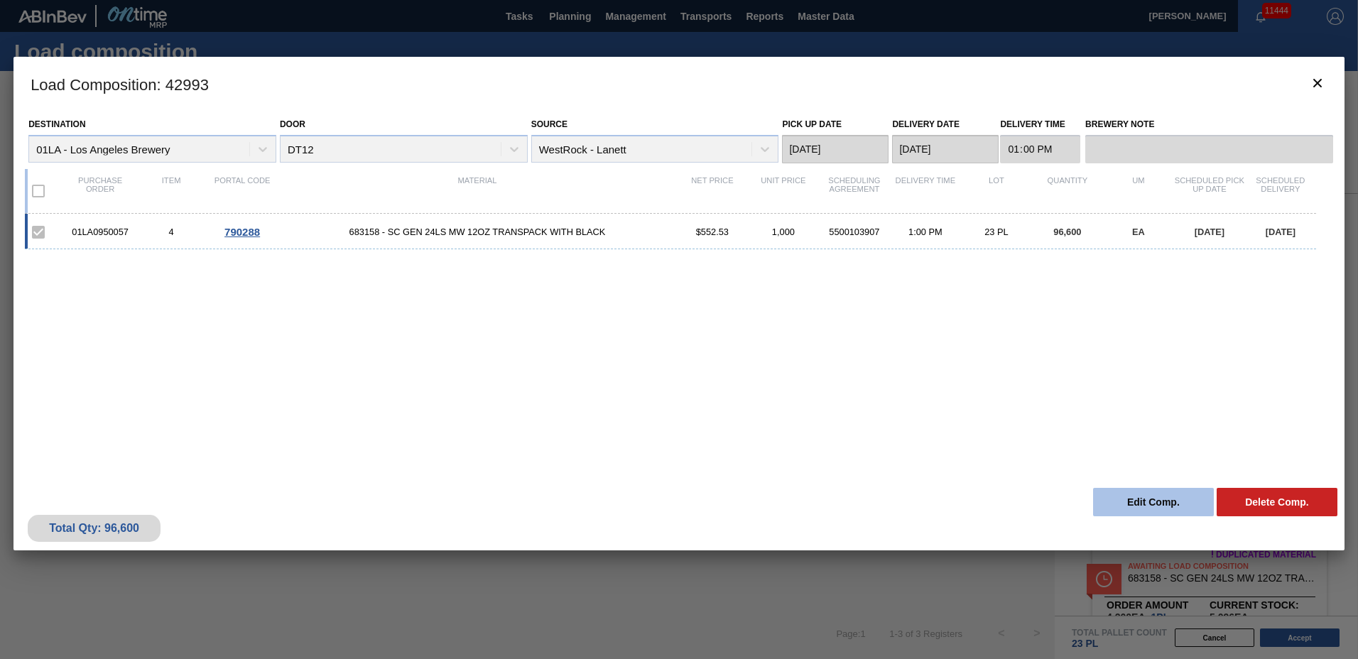
click at [1158, 509] on button "Edit Comp." at bounding box center [1153, 502] width 121 height 28
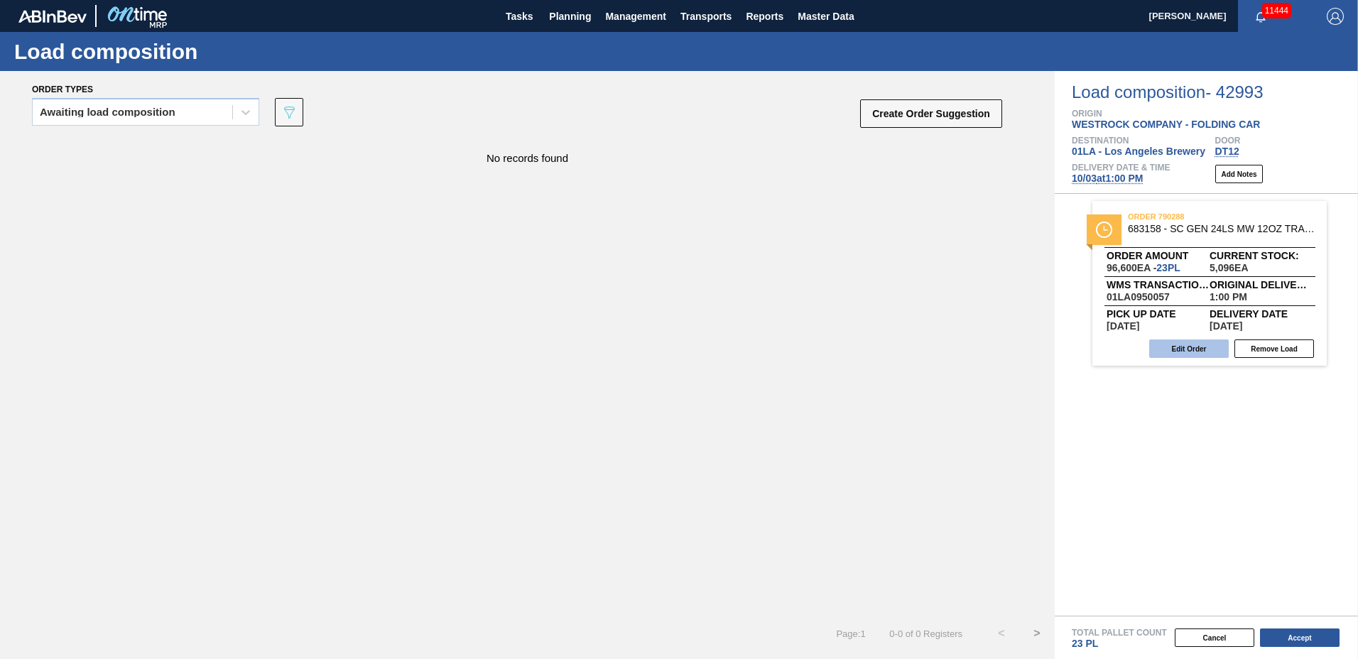
click at [1196, 349] on button "Edit Order" at bounding box center [1189, 348] width 80 height 18
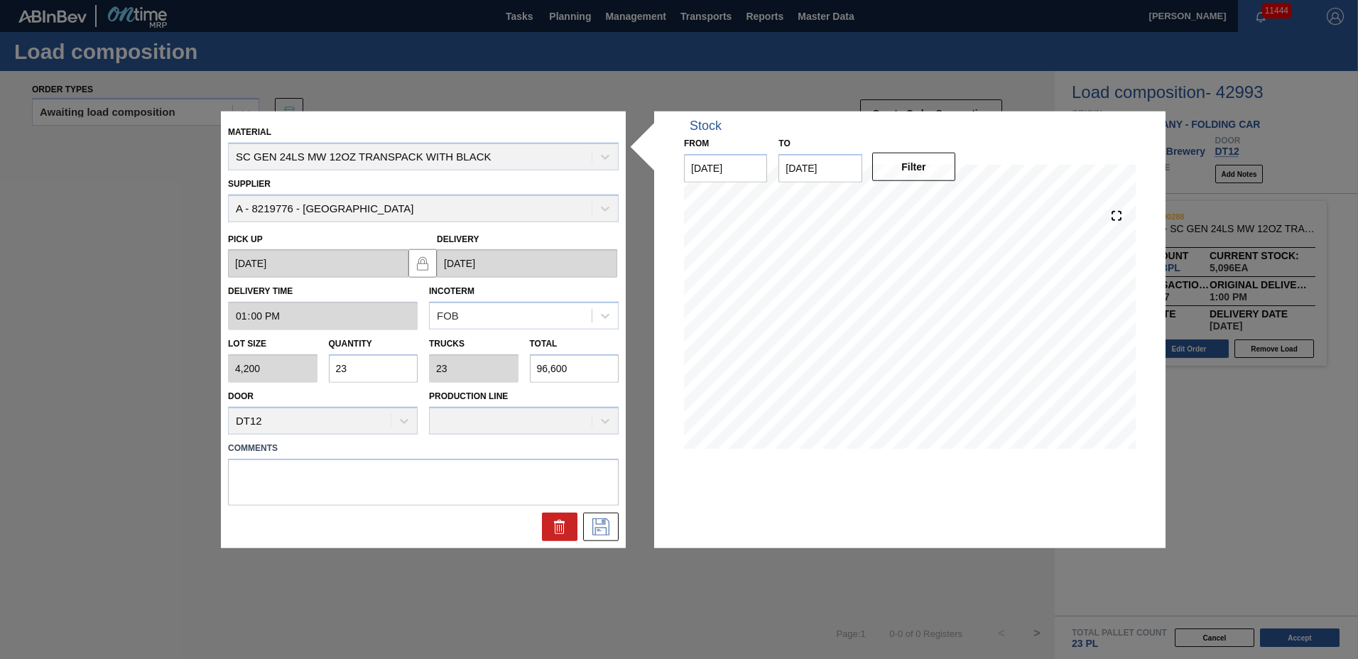
click at [368, 368] on input "23" at bounding box center [373, 368] width 89 height 28
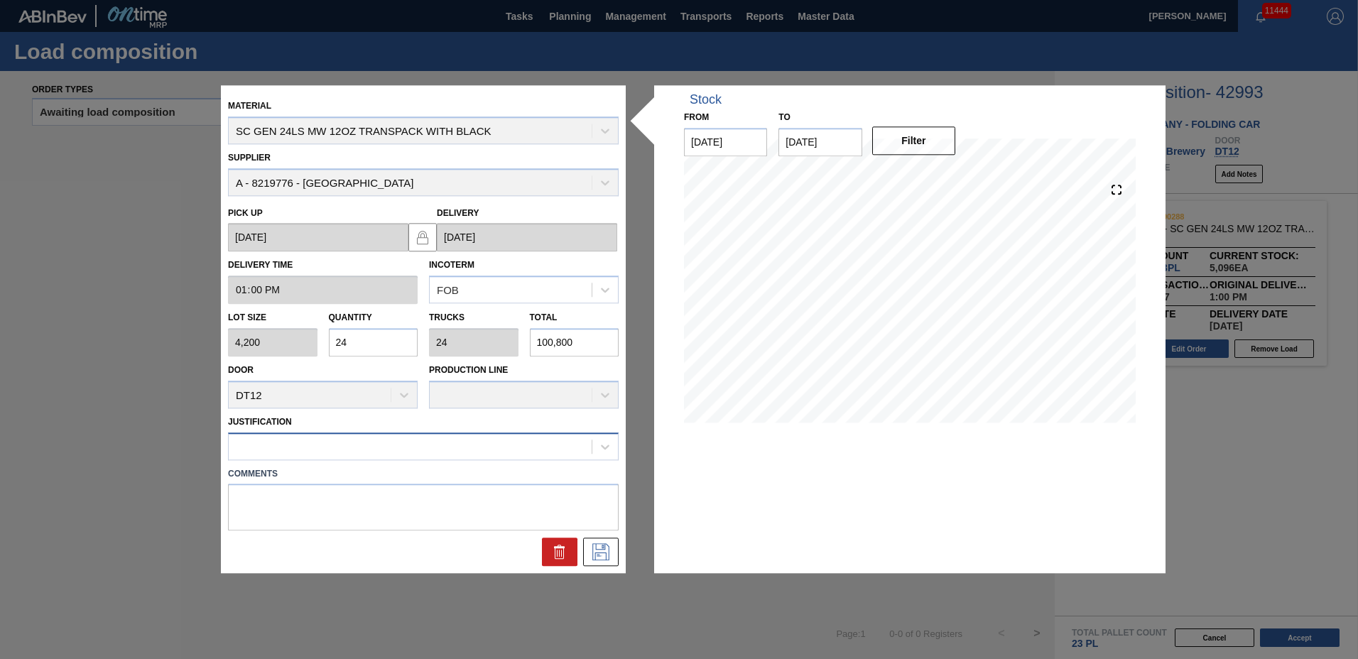
click at [270, 453] on div at bounding box center [410, 446] width 363 height 21
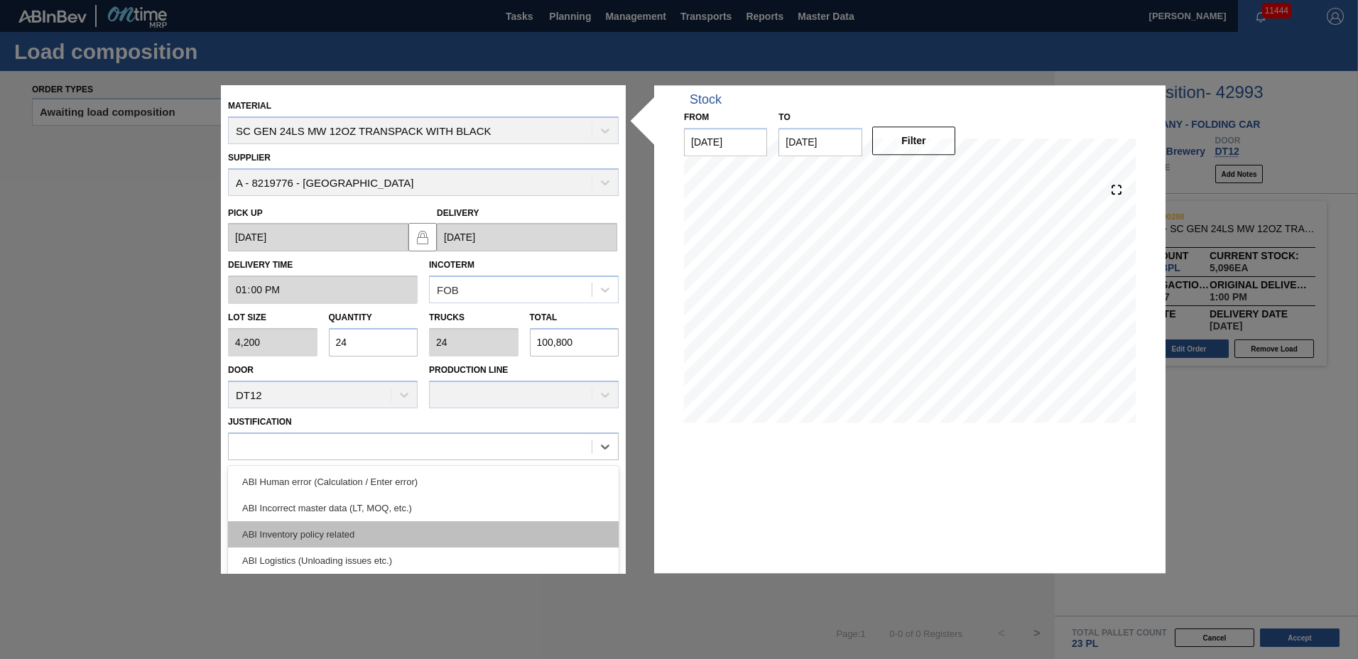
click at [276, 527] on div "ABI Inventory policy related" at bounding box center [423, 534] width 391 height 26
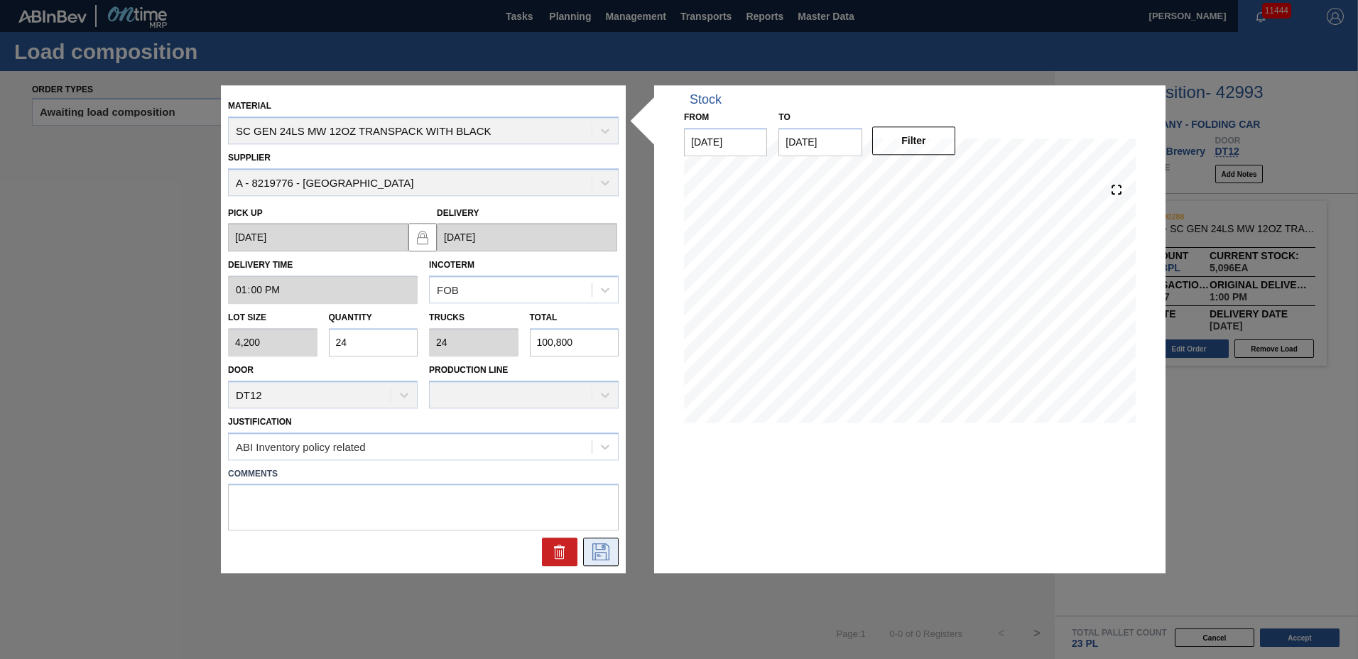
click at [612, 560] on icon at bounding box center [600, 552] width 23 height 17
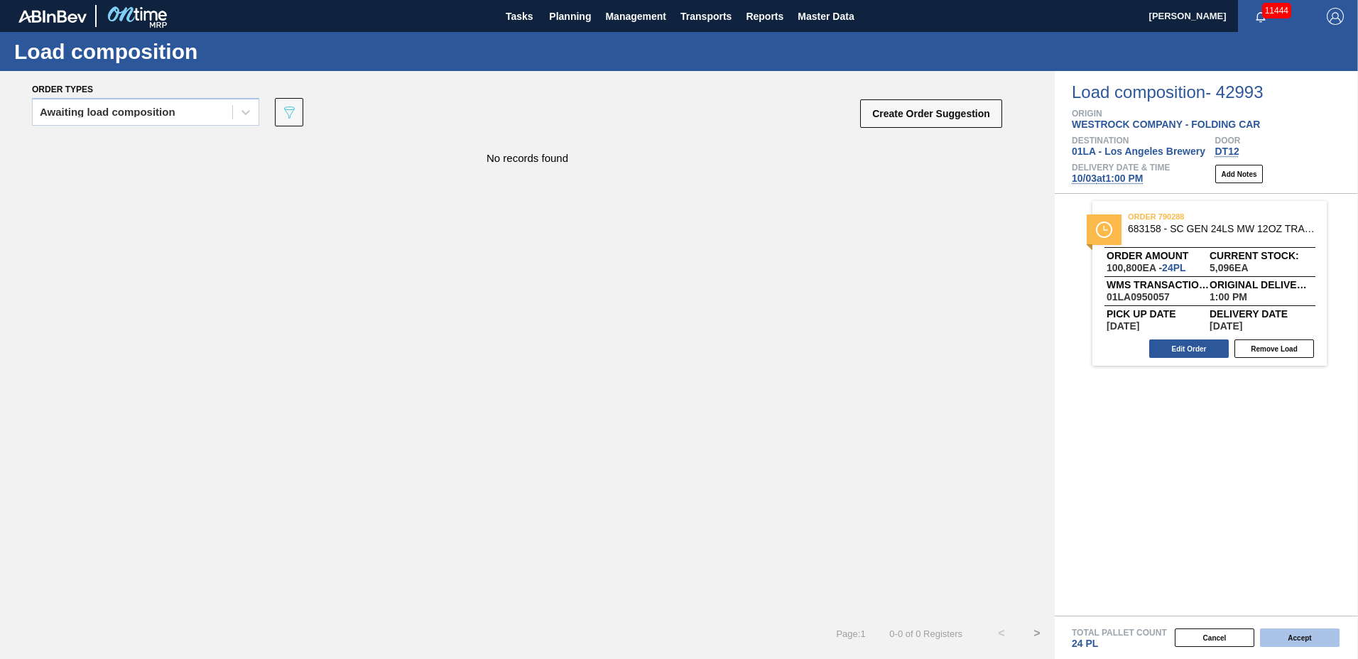
click at [1271, 630] on button "Accept" at bounding box center [1300, 638] width 80 height 18
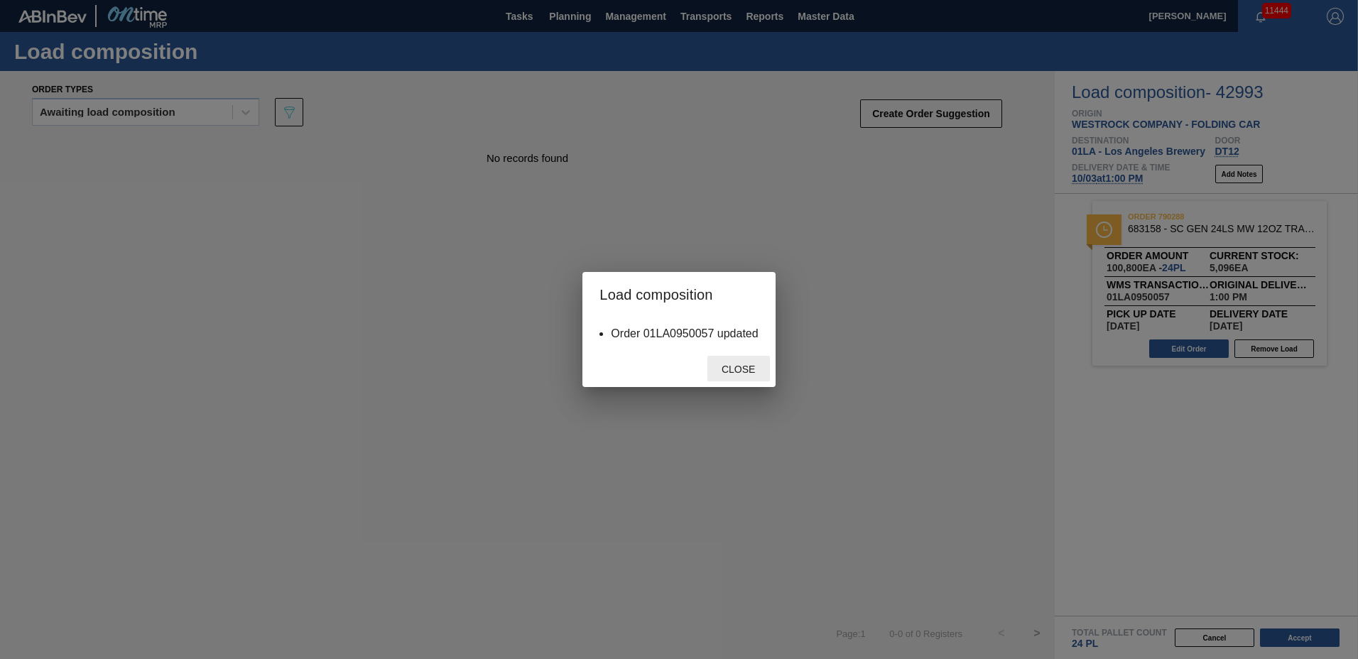
click at [740, 371] on span "Close" at bounding box center [738, 369] width 56 height 11
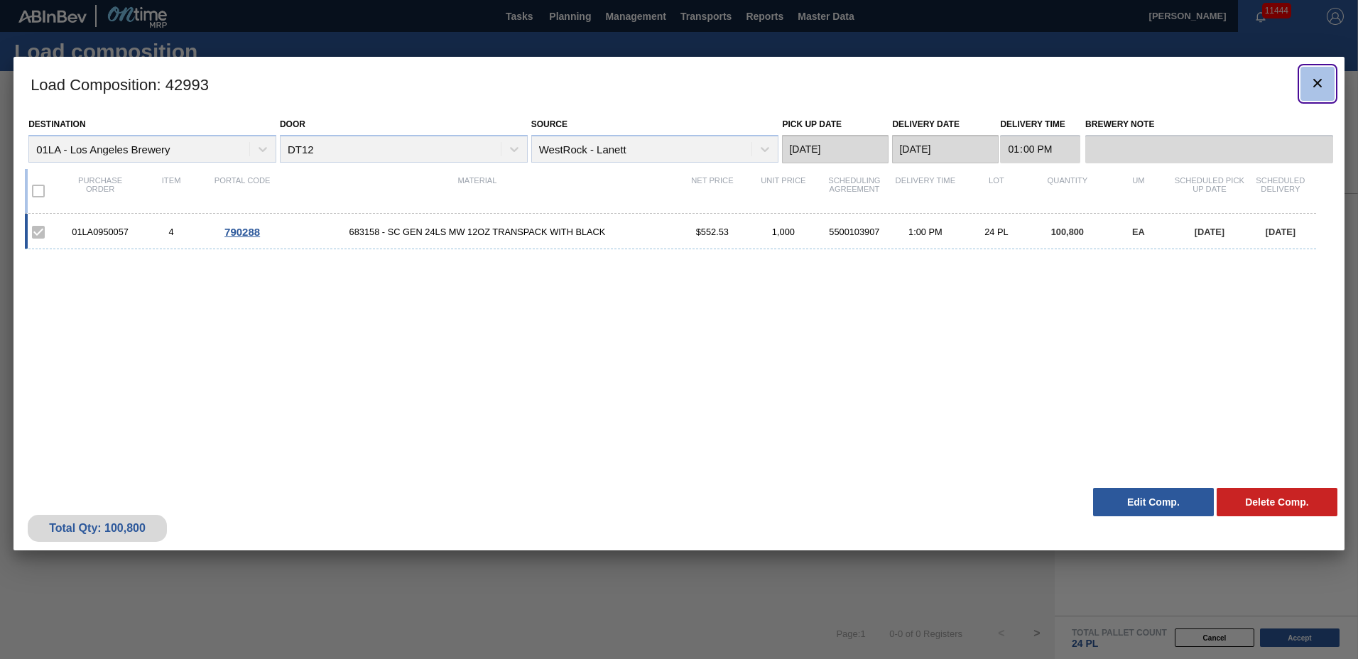
click at [1310, 89] on icon "botão de ícone" at bounding box center [1317, 83] width 17 height 17
